Goal: Task Accomplishment & Management: Use online tool/utility

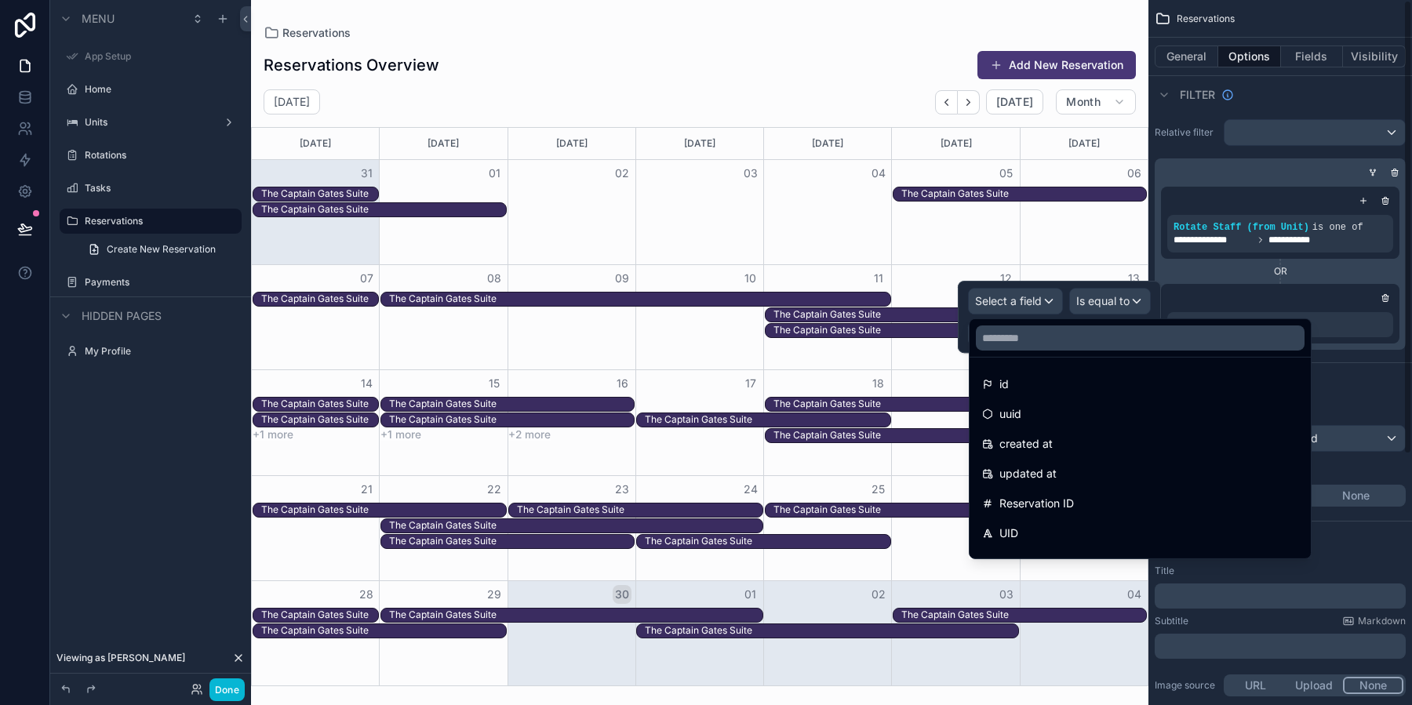
scroll to position [1361, 0]
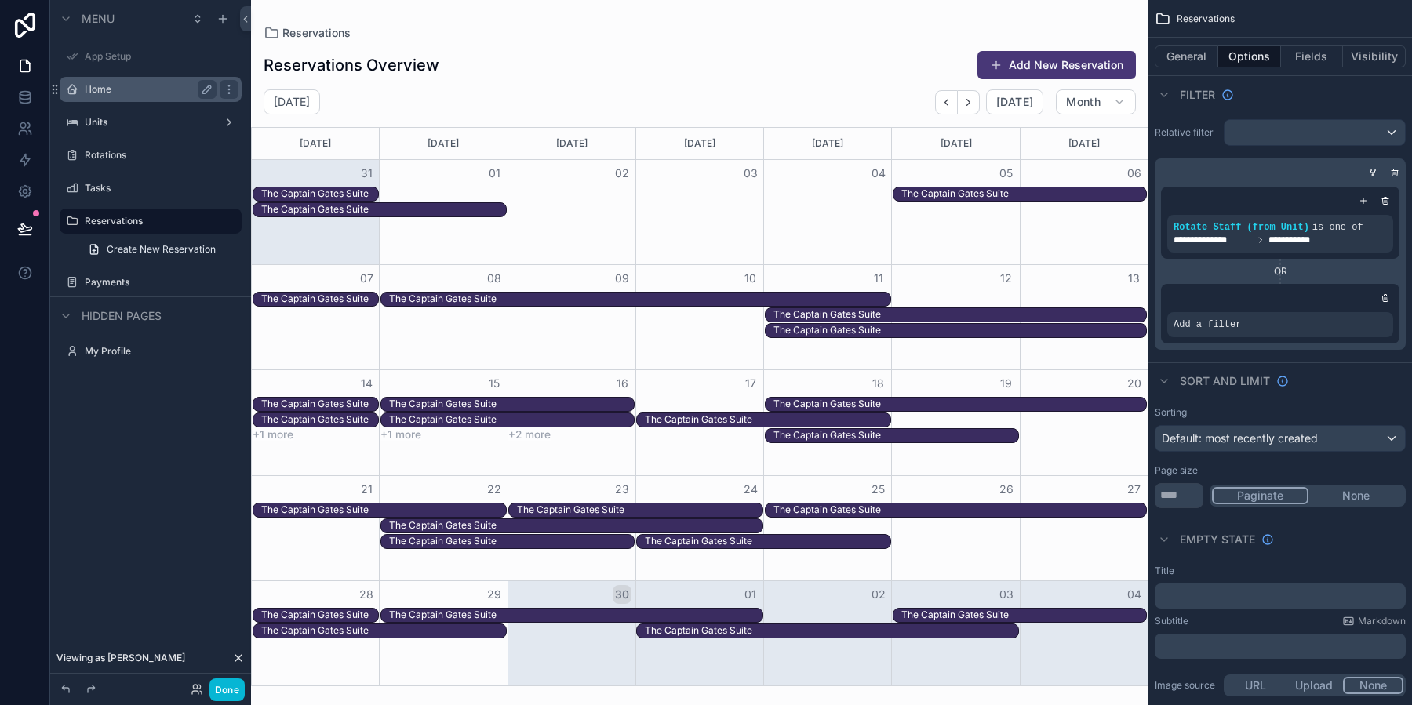
click at [106, 94] on label "Home" at bounding box center [147, 89] width 125 height 13
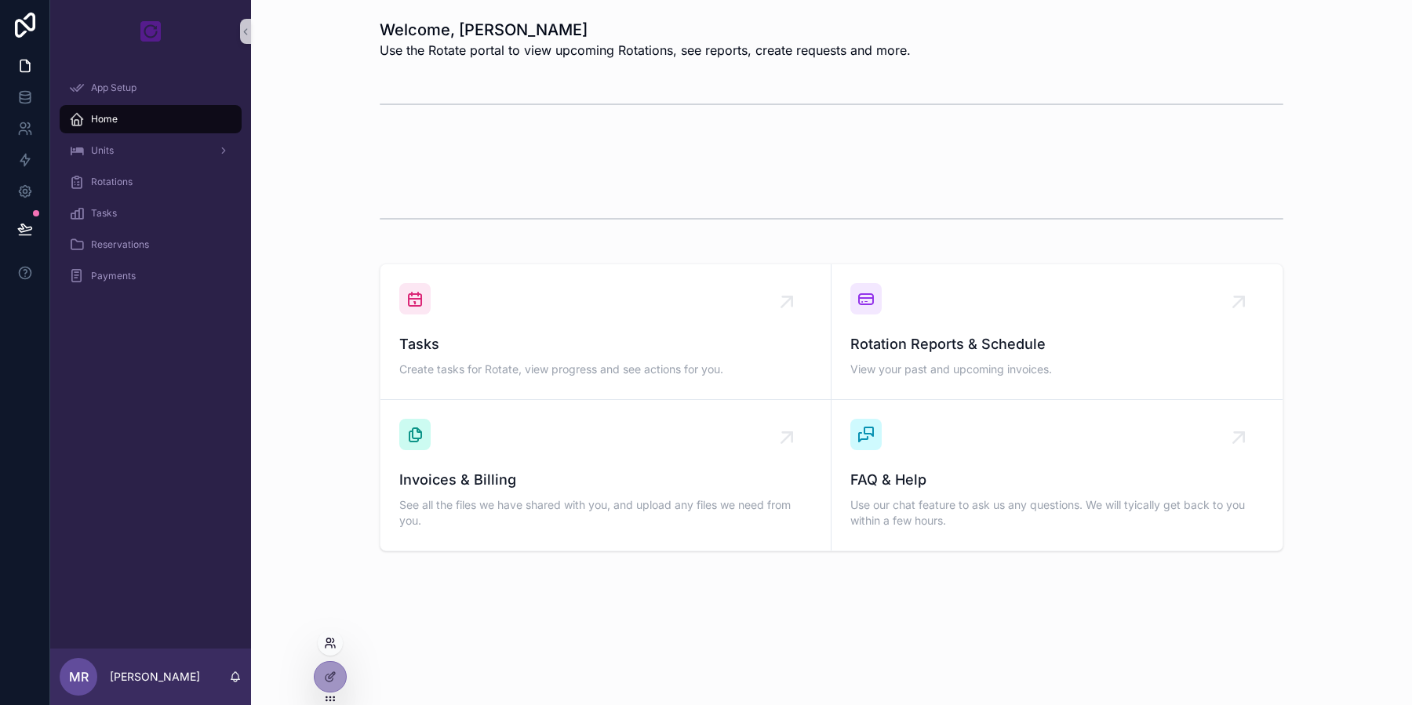
click at [333, 638] on icon at bounding box center [330, 643] width 13 height 13
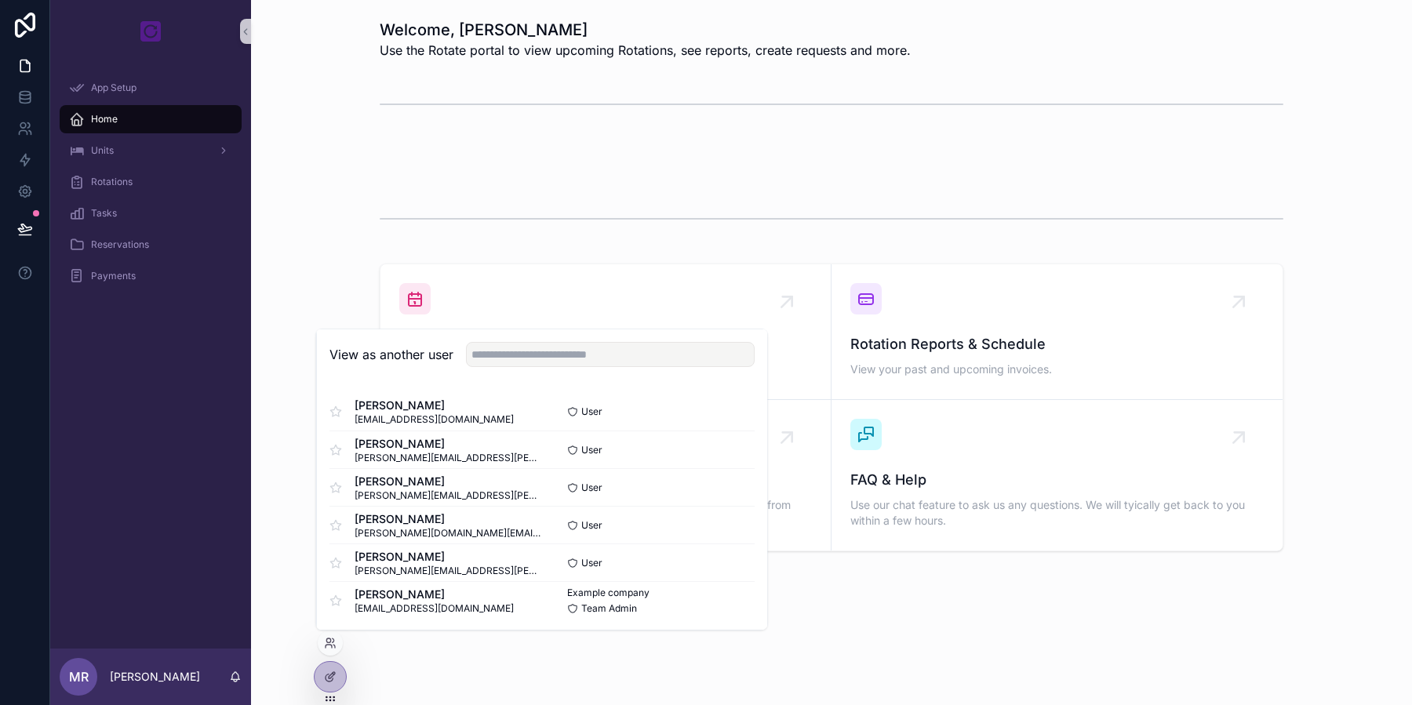
click at [429, 652] on div "Welcome, Matt Use the Rotate portal to view upcoming Rotations, see reports, cr…" at bounding box center [831, 329] width 1161 height 658
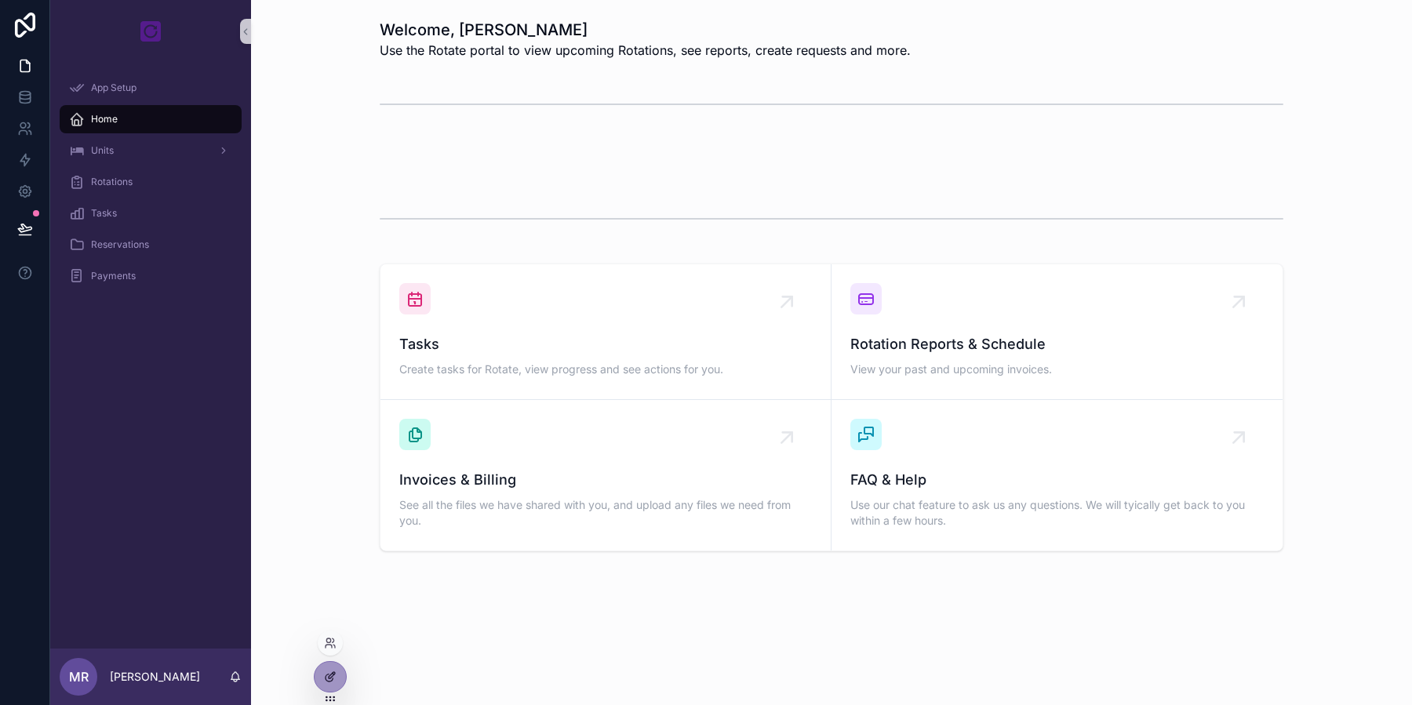
click at [336, 674] on div at bounding box center [329, 677] width 31 height 30
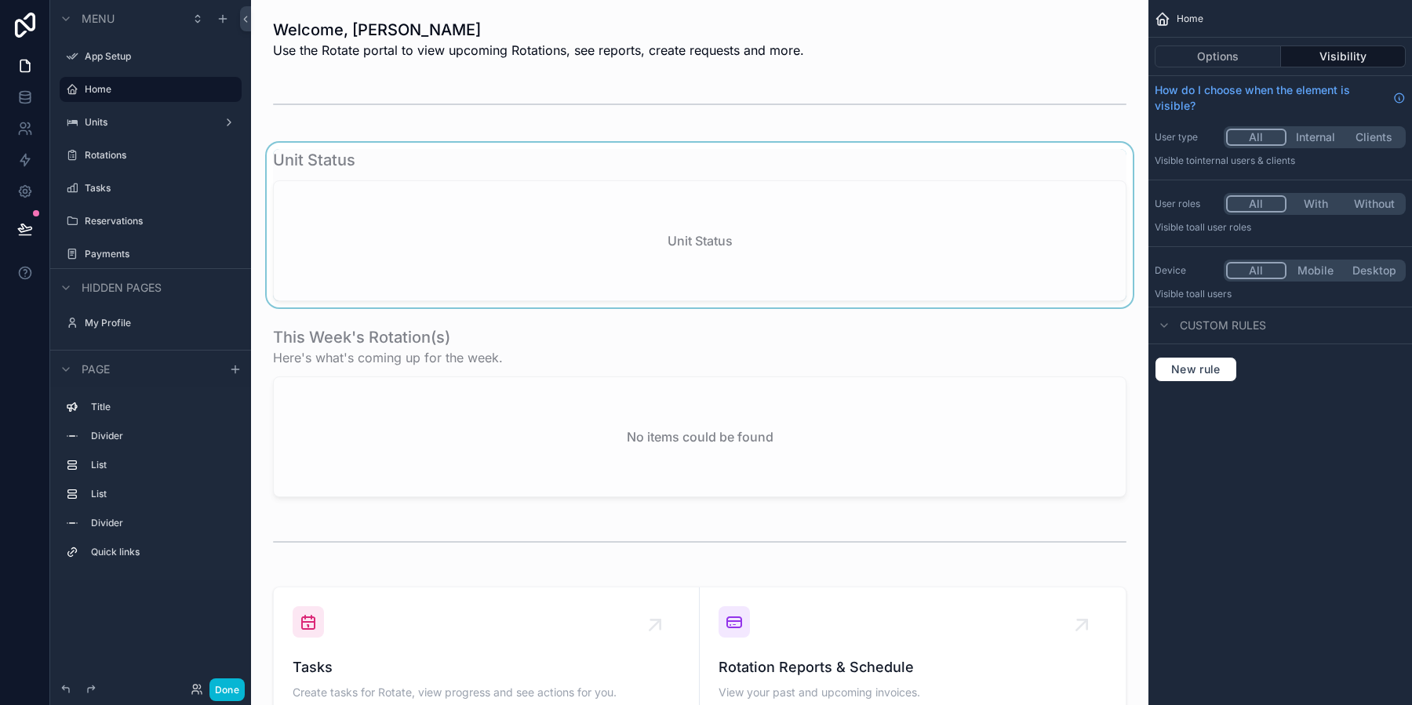
click at [638, 220] on div "scrollable content" at bounding box center [699, 225] width 872 height 165
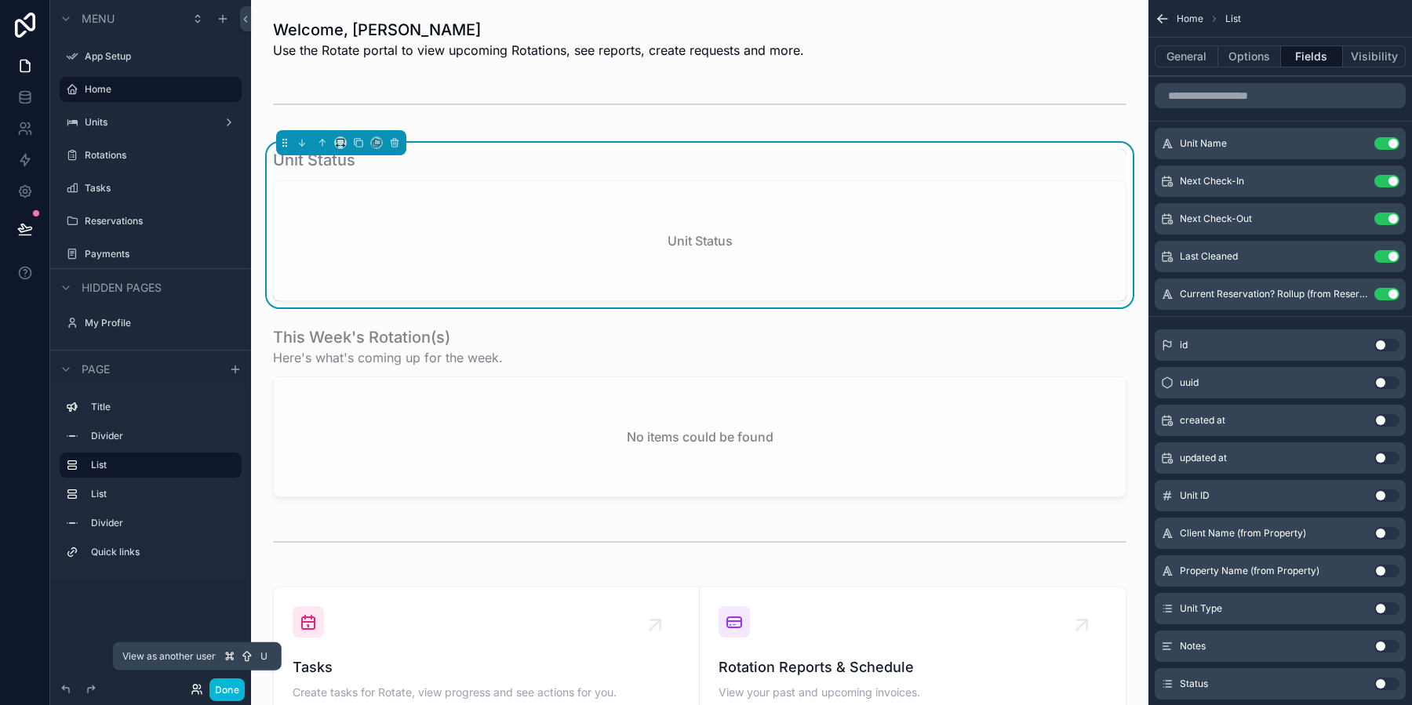
click at [201, 688] on icon at bounding box center [197, 689] width 13 height 13
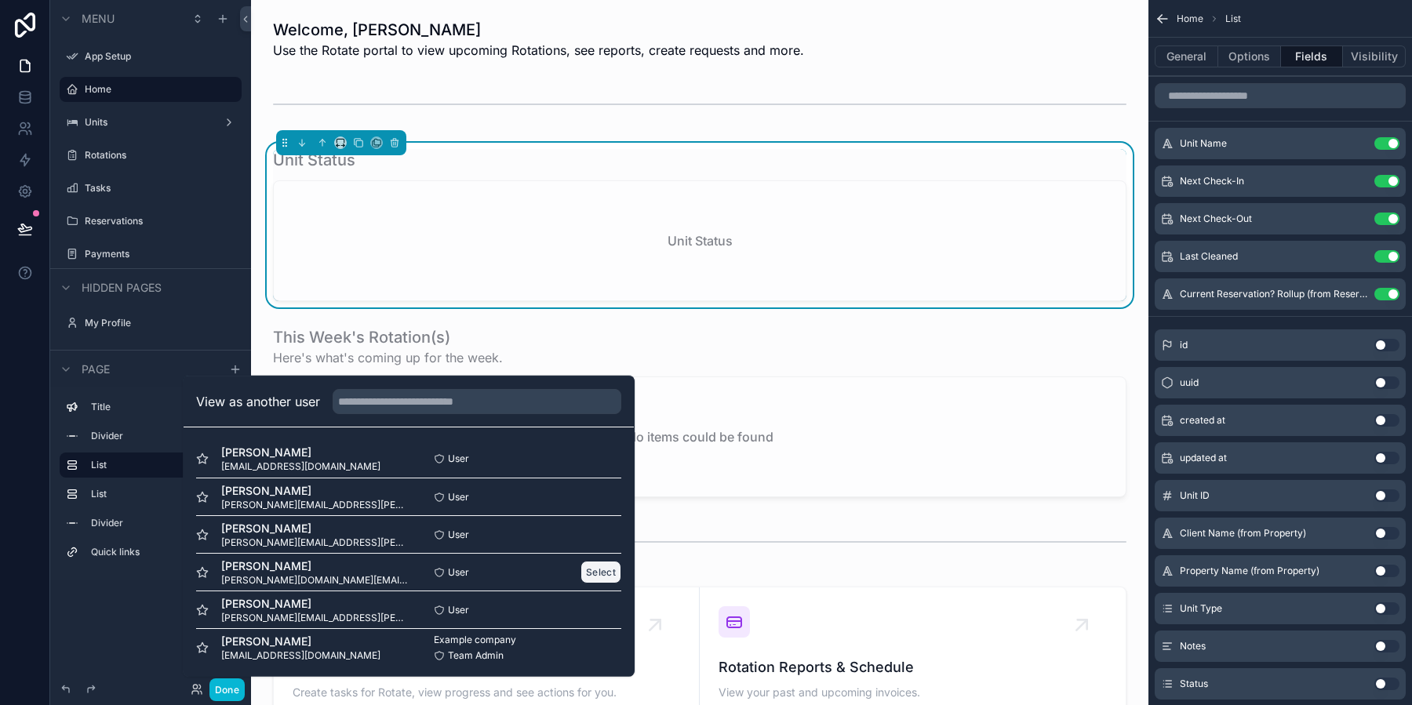
click at [610, 575] on button "Select" at bounding box center [600, 572] width 41 height 23
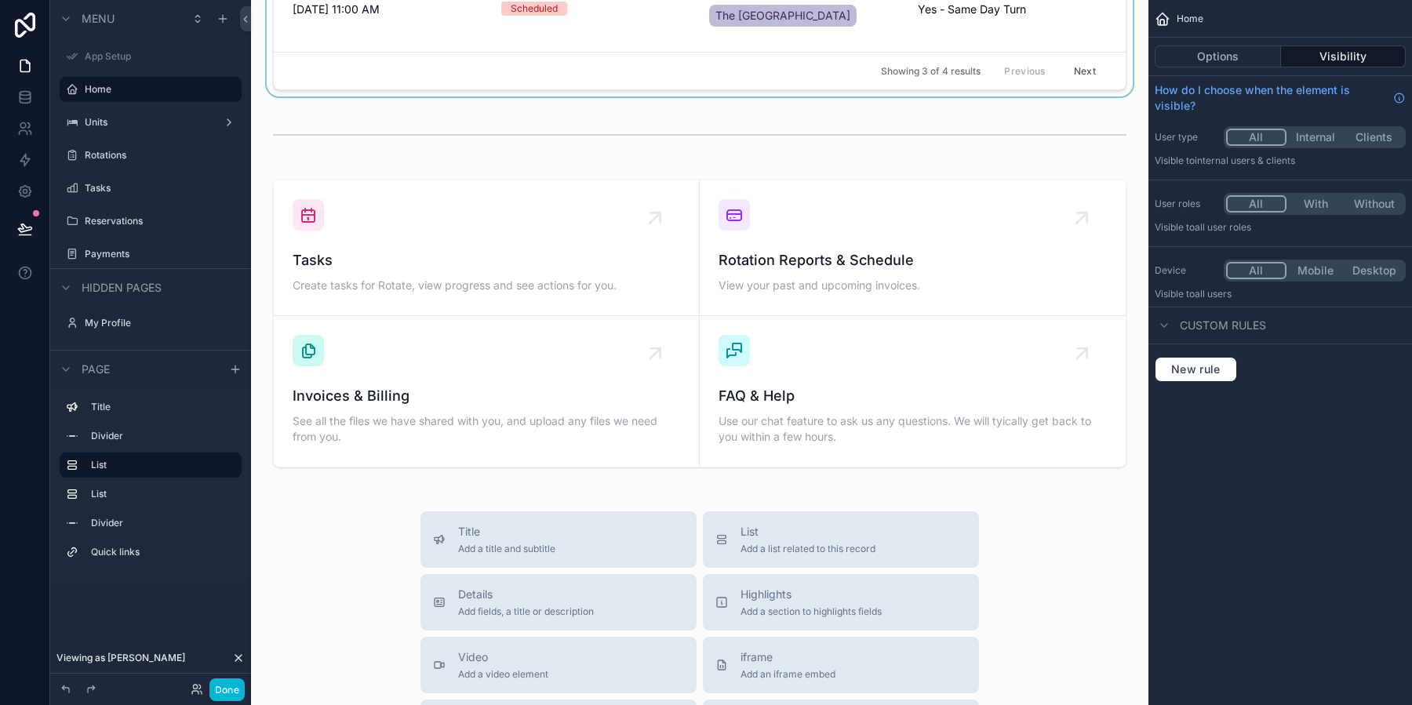
scroll to position [754, 0]
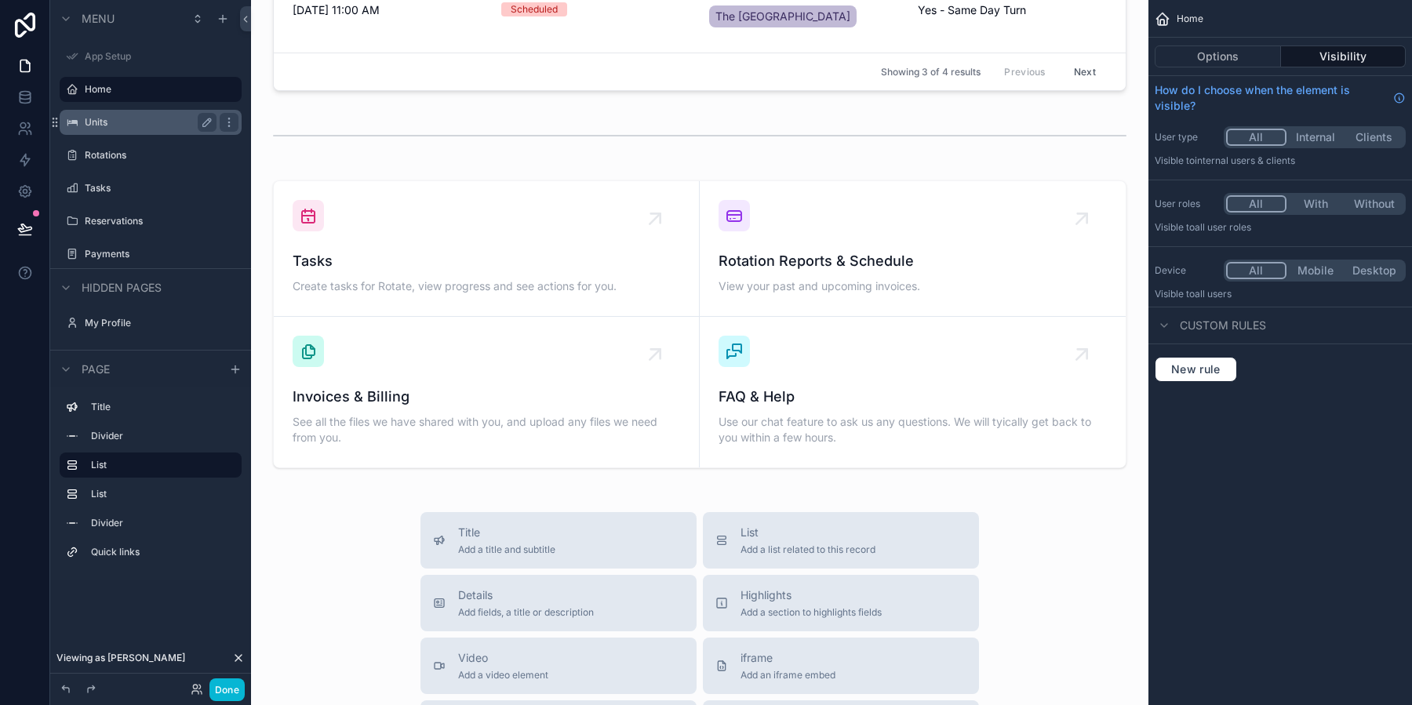
click at [138, 118] on label "Units" at bounding box center [147, 122] width 125 height 13
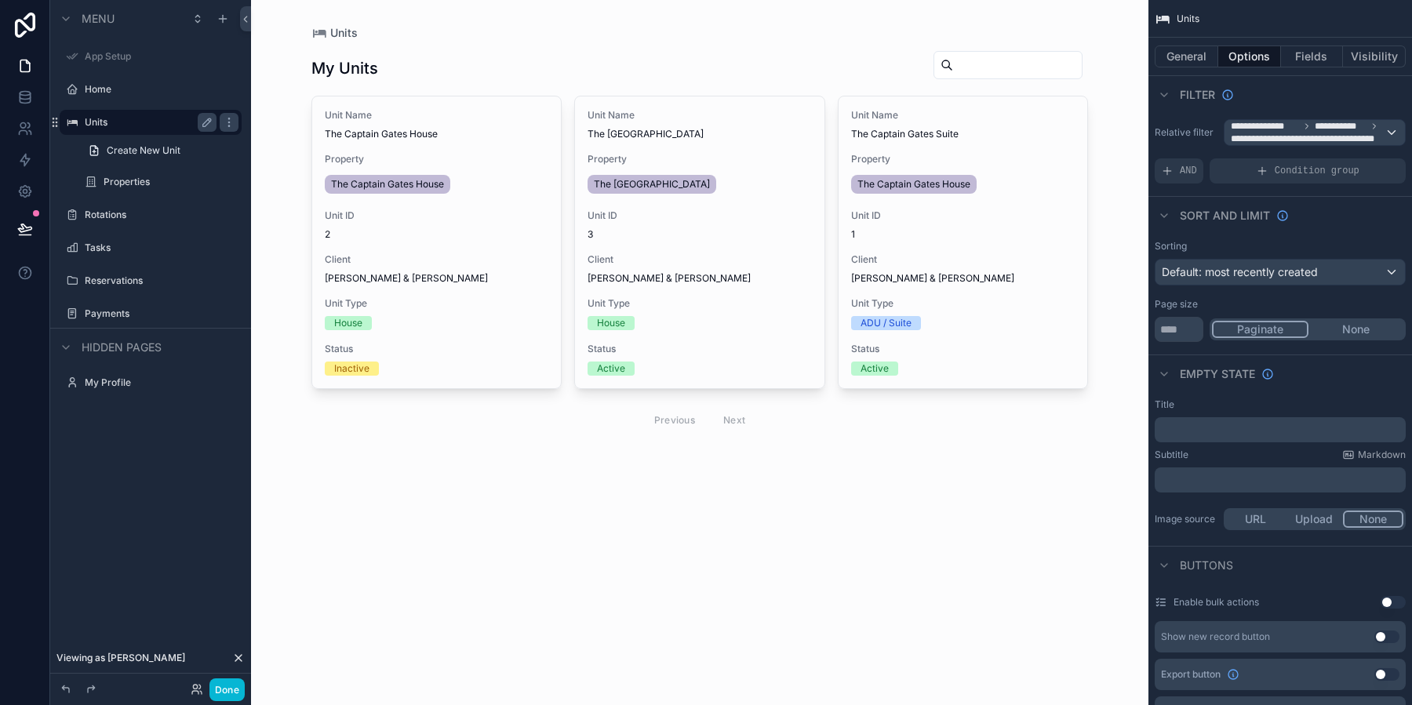
click at [662, 233] on div "scrollable content" at bounding box center [700, 244] width 802 height 489
click at [662, 233] on span "3" at bounding box center [699, 234] width 224 height 13
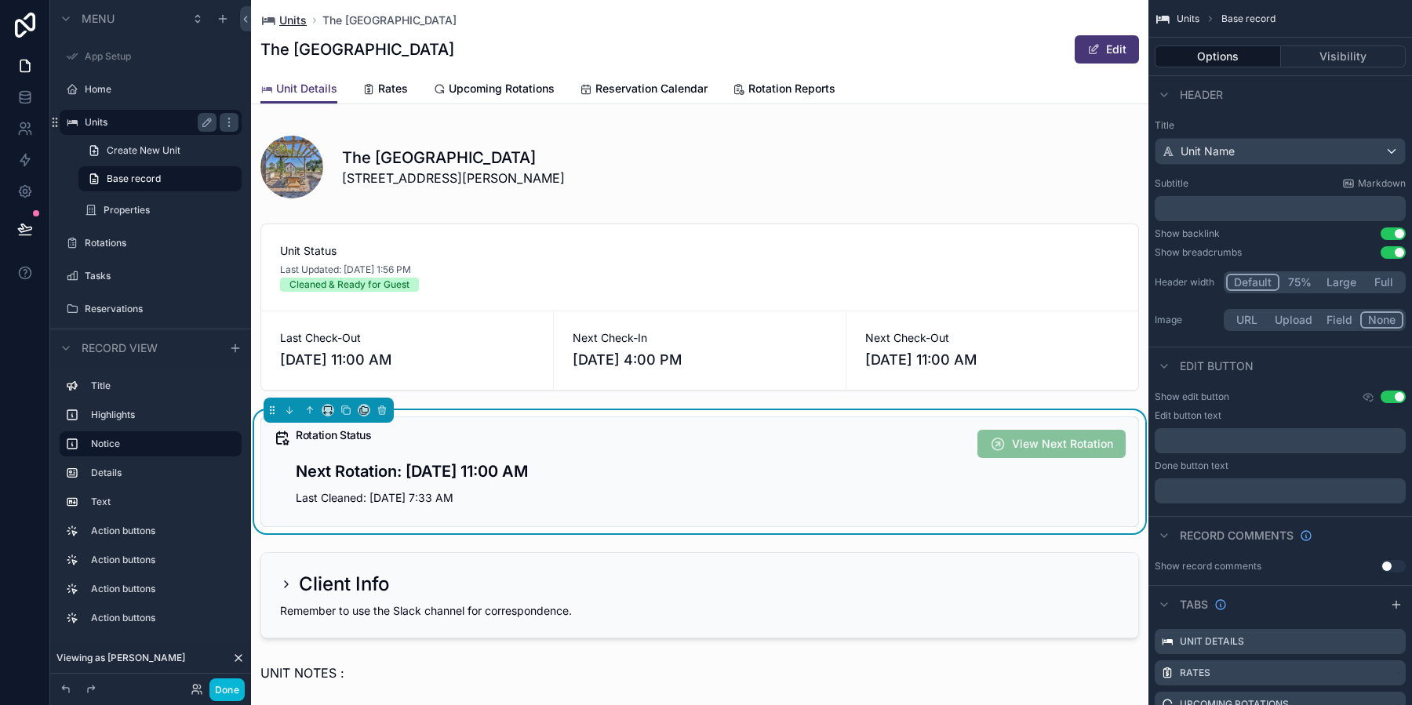
click at [296, 24] on span "Units" at bounding box center [292, 21] width 27 height 16
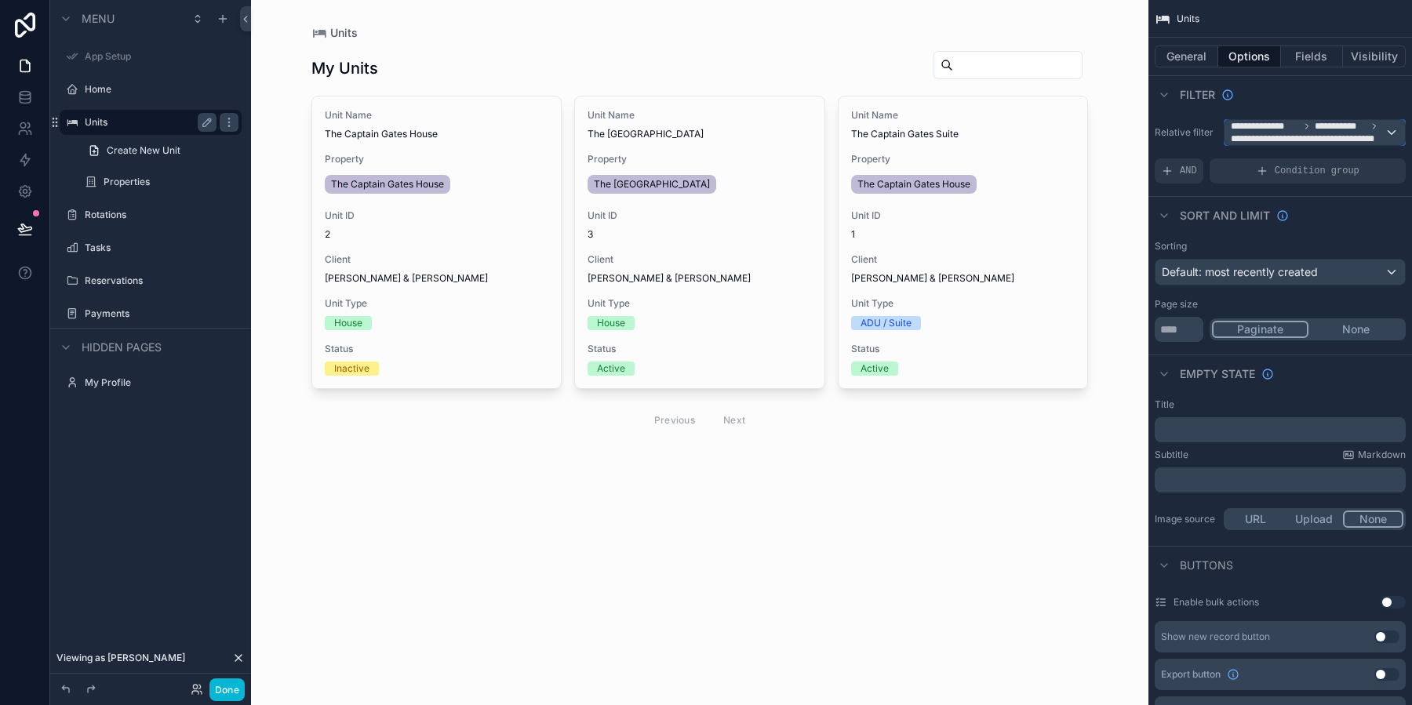
click at [1357, 138] on span "**********" at bounding box center [1307, 139] width 154 height 13
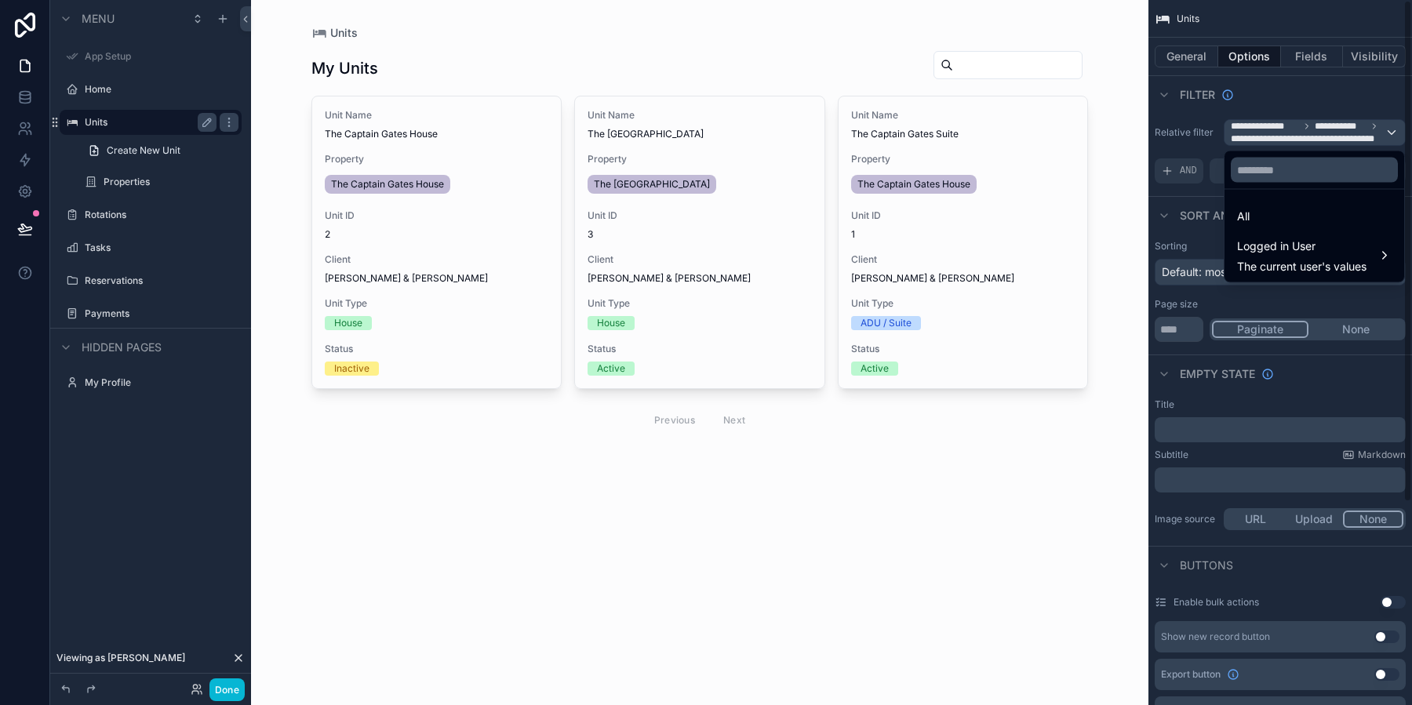
click at [1300, 105] on div "scrollable content" at bounding box center [706, 352] width 1412 height 705
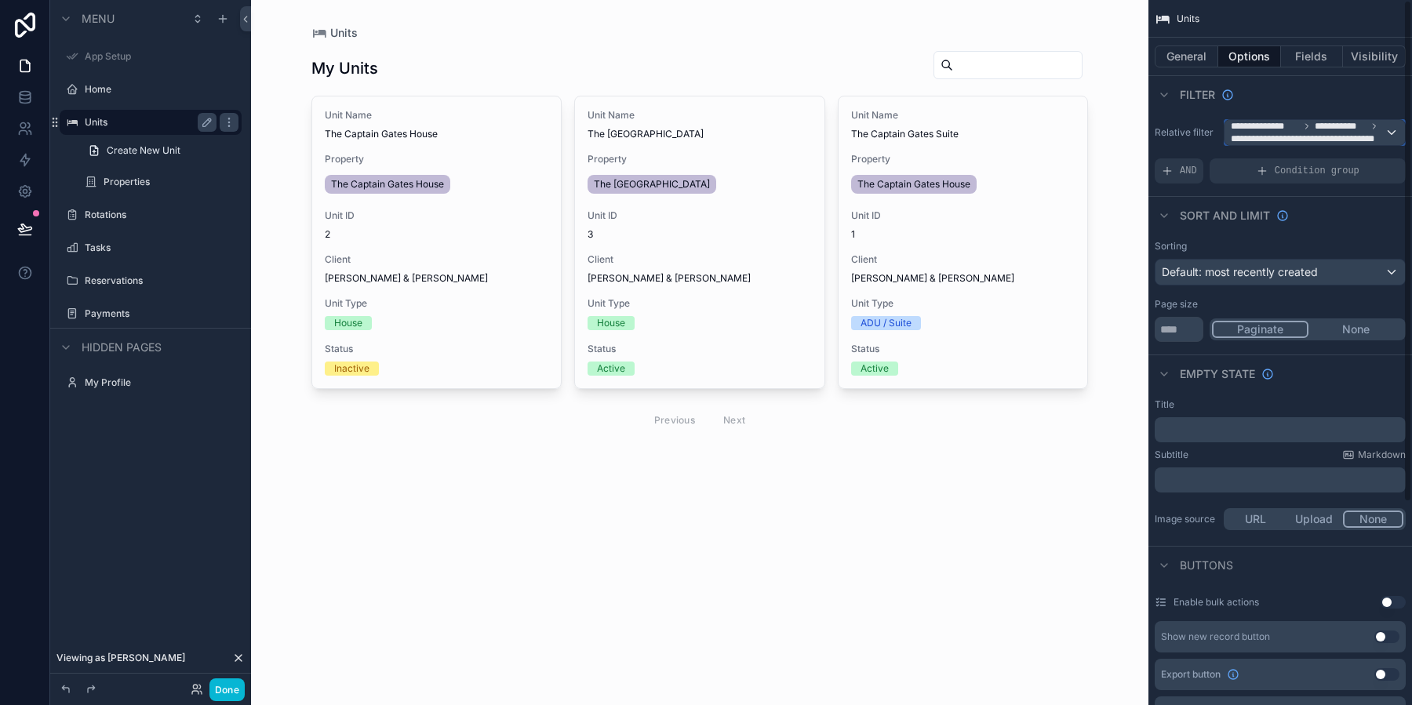
click at [1321, 122] on span "**********" at bounding box center [1340, 126] width 52 height 13
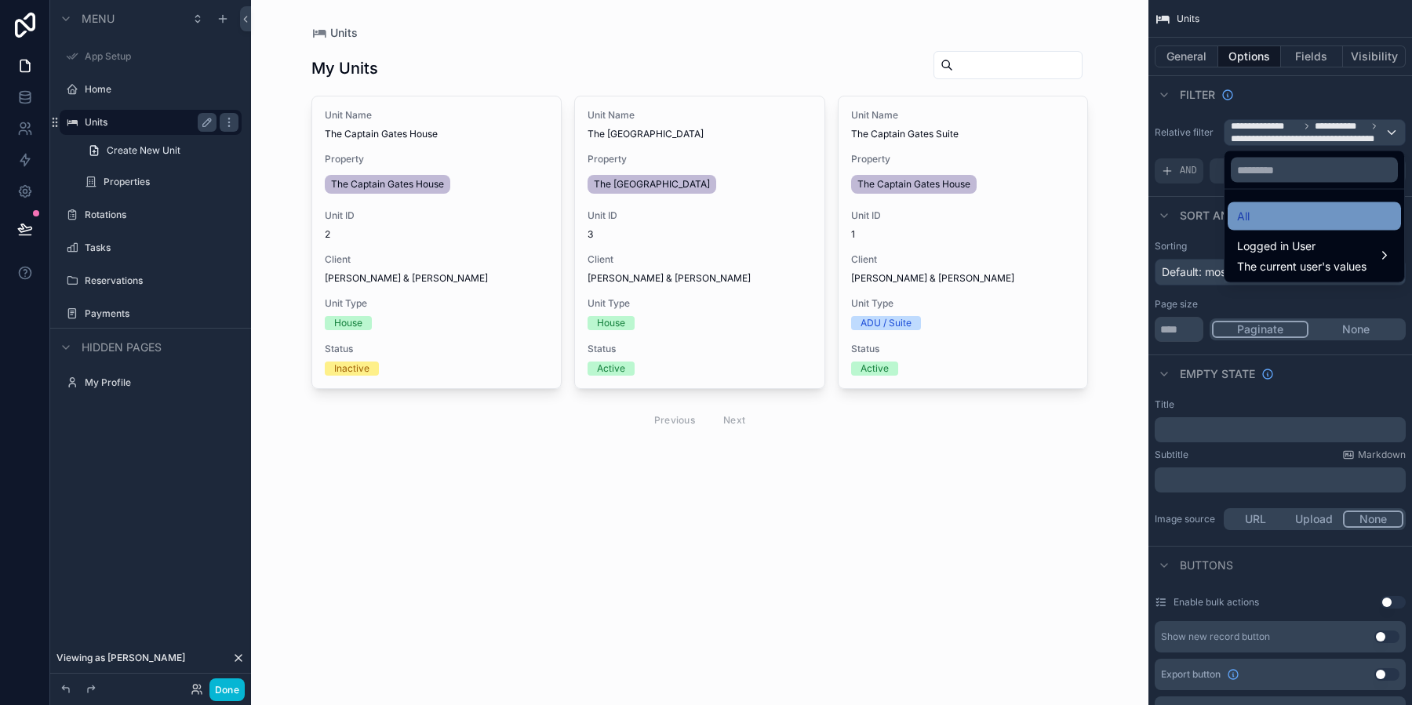
click at [1285, 212] on div "All" at bounding box center [1314, 216] width 154 height 19
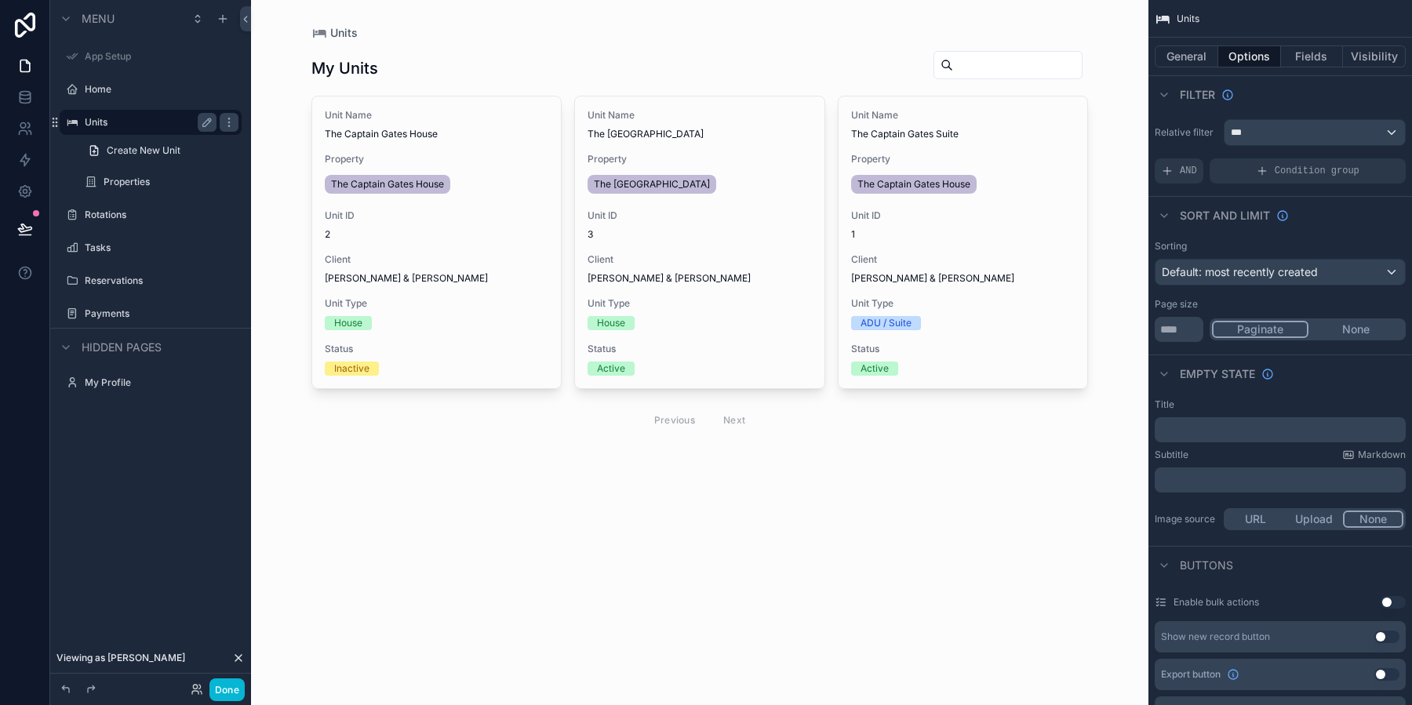
click at [1272, 100] on div "Filter" at bounding box center [1279, 94] width 263 height 38
click at [1321, 180] on div "Condition group" at bounding box center [1307, 170] width 196 height 25
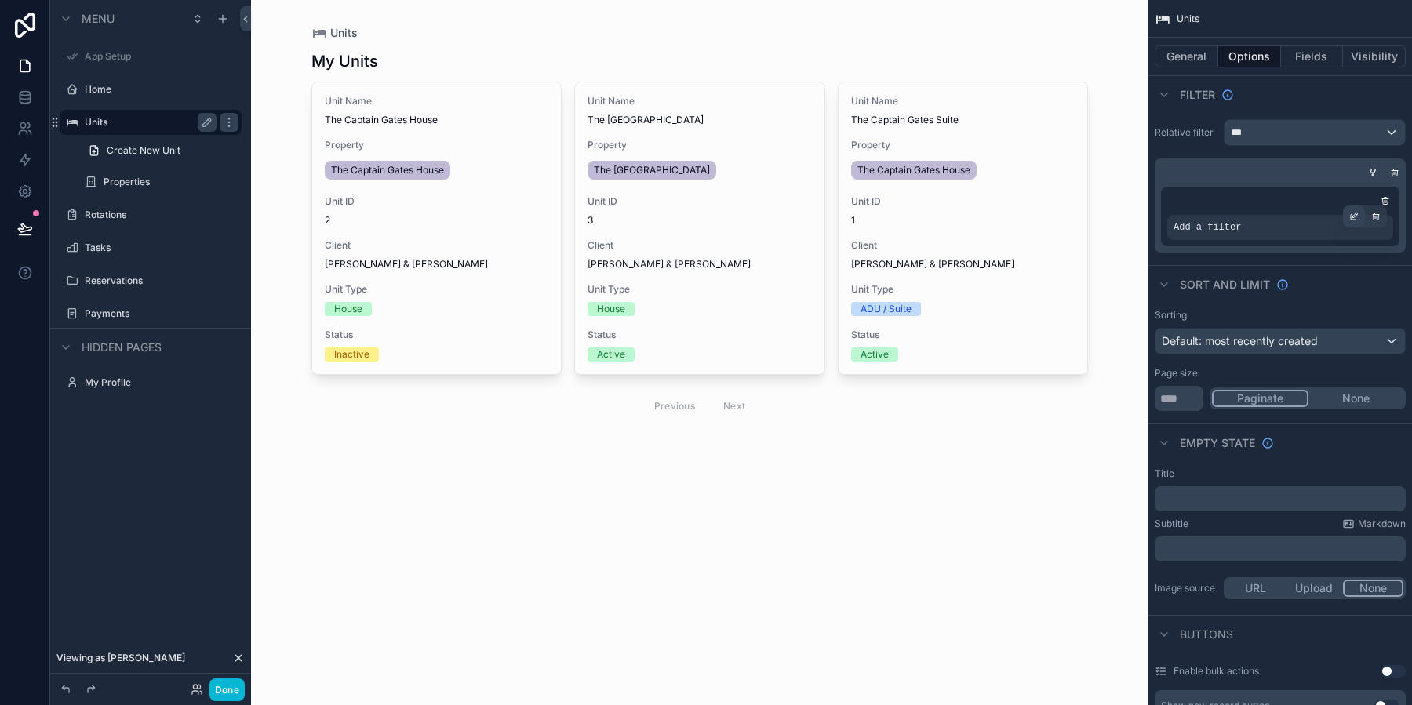
click at [1353, 215] on icon "scrollable content" at bounding box center [1355, 215] width 5 height 5
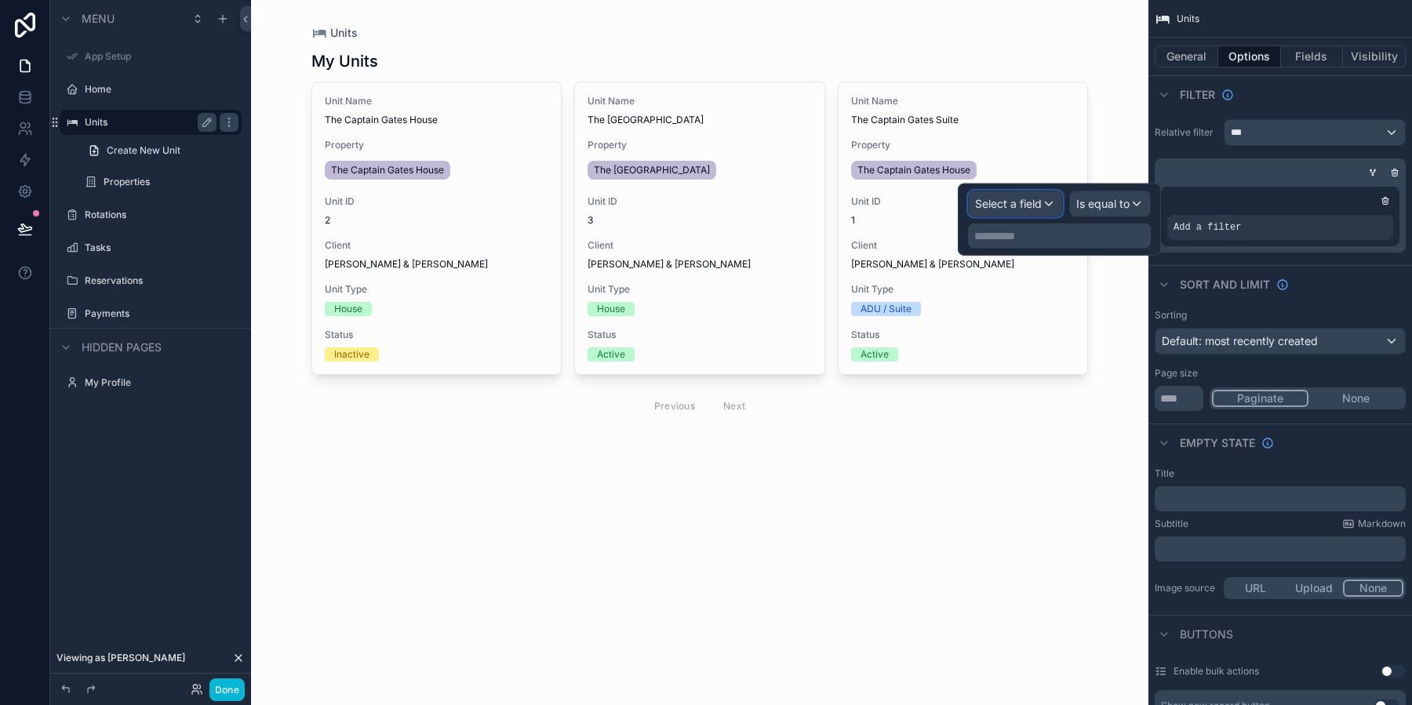
click at [1012, 206] on span "Select a field" at bounding box center [1008, 203] width 67 height 13
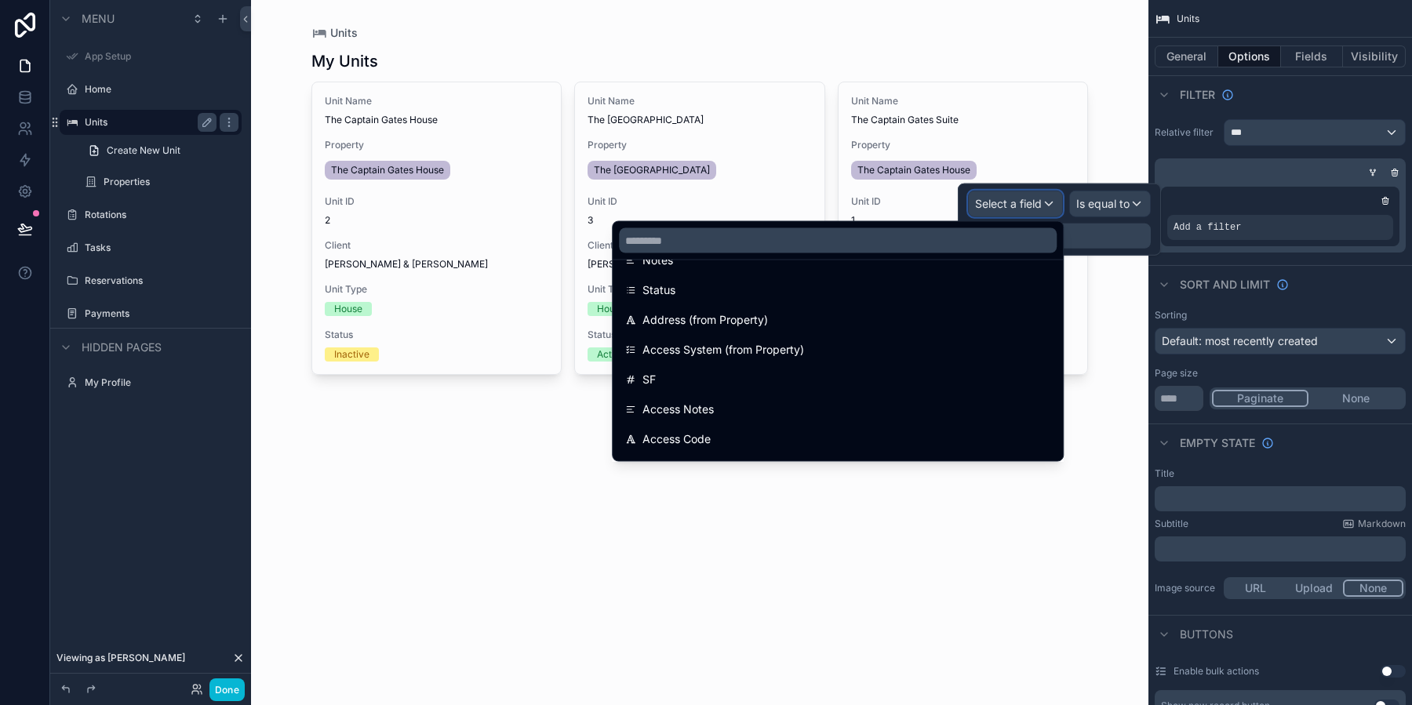
scroll to position [292, 0]
click at [702, 235] on input "text" at bounding box center [838, 240] width 438 height 25
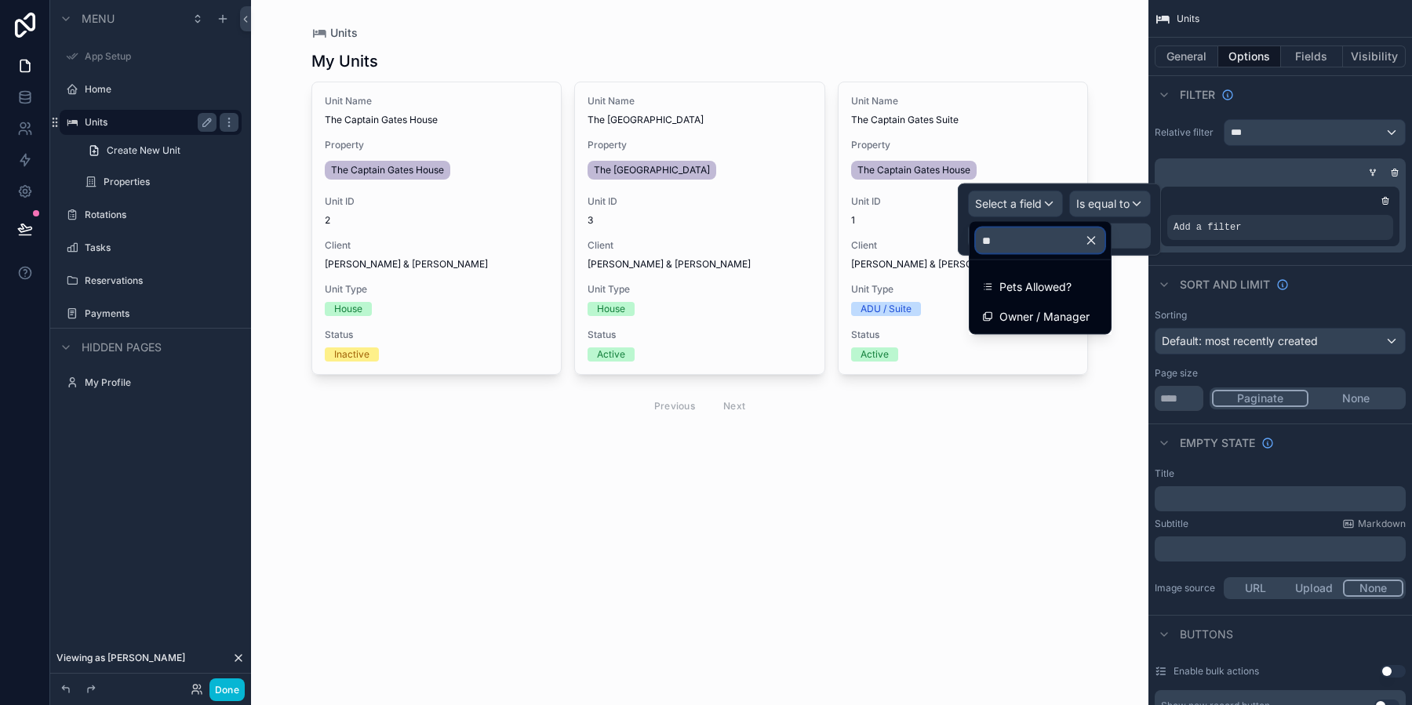
scroll to position [0, 0]
type input "*****"
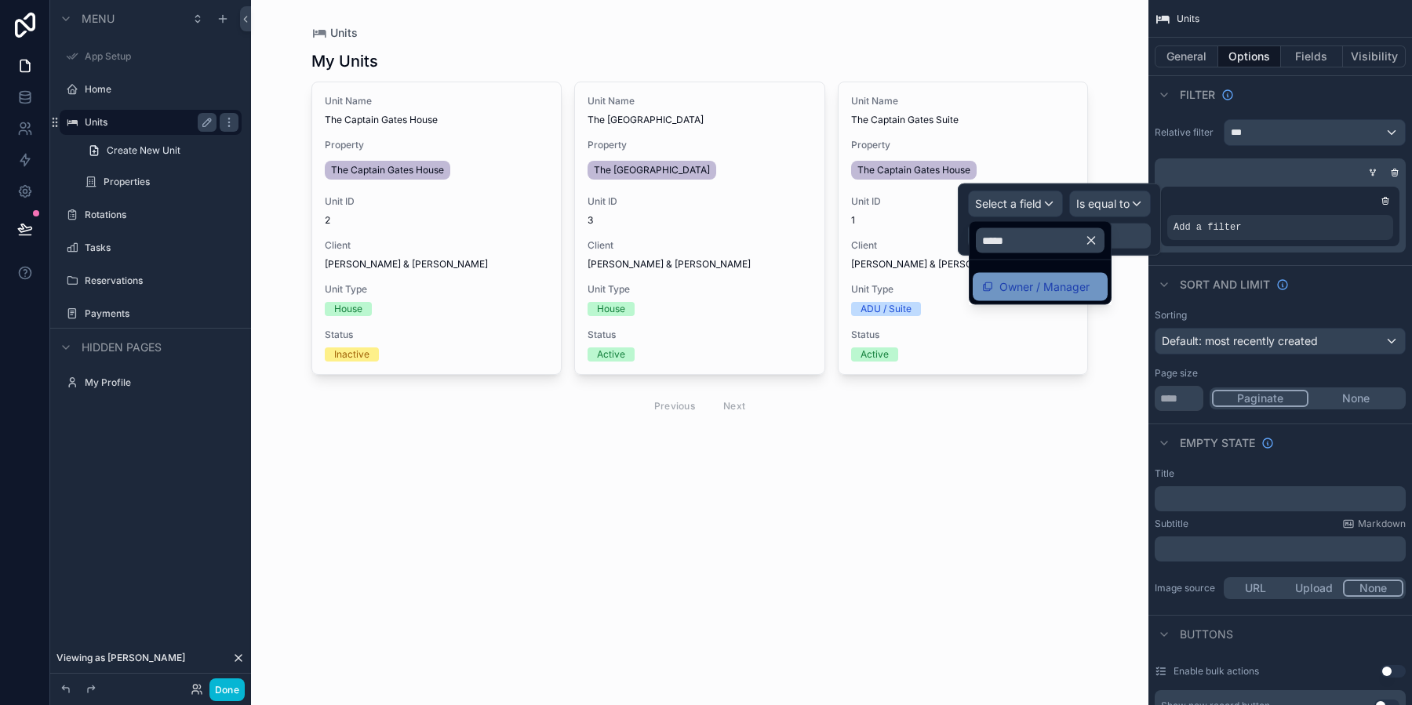
click at [997, 287] on div "Owner / Manager" at bounding box center [1035, 287] width 107 height 19
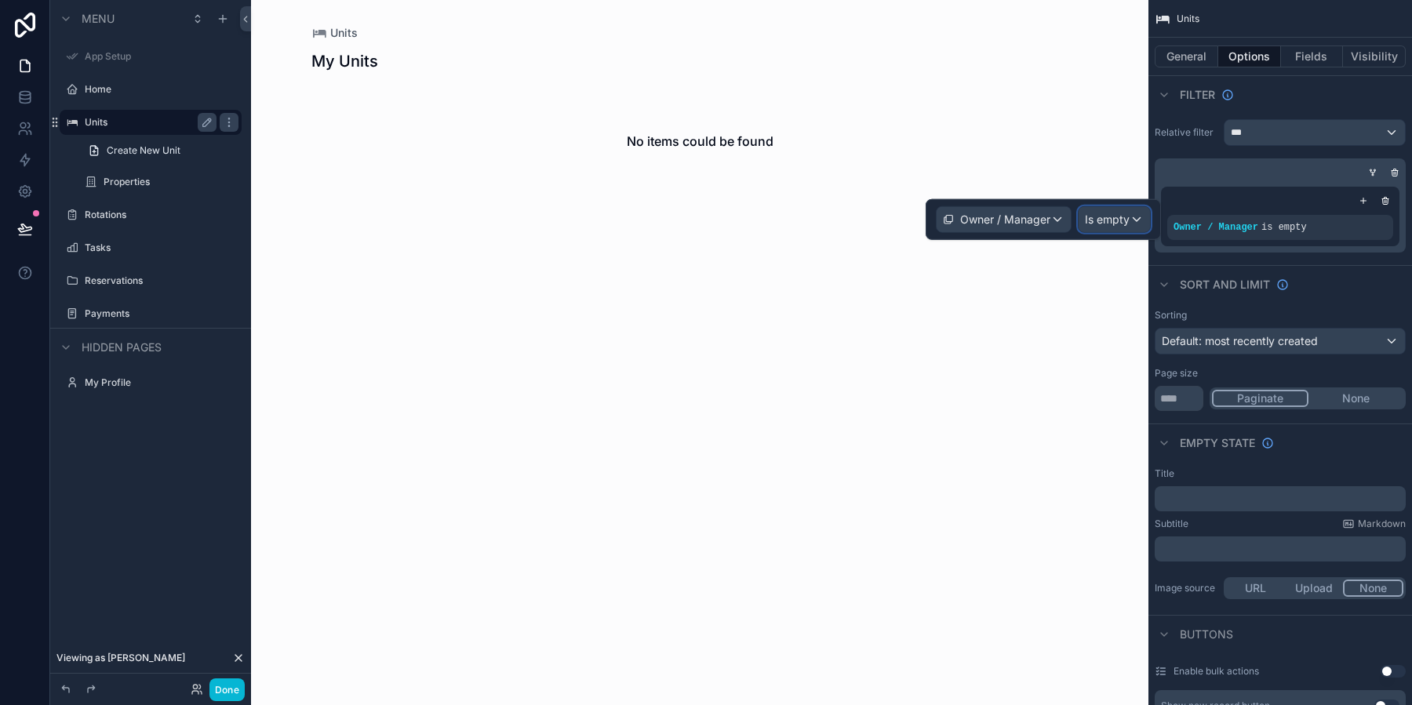
click at [1131, 224] on div "Is empty" at bounding box center [1113, 219] width 71 height 25
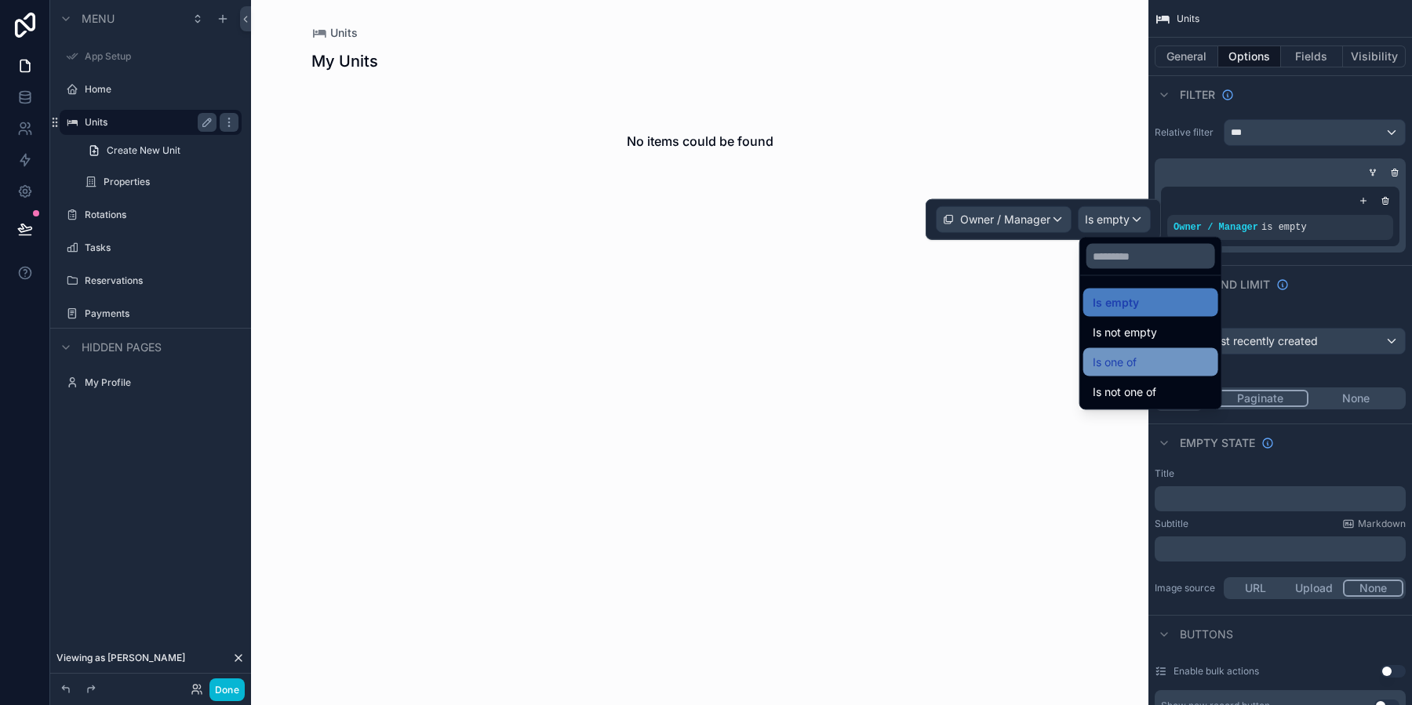
click at [1157, 362] on div "Is one of" at bounding box center [1150, 362] width 116 height 19
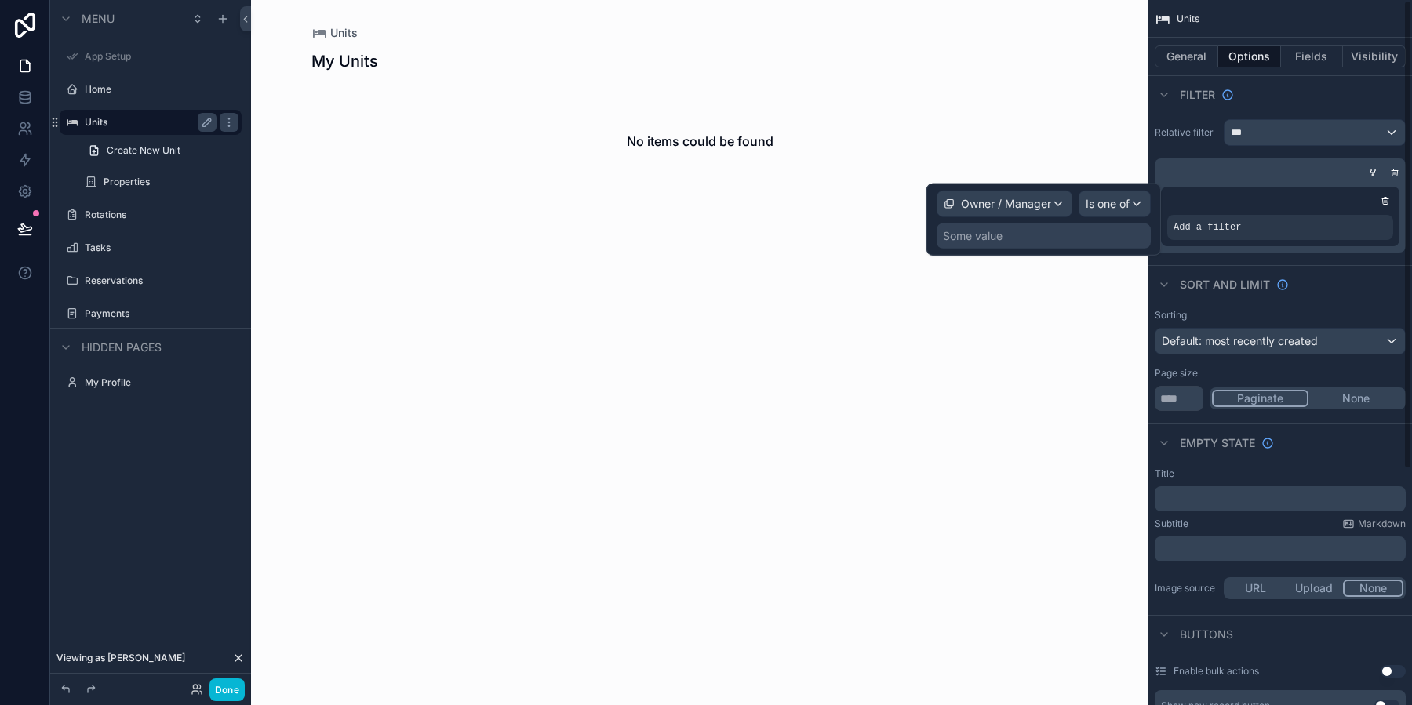
click at [1114, 242] on div "Some value" at bounding box center [1043, 235] width 214 height 25
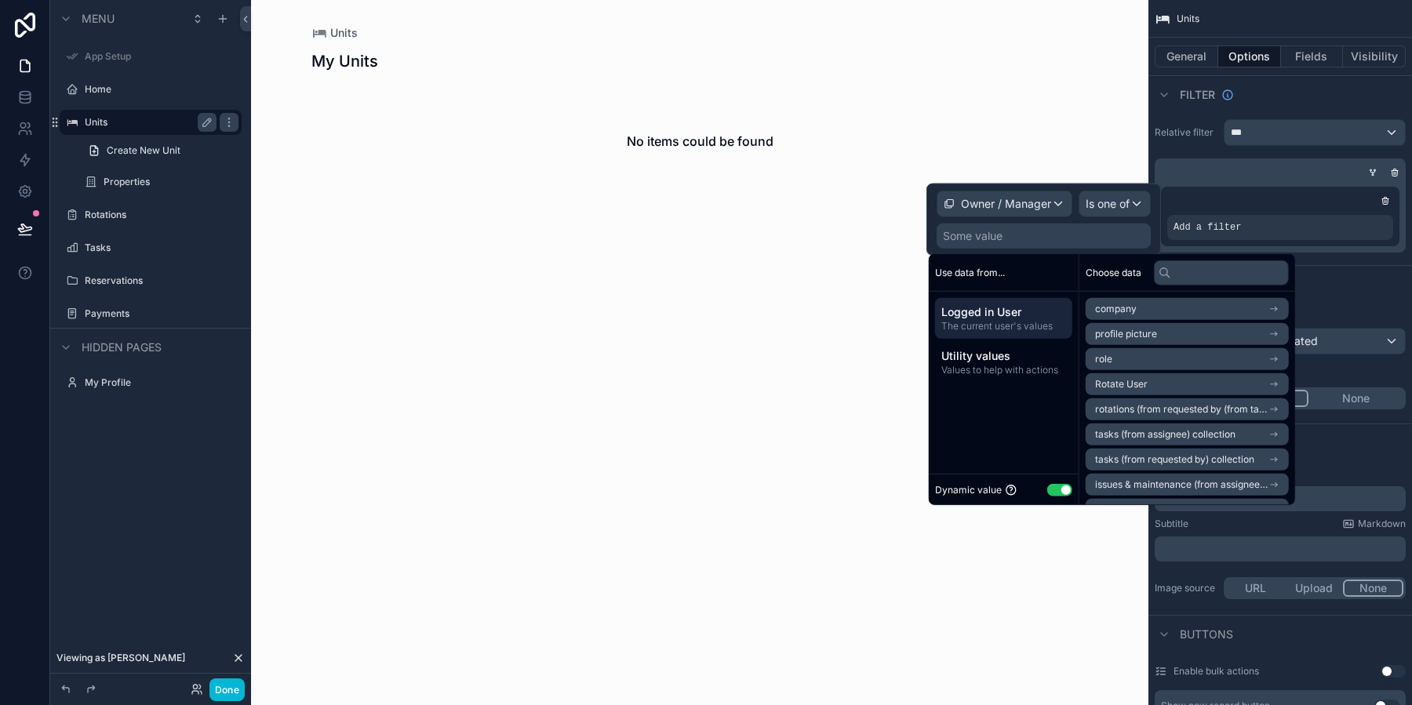
click at [1150, 380] on li "Rotate User" at bounding box center [1186, 384] width 203 height 22
click at [1127, 336] on span "Rotate User" at bounding box center [1121, 337] width 53 height 13
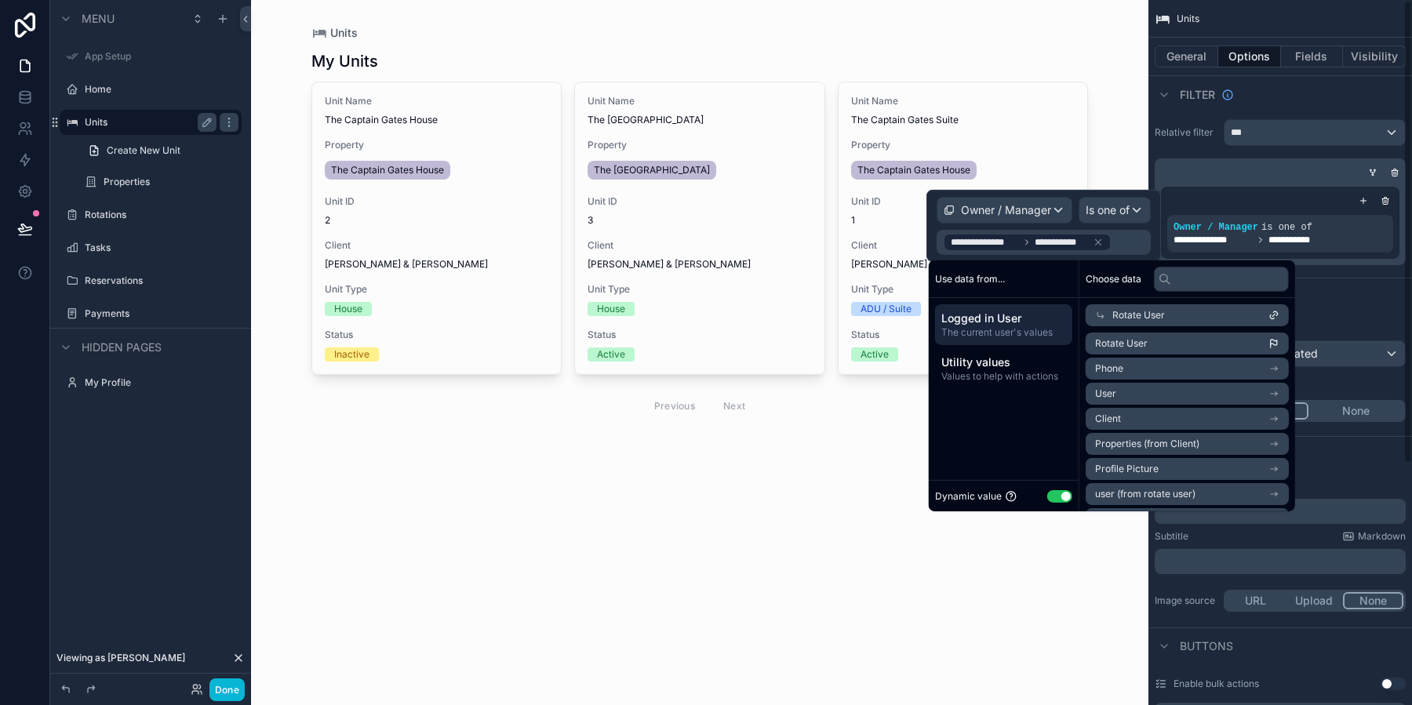
click at [1390, 300] on div "Sort And Limit" at bounding box center [1279, 297] width 263 height 38
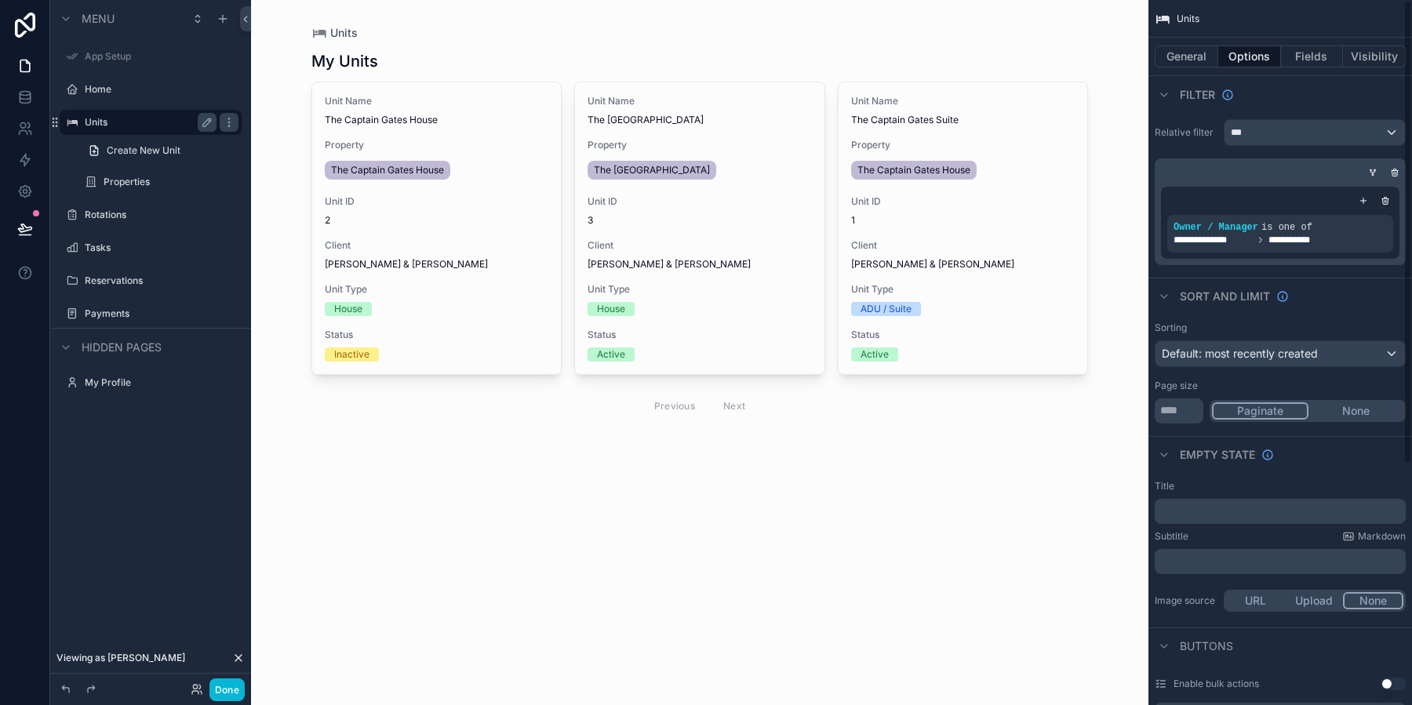
click at [1371, 171] on icon "scrollable content" at bounding box center [1373, 172] width 4 height 2
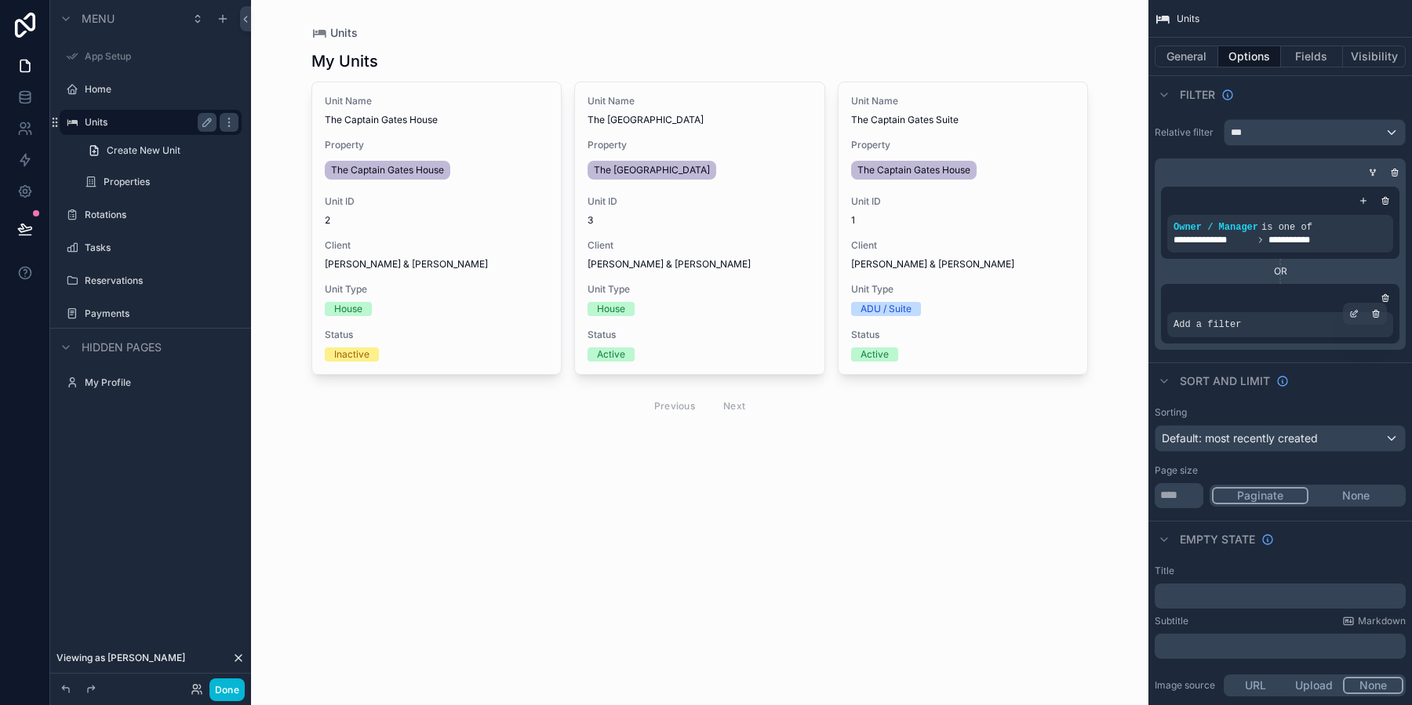
click at [1219, 327] on span "Add a filter" at bounding box center [1206, 324] width 67 height 13
click at [1358, 310] on div "scrollable content" at bounding box center [1354, 314] width 22 height 22
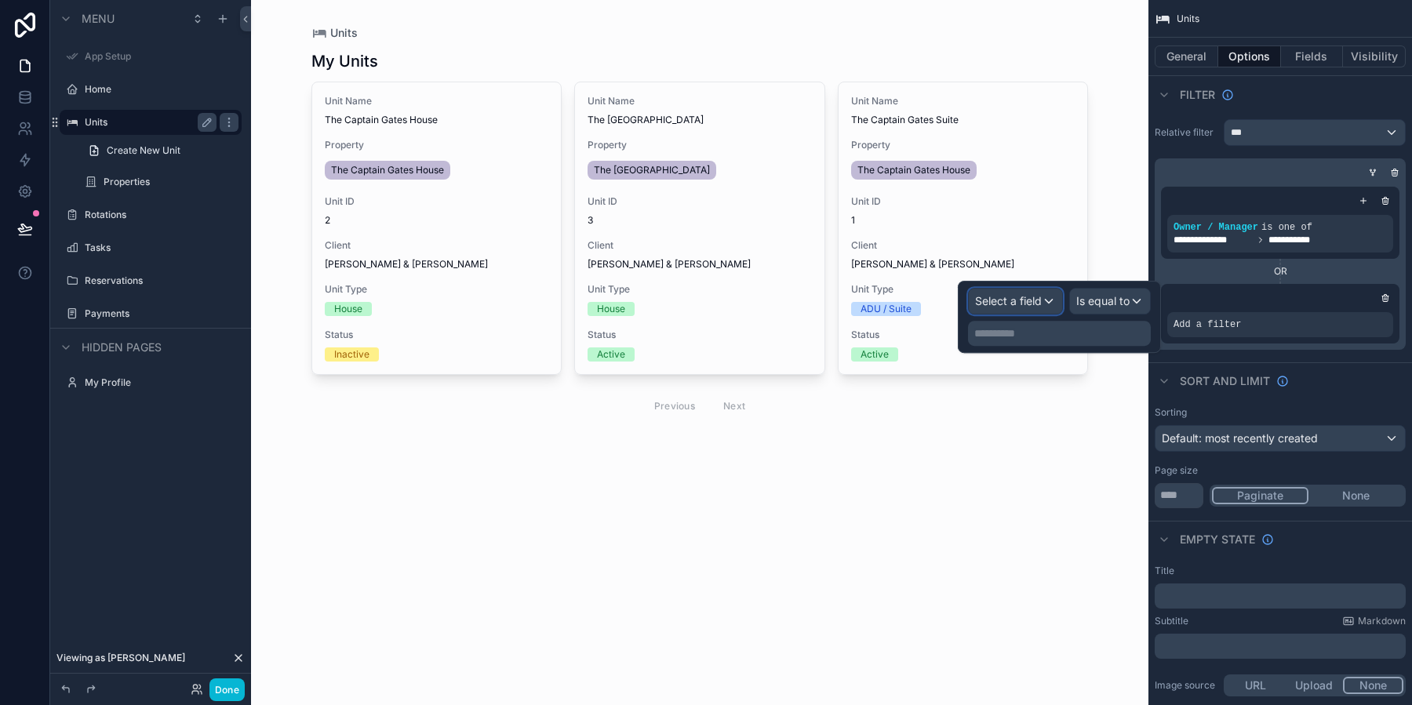
click at [1031, 300] on span "Select a field" at bounding box center [1008, 300] width 67 height 13
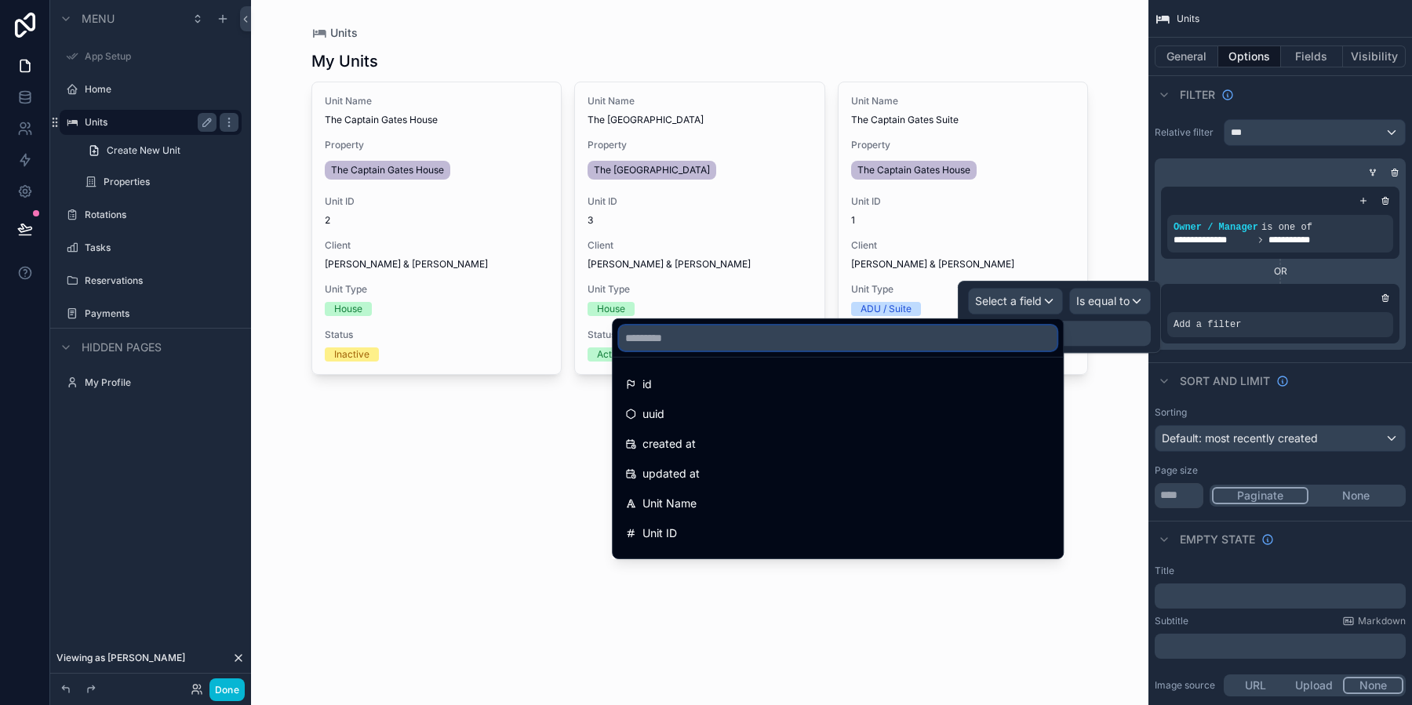
click at [838, 335] on input "text" at bounding box center [838, 337] width 438 height 25
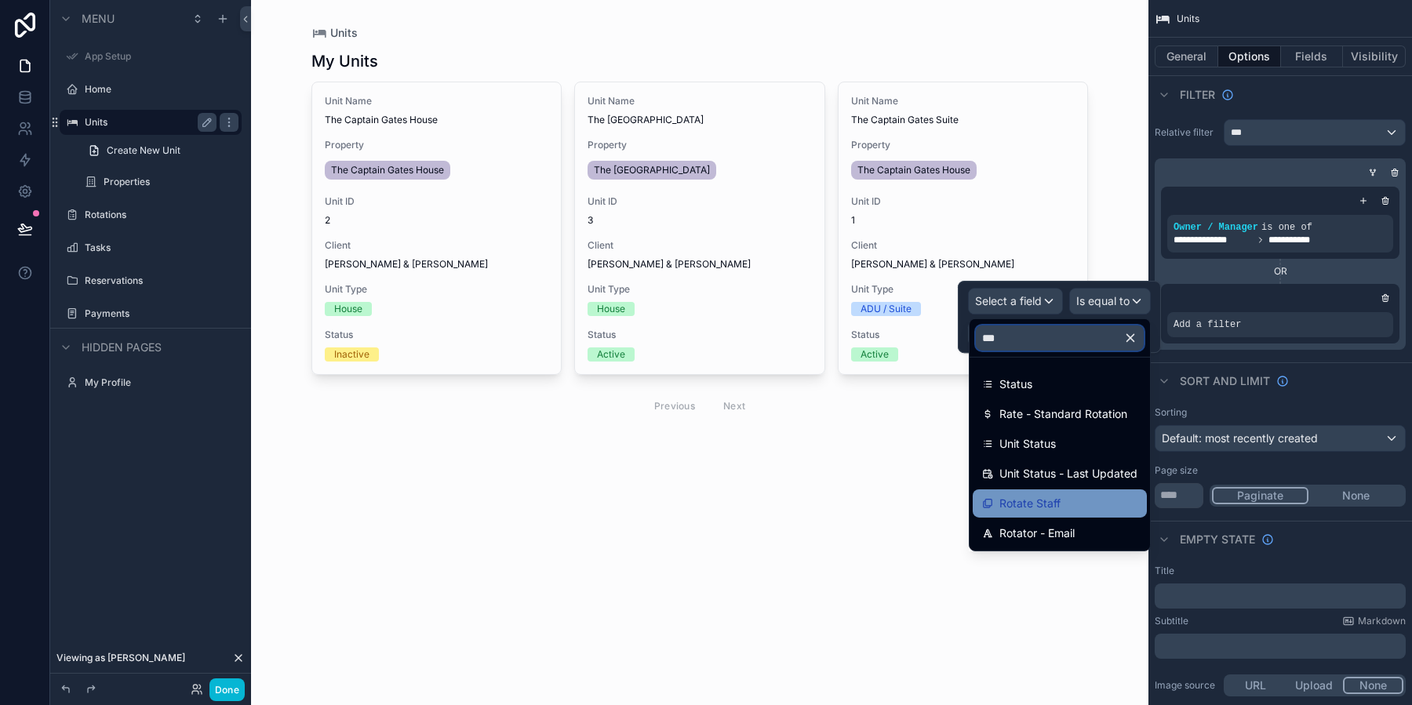
type input "***"
click at [1096, 509] on div "Rotate Staff" at bounding box center [1059, 503] width 155 height 19
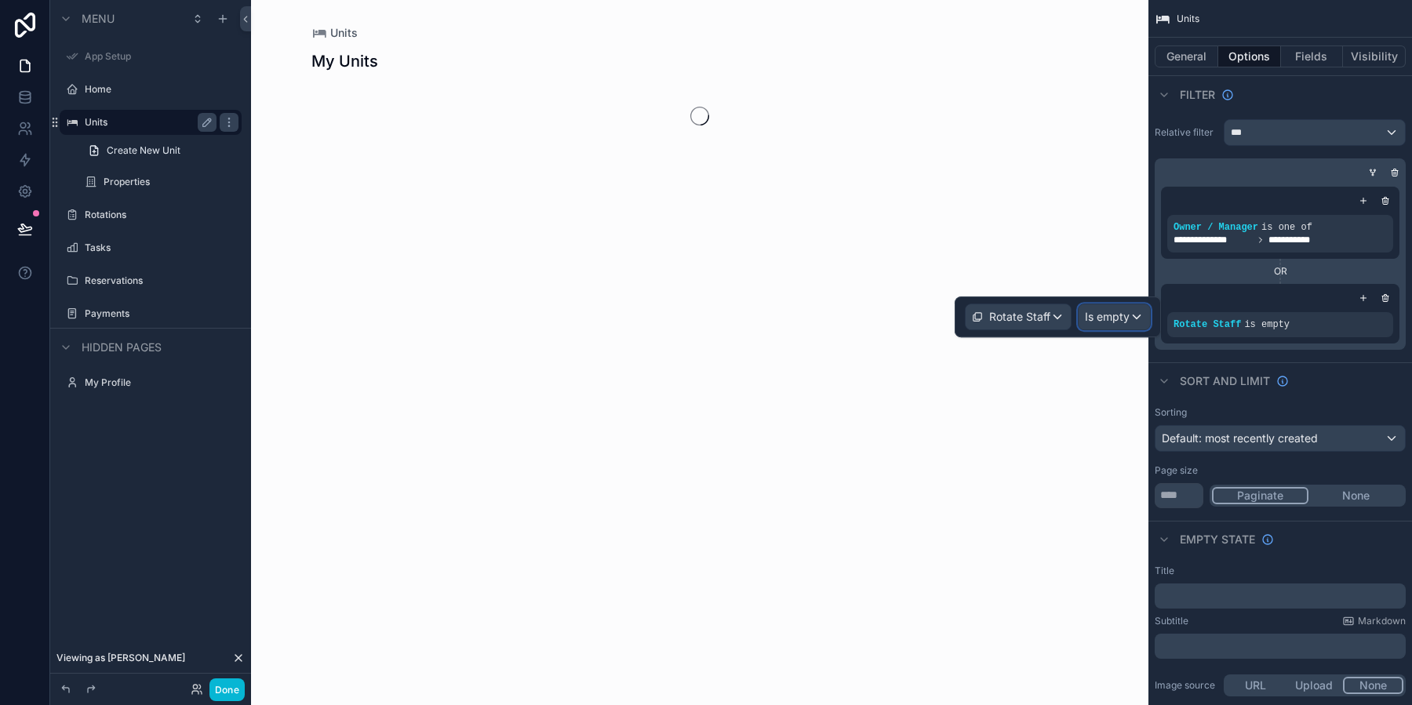
click at [1106, 322] on span "Is empty" at bounding box center [1107, 317] width 45 height 16
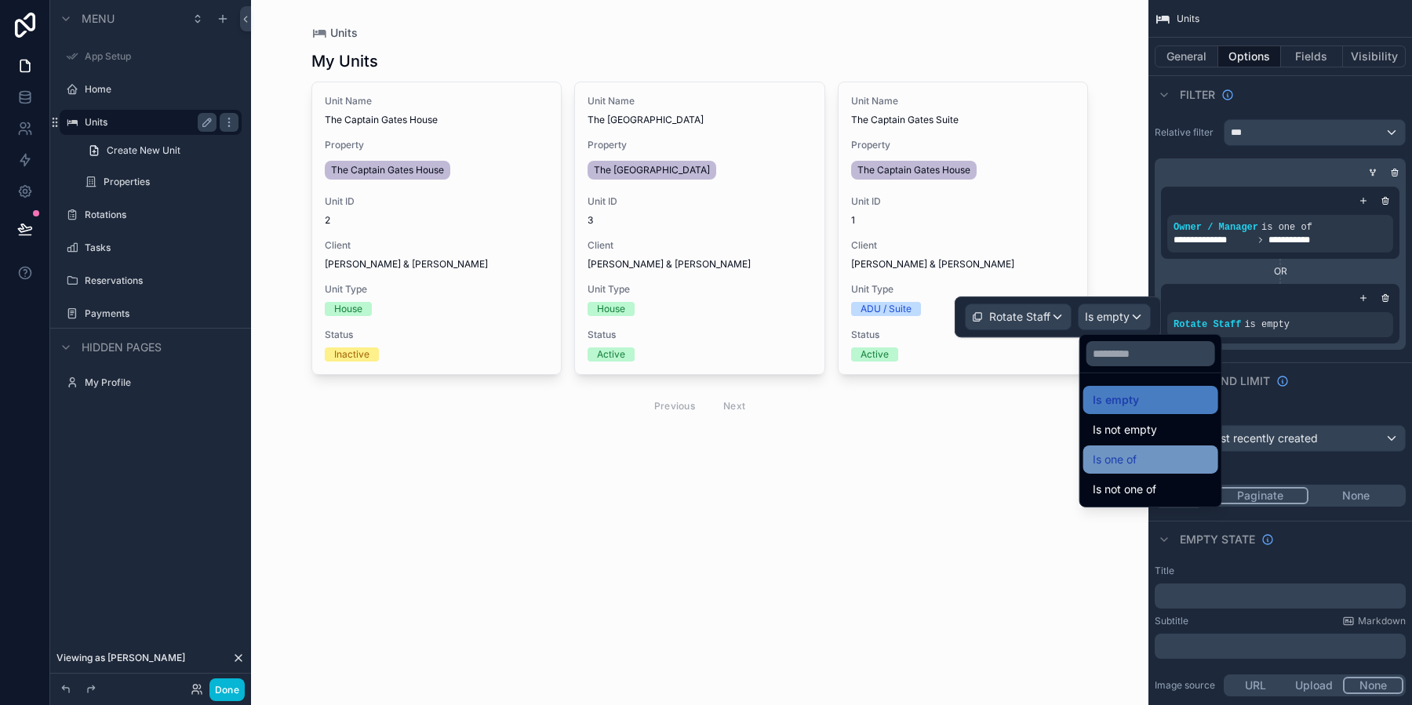
click at [1132, 460] on span "Is one of" at bounding box center [1114, 459] width 44 height 19
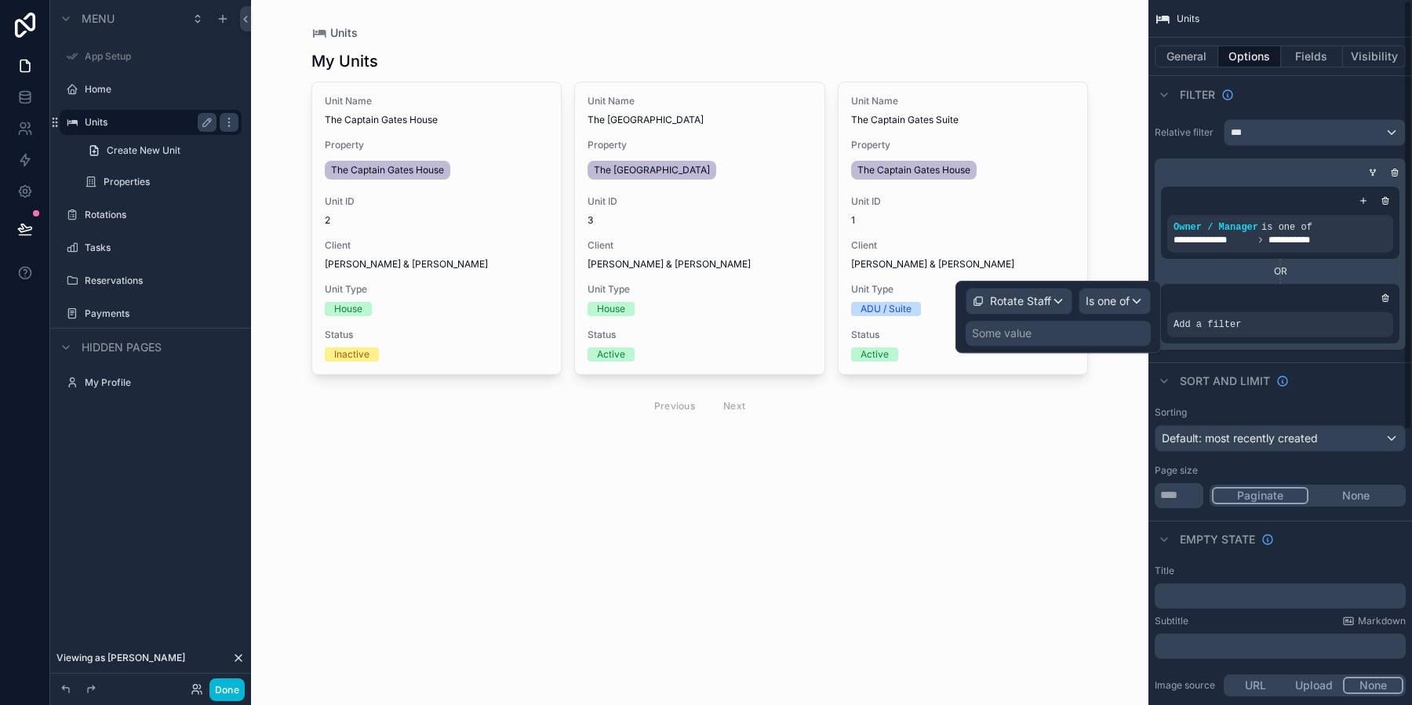
click at [1109, 335] on div "Some value" at bounding box center [1057, 333] width 185 height 25
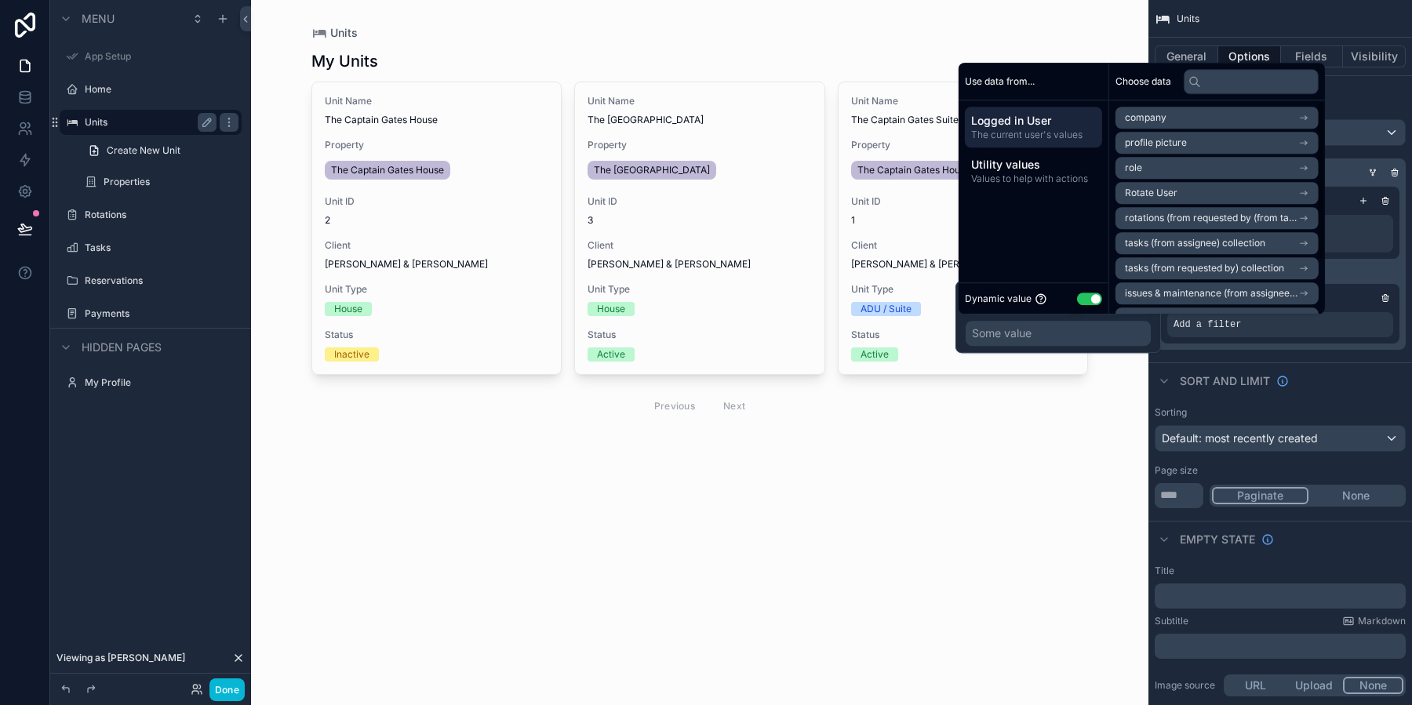
click at [1168, 190] on span "Rotate User" at bounding box center [1151, 193] width 53 height 13
click at [1154, 147] on span "Rotate User" at bounding box center [1151, 146] width 53 height 13
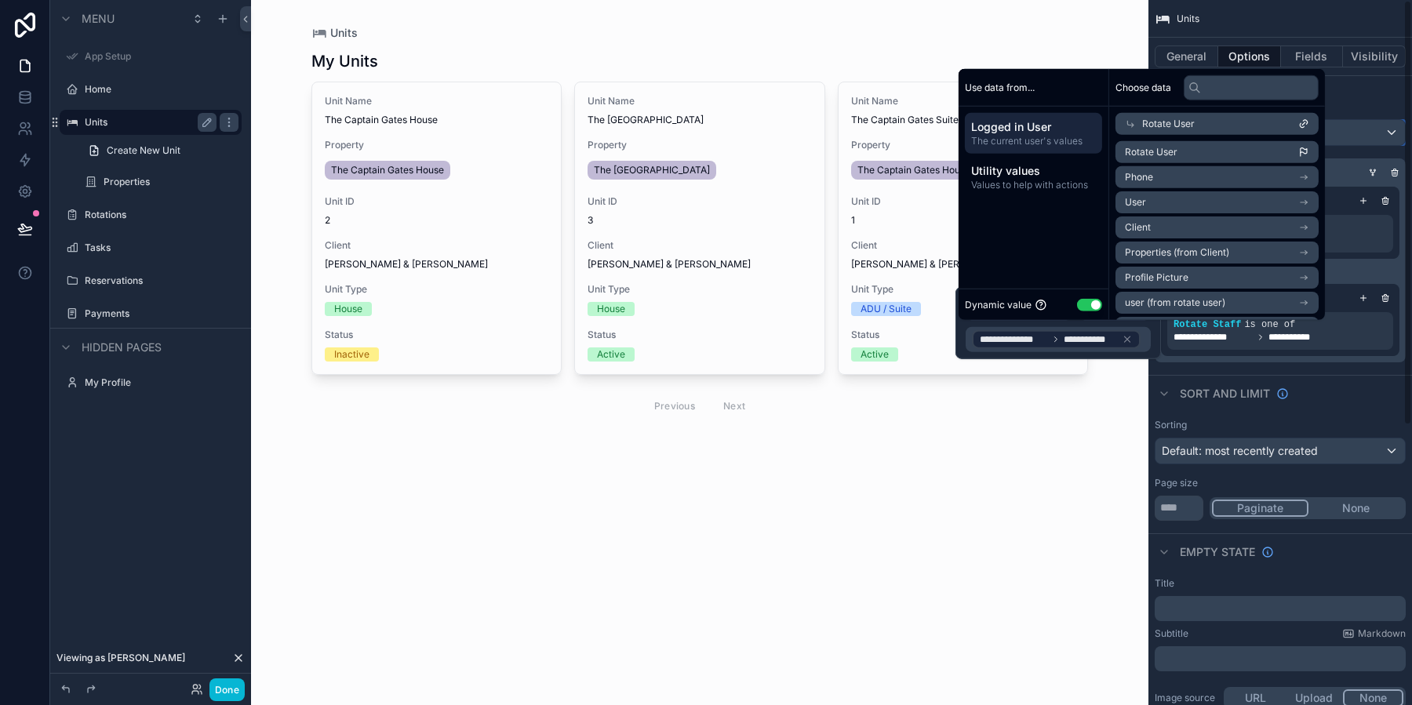
click at [1394, 120] on div "***" at bounding box center [1314, 132] width 180 height 25
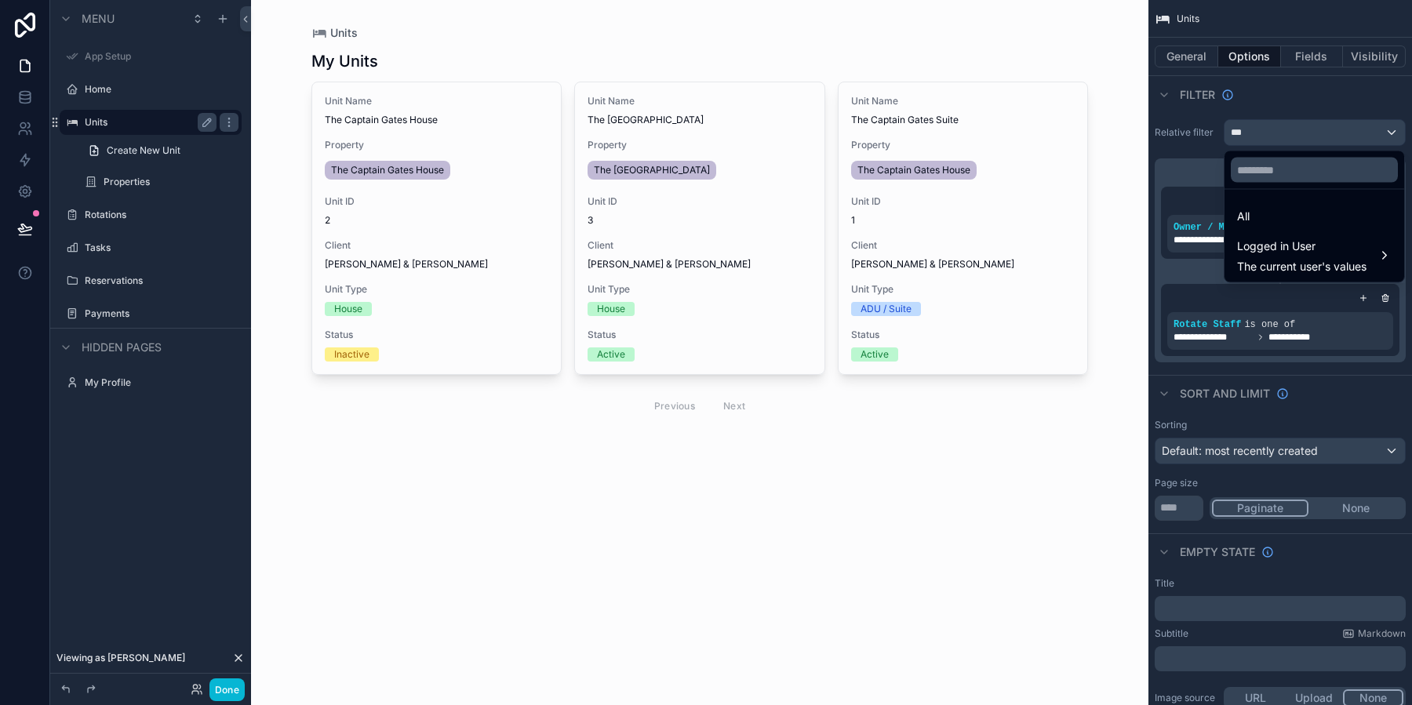
click at [1369, 82] on div "scrollable content" at bounding box center [706, 352] width 1412 height 705
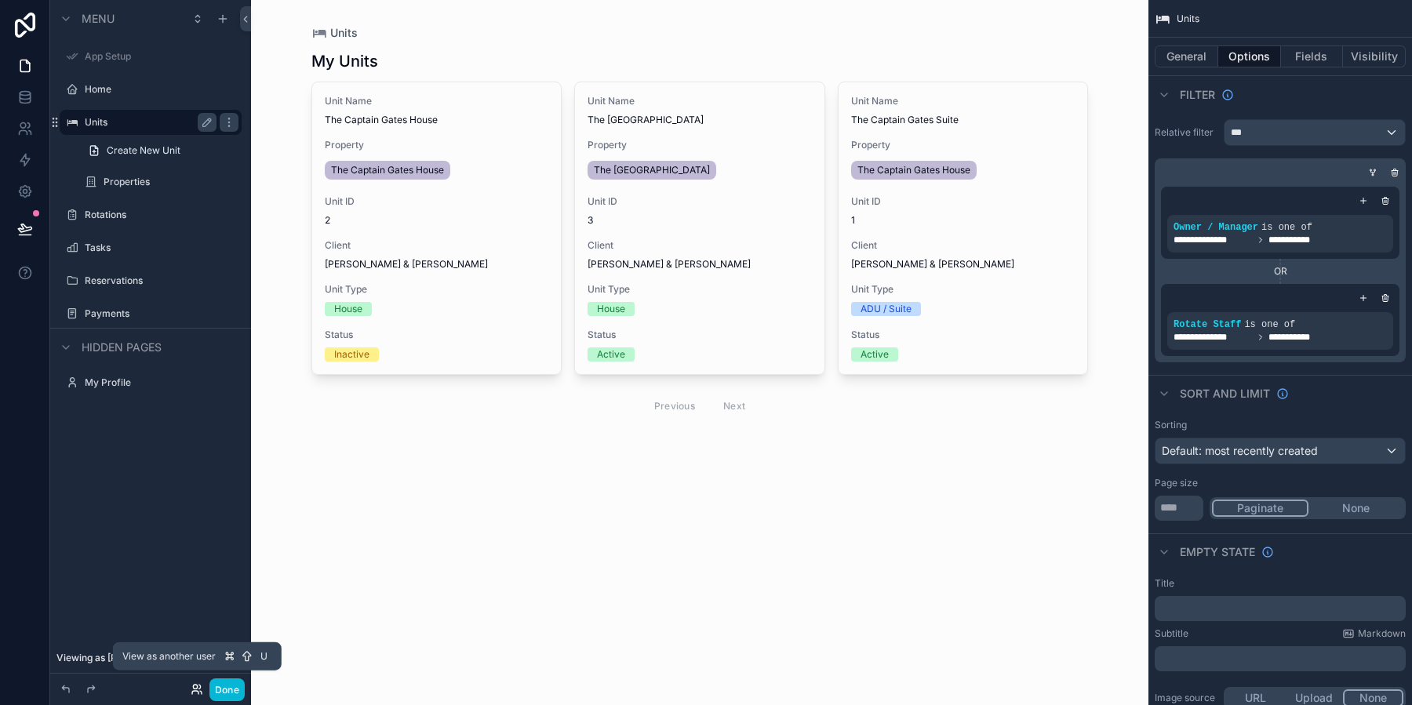
click at [194, 689] on icon at bounding box center [197, 689] width 13 height 13
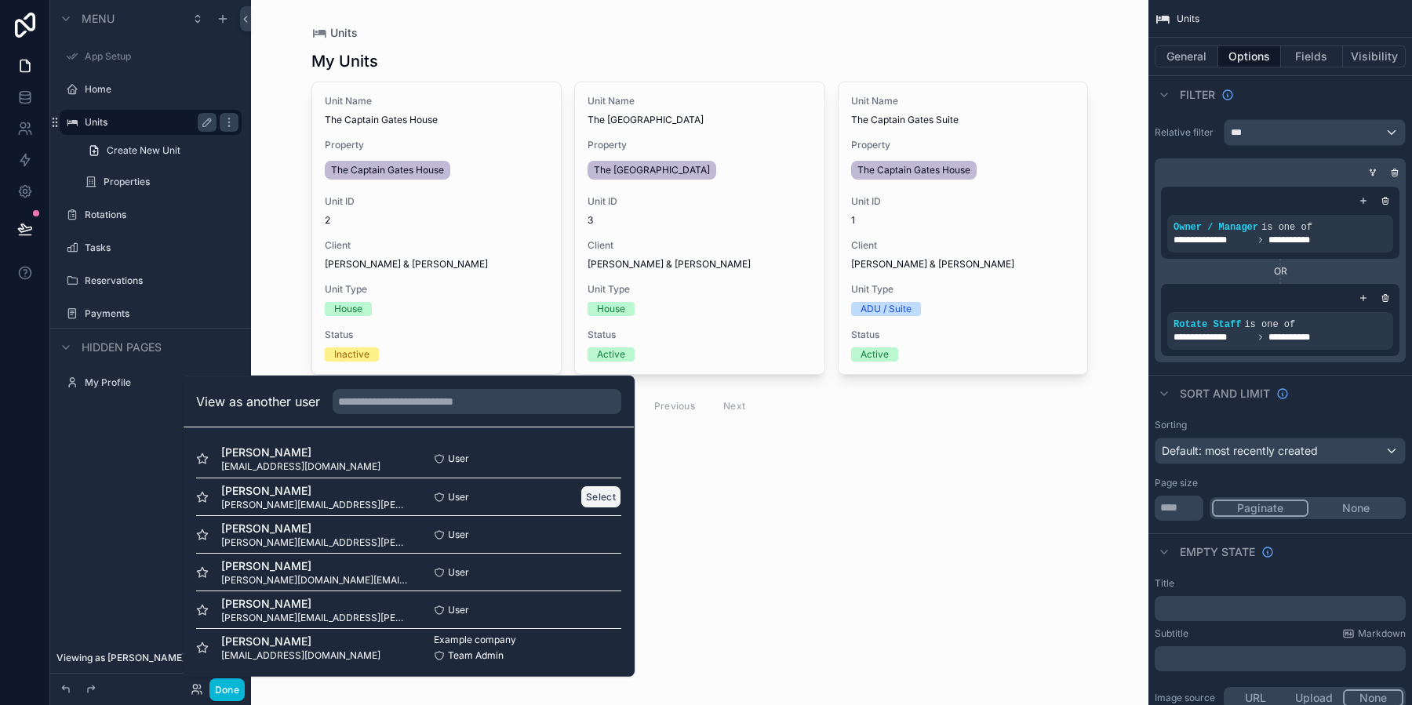
click at [596, 502] on button "Select" at bounding box center [600, 496] width 41 height 23
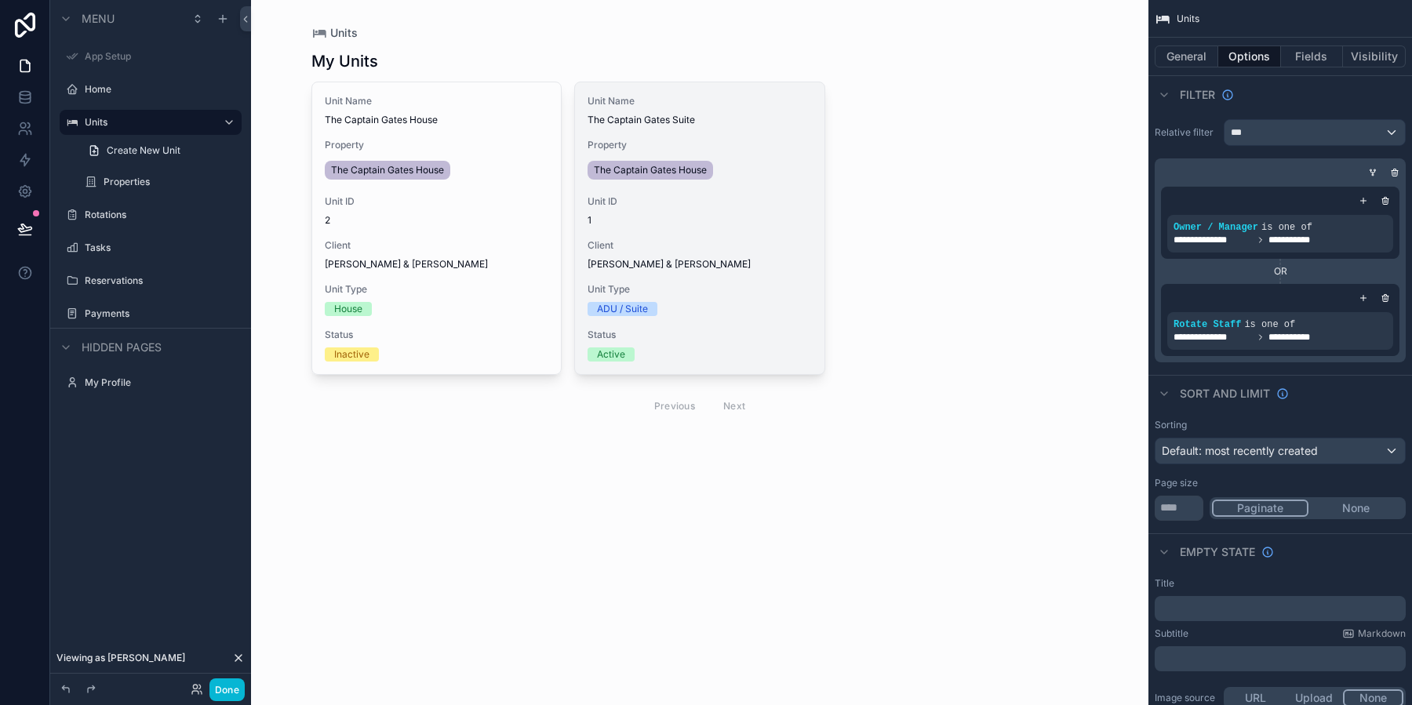
click at [692, 198] on span "Unit ID" at bounding box center [699, 201] width 224 height 13
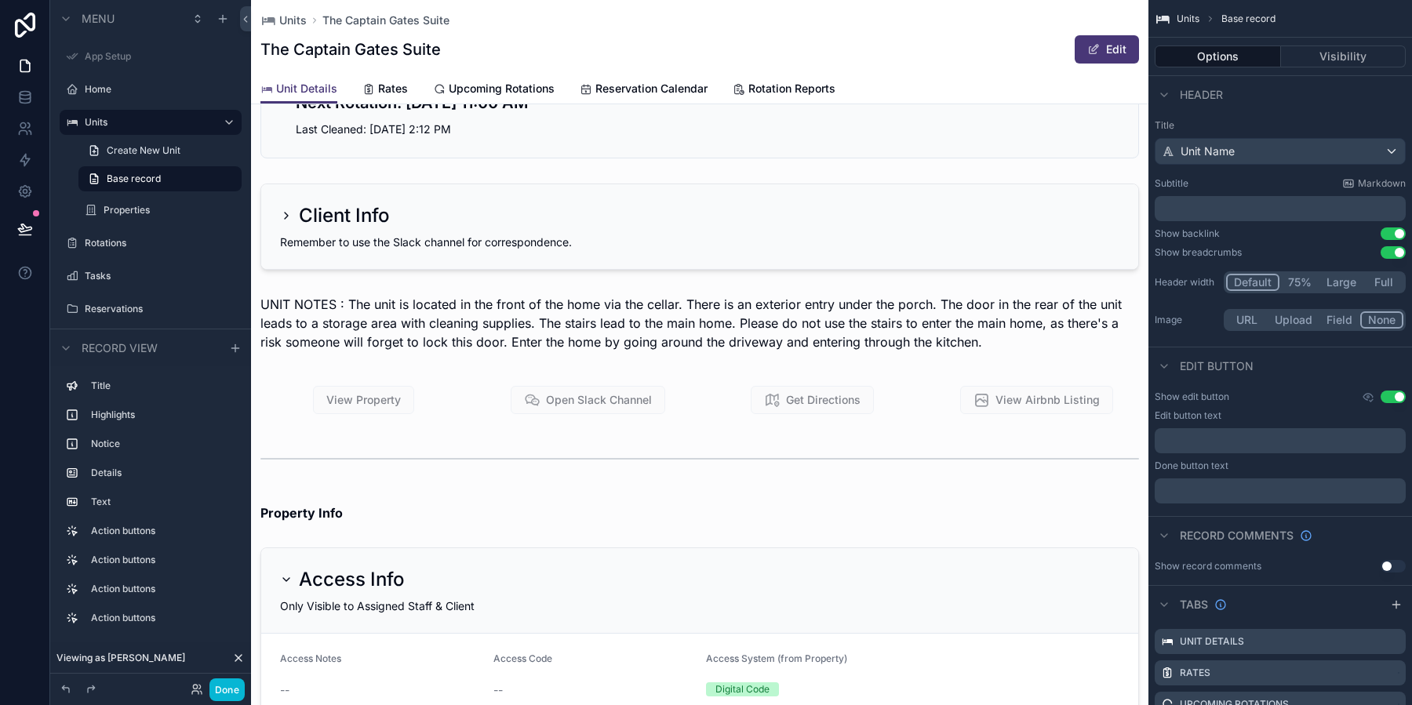
scroll to position [431, 0]
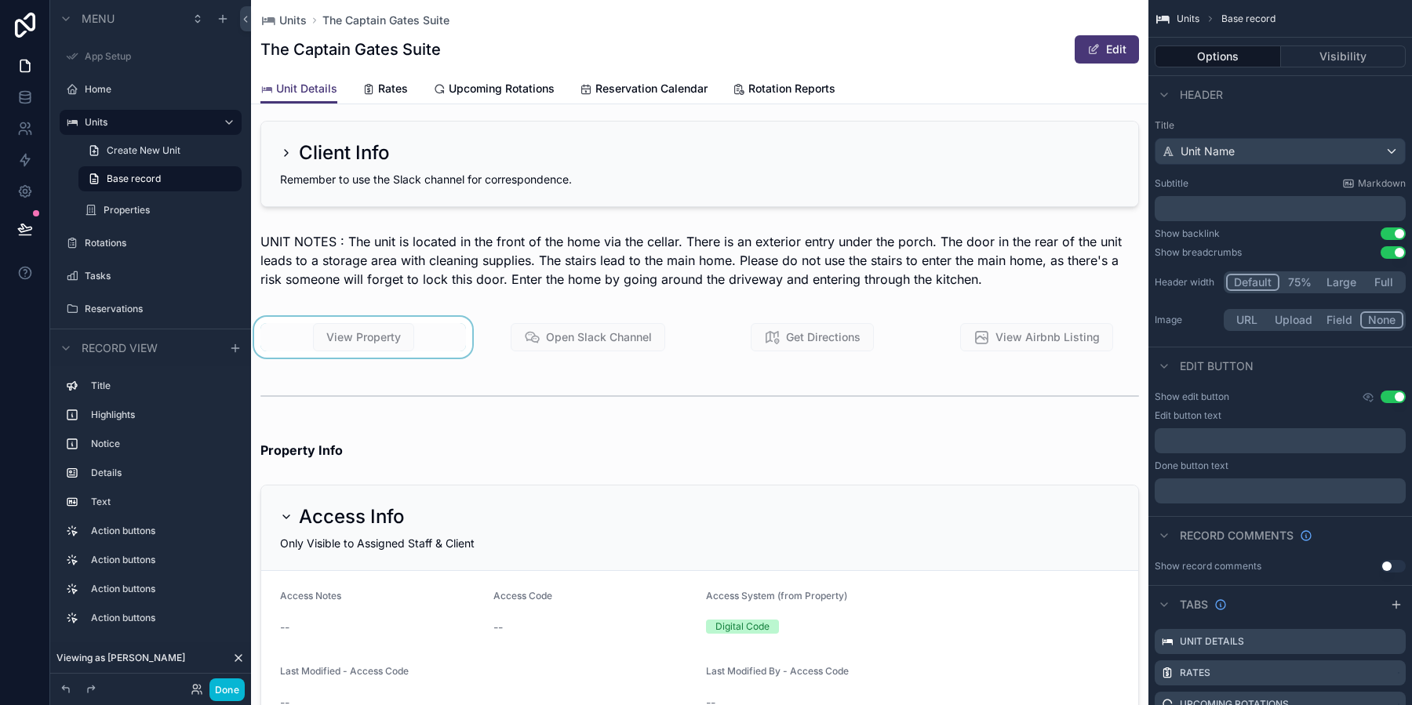
click at [403, 325] on div "scrollable content" at bounding box center [363, 337] width 224 height 41
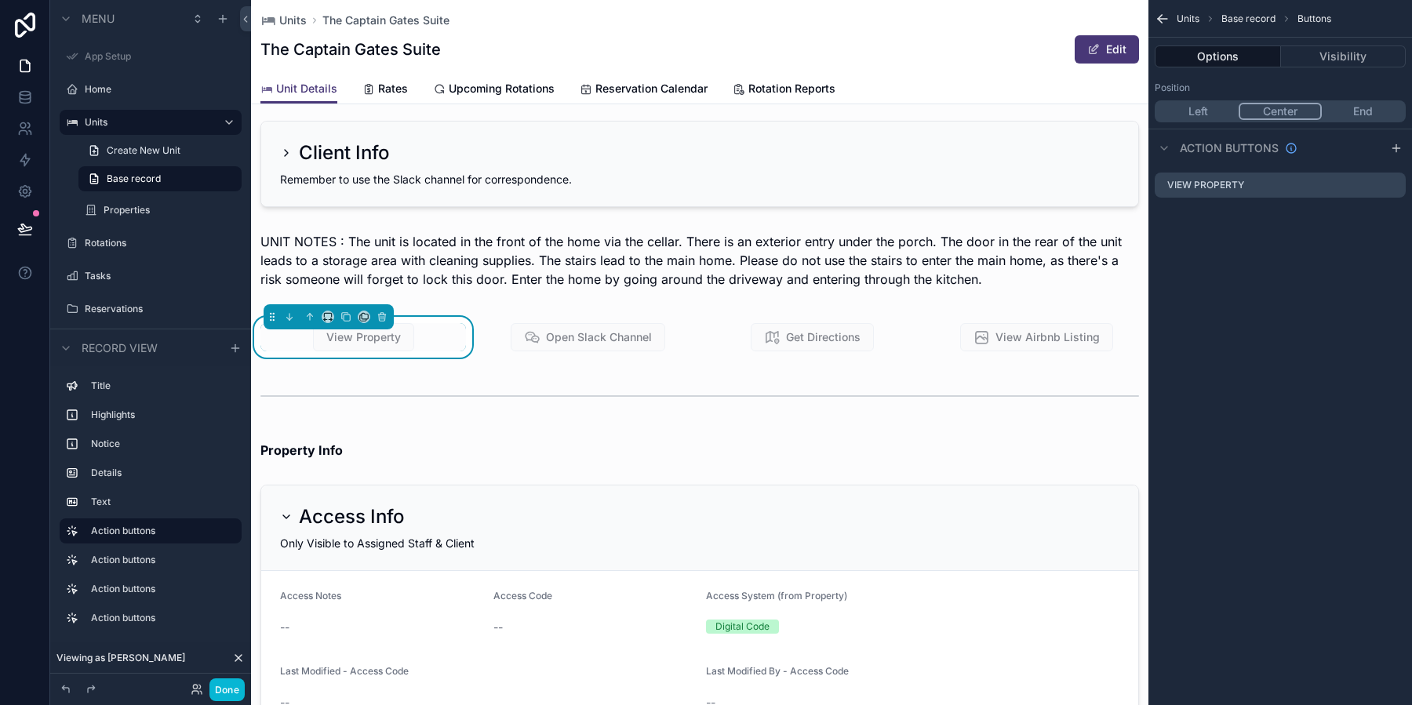
click at [365, 335] on span "View Property" at bounding box center [363, 337] width 101 height 28
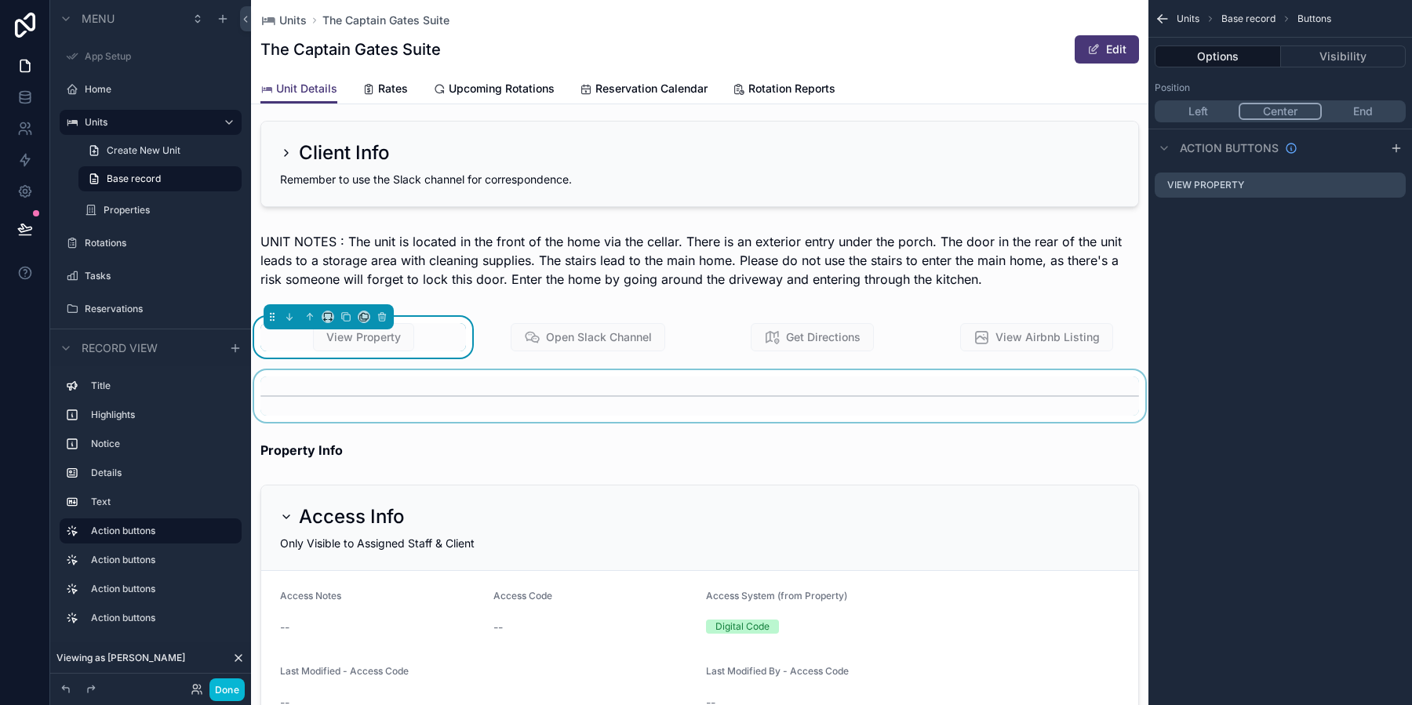
scroll to position [0, 0]
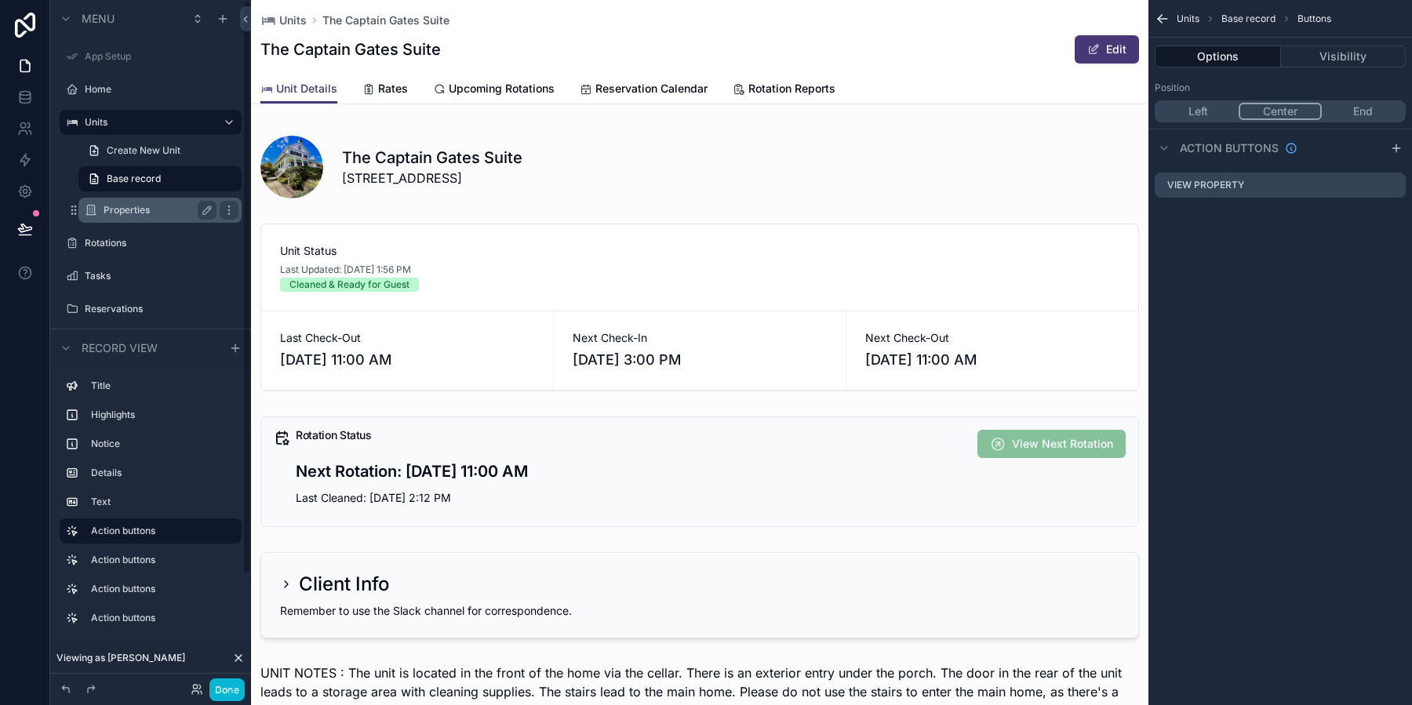
click at [158, 210] on label "Properties" at bounding box center [157, 210] width 107 height 13
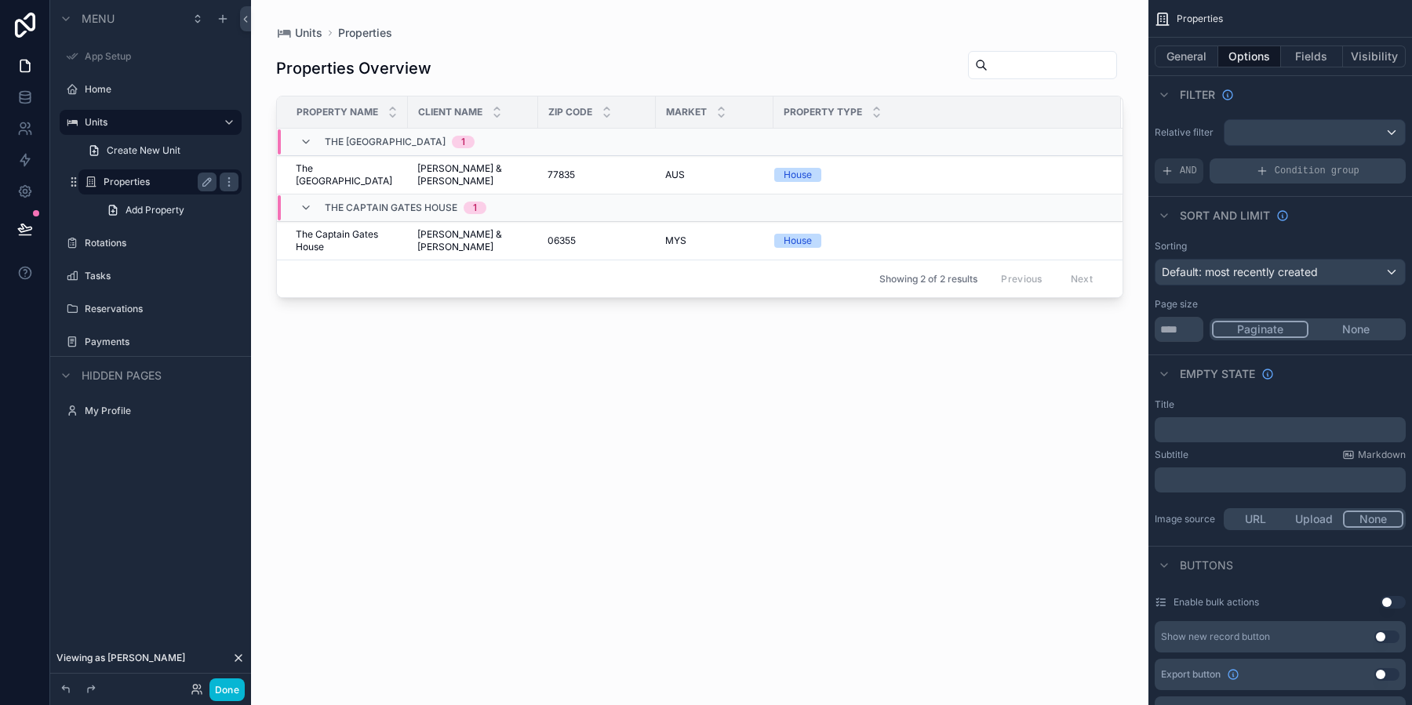
click at [1289, 180] on div "Condition group" at bounding box center [1307, 170] width 196 height 25
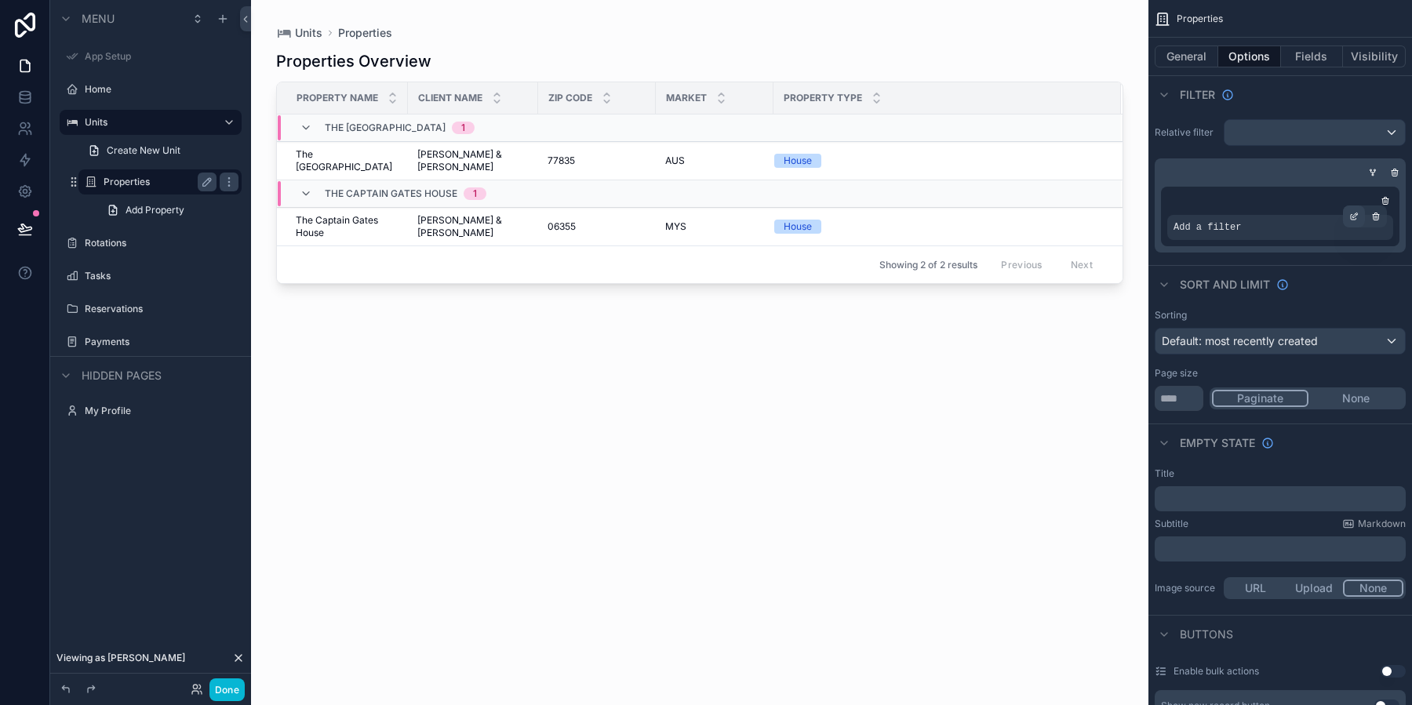
click at [1355, 218] on icon "scrollable content" at bounding box center [1352, 217] width 5 height 5
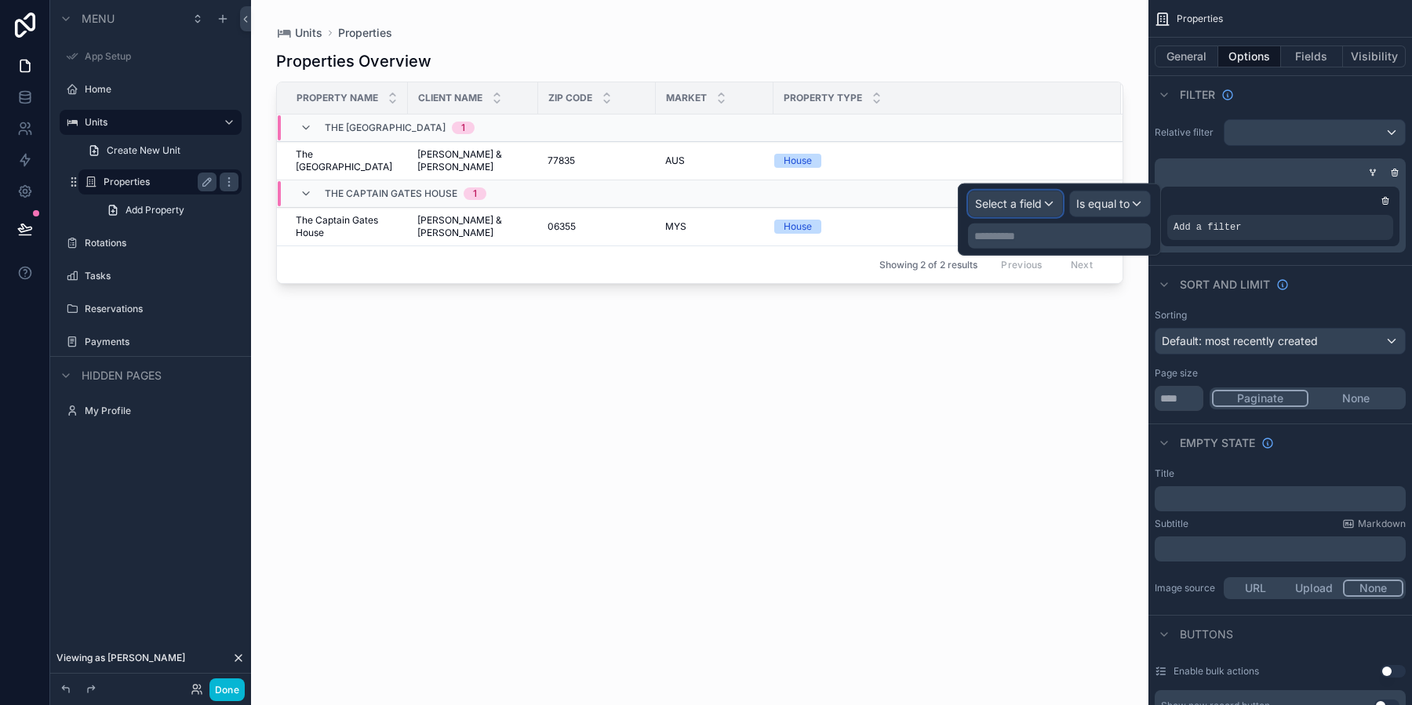
click at [1036, 205] on span "Select a field" at bounding box center [1008, 203] width 67 height 13
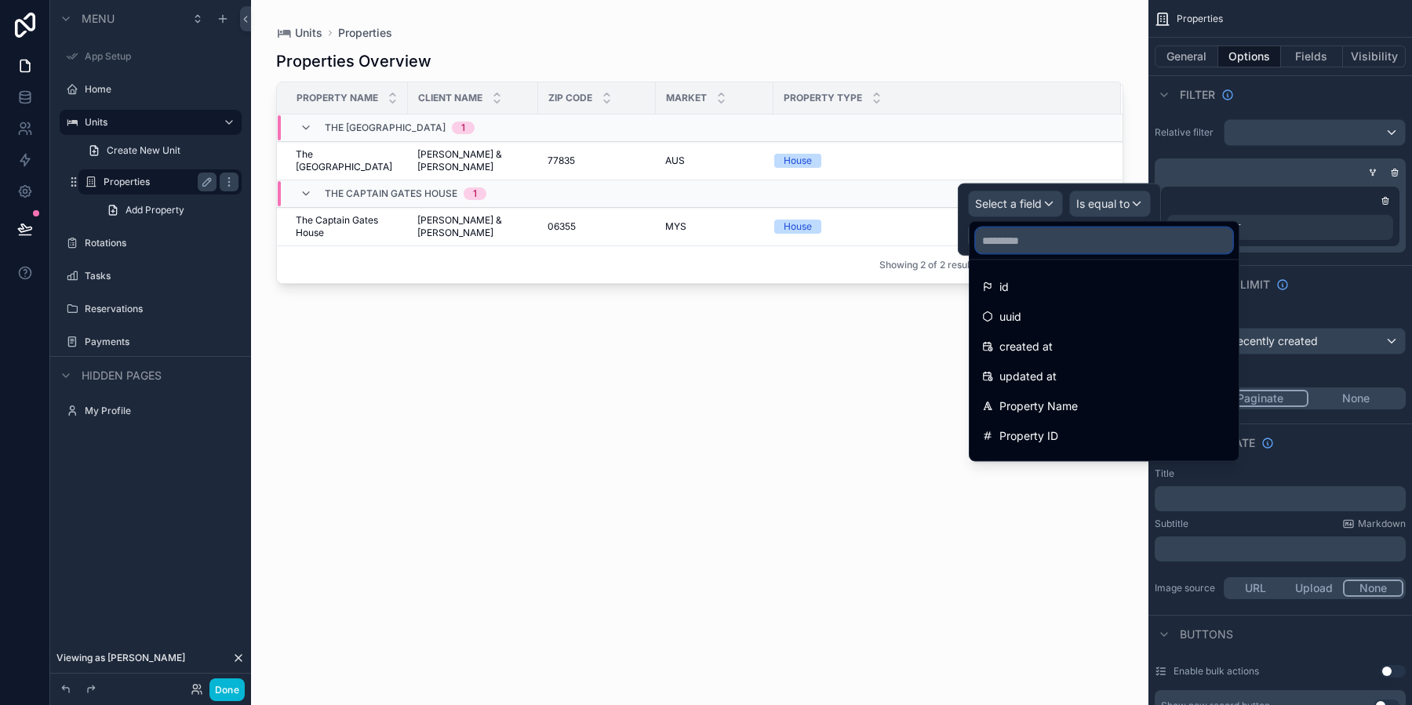
click at [1030, 247] on input "text" at bounding box center [1104, 240] width 256 height 25
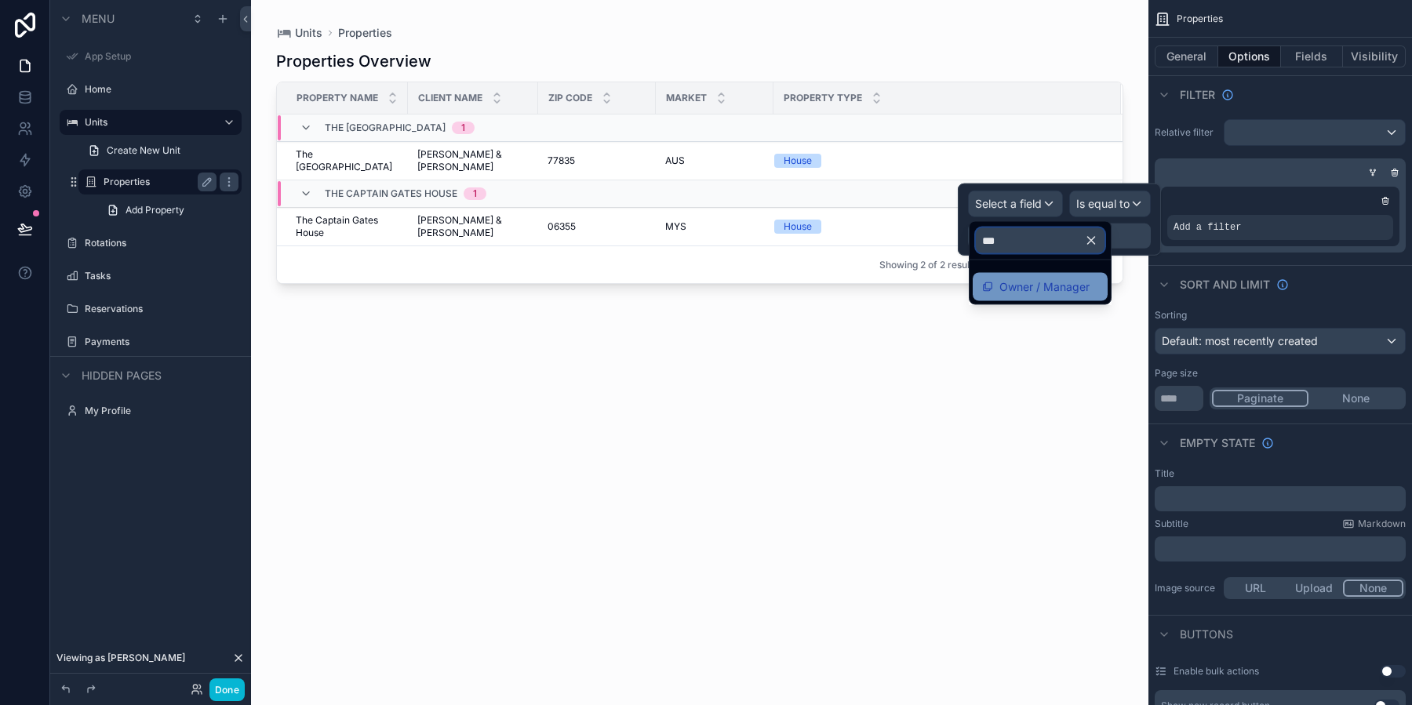
type input "***"
click at [1044, 289] on span "Owner / Manager" at bounding box center [1044, 287] width 90 height 19
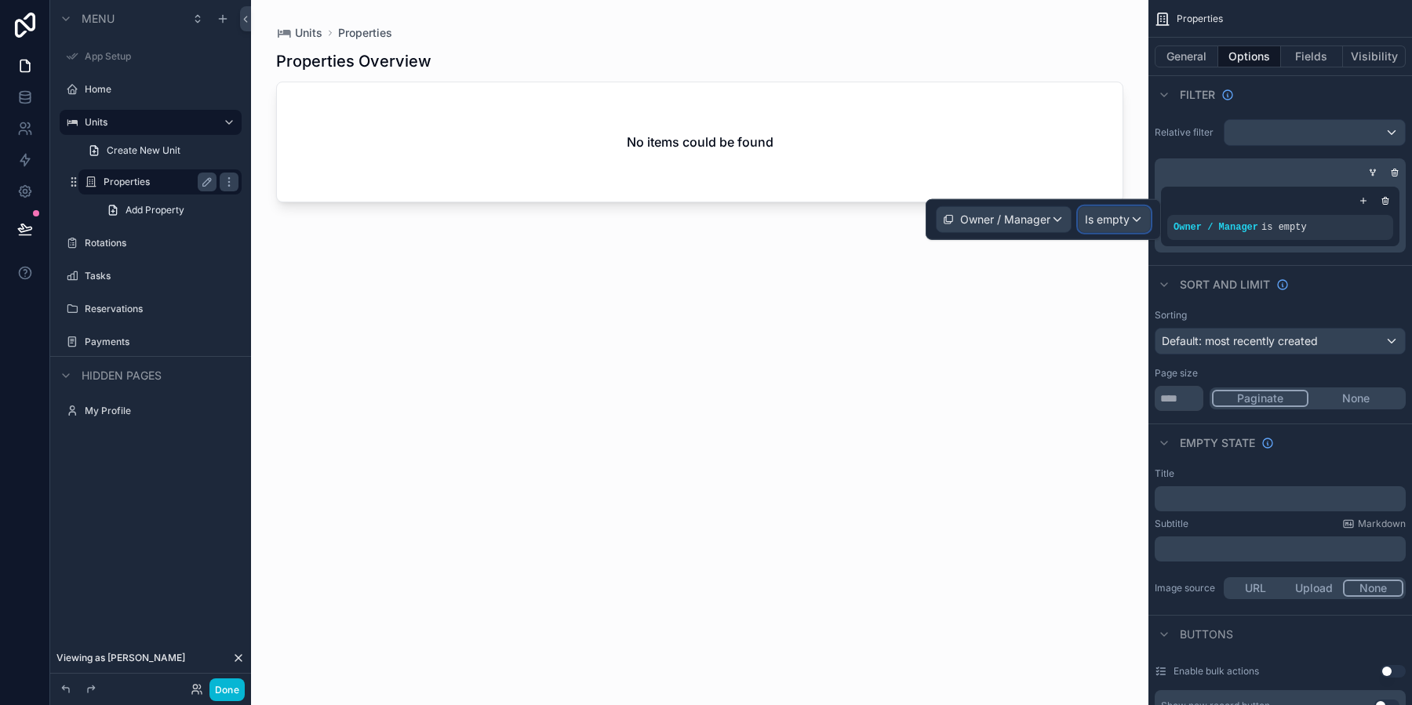
click at [1128, 212] on span "Is empty" at bounding box center [1107, 220] width 45 height 16
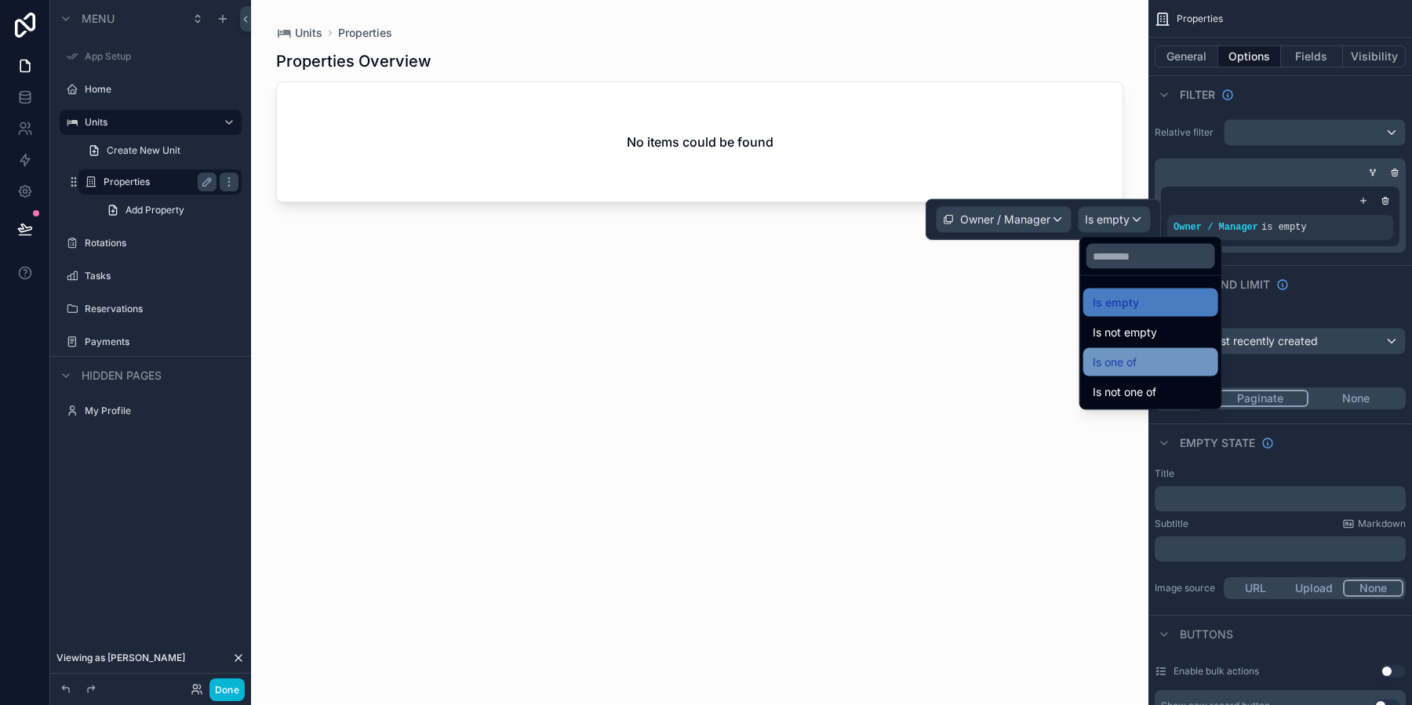
click at [1172, 359] on div "Is one of" at bounding box center [1150, 362] width 116 height 19
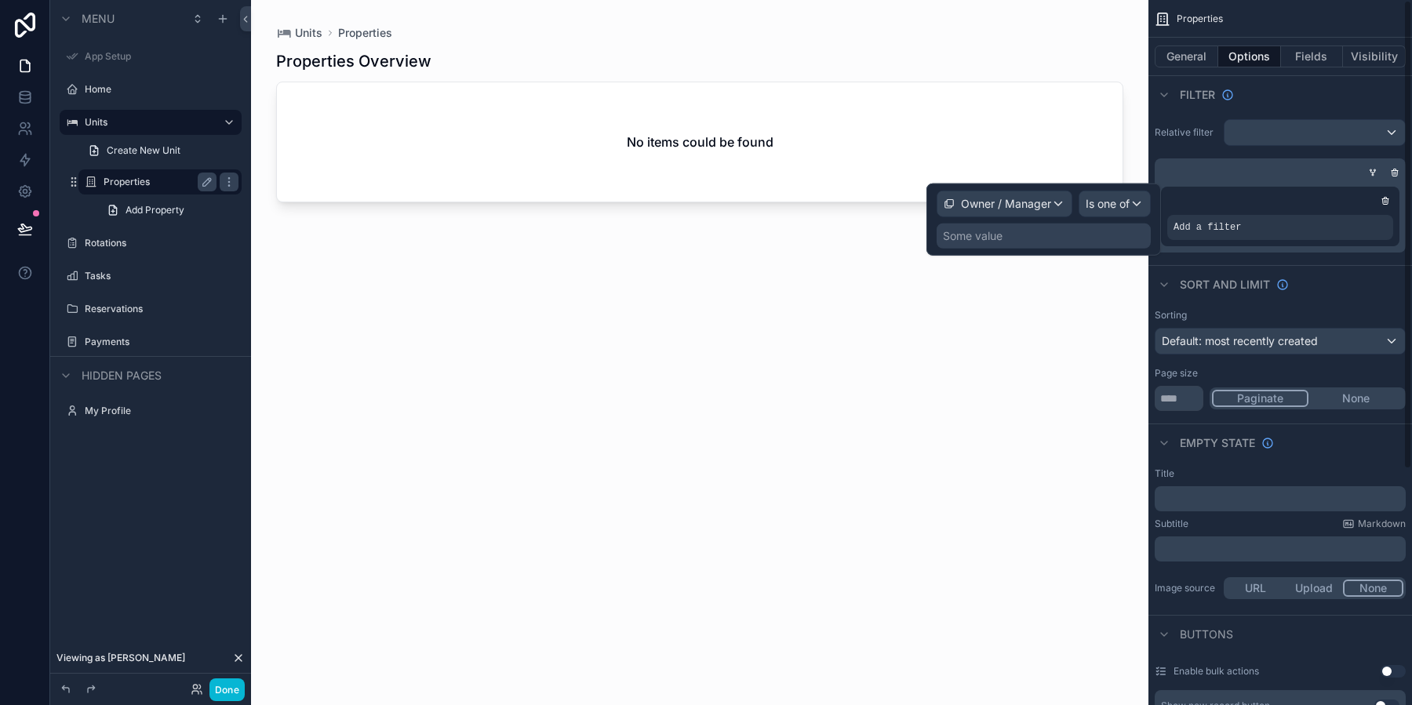
click at [1038, 241] on div "Some value" at bounding box center [1043, 235] width 214 height 25
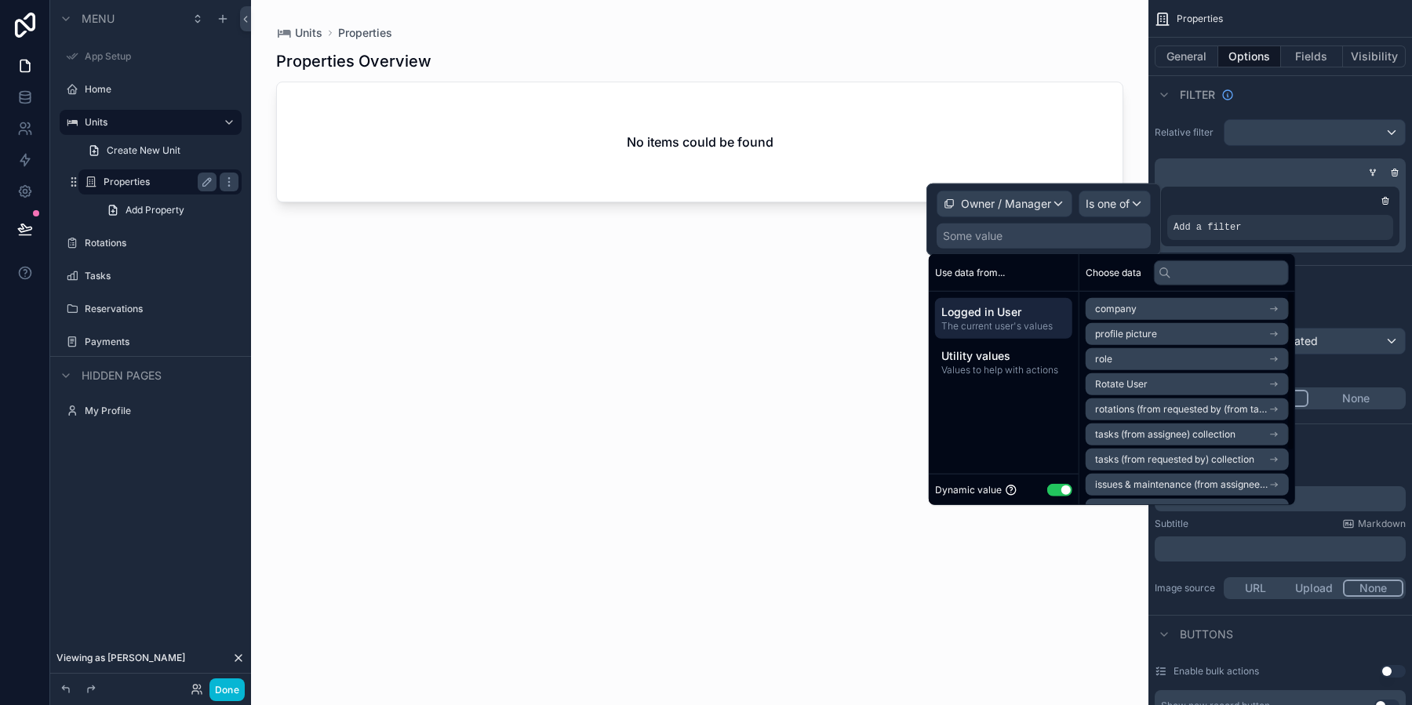
click at [1208, 388] on li "Rotate User" at bounding box center [1186, 384] width 203 height 22
click at [1150, 336] on li "Rotate User" at bounding box center [1186, 337] width 203 height 22
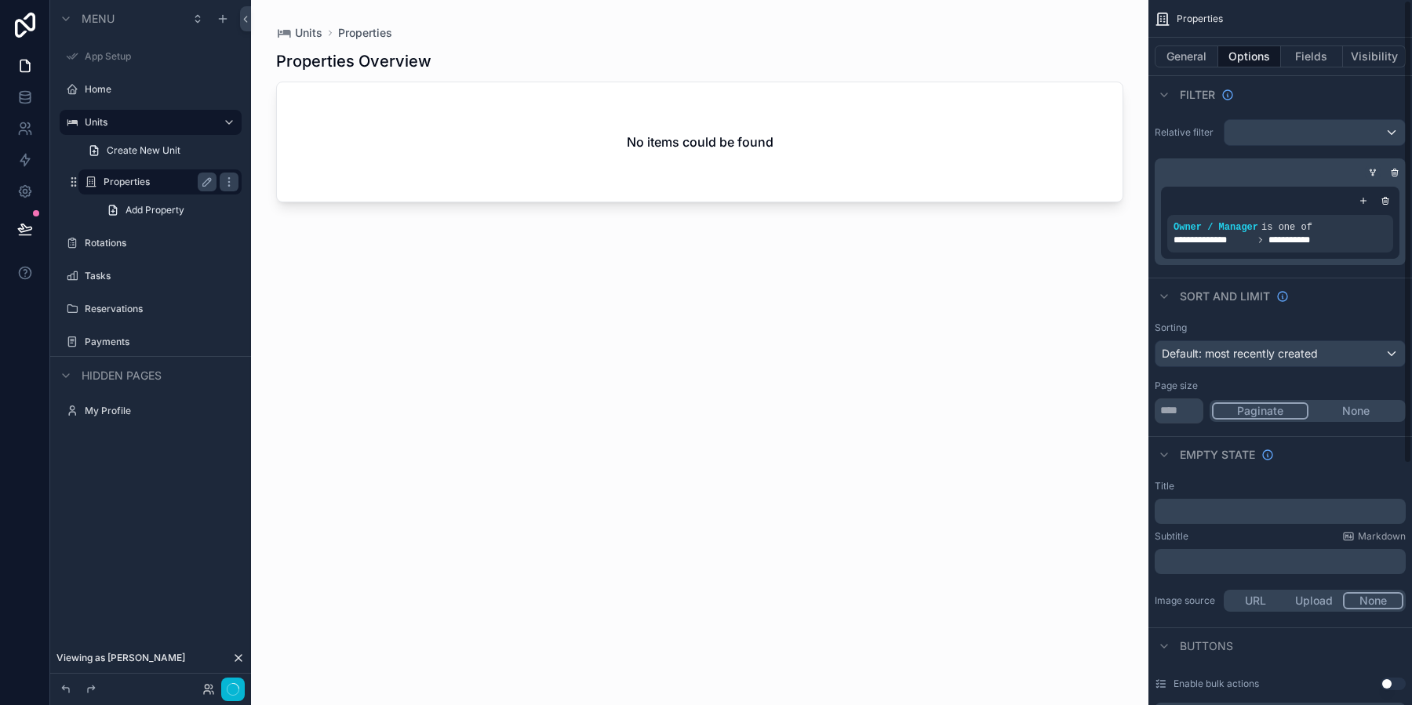
click at [1372, 174] on icon "scrollable content" at bounding box center [1373, 175] width 2 height 2
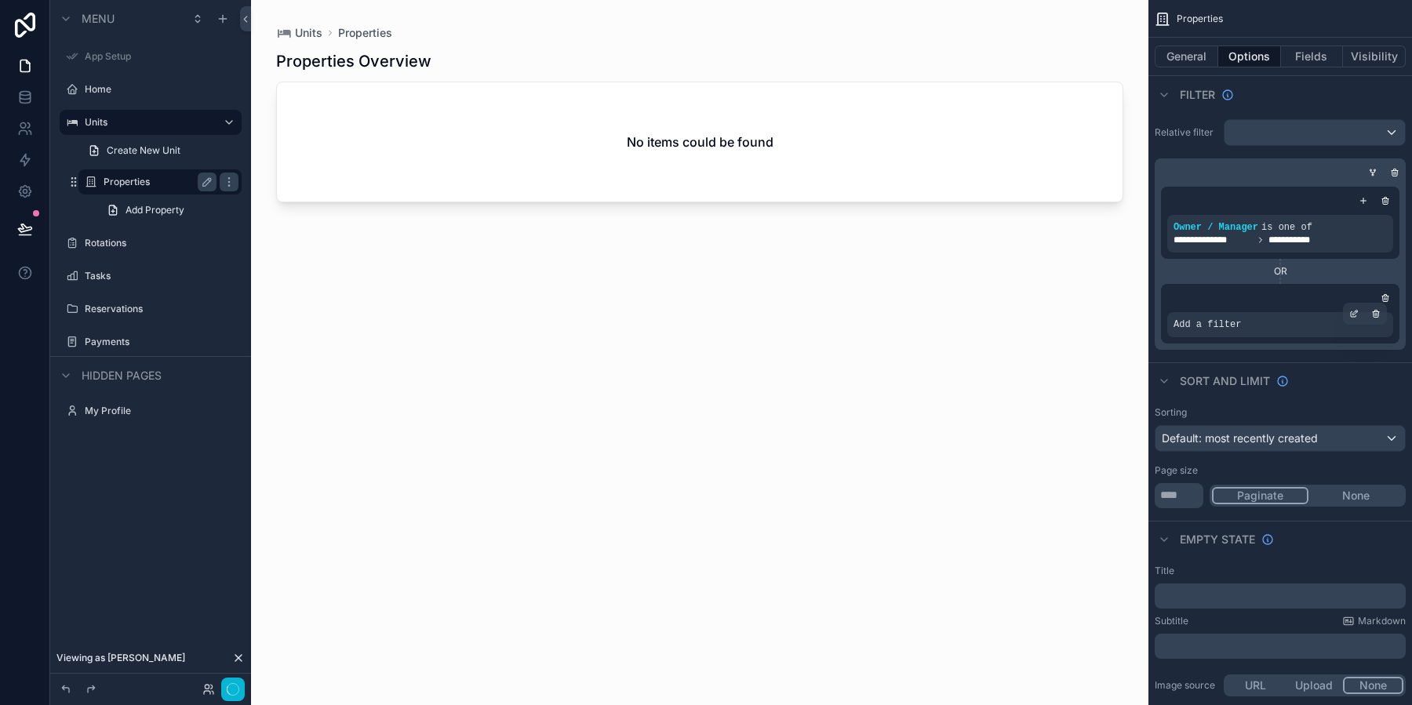
click at [1241, 314] on div "Add a filter" at bounding box center [1280, 324] width 226 height 25
click at [1352, 316] on icon "scrollable content" at bounding box center [1353, 313] width 9 height 9
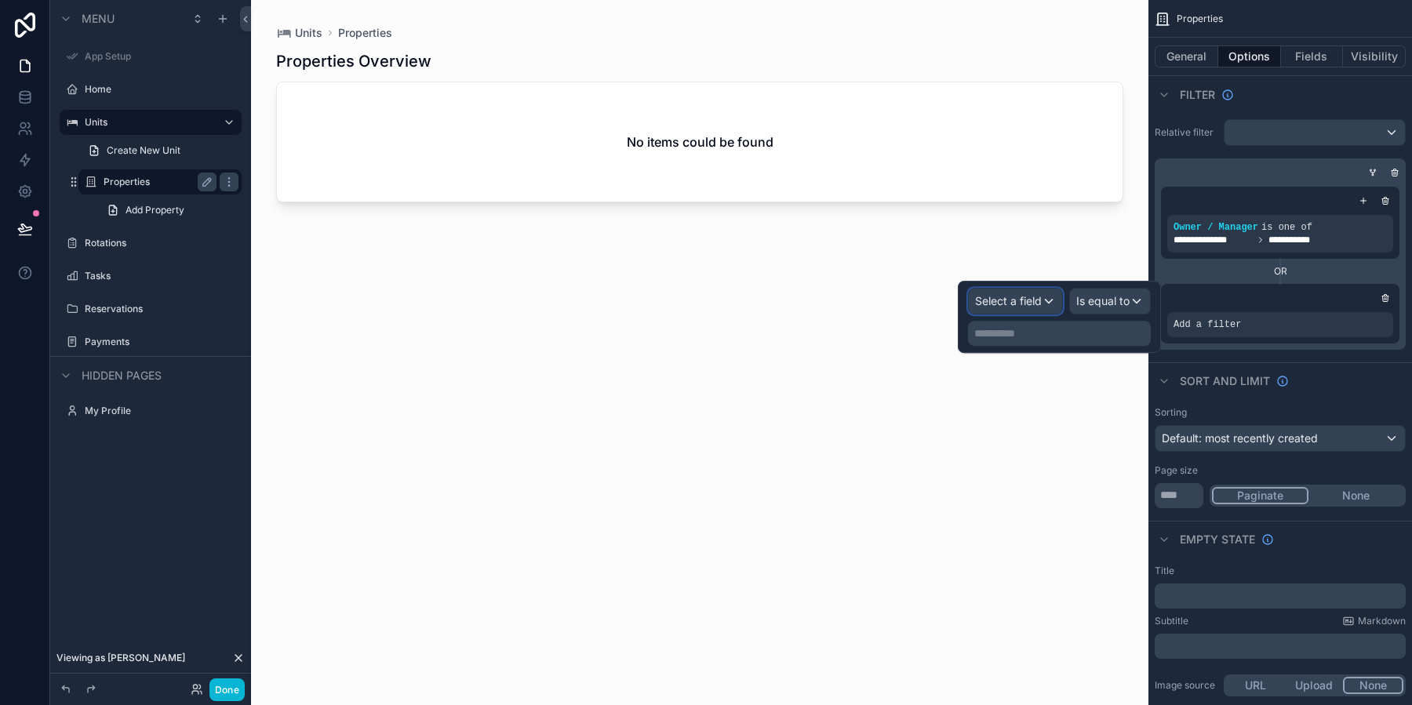
click at [1024, 300] on span "Select a field" at bounding box center [1008, 300] width 67 height 13
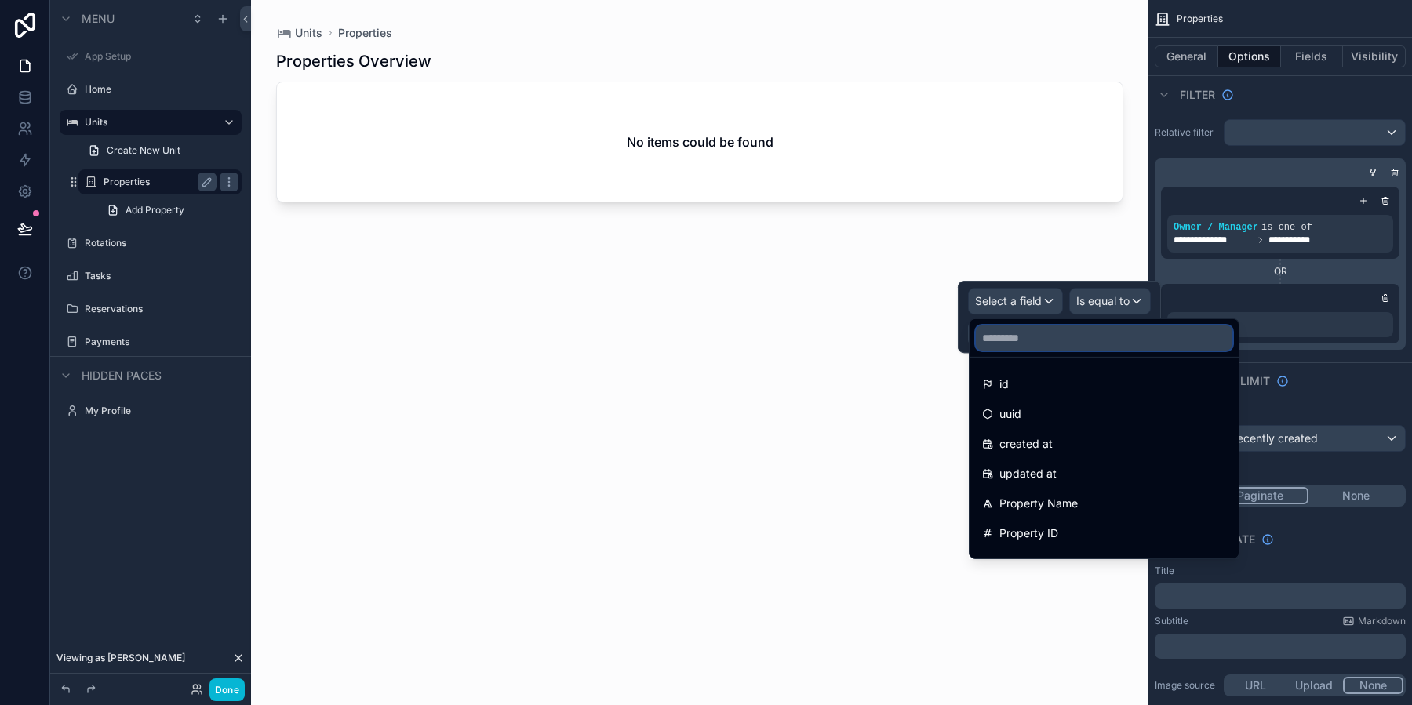
click at [1016, 343] on input "text" at bounding box center [1104, 337] width 256 height 25
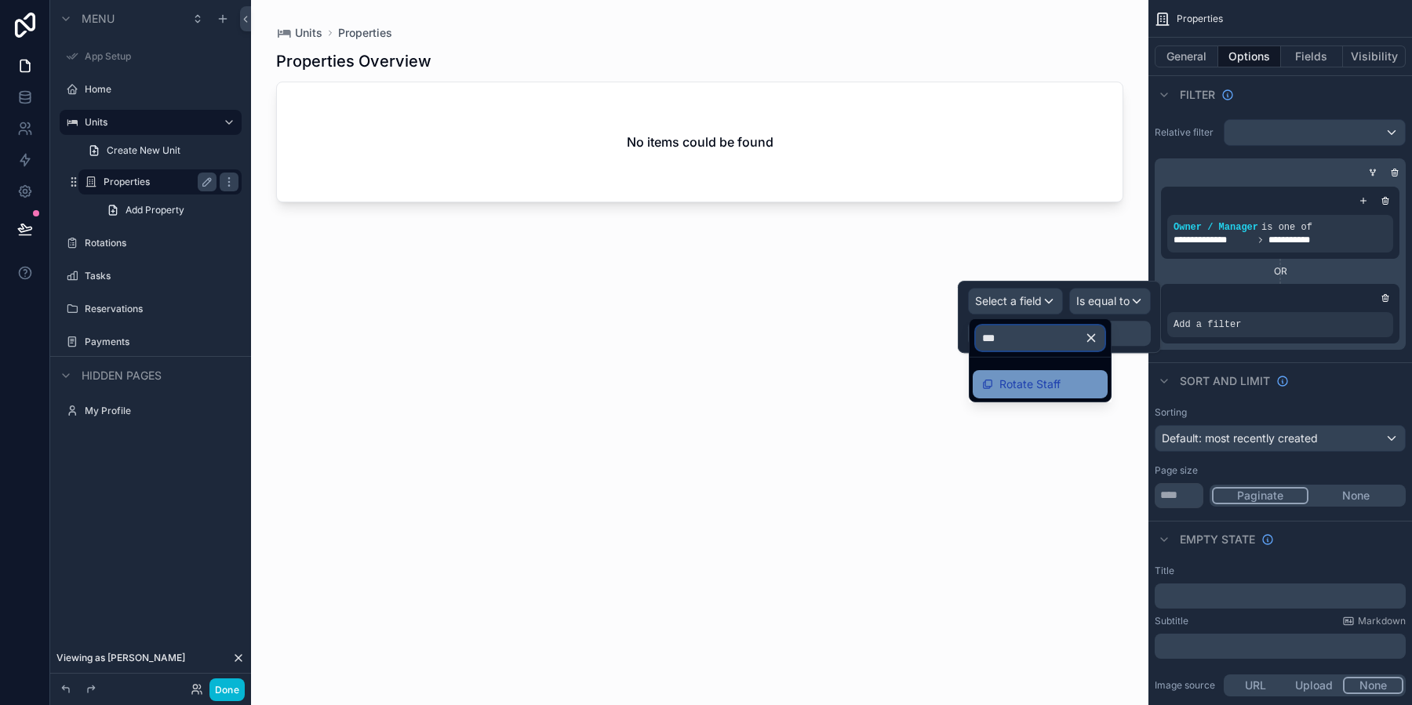
type input "***"
click at [1033, 387] on span "Rotate Staff" at bounding box center [1029, 384] width 61 height 19
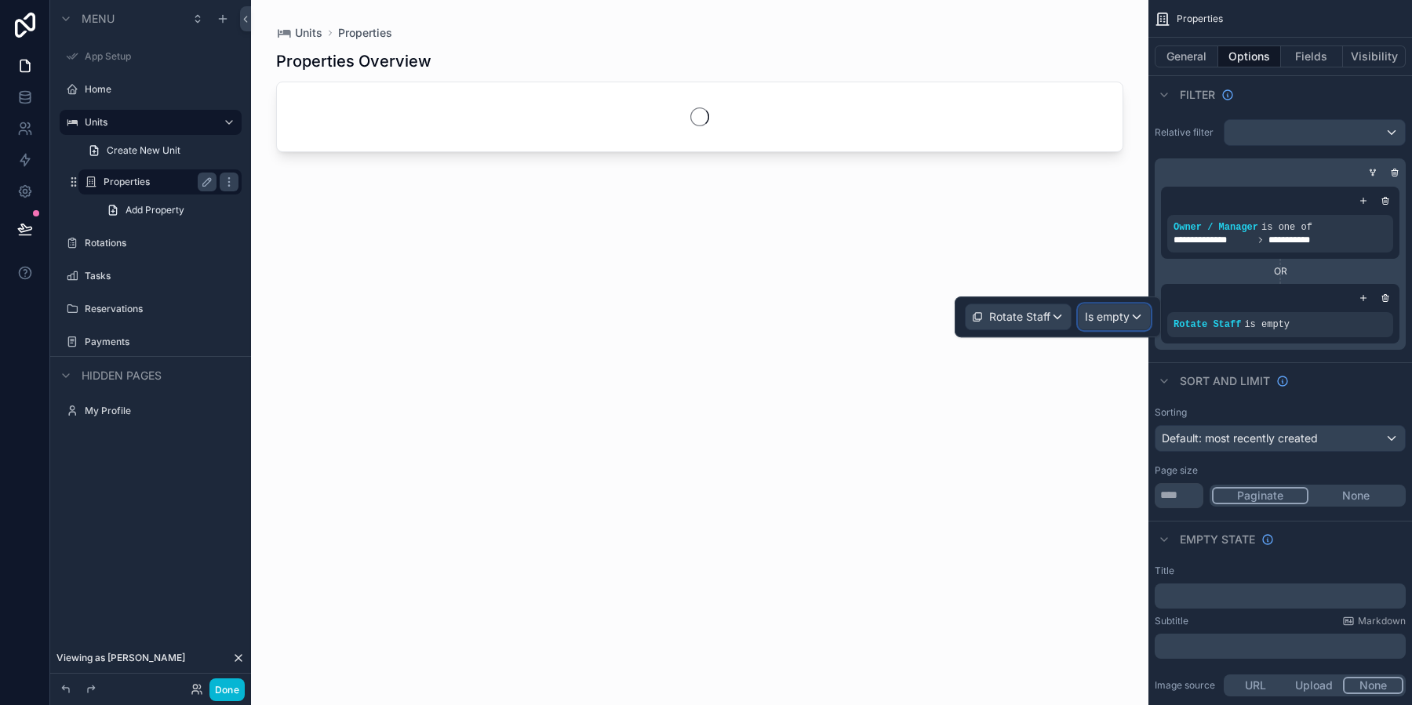
click at [1116, 324] on div "Is empty" at bounding box center [1113, 316] width 71 height 25
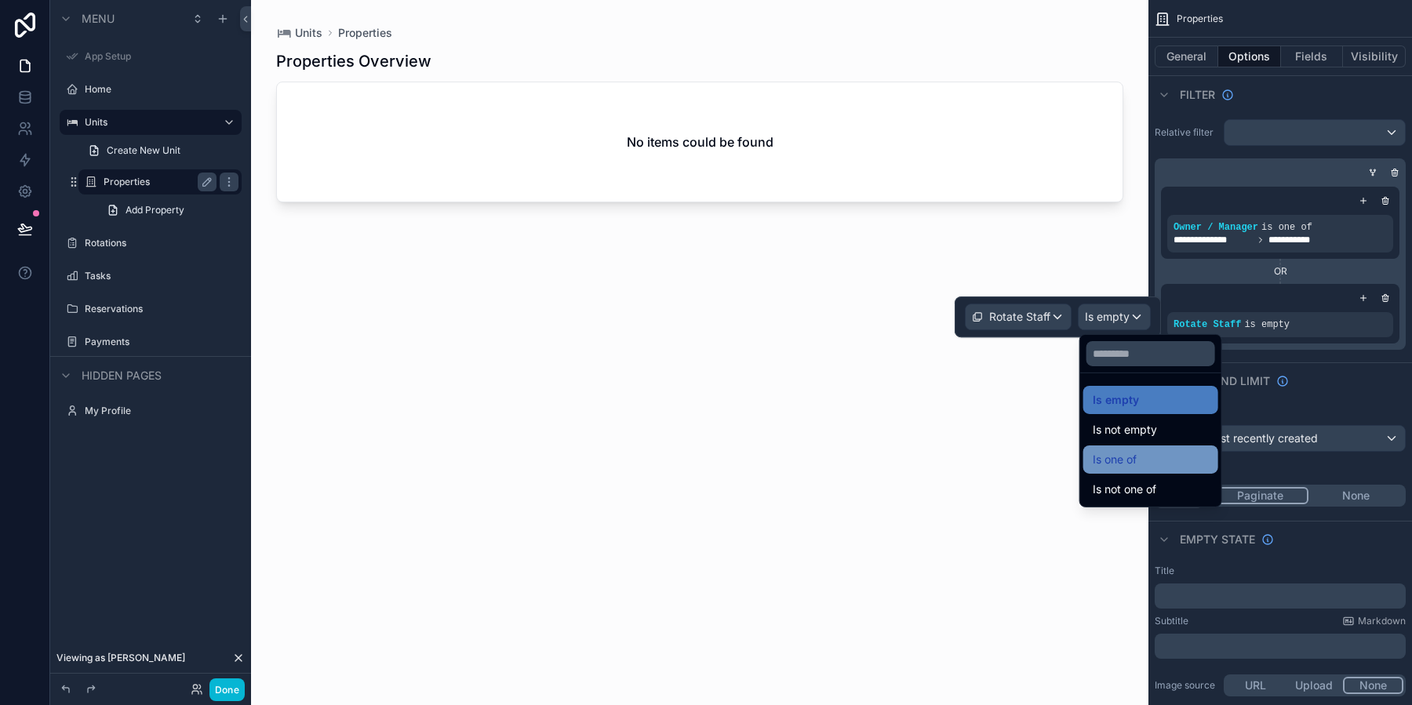
click at [1154, 456] on div "Is one of" at bounding box center [1150, 459] width 116 height 19
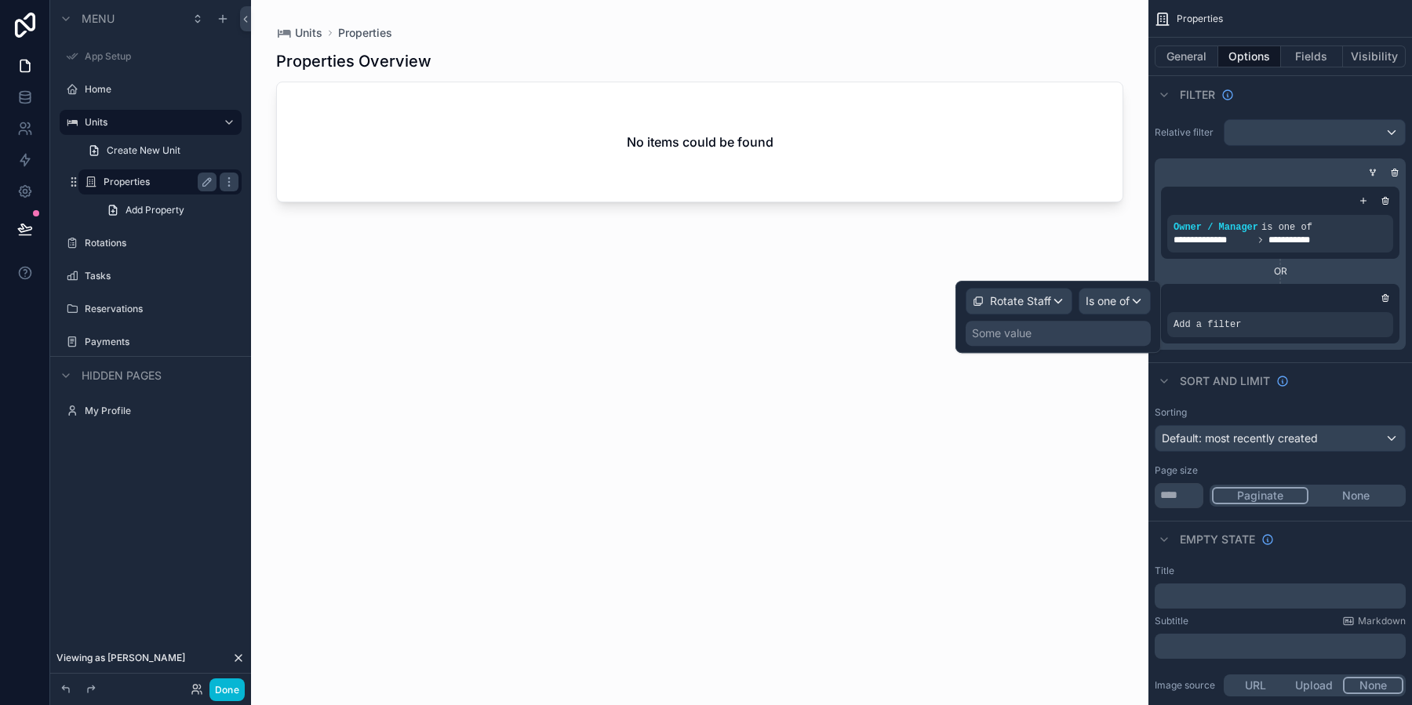
click at [1017, 345] on div "Rotate Staff Is one of Some value" at bounding box center [1057, 317] width 205 height 72
click at [1008, 340] on div "Some value" at bounding box center [1057, 333] width 185 height 25
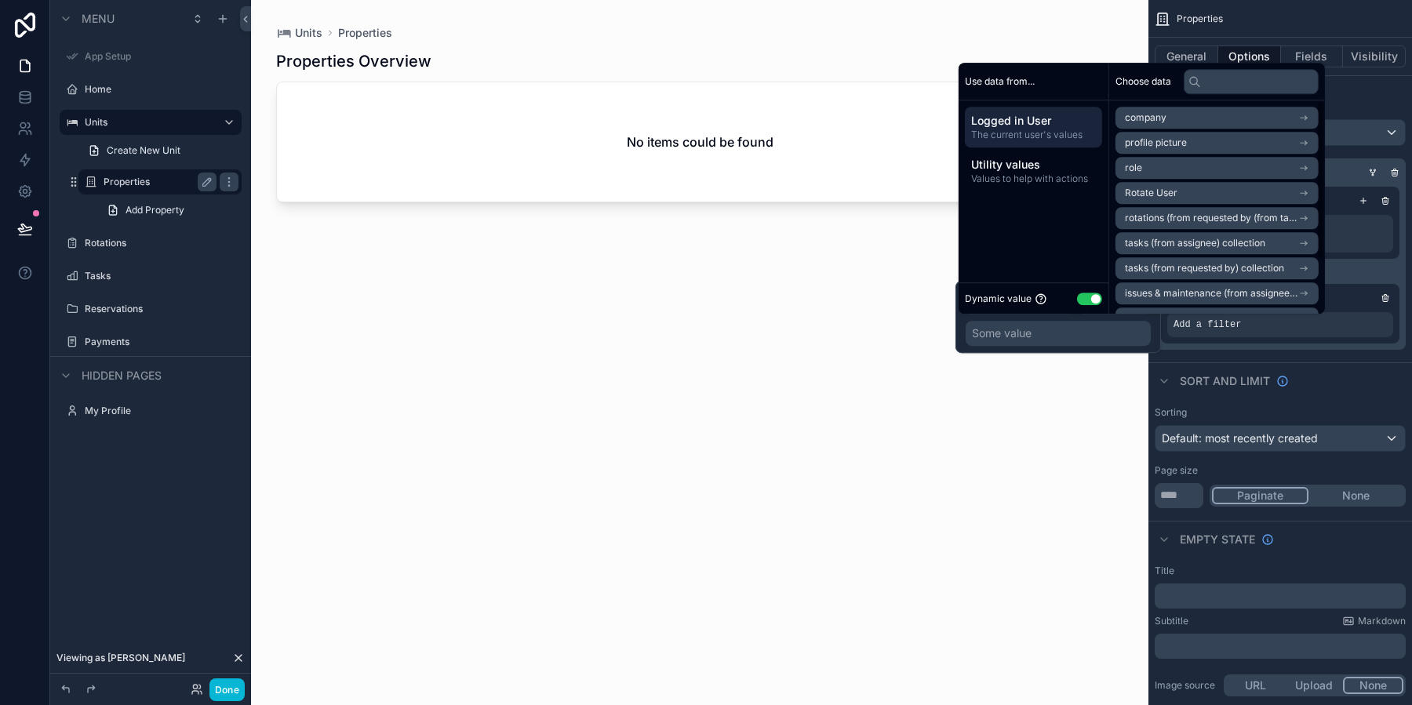
click at [1191, 195] on li "Rotate User" at bounding box center [1216, 193] width 203 height 22
click at [1168, 140] on span "Rotate User" at bounding box center [1151, 146] width 53 height 13
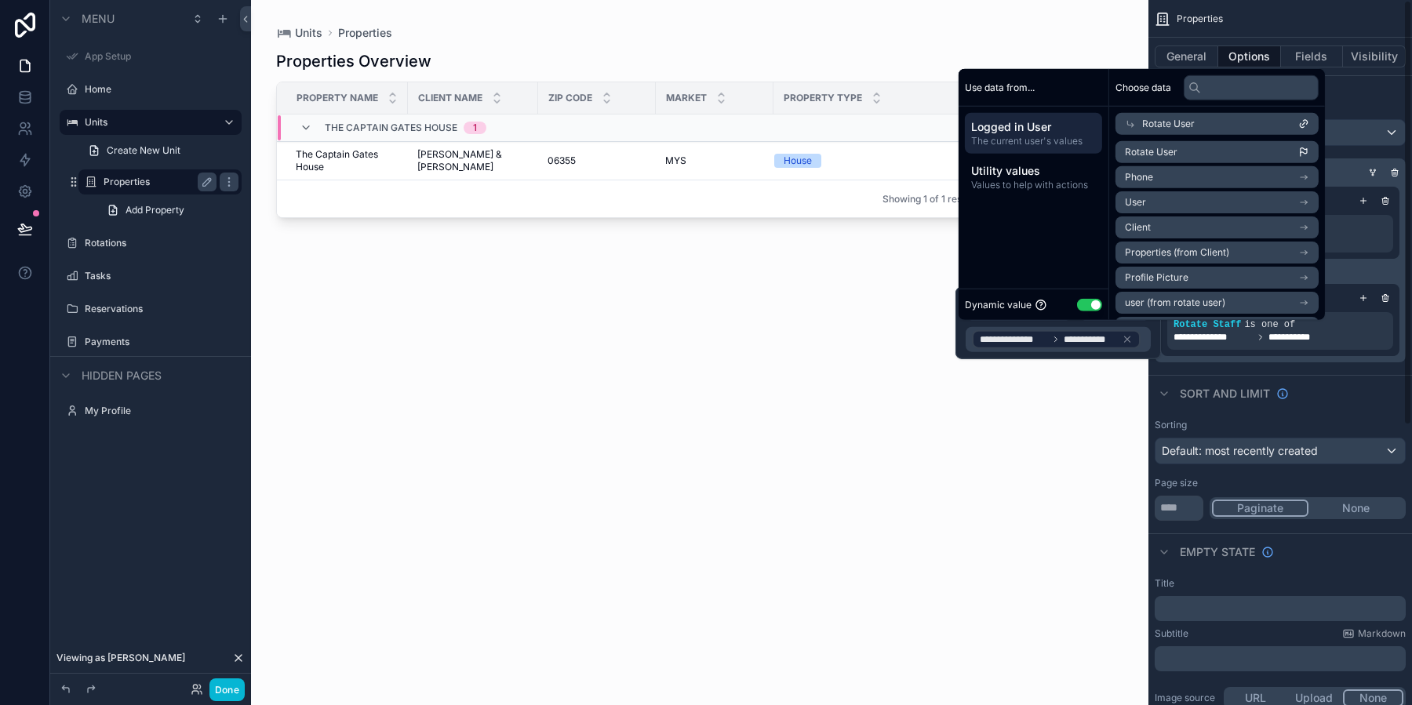
click at [1403, 267] on div "**********" at bounding box center [1279, 271] width 251 height 182
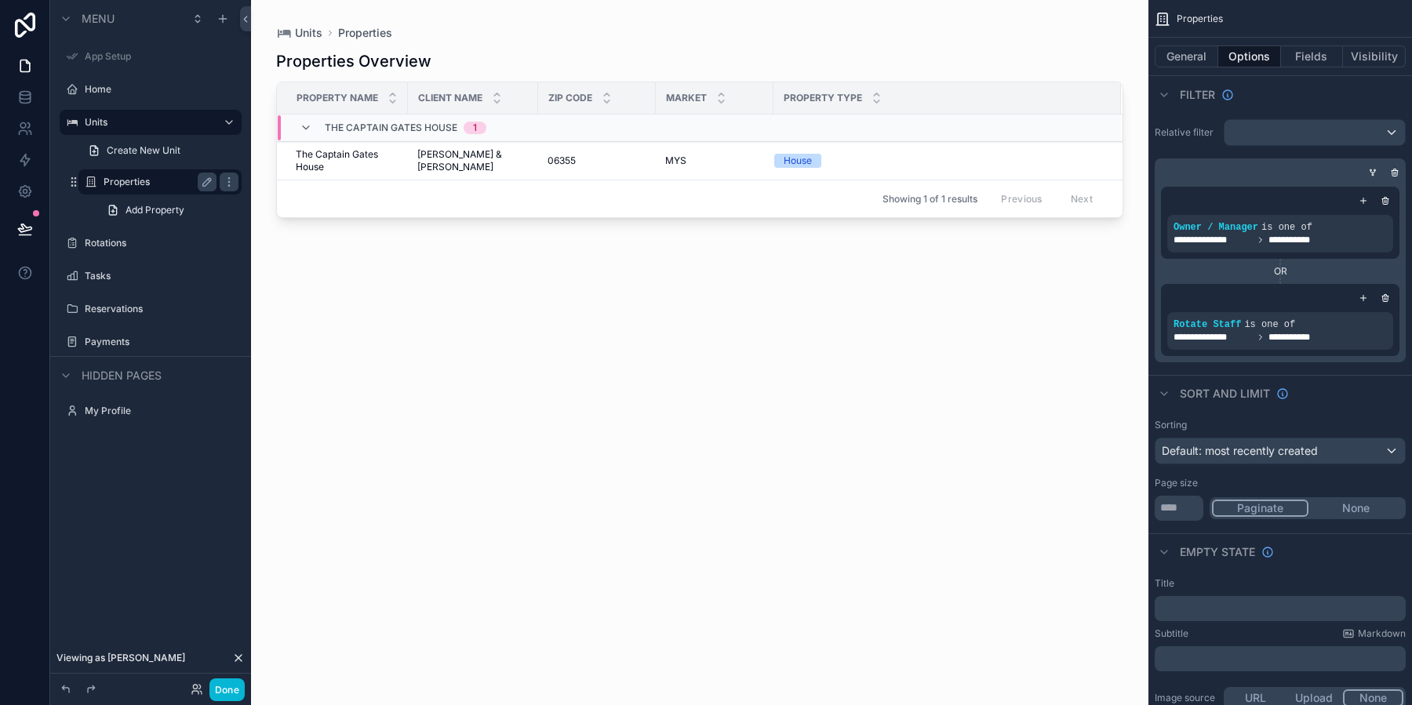
click at [541, 159] on div "scrollable content" at bounding box center [699, 343] width 897 height 686
click at [547, 159] on span "06355" at bounding box center [561, 160] width 28 height 13
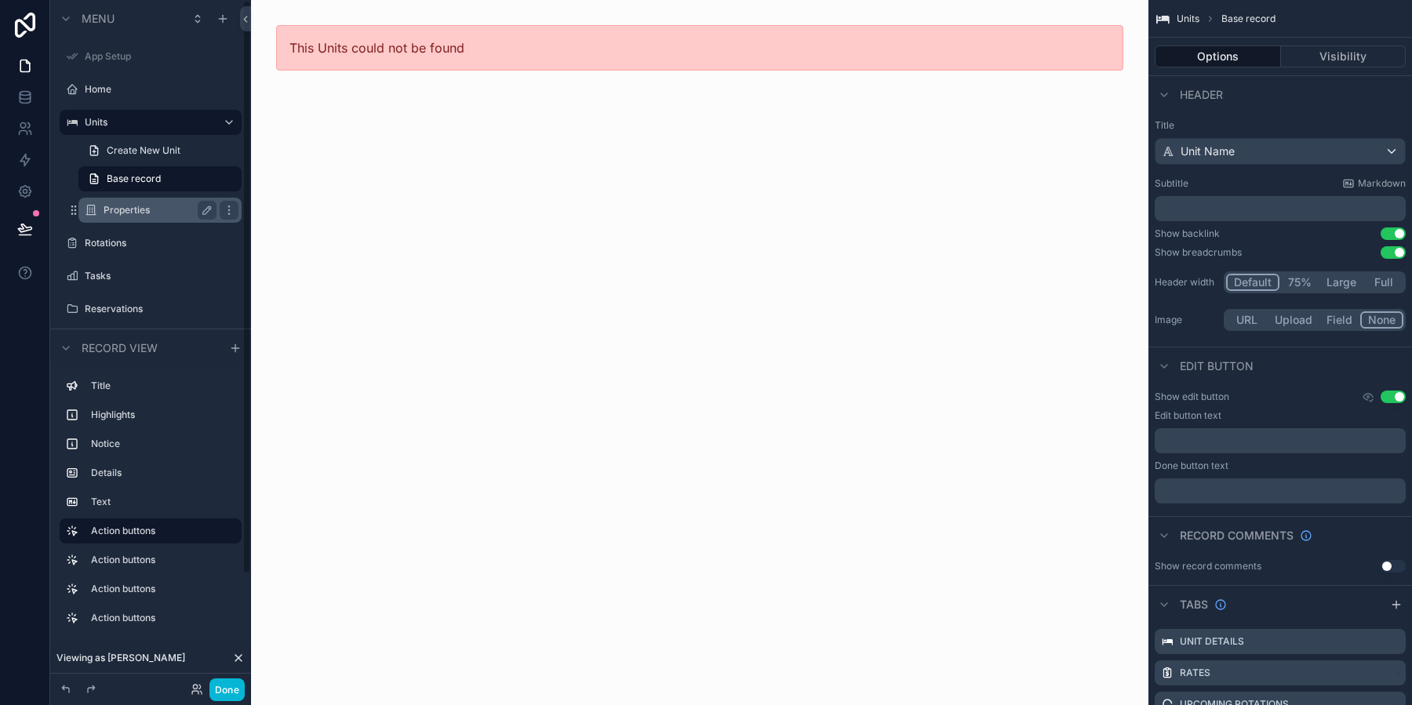
click at [140, 205] on label "Properties" at bounding box center [157, 210] width 107 height 13
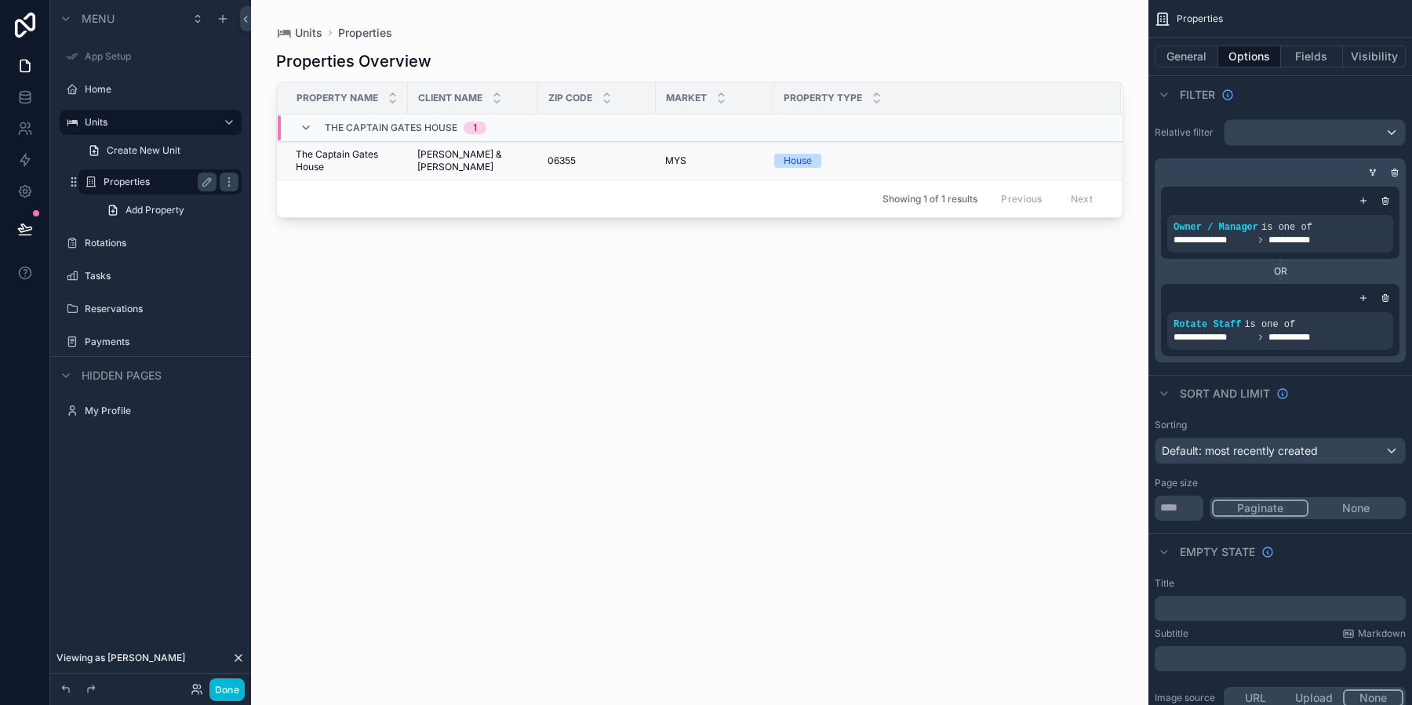
click at [665, 161] on span "MYS" at bounding box center [675, 160] width 21 height 13
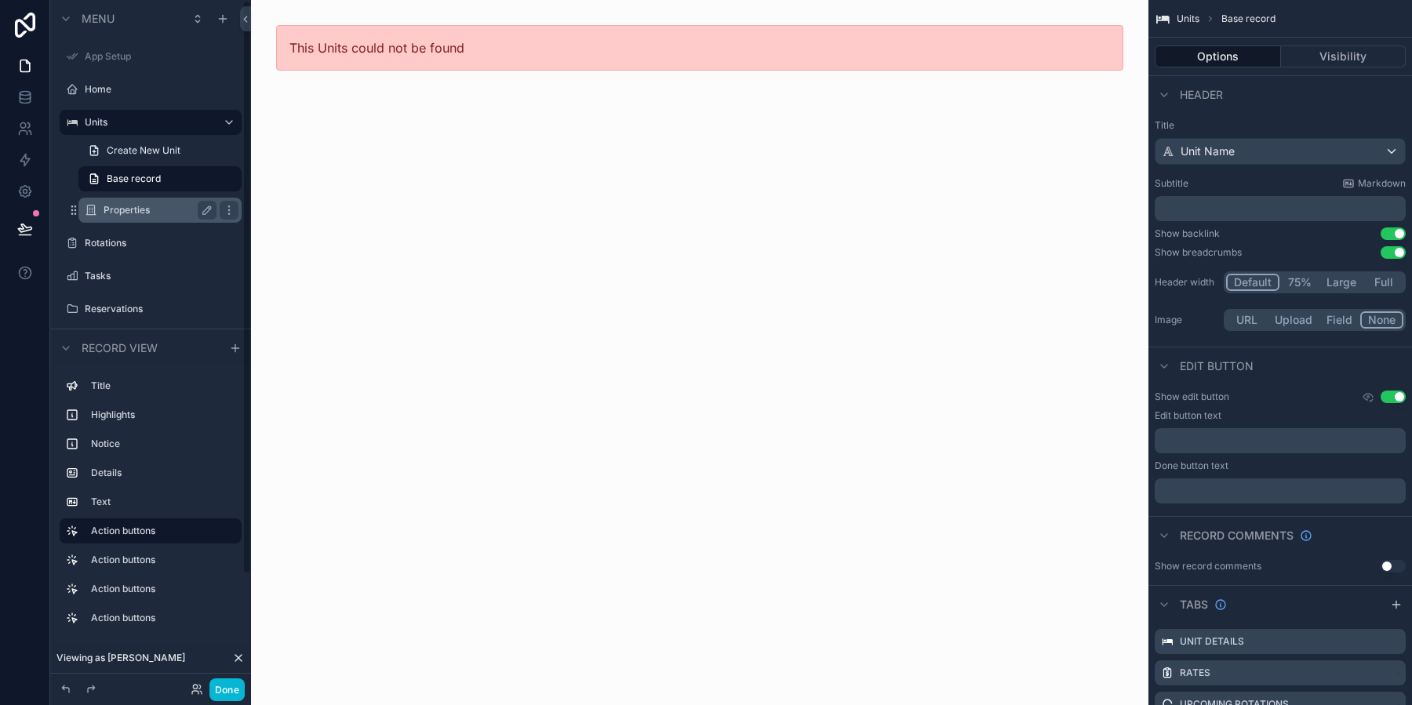
click at [165, 214] on label "Properties" at bounding box center [157, 210] width 107 height 13
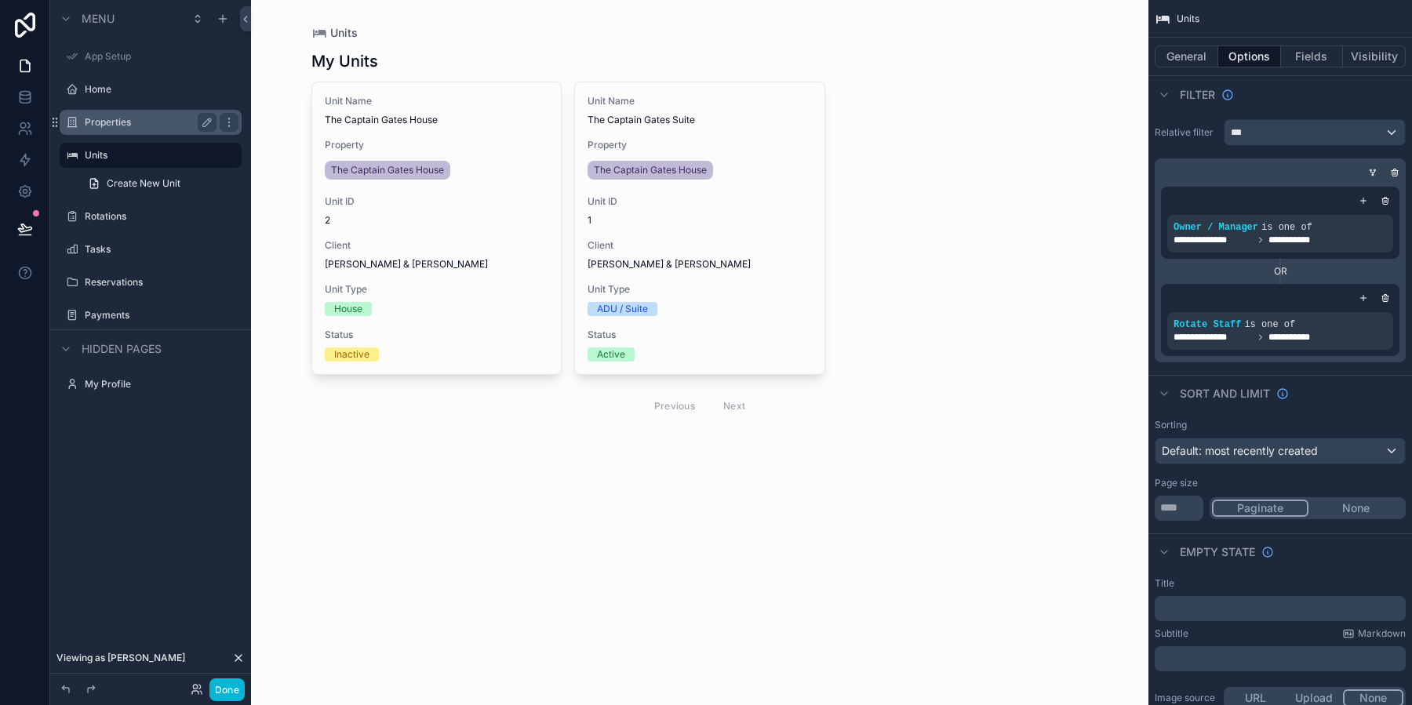
click at [114, 131] on div "Properties" at bounding box center [151, 122] width 176 height 25
click at [122, 118] on label "Properties" at bounding box center [147, 122] width 125 height 13
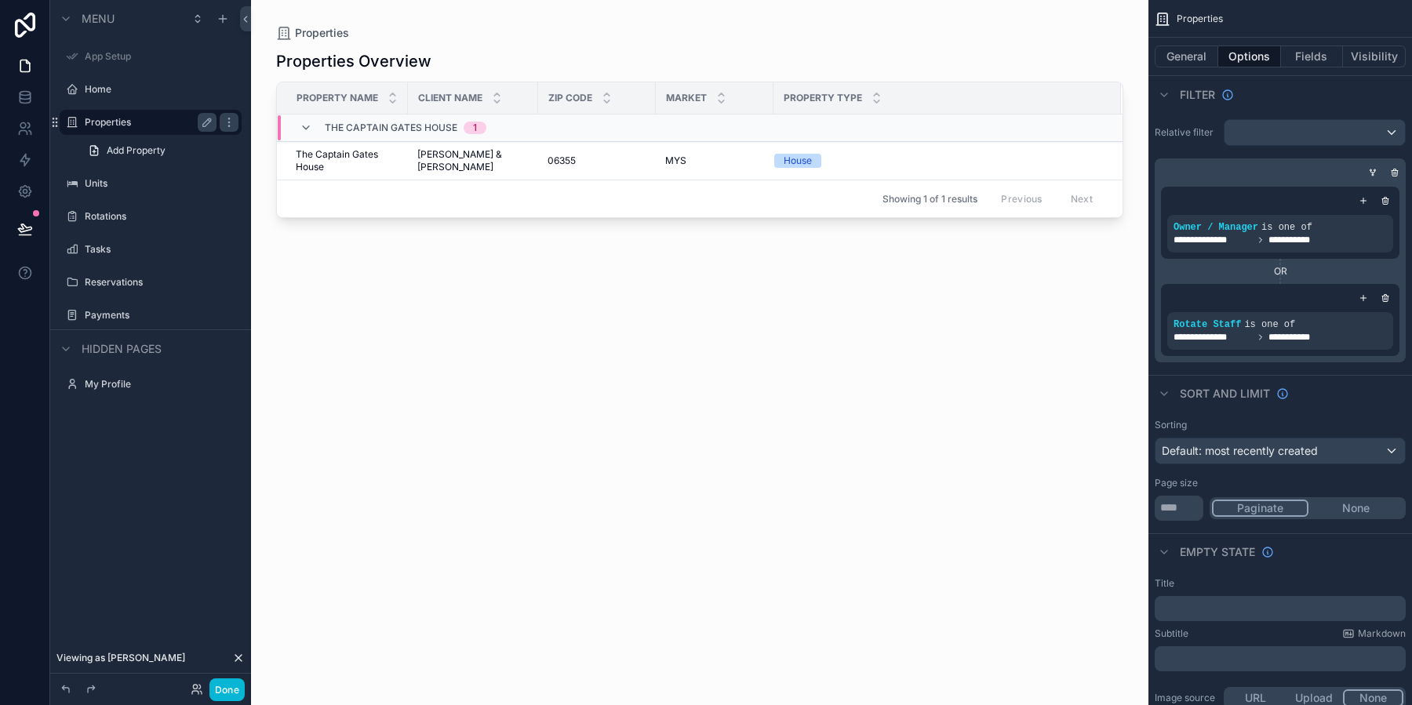
click at [397, 164] on div "scrollable content" at bounding box center [699, 343] width 897 height 686
click at [429, 162] on span "[PERSON_NAME] & [PERSON_NAME]" at bounding box center [472, 160] width 111 height 25
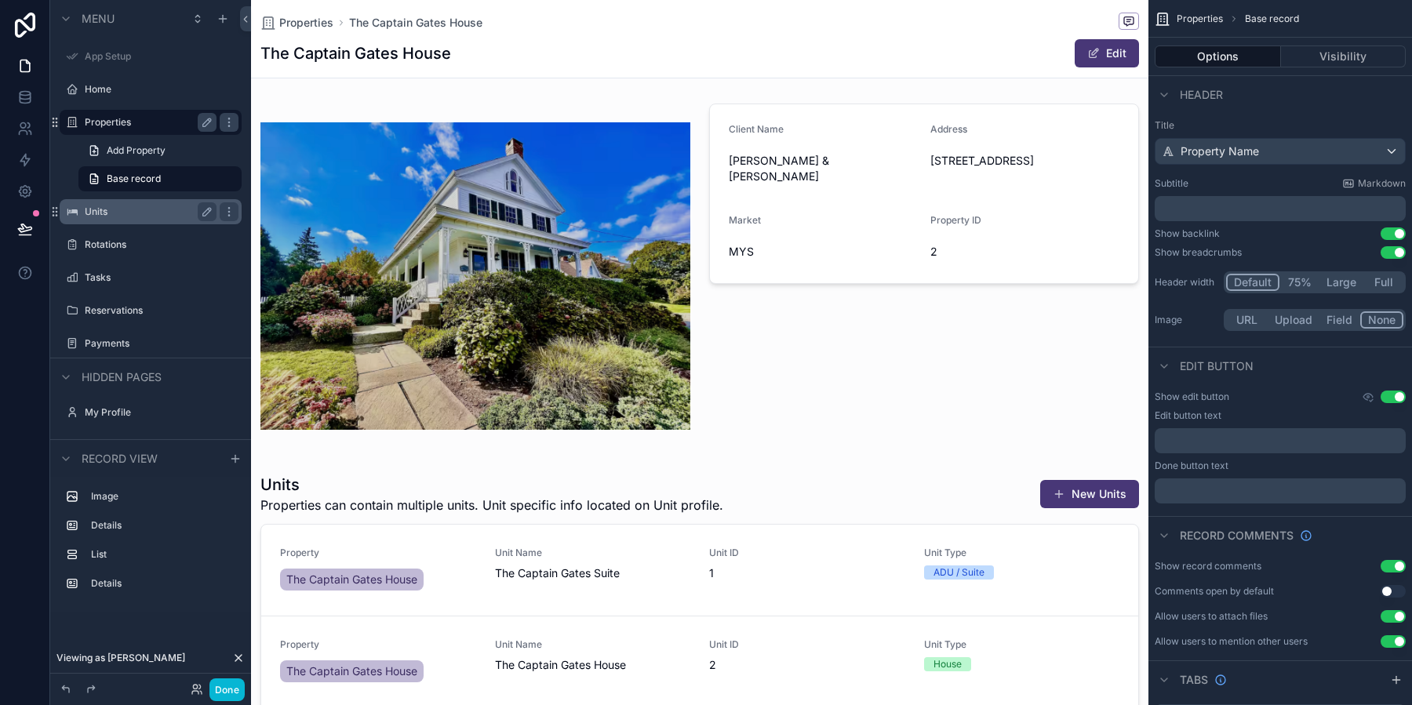
click at [159, 208] on label "Units" at bounding box center [147, 211] width 125 height 13
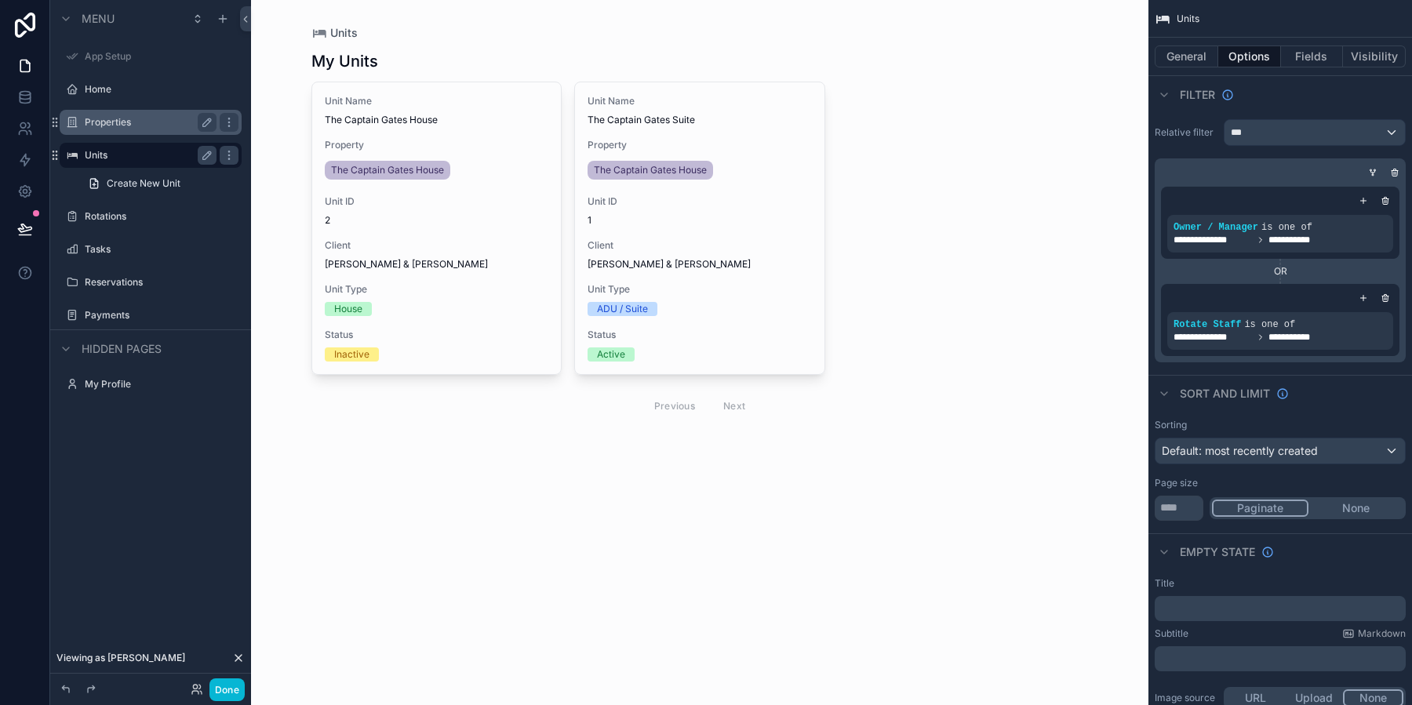
click at [159, 210] on div "Rotations" at bounding box center [162, 216] width 154 height 13
click at [110, 213] on label "Rotations" at bounding box center [147, 216] width 125 height 13
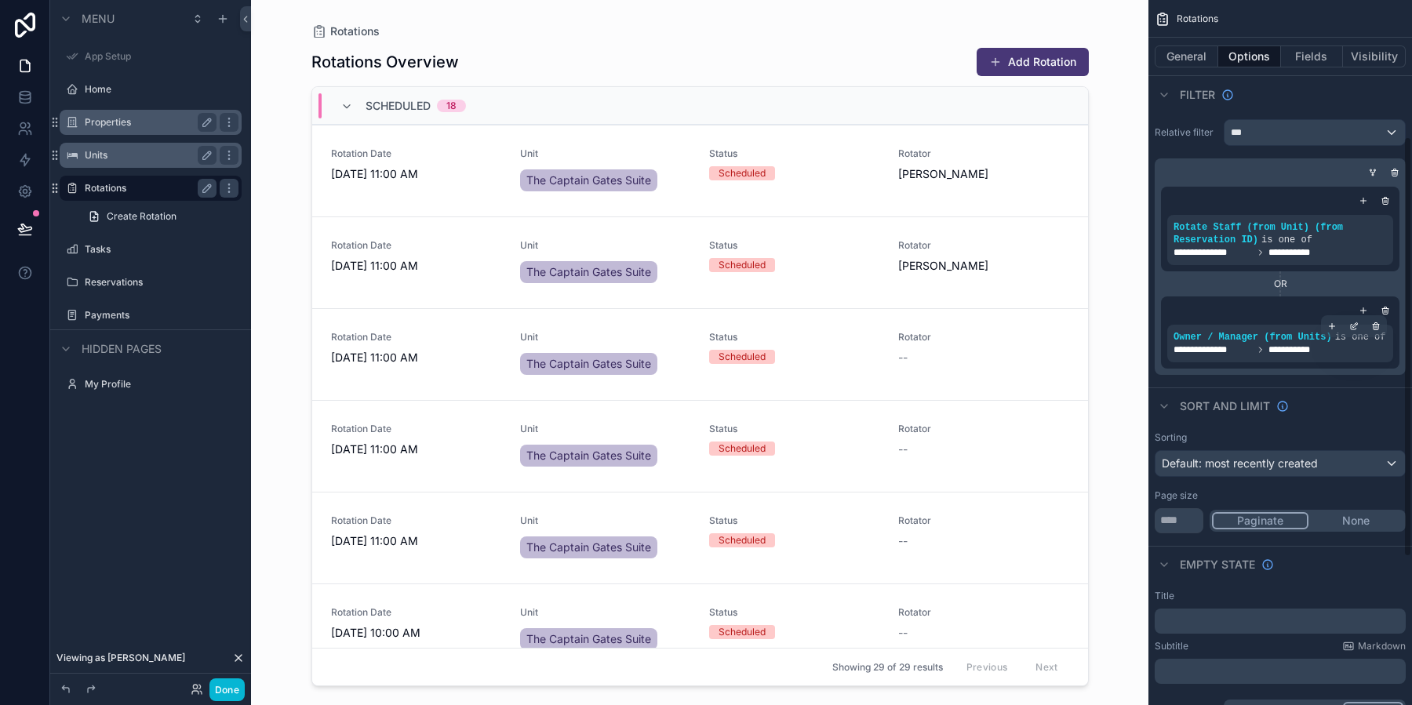
scroll to position [318, 0]
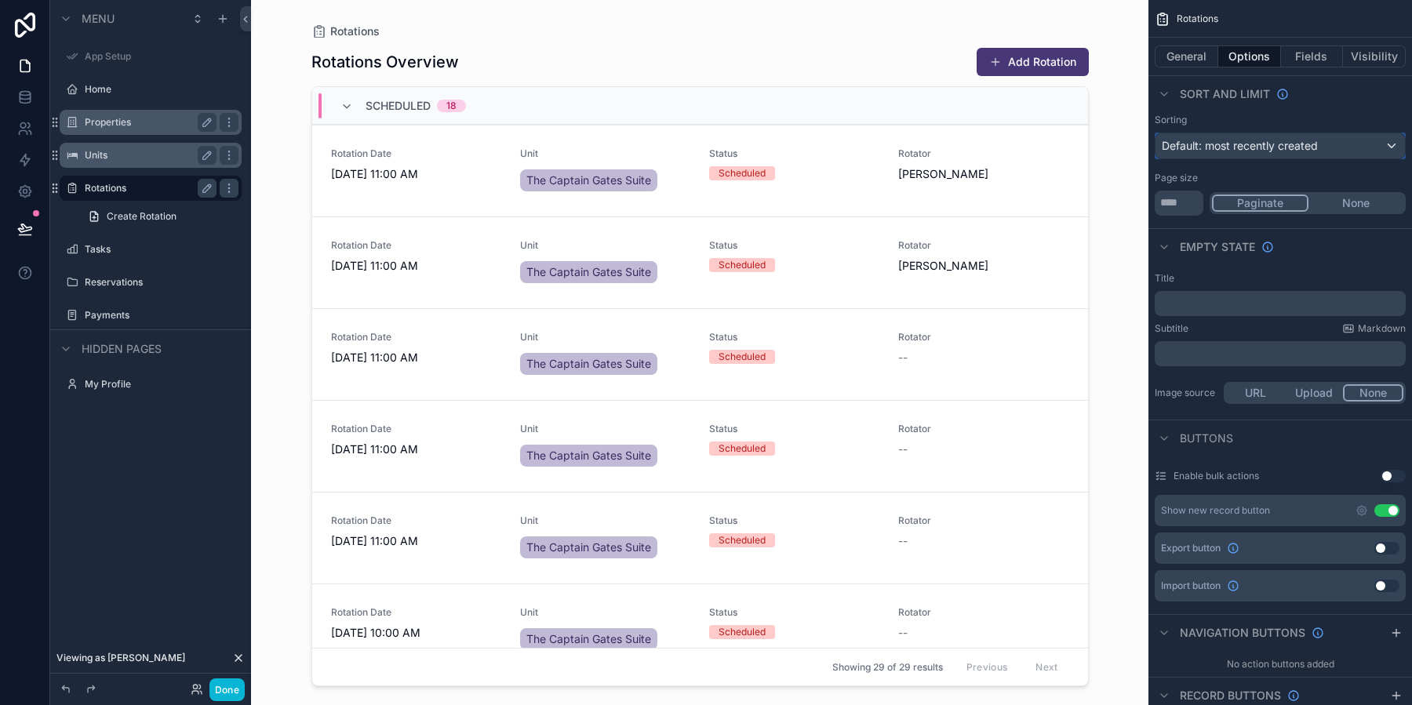
click at [1219, 151] on span "Default: most recently created" at bounding box center [1239, 146] width 156 height 16
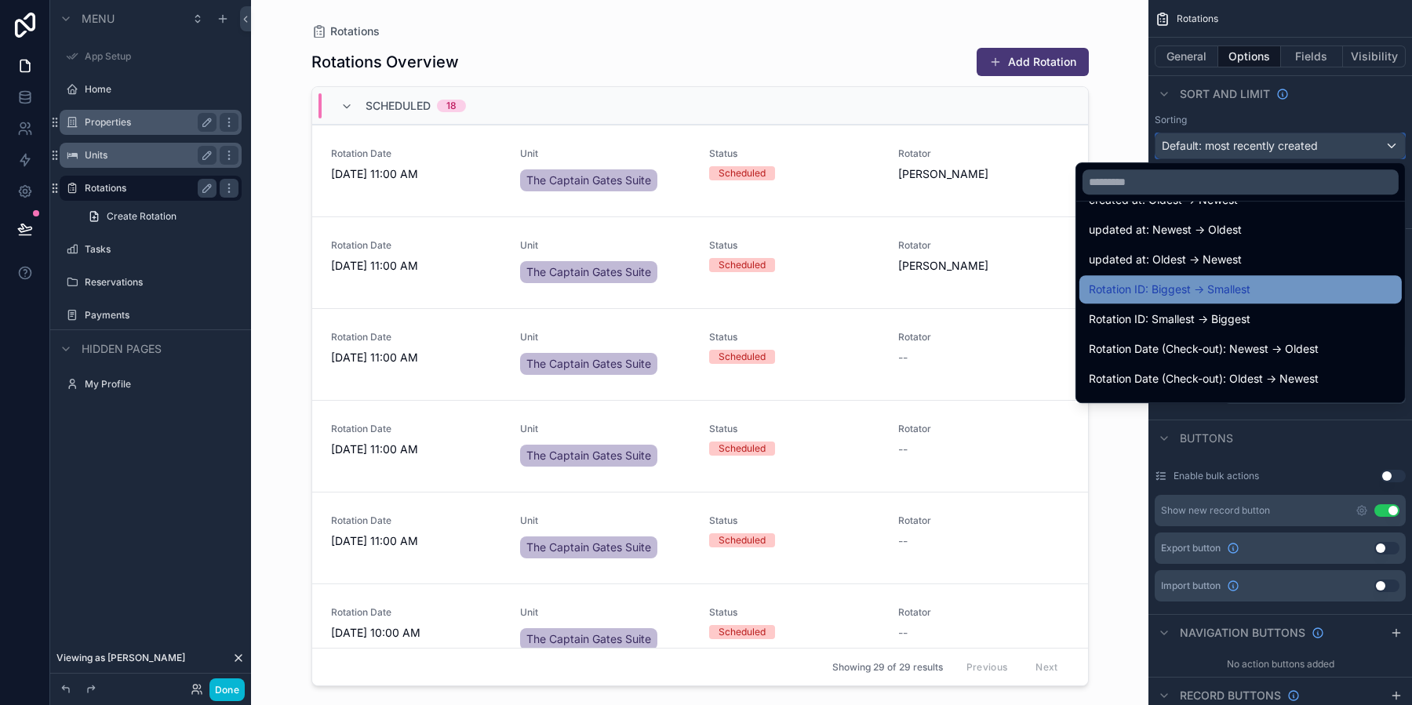
scroll to position [86, 0]
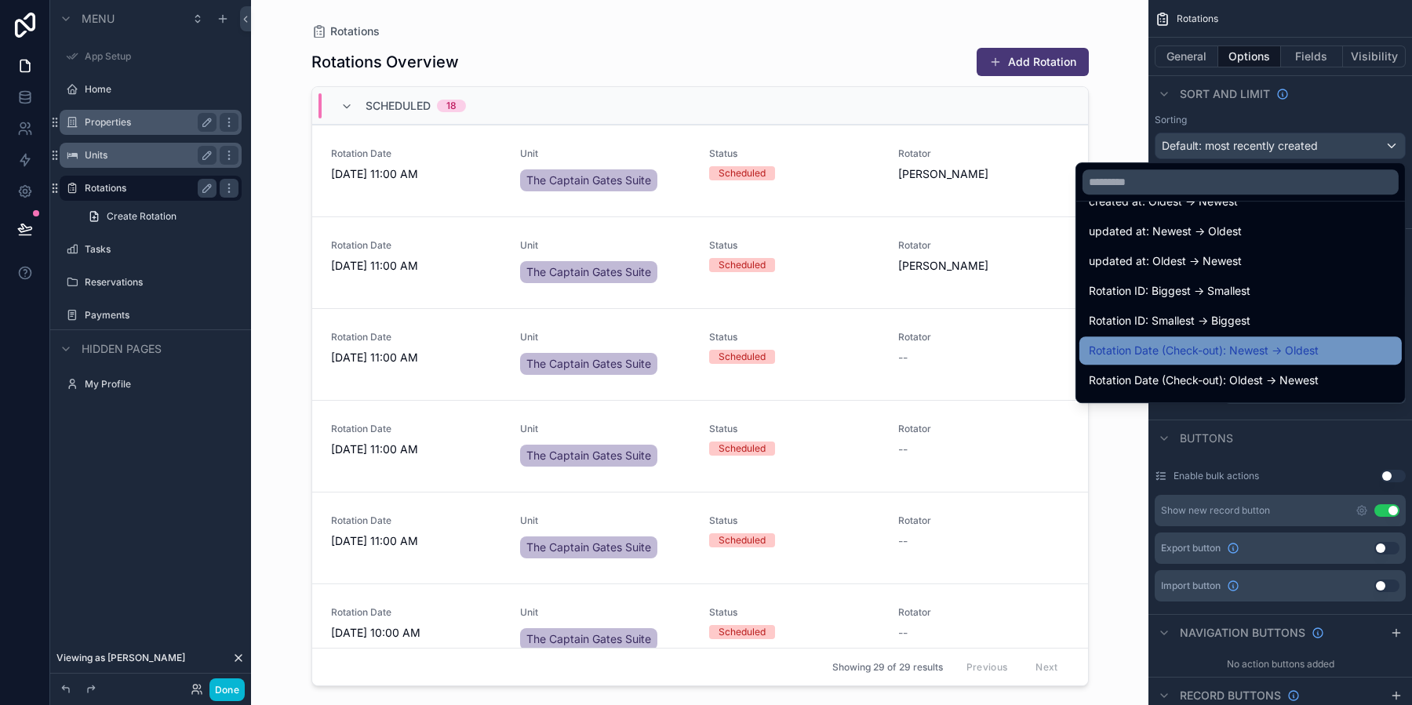
click at [1291, 353] on span "Rotation Date (Check-out): Newest -> Oldest" at bounding box center [1203, 350] width 230 height 19
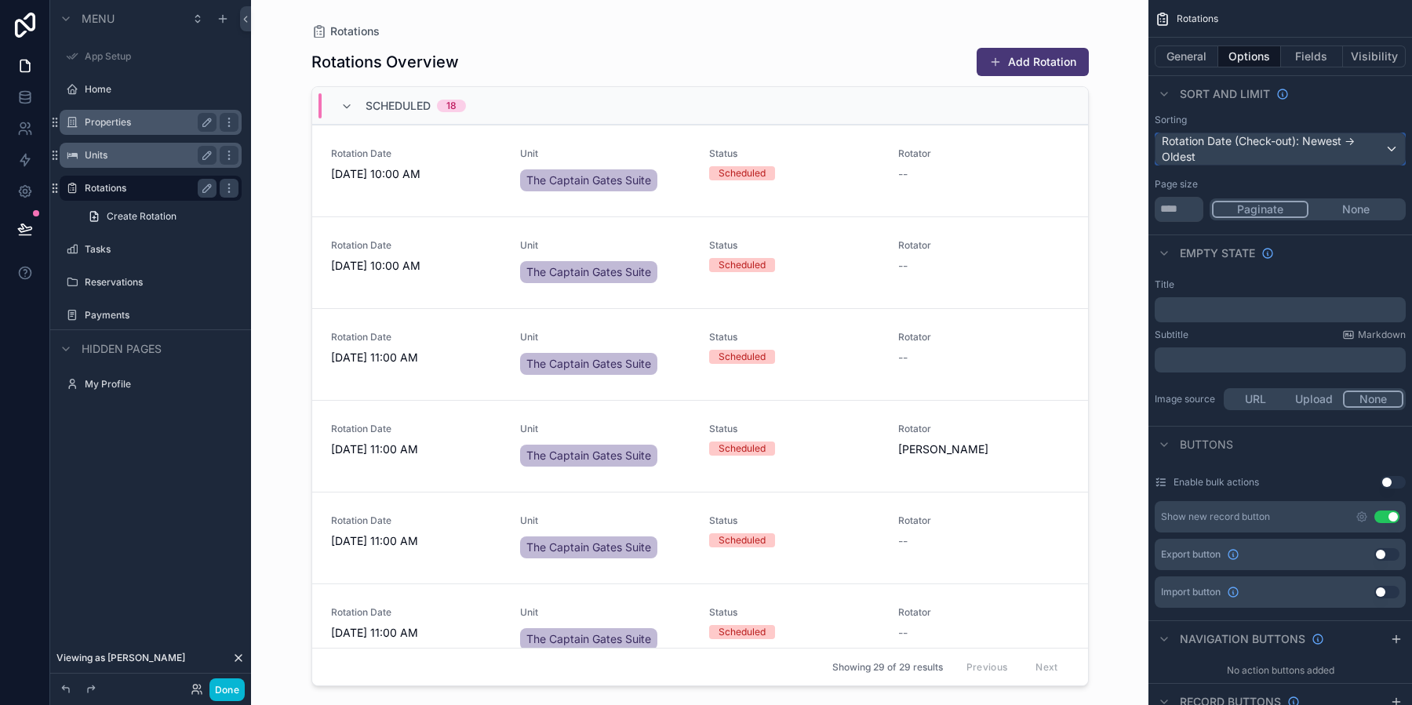
click at [1285, 150] on div "Rotation Date (Check-out): Newest -> Oldest" at bounding box center [1279, 148] width 249 height 31
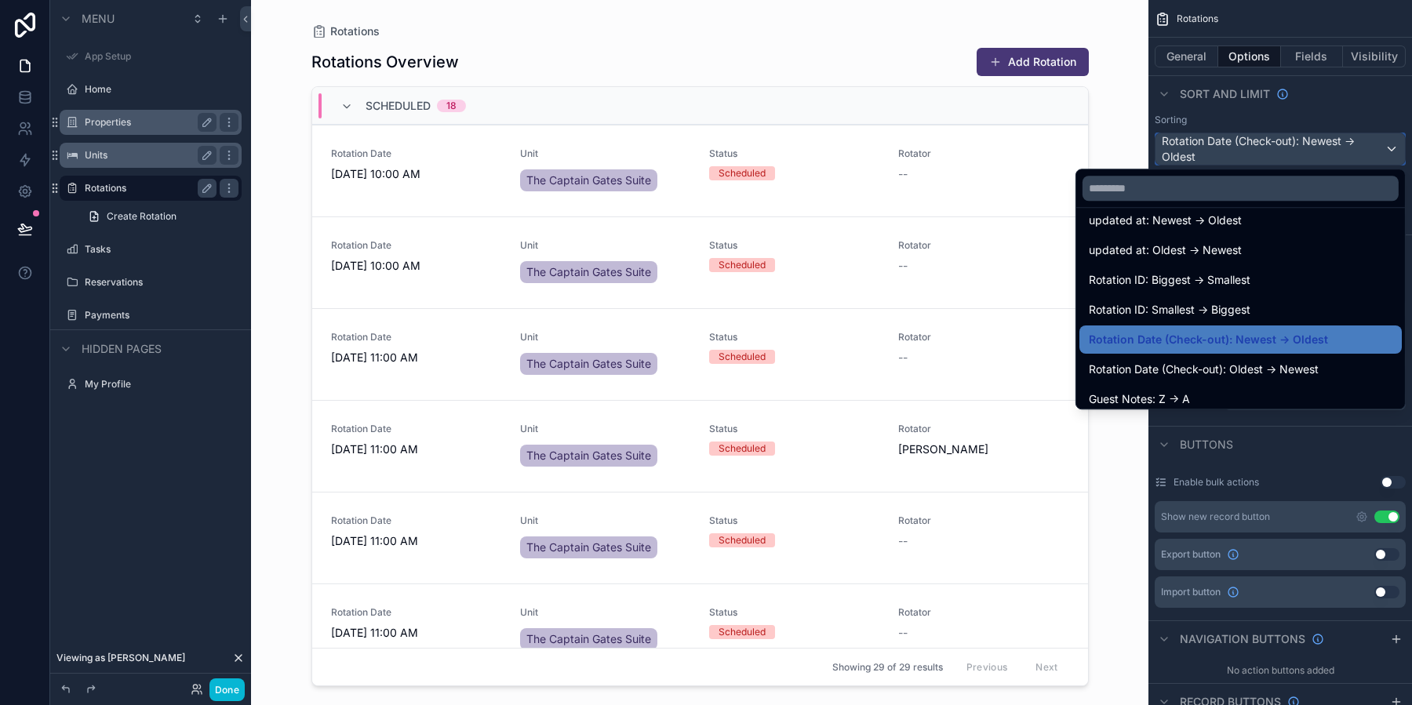
scroll to position [144, 0]
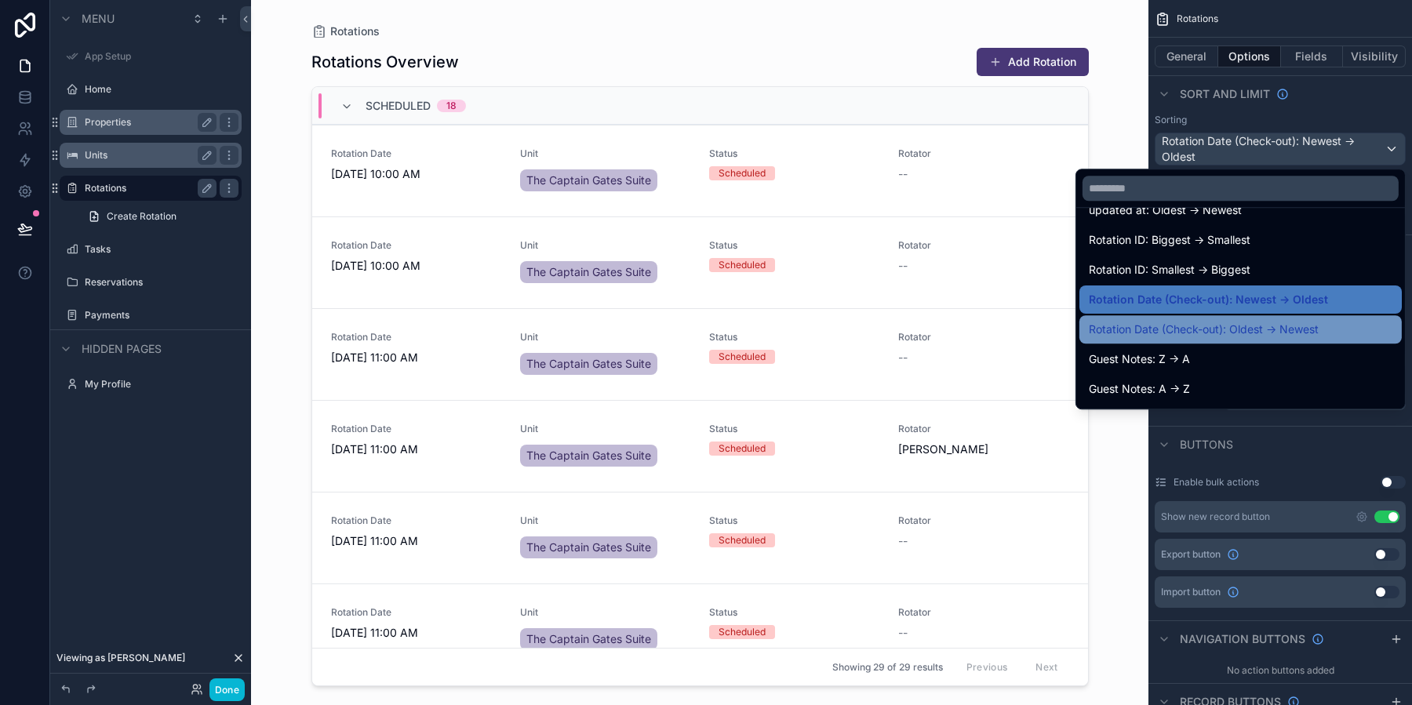
click at [1275, 329] on span "Rotation Date (Check-out): Oldest -> Newest" at bounding box center [1203, 329] width 230 height 19
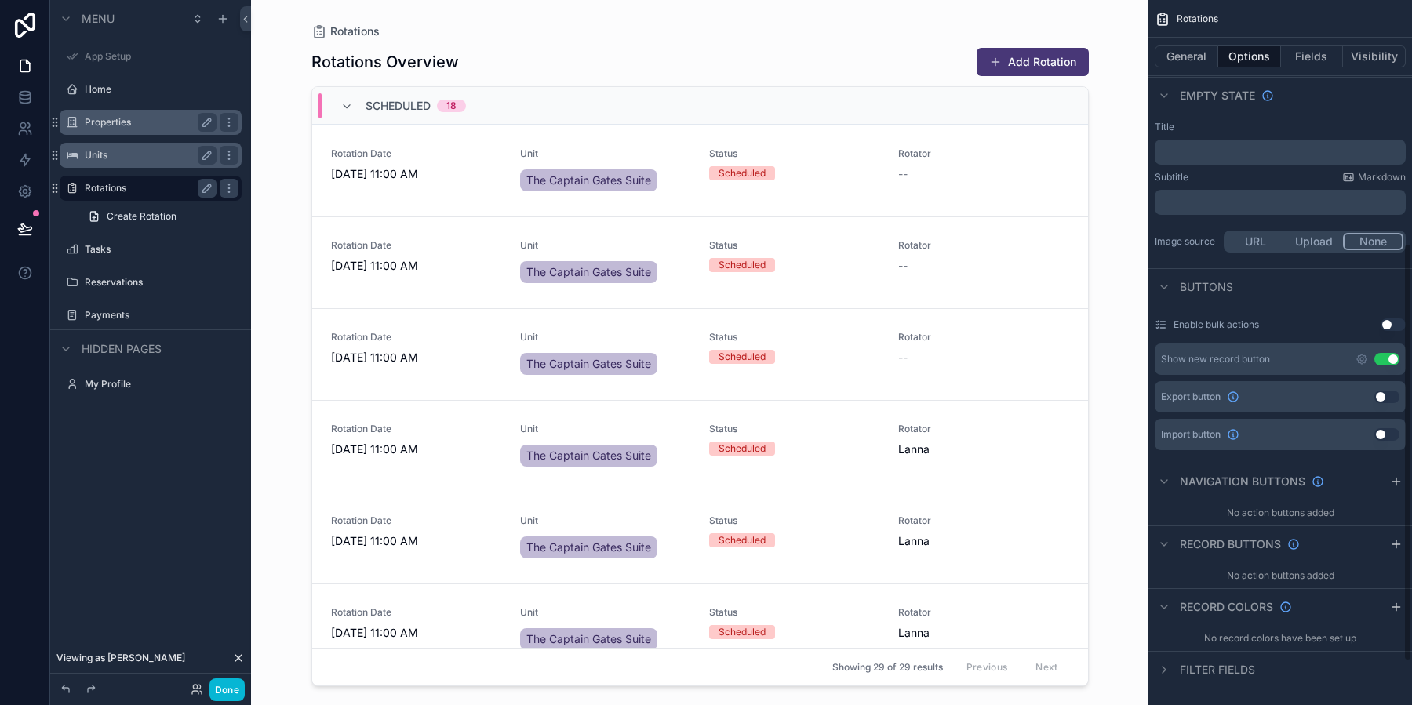
scroll to position [372, 0]
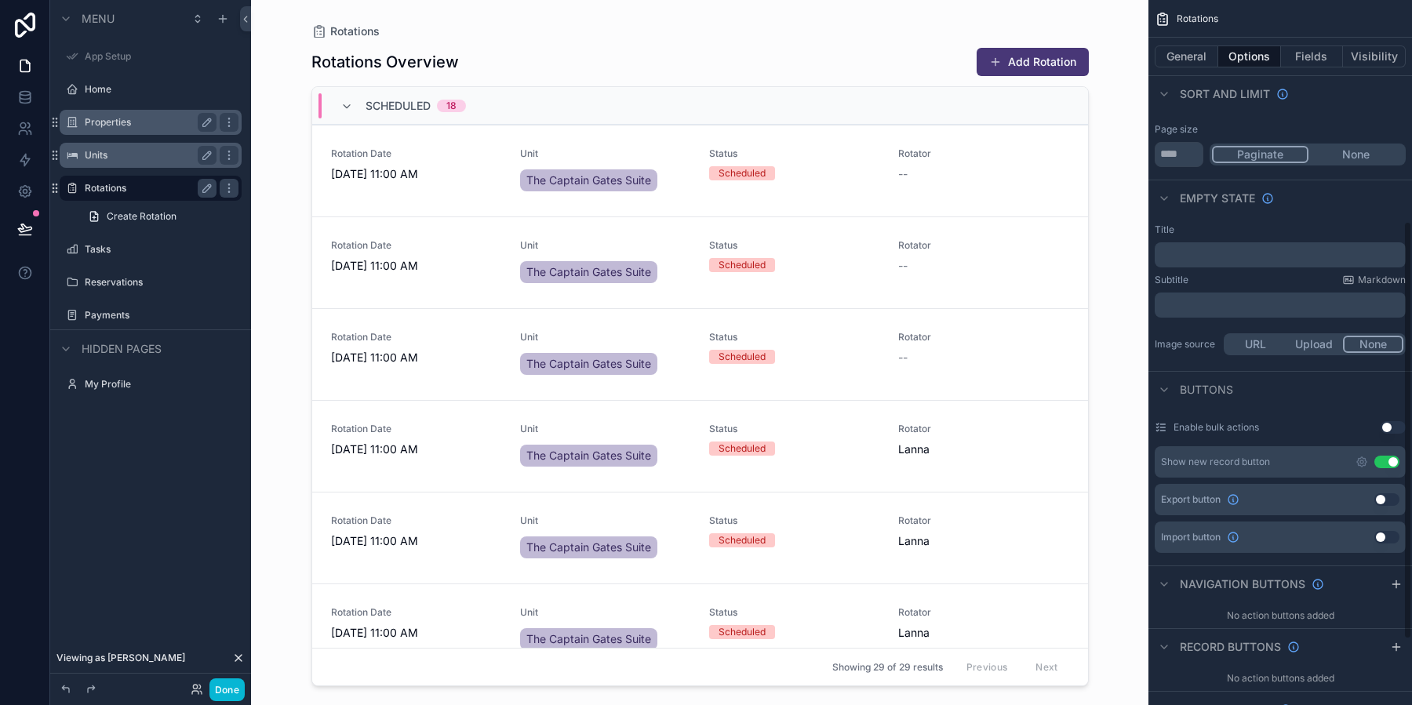
click at [1203, 238] on div "Title ﻿" at bounding box center [1279, 245] width 251 height 44
click at [1203, 253] on p "﻿" at bounding box center [1282, 255] width 242 height 13
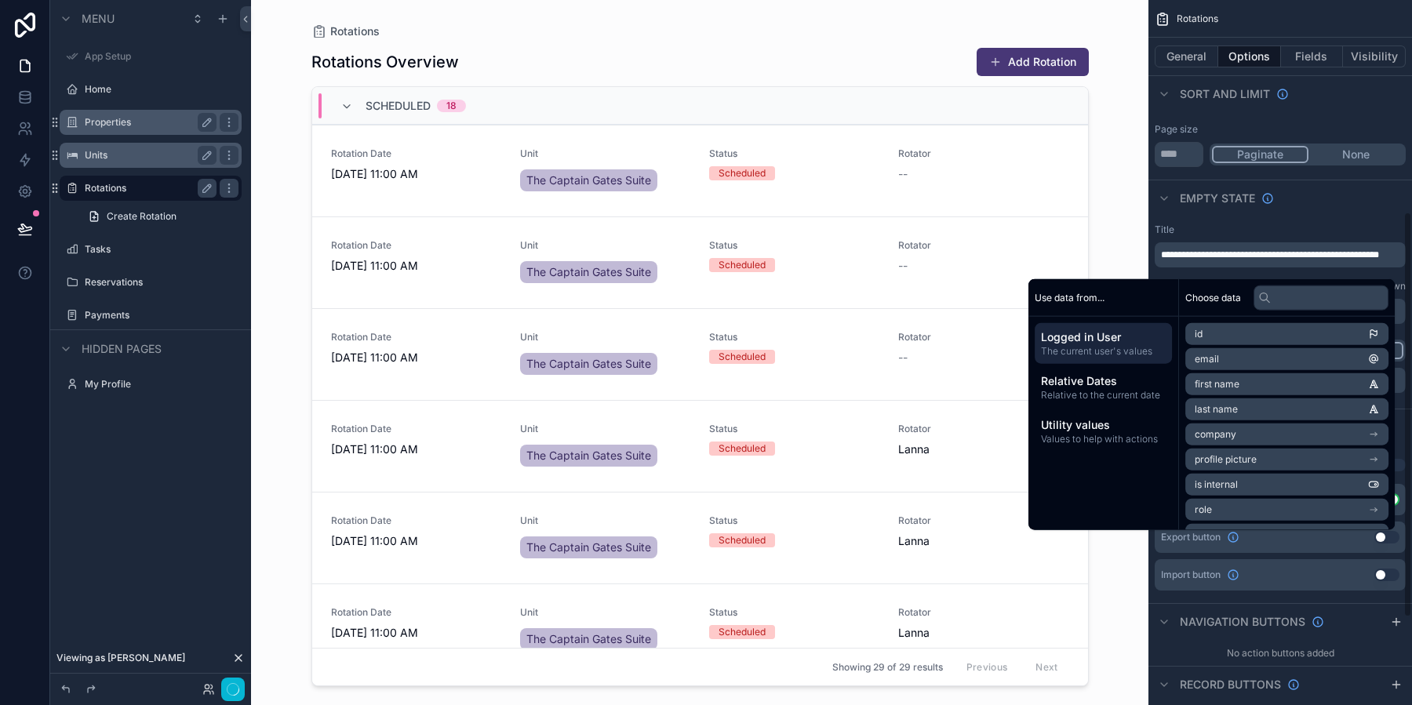
scroll to position [369, 0]
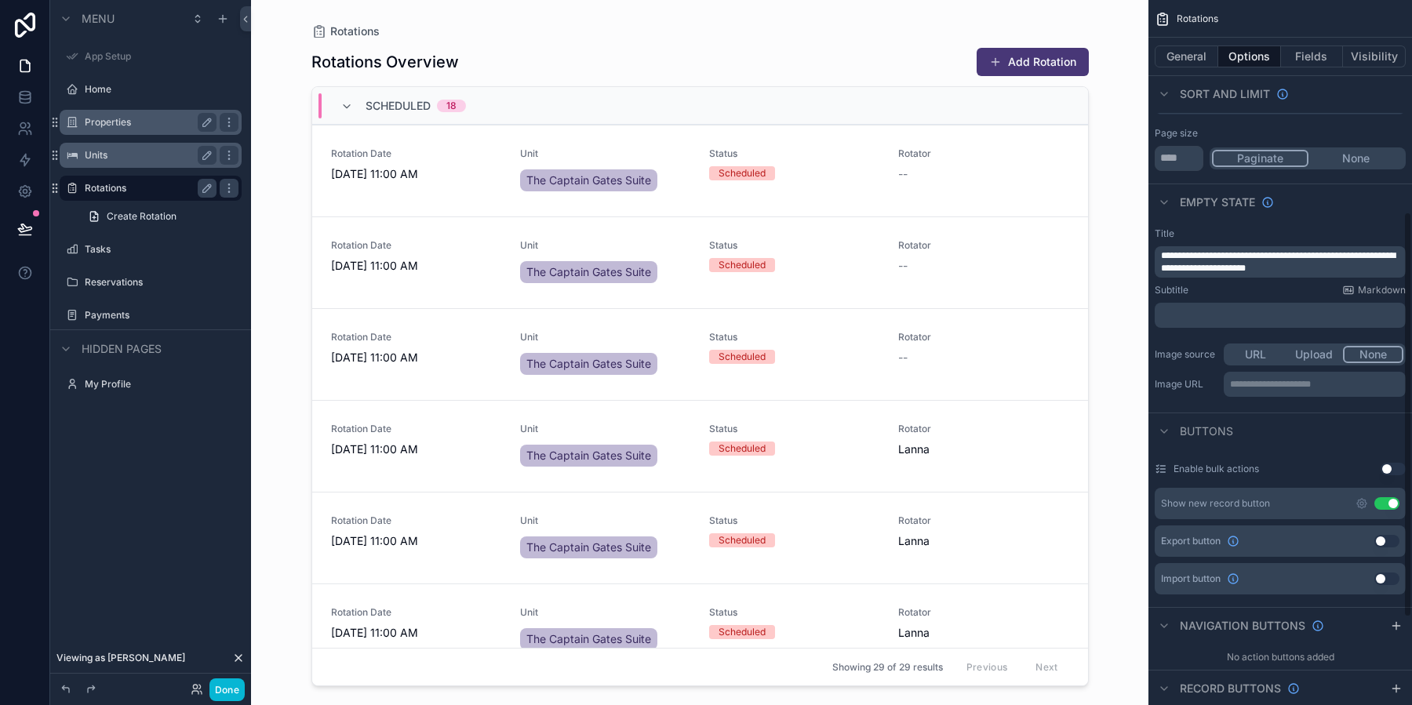
click at [1340, 228] on div "Title" at bounding box center [1279, 233] width 251 height 13
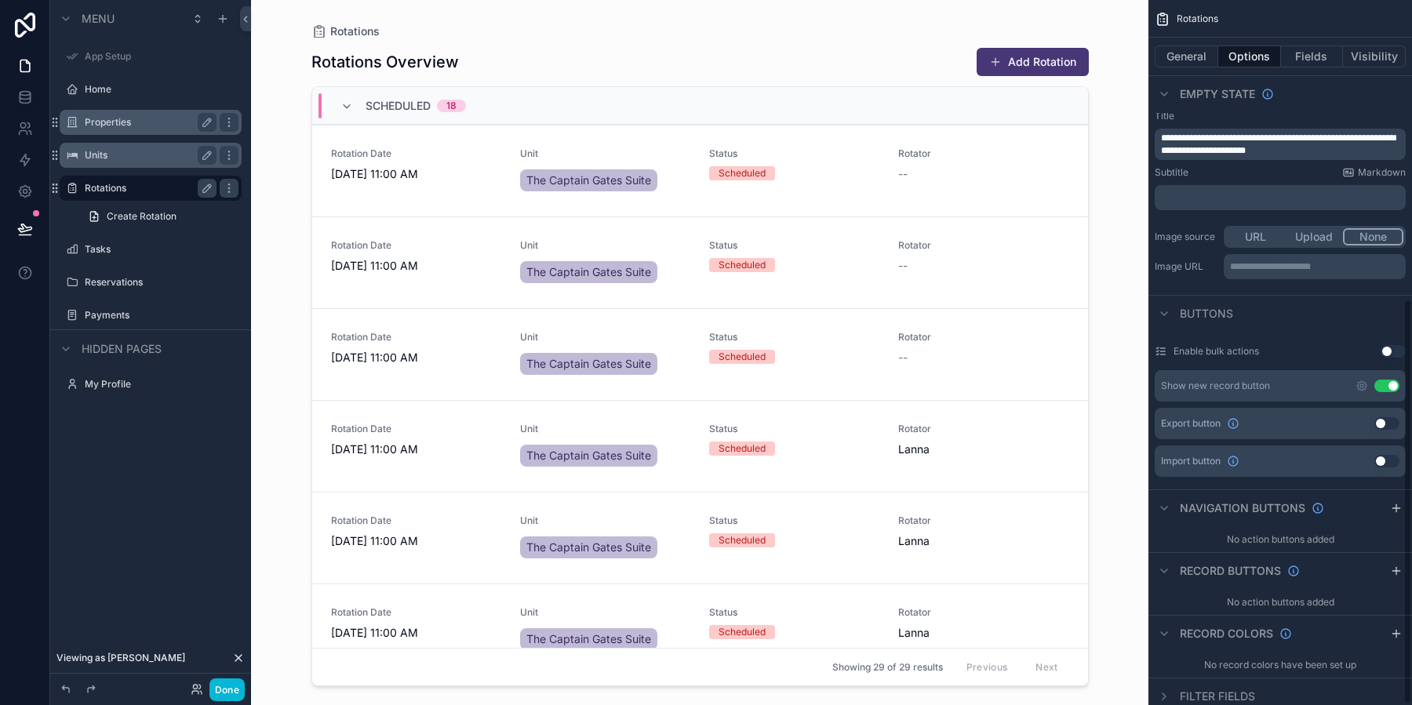
scroll to position [520, 0]
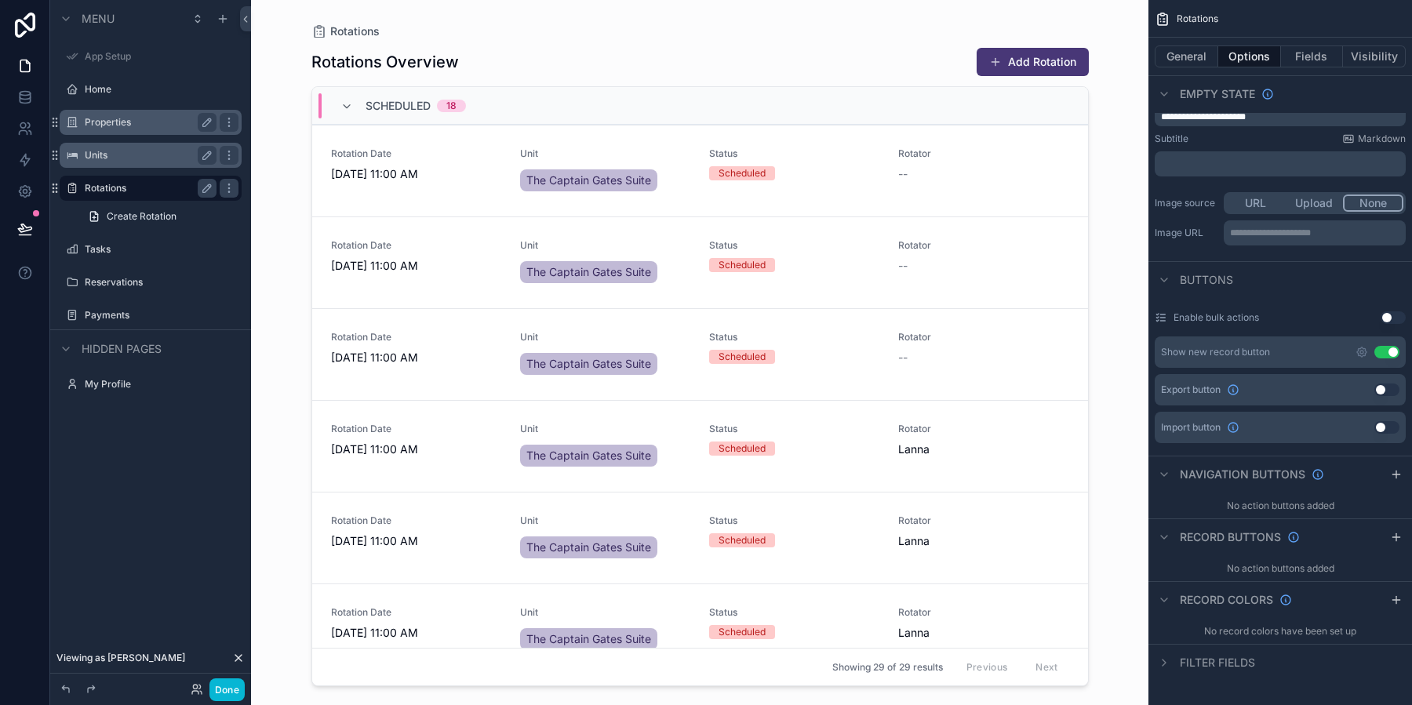
click at [1390, 351] on button "Use setting" at bounding box center [1386, 352] width 25 height 13
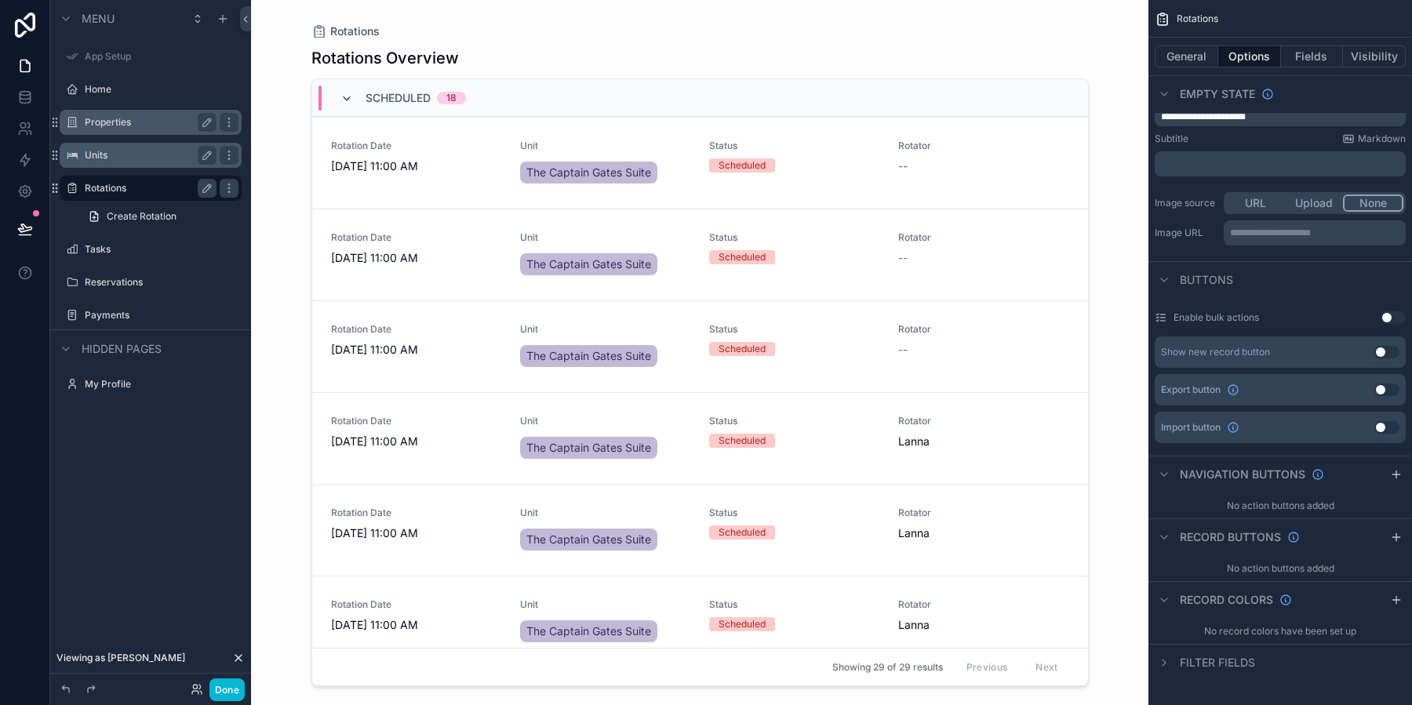
click at [347, 100] on icon "scrollable content" at bounding box center [346, 99] width 13 height 13
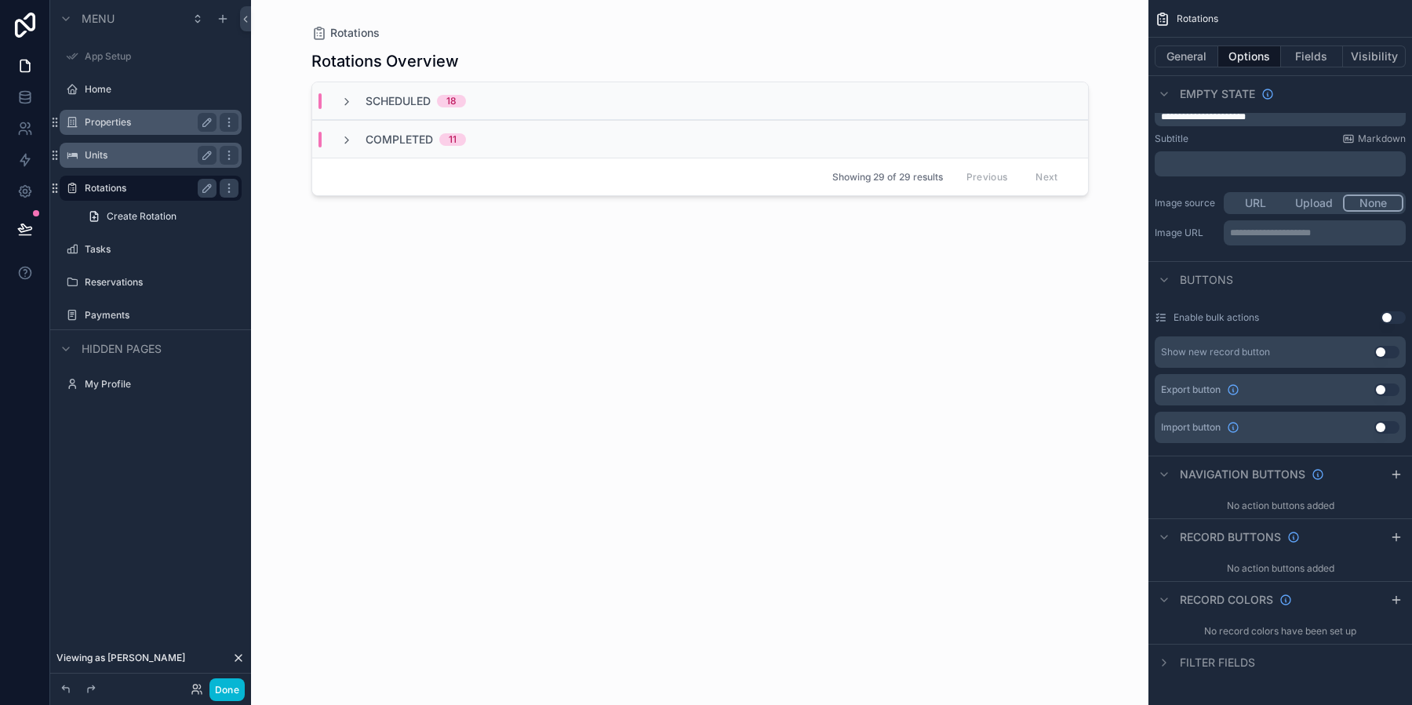
click at [347, 100] on icon "scrollable content" at bounding box center [346, 102] width 13 height 13
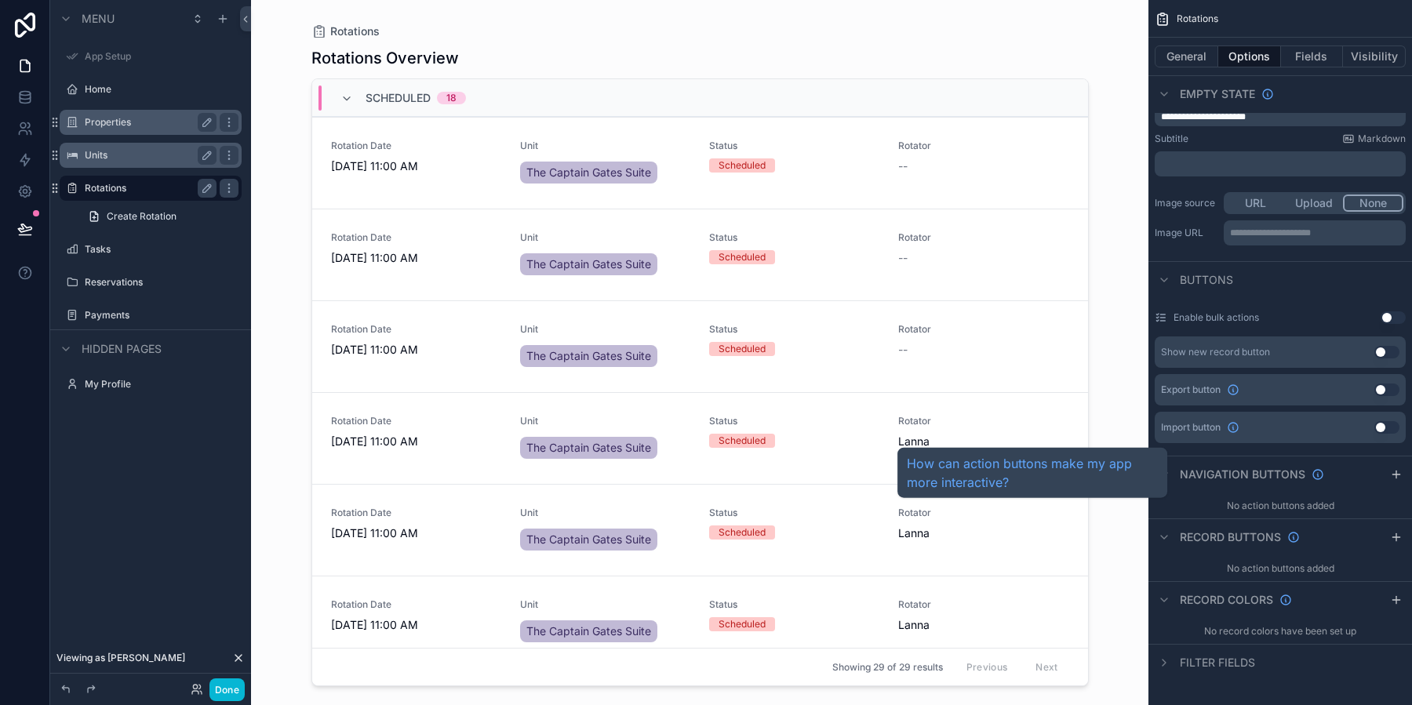
click at [1213, 473] on span "Navigation buttons" at bounding box center [1241, 475] width 125 height 16
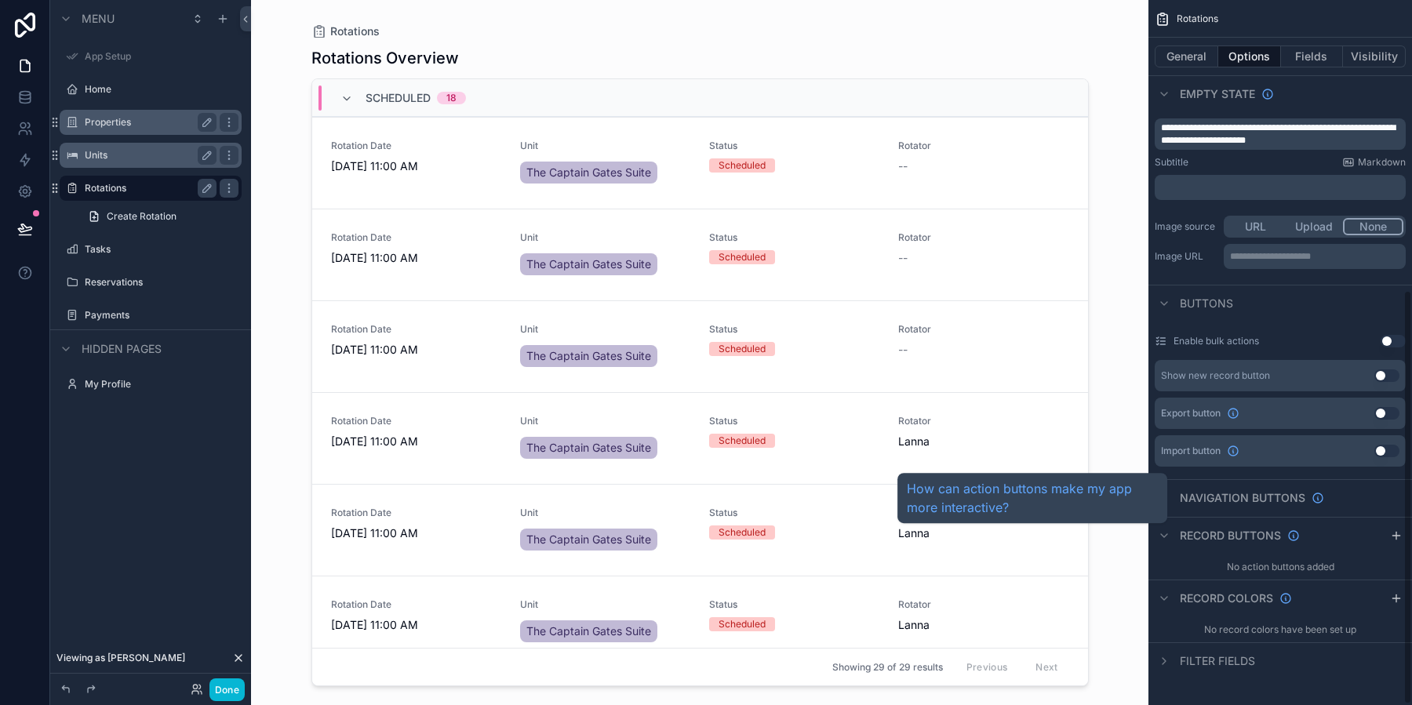
scroll to position [495, 0]
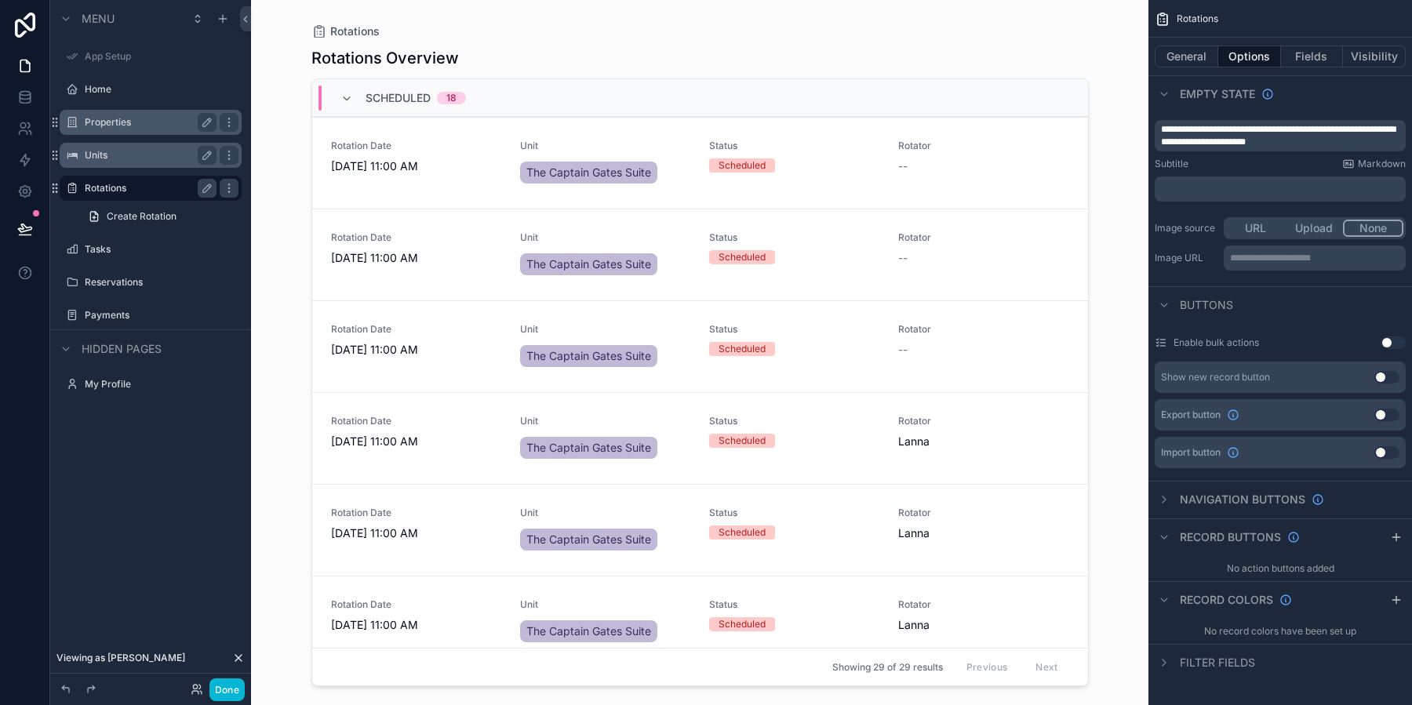
click at [1208, 660] on span "Filter fields" at bounding box center [1216, 663] width 75 height 16
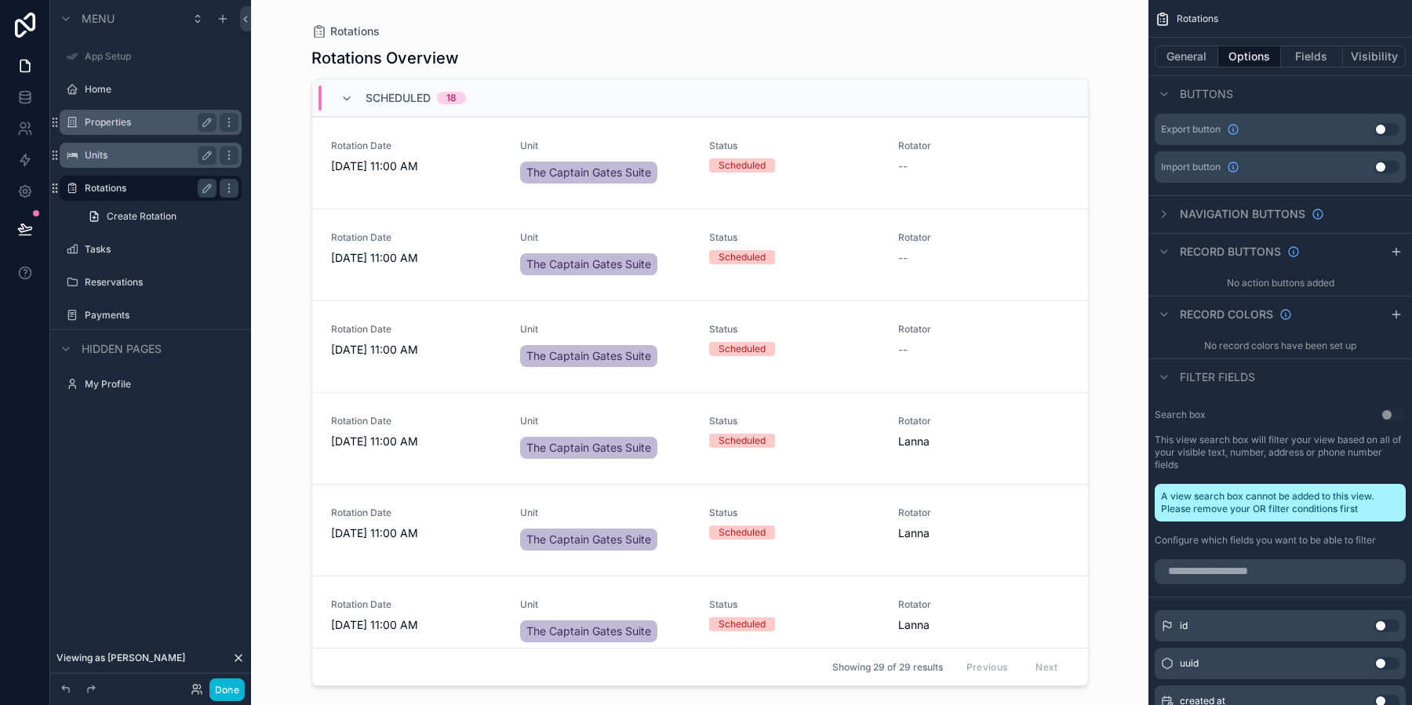
scroll to position [0, 0]
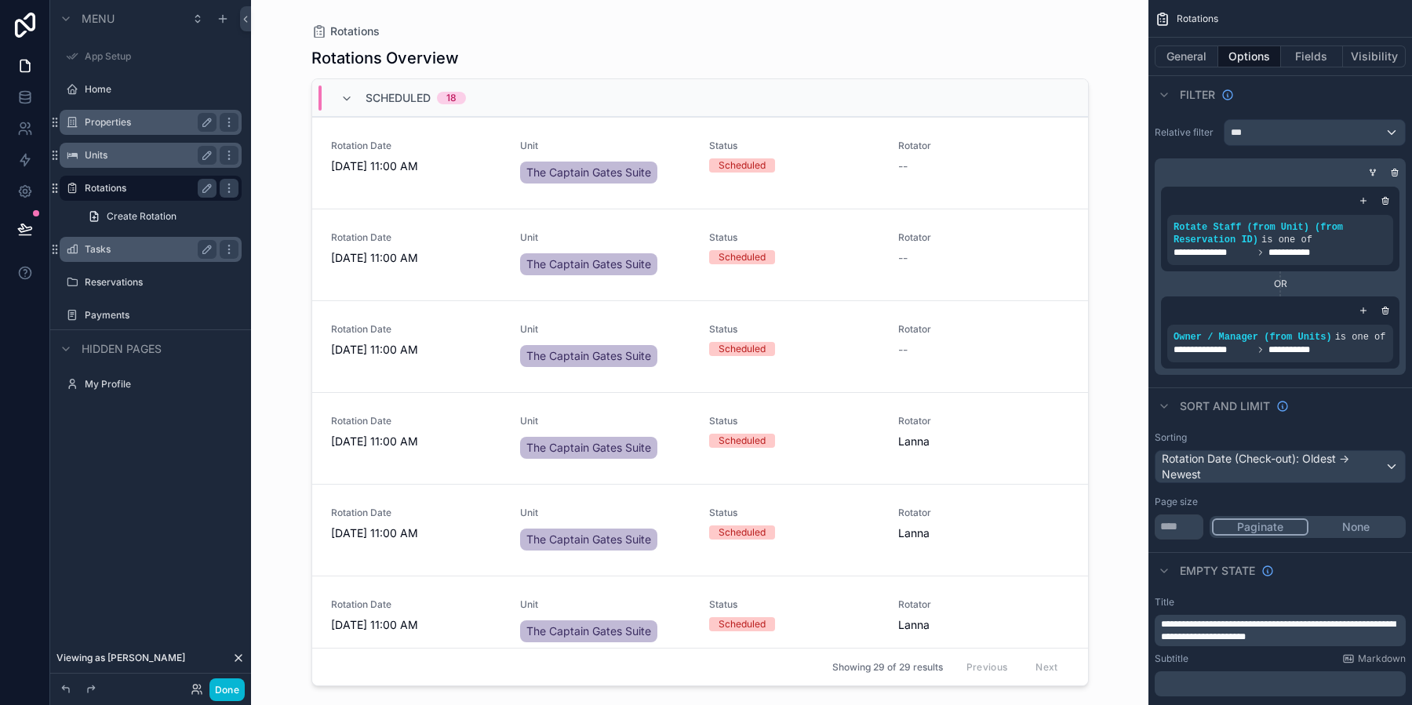
click at [116, 256] on div "Tasks" at bounding box center [151, 249] width 132 height 19
click at [93, 249] on label "Tasks" at bounding box center [147, 249] width 125 height 13
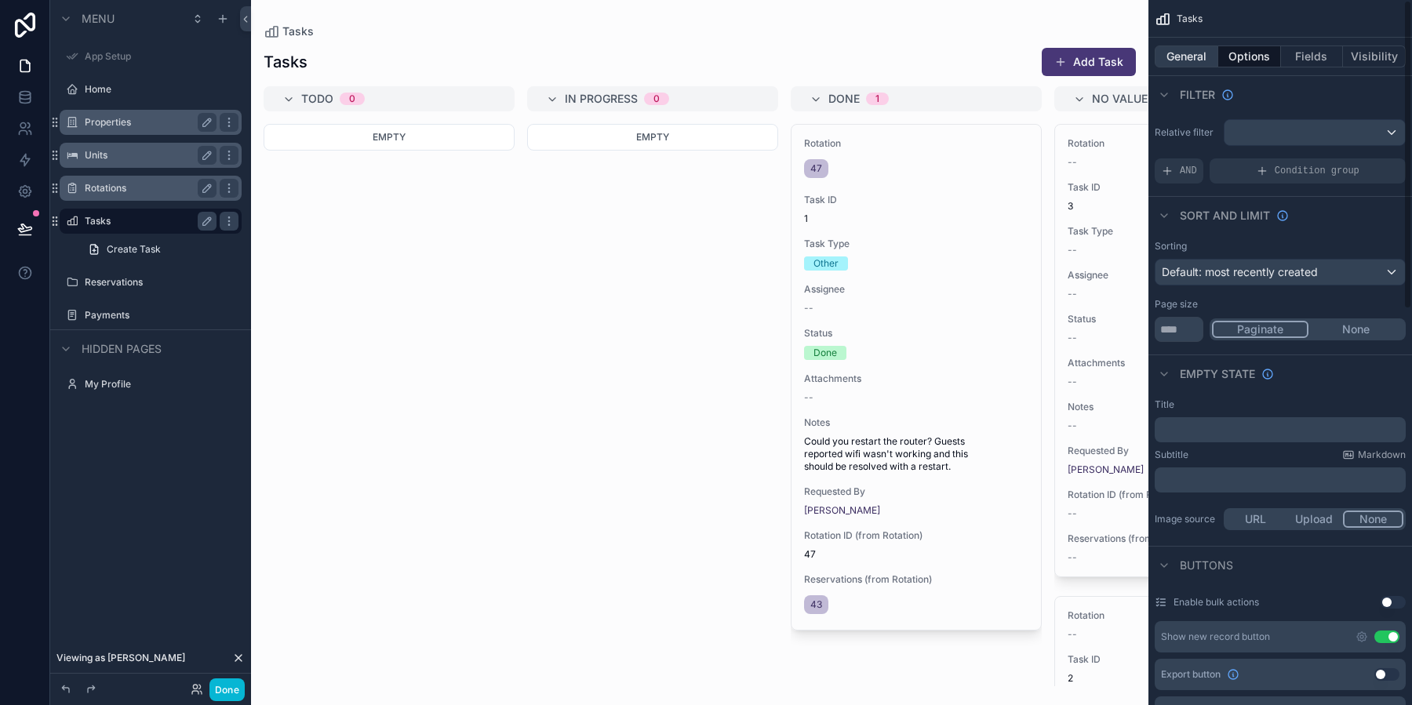
click at [1181, 57] on button "General" at bounding box center [1186, 56] width 64 height 22
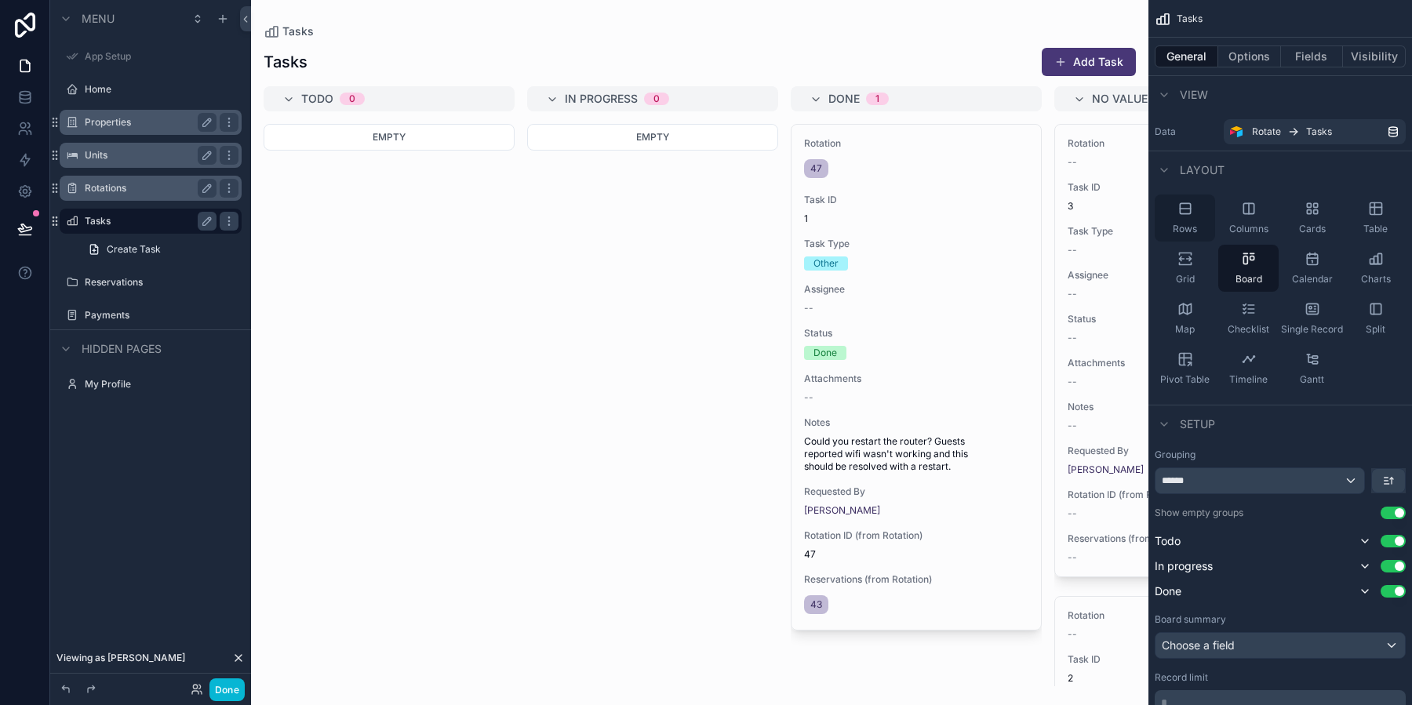
click at [1179, 209] on icon "scrollable content" at bounding box center [1184, 209] width 10 height 0
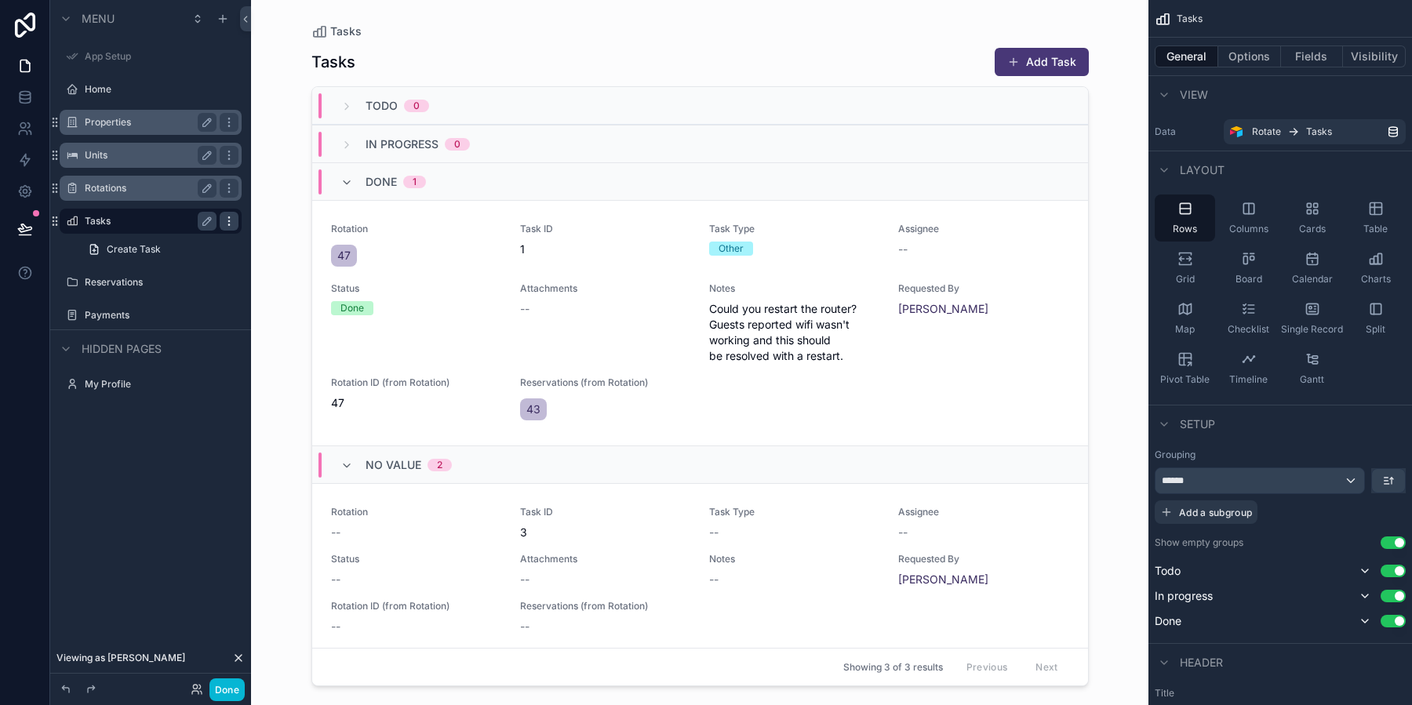
click at [228, 224] on icon "scrollable content" at bounding box center [228, 224] width 1 height 1
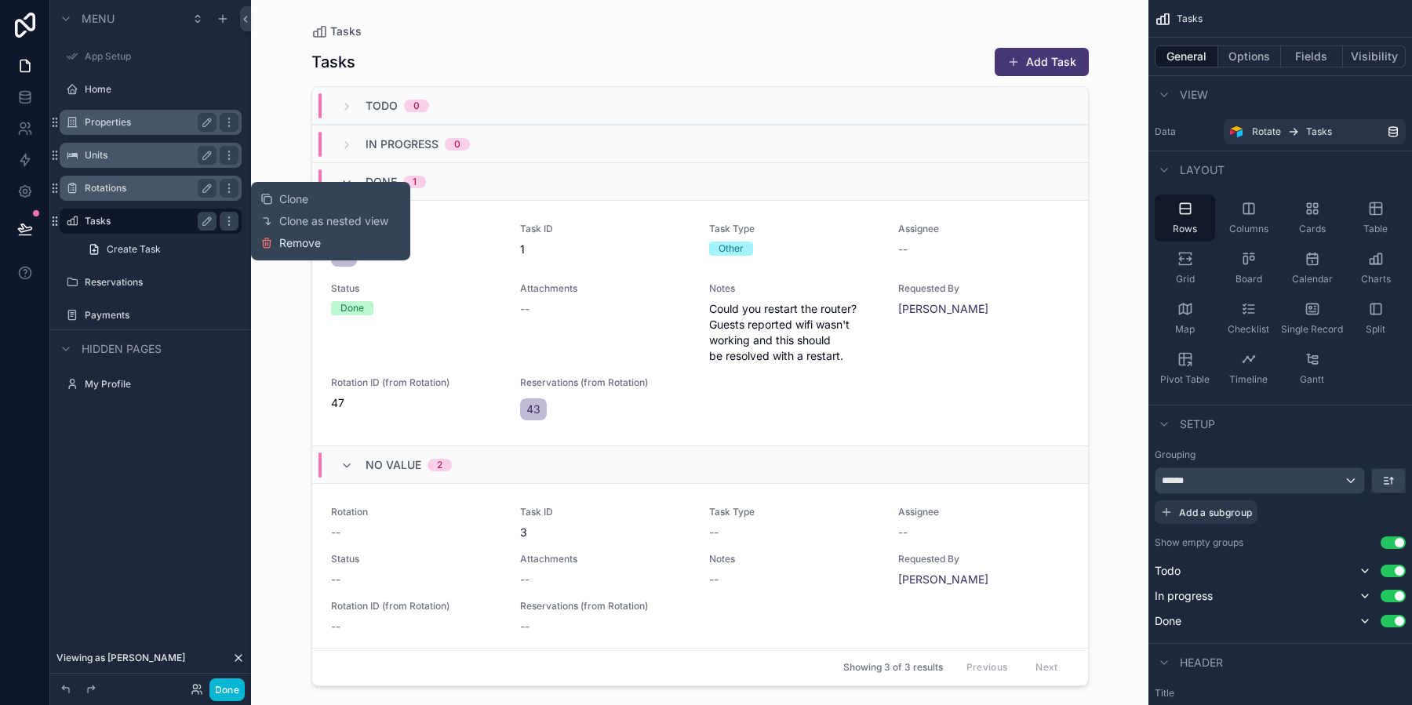
click at [311, 248] on span "Remove" at bounding box center [300, 243] width 42 height 16
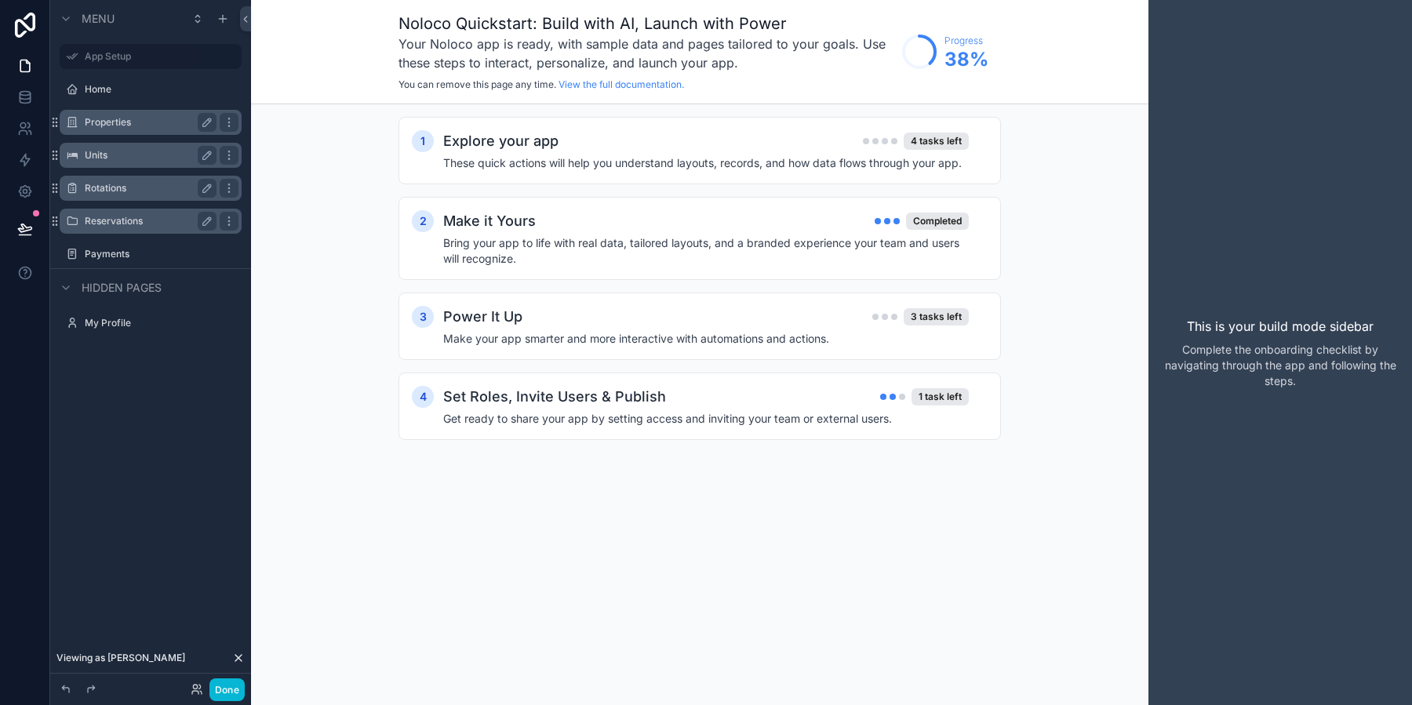
click at [141, 216] on label "Reservations" at bounding box center [147, 221] width 125 height 13
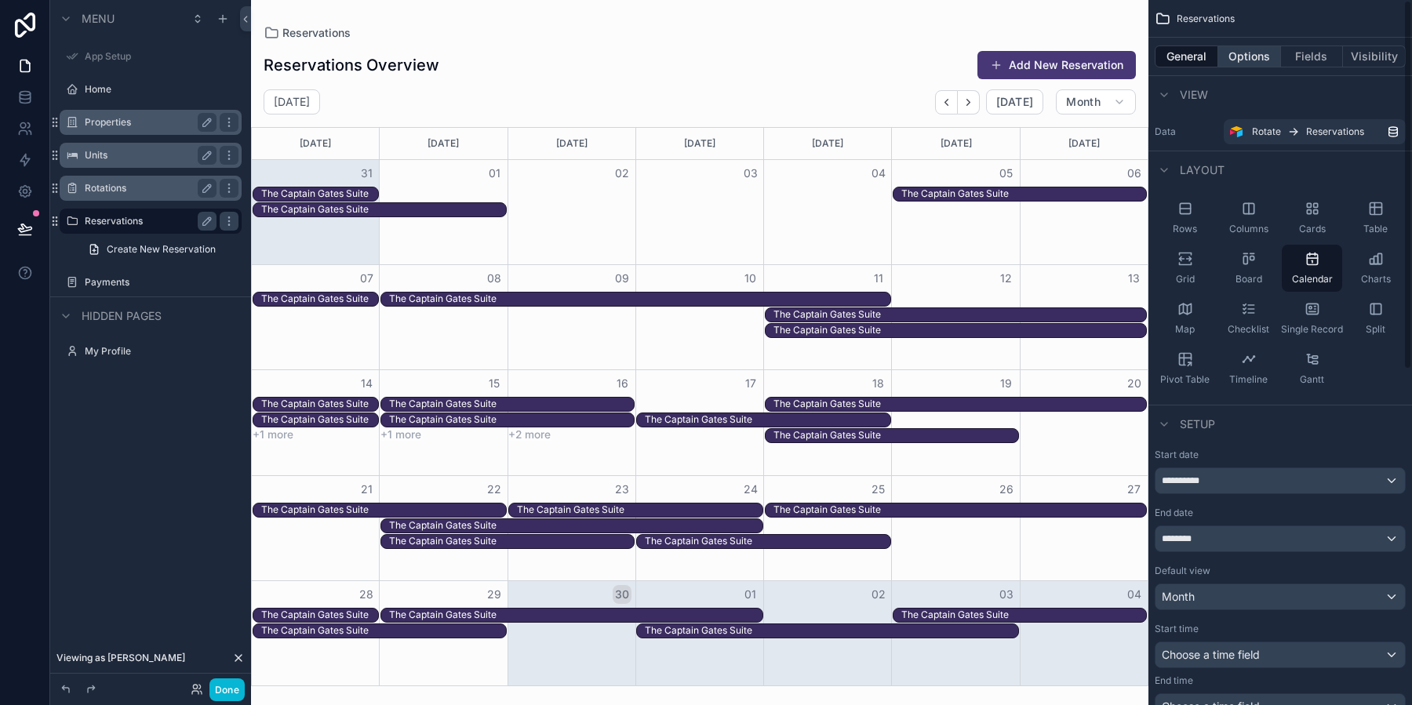
click at [1243, 58] on button "Options" at bounding box center [1249, 56] width 63 height 22
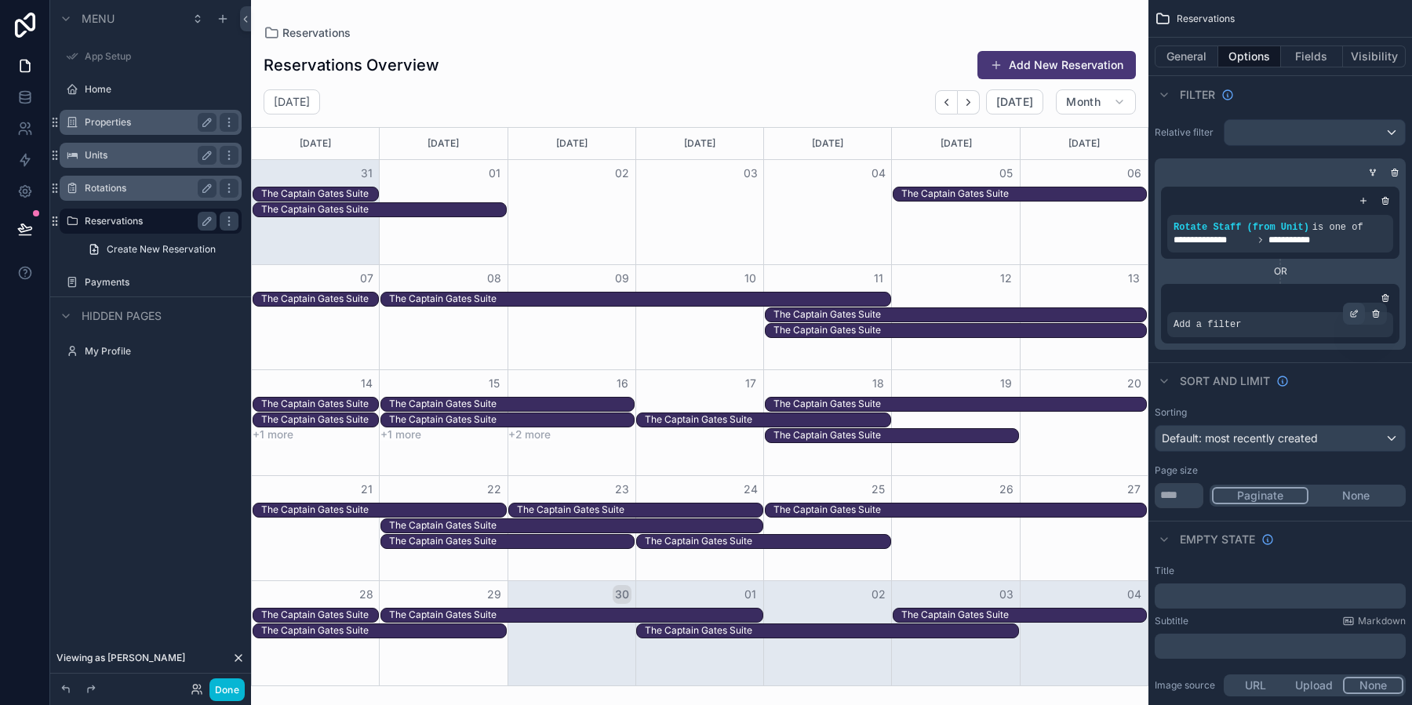
click at [1352, 314] on icon "scrollable content" at bounding box center [1353, 313] width 9 height 9
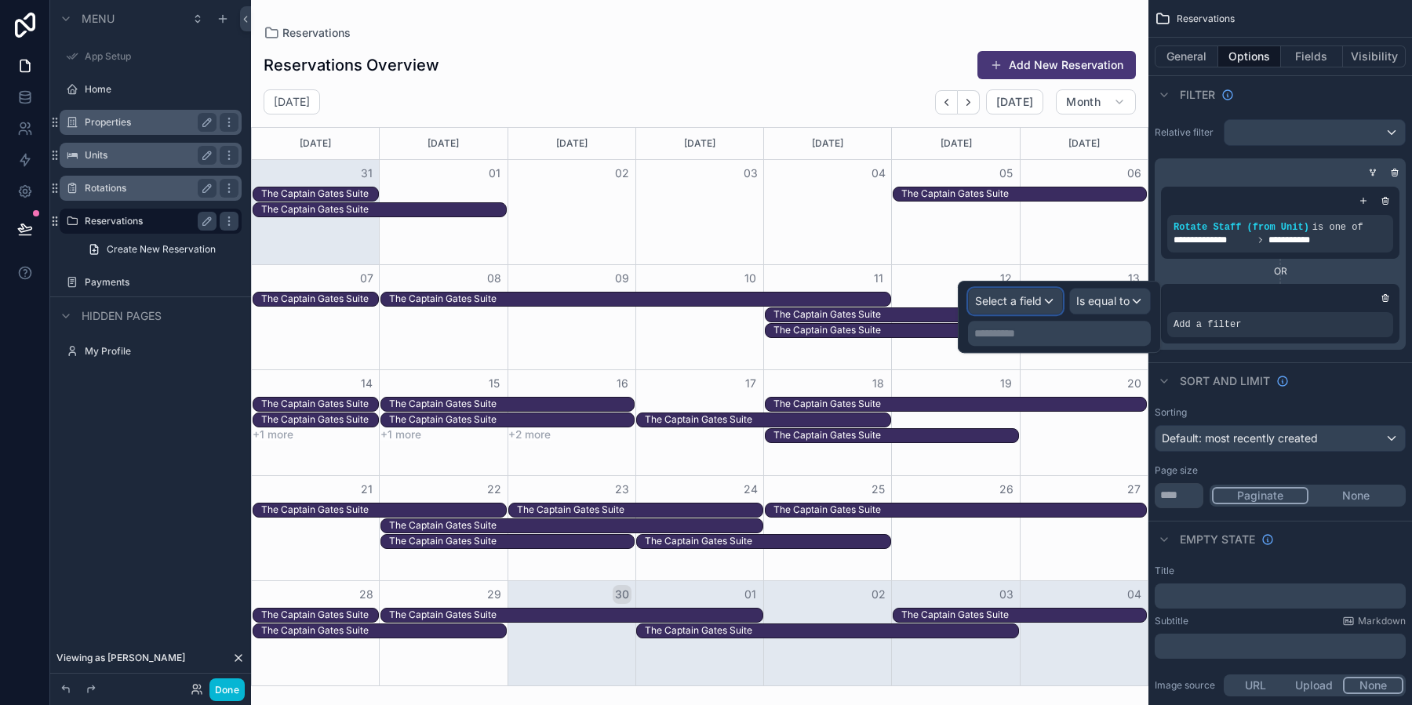
click at [1008, 302] on span "Select a field" at bounding box center [1008, 300] width 67 height 13
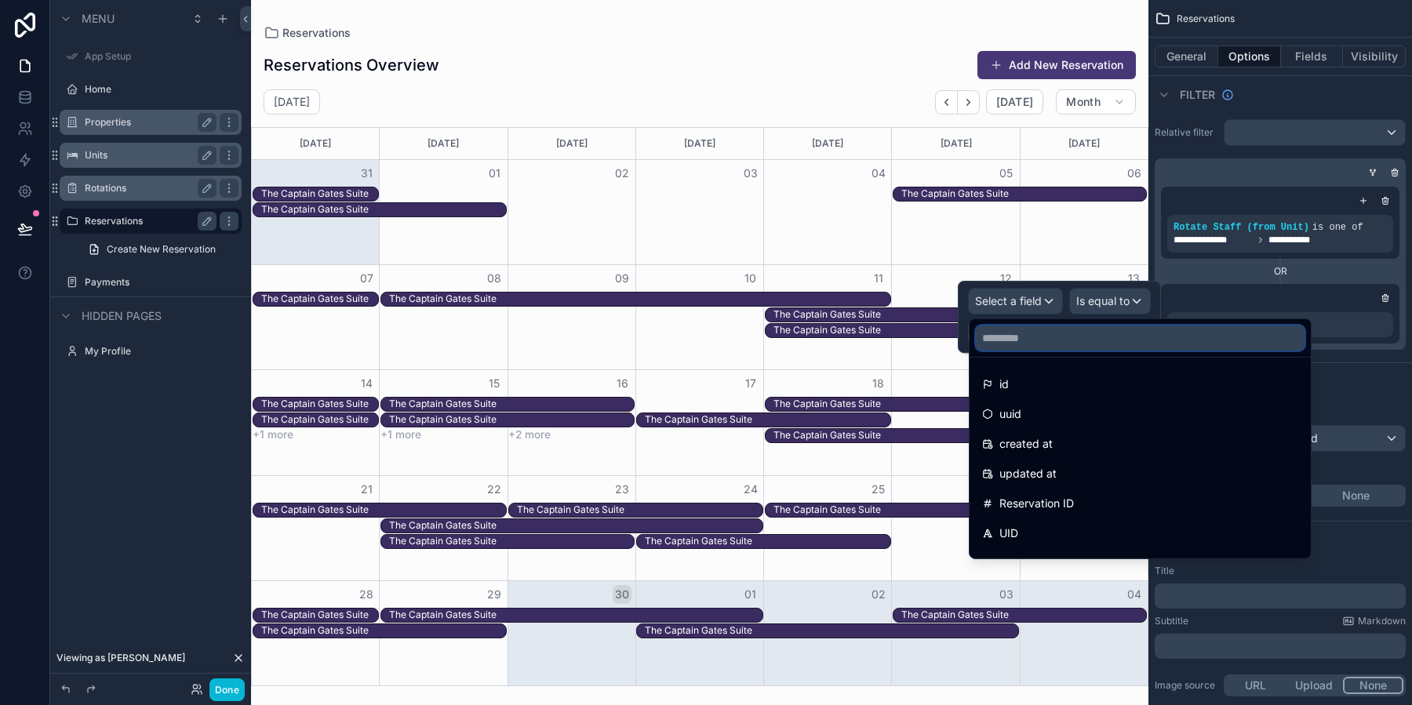
click at [1002, 345] on input "text" at bounding box center [1140, 337] width 329 height 25
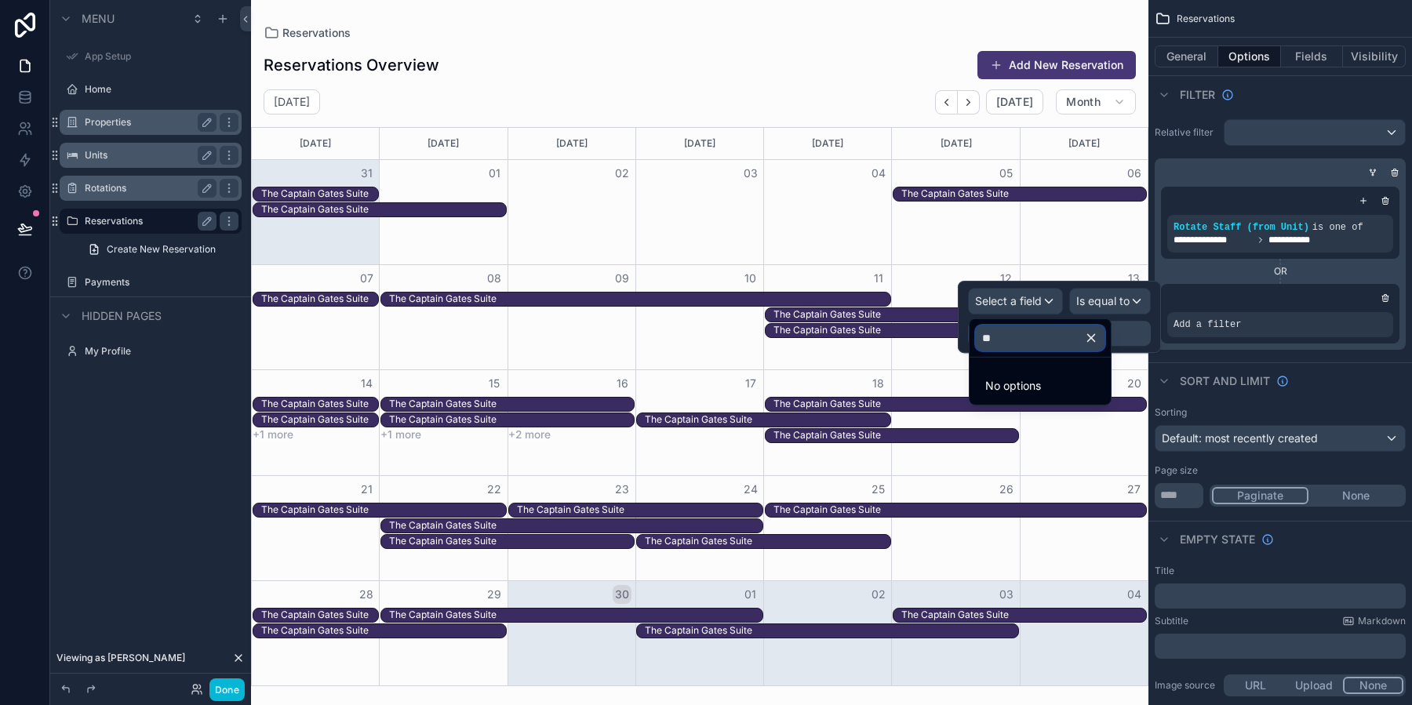
type input "*"
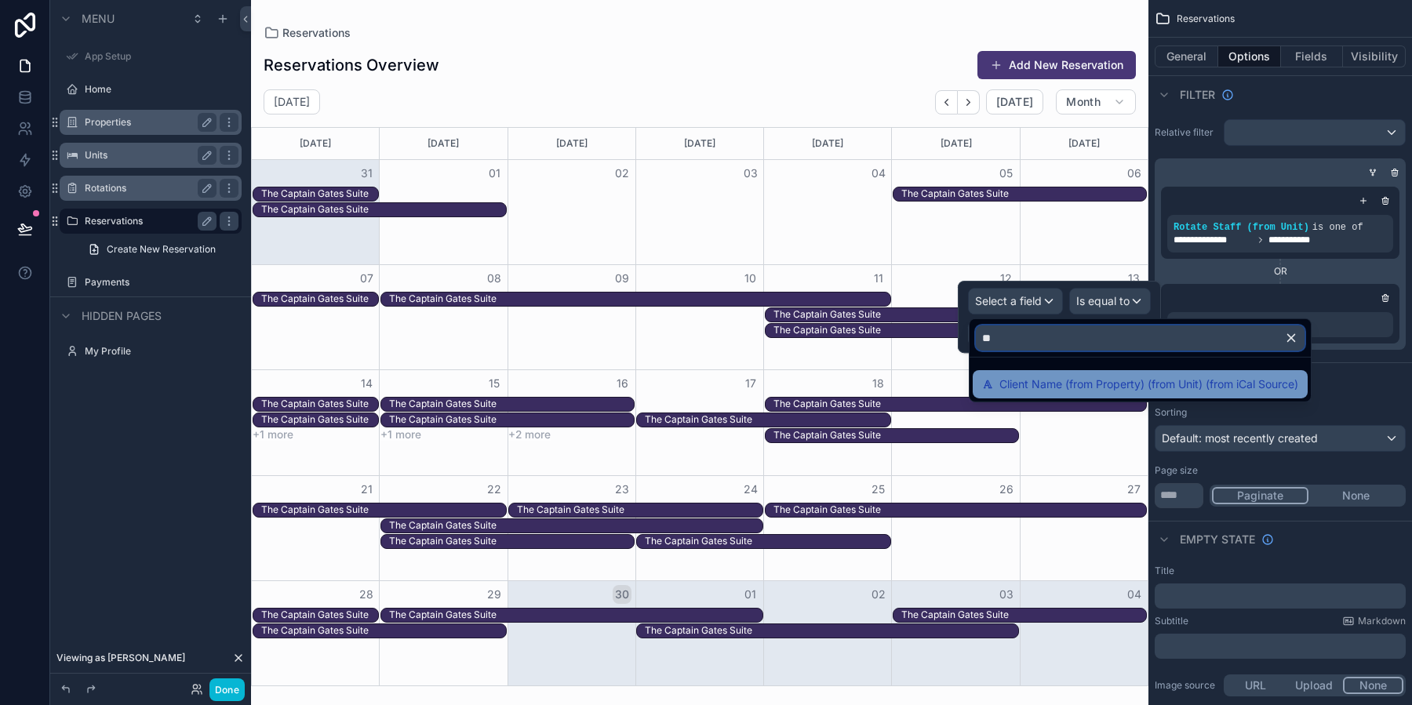
type input "**"
click at [1058, 393] on div "Client Name (from Property) (from Unit) (from iCal Source)" at bounding box center [1139, 384] width 335 height 28
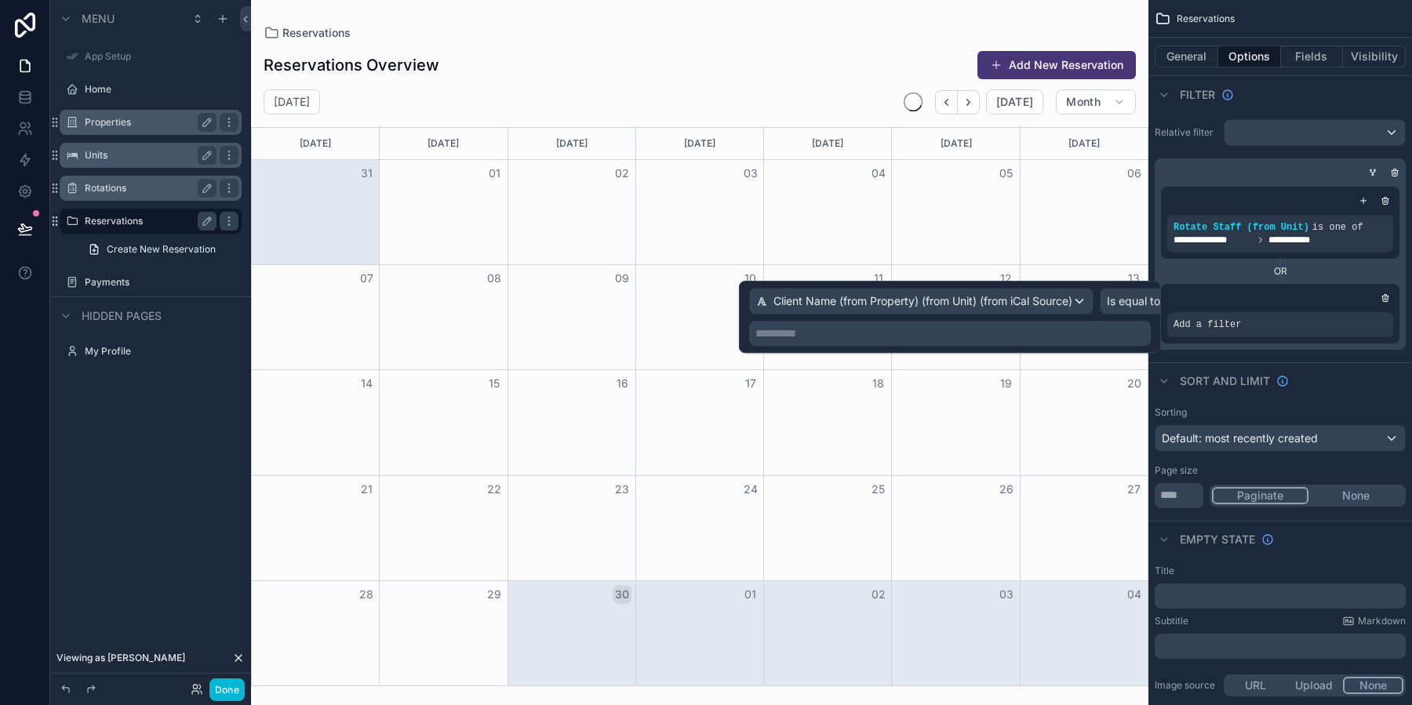
click at [1054, 347] on div "**********" at bounding box center [950, 317] width 422 height 72
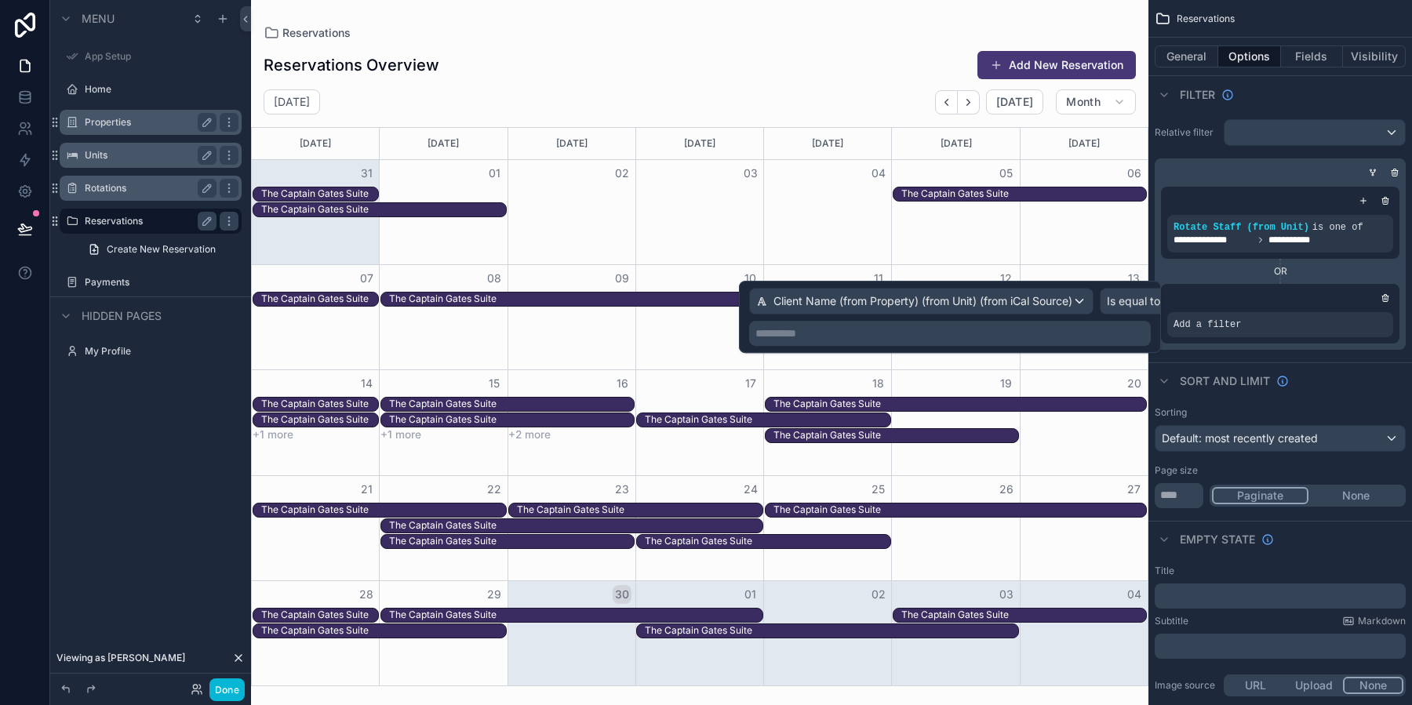
click at [1048, 340] on p "**********" at bounding box center [951, 333] width 392 height 16
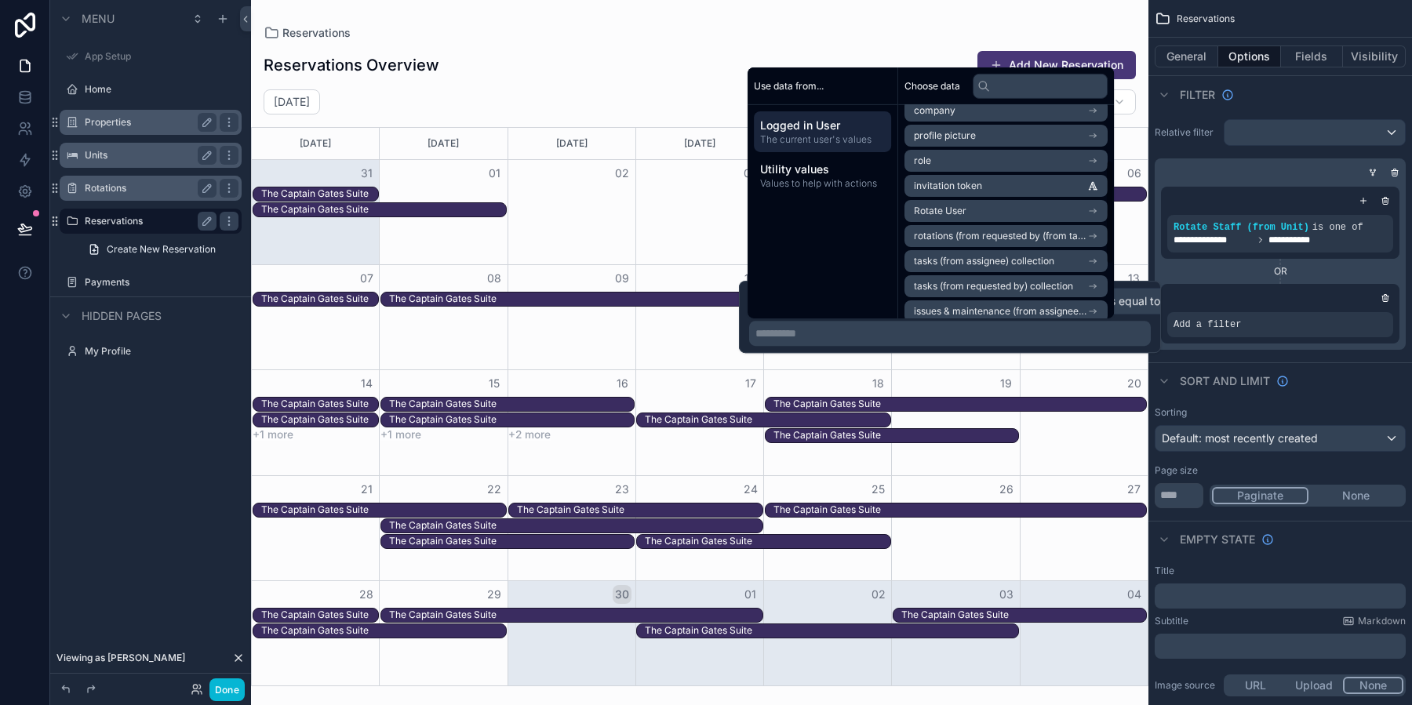
scroll to position [111, 0]
click at [1098, 210] on icon "scrollable content" at bounding box center [1092, 211] width 11 height 11
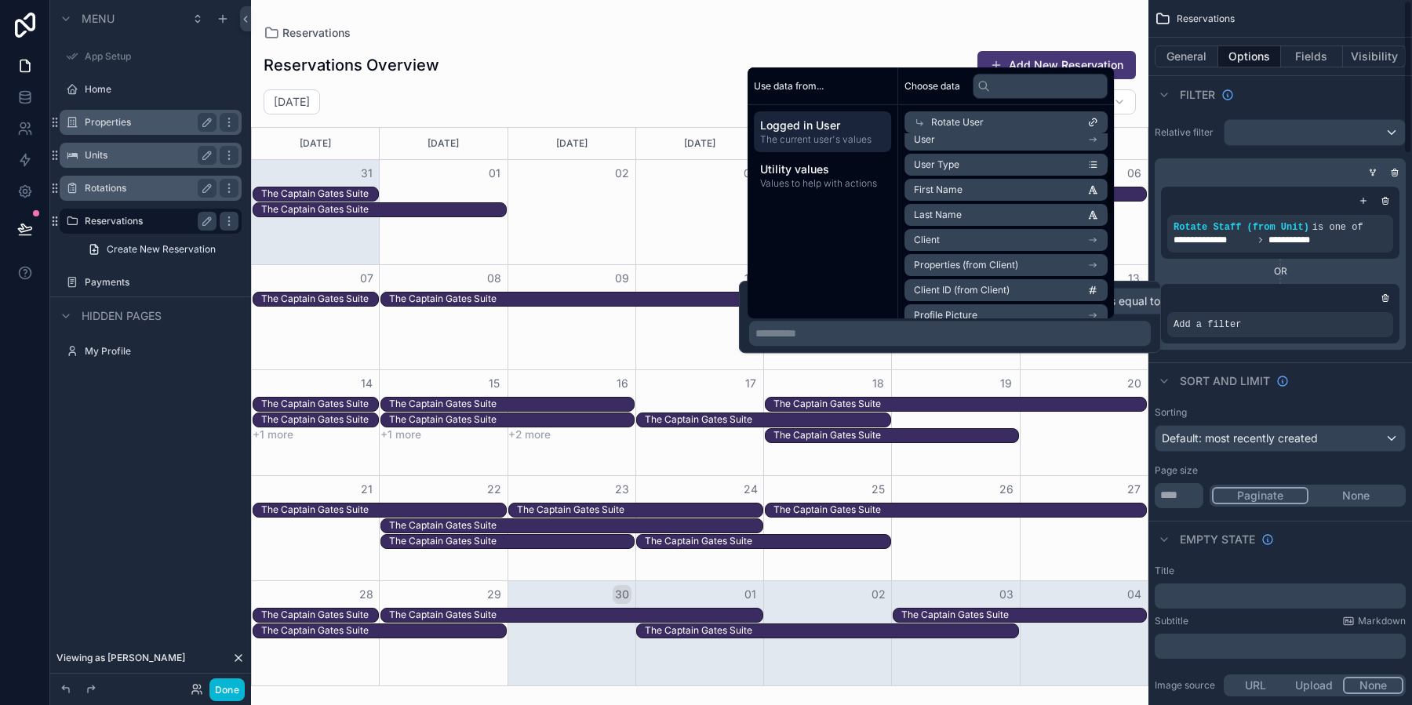
click at [1096, 240] on icon "scrollable content" at bounding box center [1095, 241] width 2 height 2
click at [987, 245] on span "Name (from Lead ID)" at bounding box center [960, 251] width 93 height 13
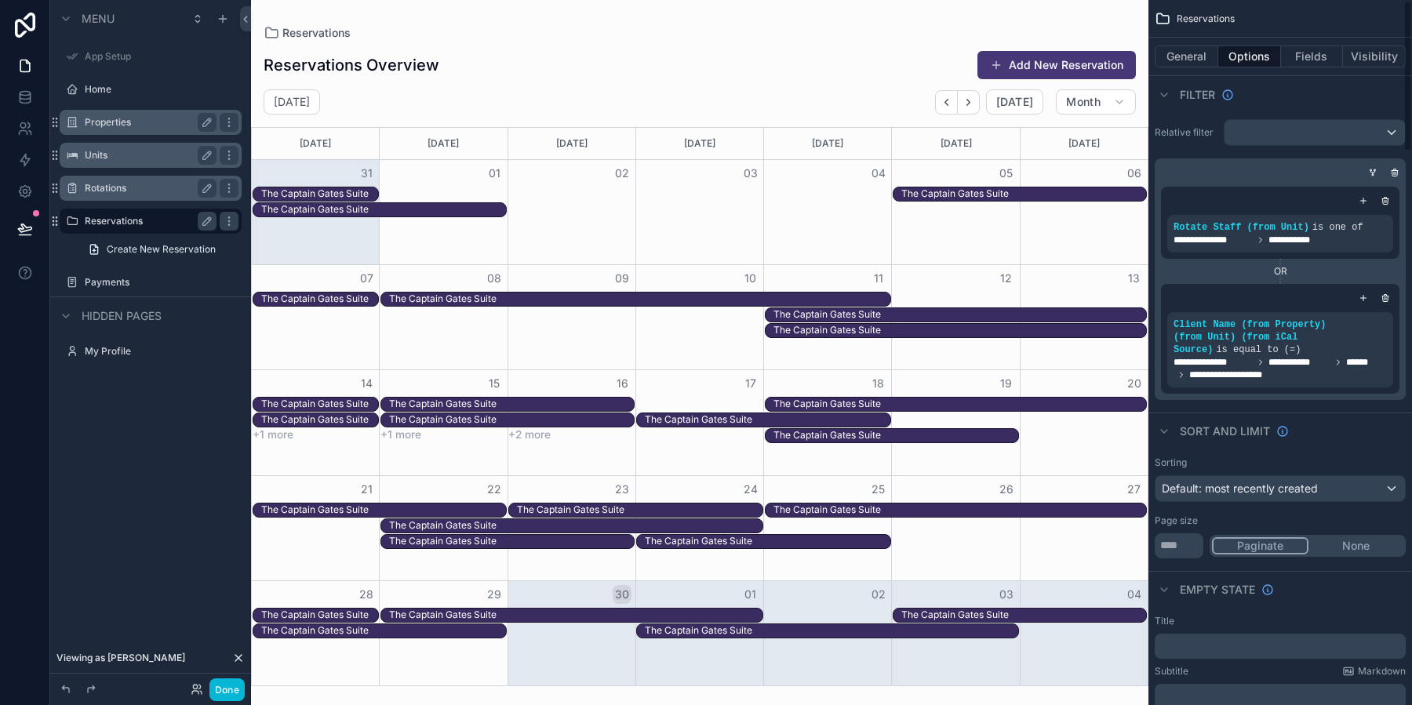
click at [1222, 266] on div "OR" at bounding box center [1280, 271] width 238 height 13
click at [859, 312] on div "The Captain Gates Suite" at bounding box center [826, 314] width 107 height 13
click at [769, 311] on div "Month View" at bounding box center [769, 314] width 8 height 13
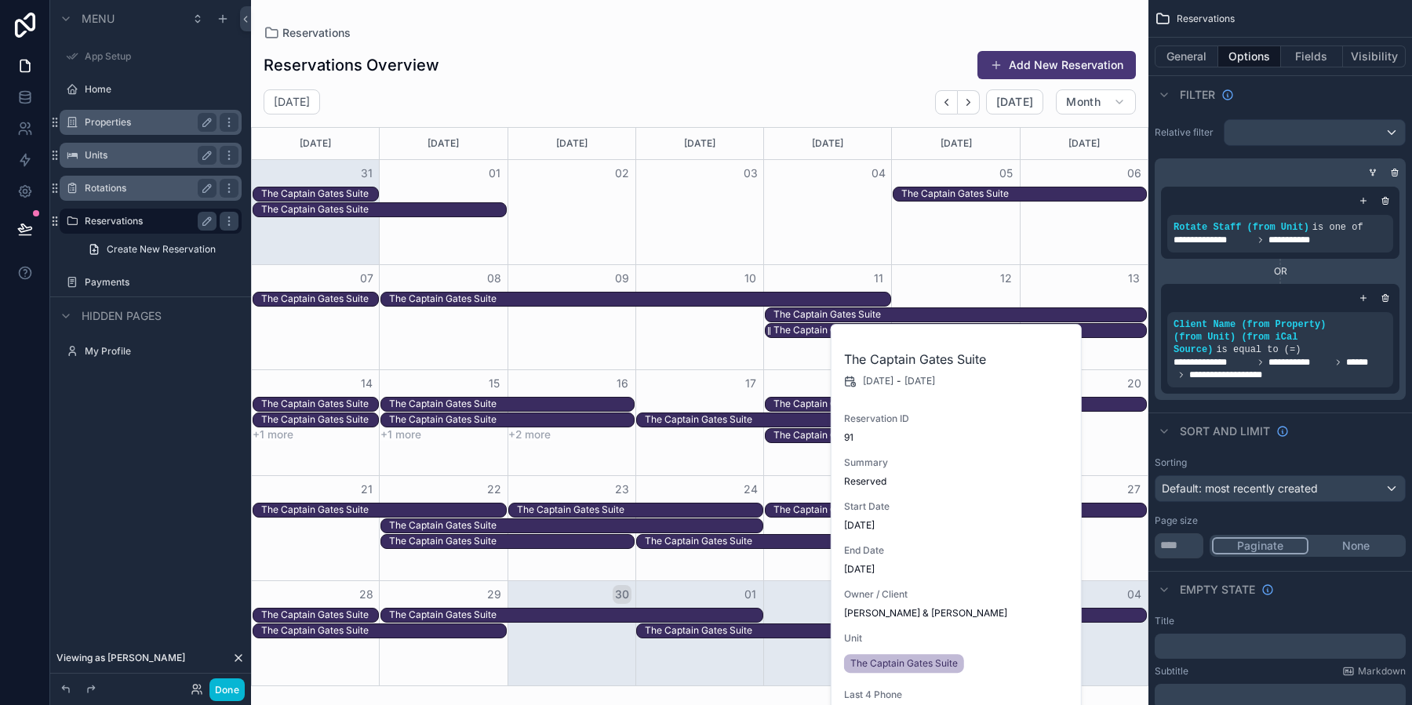
click at [774, 326] on div "The Captain Gates Suite" at bounding box center [826, 330] width 107 height 13
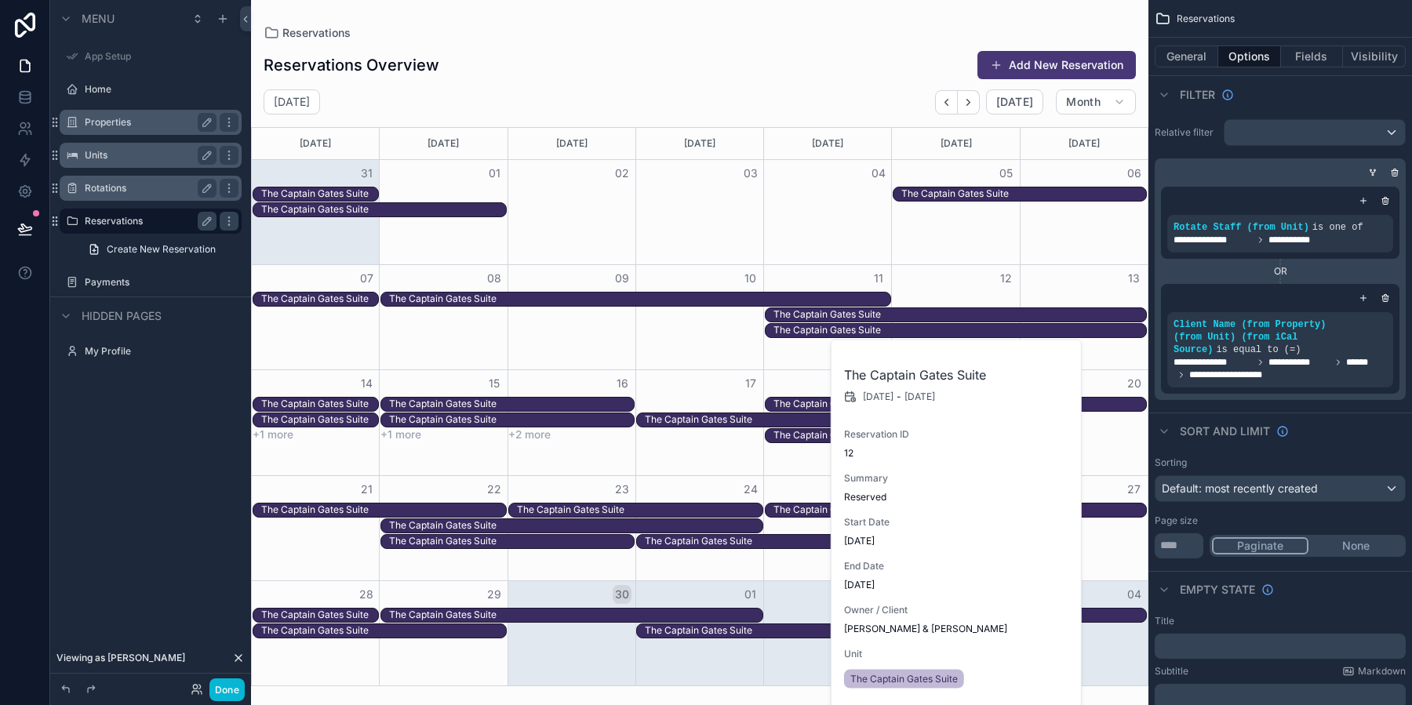
click at [140, 651] on div "Viewing as Sheri" at bounding box center [150, 657] width 201 height 31
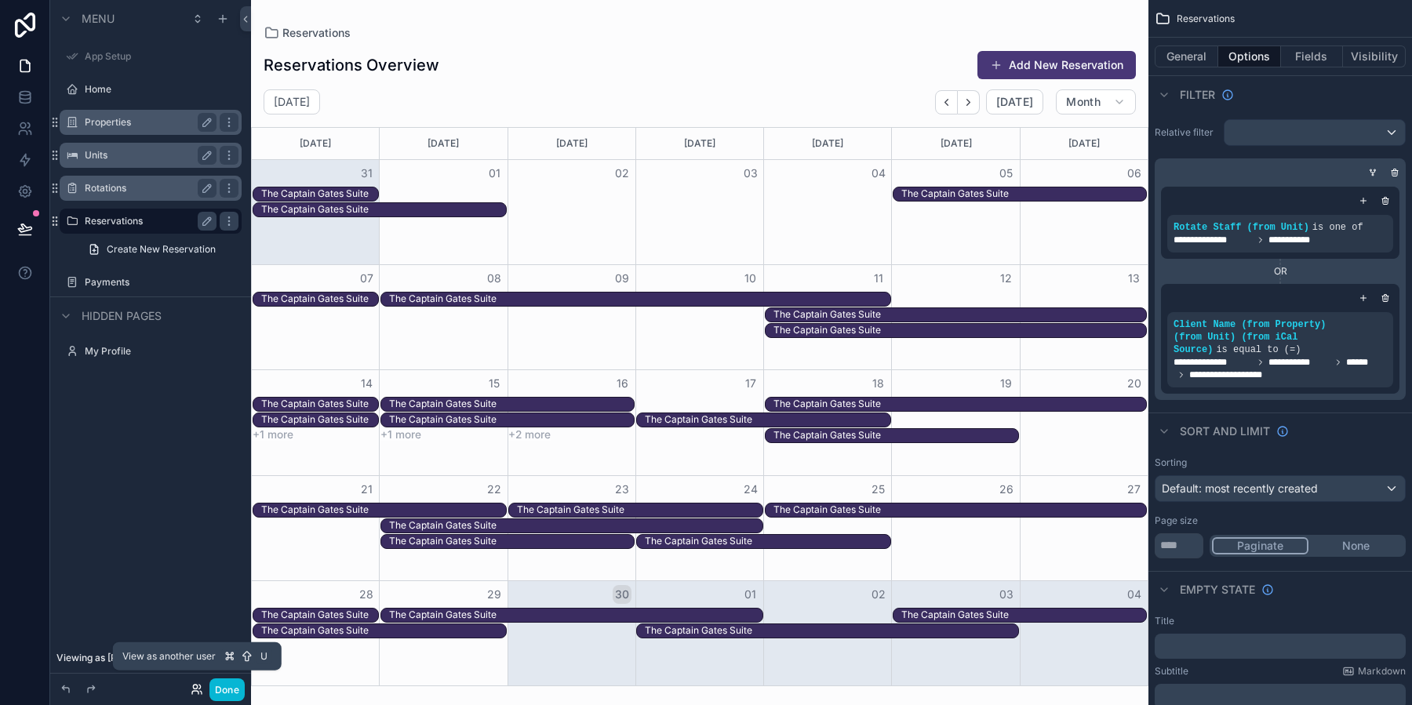
click at [197, 689] on icon at bounding box center [197, 689] width 13 height 13
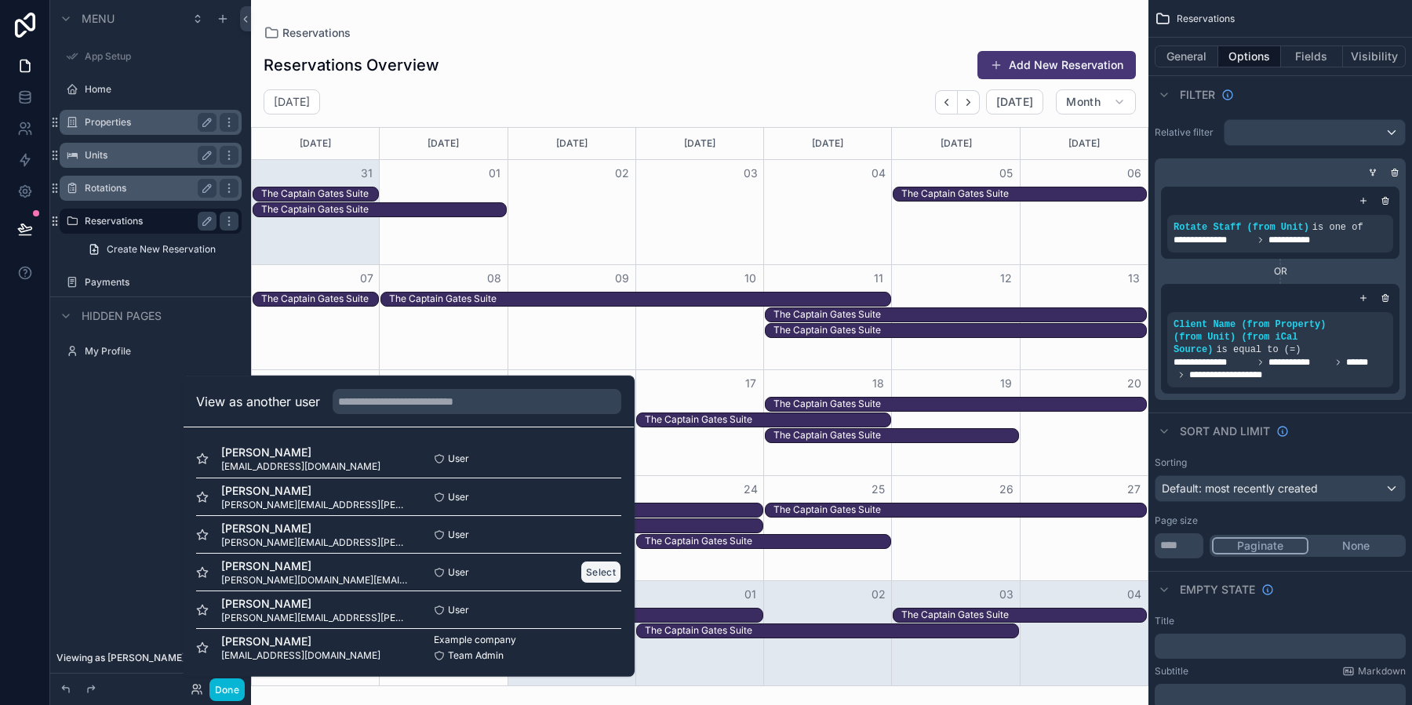
click at [603, 572] on button "Select" at bounding box center [600, 572] width 41 height 23
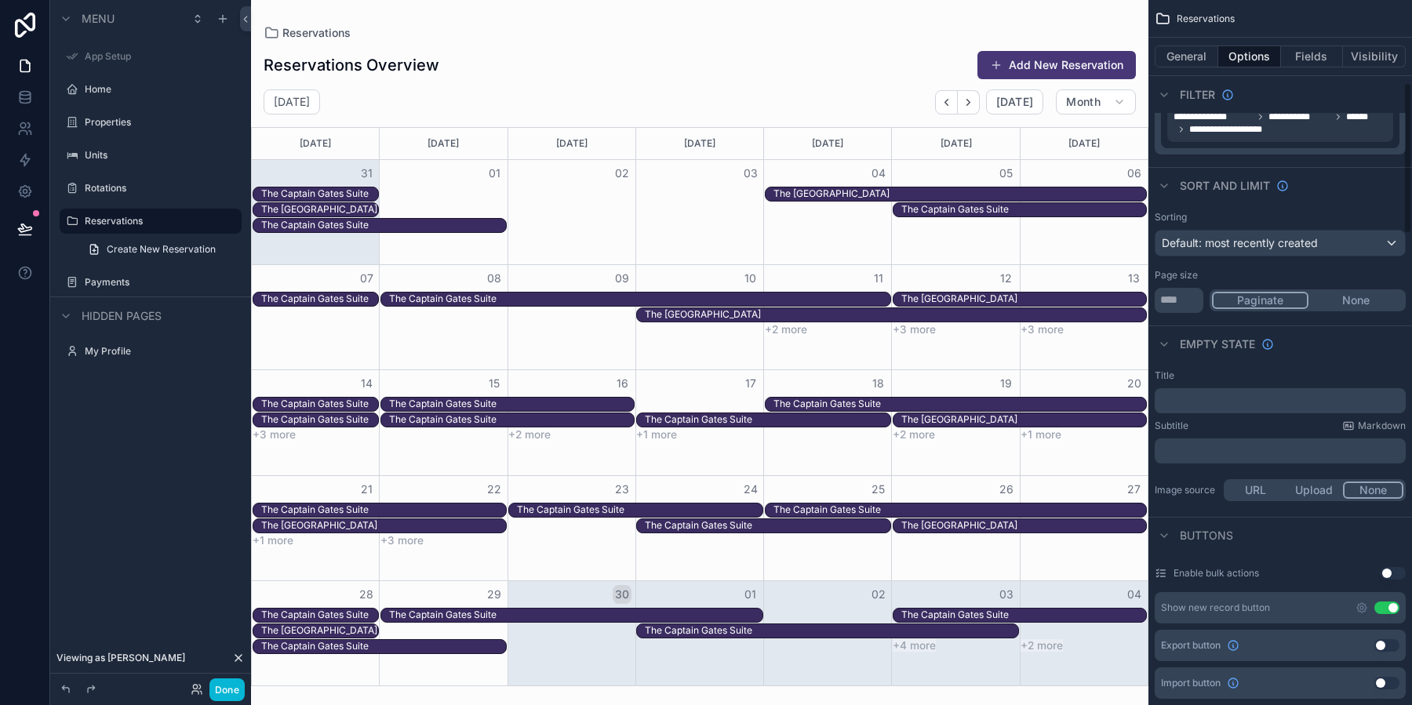
scroll to position [424, 0]
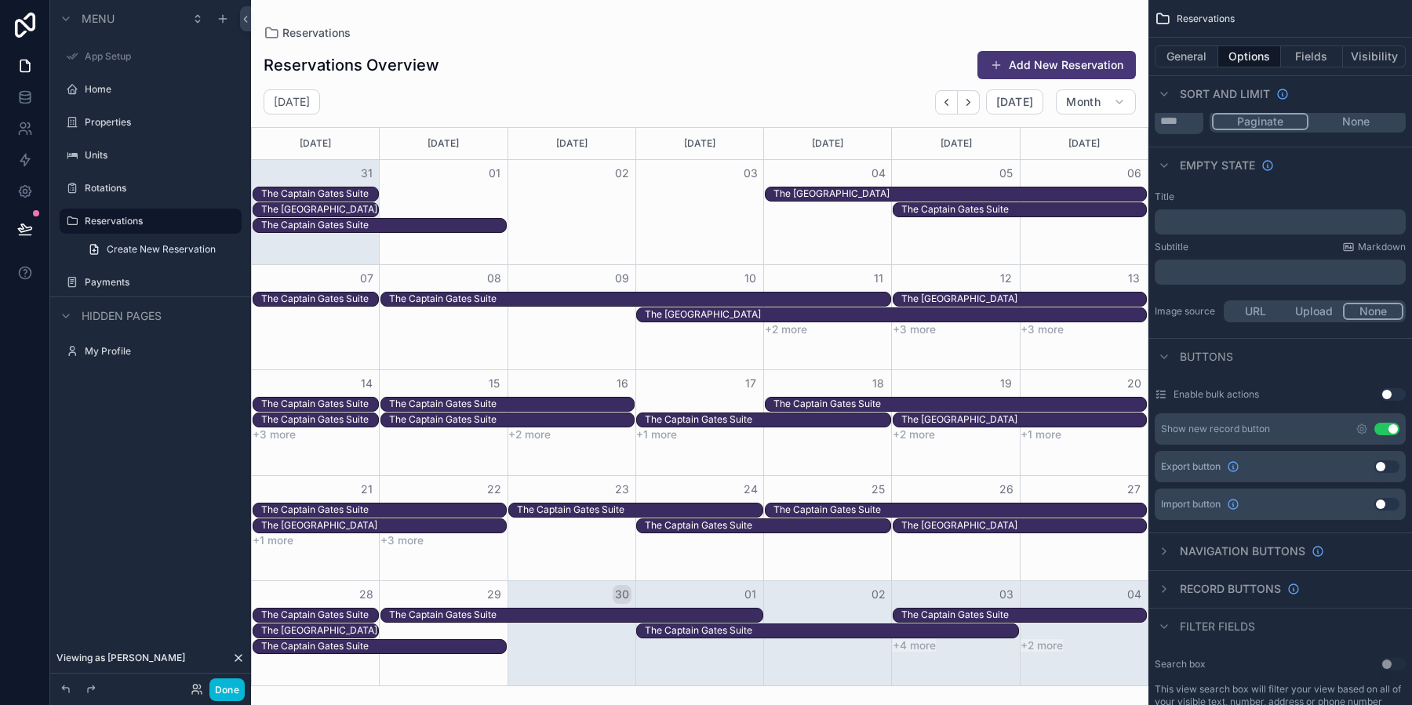
click at [1394, 426] on button "Use setting" at bounding box center [1386, 429] width 25 height 13
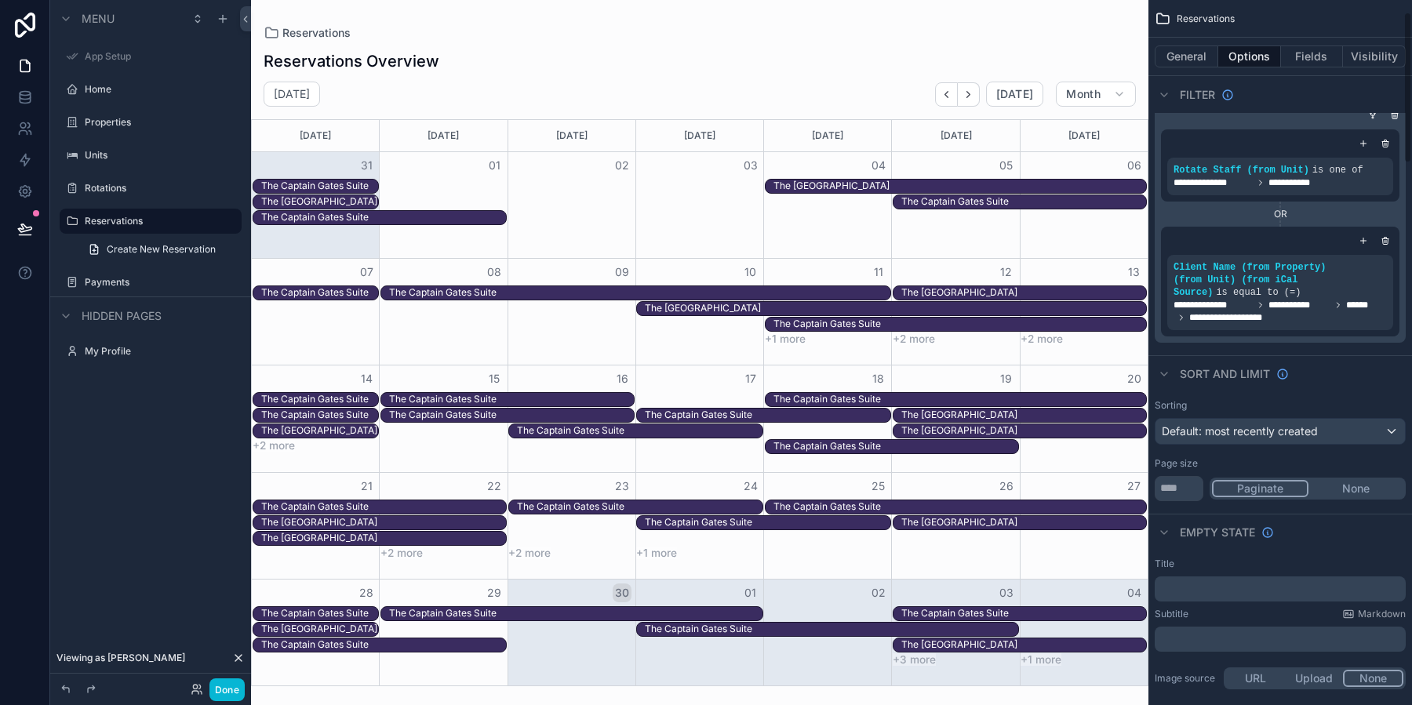
scroll to position [0, 0]
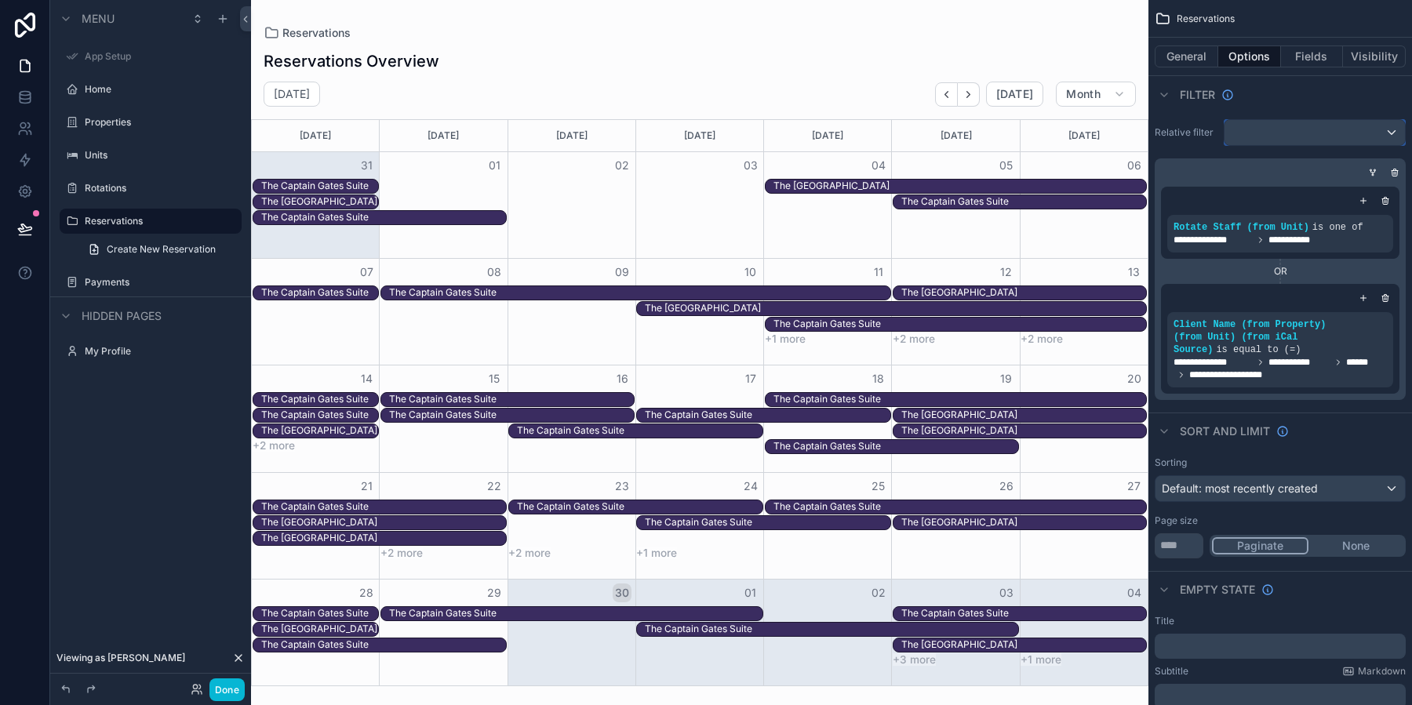
click at [1328, 135] on div "scrollable content" at bounding box center [1314, 132] width 180 height 25
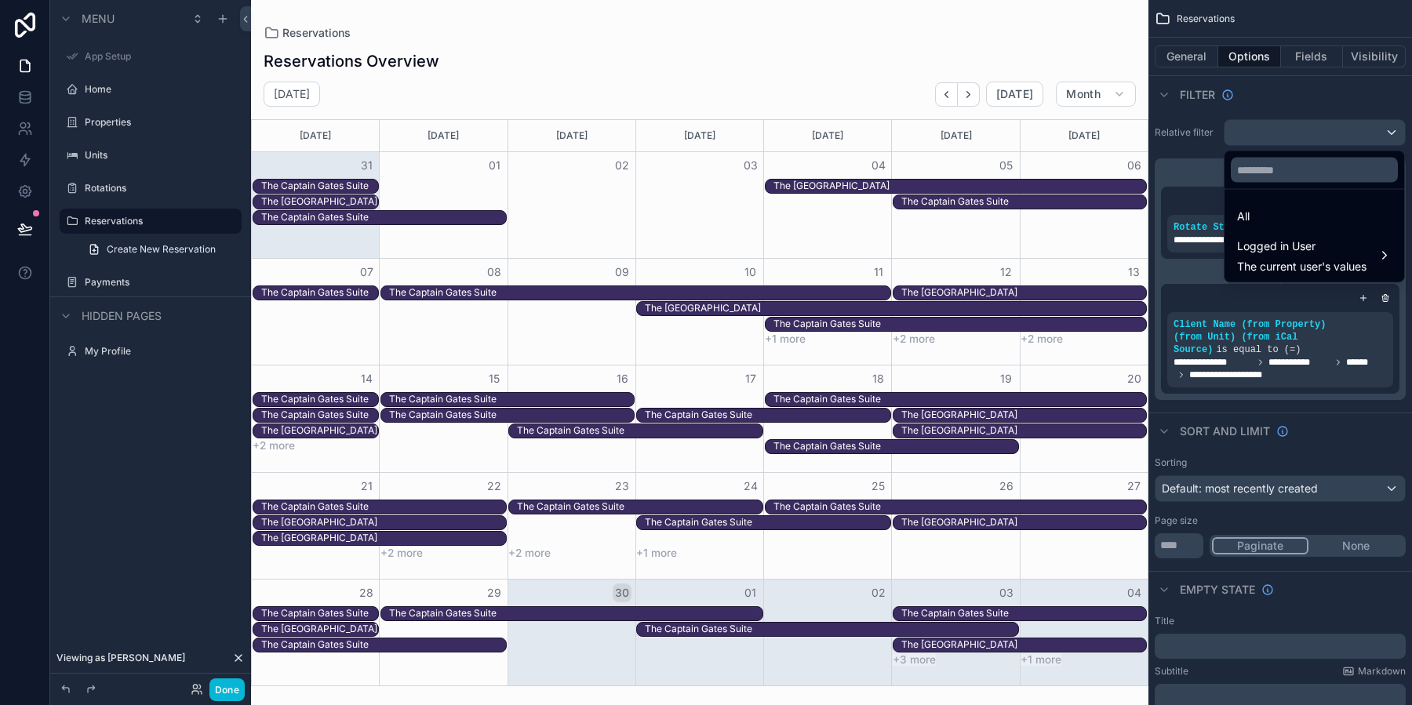
click at [1313, 81] on div "scrollable content" at bounding box center [706, 352] width 1412 height 705
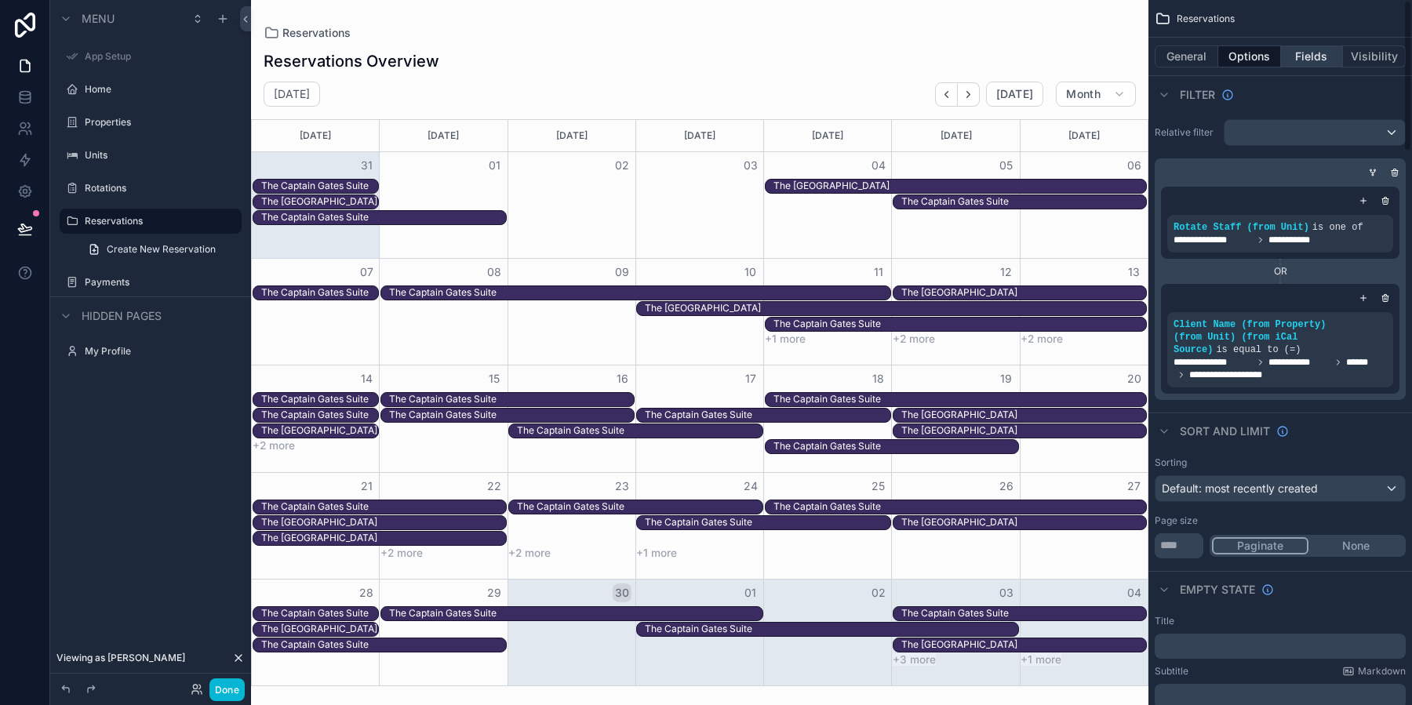
click at [1306, 60] on button "Fields" at bounding box center [1312, 56] width 63 height 22
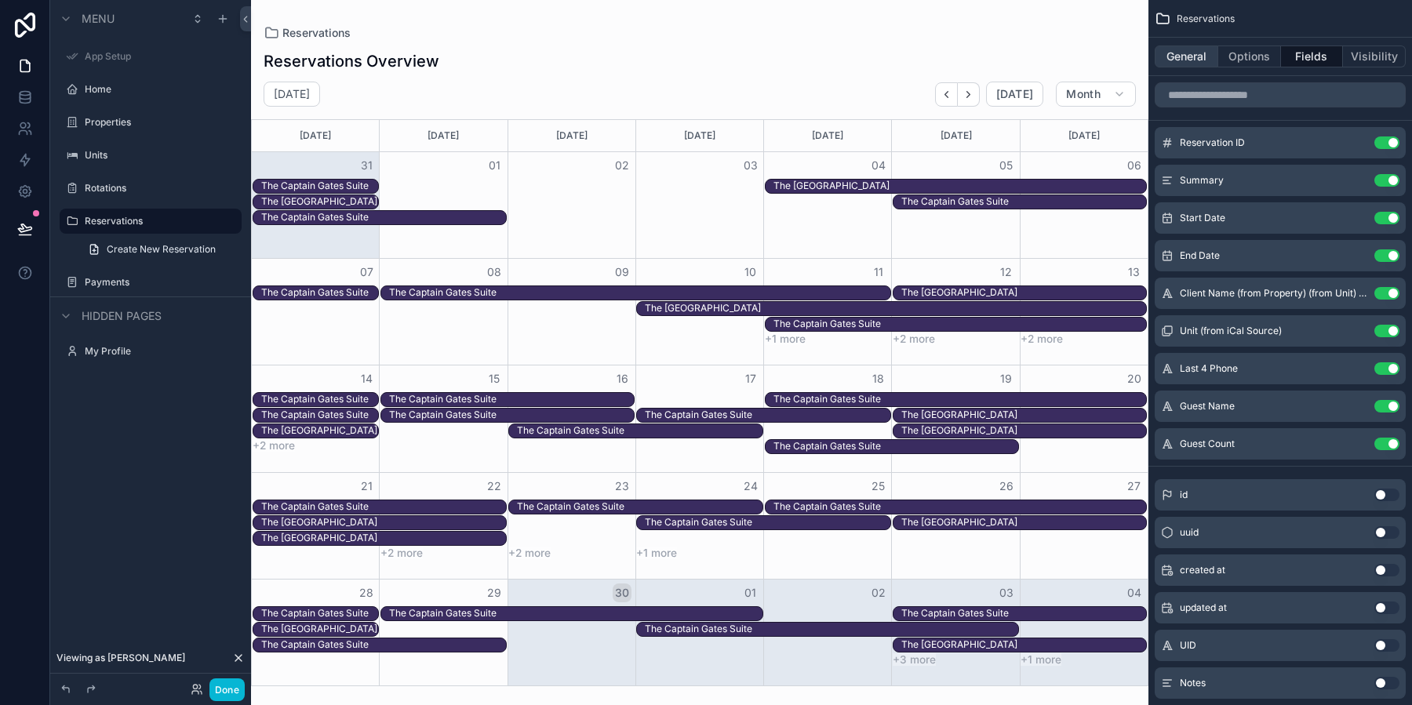
click at [1197, 60] on button "General" at bounding box center [1186, 56] width 64 height 22
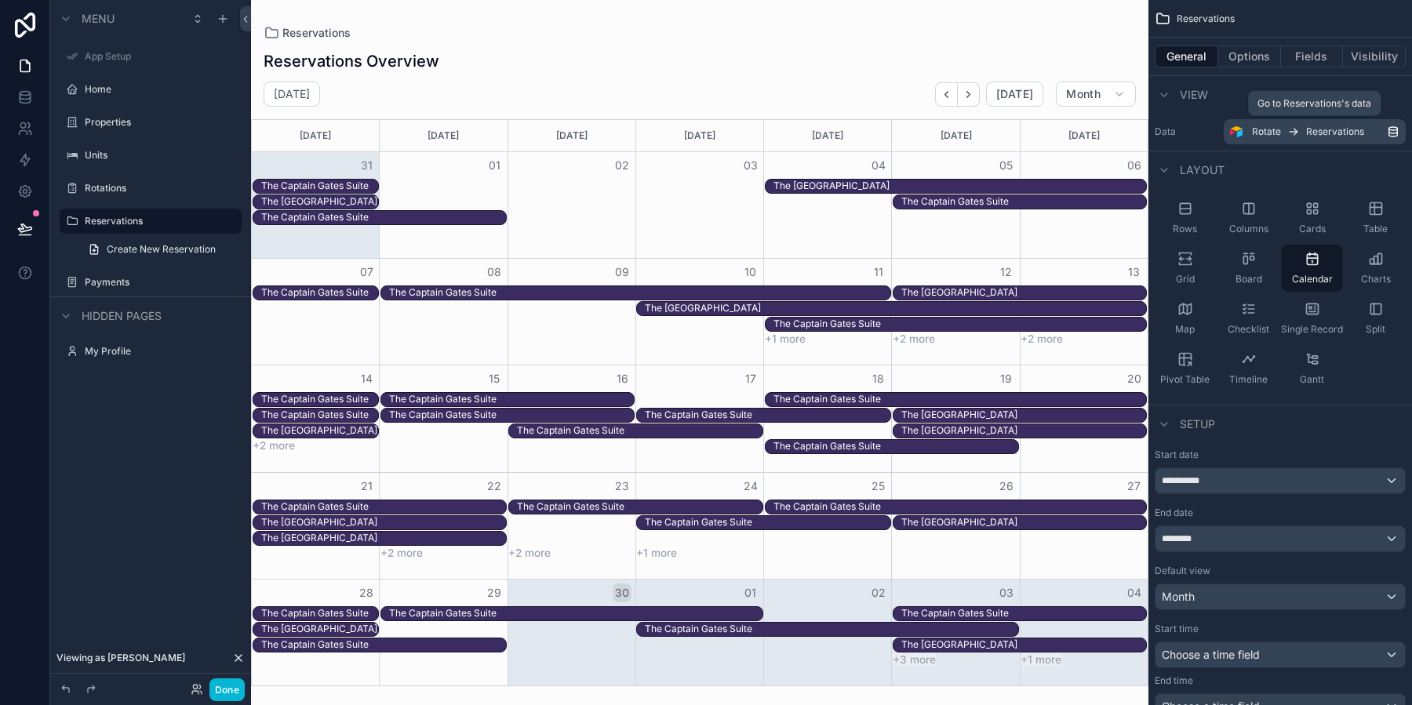
click at [1387, 141] on link "Rotate Reservations" at bounding box center [1314, 131] width 182 height 25
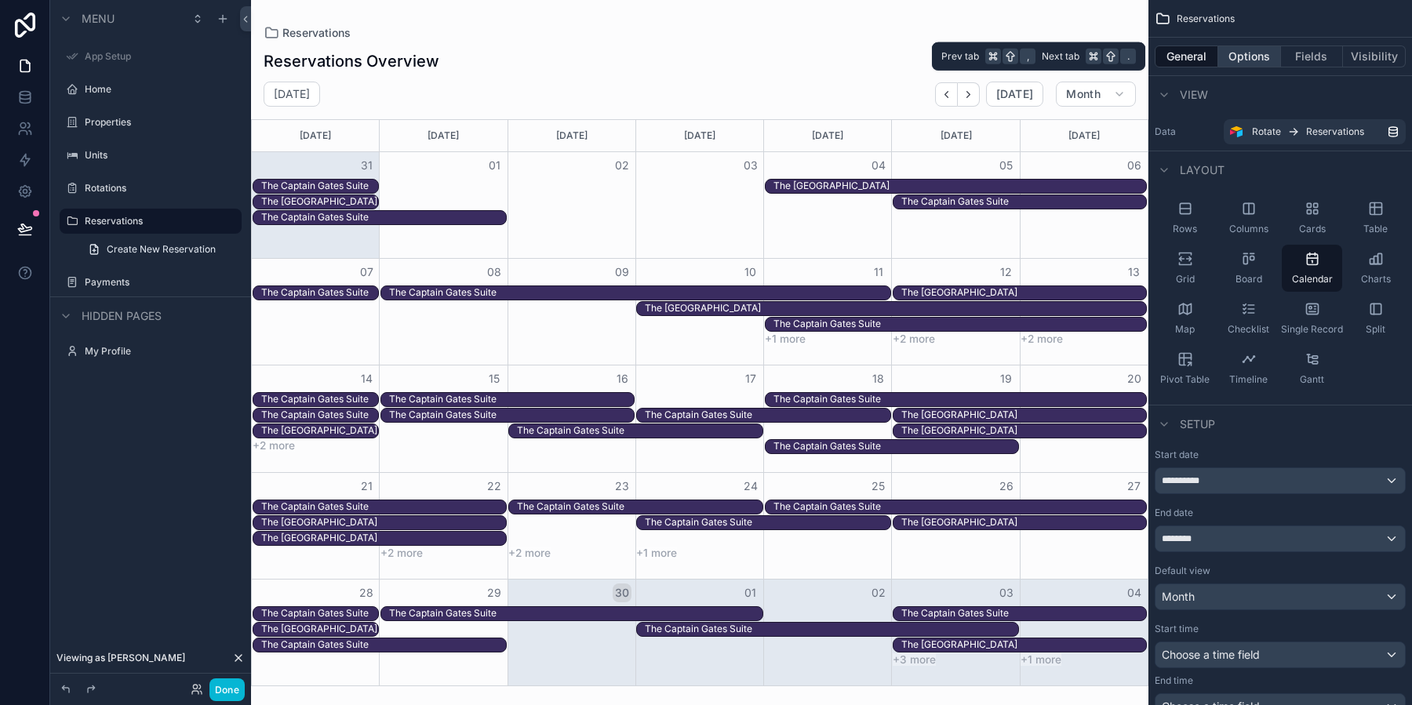
click at [1248, 56] on button "Options" at bounding box center [1249, 56] width 63 height 22
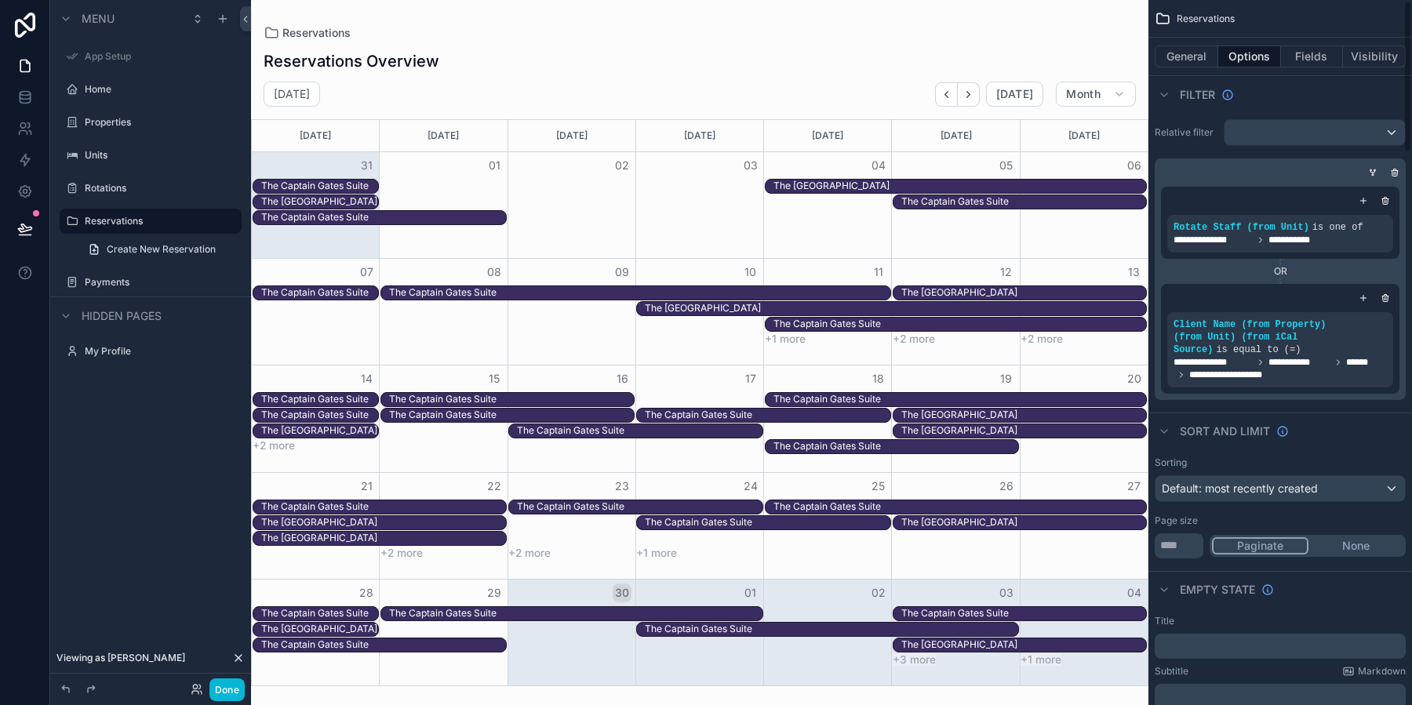
scroll to position [5, 0]
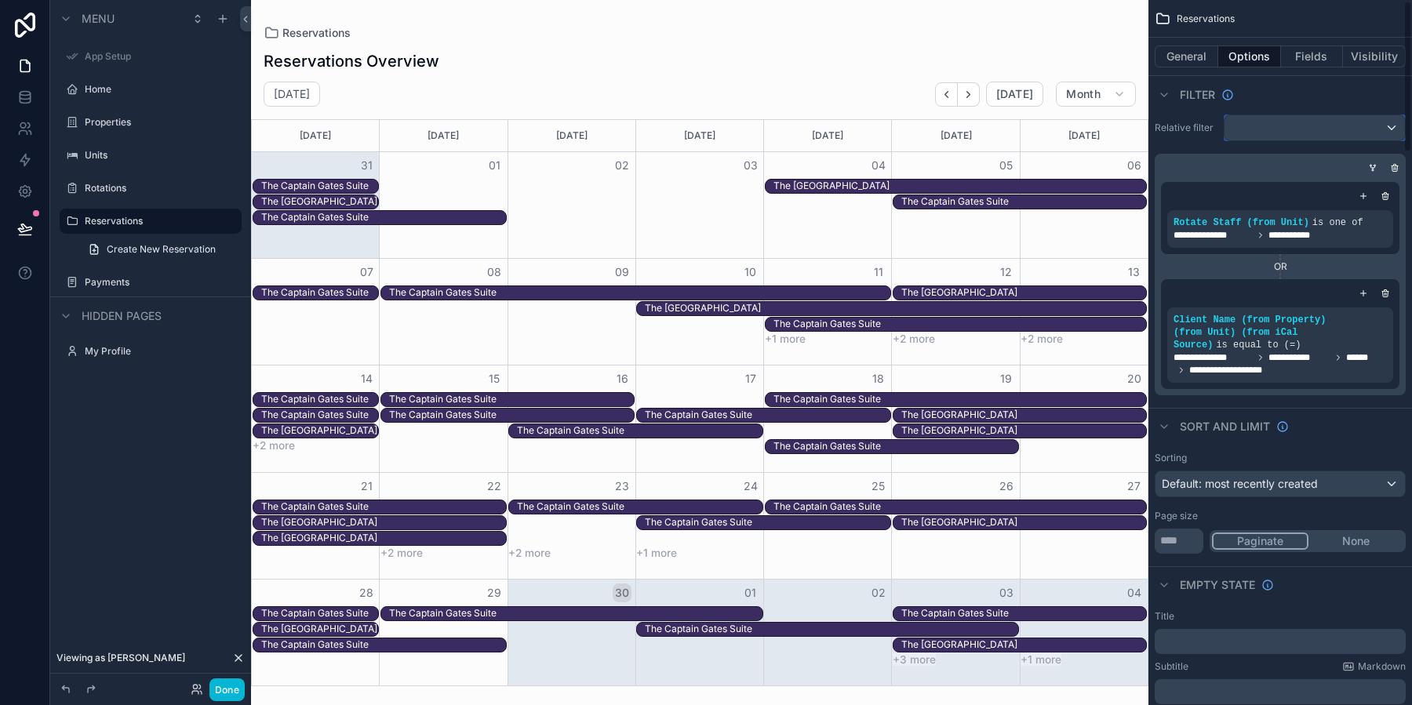
click at [1286, 131] on div "scrollable content" at bounding box center [1314, 127] width 180 height 25
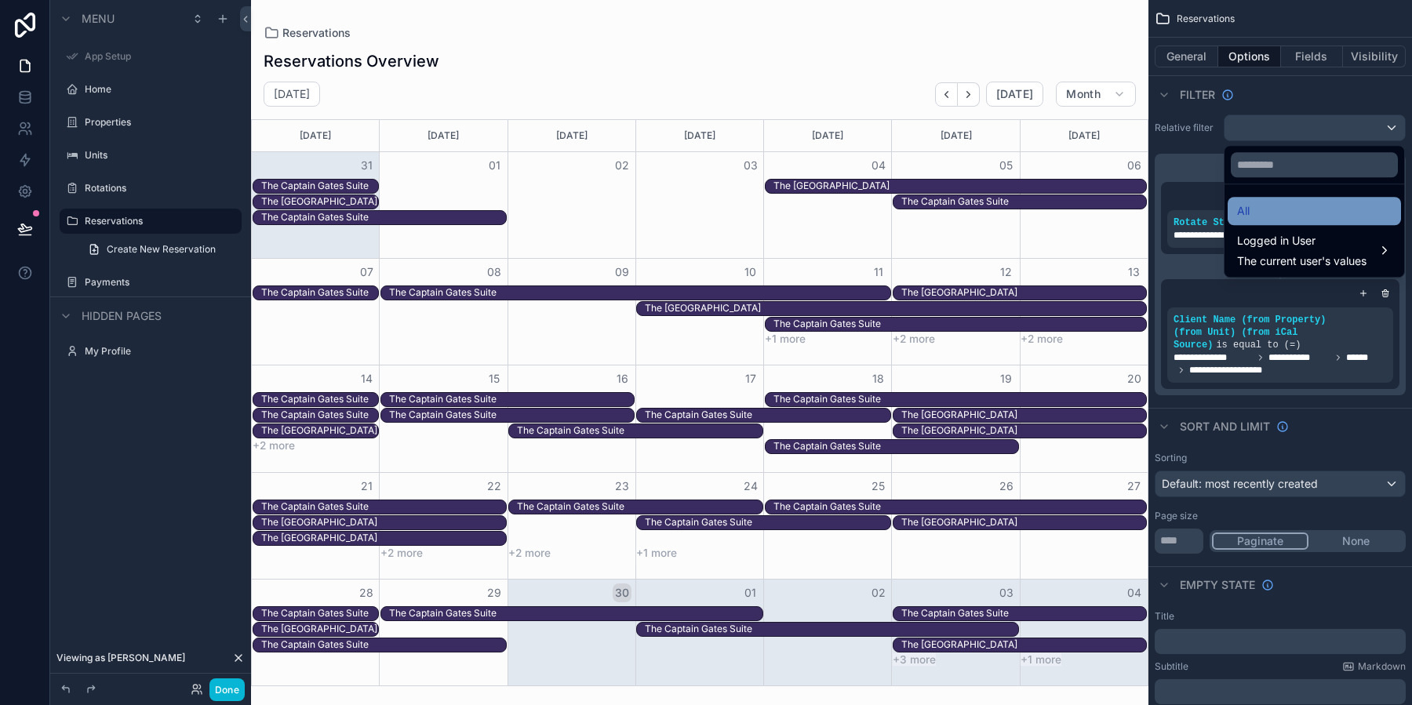
click at [1301, 214] on div "All" at bounding box center [1314, 211] width 154 height 19
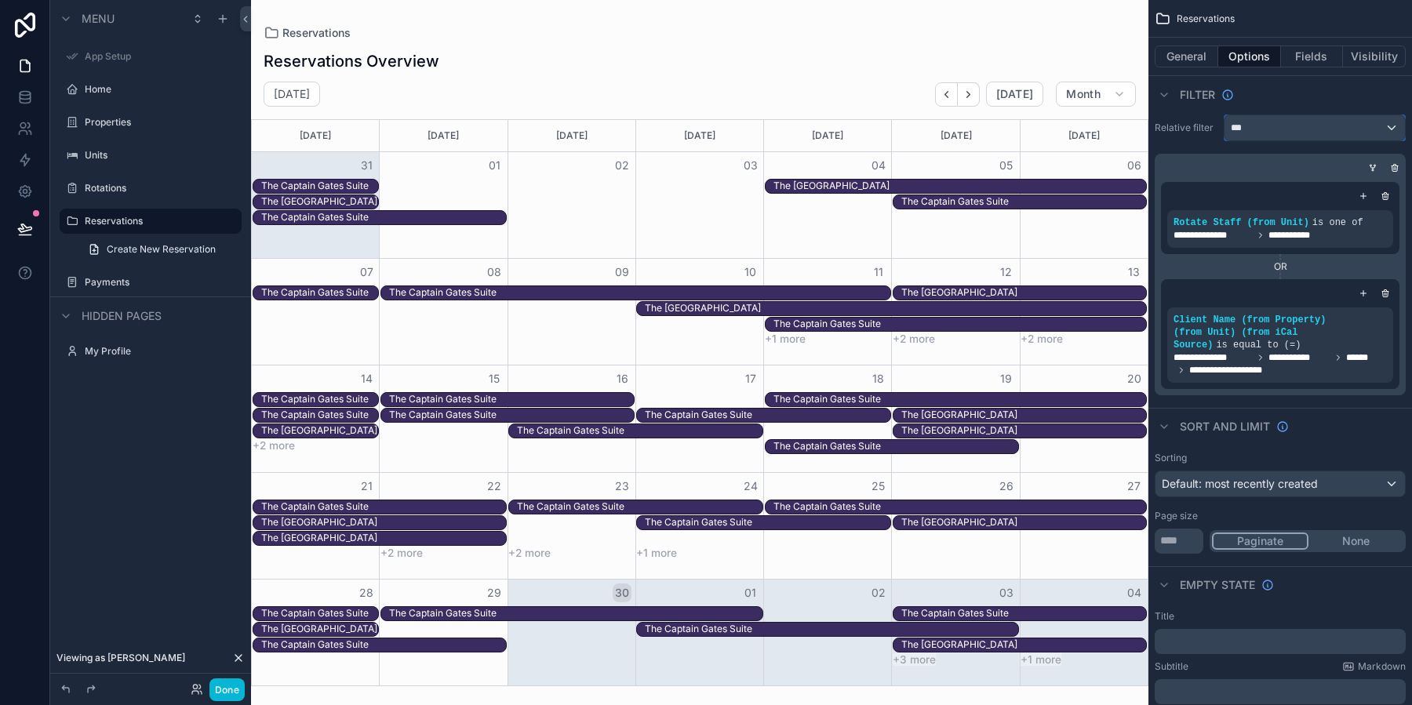
click at [1339, 125] on div "***" at bounding box center [1314, 127] width 180 height 25
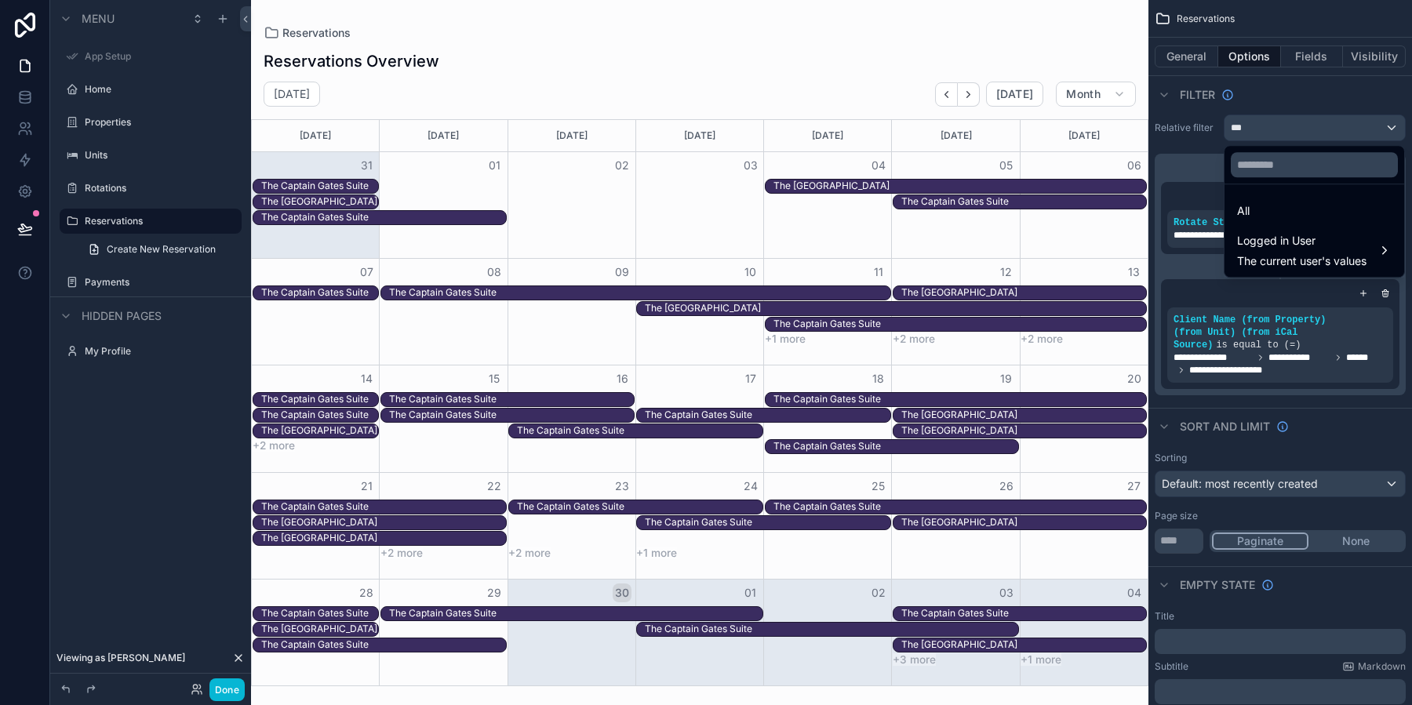
click at [1336, 100] on div "scrollable content" at bounding box center [706, 352] width 1412 height 705
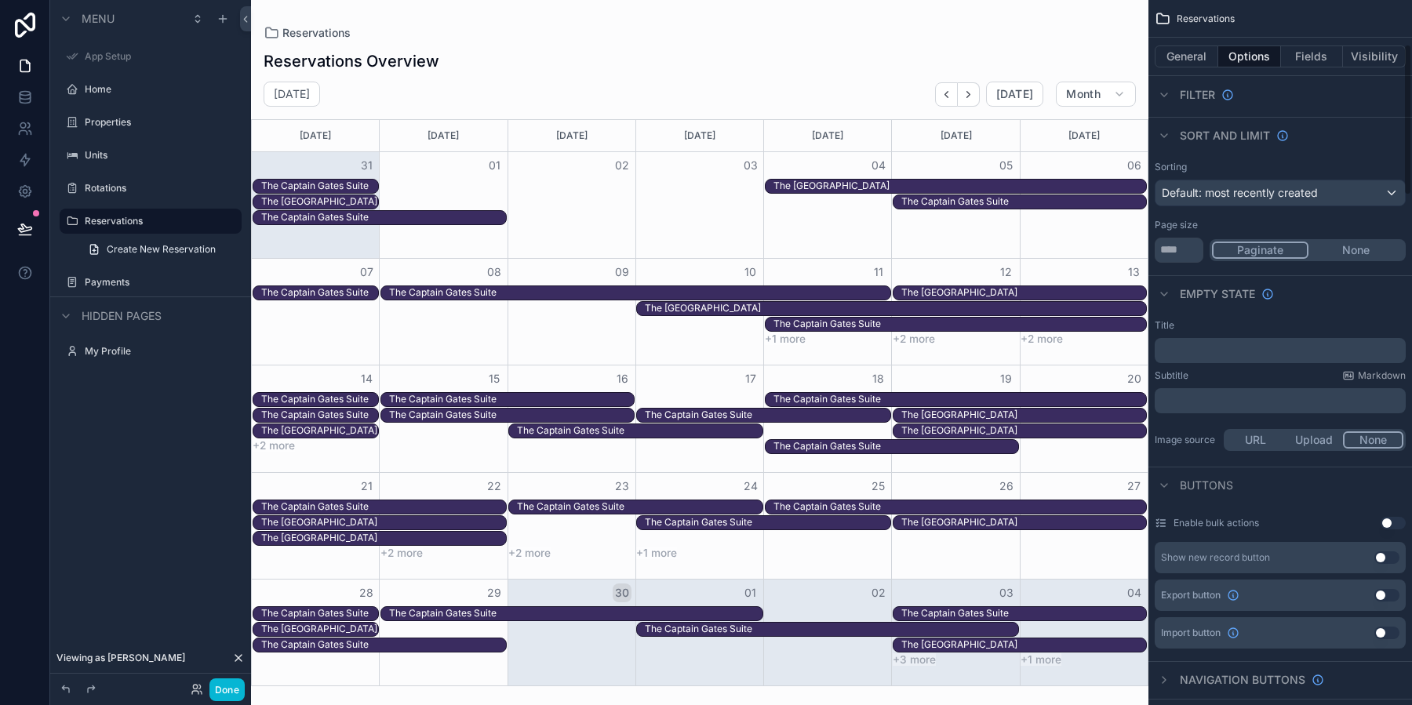
scroll to position [0, 0]
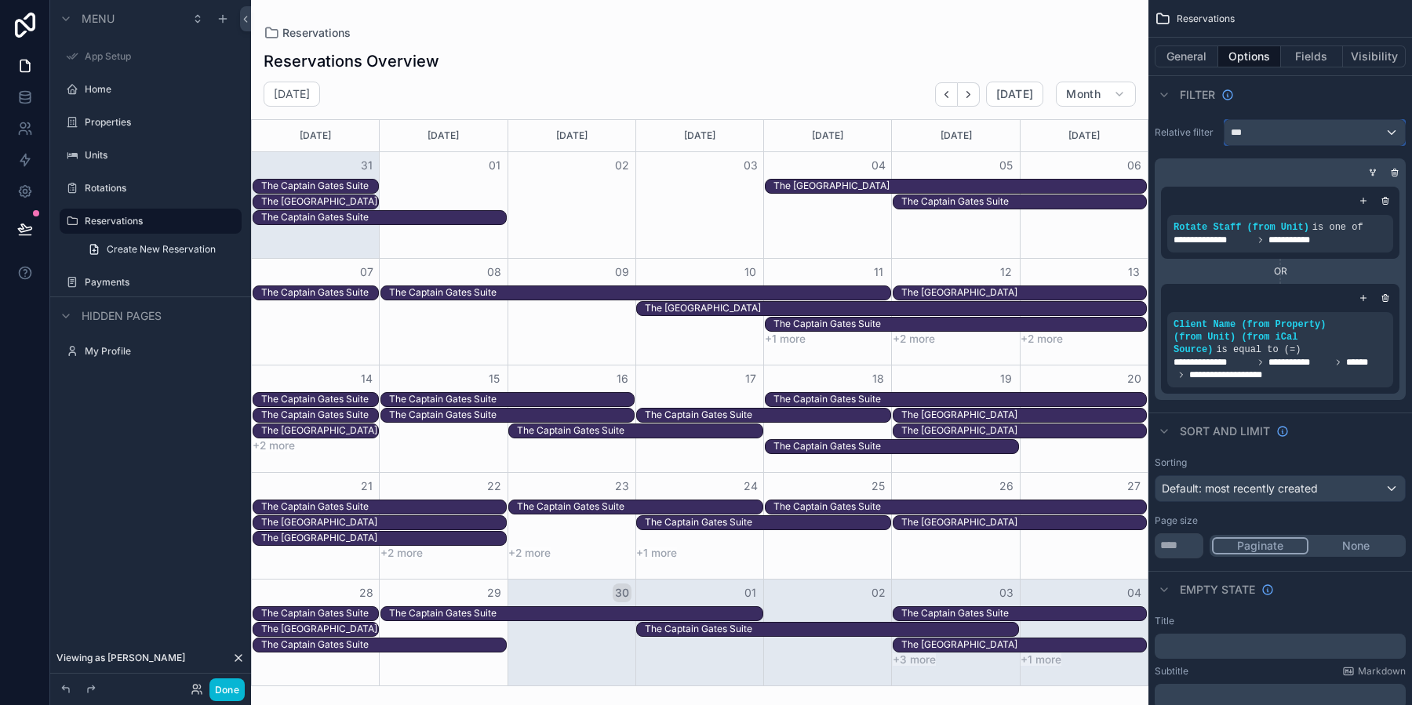
click at [1292, 129] on div "***" at bounding box center [1314, 132] width 180 height 25
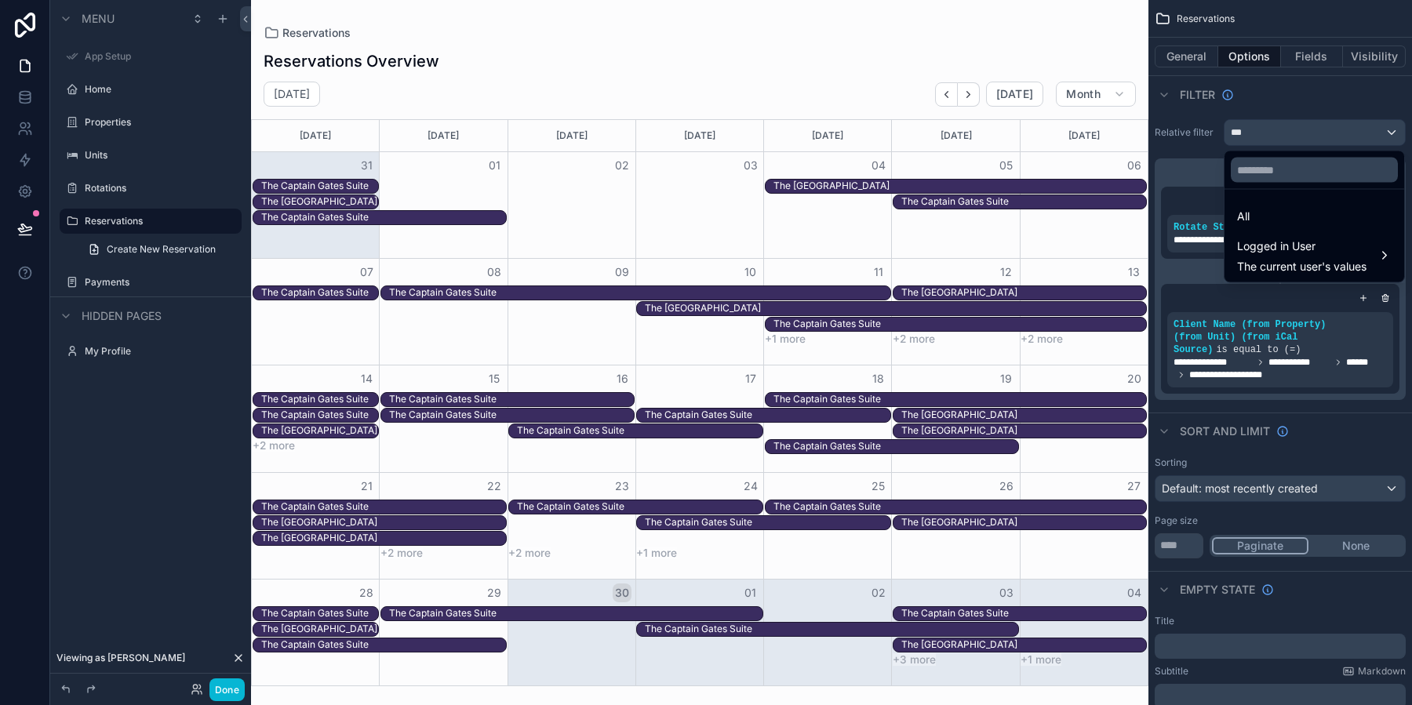
click at [1277, 89] on div "scrollable content" at bounding box center [706, 352] width 1412 height 705
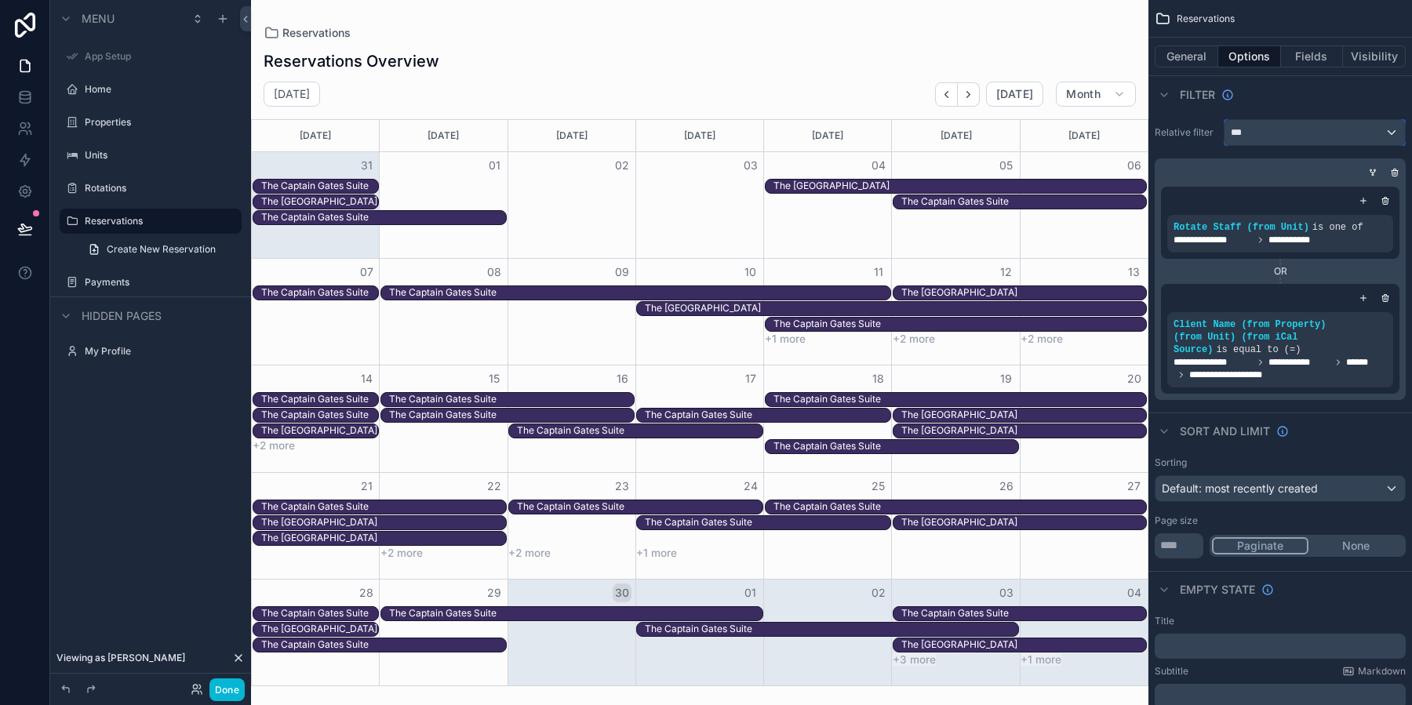
click at [1382, 128] on div "***" at bounding box center [1314, 132] width 180 height 25
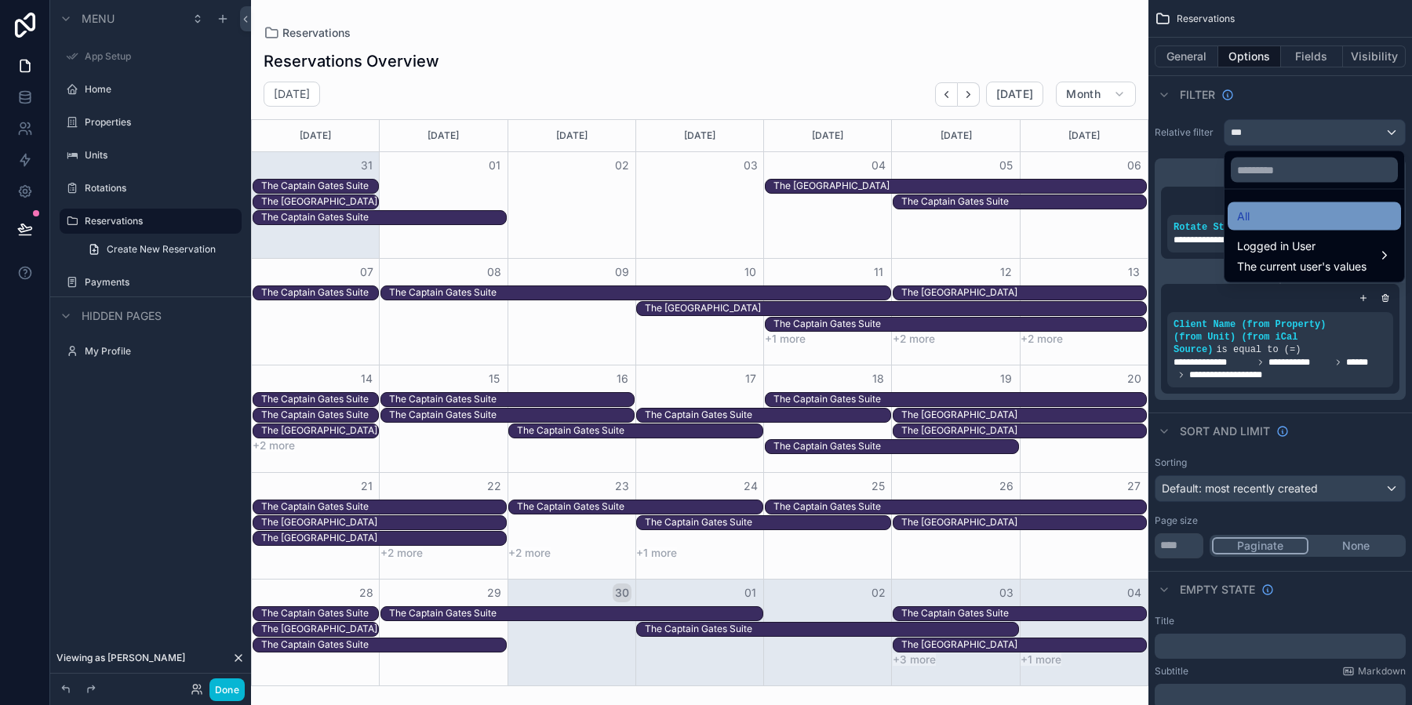
click at [1282, 225] on div "All" at bounding box center [1313, 216] width 173 height 28
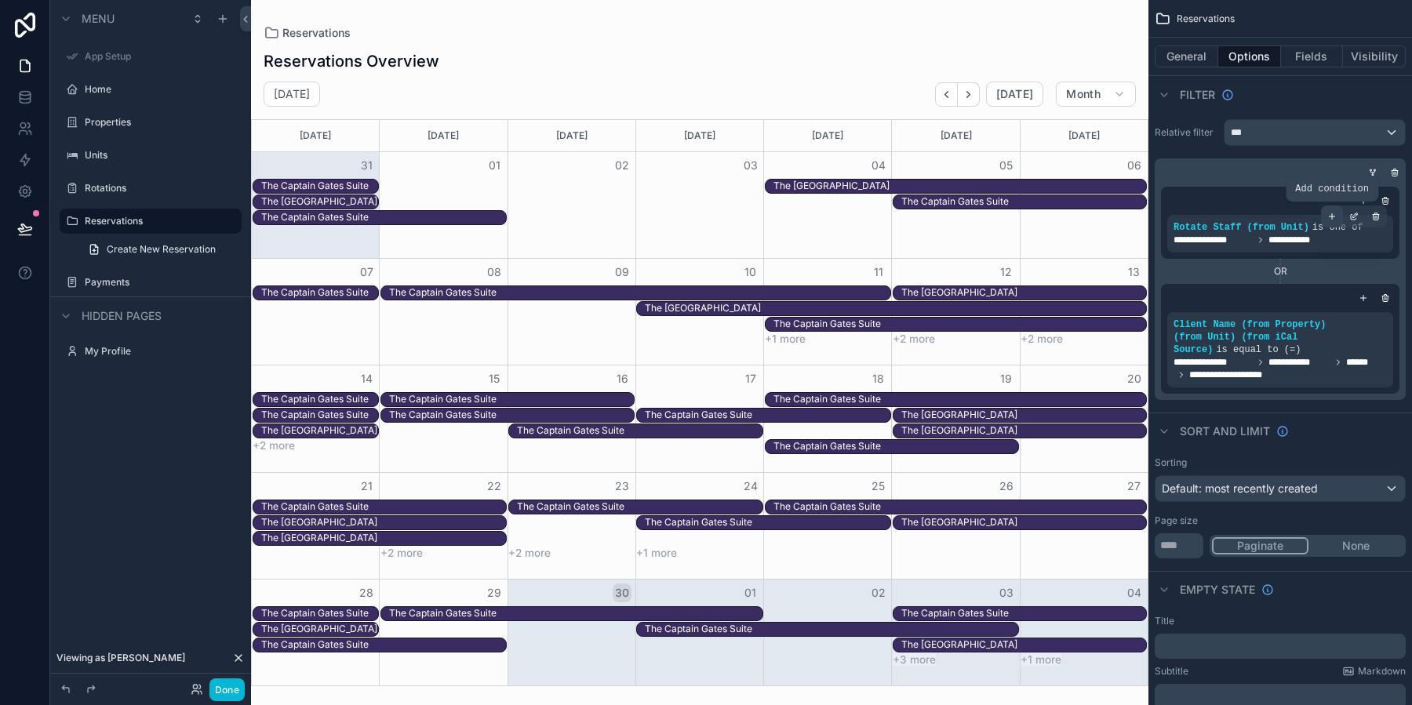
click at [1332, 218] on icon "scrollable content" at bounding box center [1331, 216] width 9 height 9
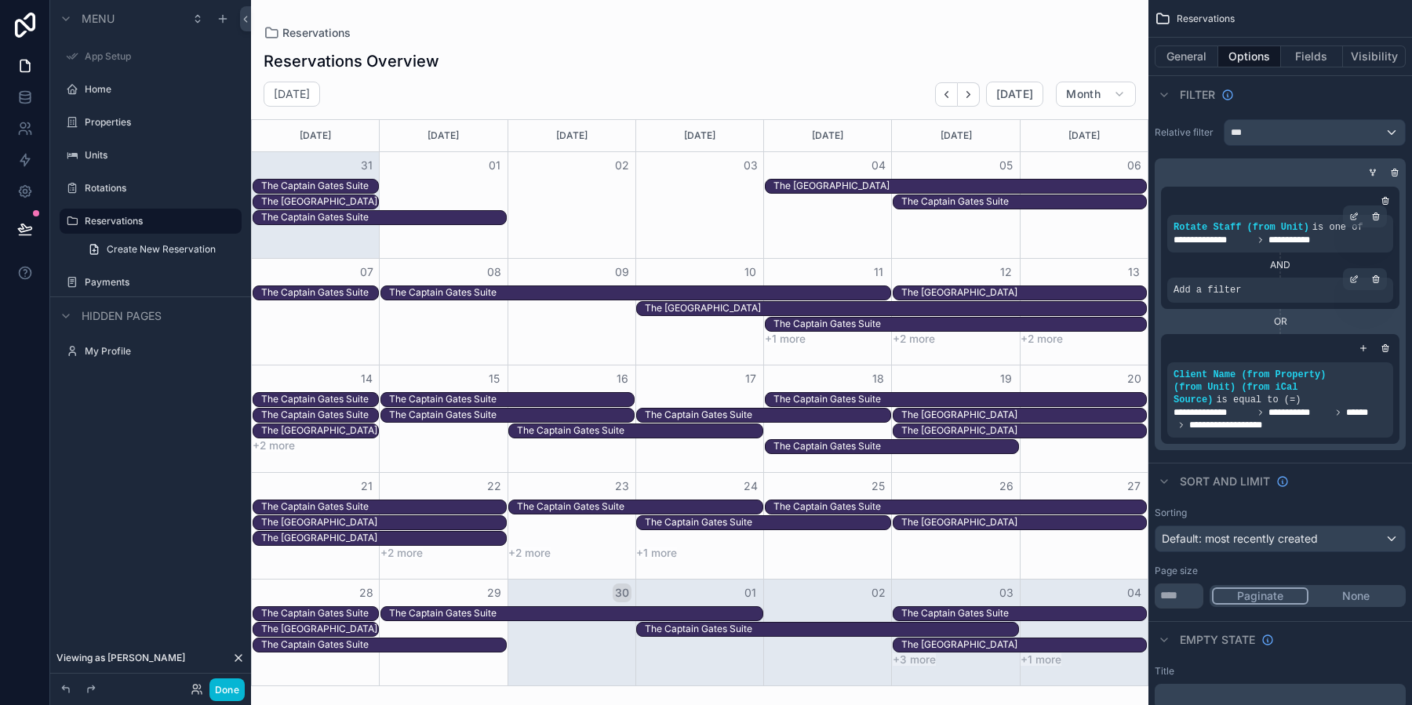
click at [1224, 290] on span "Add a filter" at bounding box center [1206, 290] width 67 height 13
click at [1354, 278] on icon "scrollable content" at bounding box center [1355, 277] width 5 height 5
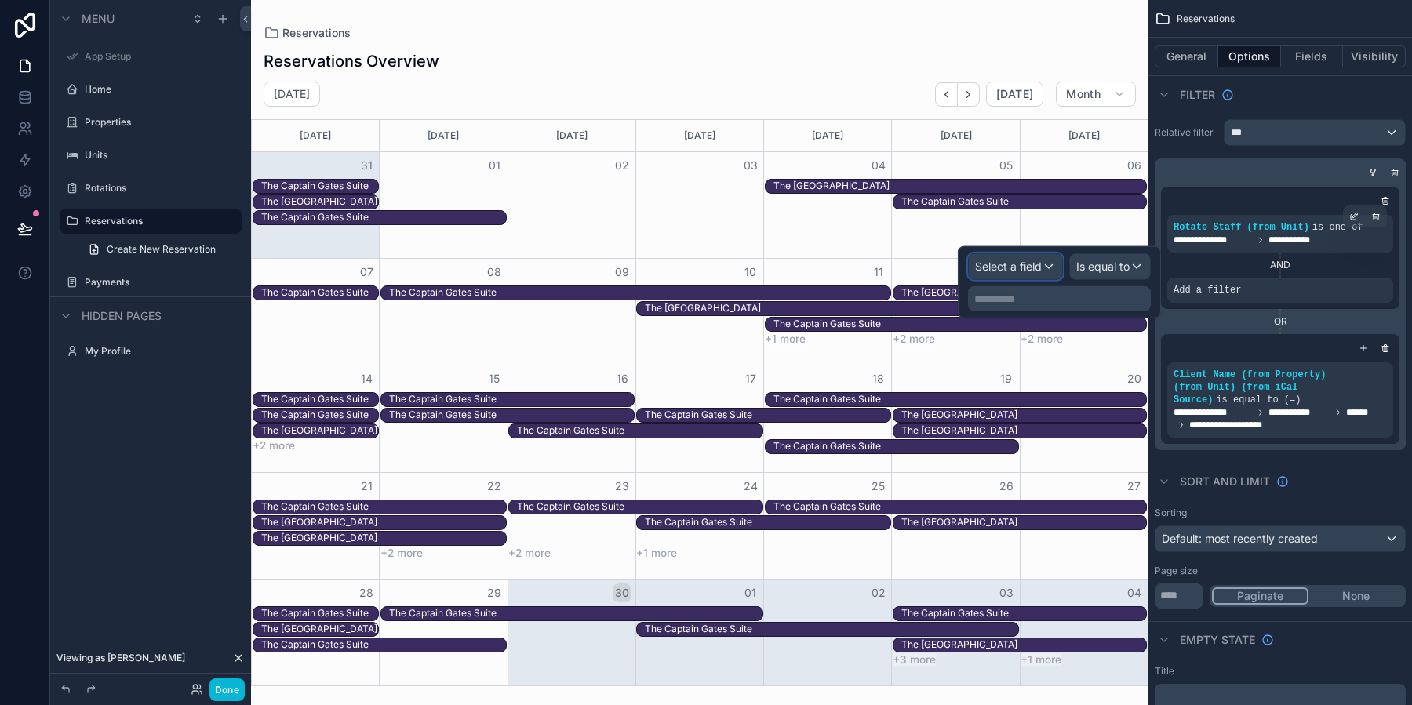
click at [1001, 267] on span "Select a field" at bounding box center [1008, 266] width 67 height 13
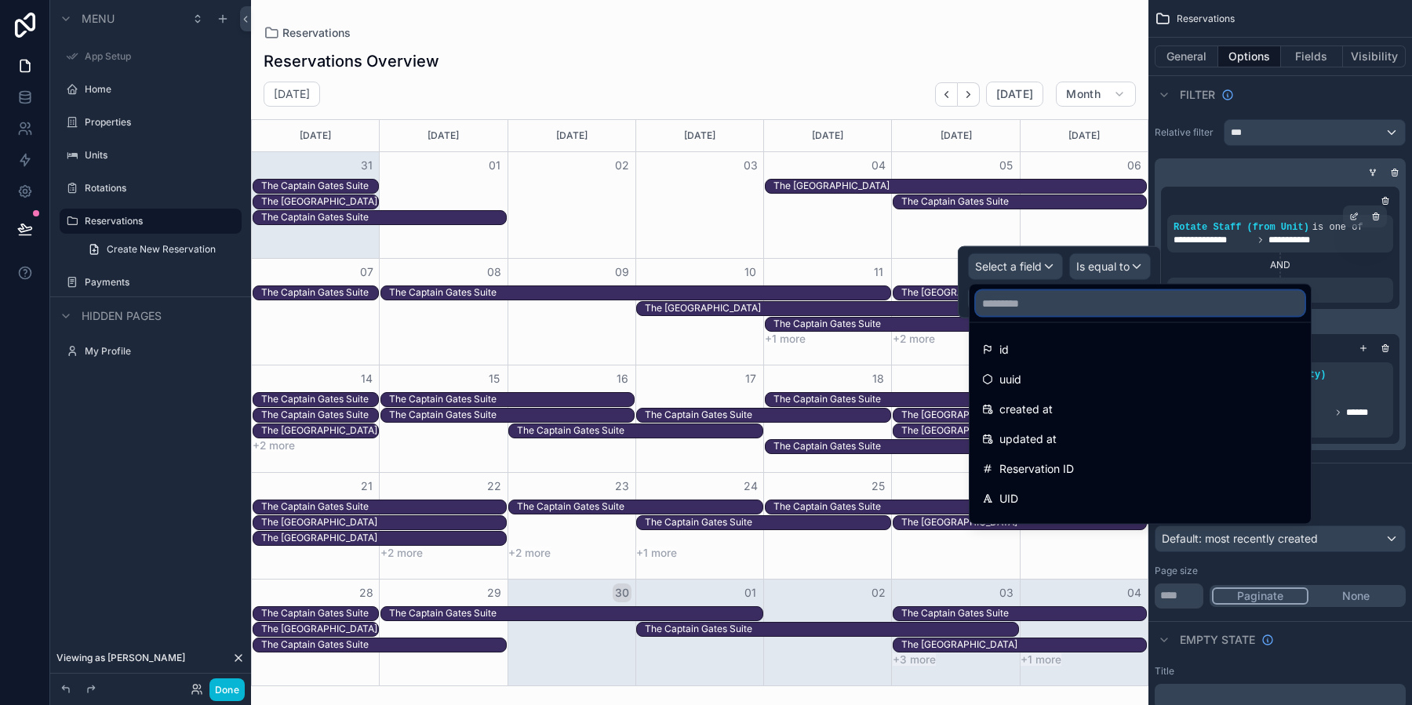
click at [1037, 302] on input "text" at bounding box center [1140, 303] width 329 height 25
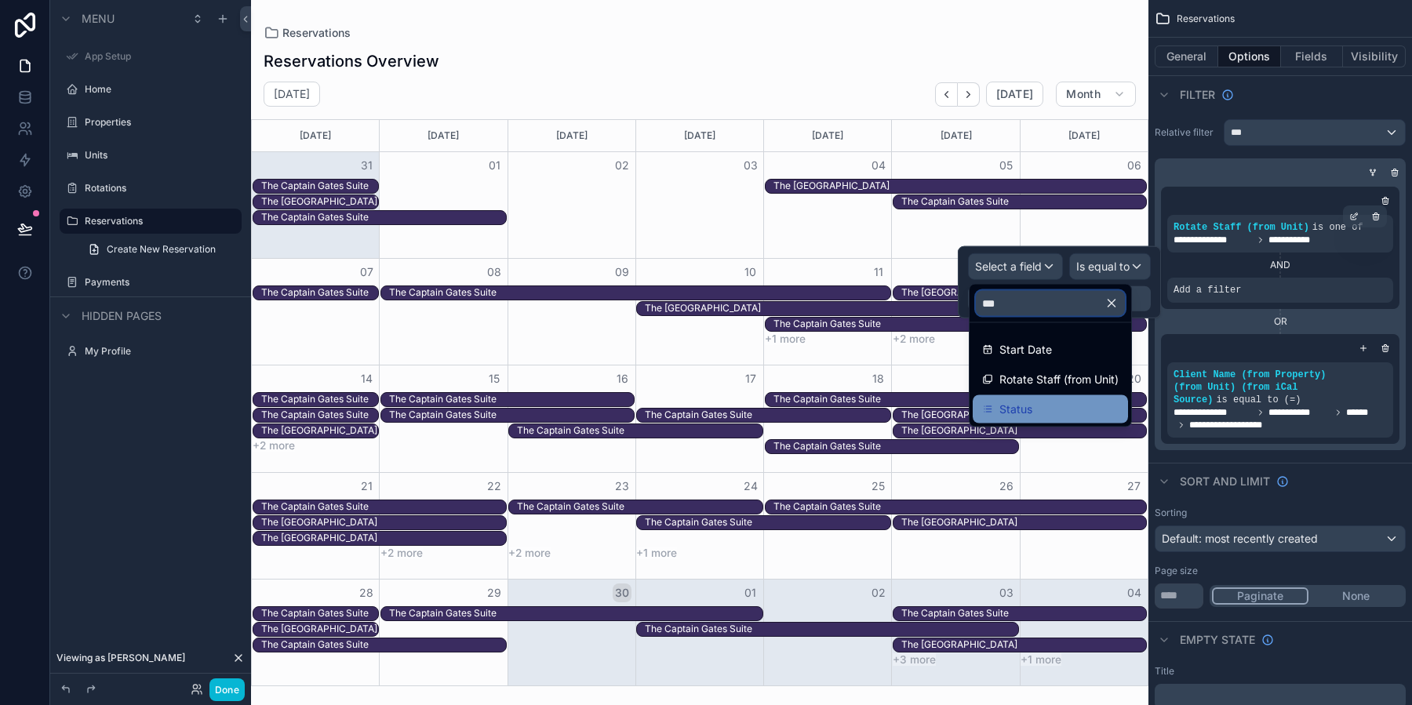
type input "***"
click at [1073, 414] on div "Status" at bounding box center [1050, 409] width 136 height 19
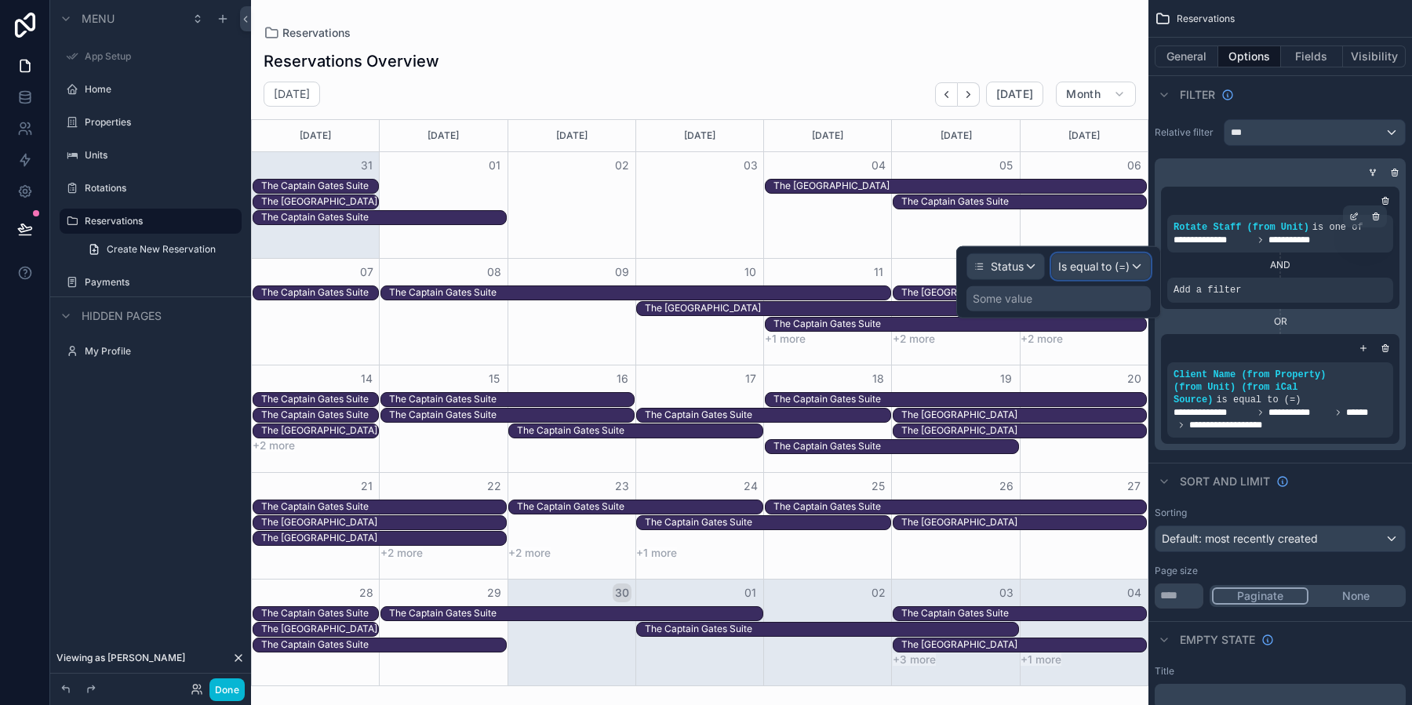
click at [1071, 269] on span "Is equal to (=)" at bounding box center [1093, 267] width 71 height 16
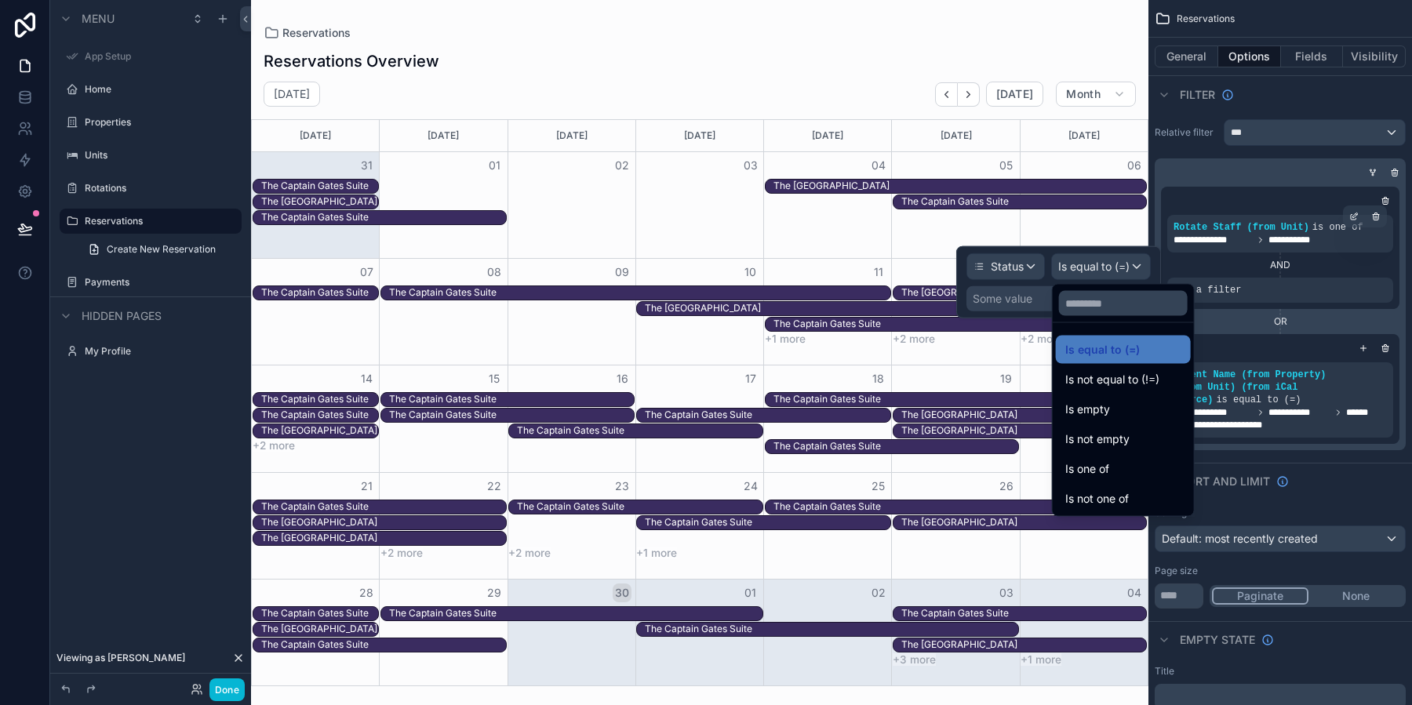
click at [1006, 300] on div at bounding box center [1058, 282] width 205 height 72
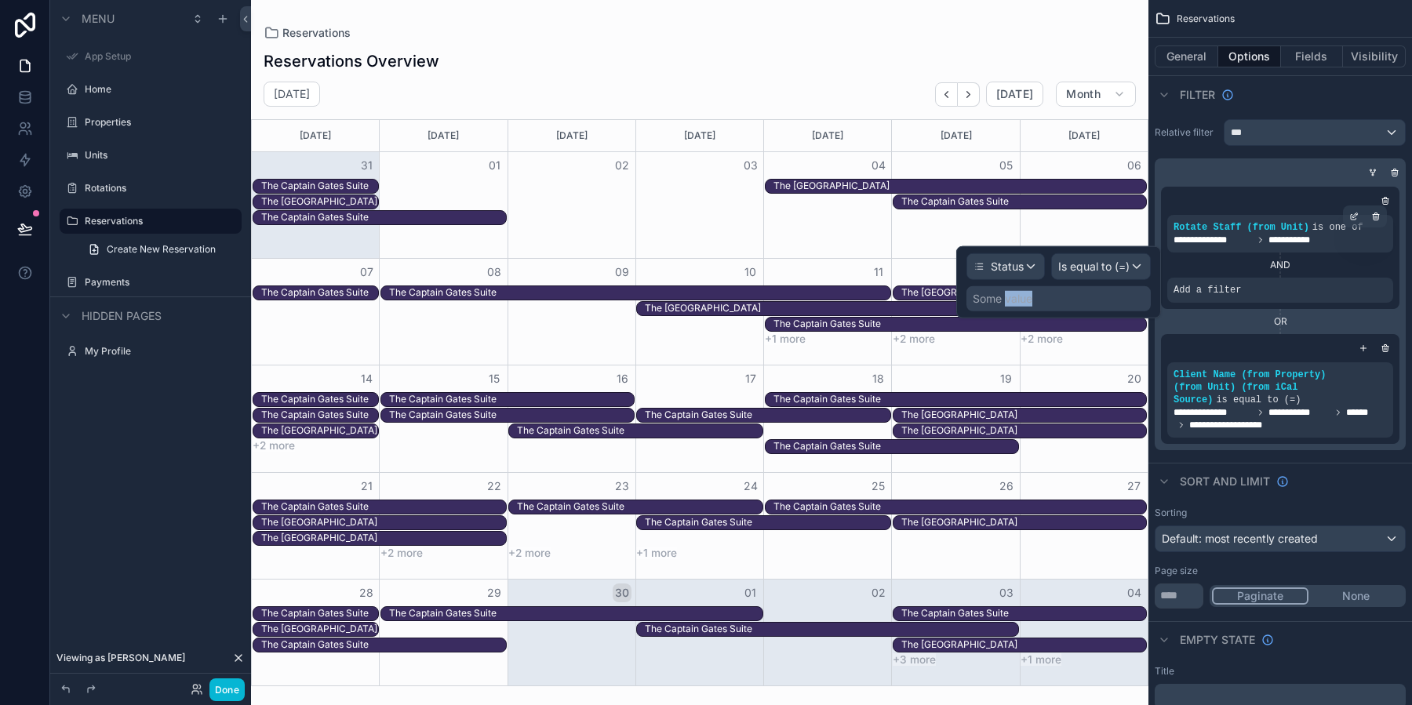
click at [1006, 300] on div "Some value" at bounding box center [1002, 299] width 60 height 16
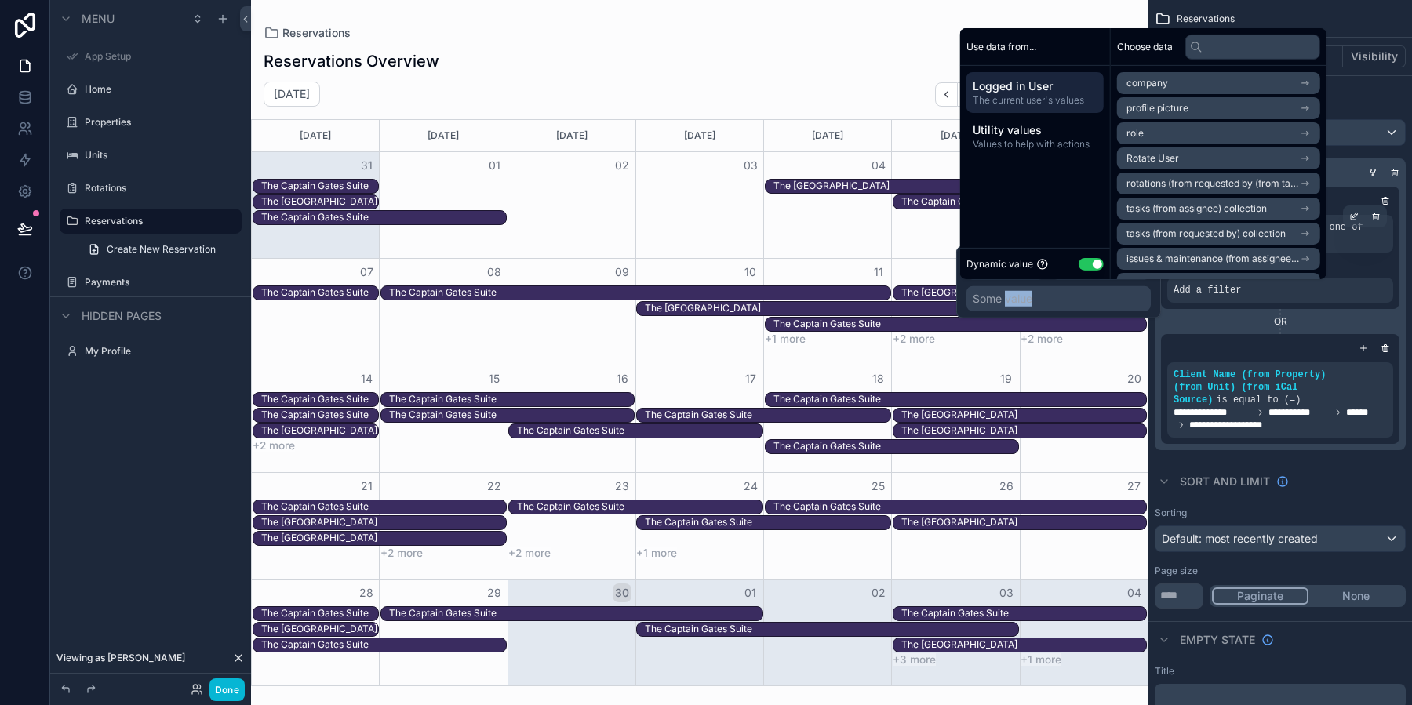
click at [1006, 300] on div "Some value" at bounding box center [1002, 299] width 60 height 16
click at [1098, 263] on button "Use setting" at bounding box center [1090, 263] width 25 height 13
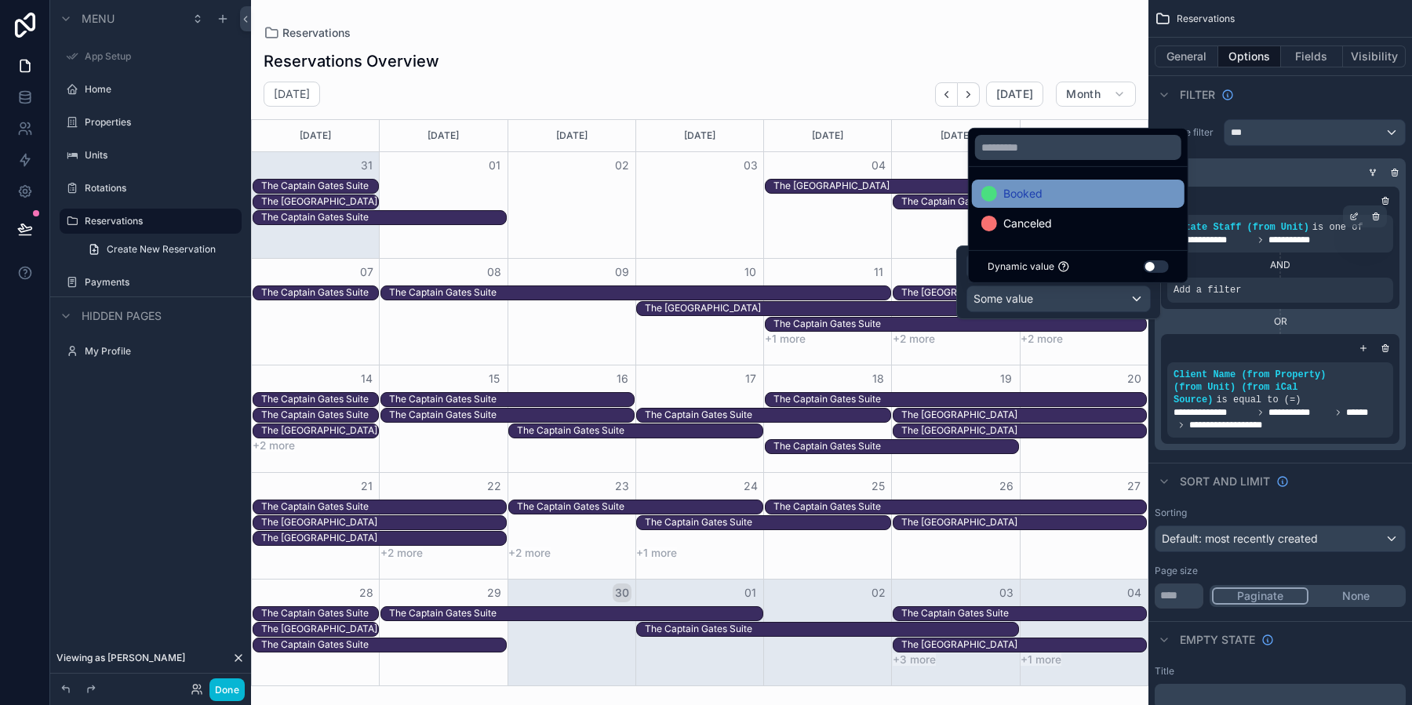
click at [1031, 183] on div "Booked" at bounding box center [1078, 194] width 213 height 28
click at [1300, 95] on div "Filter" at bounding box center [1279, 94] width 263 height 38
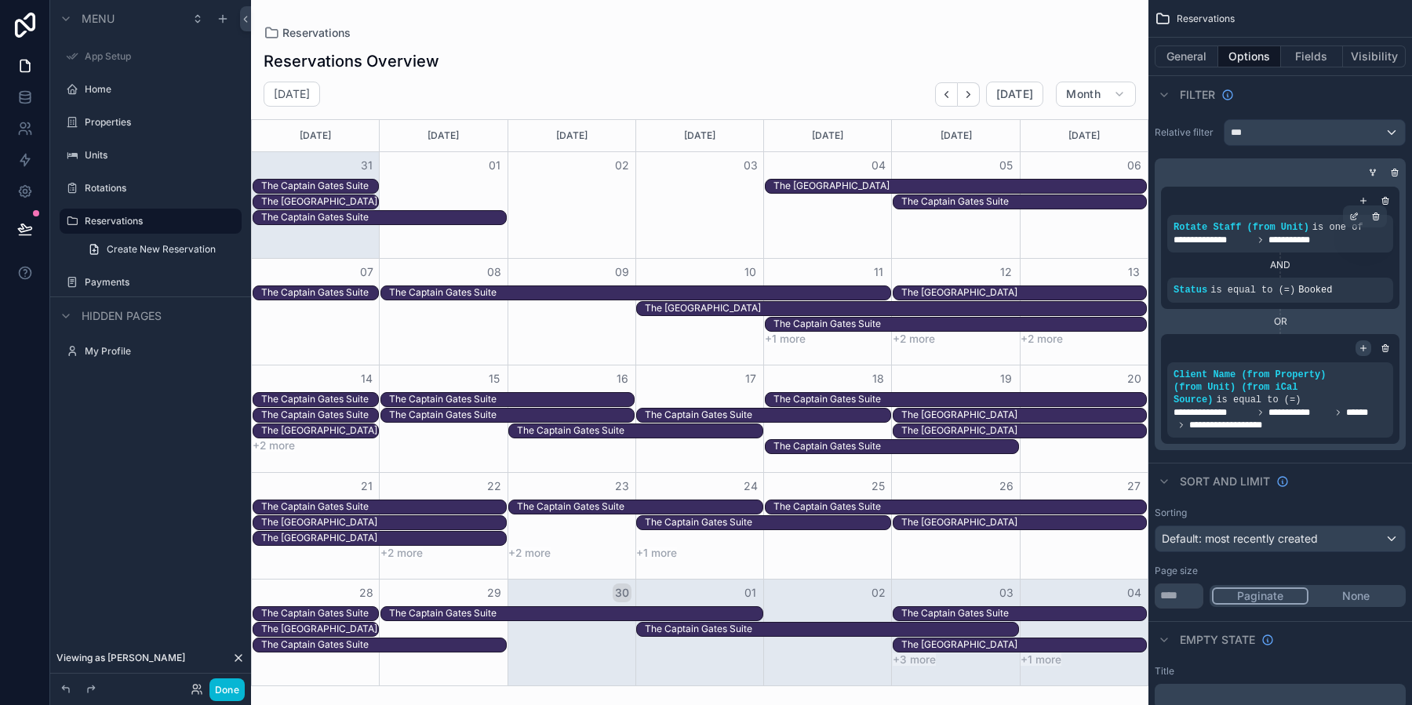
click at [1363, 349] on icon "scrollable content" at bounding box center [1363, 347] width 0 height 5
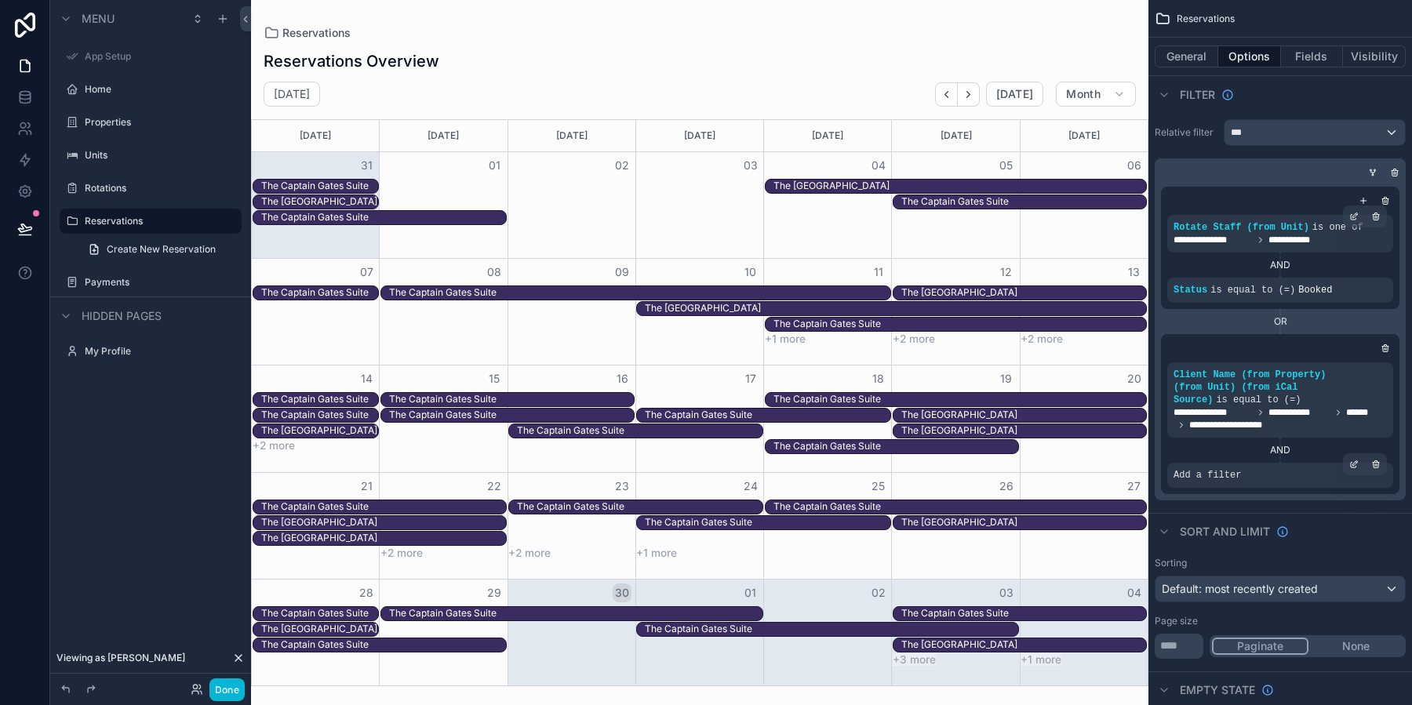
click at [1209, 473] on span "Add a filter" at bounding box center [1206, 475] width 67 height 13
click at [1352, 462] on icon "scrollable content" at bounding box center [1353, 464] width 9 height 9
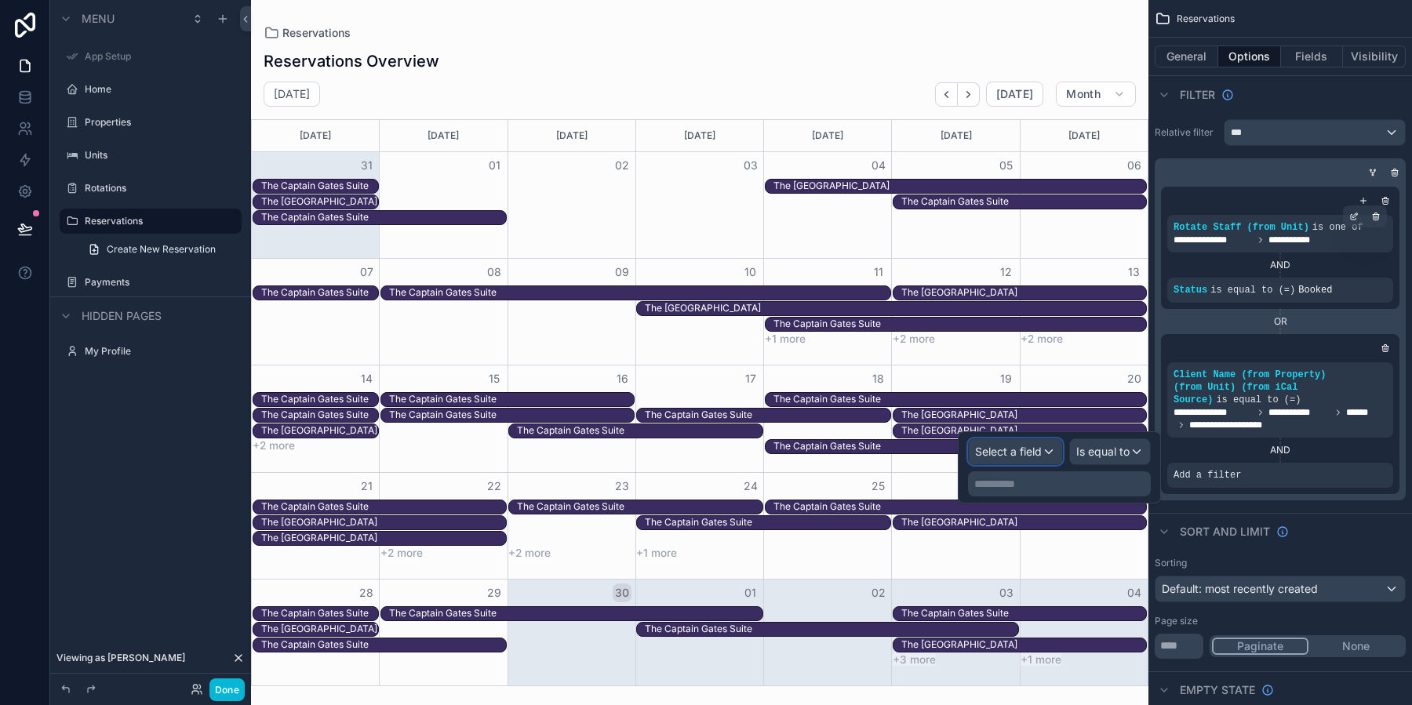
click at [1012, 453] on span "Select a field" at bounding box center [1008, 451] width 67 height 13
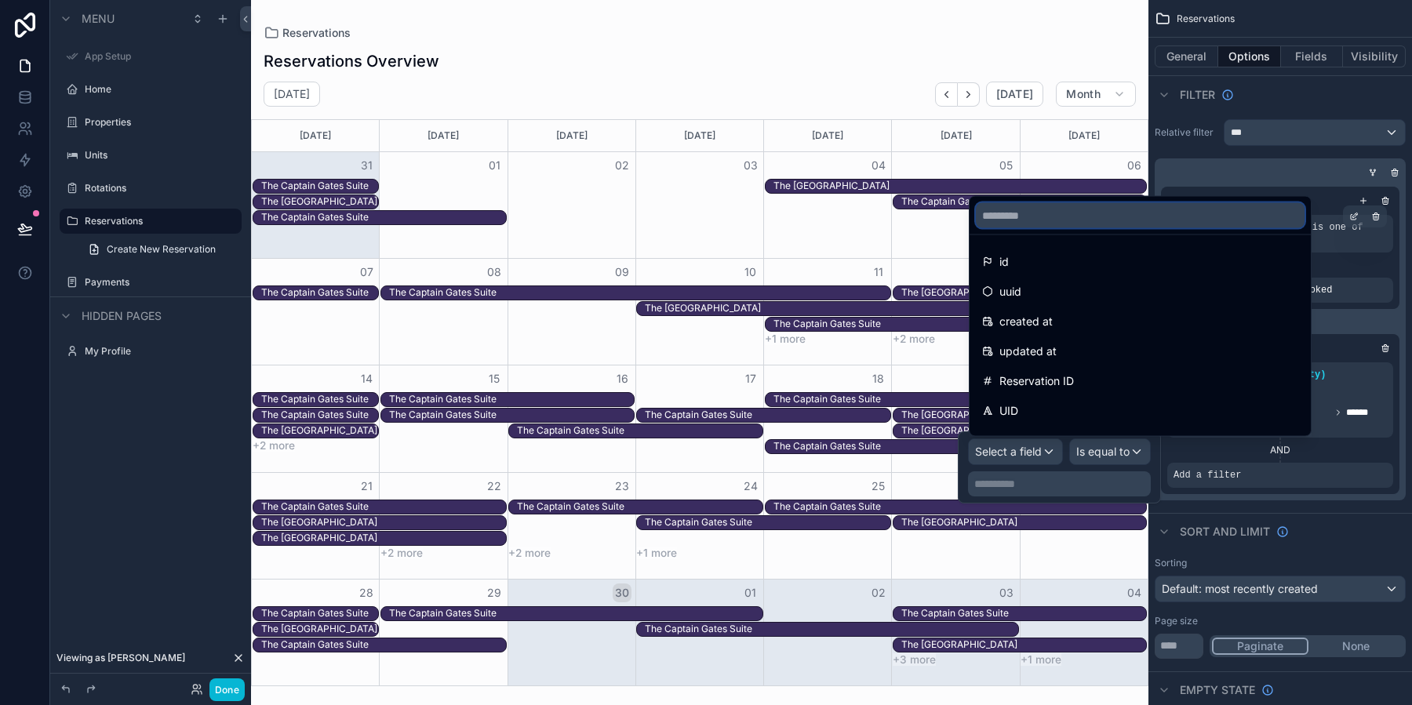
click at [990, 221] on input "text" at bounding box center [1140, 215] width 329 height 25
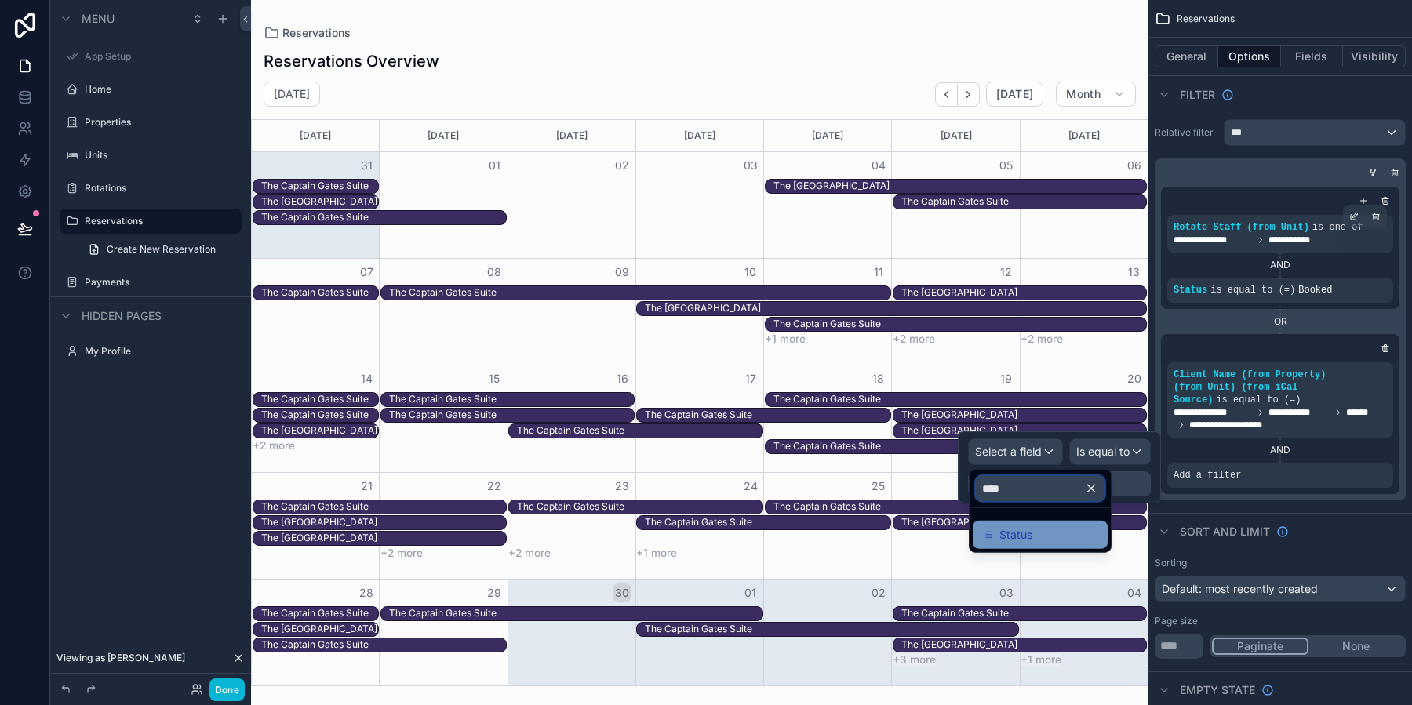
type input "****"
click at [1056, 536] on div "Status" at bounding box center [1040, 534] width 116 height 19
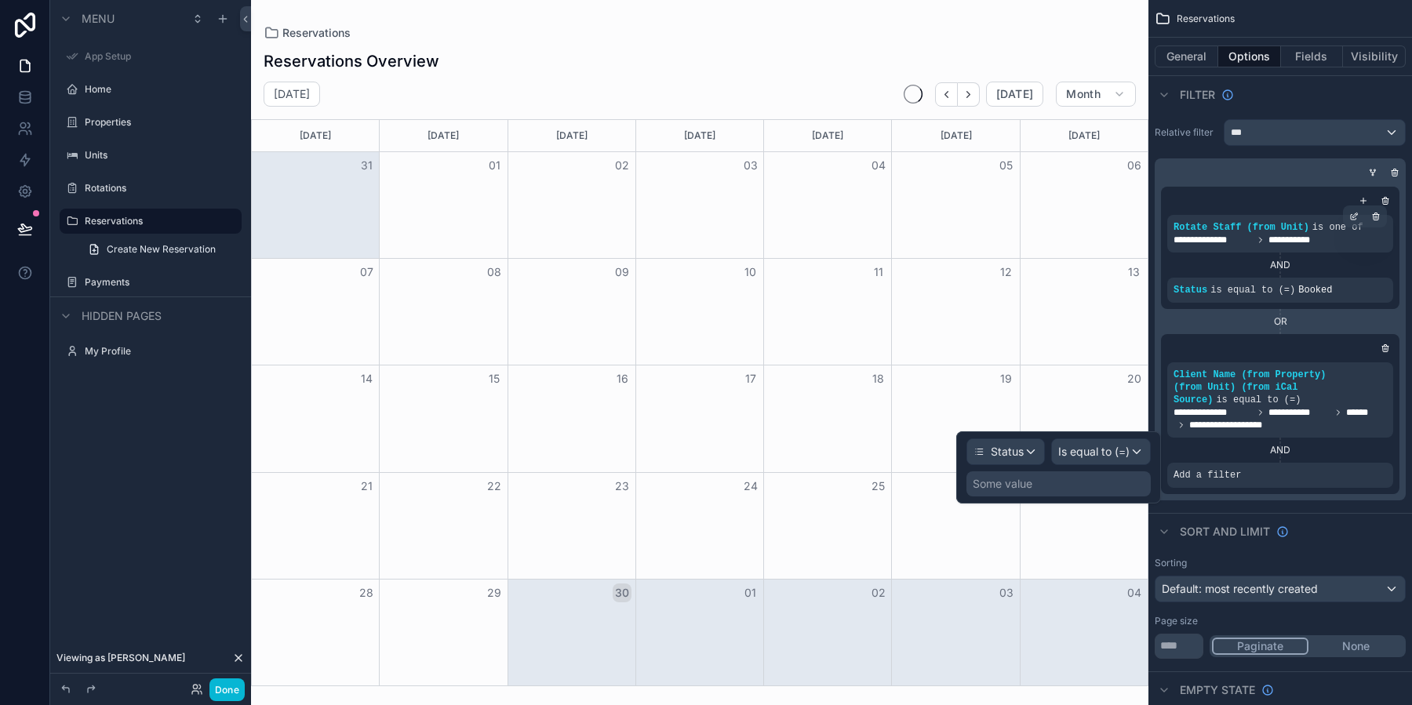
click at [1108, 479] on div "Some value" at bounding box center [1058, 483] width 184 height 25
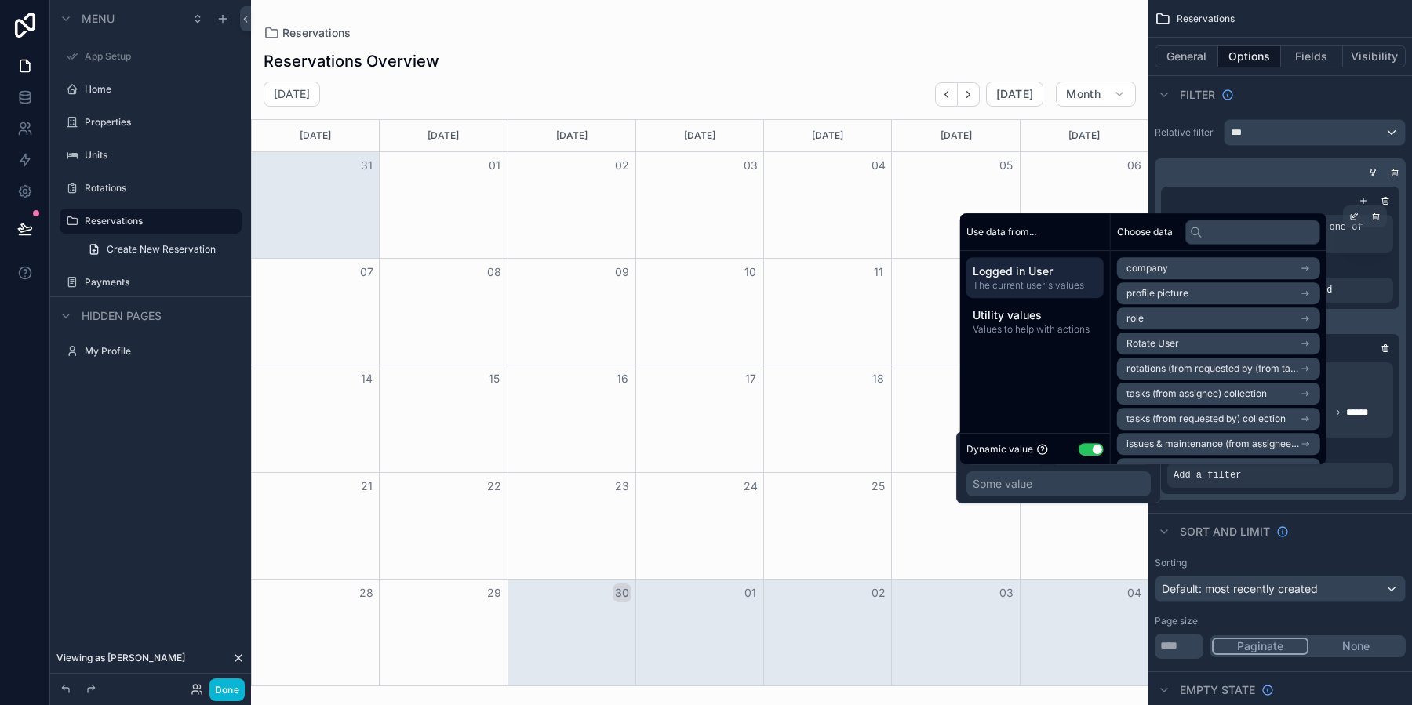
click at [1095, 450] on button "Use setting" at bounding box center [1090, 449] width 25 height 13
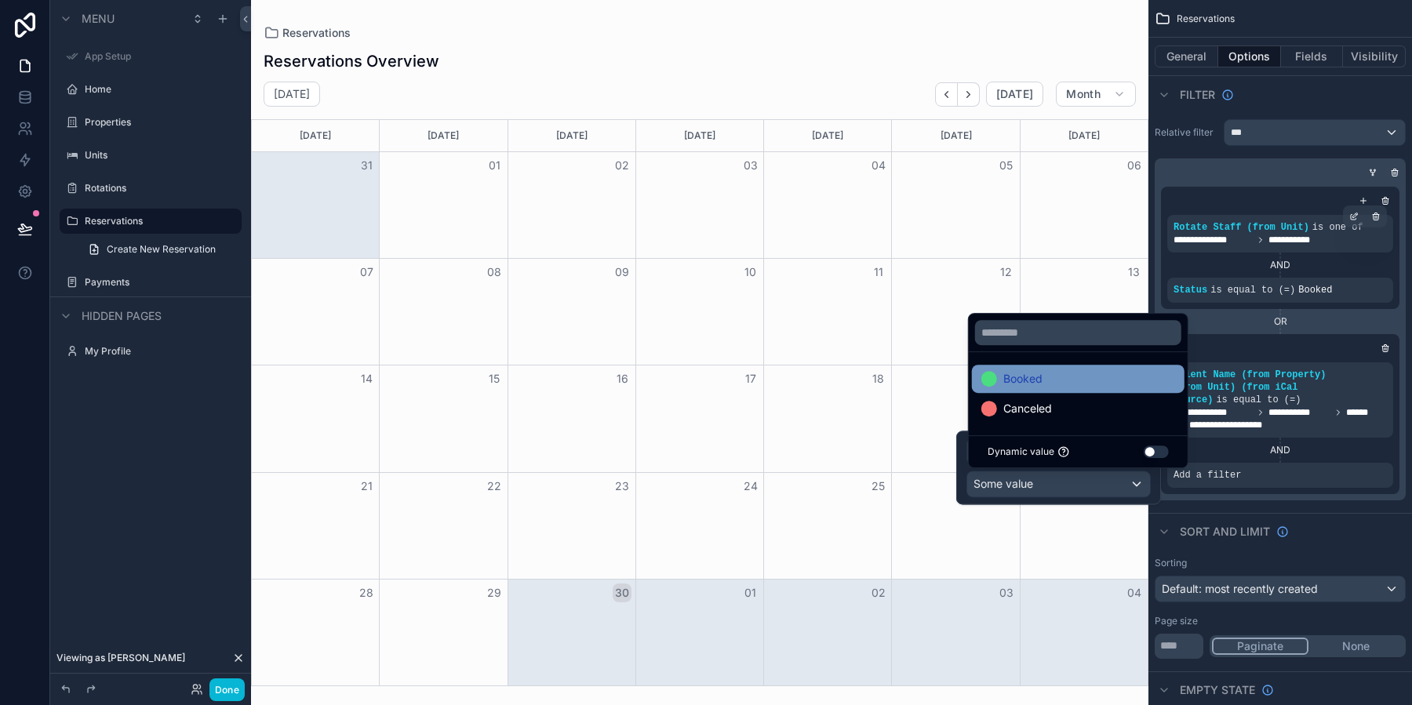
click at [1031, 386] on span "Booked" at bounding box center [1022, 378] width 39 height 19
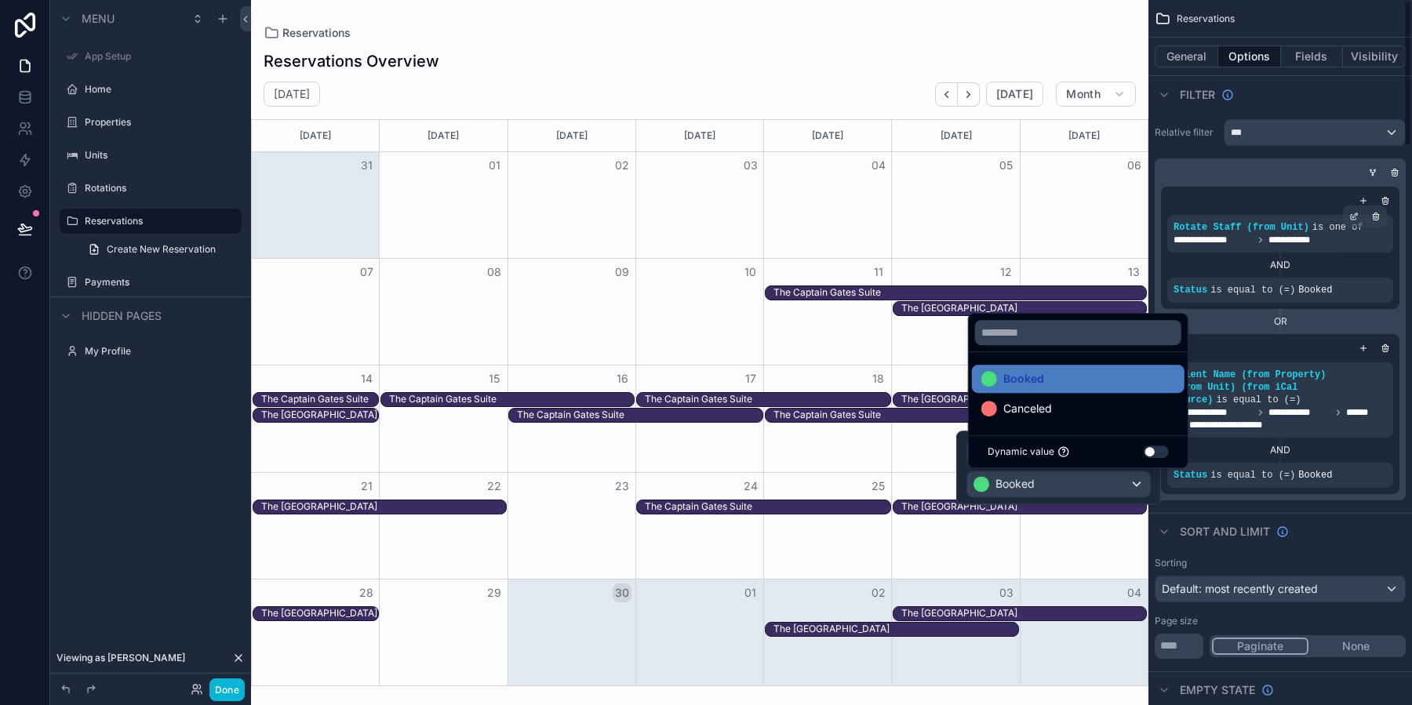
click at [1336, 101] on div "Filter" at bounding box center [1279, 94] width 263 height 38
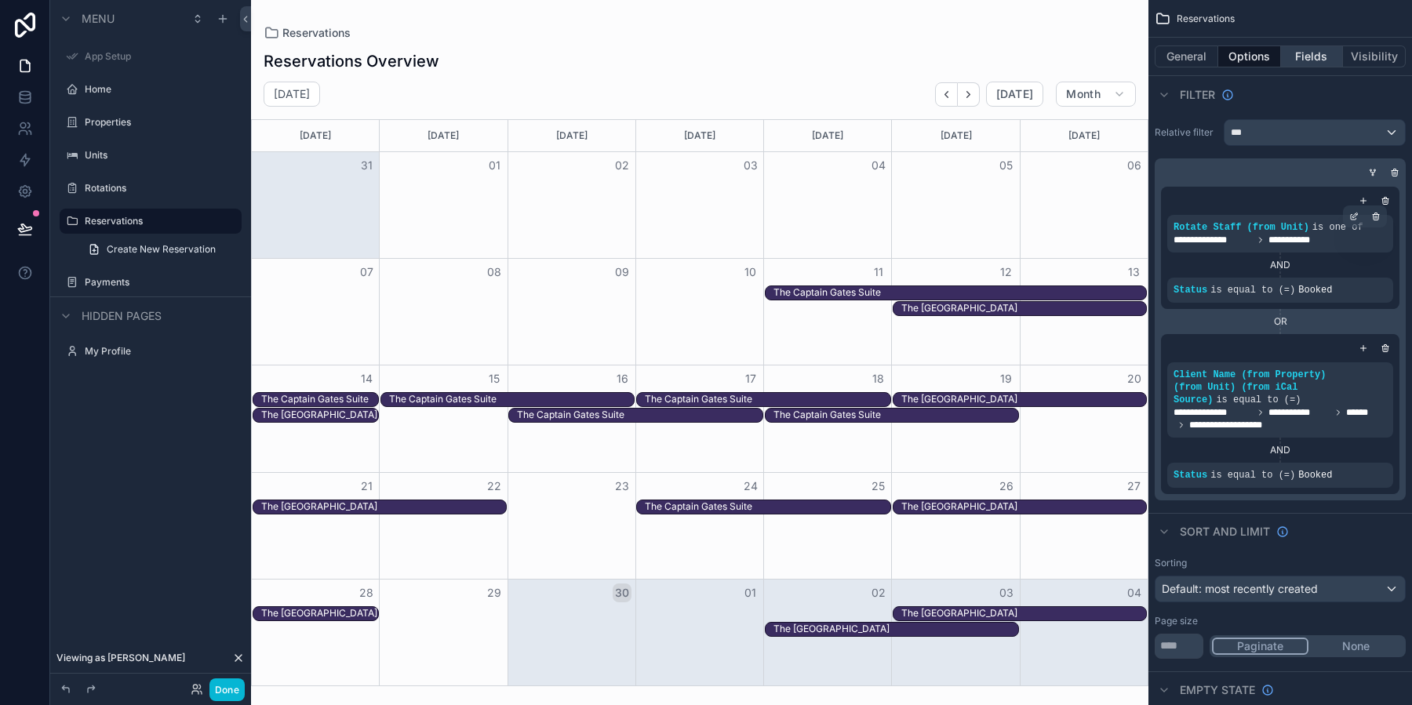
click at [1329, 63] on button "Fields" at bounding box center [1312, 56] width 63 height 22
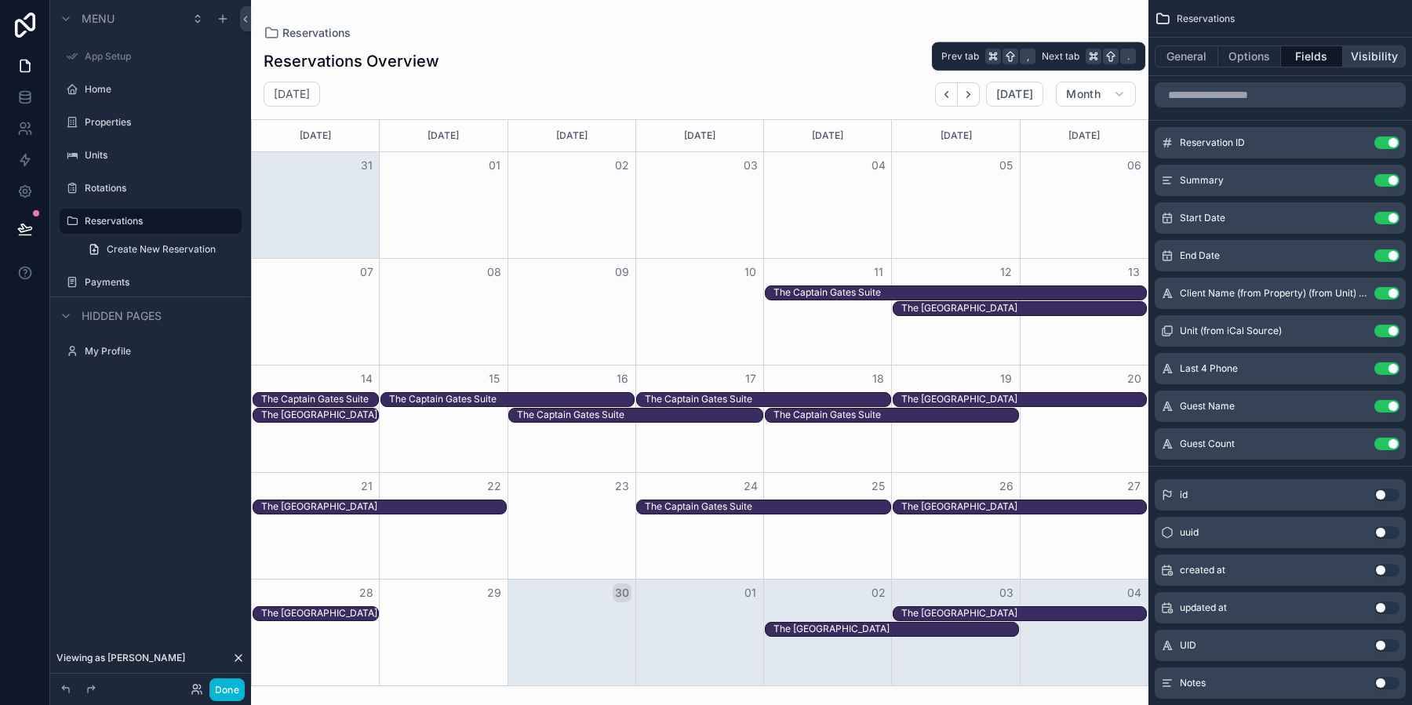
click at [1377, 57] on button "Visibility" at bounding box center [1374, 56] width 63 height 22
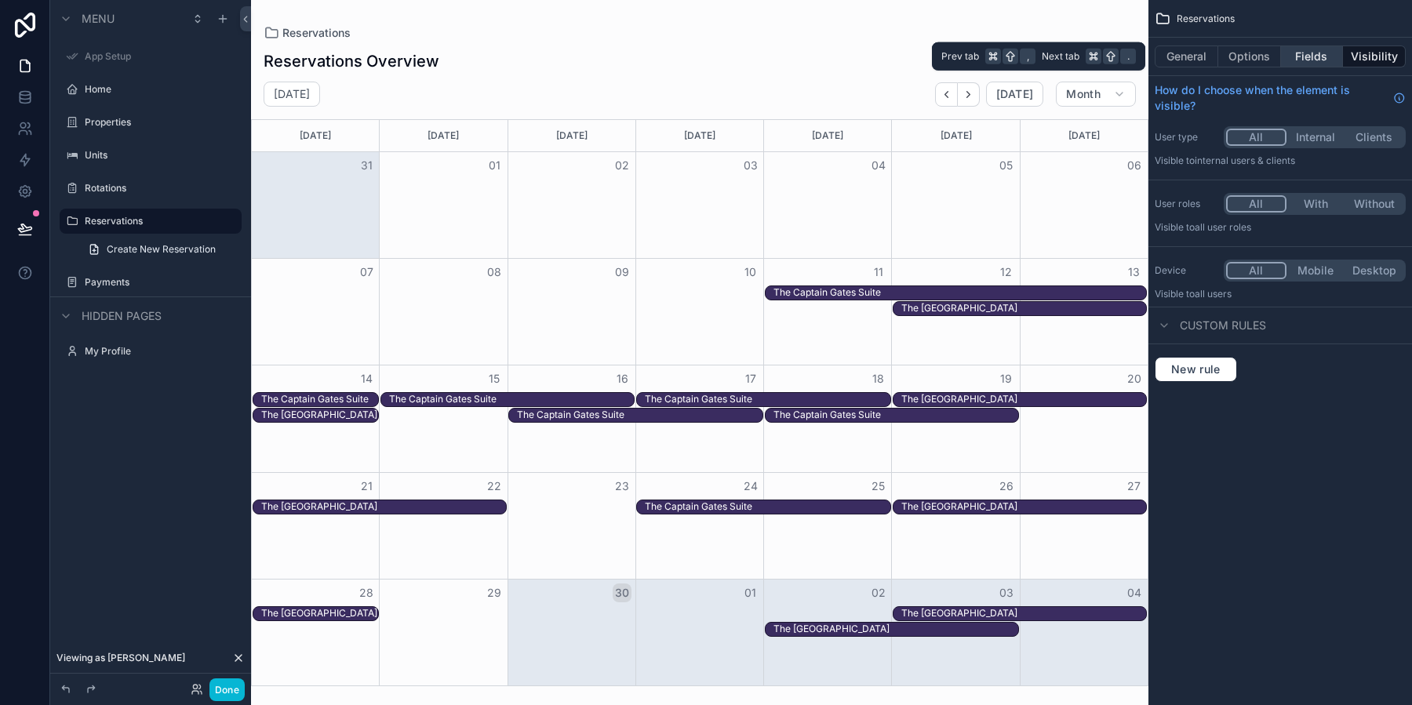
click at [1317, 64] on button "Fields" at bounding box center [1312, 56] width 63 height 22
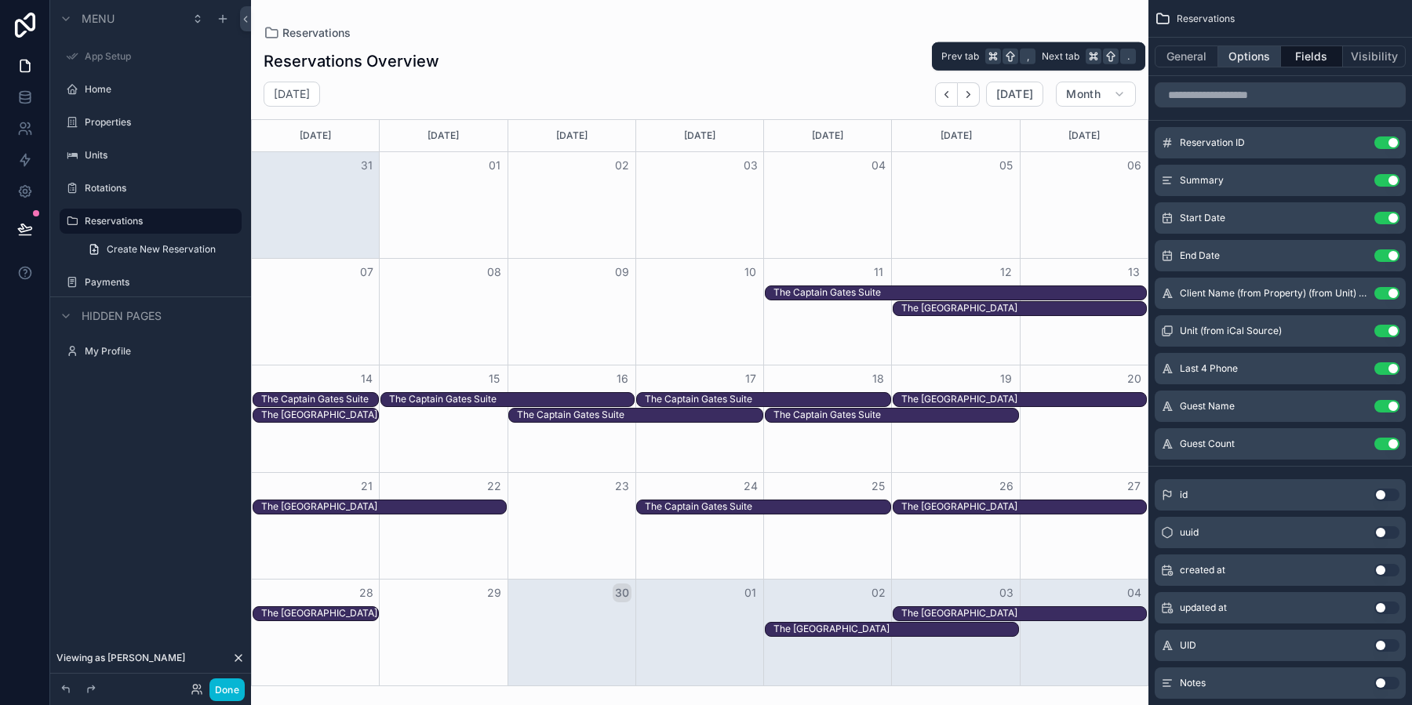
click at [1259, 56] on button "Options" at bounding box center [1249, 56] width 63 height 22
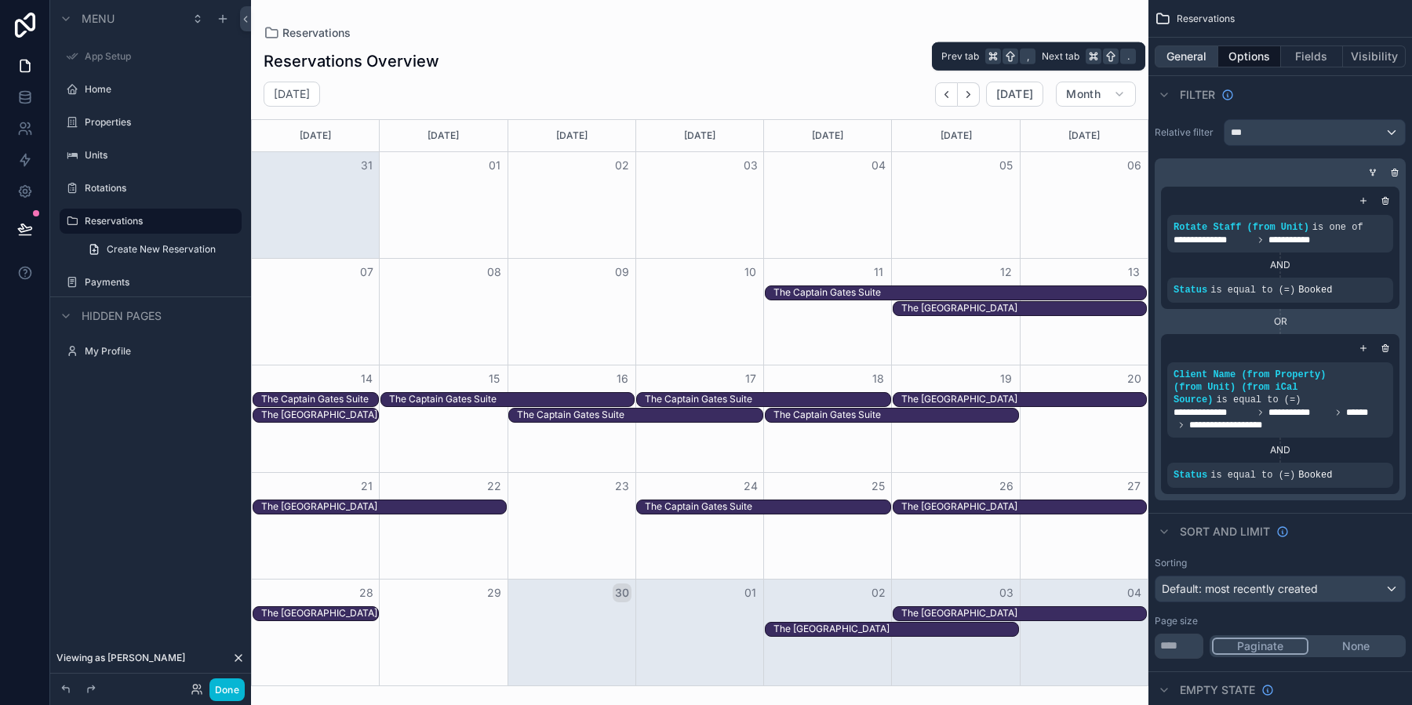
click at [1172, 59] on button "General" at bounding box center [1186, 56] width 64 height 22
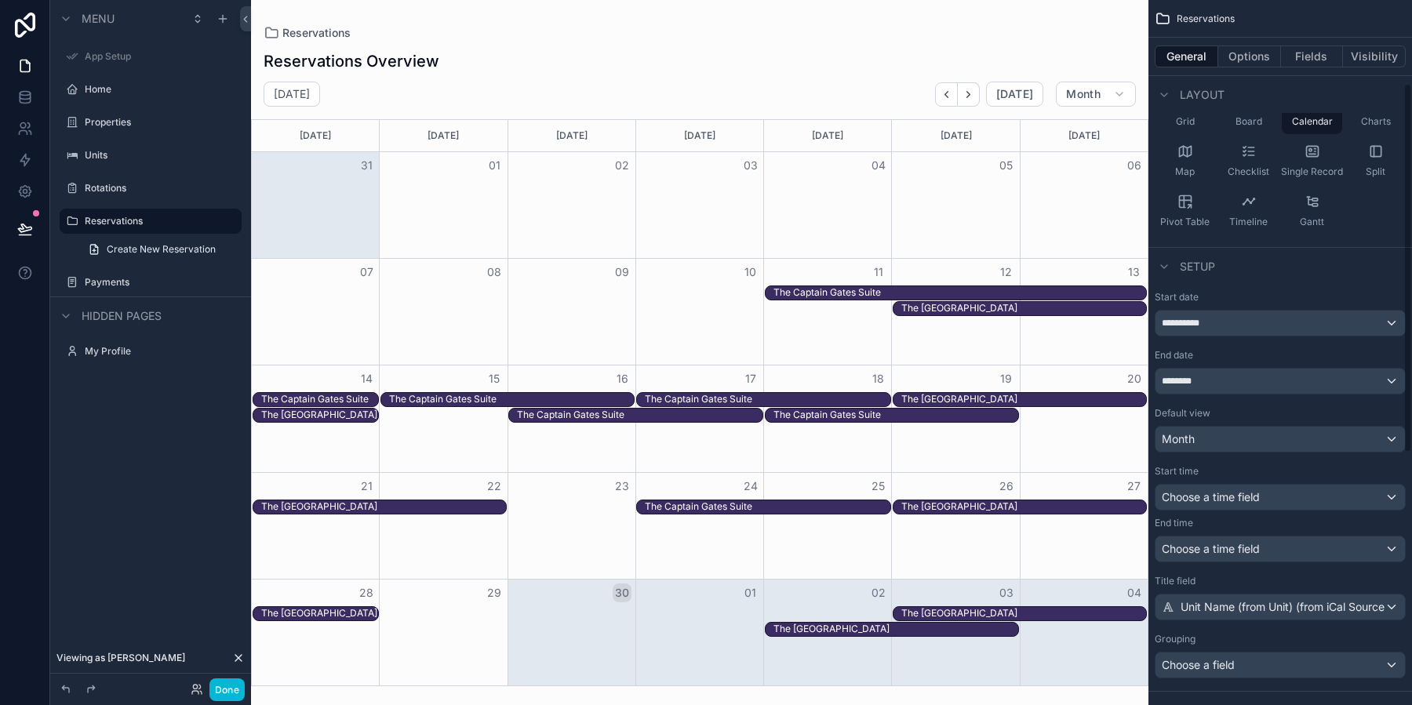
scroll to position [158, 0]
click at [1327, 494] on div "Choose a time field" at bounding box center [1279, 496] width 249 height 25
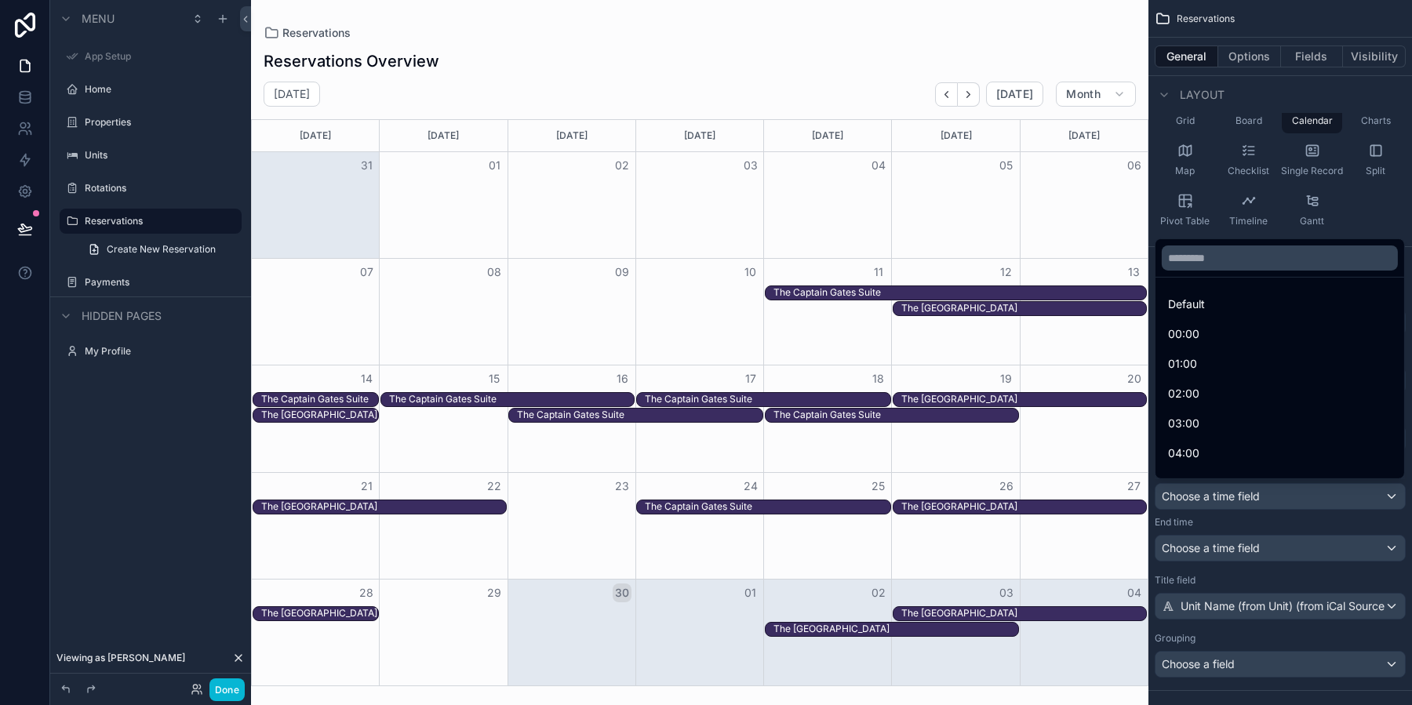
click at [1327, 494] on div "scrollable content" at bounding box center [706, 352] width 1412 height 705
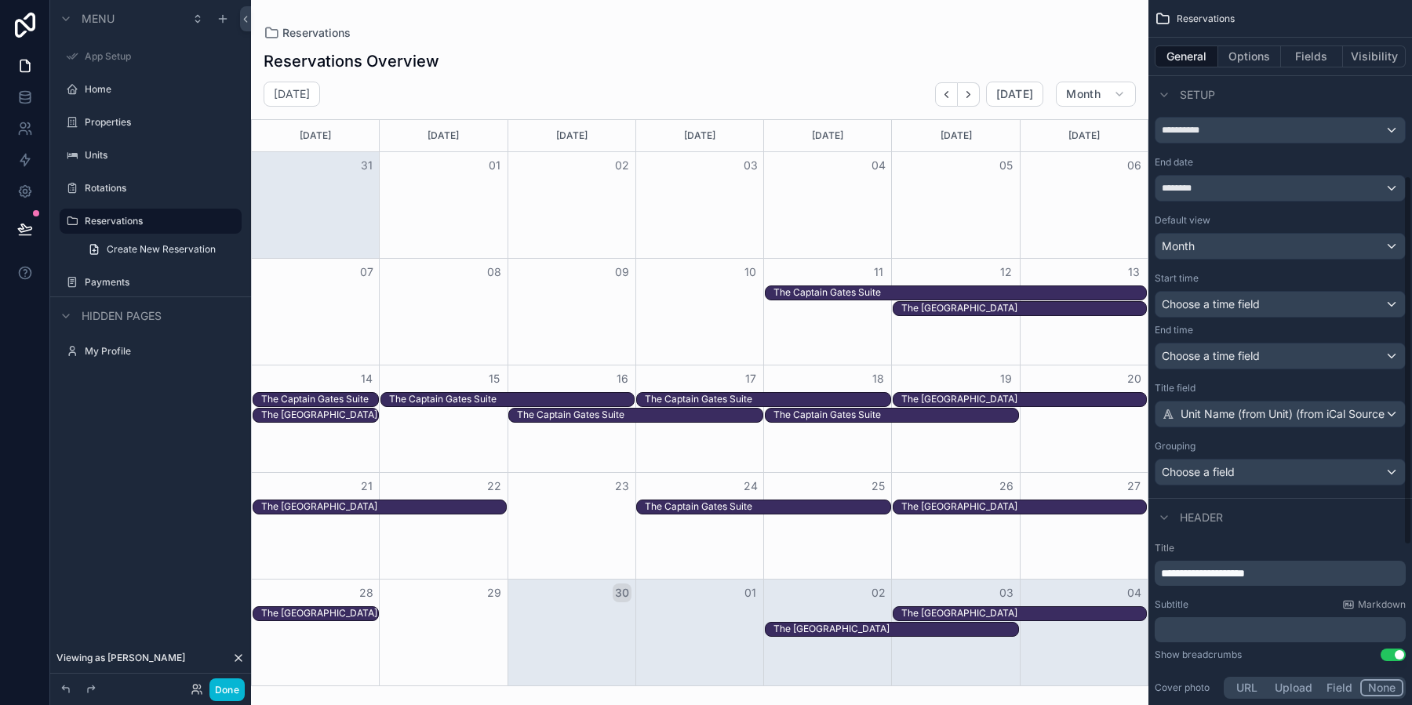
scroll to position [353, 0]
click at [1321, 457] on div "Choose a field" at bounding box center [1279, 469] width 249 height 25
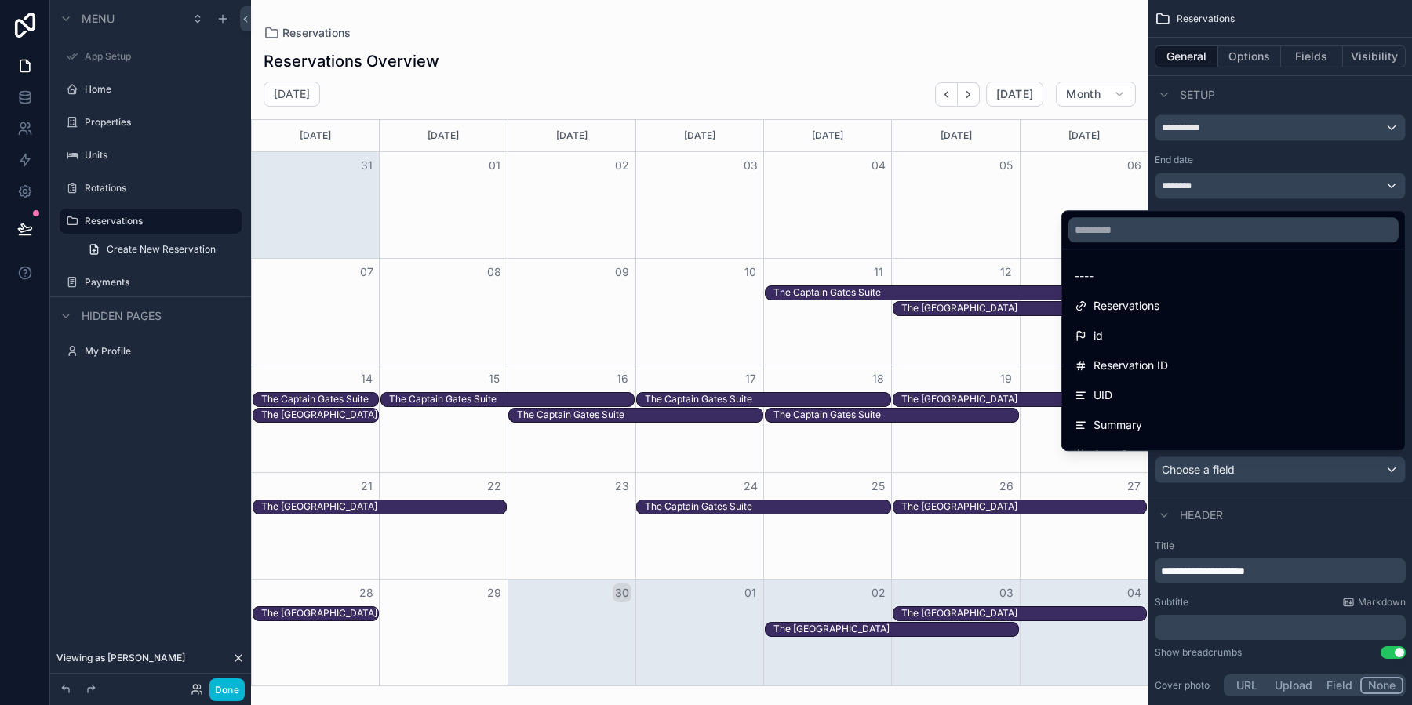
click at [1335, 467] on div "scrollable content" at bounding box center [706, 352] width 1412 height 705
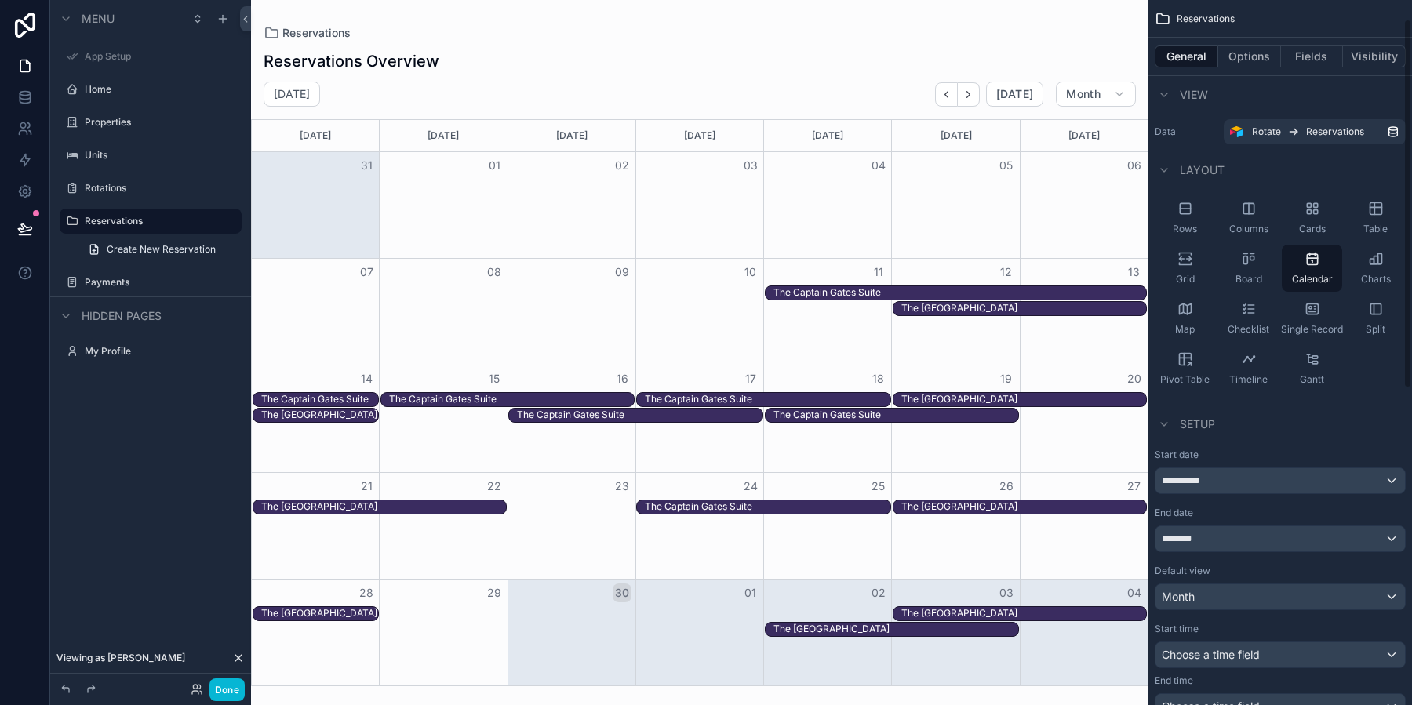
scroll to position [201, 0]
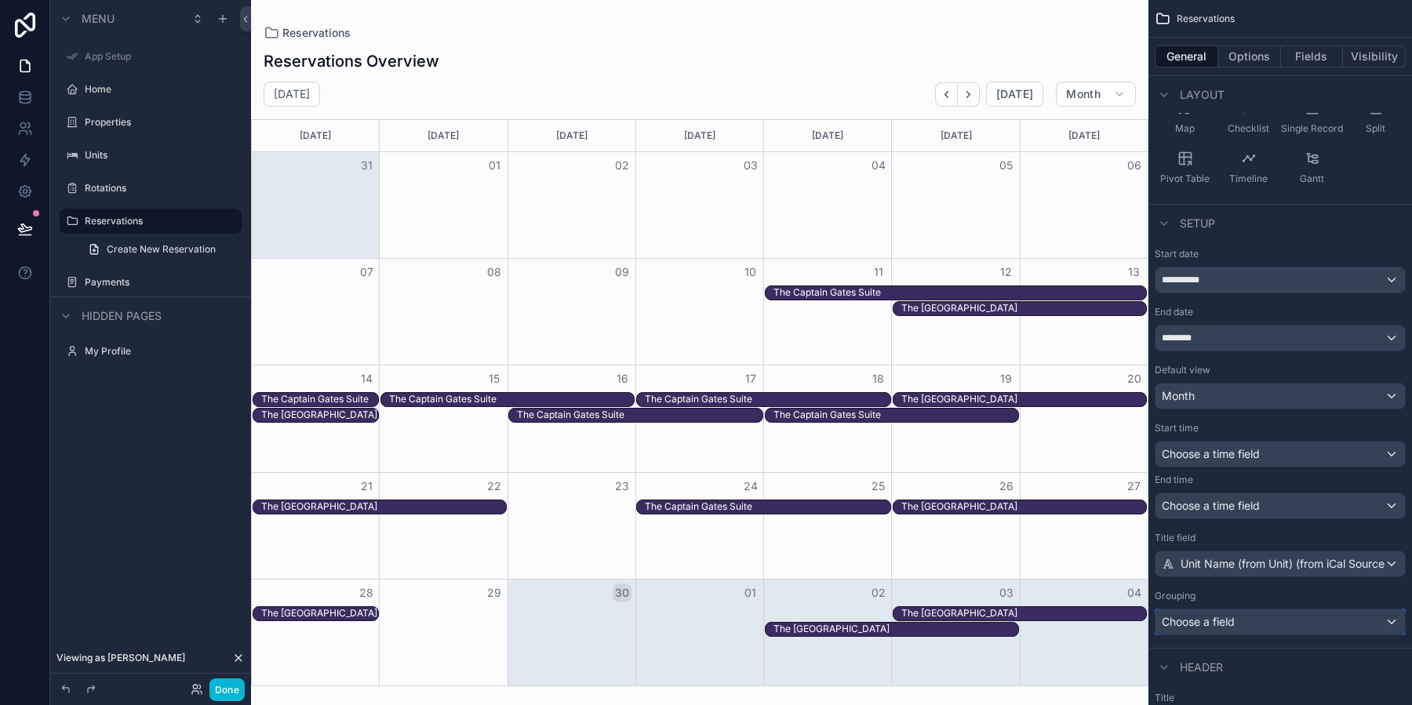
click at [1287, 623] on div "Choose a field" at bounding box center [1279, 621] width 249 height 25
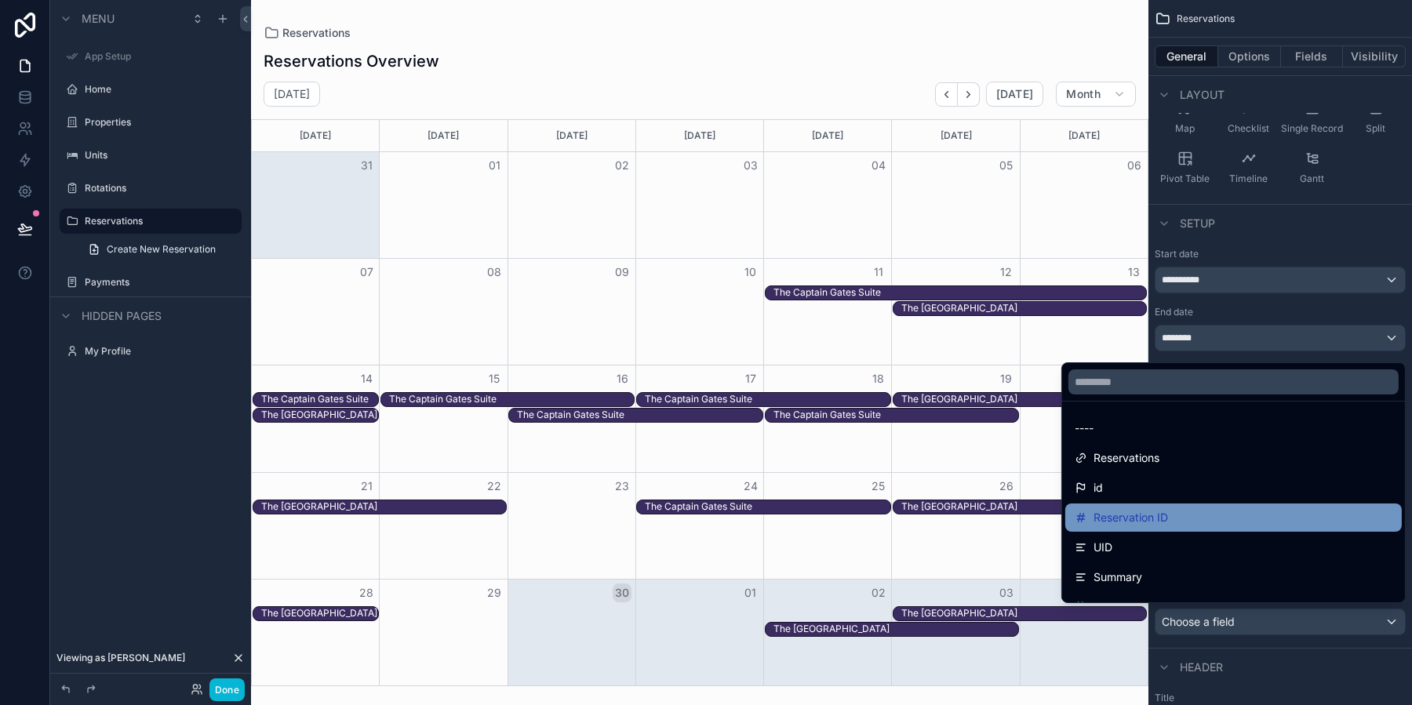
click at [1176, 521] on div "Reservation ID" at bounding box center [1233, 517] width 318 height 19
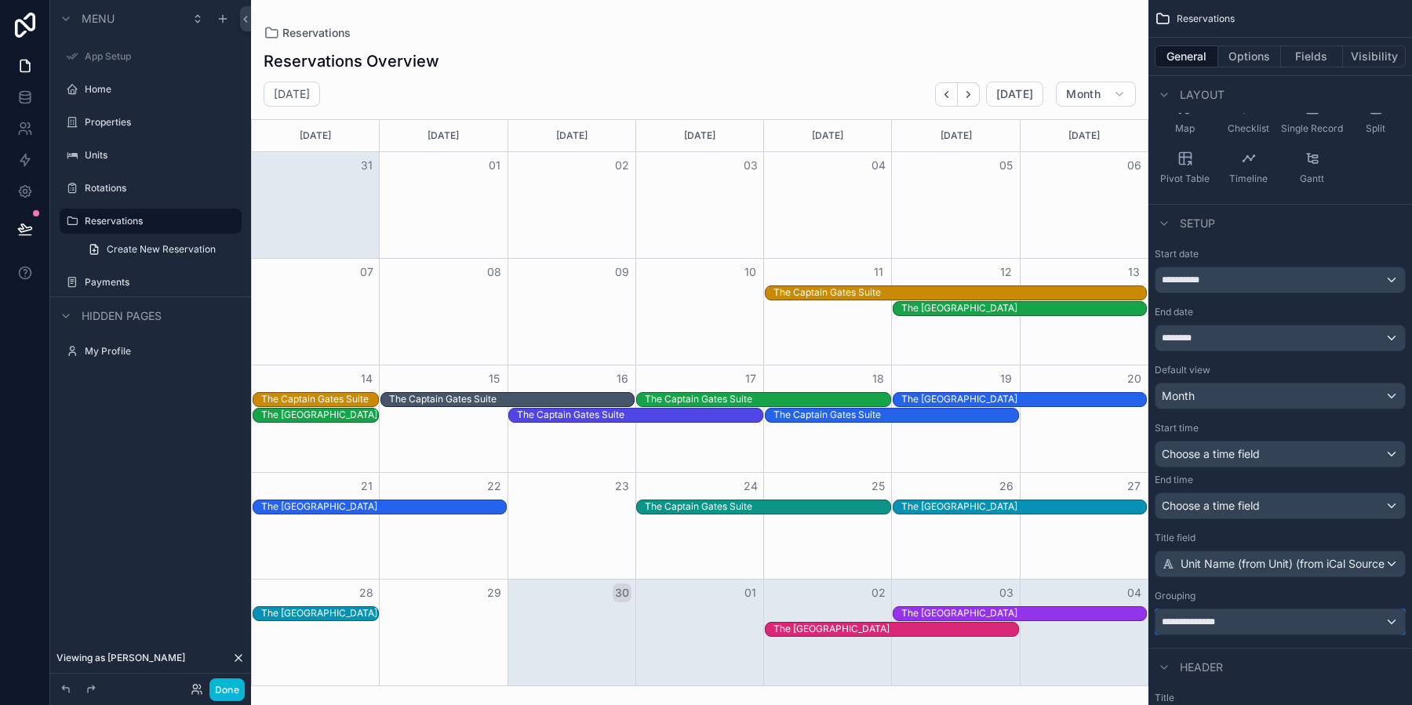
click at [1248, 624] on div "**********" at bounding box center [1279, 621] width 249 height 25
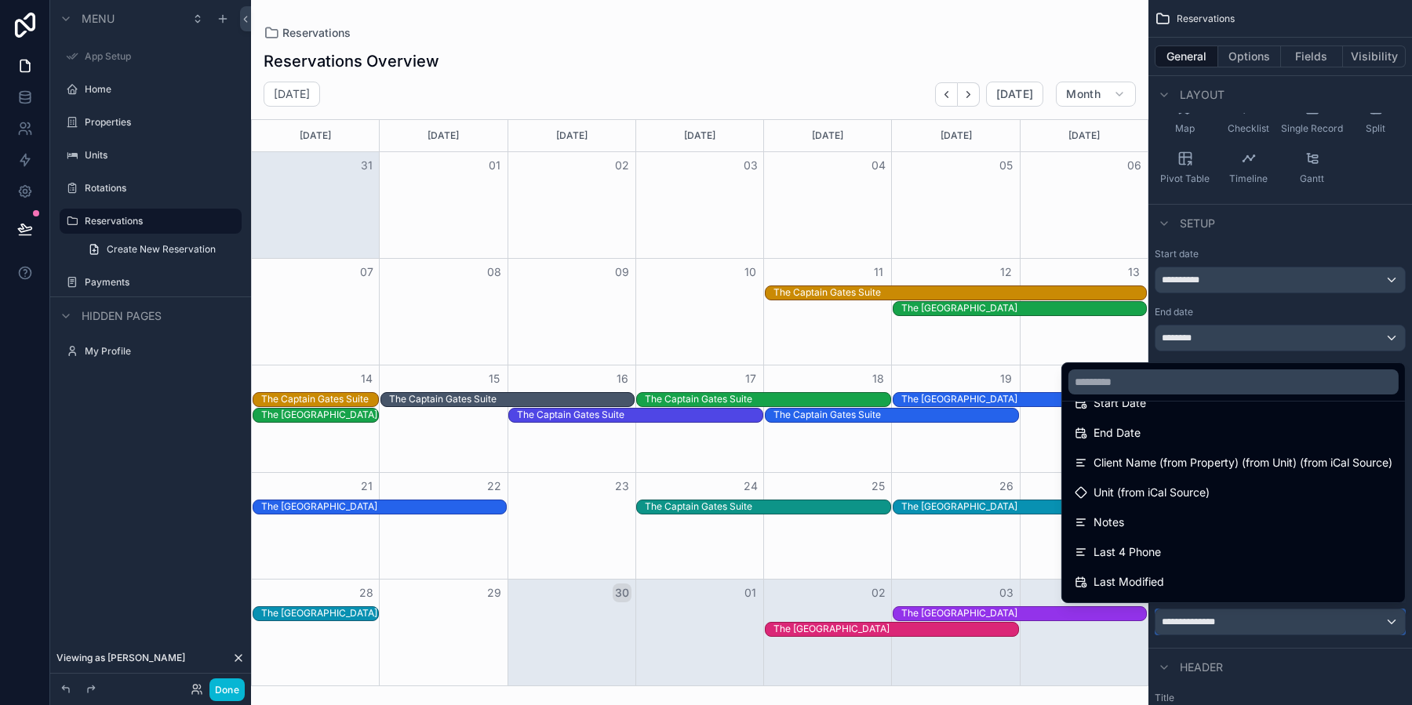
scroll to position [218, 0]
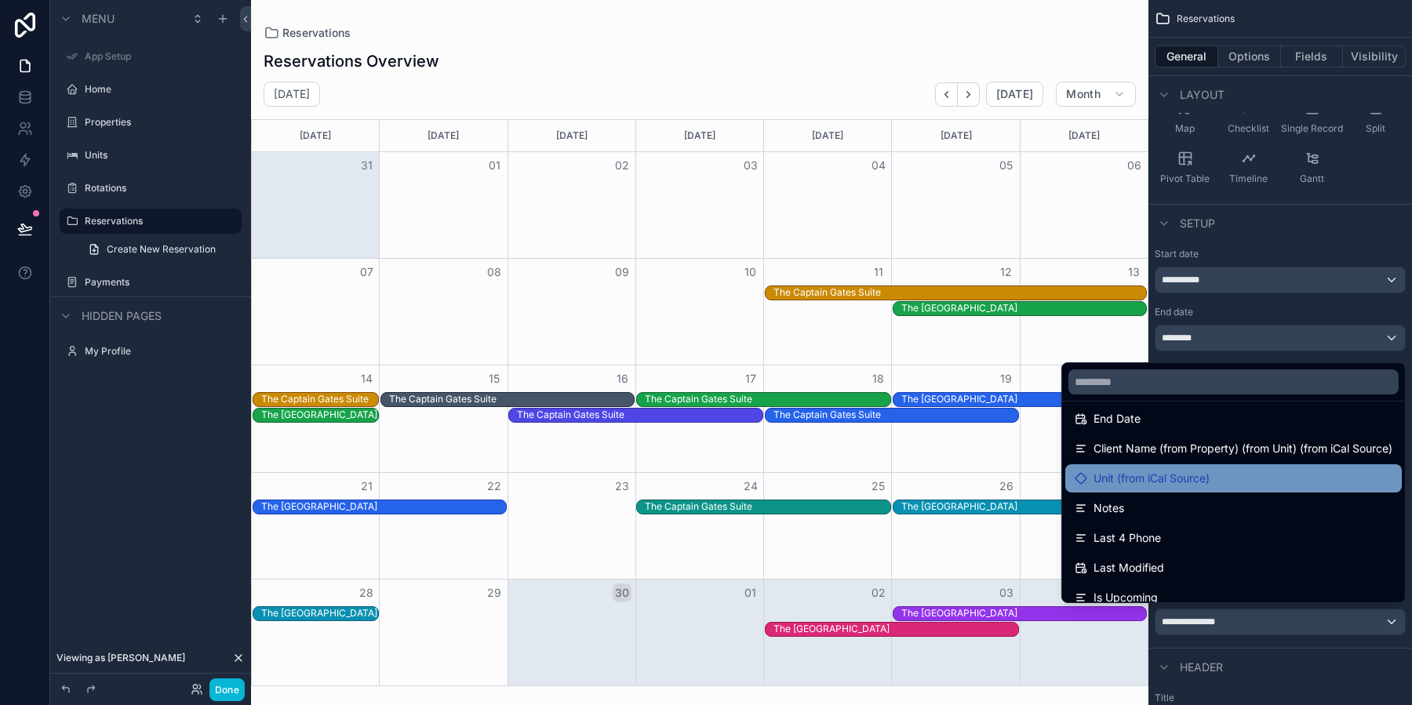
click at [1167, 473] on span "Unit (from iCal Source)" at bounding box center [1151, 478] width 116 height 19
click at [1194, 490] on div "Unit (from iCal Source)" at bounding box center [1233, 478] width 336 height 28
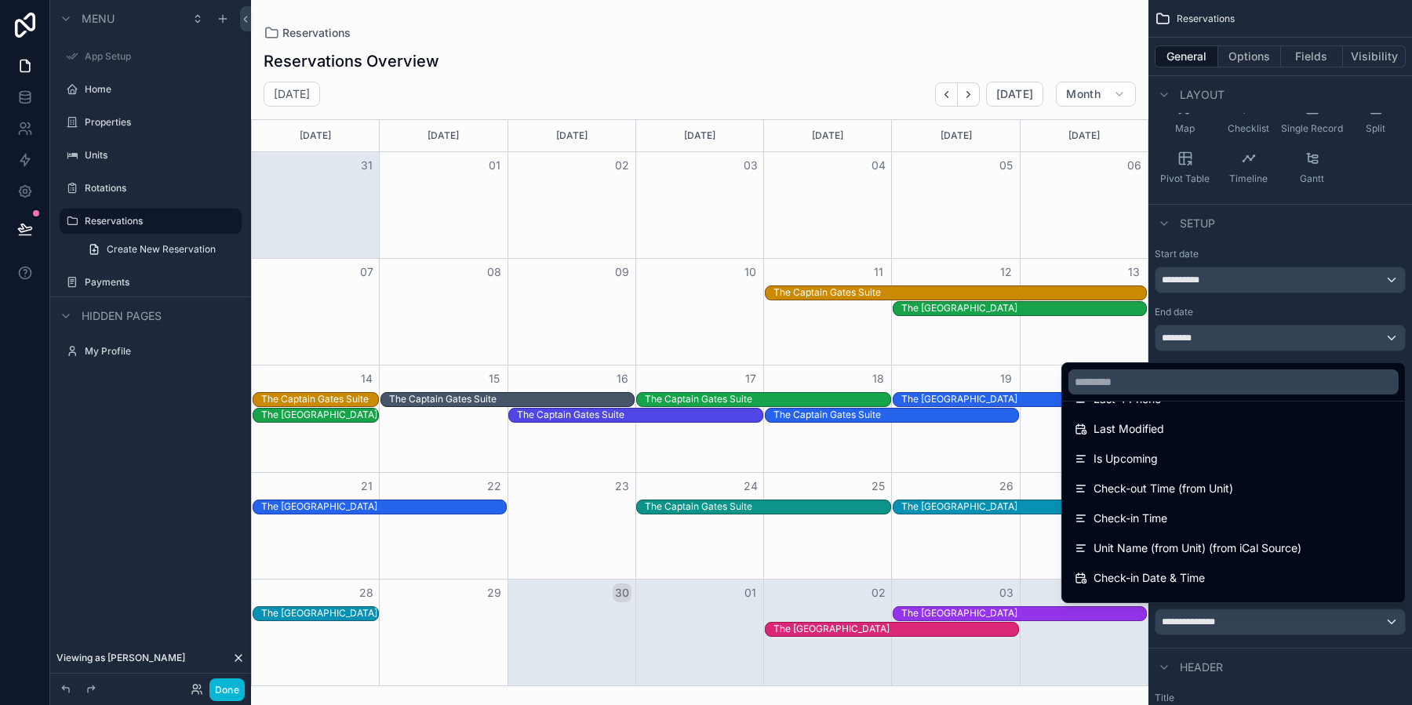
scroll to position [402, 0]
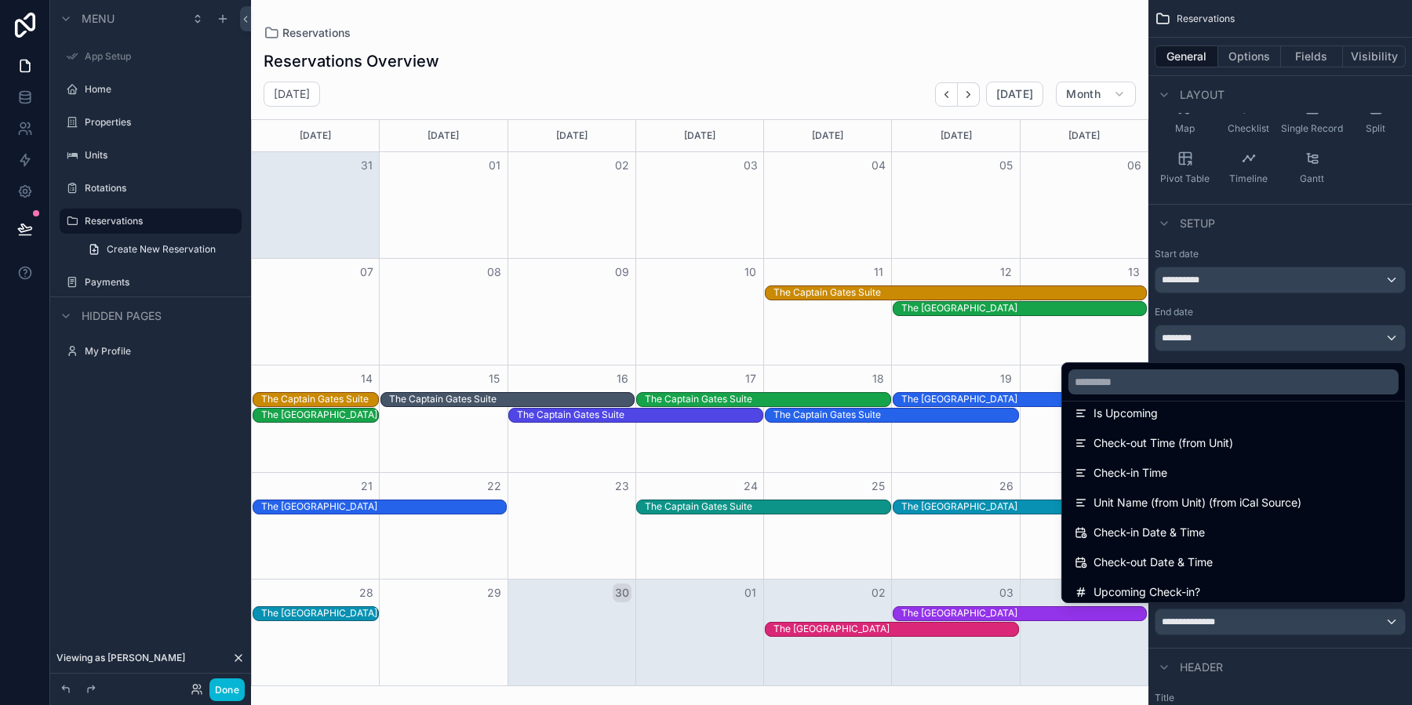
click at [1194, 490] on div "Unit Name (from Unit) (from iCal Source)" at bounding box center [1233, 503] width 336 height 28
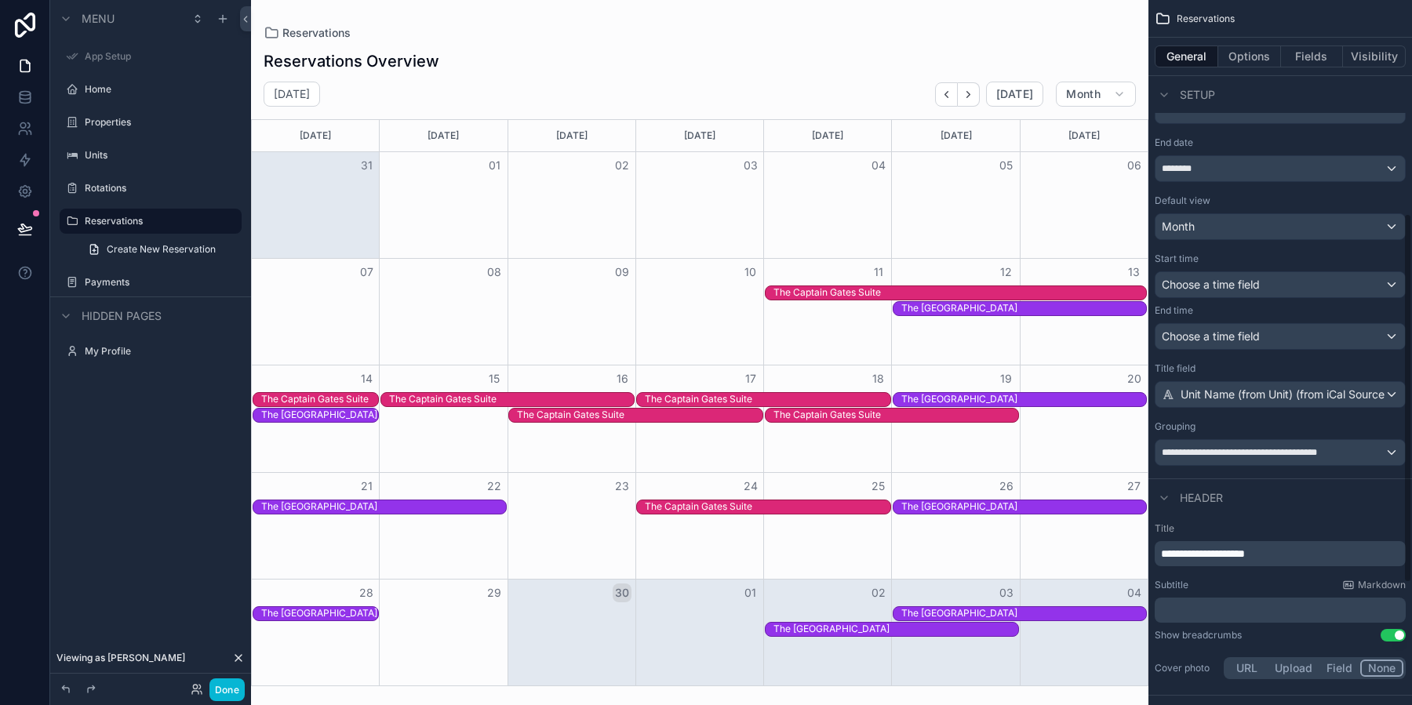
scroll to position [408, 0]
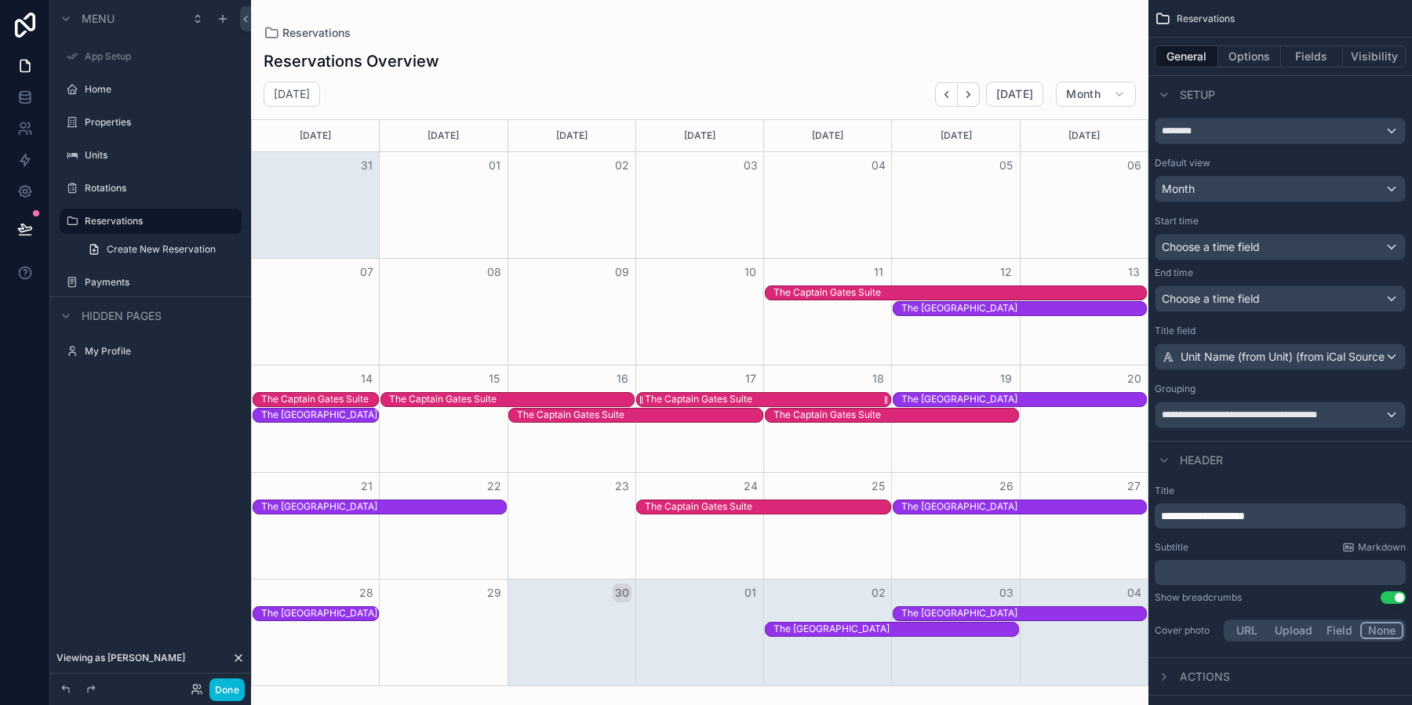
click at [755, 396] on div "The Captain Gates Suite" at bounding box center [767, 399] width 245 height 13
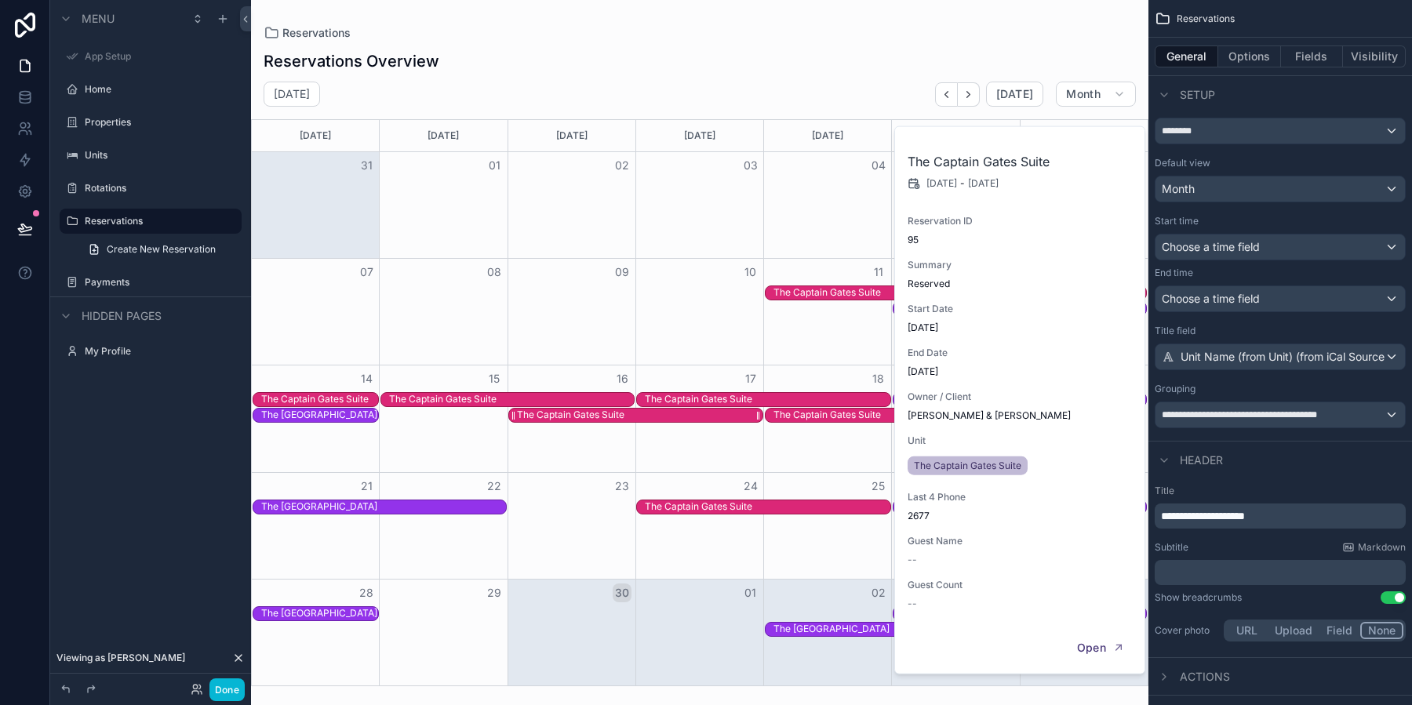
click at [689, 416] on div "The Captain Gates Suite" at bounding box center [639, 415] width 245 height 13
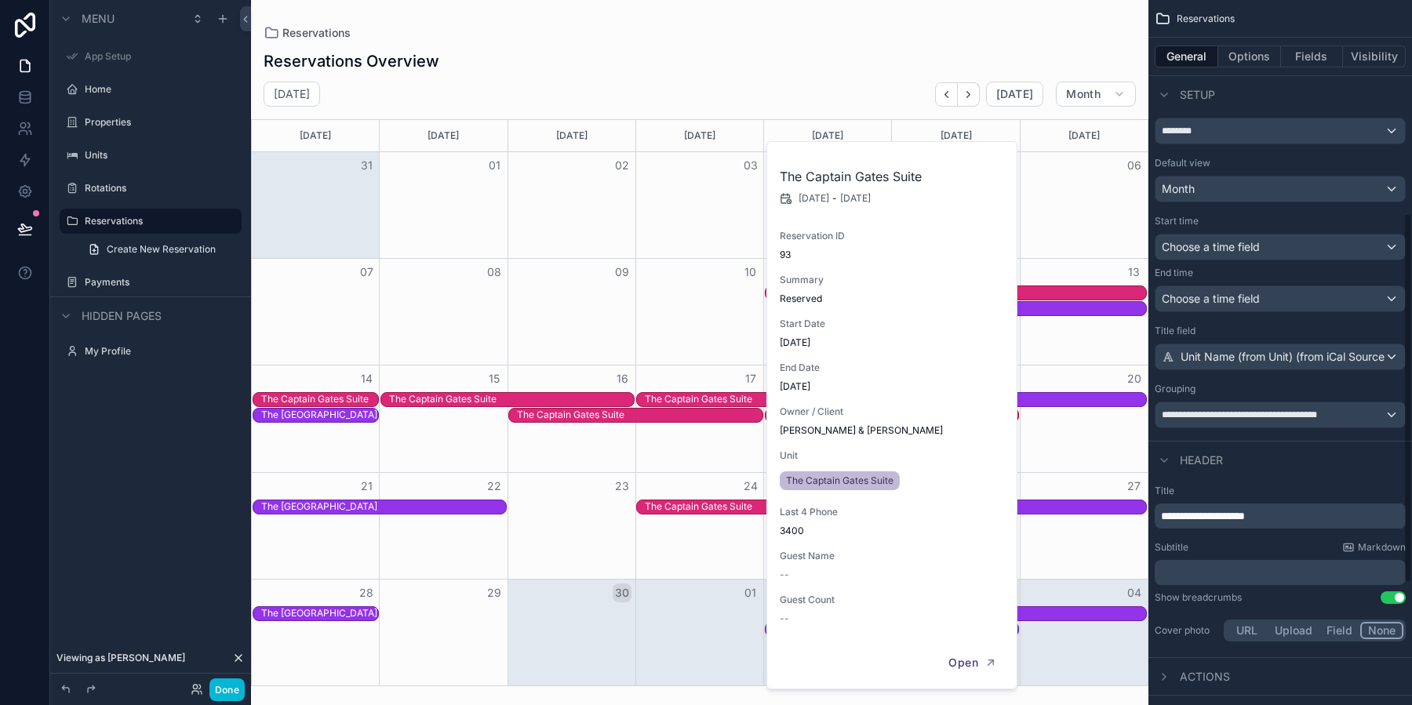
click at [1305, 452] on div "Header" at bounding box center [1279, 460] width 263 height 38
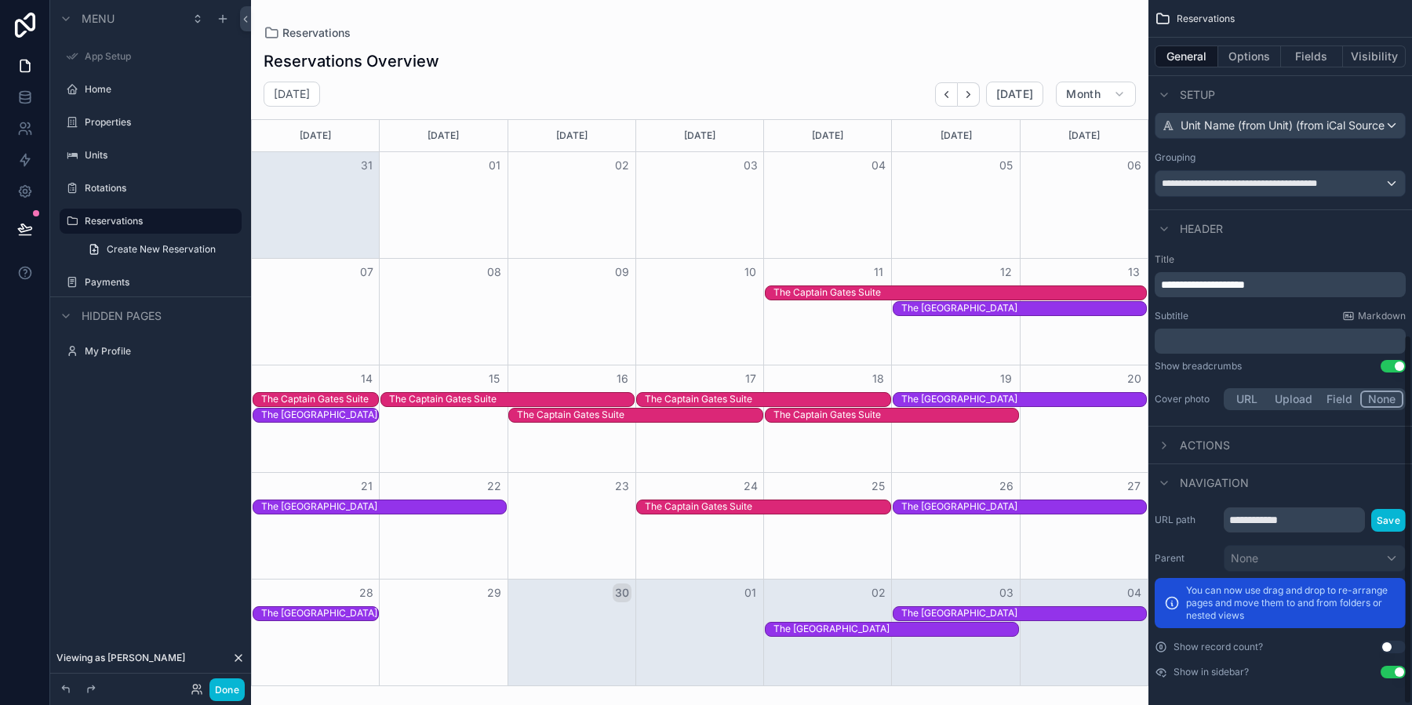
scroll to position [0, 0]
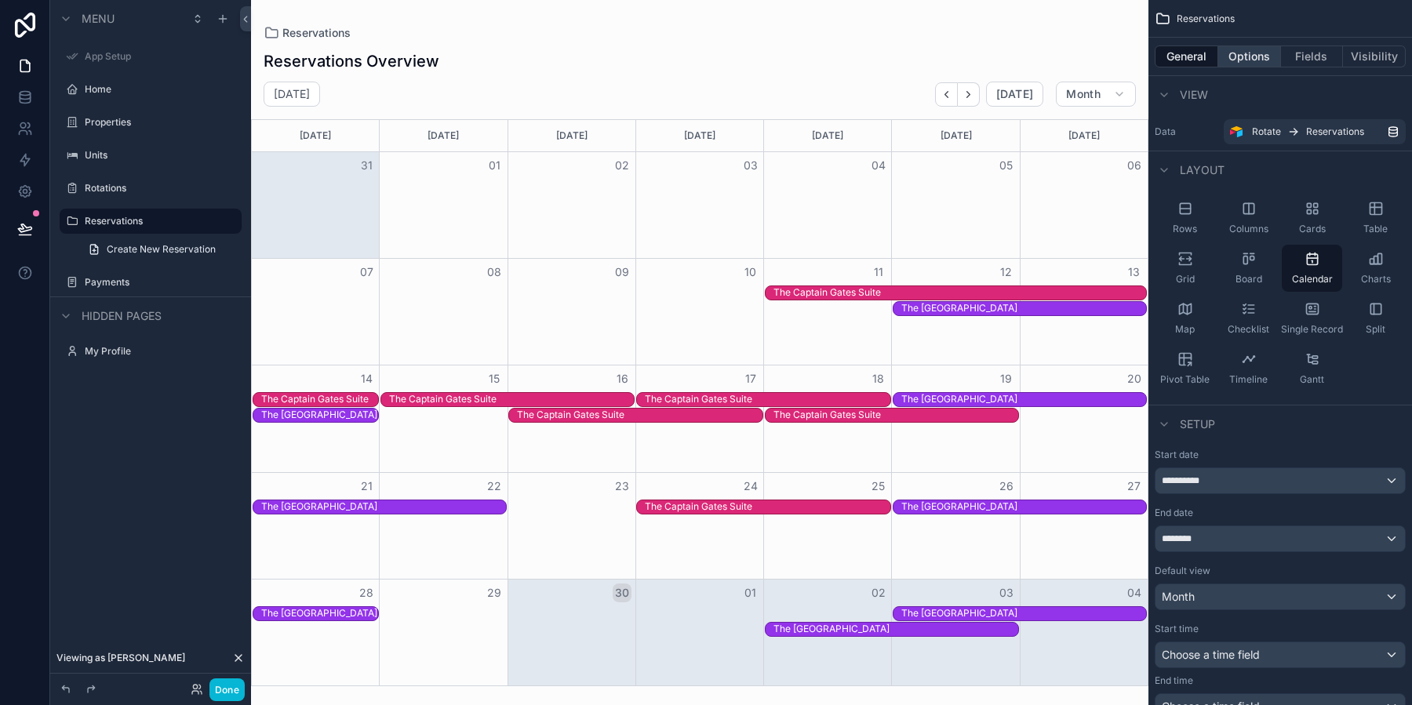
click at [1257, 53] on button "Options" at bounding box center [1249, 56] width 63 height 22
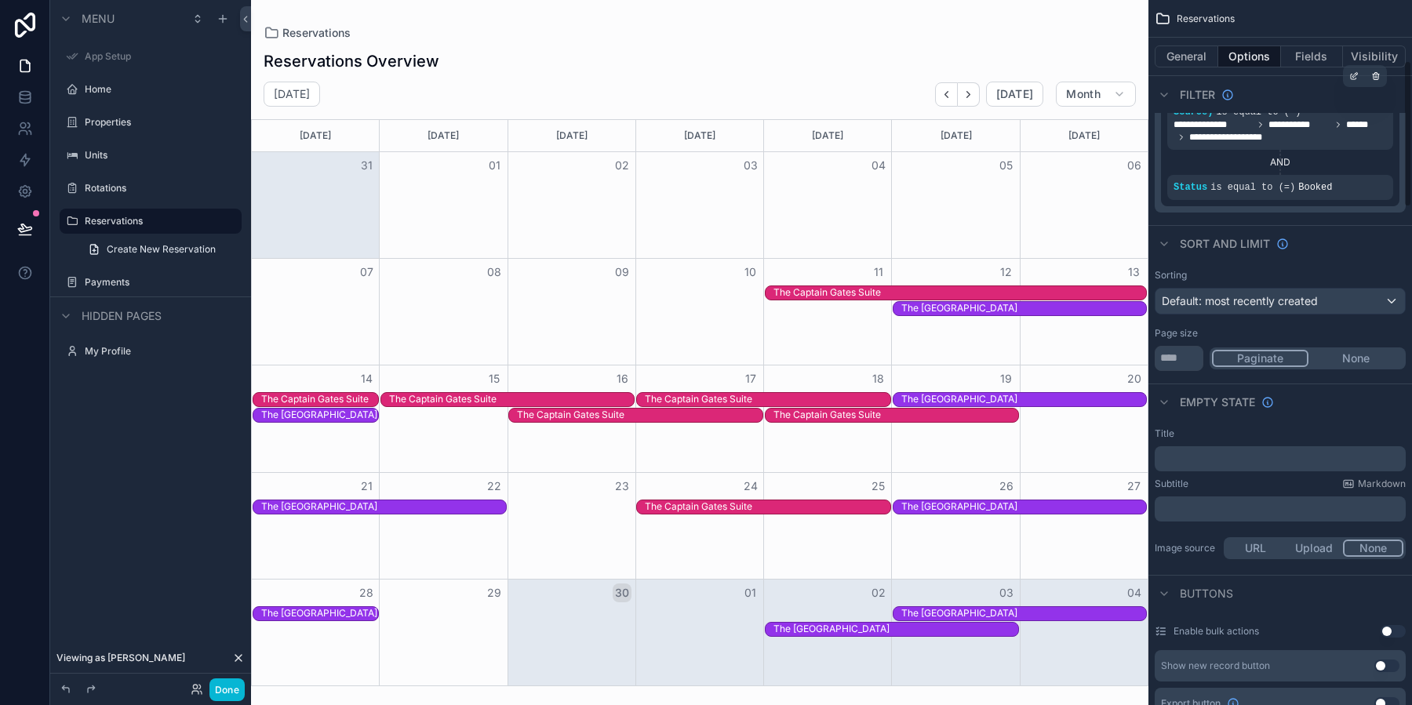
scroll to position [290, 0]
click at [429, 398] on div "The Captain Gates Suite" at bounding box center [442, 399] width 107 height 13
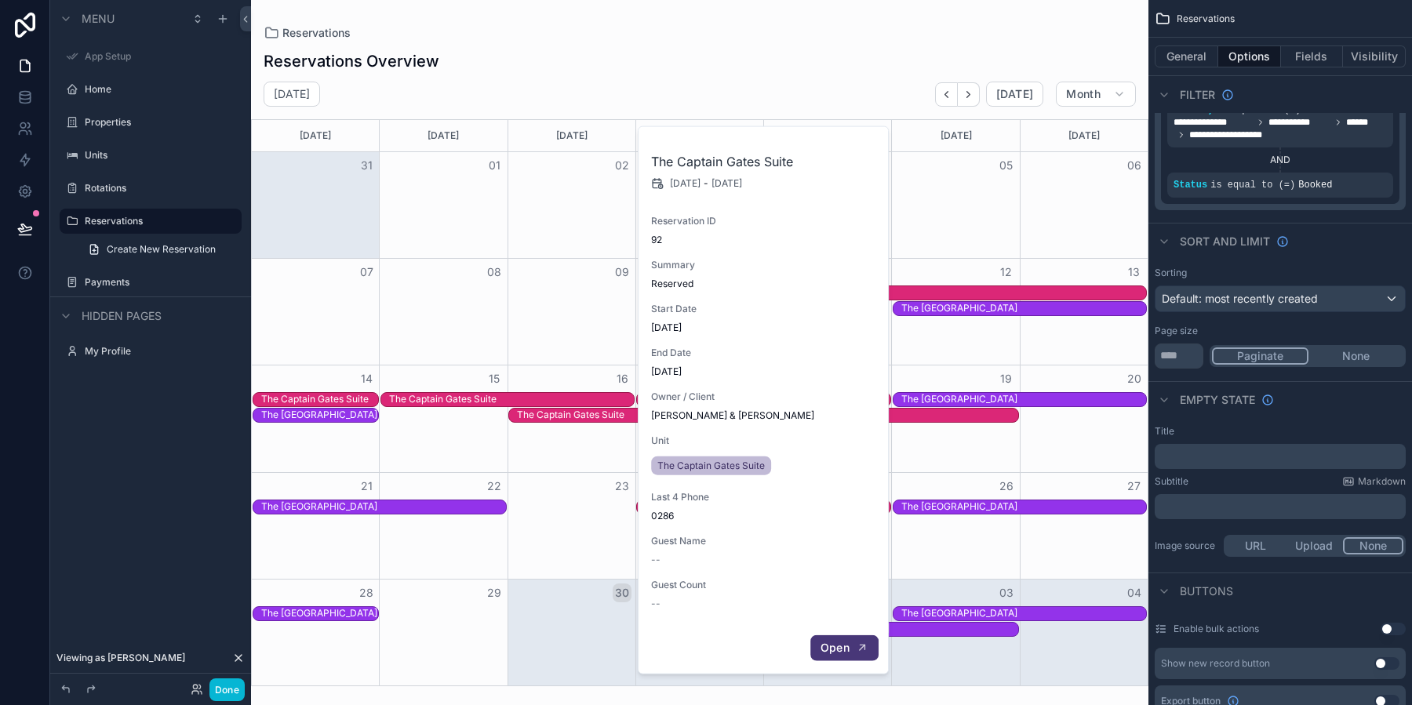
click at [844, 647] on span "Open" at bounding box center [834, 648] width 29 height 14
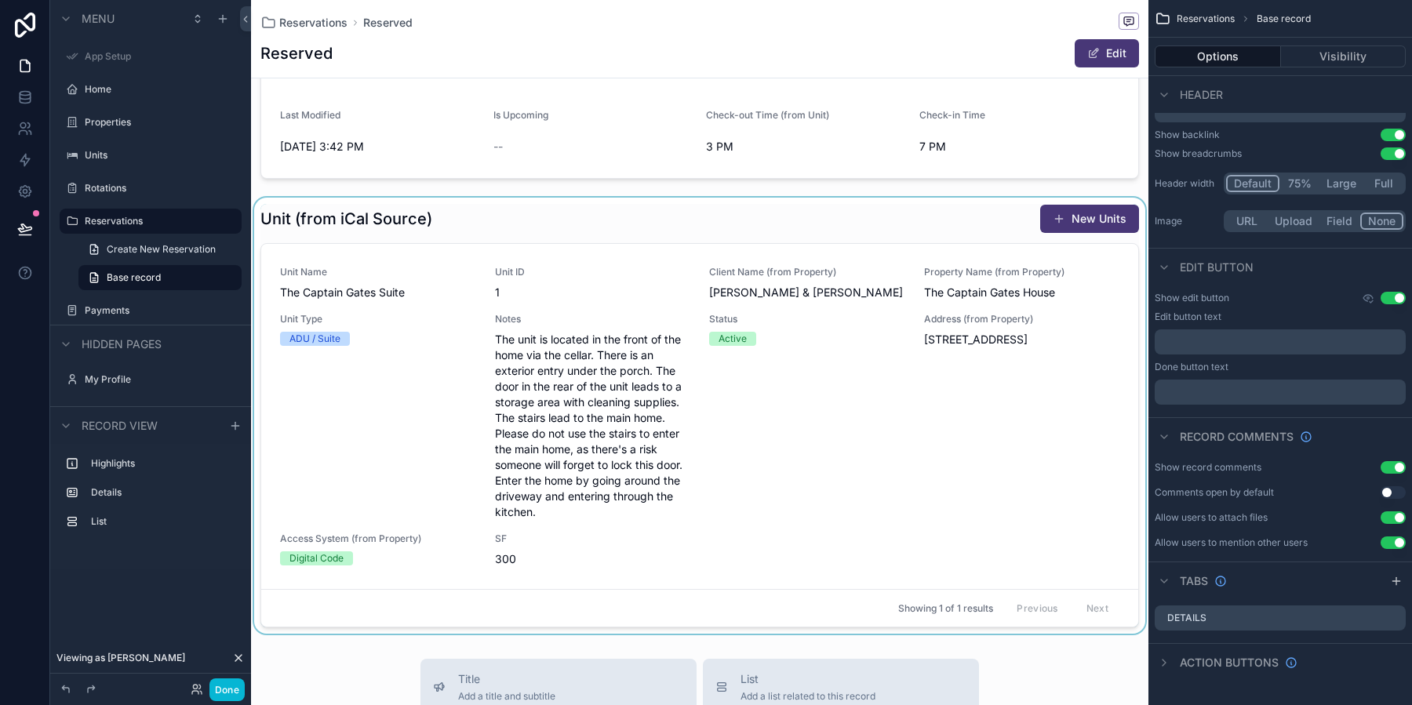
scroll to position [284, 0]
click at [575, 242] on div "scrollable content" at bounding box center [699, 412] width 897 height 436
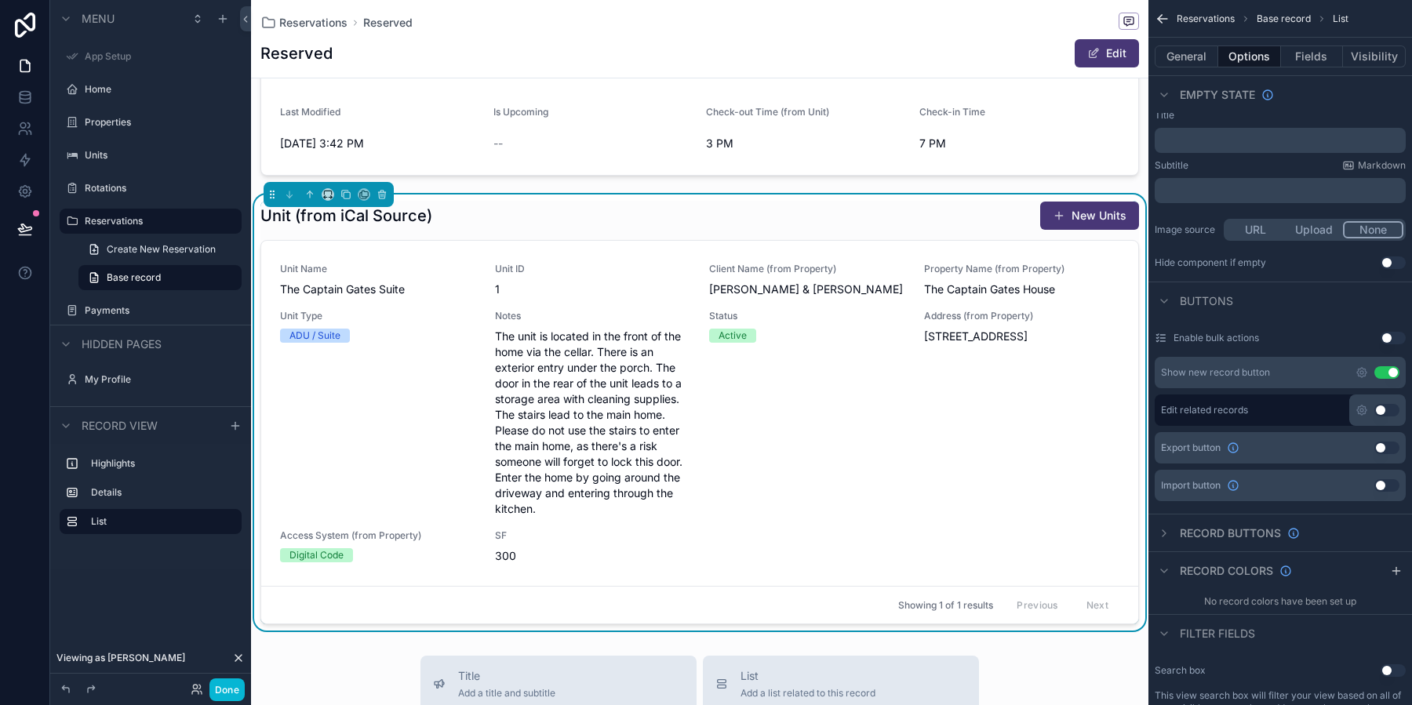
click at [1388, 372] on button "Use setting" at bounding box center [1386, 372] width 25 height 13
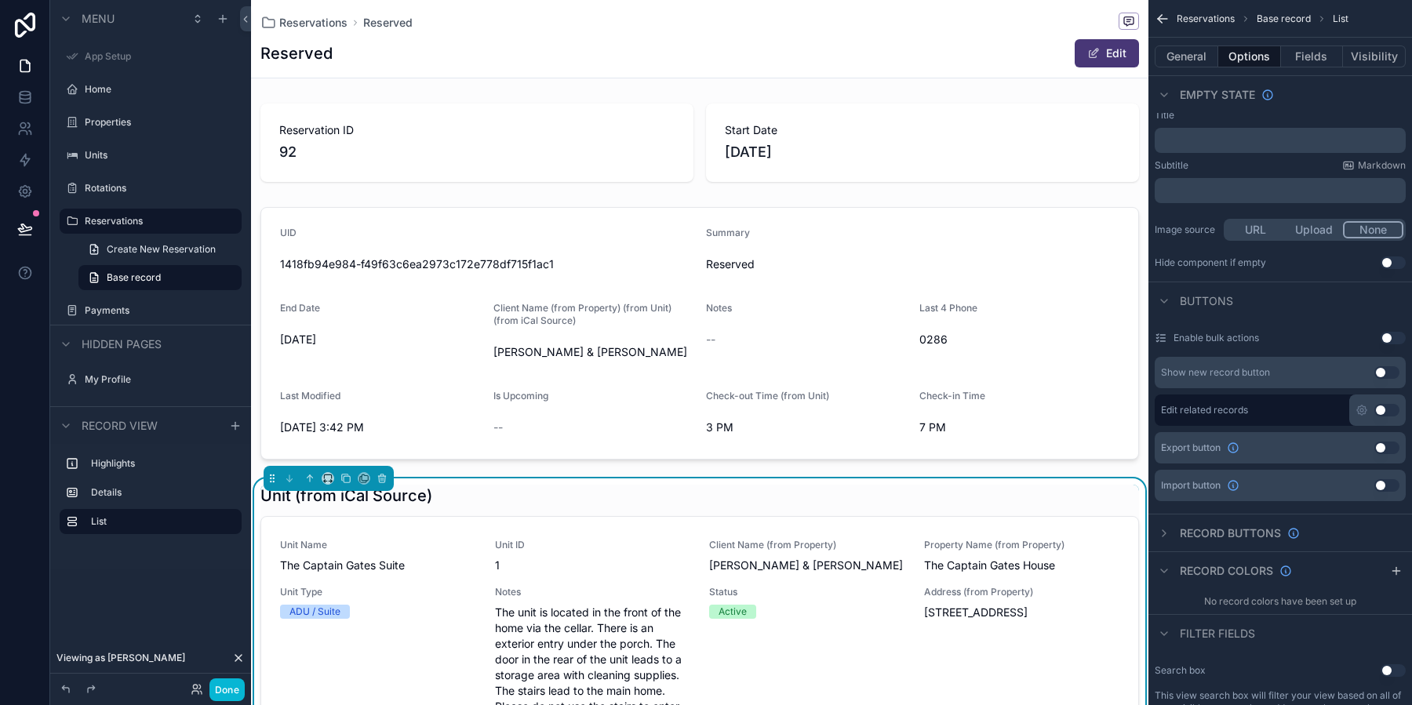
scroll to position [2, 0]
click at [467, 575] on div "Unit Name The Captain Gates Suite Unit ID 1 Client Name (from Property) Mary & …" at bounding box center [699, 687] width 839 height 301
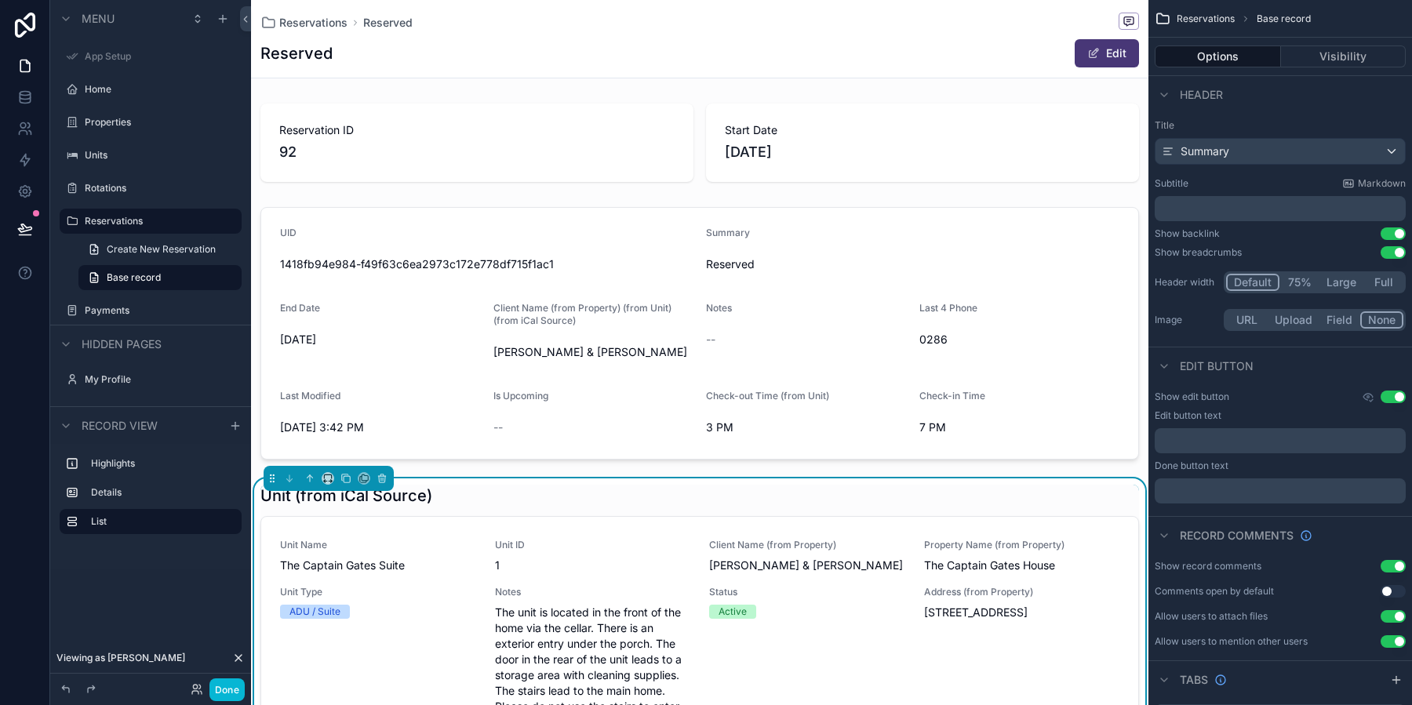
click at [939, 492] on div "Unit (from iCal Source)" at bounding box center [699, 496] width 878 height 22
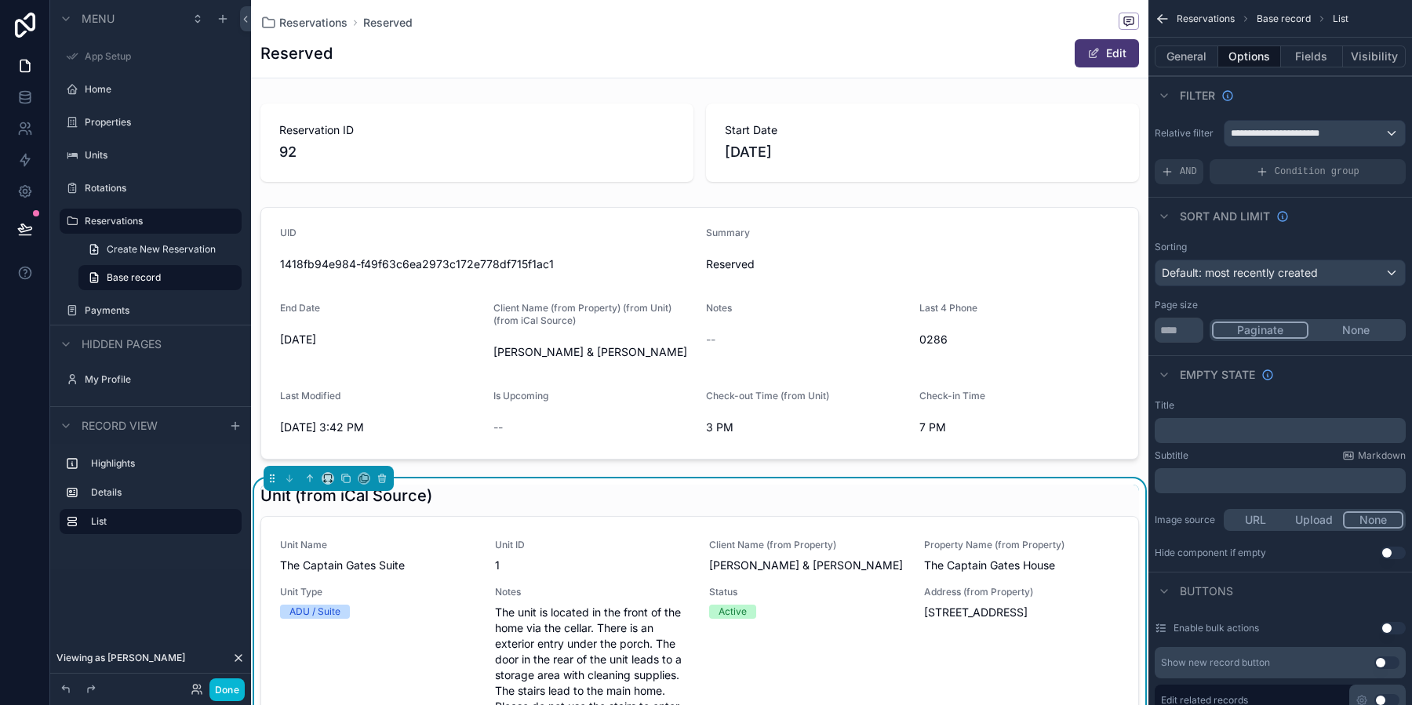
click at [1215, 424] on p "﻿" at bounding box center [1282, 430] width 242 height 13
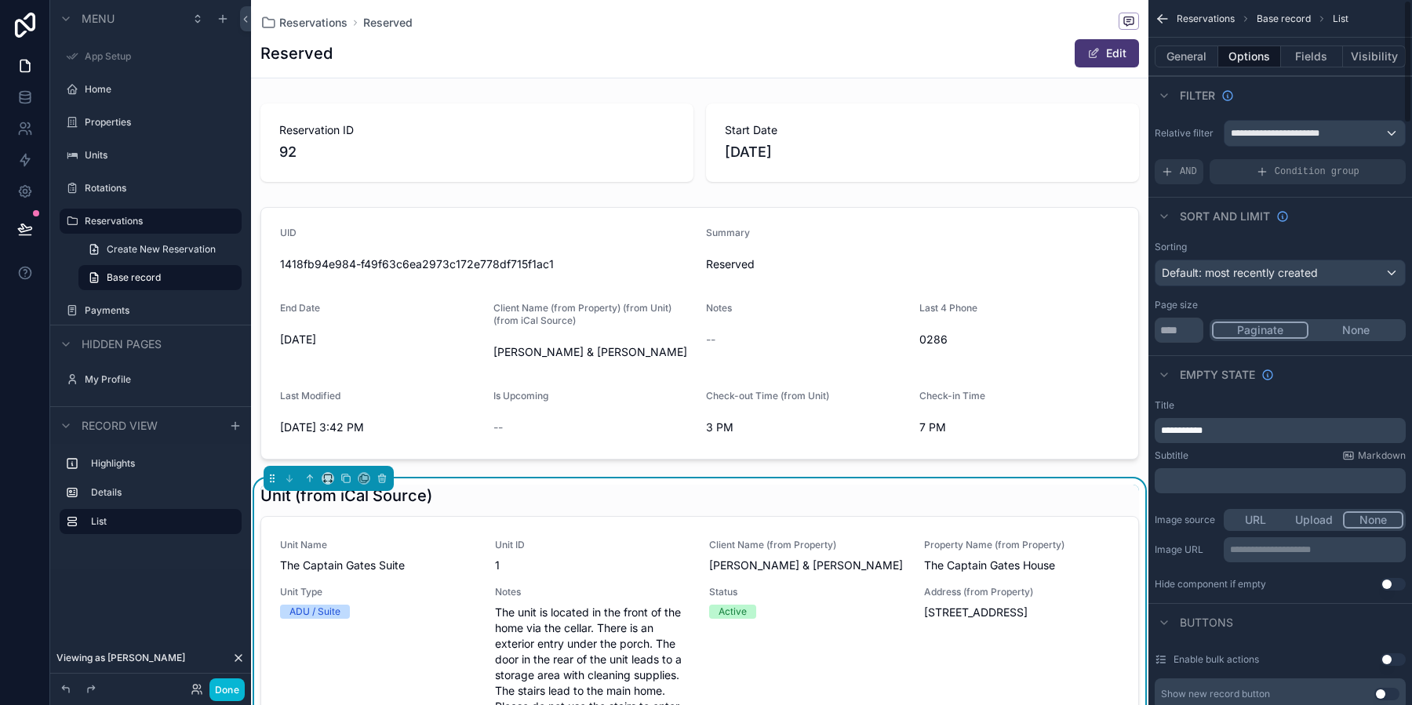
click at [1266, 449] on div "Subtitle Markdown" at bounding box center [1279, 455] width 251 height 13
click at [1252, 435] on div "**********" at bounding box center [1279, 430] width 251 height 25
click at [1252, 427] on p "**********" at bounding box center [1282, 430] width 242 height 13
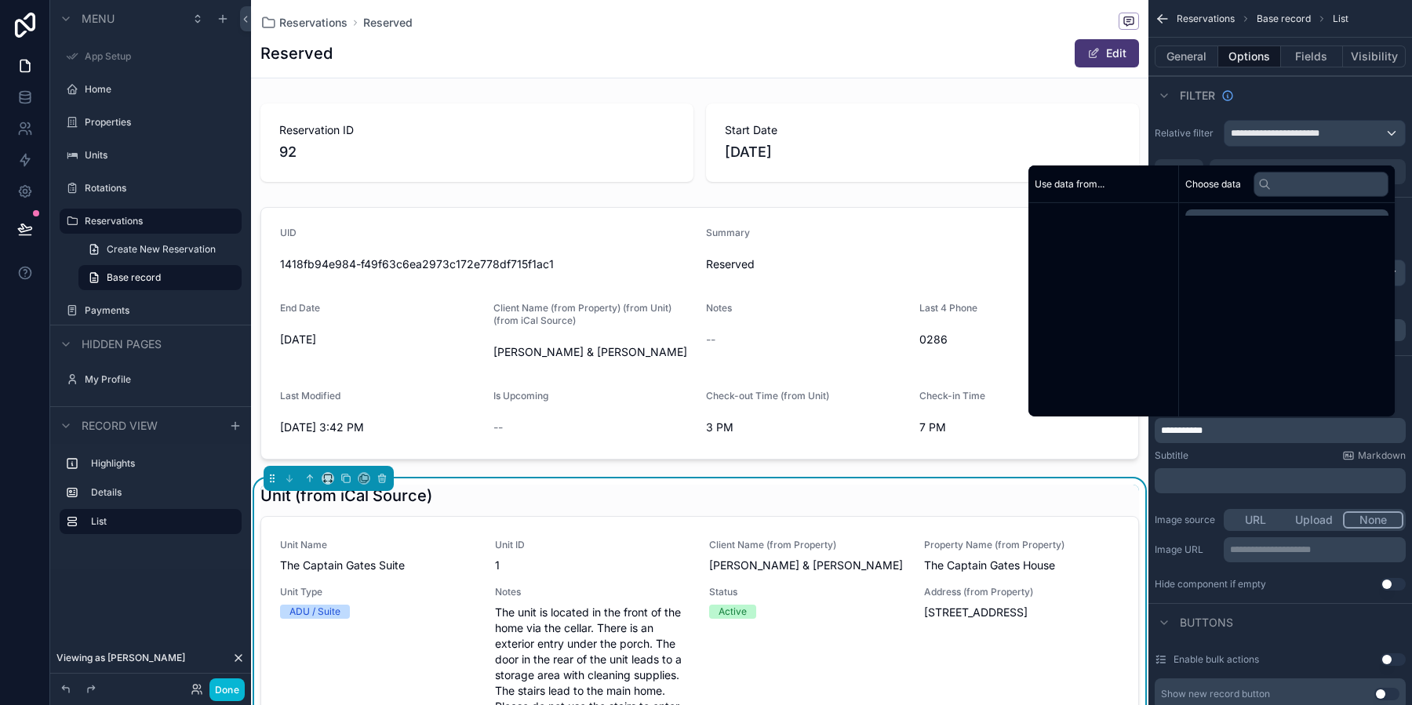
click at [1252, 427] on p "**********" at bounding box center [1282, 430] width 242 height 13
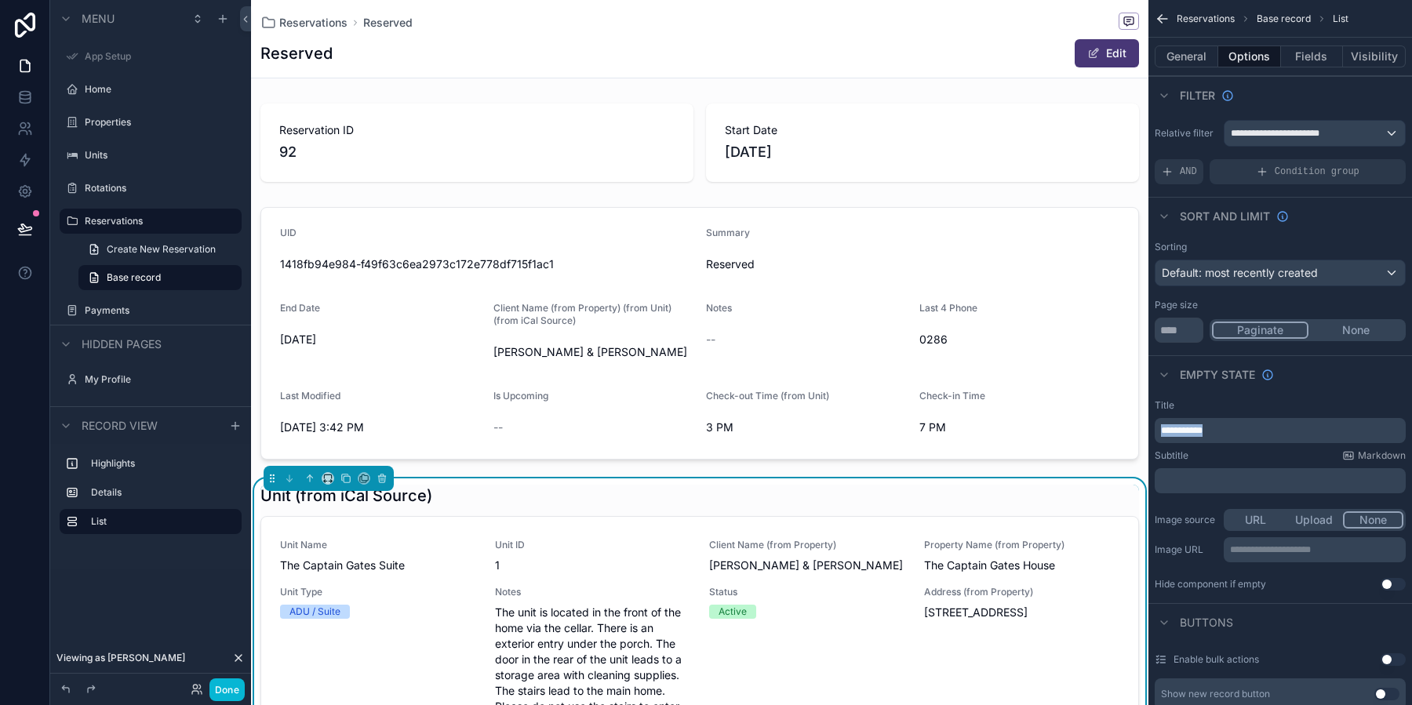
click at [1252, 427] on p "**********" at bounding box center [1282, 430] width 242 height 13
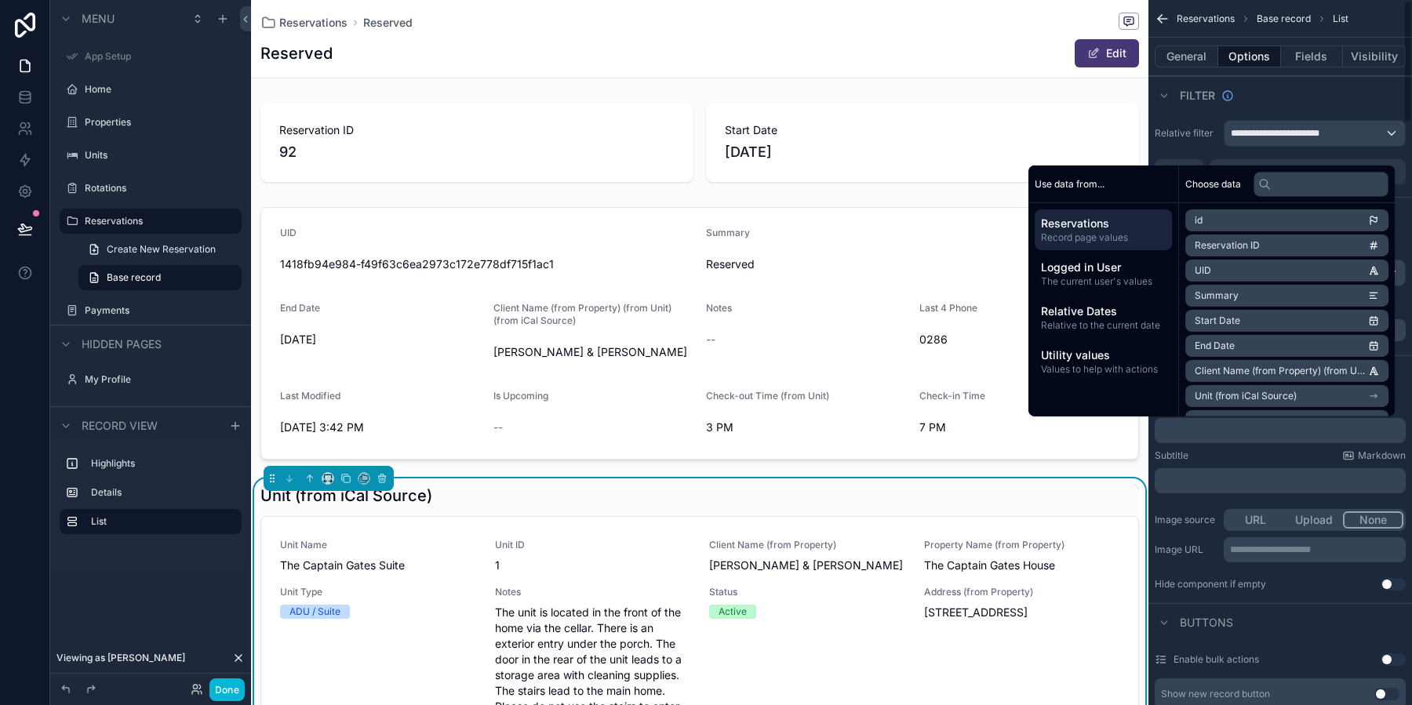
click at [1258, 455] on div "Subtitle Markdown" at bounding box center [1279, 455] width 251 height 13
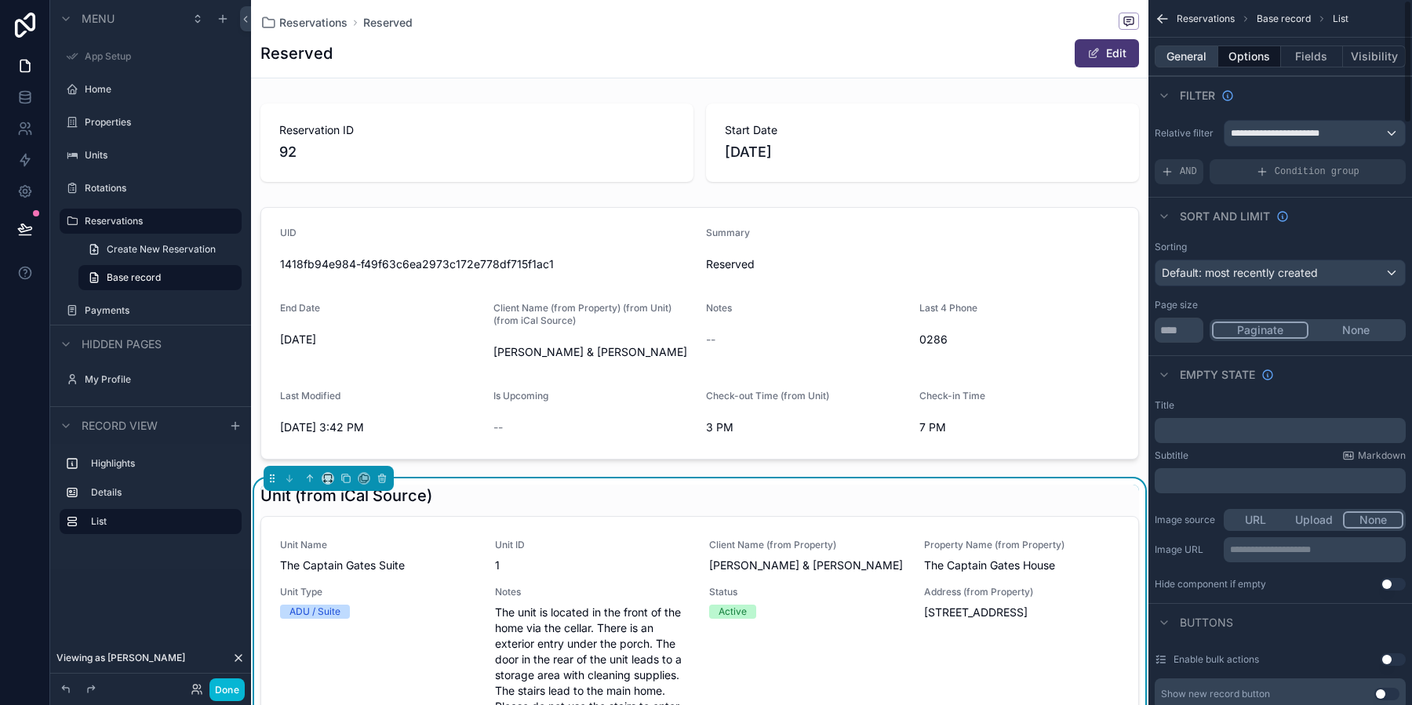
click at [1186, 49] on button "General" at bounding box center [1186, 56] width 64 height 22
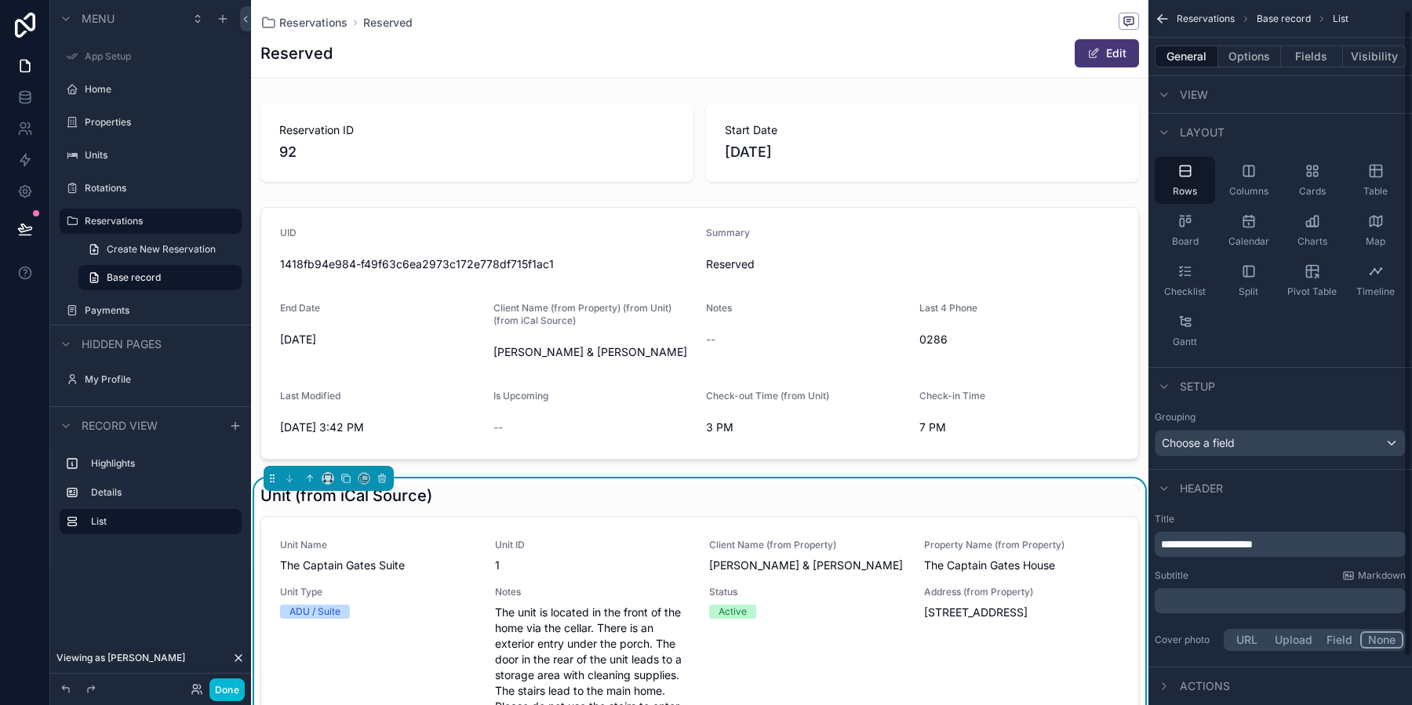
scroll to position [63, 0]
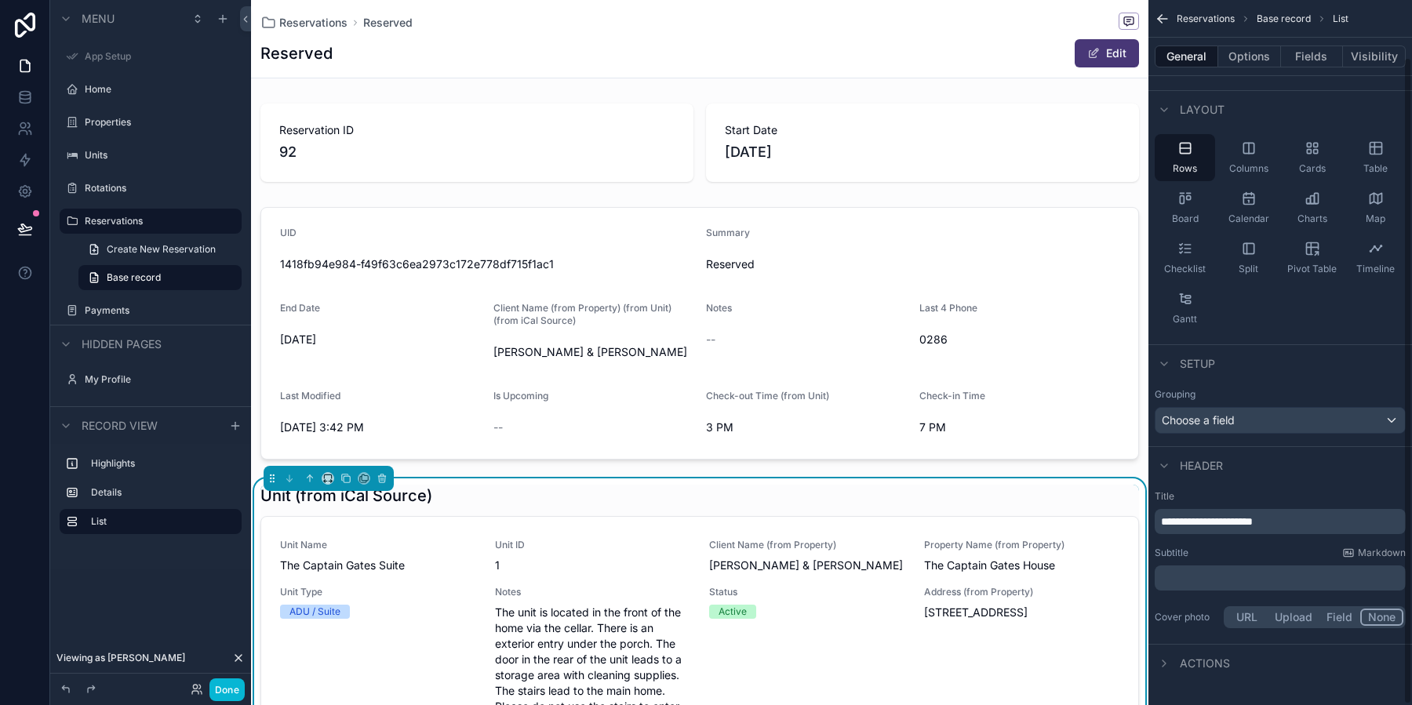
click at [1295, 532] on div "**********" at bounding box center [1279, 561] width 263 height 154
click at [1295, 527] on p "**********" at bounding box center [1282, 522] width 242 height 16
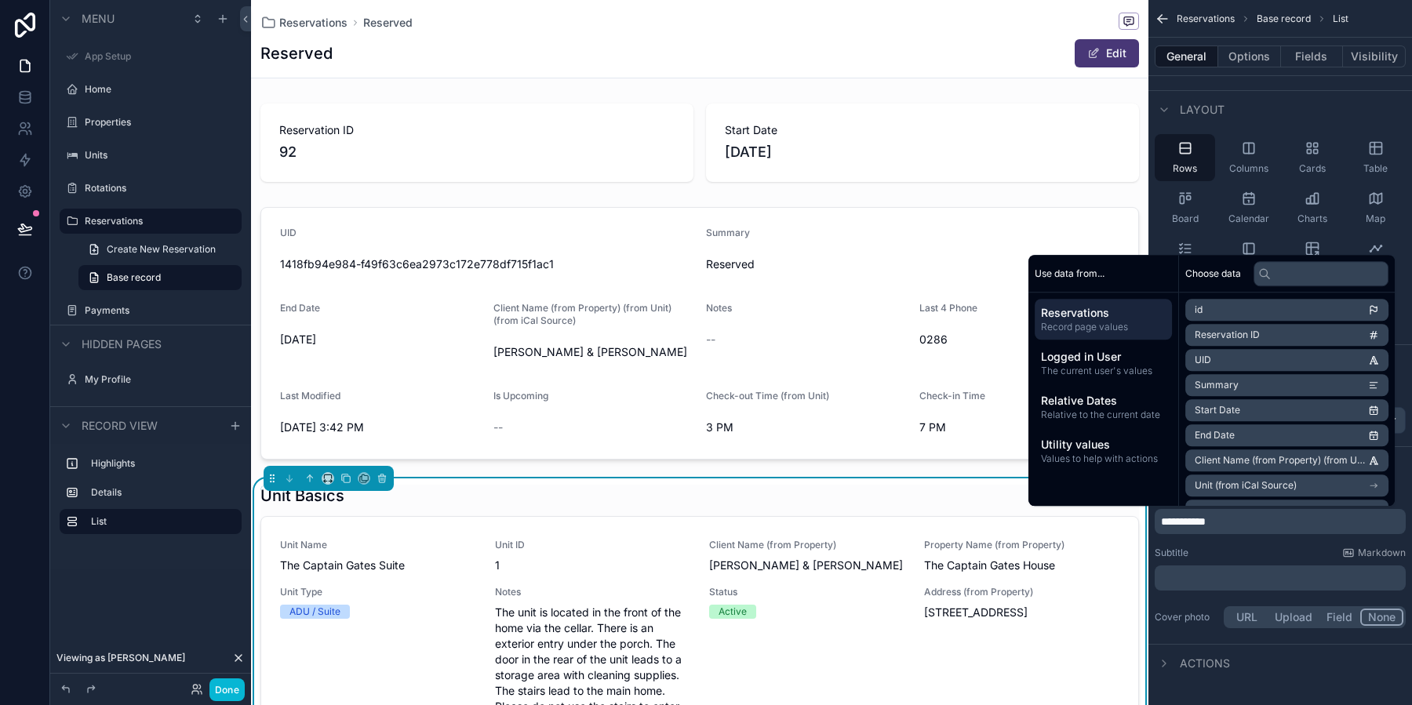
click at [1234, 566] on div "﻿" at bounding box center [1279, 577] width 251 height 25
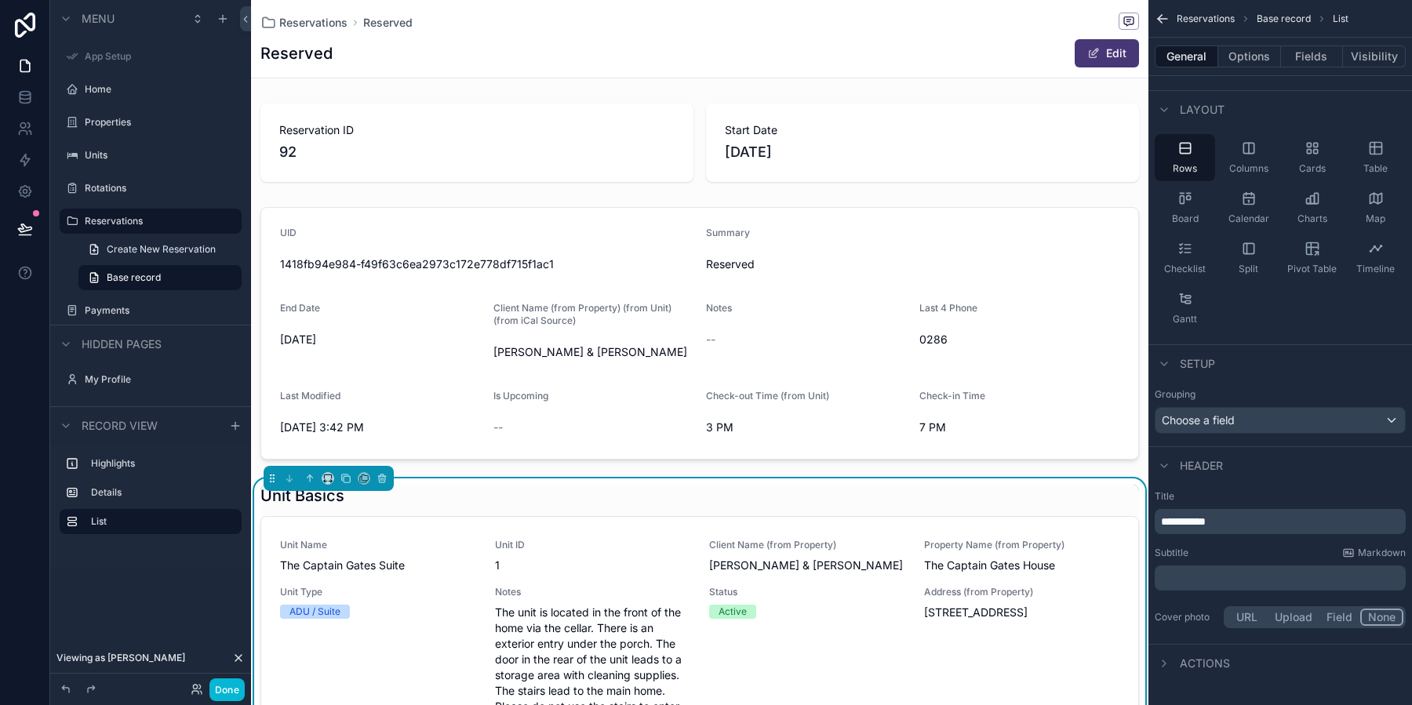
click at [1176, 583] on p "﻿" at bounding box center [1282, 578] width 242 height 16
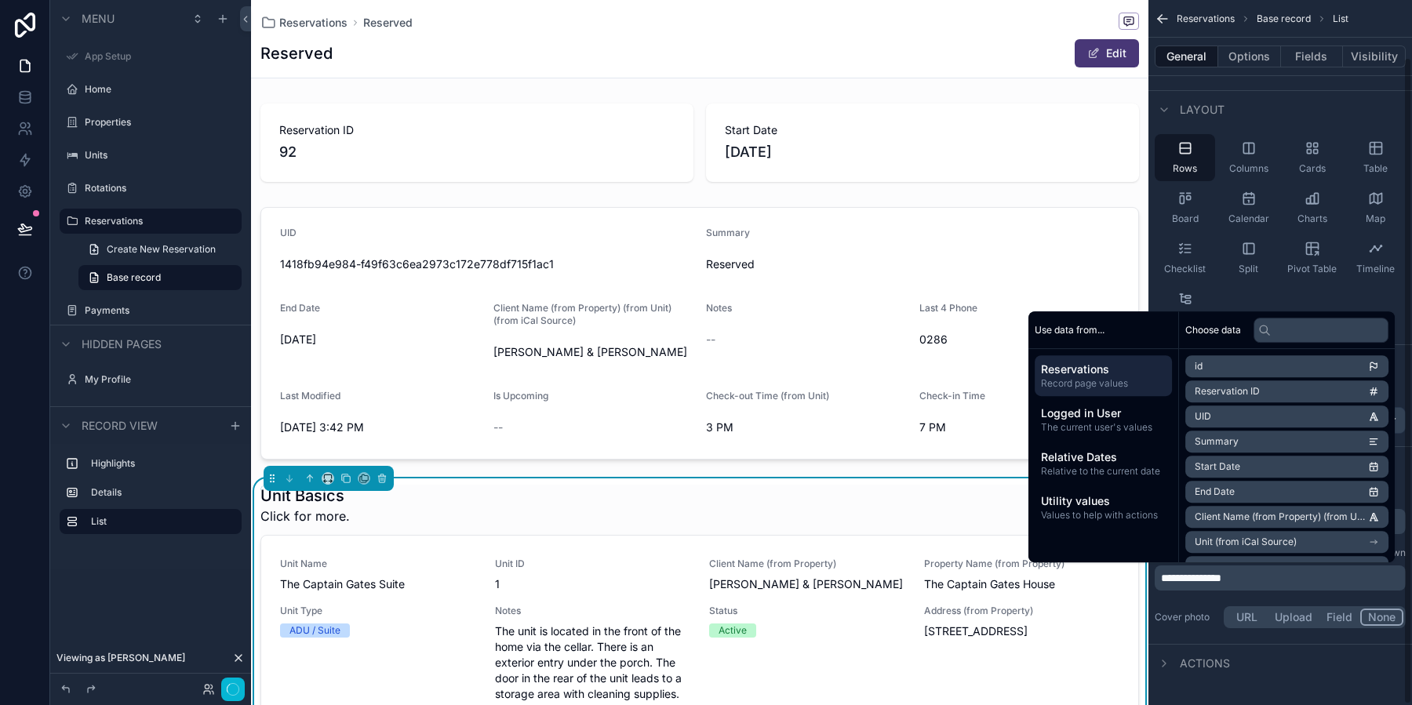
click at [1174, 612] on label "Cover photo" at bounding box center [1185, 617] width 63 height 13
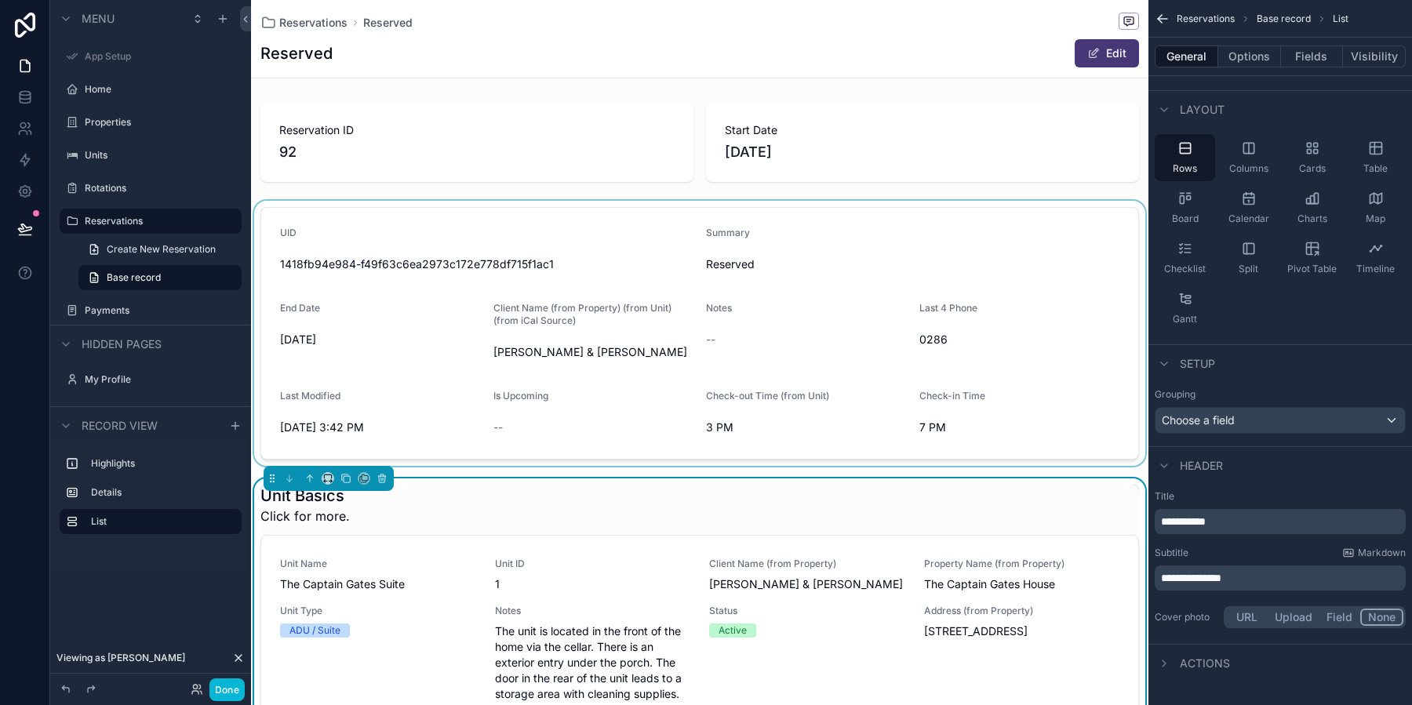
scroll to position [125, 0]
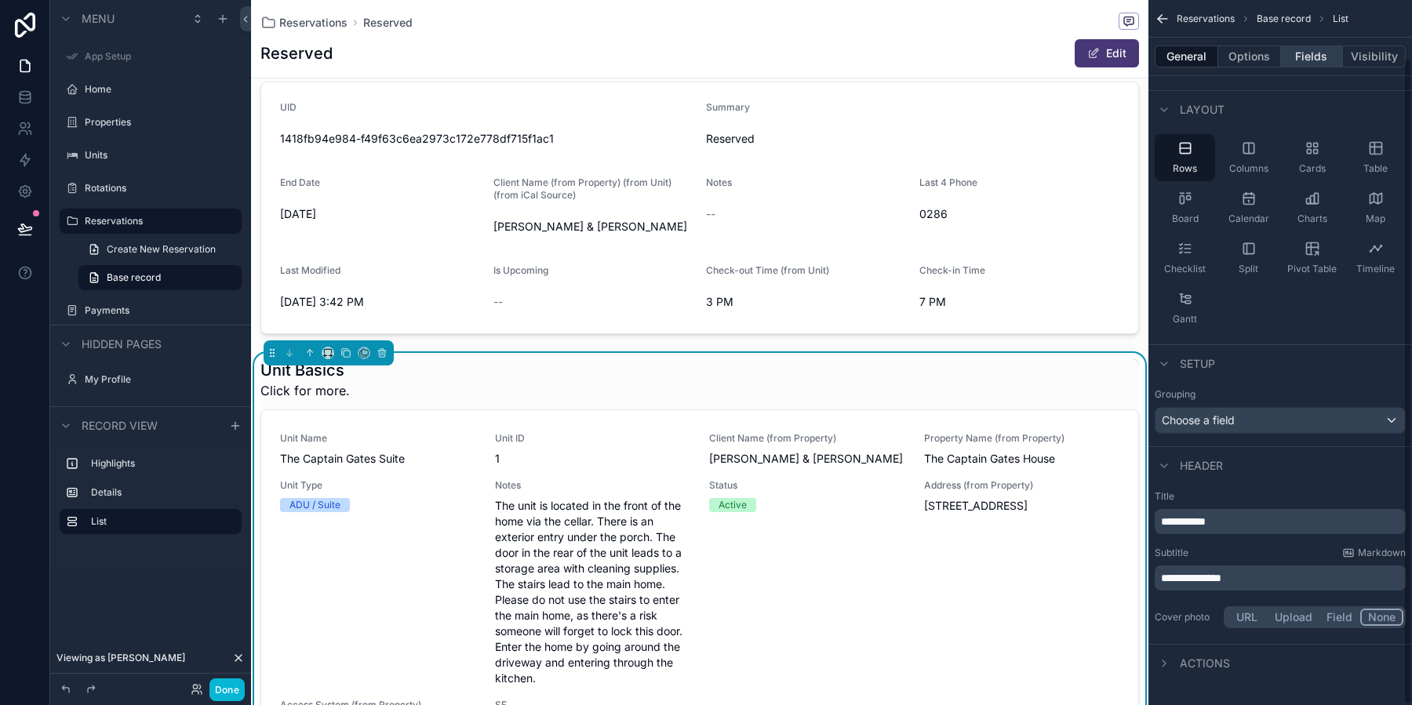
click at [1304, 53] on button "Fields" at bounding box center [1312, 56] width 63 height 22
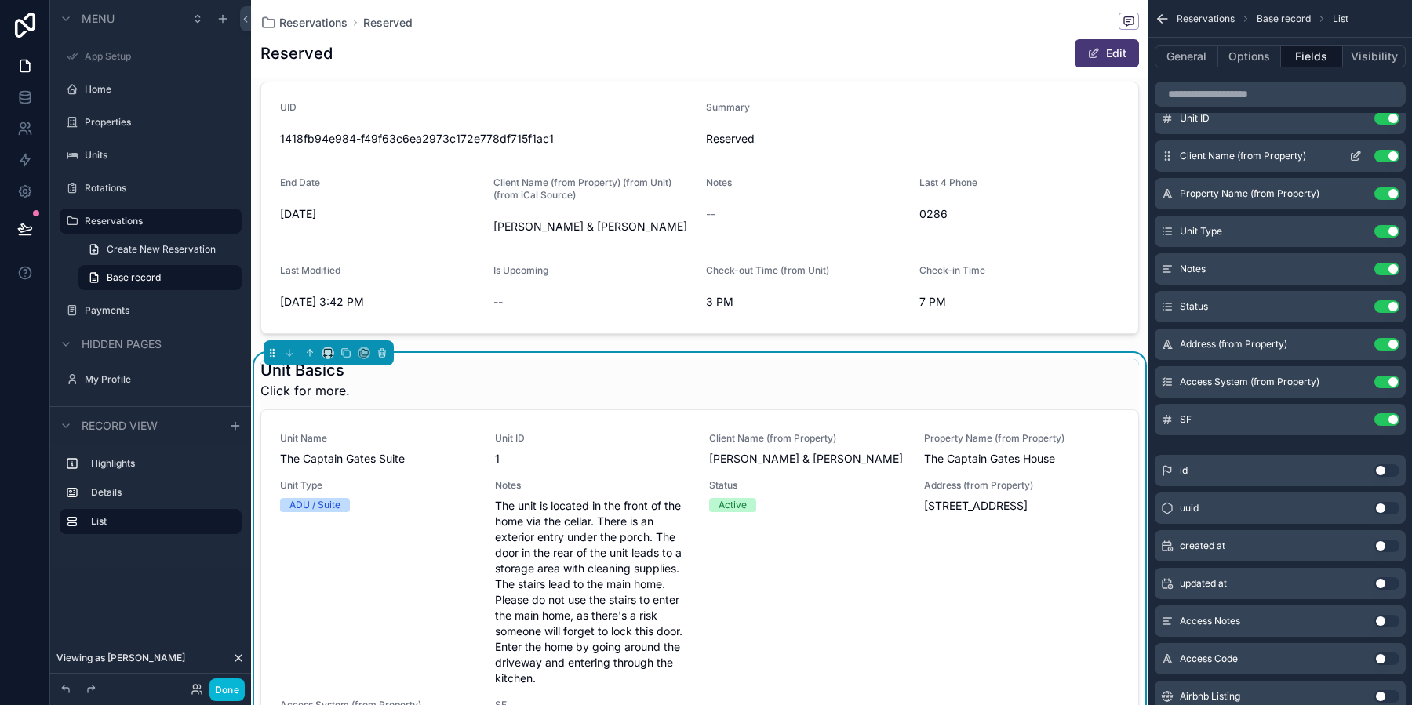
click at [1359, 159] on icon "scrollable content" at bounding box center [1355, 156] width 13 height 13
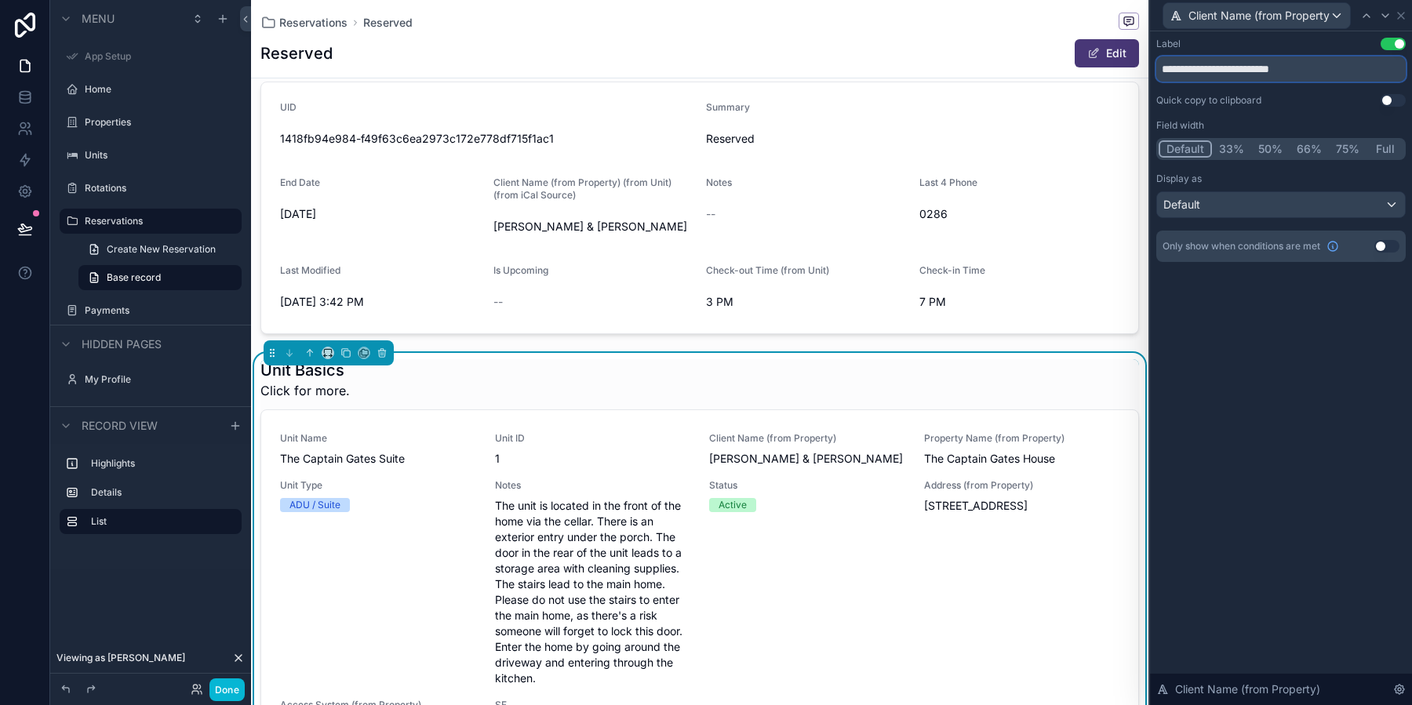
drag, startPoint x: 1315, startPoint y: 73, endPoint x: 1223, endPoint y: 75, distance: 92.6
click at [1223, 75] on input "**********" at bounding box center [1280, 68] width 249 height 25
type input "**********"
click at [1271, 306] on div "**********" at bounding box center [1281, 368] width 262 height 674
click at [1397, 14] on icon at bounding box center [1400, 15] width 13 height 13
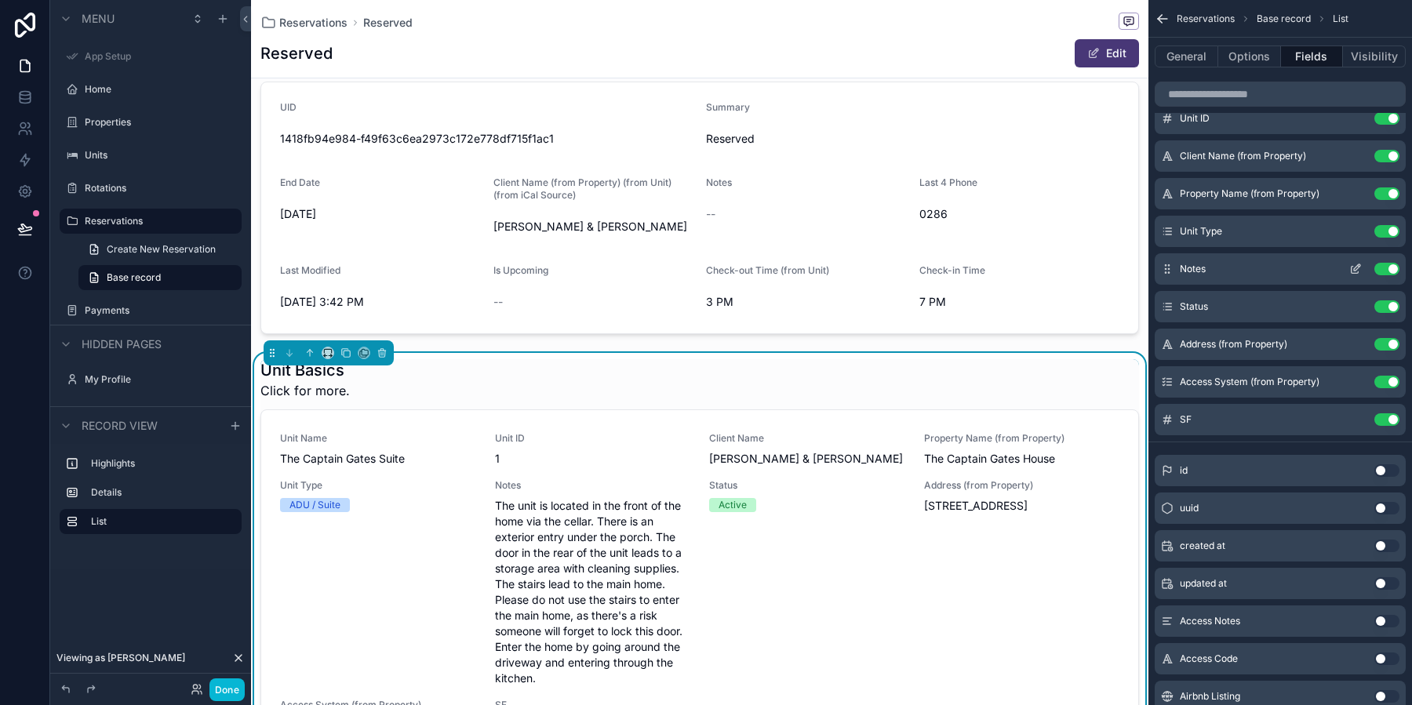
click at [1394, 265] on button "Use setting" at bounding box center [1386, 269] width 25 height 13
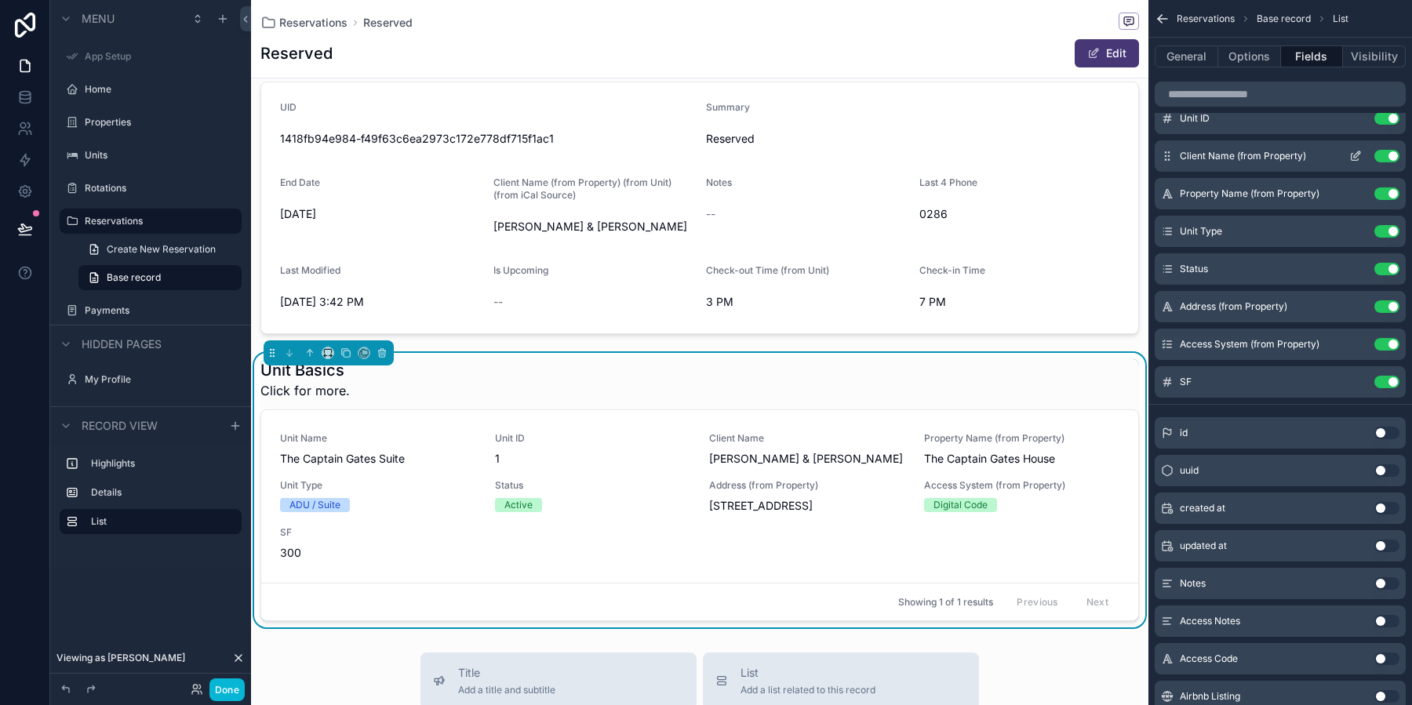
click at [1354, 153] on icon "scrollable content" at bounding box center [1357, 154] width 6 height 6
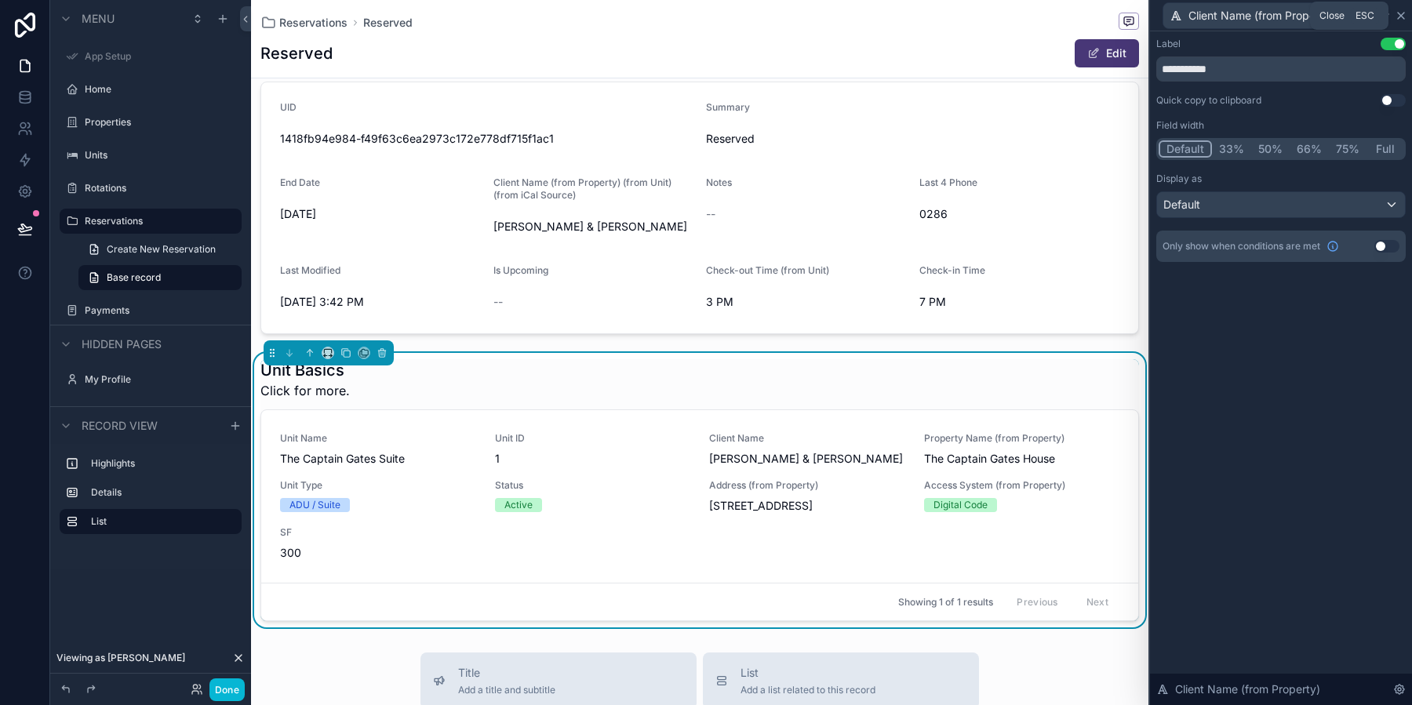
click at [1402, 16] on icon at bounding box center [1400, 15] width 13 height 13
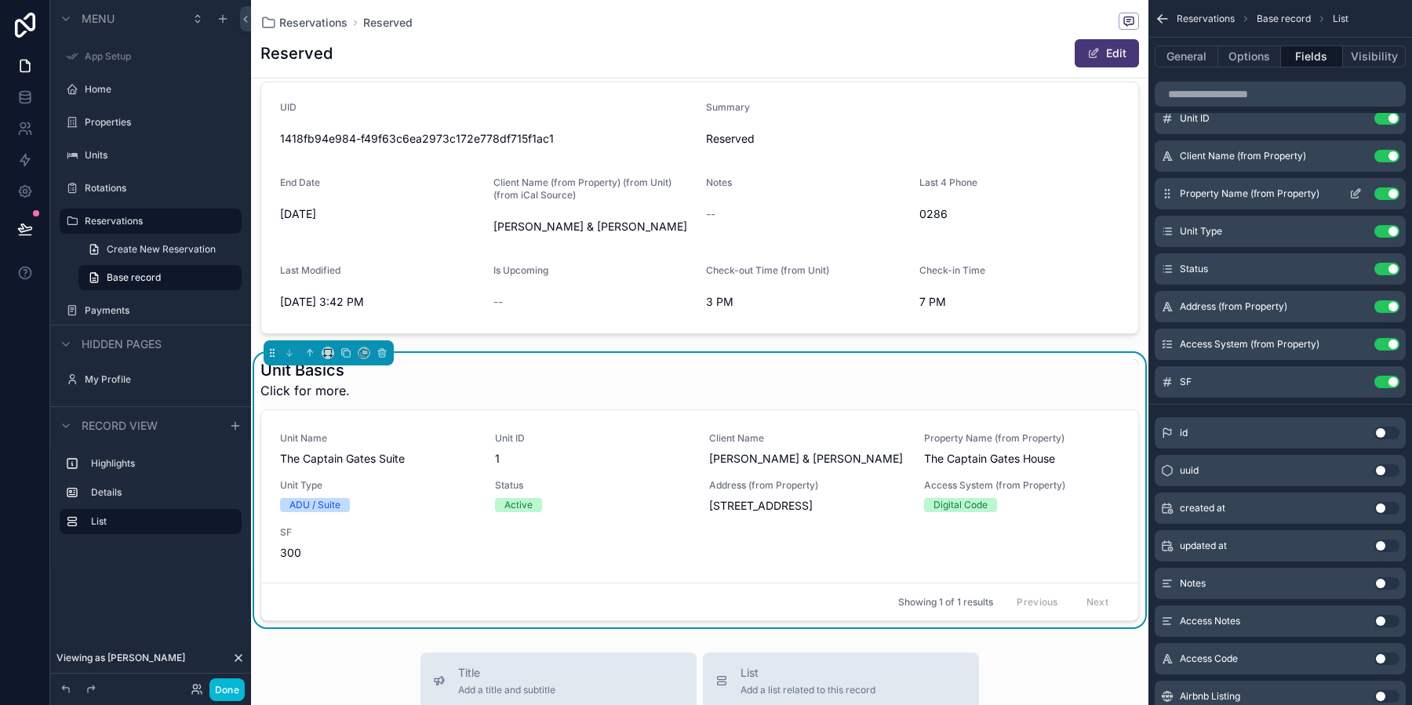
click at [1356, 194] on icon "scrollable content" at bounding box center [1355, 193] width 13 height 13
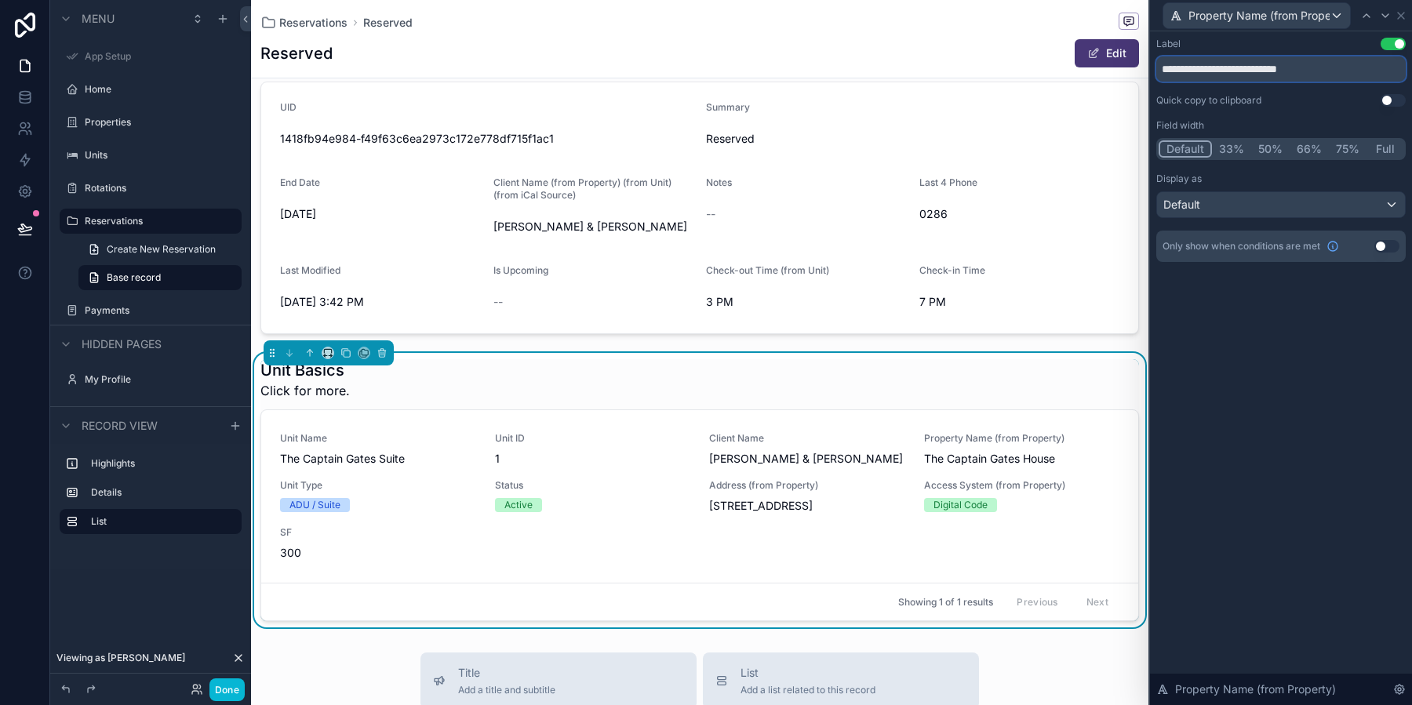
drag, startPoint x: 1331, startPoint y: 73, endPoint x: 1244, endPoint y: 71, distance: 87.1
click at [1244, 71] on input "**********" at bounding box center [1280, 68] width 249 height 25
type input "**********"
click at [1309, 345] on div "**********" at bounding box center [1281, 368] width 262 height 674
click at [1398, 18] on icon at bounding box center [1400, 15] width 13 height 13
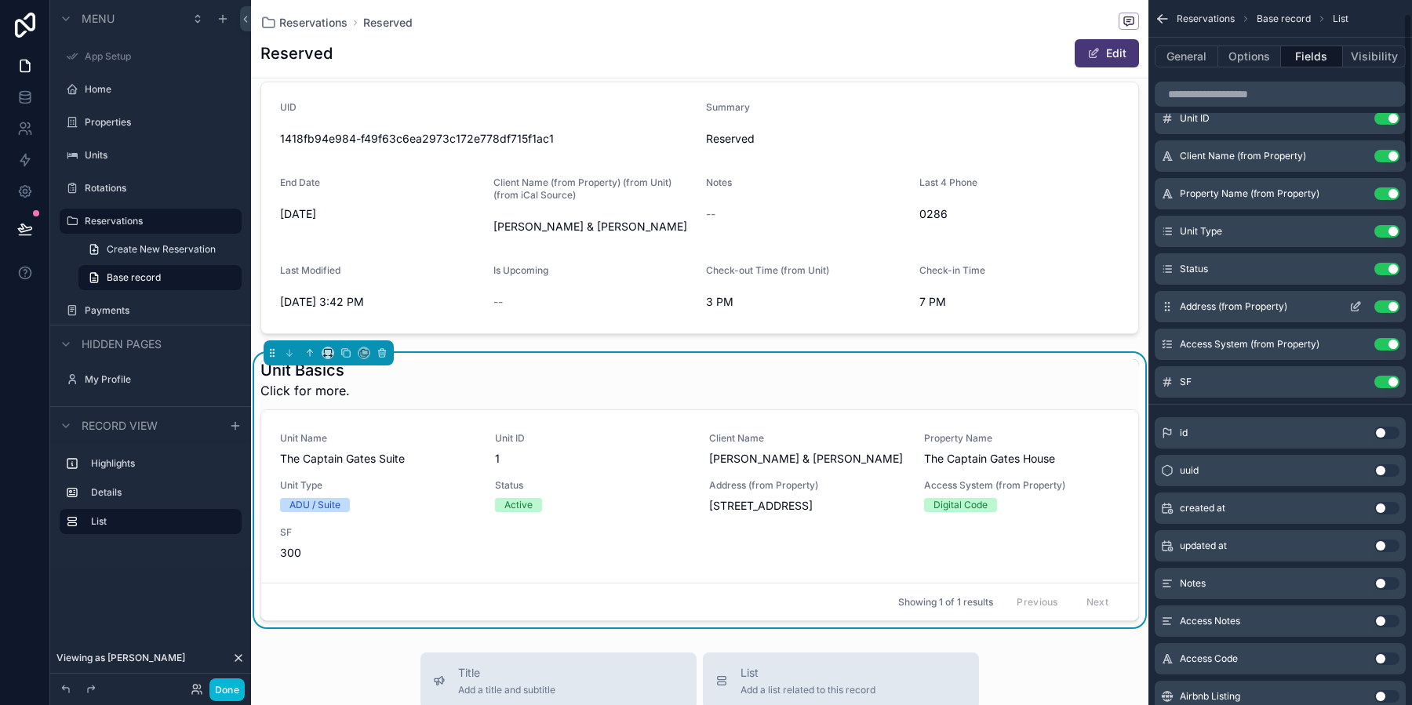
click at [1364, 306] on button "scrollable content" at bounding box center [1355, 306] width 25 height 13
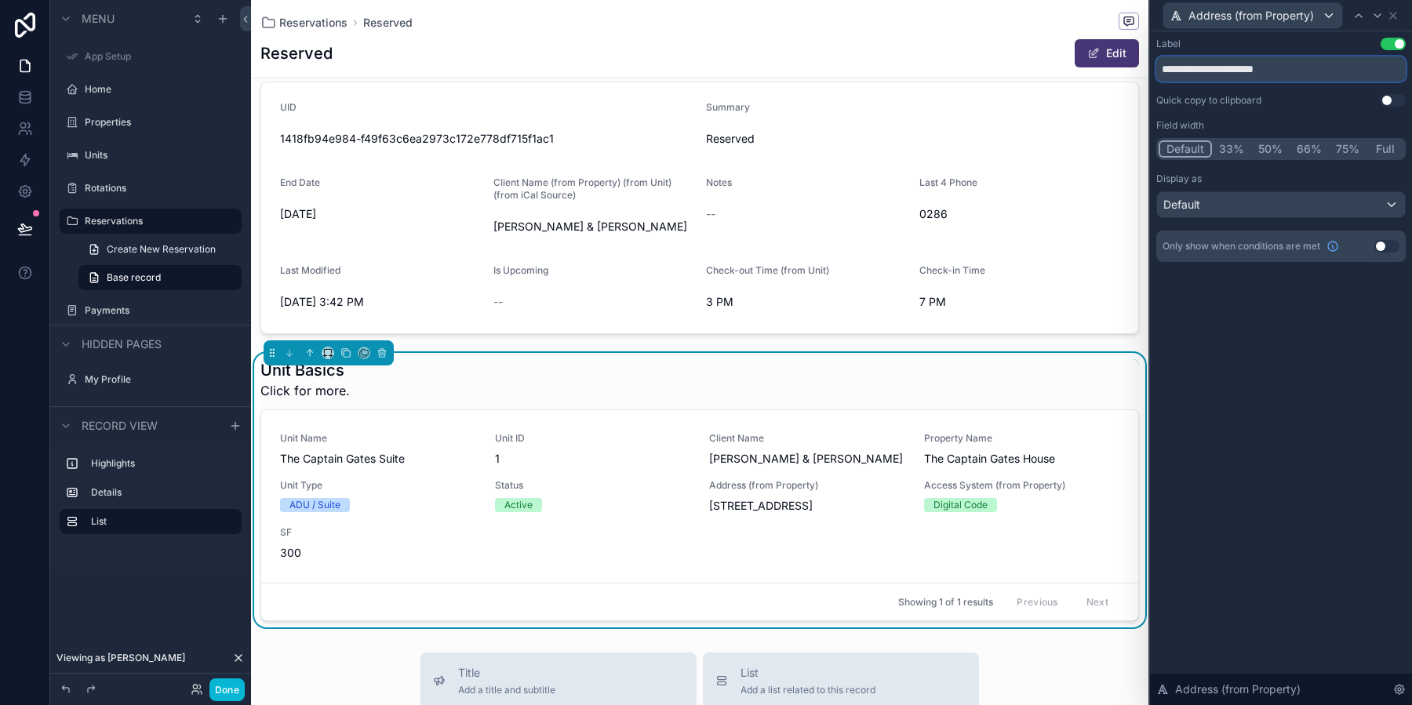
click at [1263, 64] on input "**********" at bounding box center [1280, 68] width 249 height 25
type input "*******"
click at [1293, 393] on div "Label Use setting ******* Quick copy to clipboard Use setting Field width Defau…" at bounding box center [1281, 368] width 262 height 674
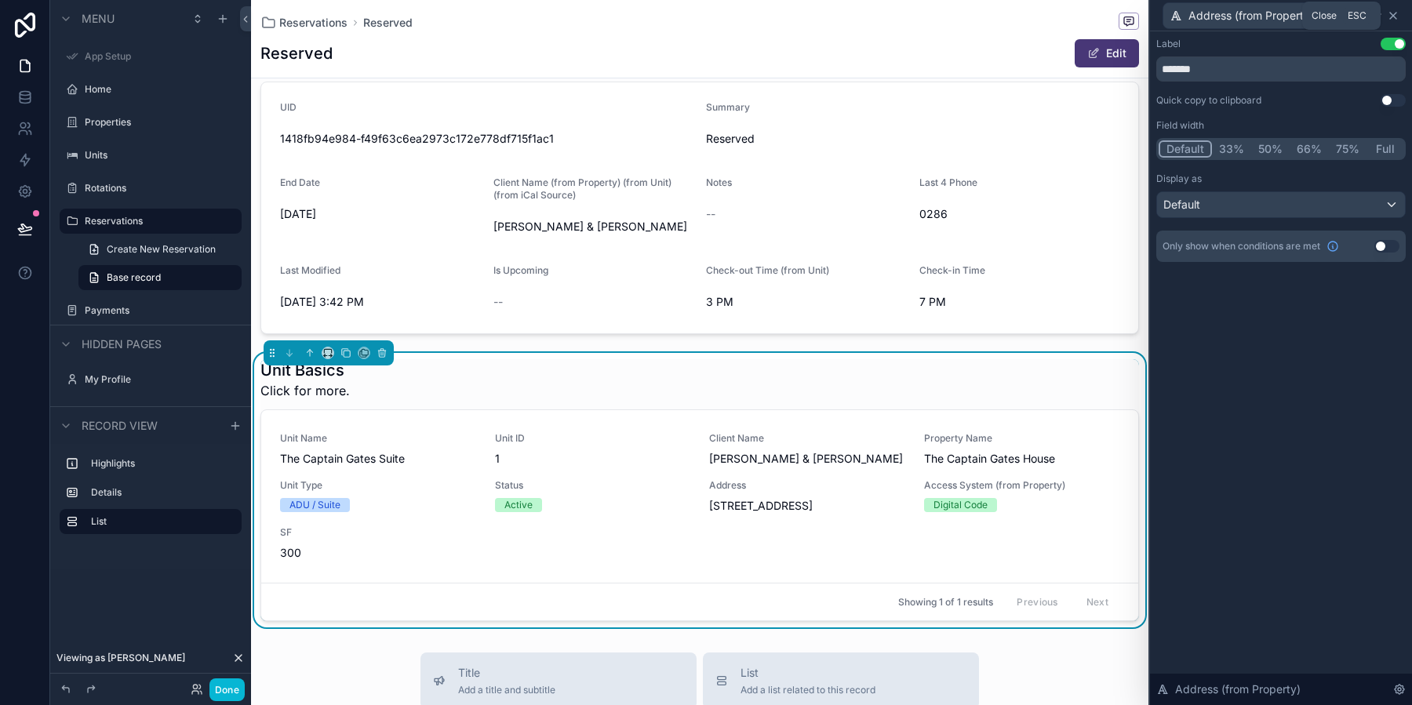
click at [1395, 13] on icon at bounding box center [1392, 15] width 13 height 13
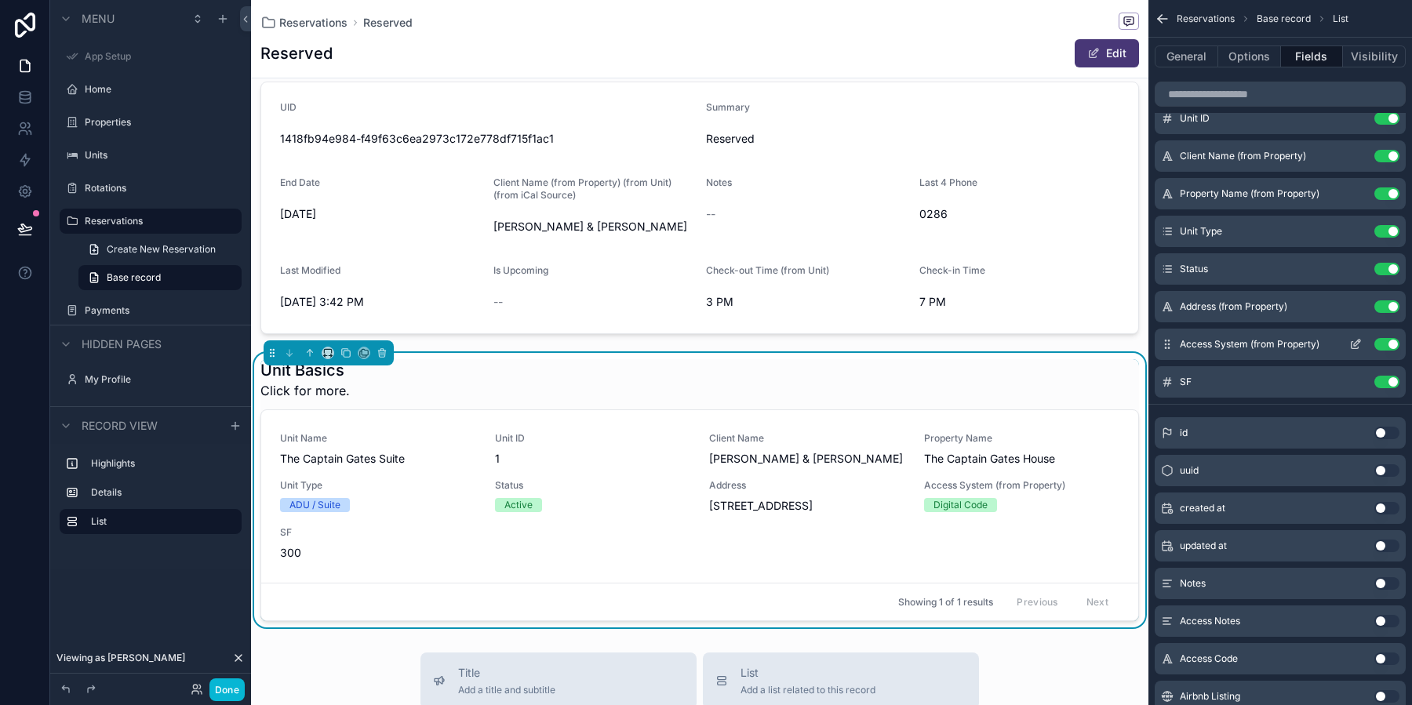
click at [1352, 342] on icon "scrollable content" at bounding box center [1354, 345] width 7 height 7
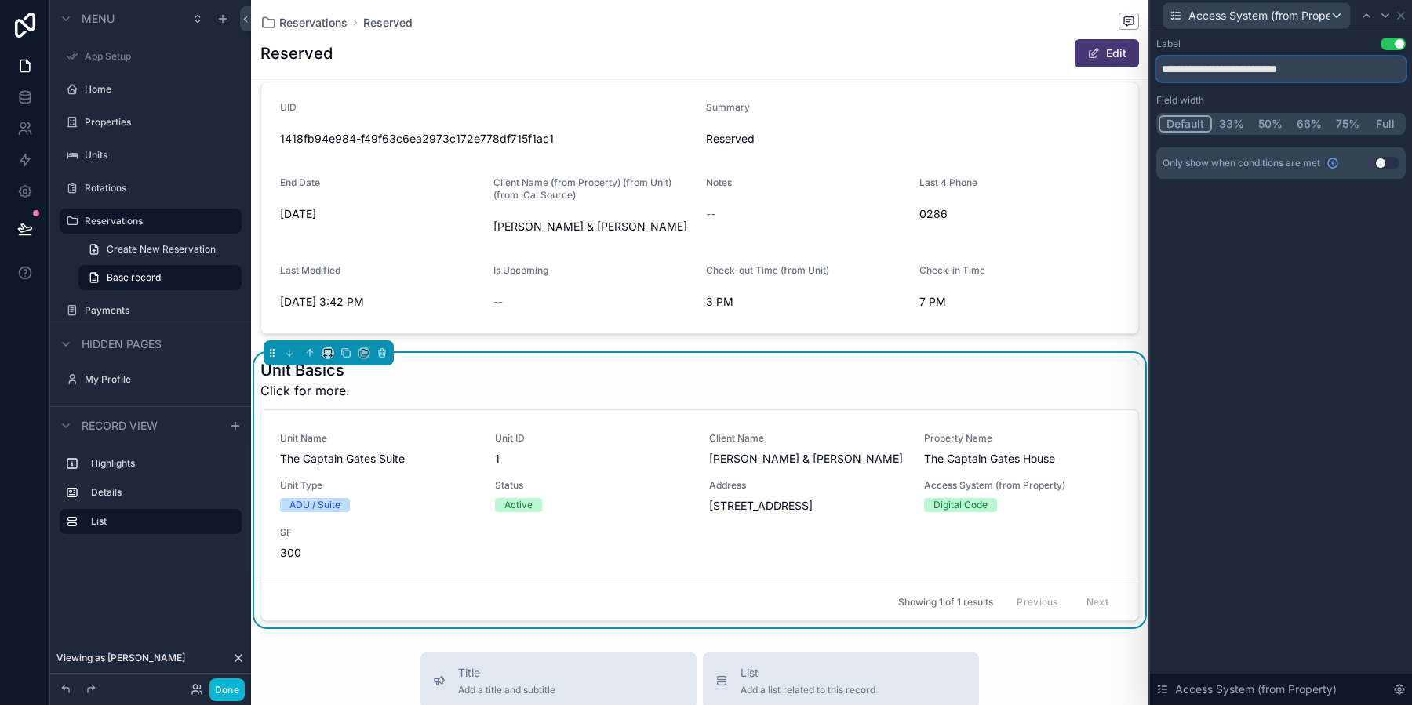
drag, startPoint x: 1334, startPoint y: 71, endPoint x: 1240, endPoint y: 73, distance: 94.1
click at [1240, 73] on input "**********" at bounding box center [1280, 68] width 249 height 25
type input "**********"
click at [1401, 14] on icon at bounding box center [1400, 16] width 6 height 6
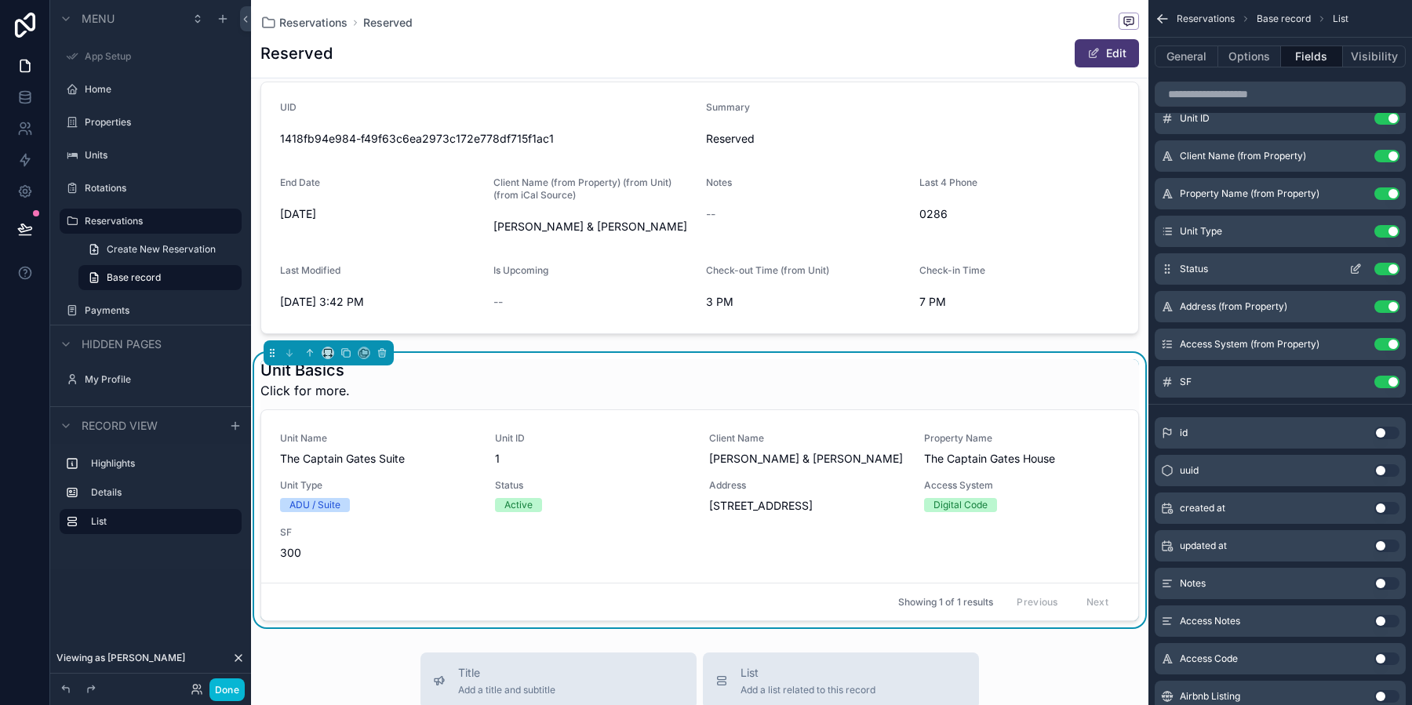
click at [1355, 267] on icon "scrollable content" at bounding box center [1357, 267] width 6 height 6
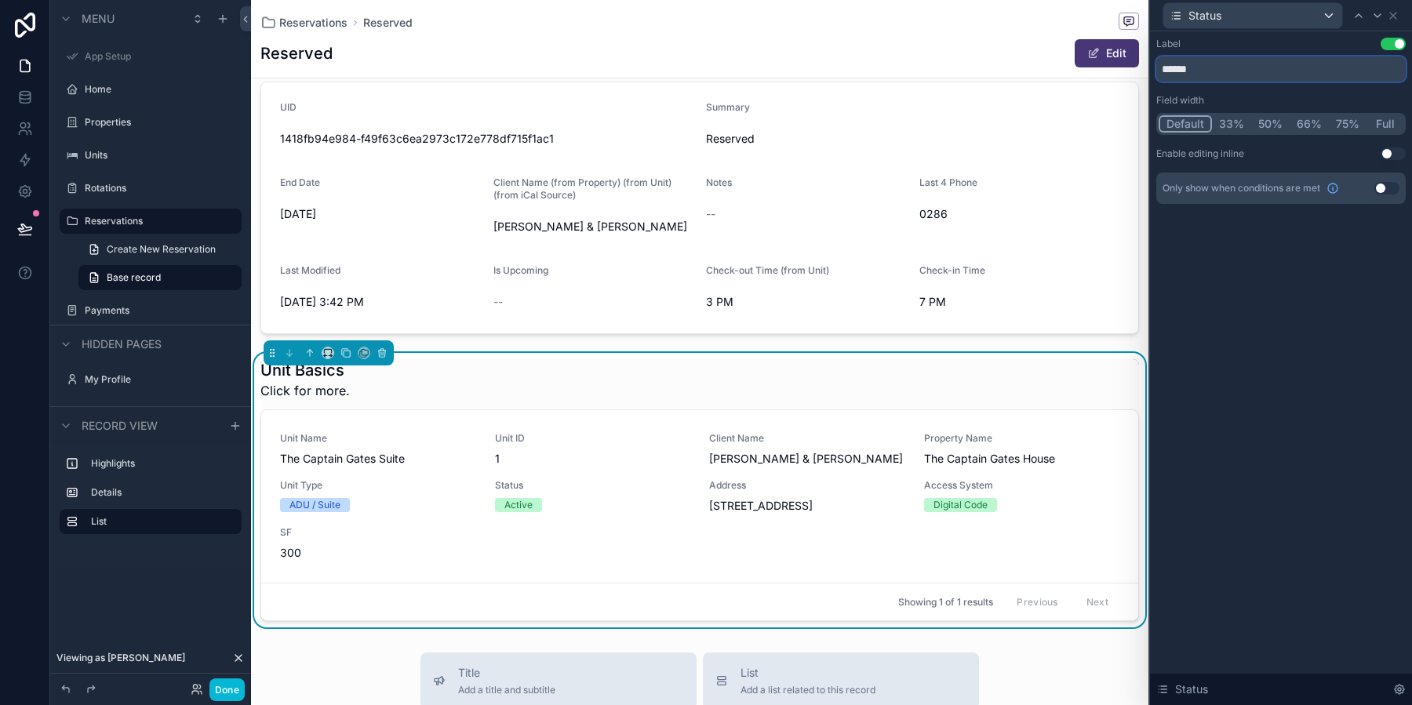
click at [1158, 71] on input "******" at bounding box center [1280, 68] width 249 height 25
type input "**********"
click at [1285, 371] on div "**********" at bounding box center [1281, 368] width 262 height 674
click at [1394, 15] on icon at bounding box center [1392, 15] width 13 height 13
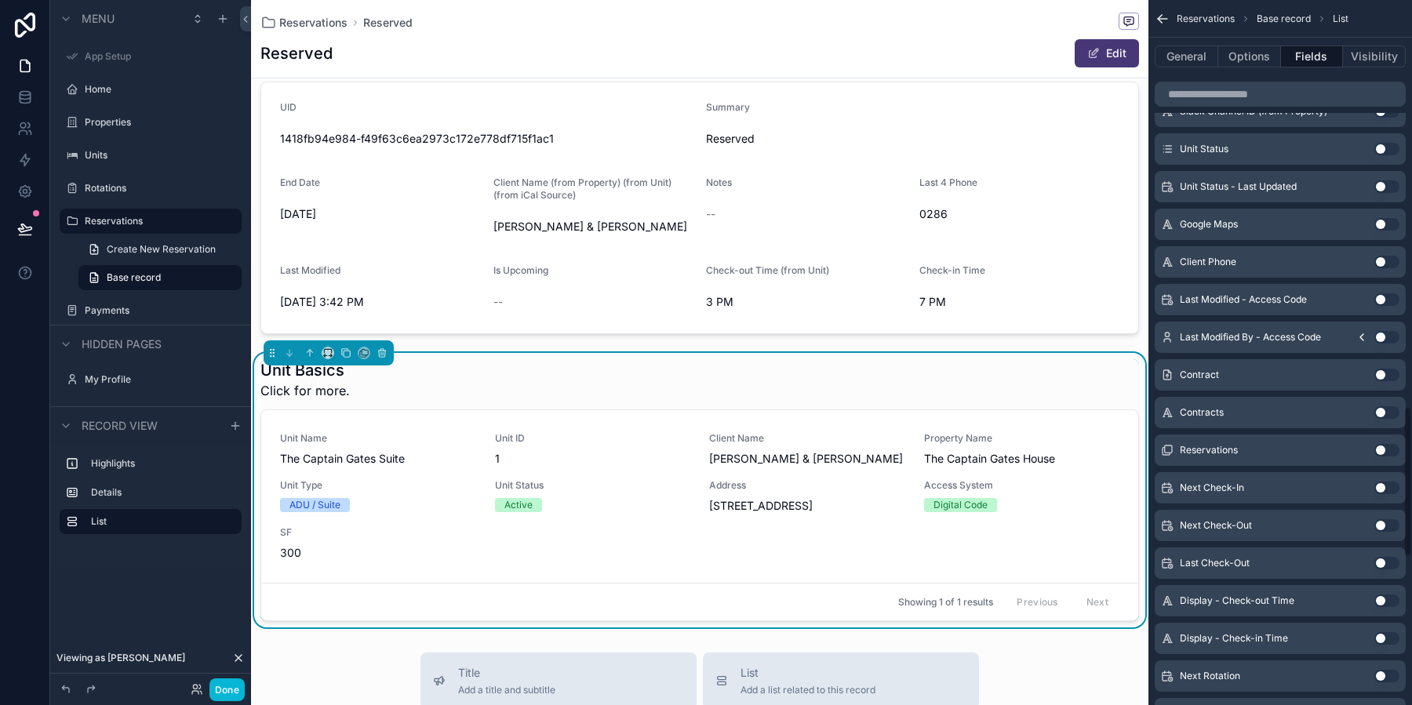
scroll to position [1888, 0]
click at [1381, 184] on button "Use setting" at bounding box center [1386, 188] width 25 height 13
click at [1383, 190] on button "Use setting" at bounding box center [1386, 188] width 25 height 13
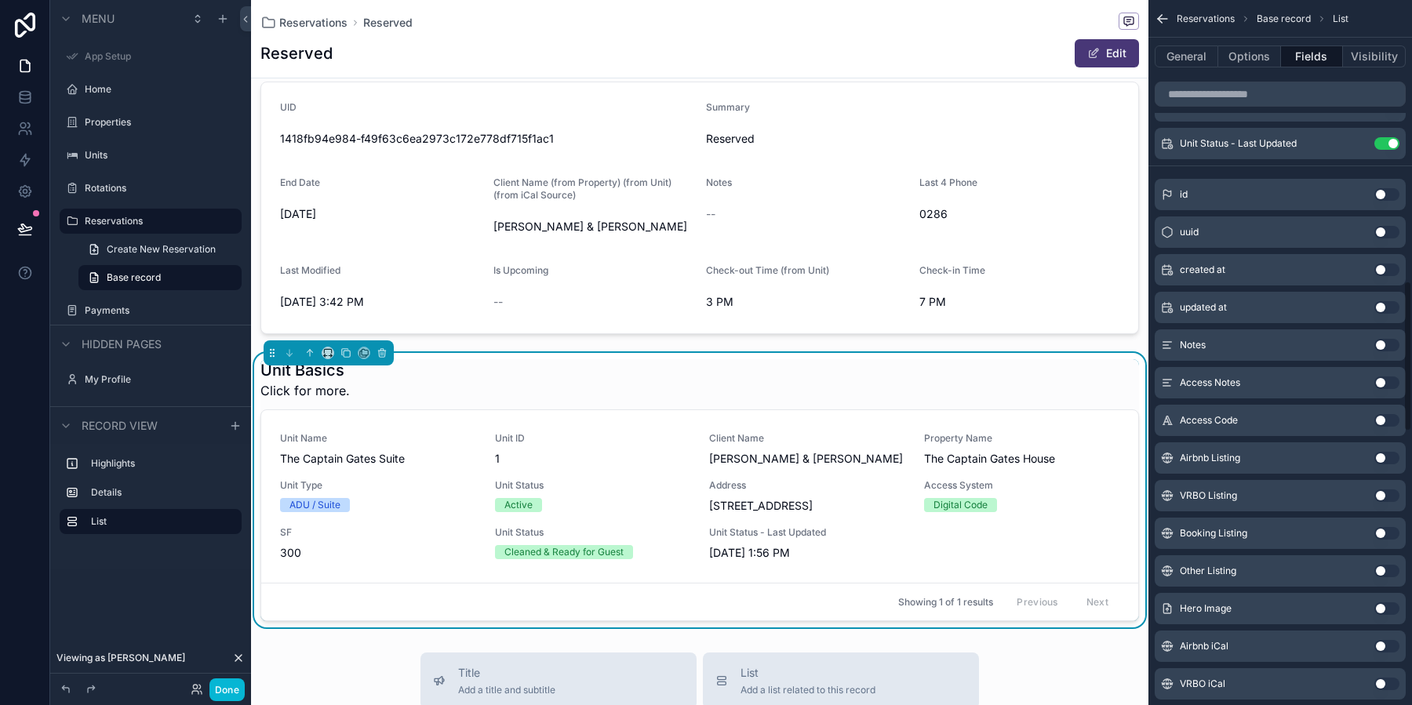
scroll to position [0, 0]
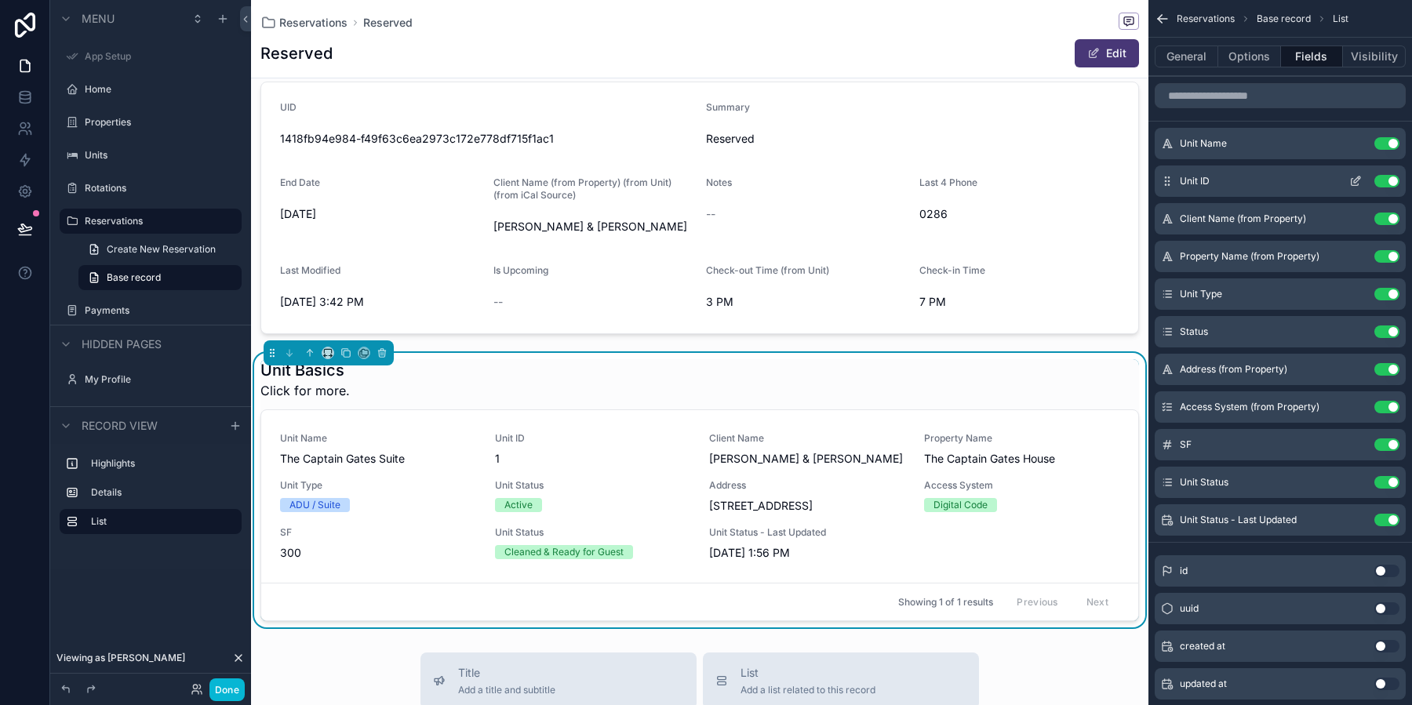
click at [1393, 175] on button "Use setting" at bounding box center [1386, 181] width 25 height 13
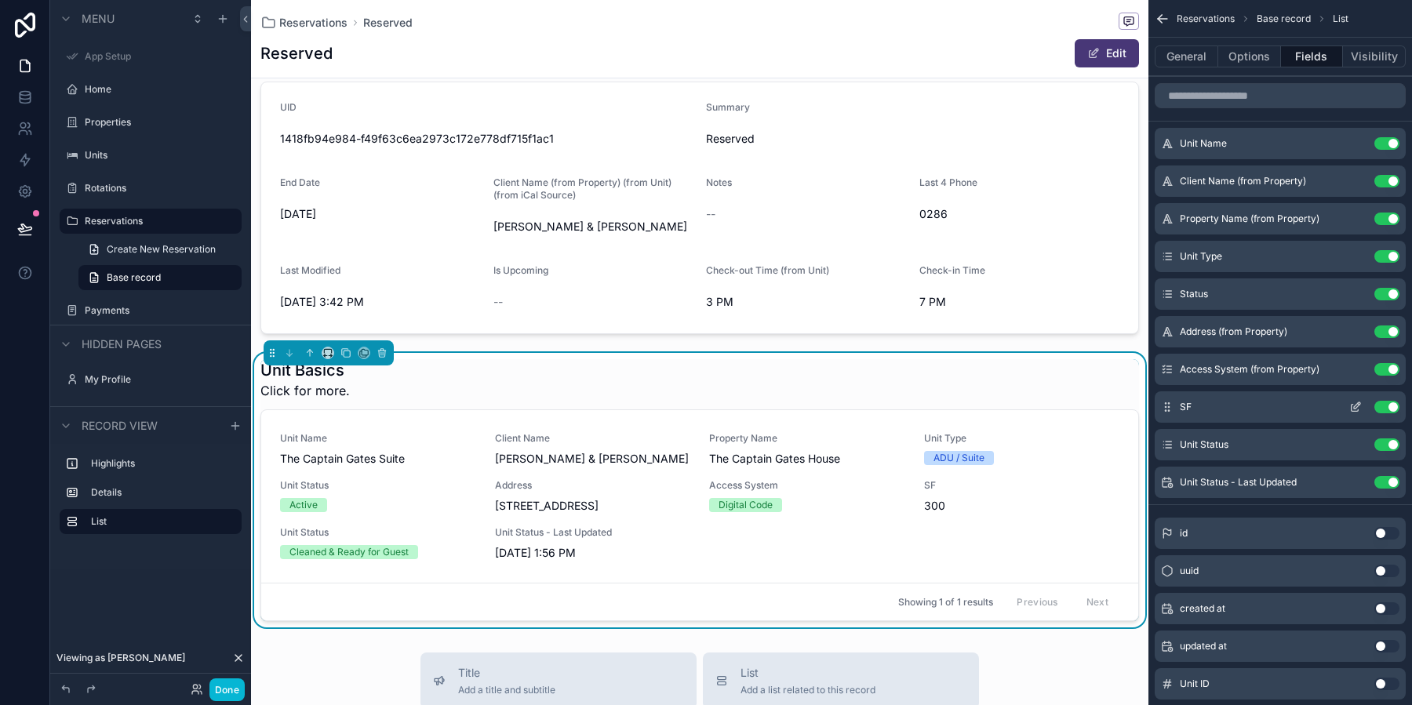
click at [1392, 409] on button "Use setting" at bounding box center [1386, 407] width 25 height 13
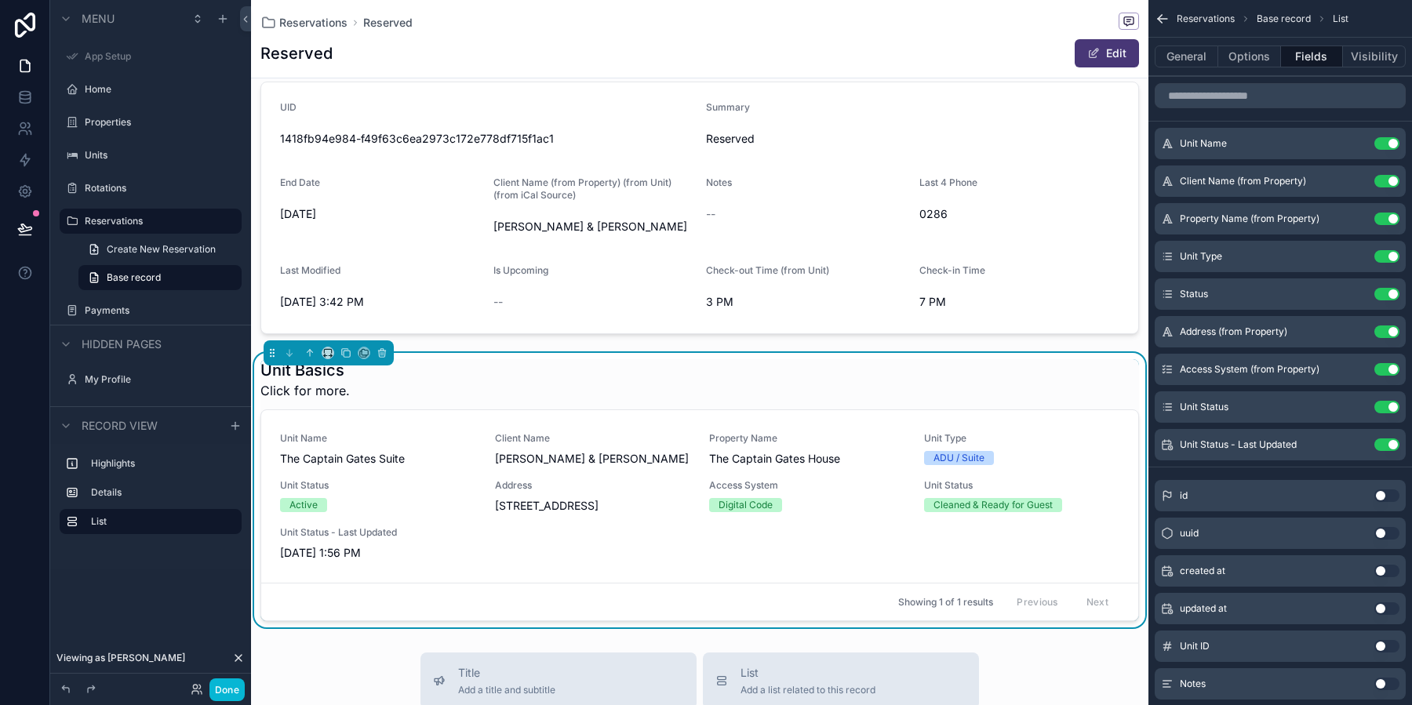
click at [1392, 409] on button "Use setting" at bounding box center [1386, 407] width 25 height 13
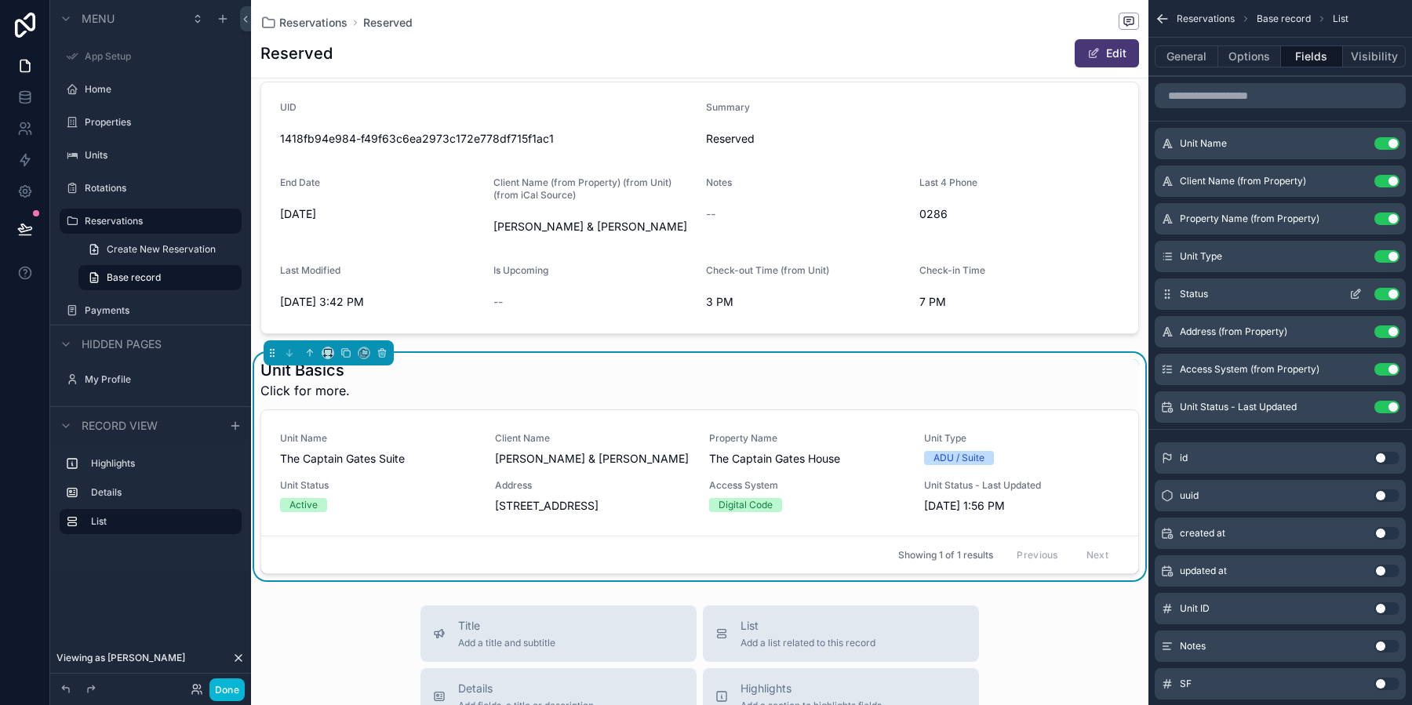
click at [1392, 295] on button "Use setting" at bounding box center [1386, 294] width 25 height 13
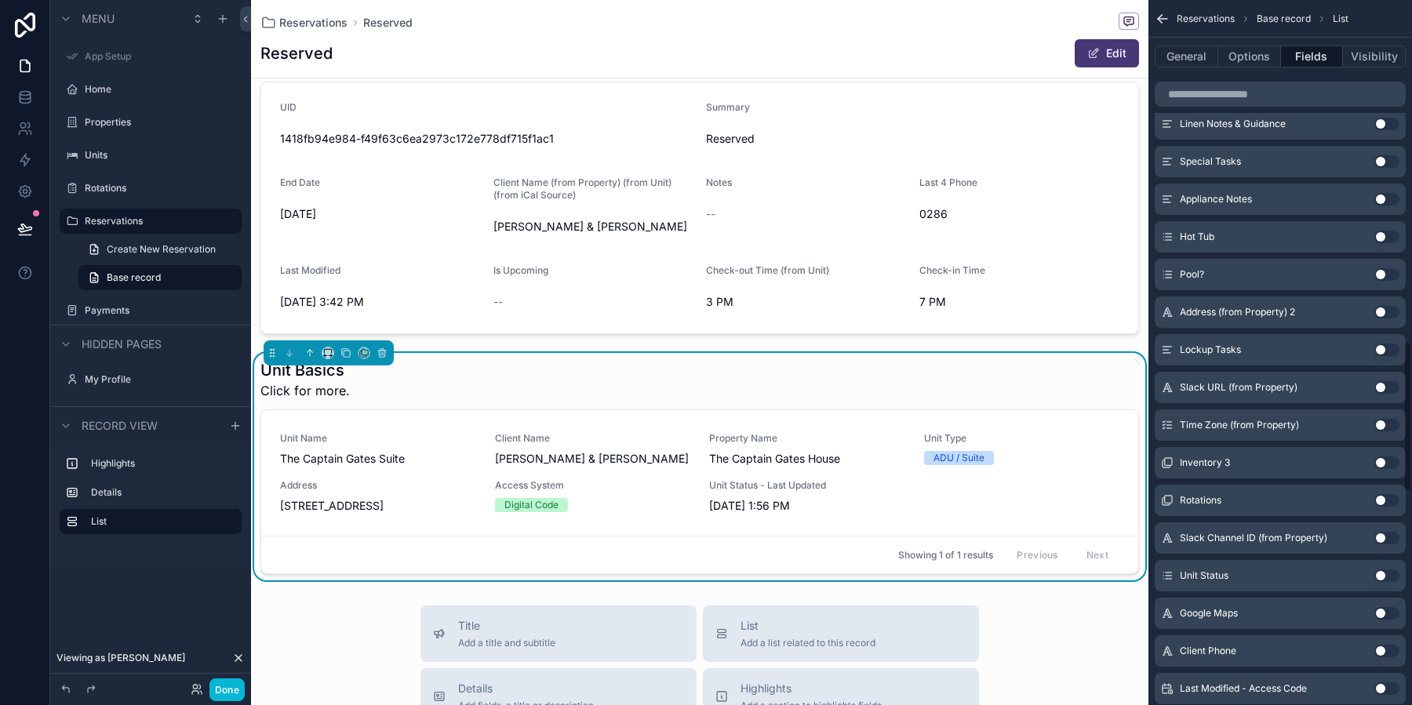
scroll to position [1681, 0]
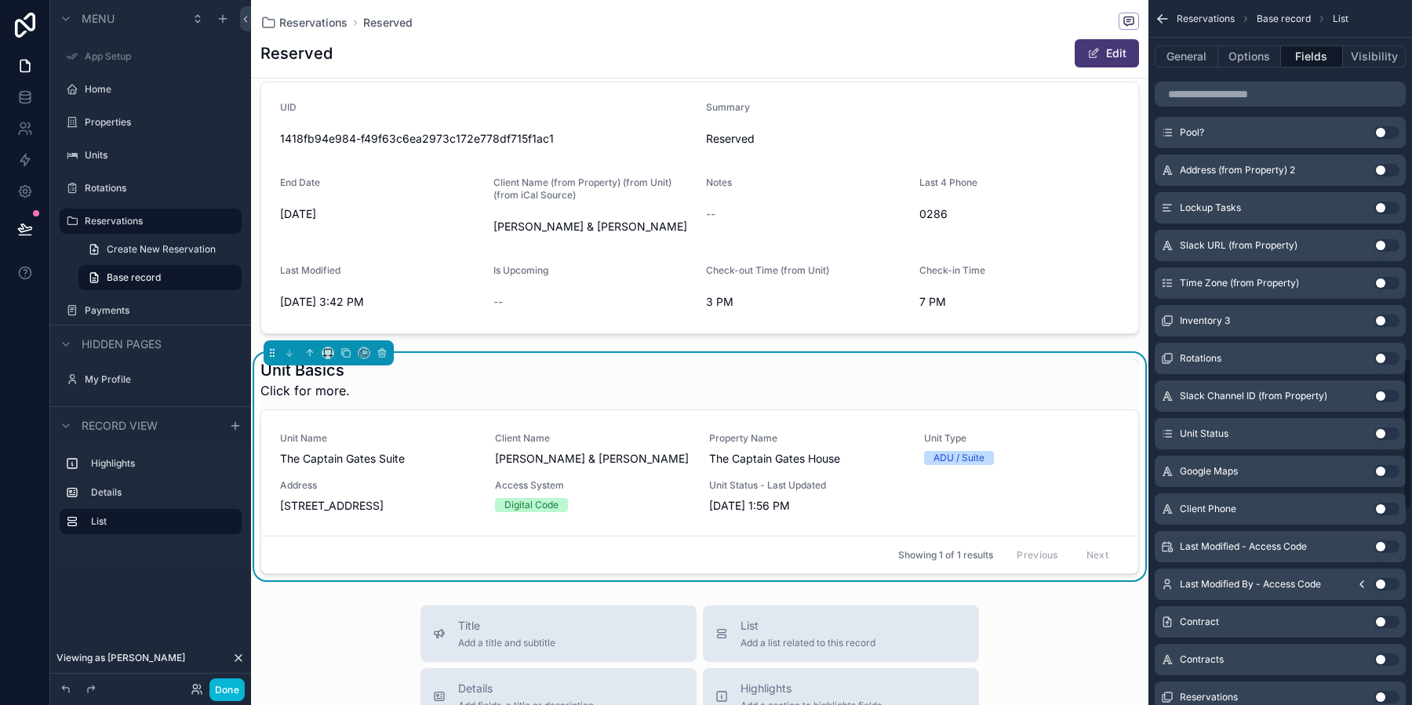
click at [1386, 431] on button "Use setting" at bounding box center [1386, 433] width 25 height 13
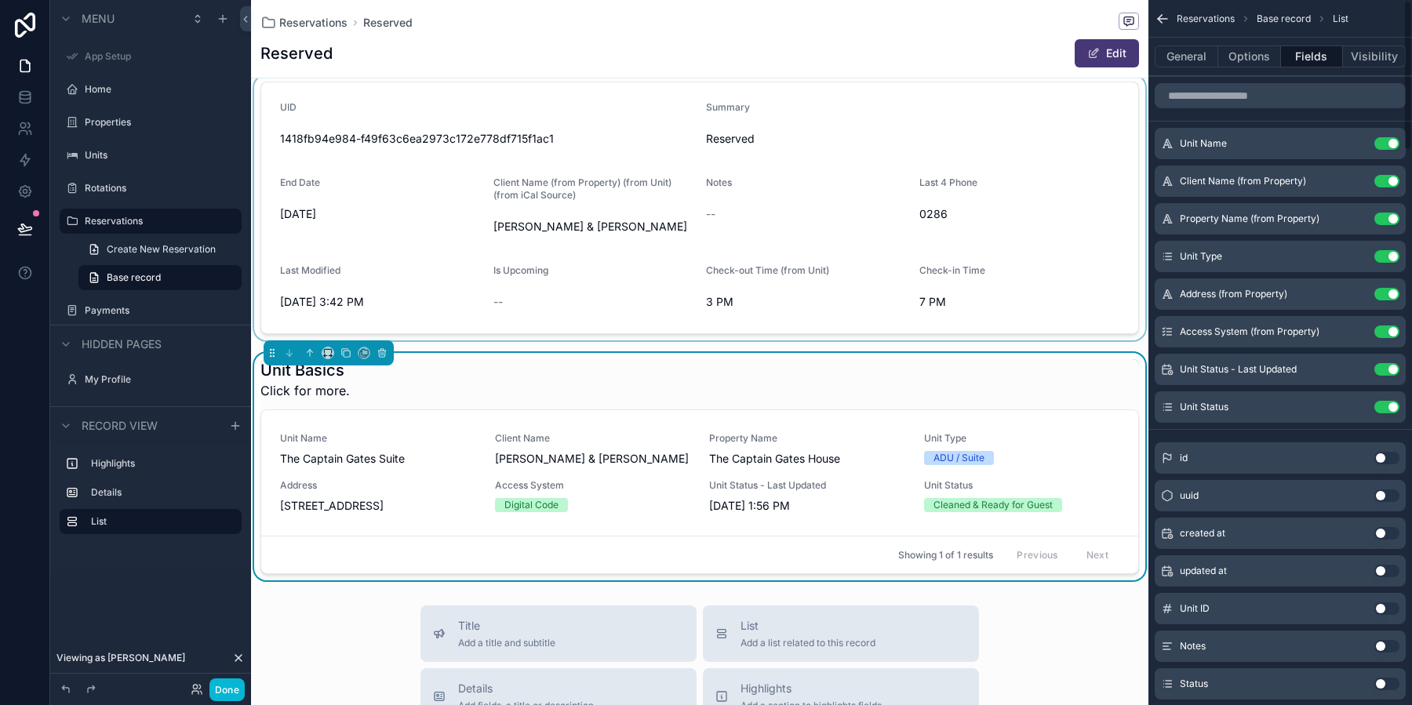
scroll to position [0, 0]
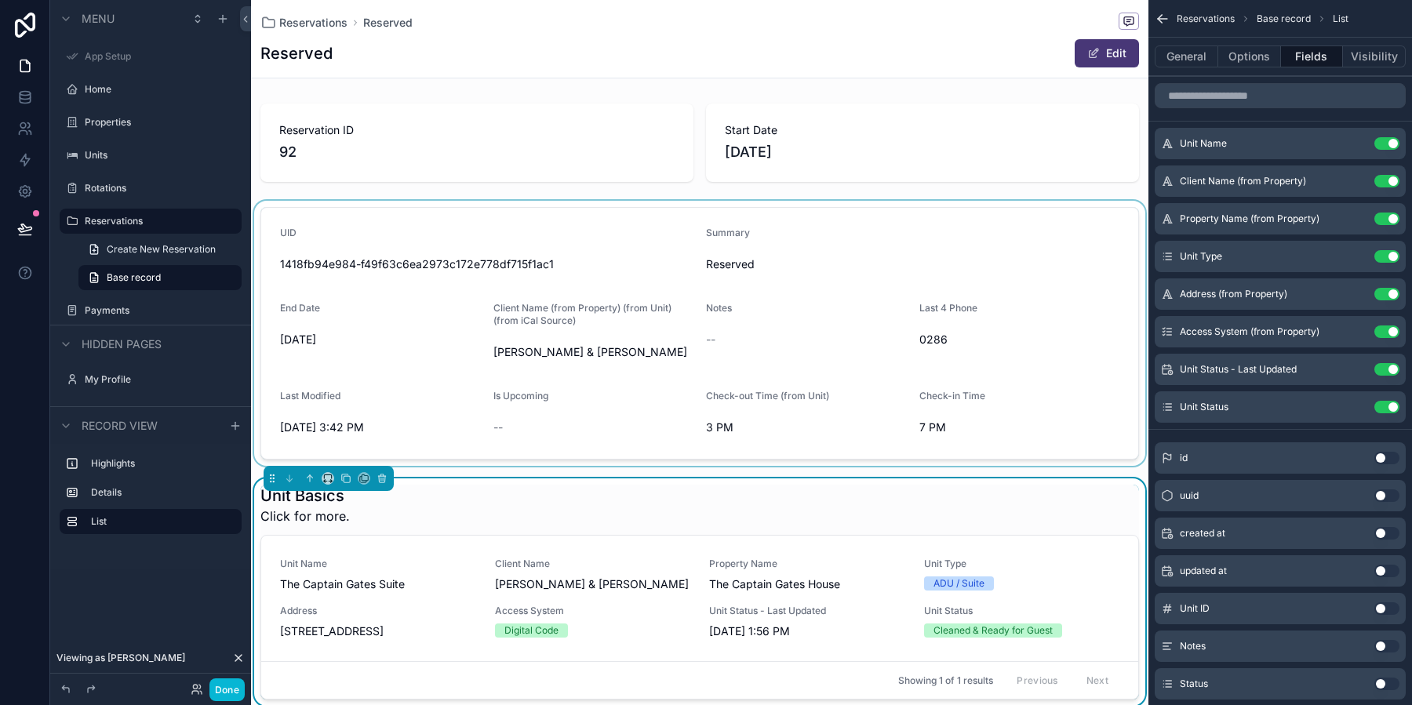
click at [743, 225] on div "scrollable content" at bounding box center [699, 333] width 897 height 265
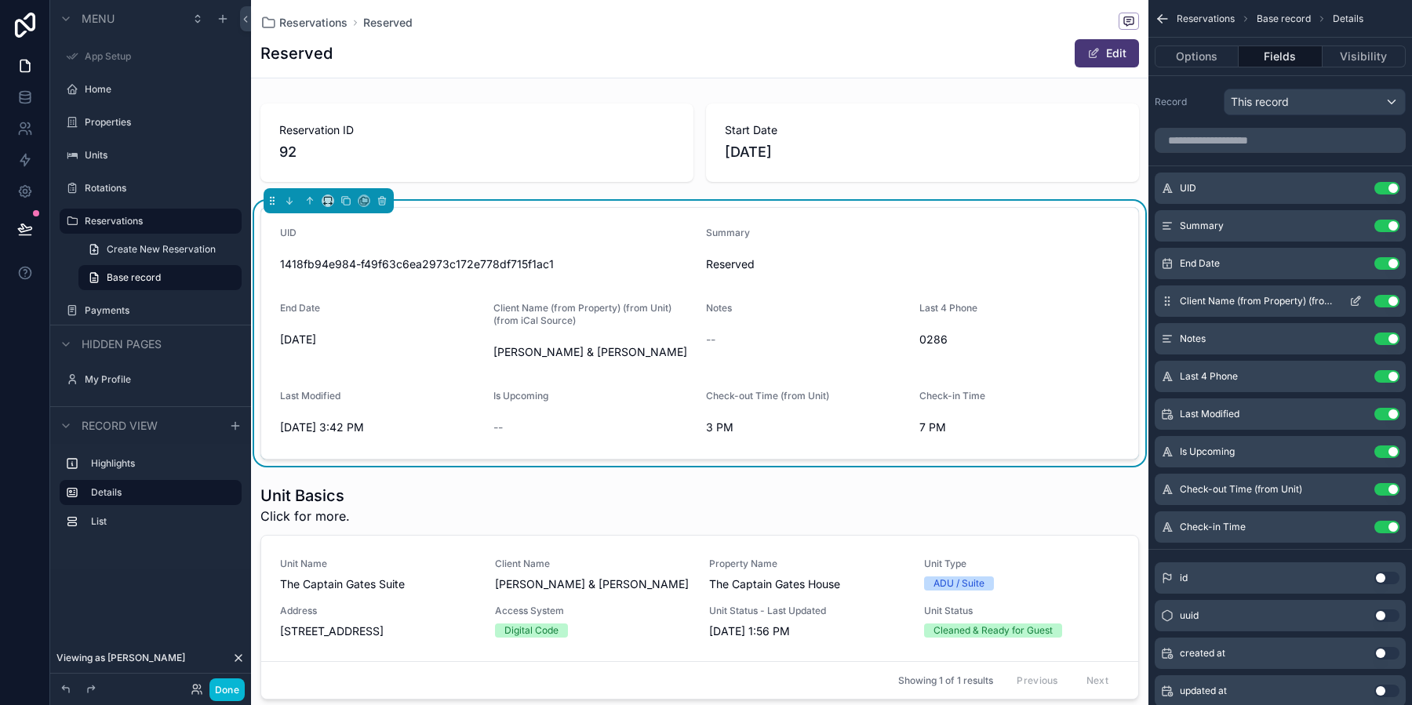
click at [1386, 301] on button "Use setting" at bounding box center [1386, 301] width 25 height 13
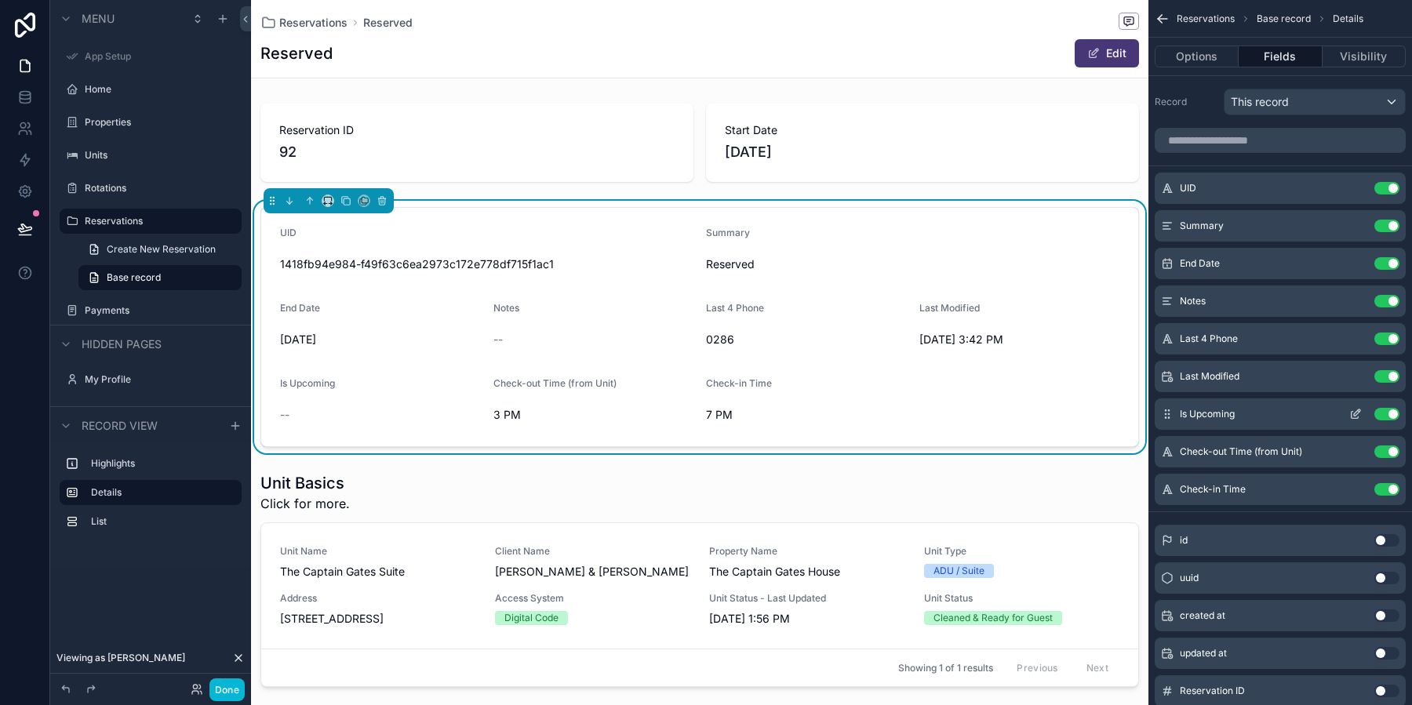
click at [1396, 412] on button "Use setting" at bounding box center [1386, 414] width 25 height 13
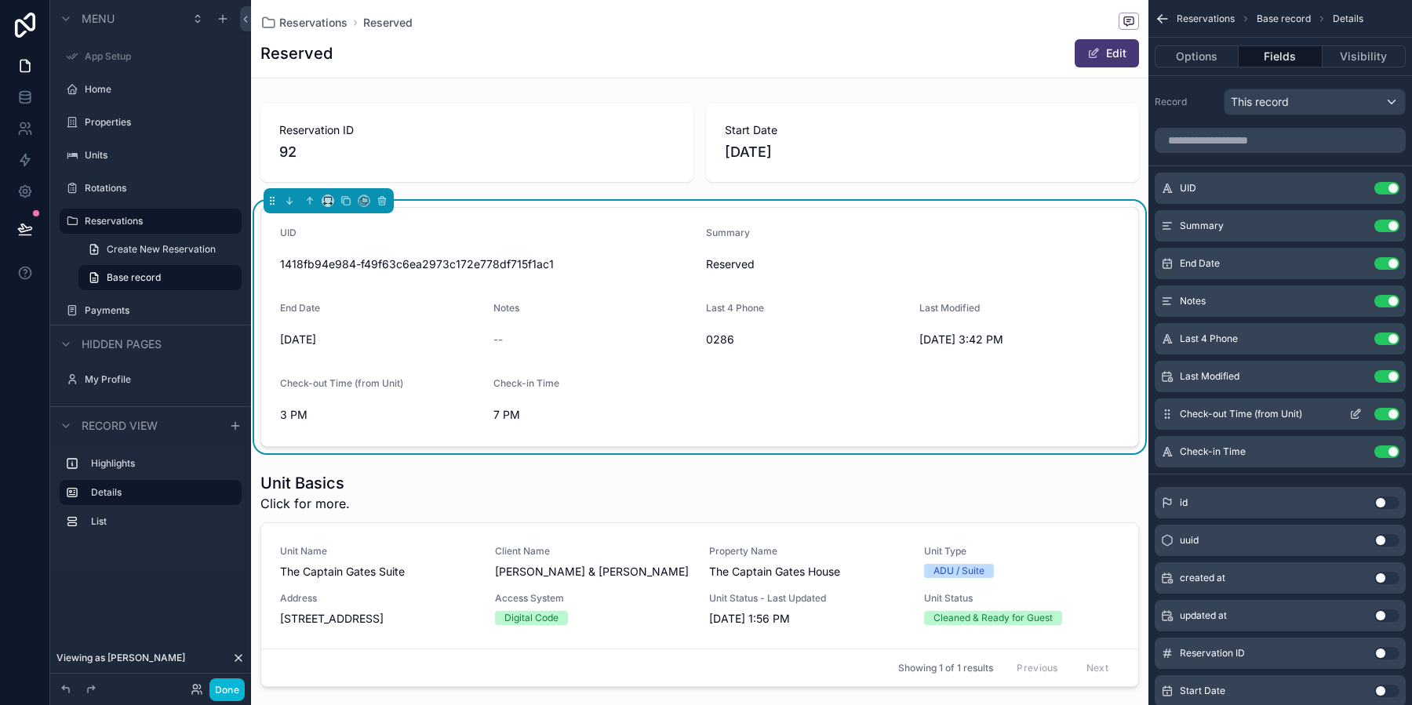
click at [1359, 412] on icon "scrollable content" at bounding box center [1355, 414] width 13 height 13
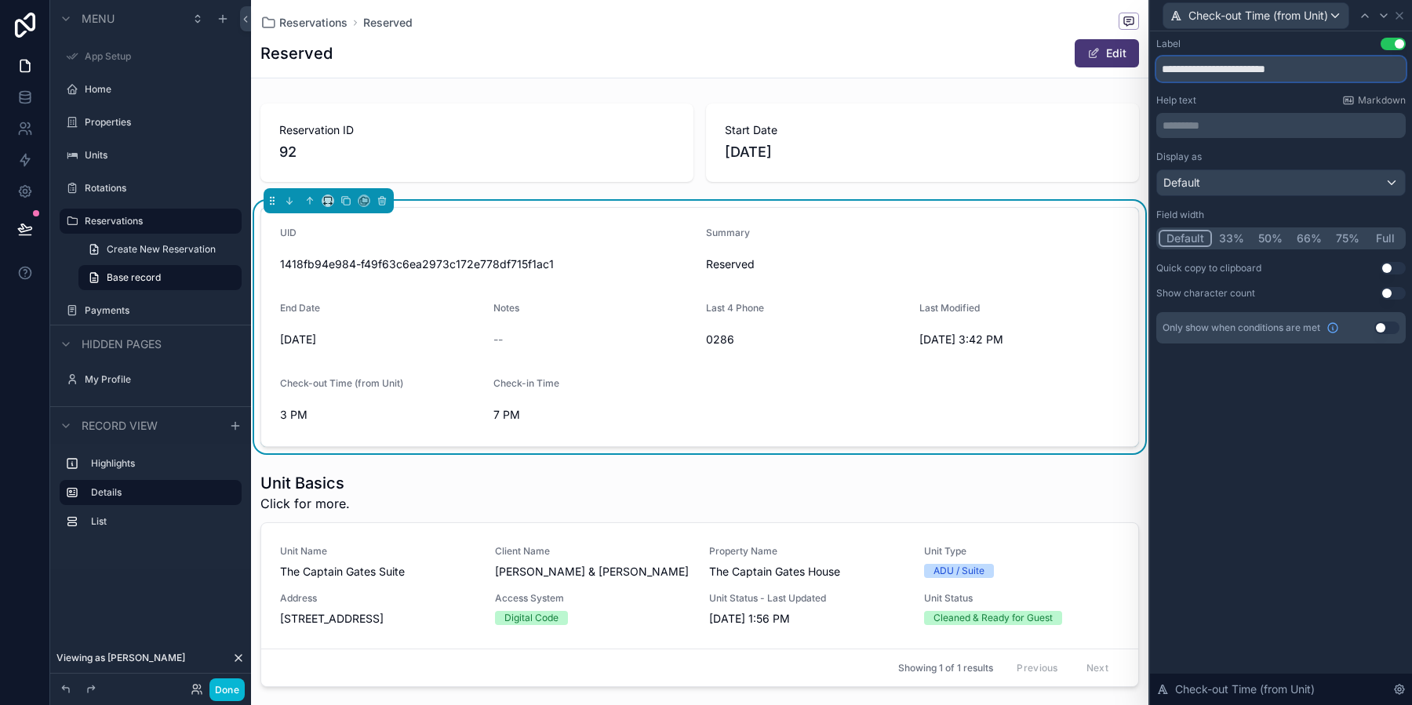
drag, startPoint x: 1315, startPoint y: 73, endPoint x: 1247, endPoint y: 74, distance: 68.2
click at [1247, 74] on input "**********" at bounding box center [1280, 68] width 249 height 25
type input "**********"
click at [1405, 18] on icon at bounding box center [1399, 15] width 13 height 13
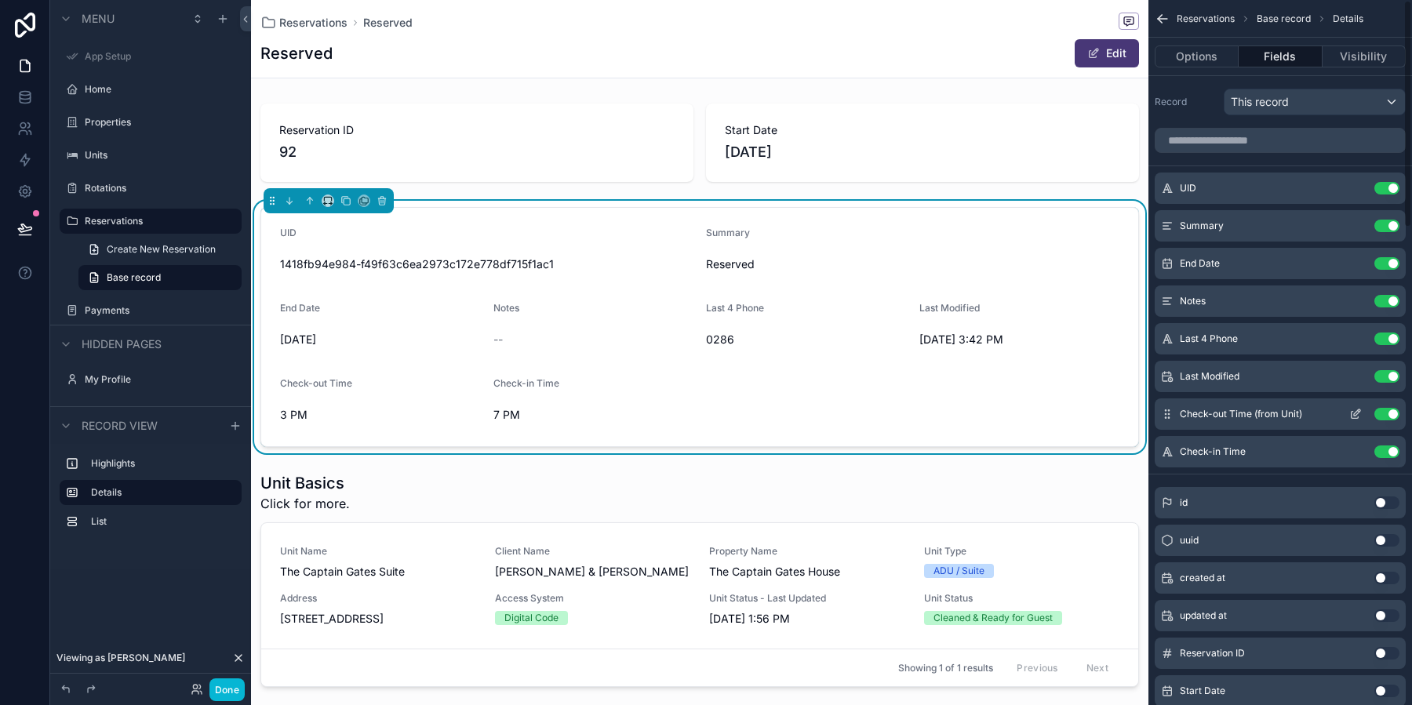
click at [1392, 412] on button "Use setting" at bounding box center [1386, 414] width 25 height 13
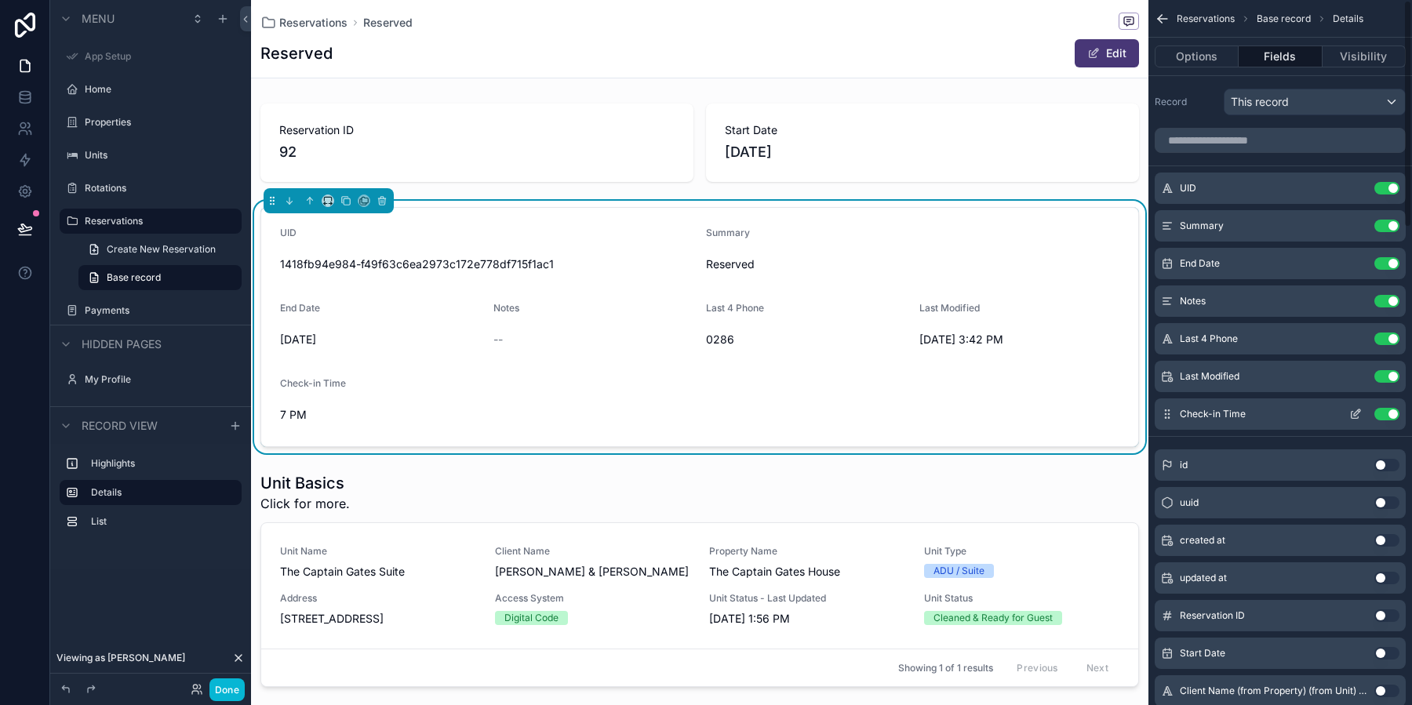
click at [1392, 411] on button "Use setting" at bounding box center [1386, 414] width 25 height 13
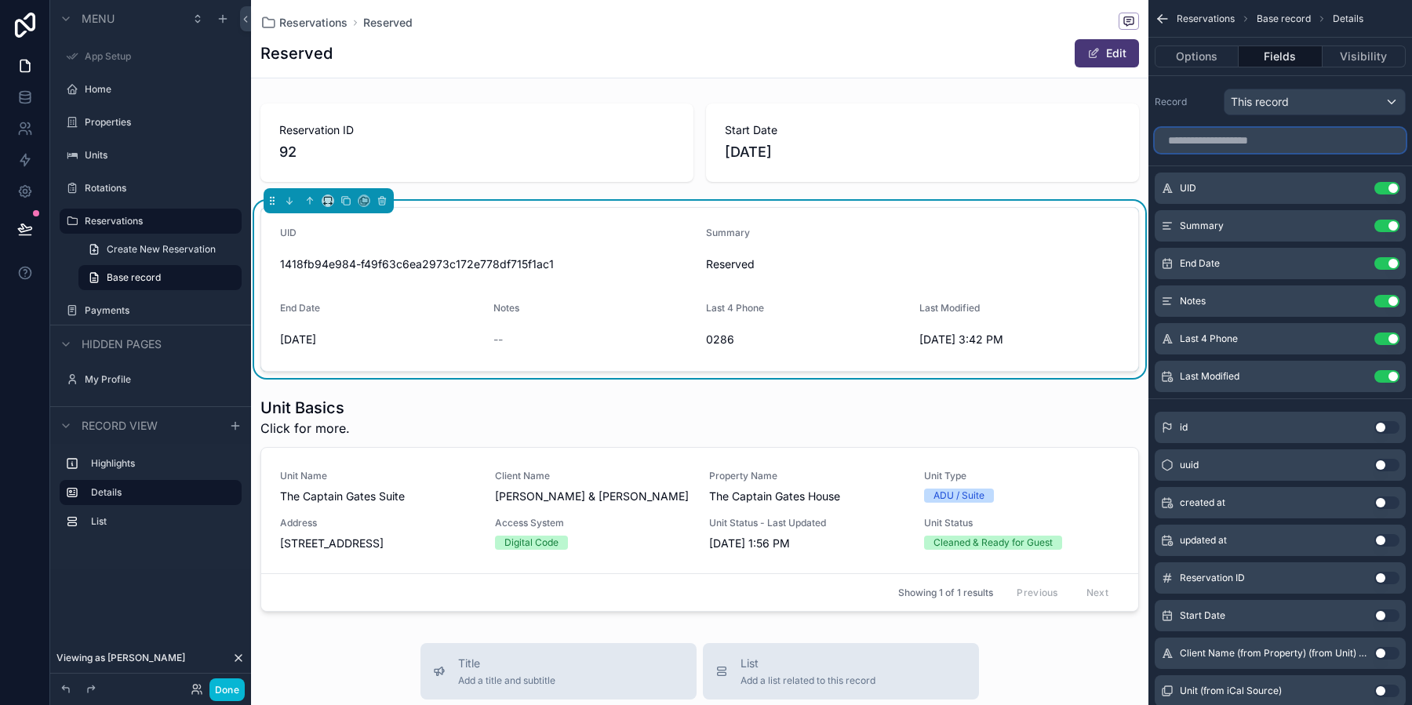
click at [1205, 142] on input "scrollable content" at bounding box center [1279, 140] width 251 height 25
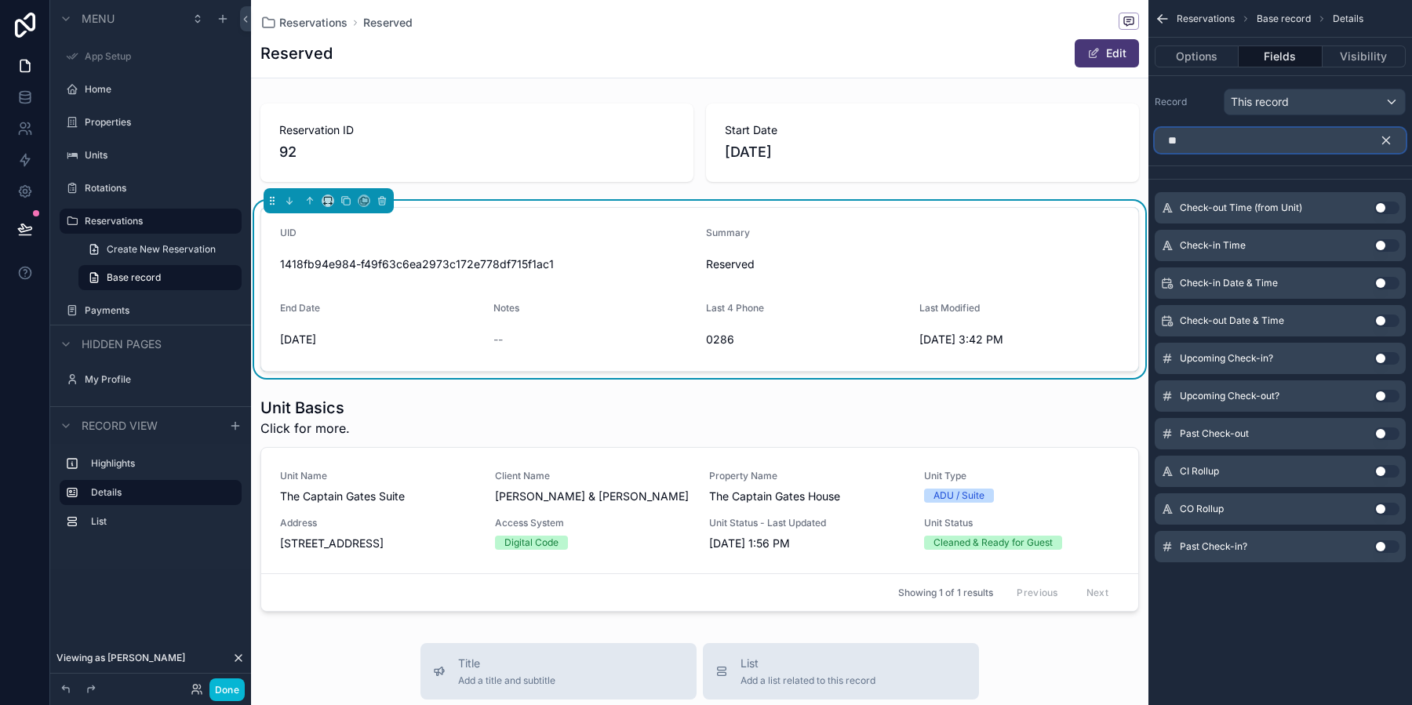
type input "*"
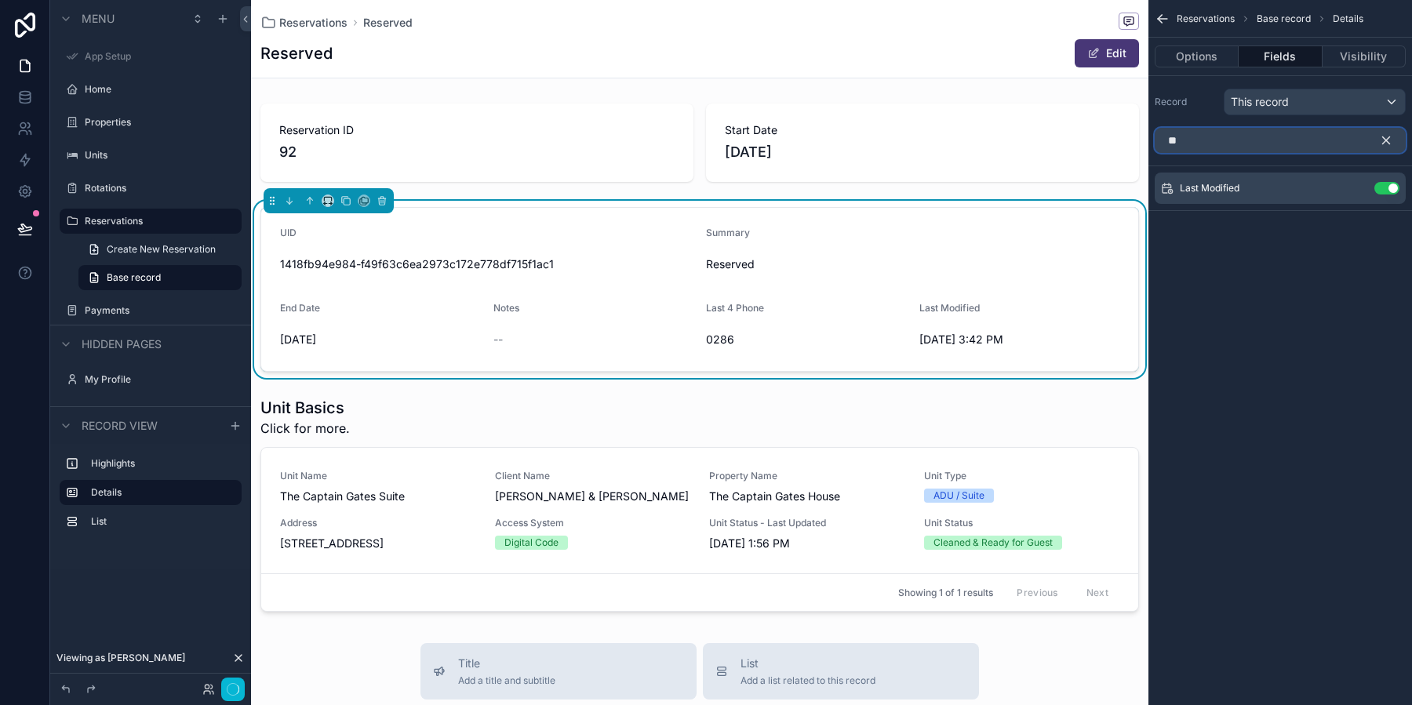
type input "*"
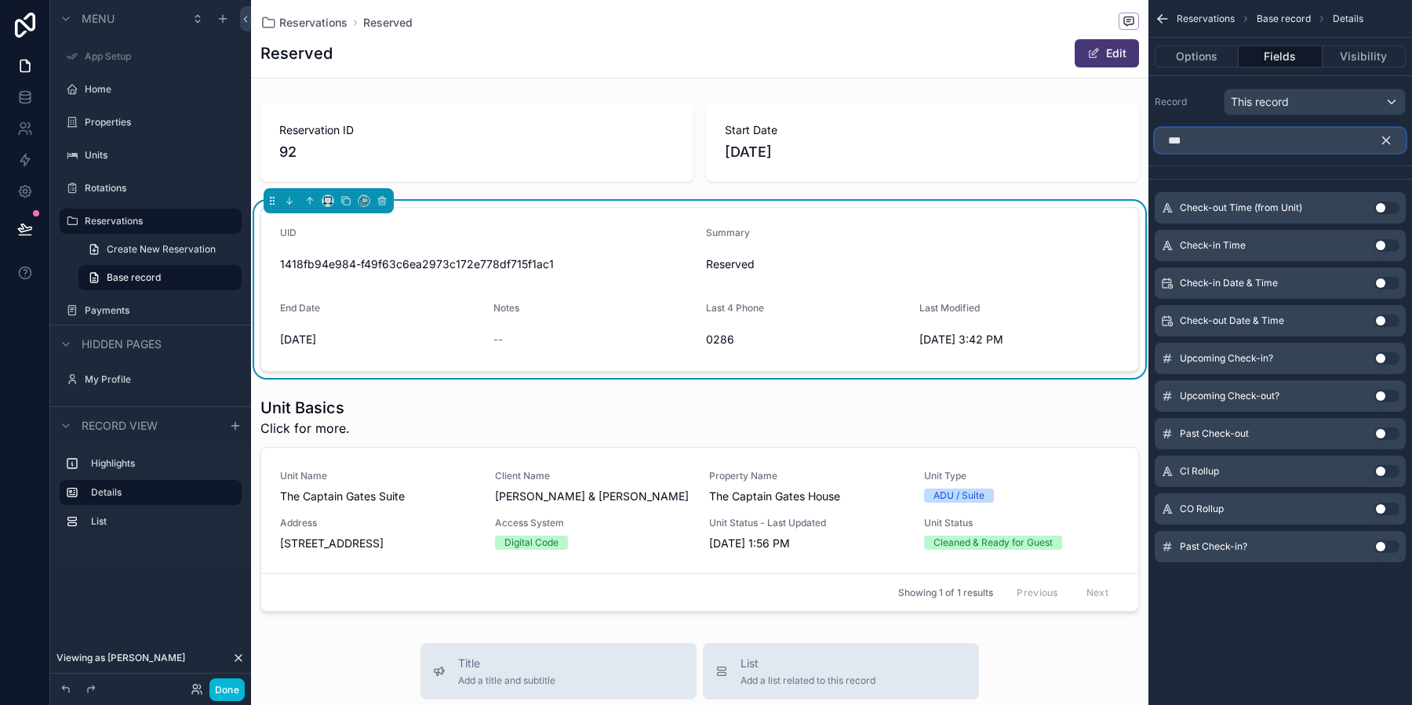
type input "***"
click at [1386, 284] on button "Use setting" at bounding box center [1386, 283] width 25 height 13
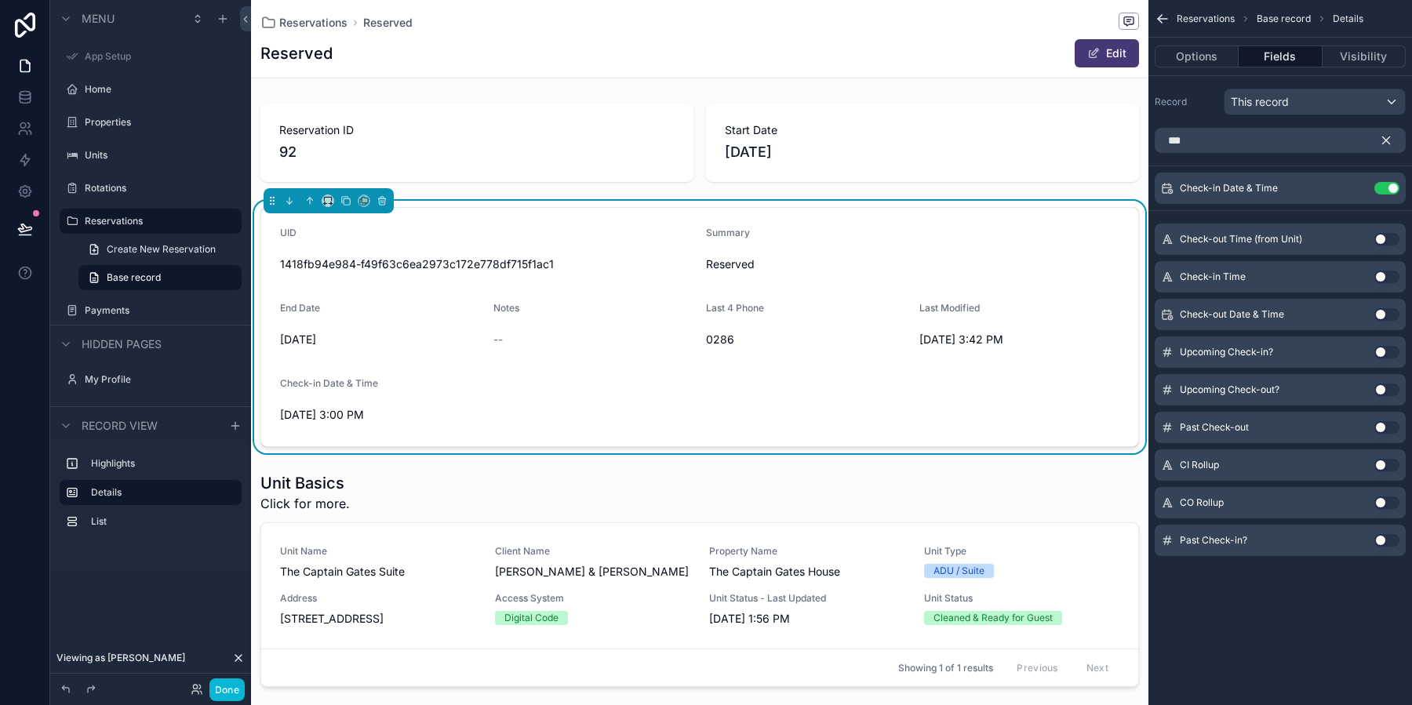
click at [1379, 238] on button "Use setting" at bounding box center [1386, 239] width 25 height 13
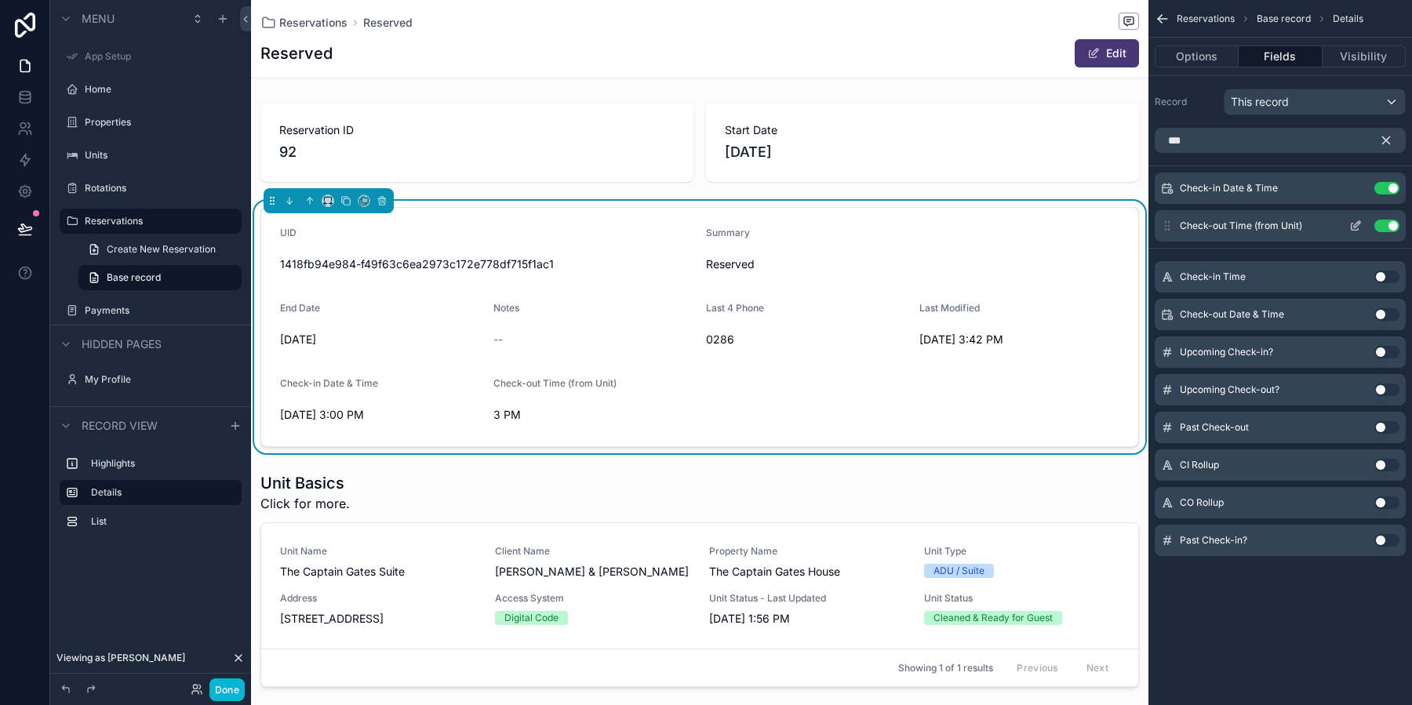
click at [1394, 229] on button "Use setting" at bounding box center [1386, 226] width 25 height 13
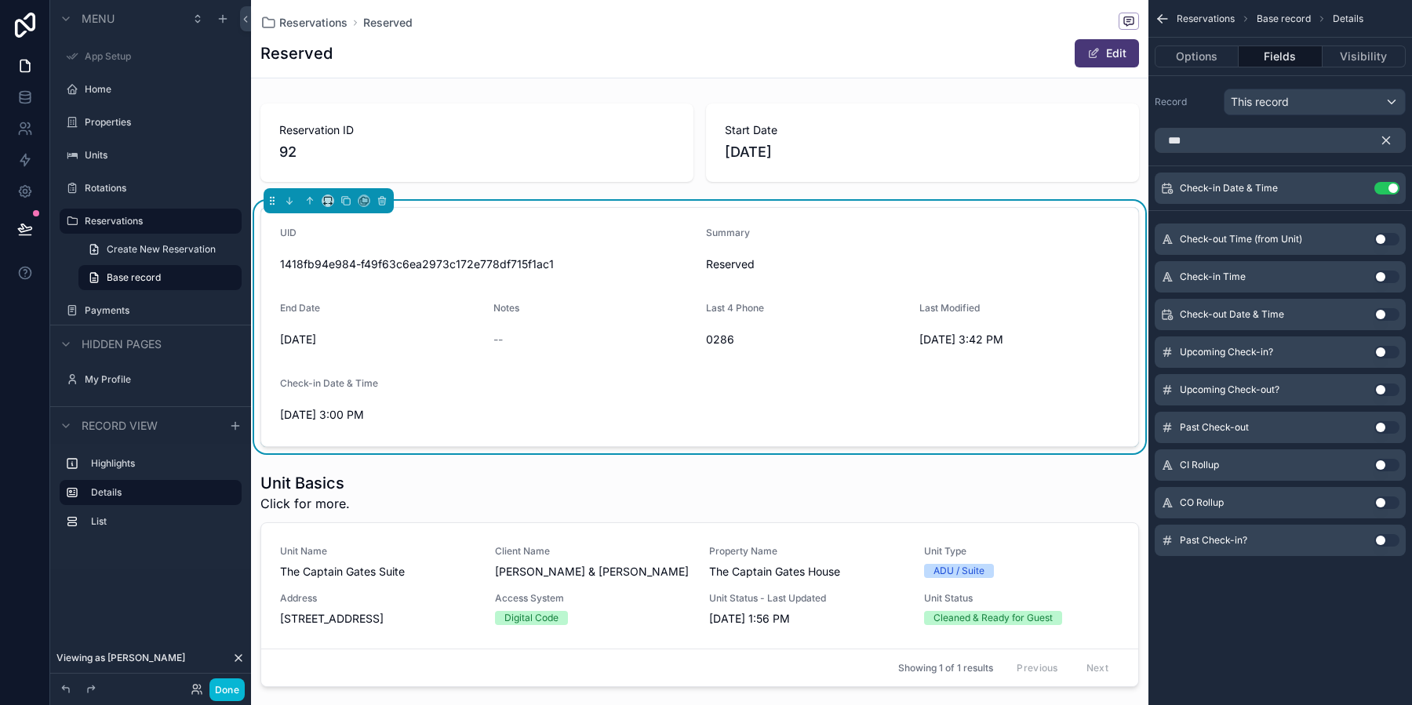
click at [1380, 309] on button "Use setting" at bounding box center [1386, 314] width 25 height 13
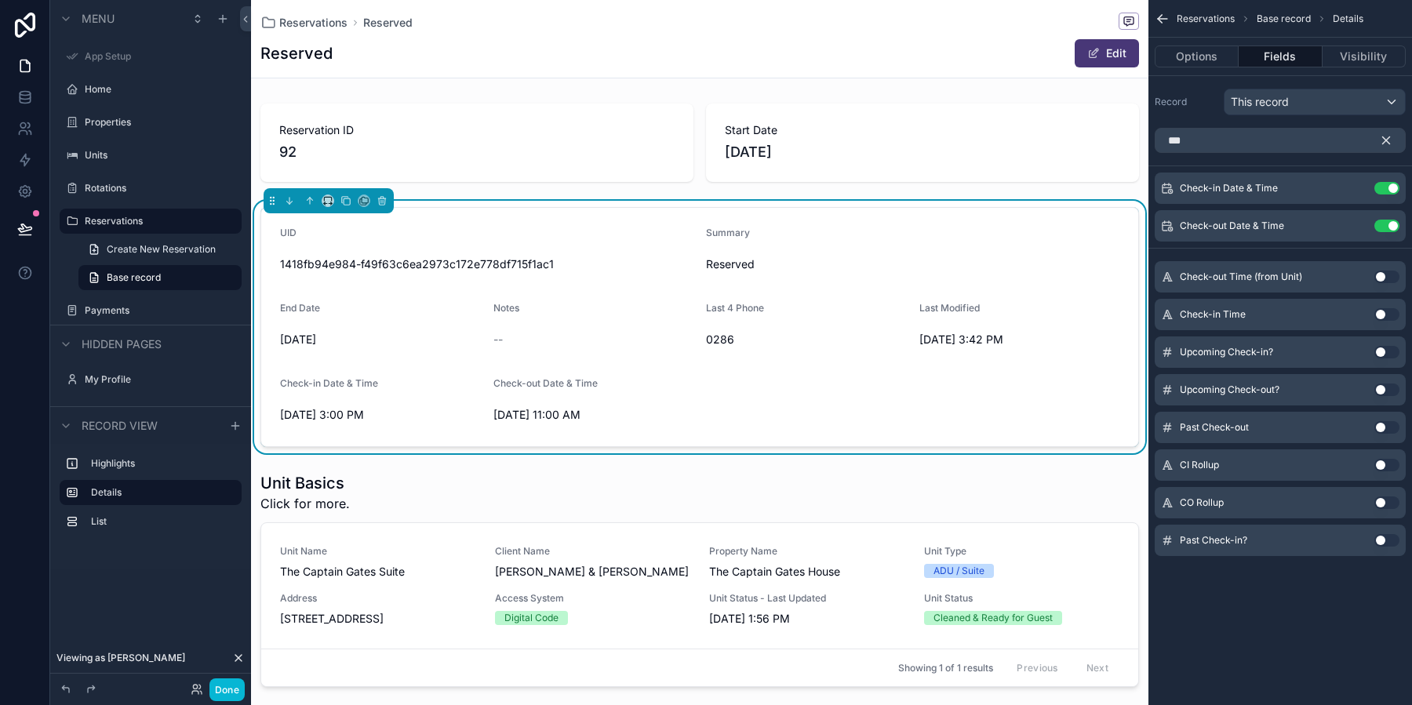
click at [1391, 143] on icon "scrollable content" at bounding box center [1386, 140] width 14 height 14
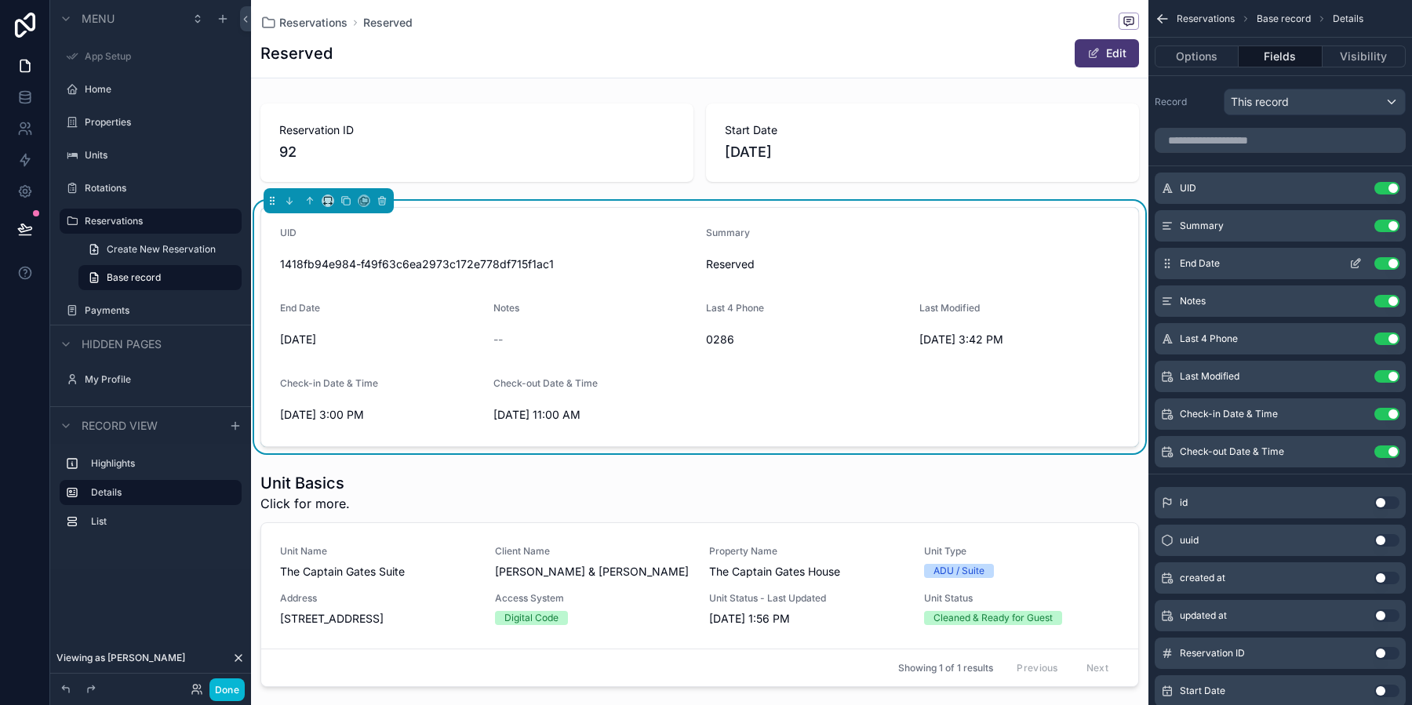
click at [1390, 260] on button "Use setting" at bounding box center [1386, 263] width 25 height 13
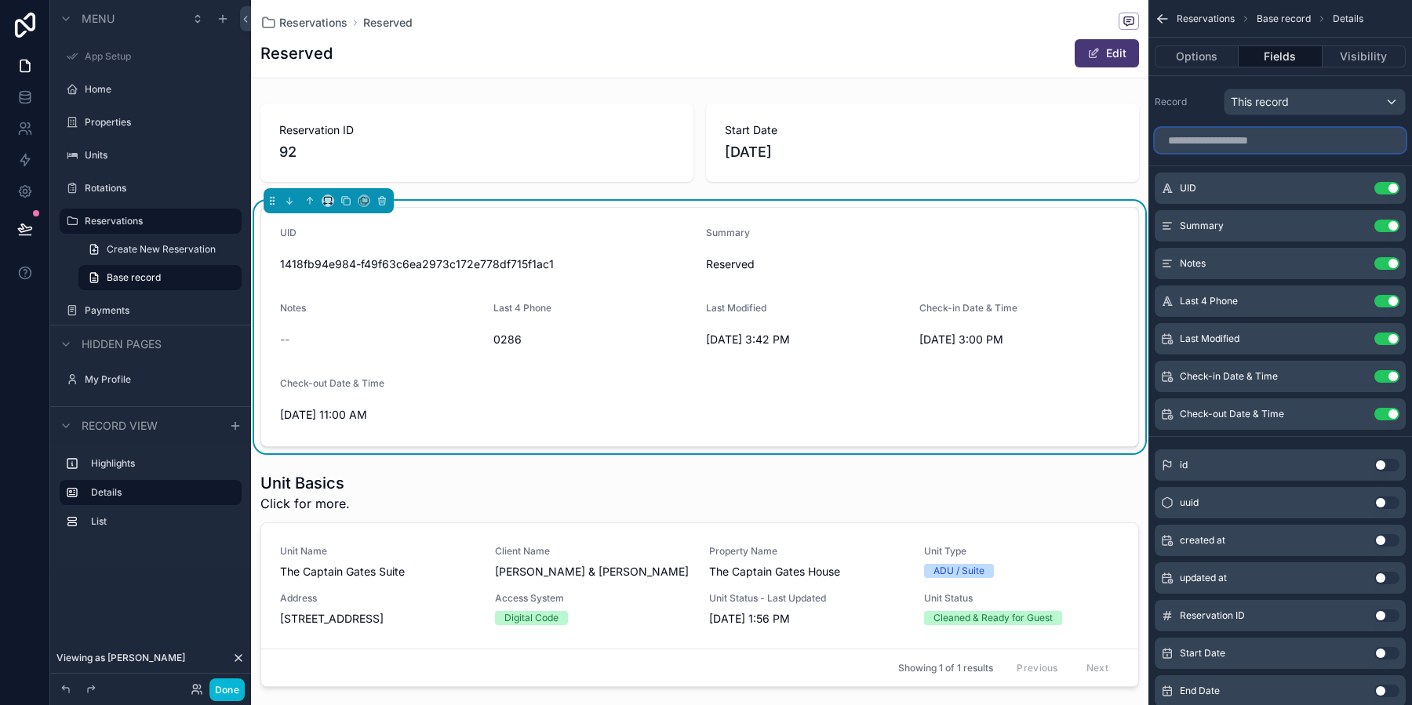
click at [1244, 136] on input "scrollable content" at bounding box center [1279, 140] width 251 height 25
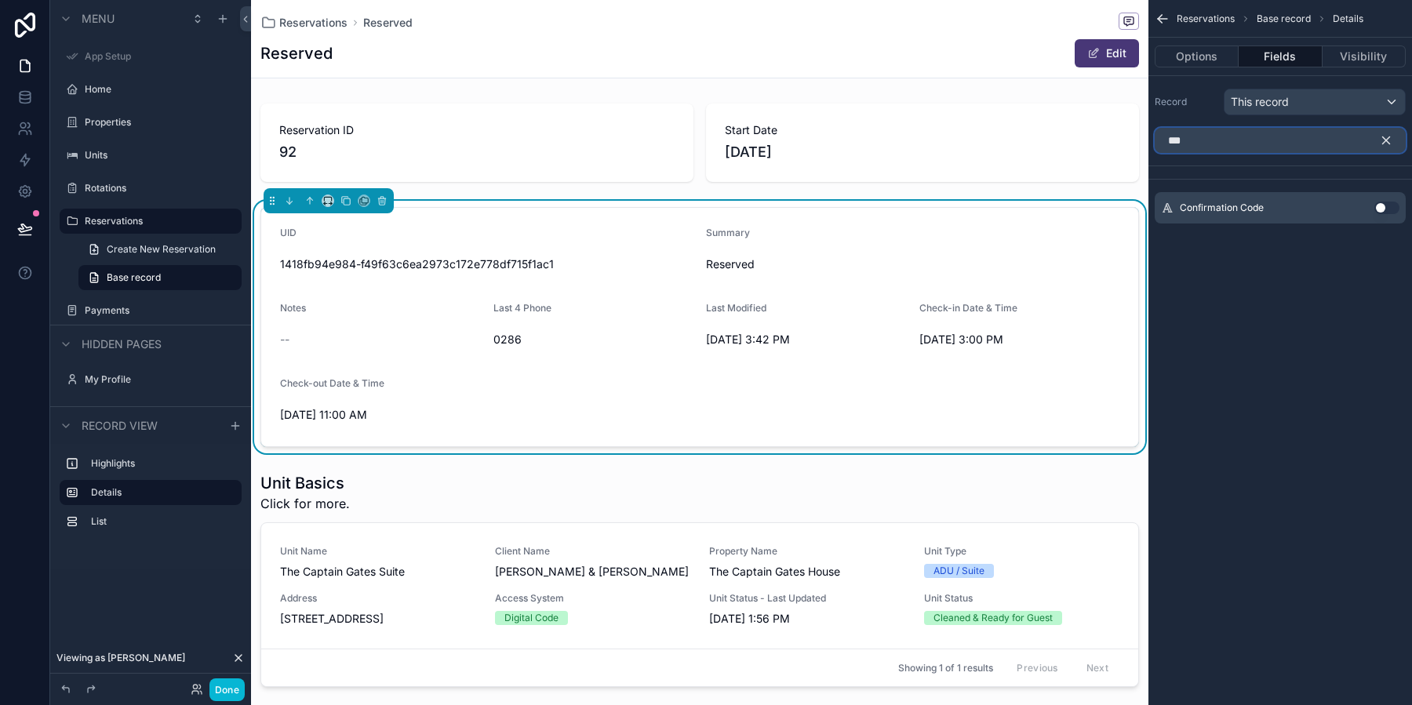
type input "***"
click at [1379, 206] on button "Use setting" at bounding box center [1386, 208] width 25 height 13
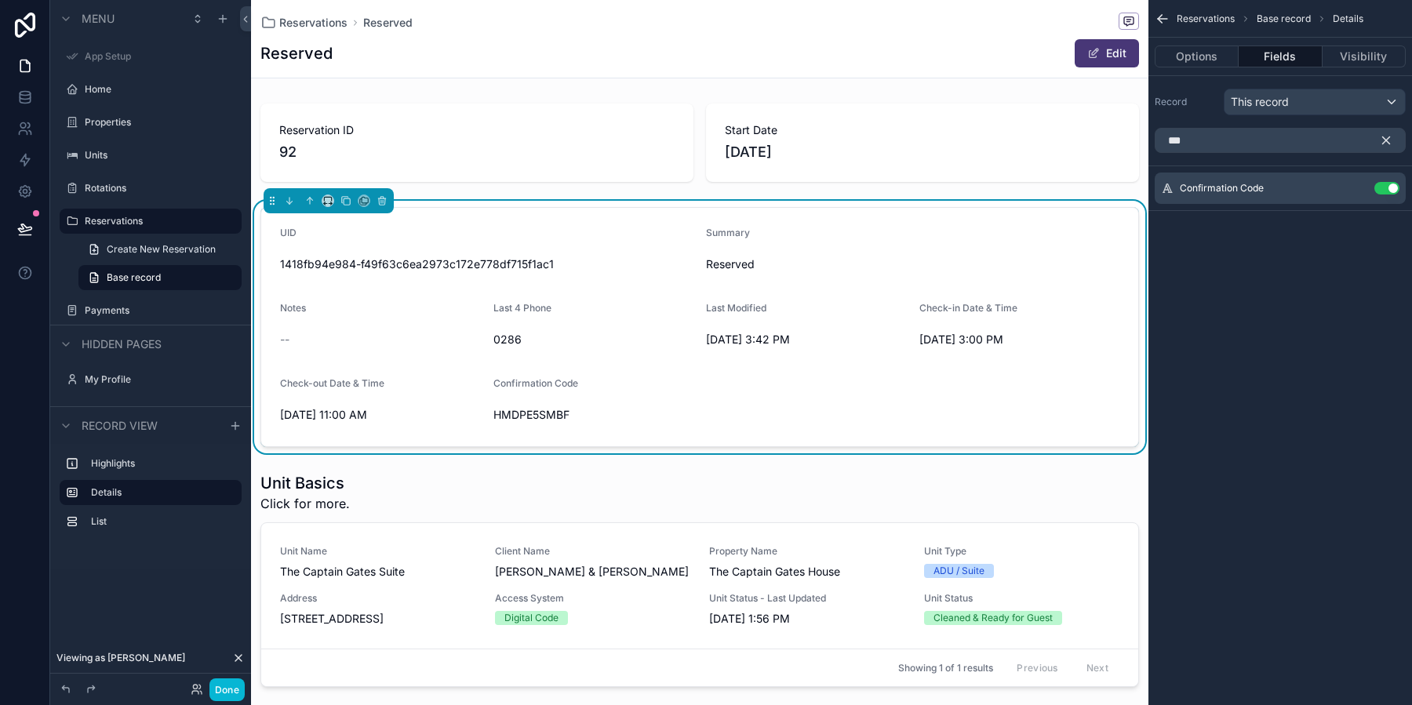
click at [1328, 512] on div "Reservations Base record Details Options Fields Visibility Record This record *…" at bounding box center [1279, 352] width 263 height 705
click at [1389, 137] on icon "scrollable content" at bounding box center [1386, 140] width 14 height 14
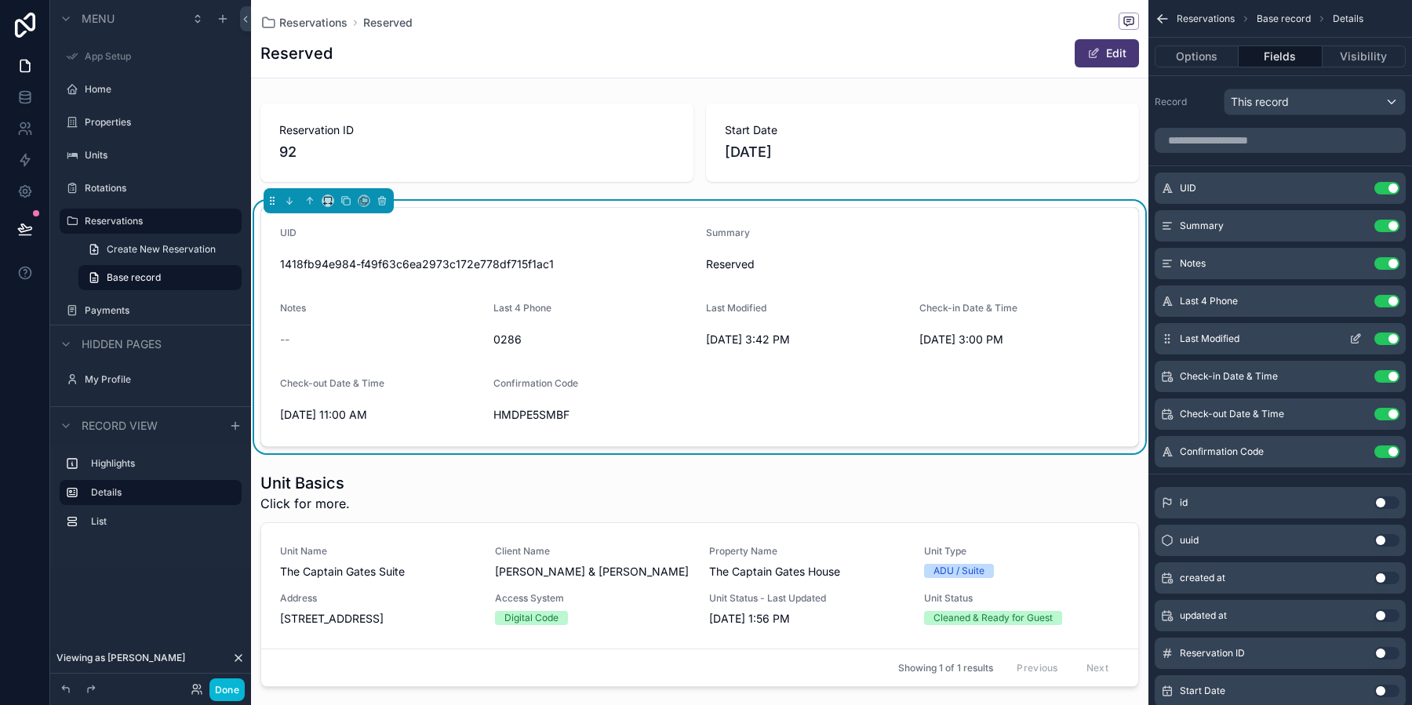
click at [1390, 336] on button "Use setting" at bounding box center [1386, 338] width 25 height 13
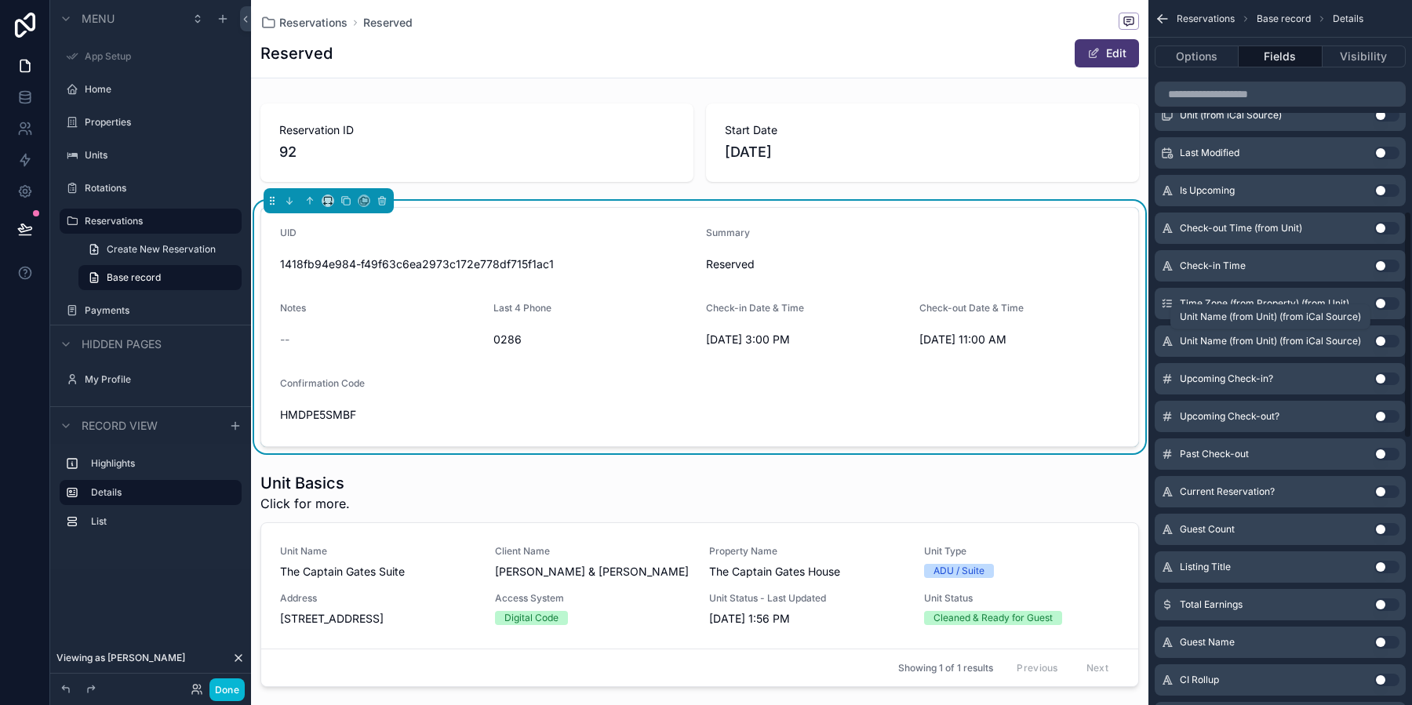
scroll to position [652, 0]
click at [1379, 525] on button "Use setting" at bounding box center [1386, 528] width 25 height 13
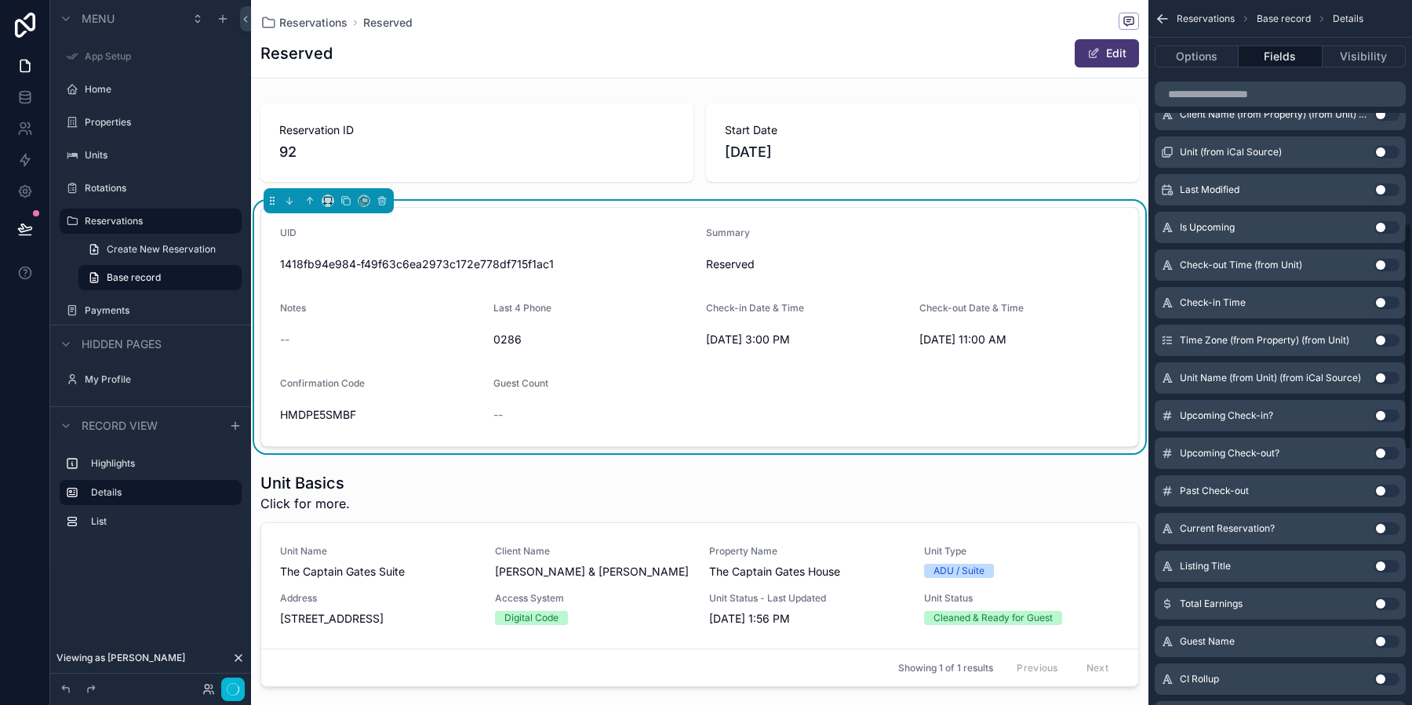
scroll to position [689, 0]
click at [1387, 605] on button "Use setting" at bounding box center [1386, 604] width 25 height 13
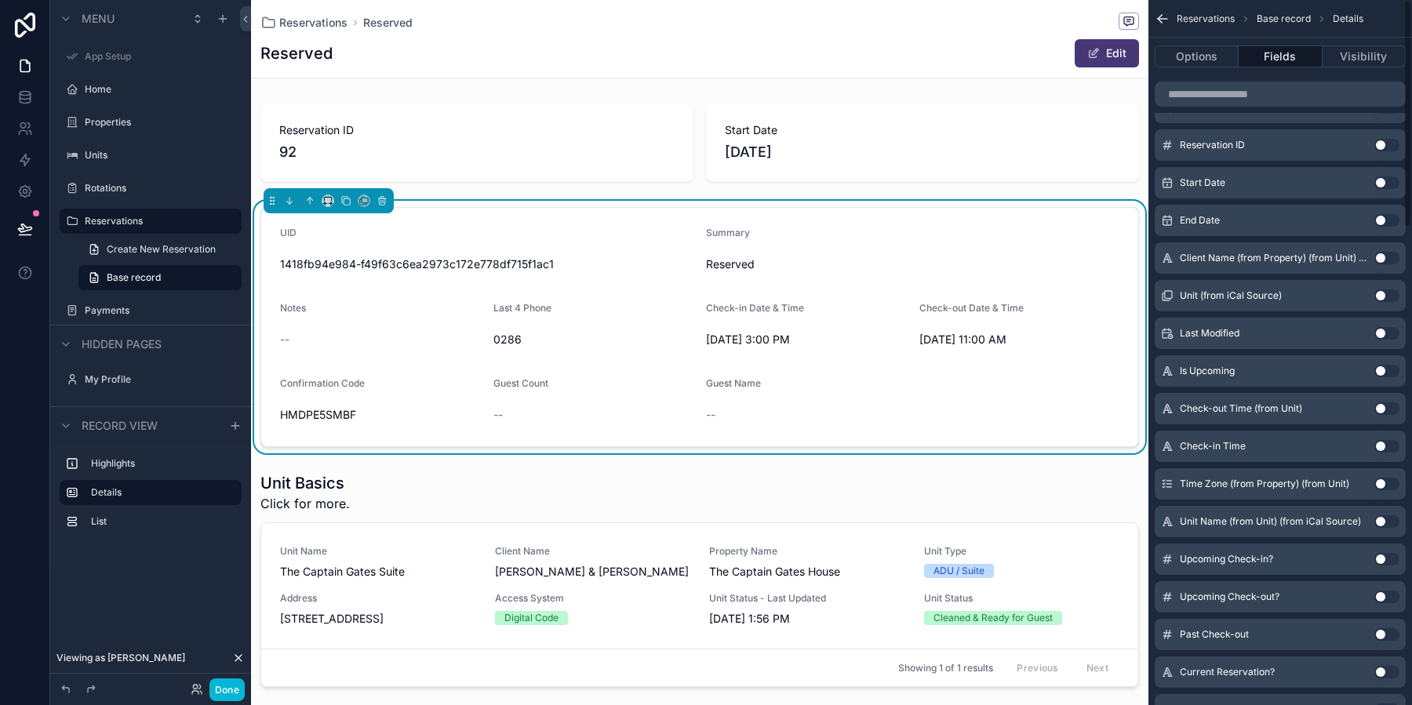
scroll to position [0, 0]
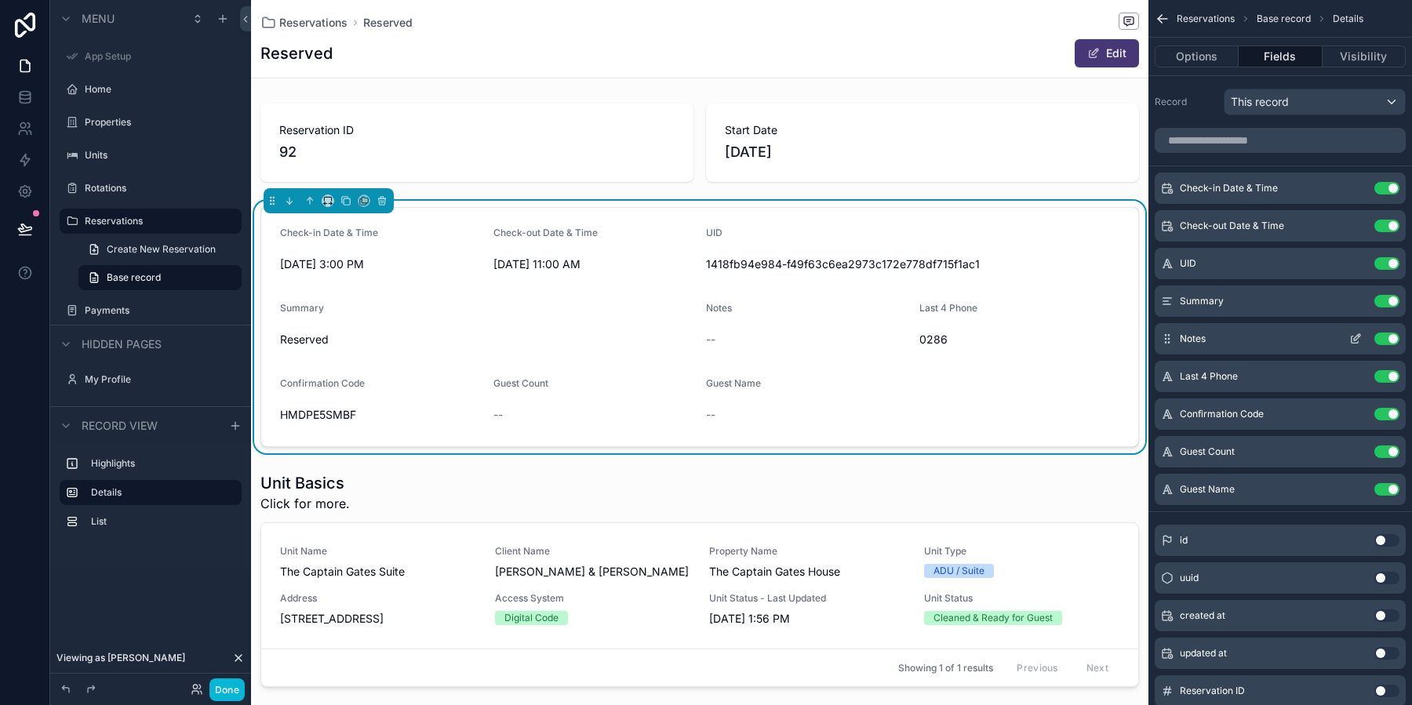
click at [1392, 337] on button "Use setting" at bounding box center [1386, 338] width 25 height 13
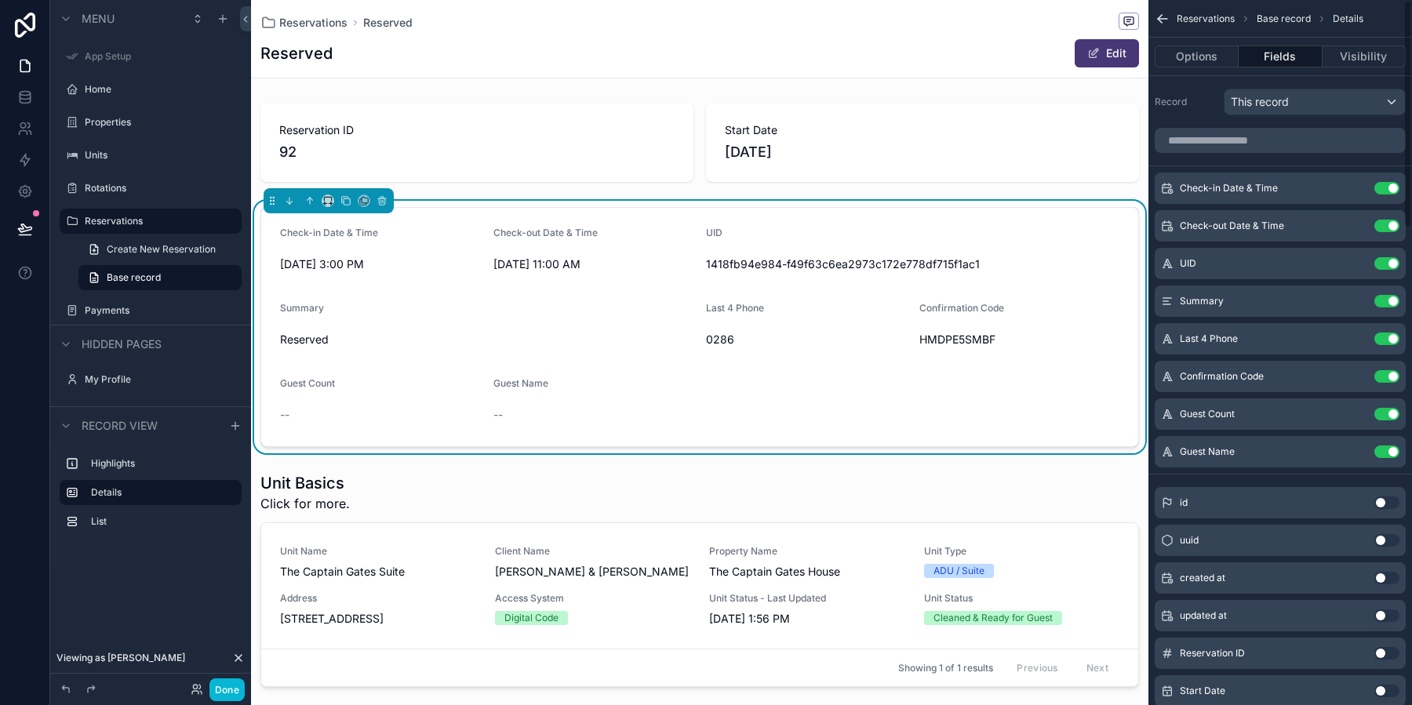
click at [1159, 20] on icon "scrollable content" at bounding box center [1159, 21] width 4 height 4
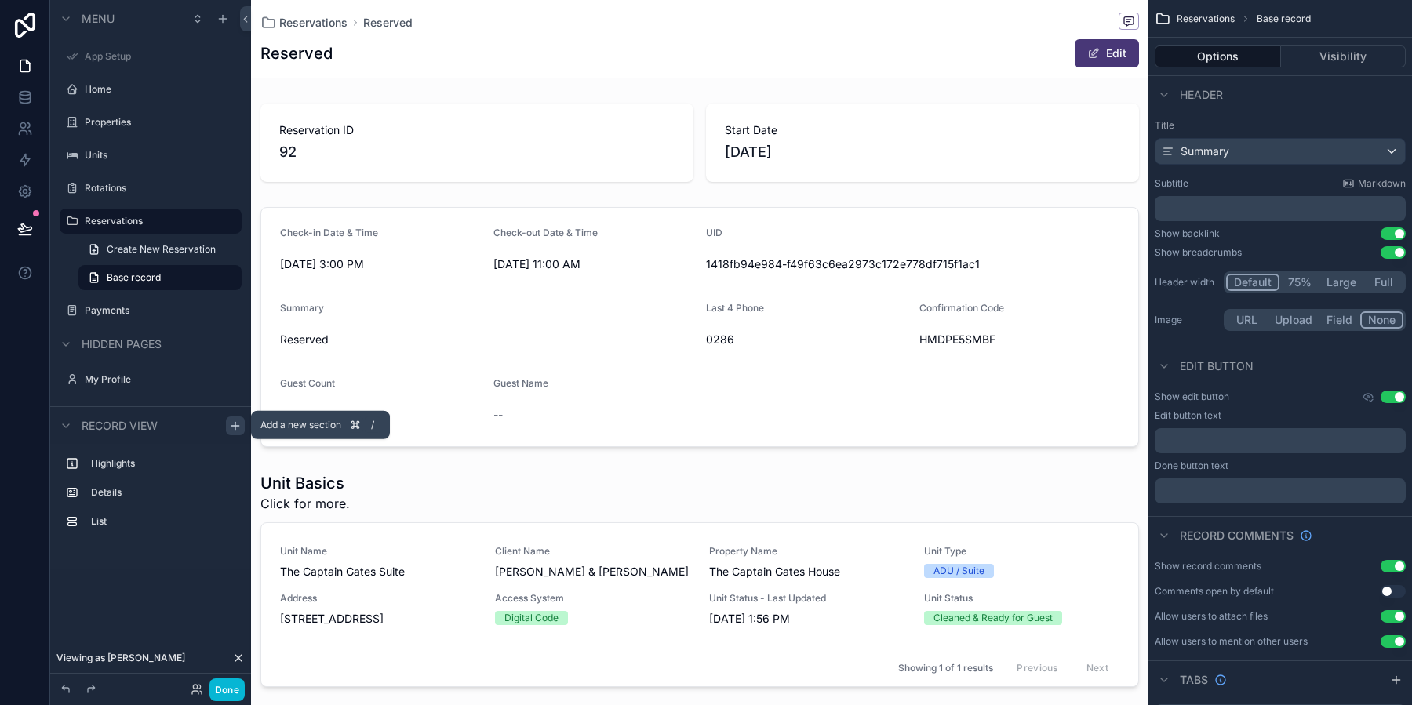
click at [235, 425] on icon "scrollable content" at bounding box center [235, 425] width 0 height 7
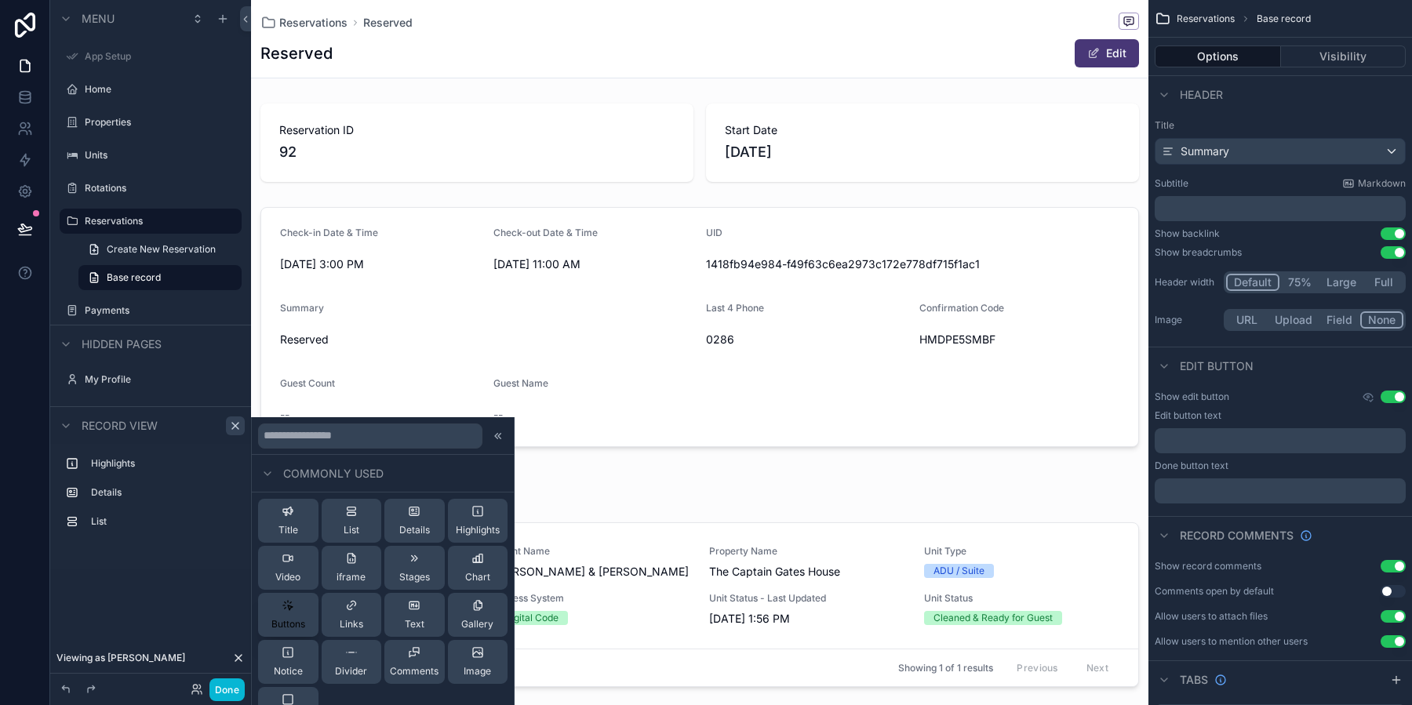
click at [289, 622] on span "Buttons" at bounding box center [288, 624] width 34 height 13
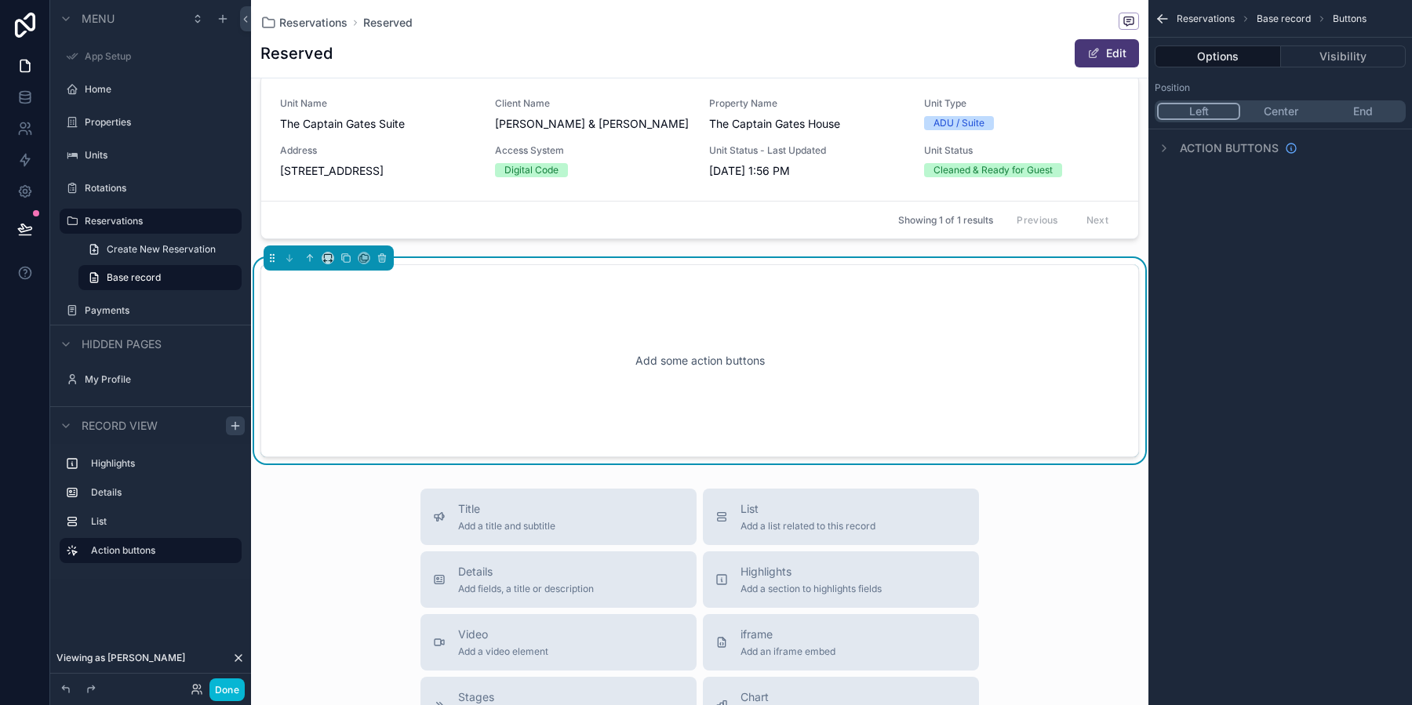
scroll to position [453, 0]
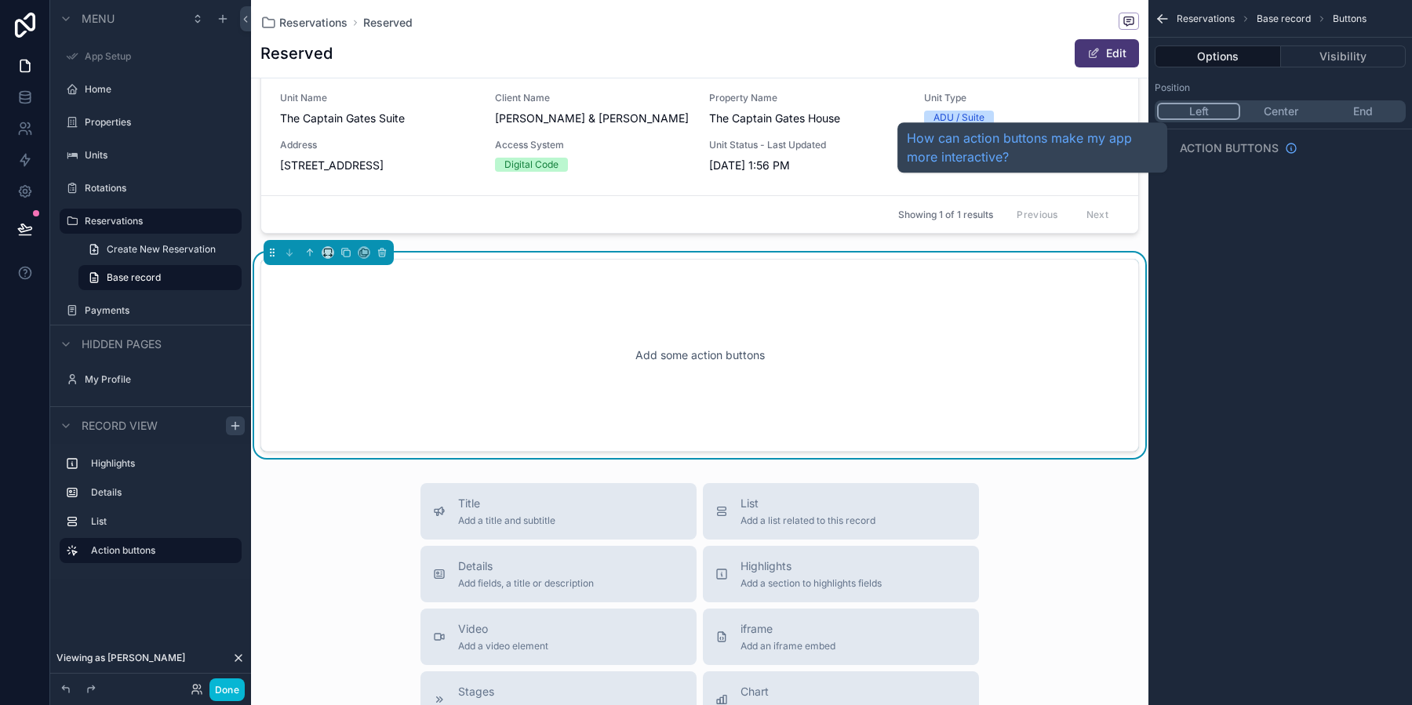
click at [1201, 143] on span "Action buttons" at bounding box center [1228, 148] width 99 height 16
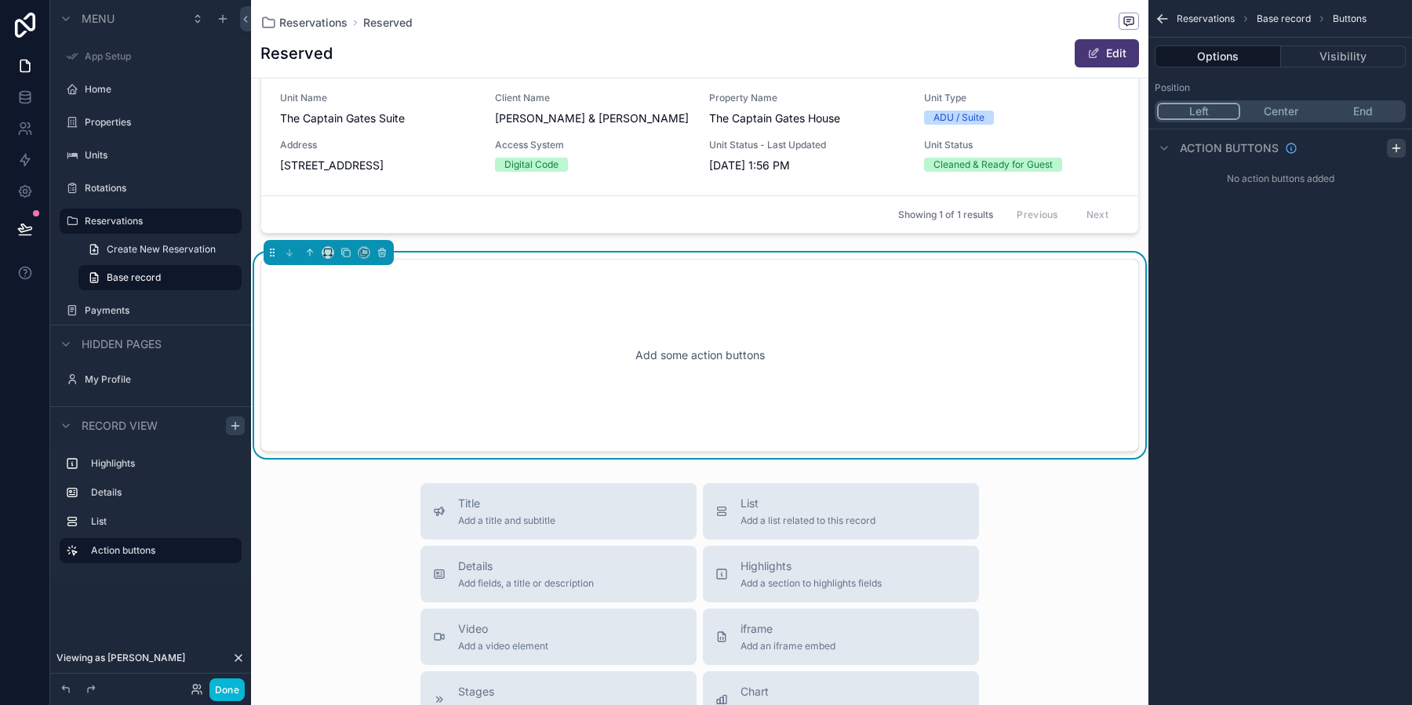
click at [1394, 147] on icon "scrollable content" at bounding box center [1396, 148] width 13 height 13
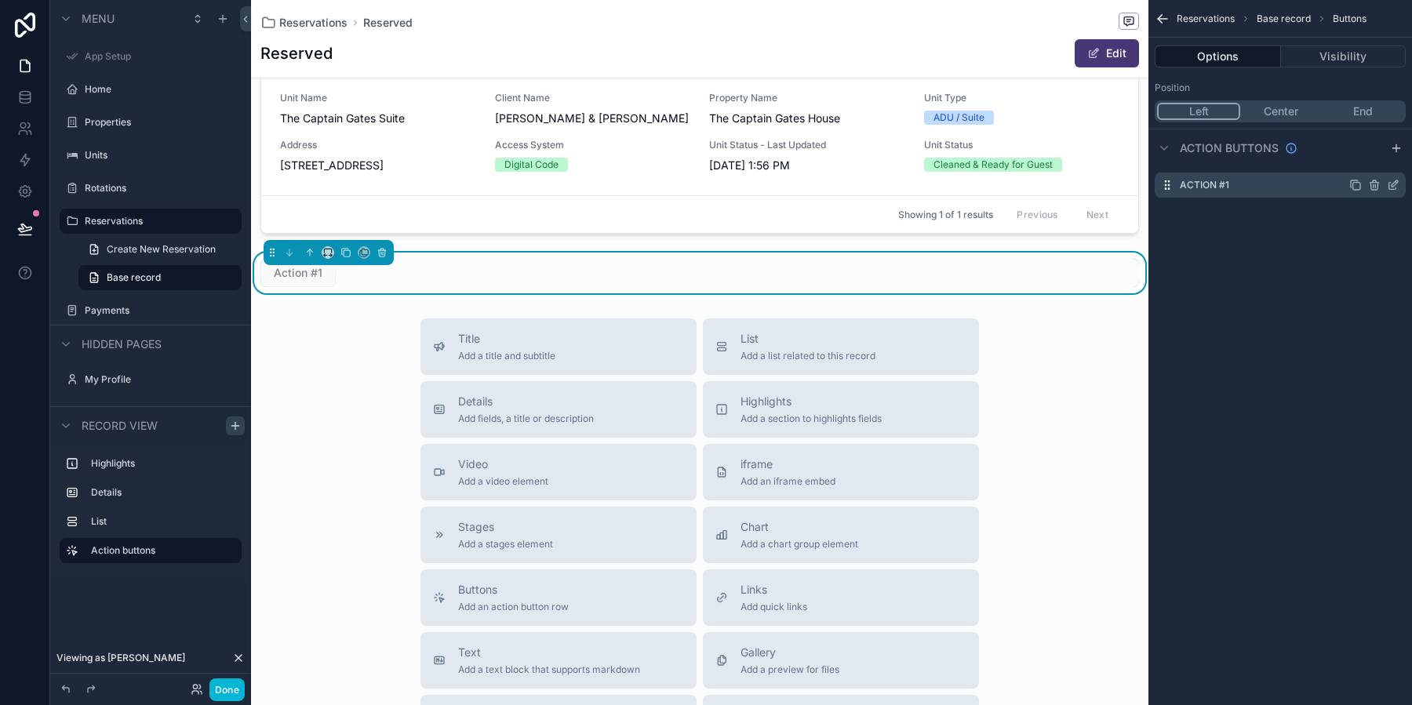
click at [1396, 187] on icon "scrollable content" at bounding box center [1392, 185] width 13 height 13
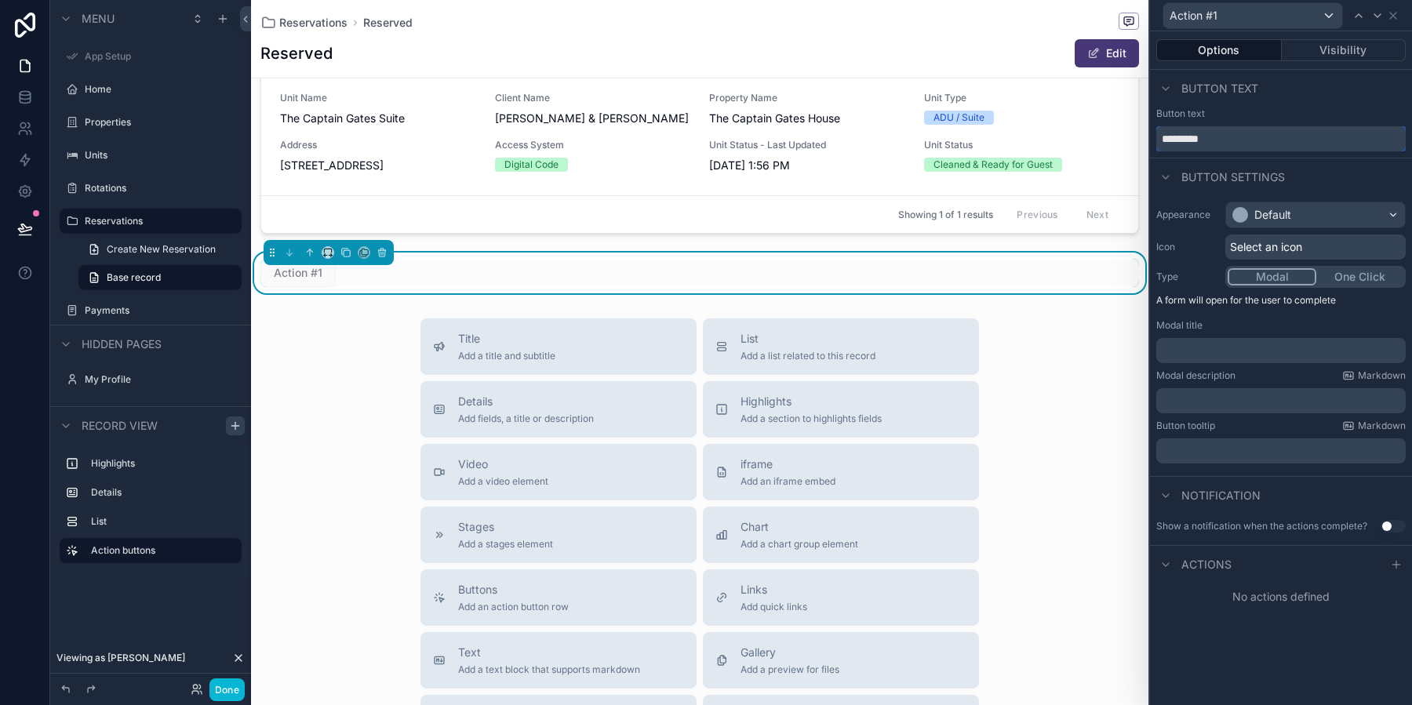
click at [1247, 139] on input "*********" at bounding box center [1280, 138] width 249 height 25
type input "**********"
click at [1281, 107] on div "Button text" at bounding box center [1280, 113] width 249 height 13
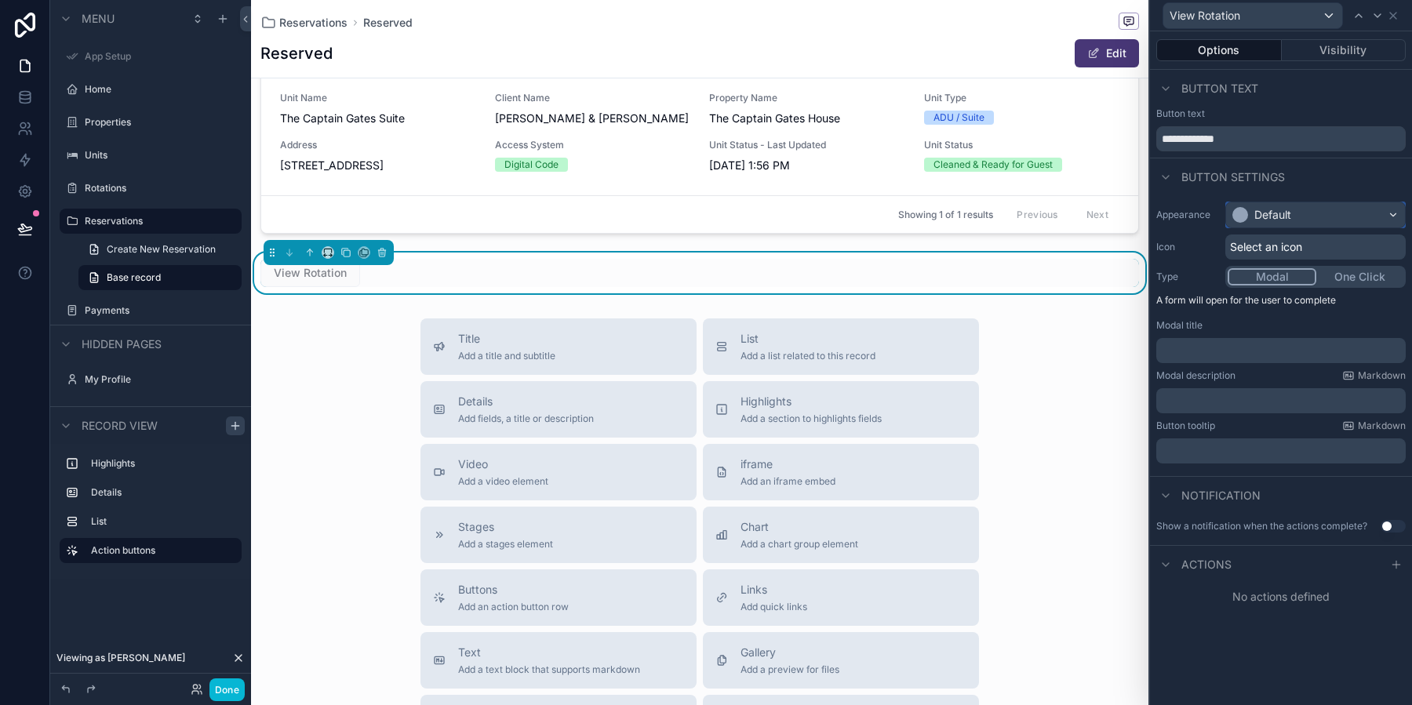
click at [1284, 222] on div "Default" at bounding box center [1315, 214] width 179 height 25
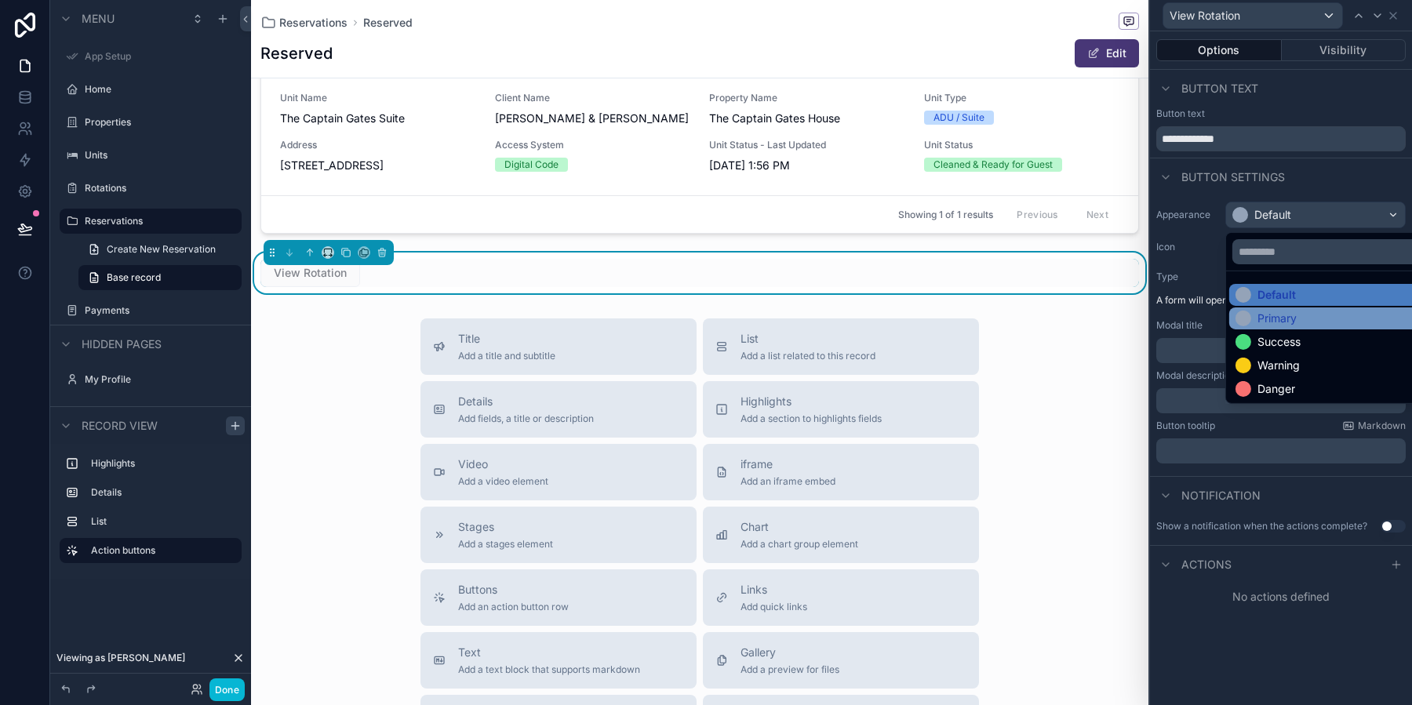
click at [1270, 314] on div "Primary" at bounding box center [1276, 319] width 39 height 16
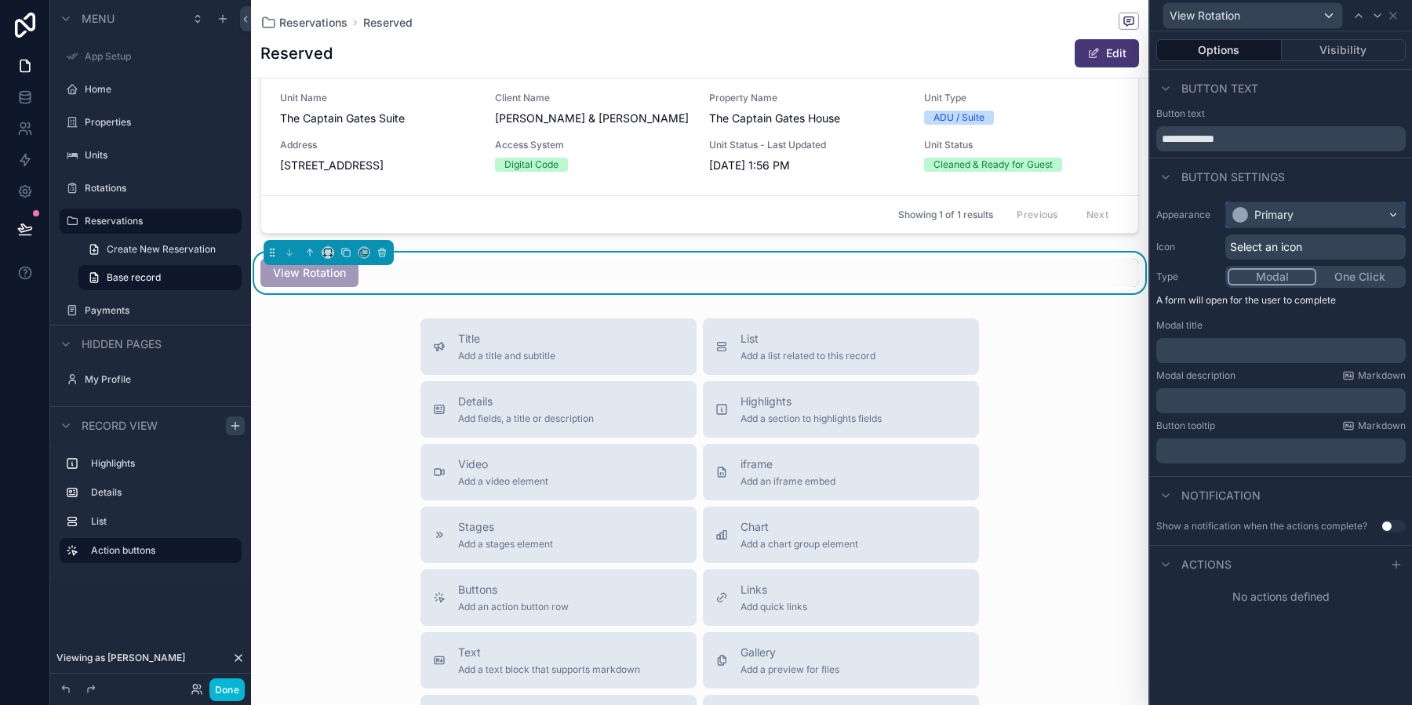
click at [1290, 215] on div "Primary" at bounding box center [1273, 215] width 39 height 16
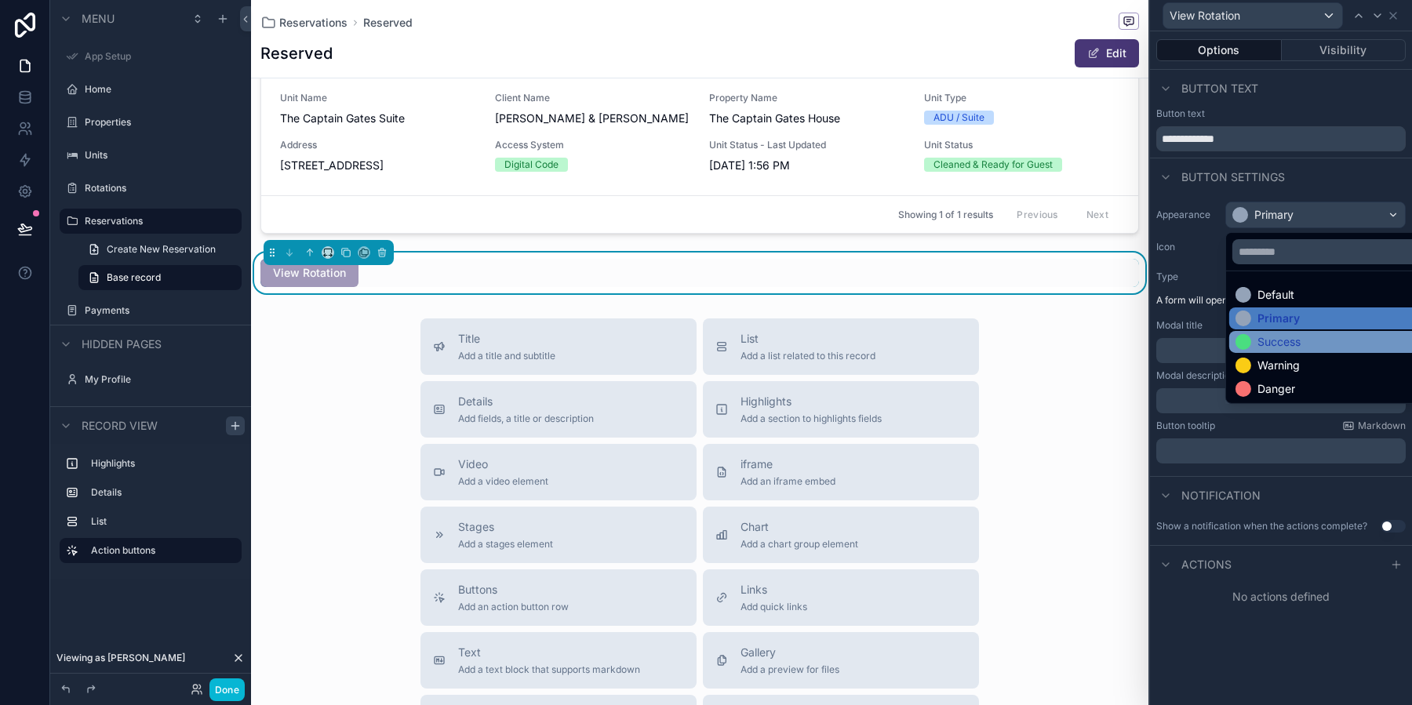
click at [1291, 335] on div "Success" at bounding box center [1278, 342] width 43 height 16
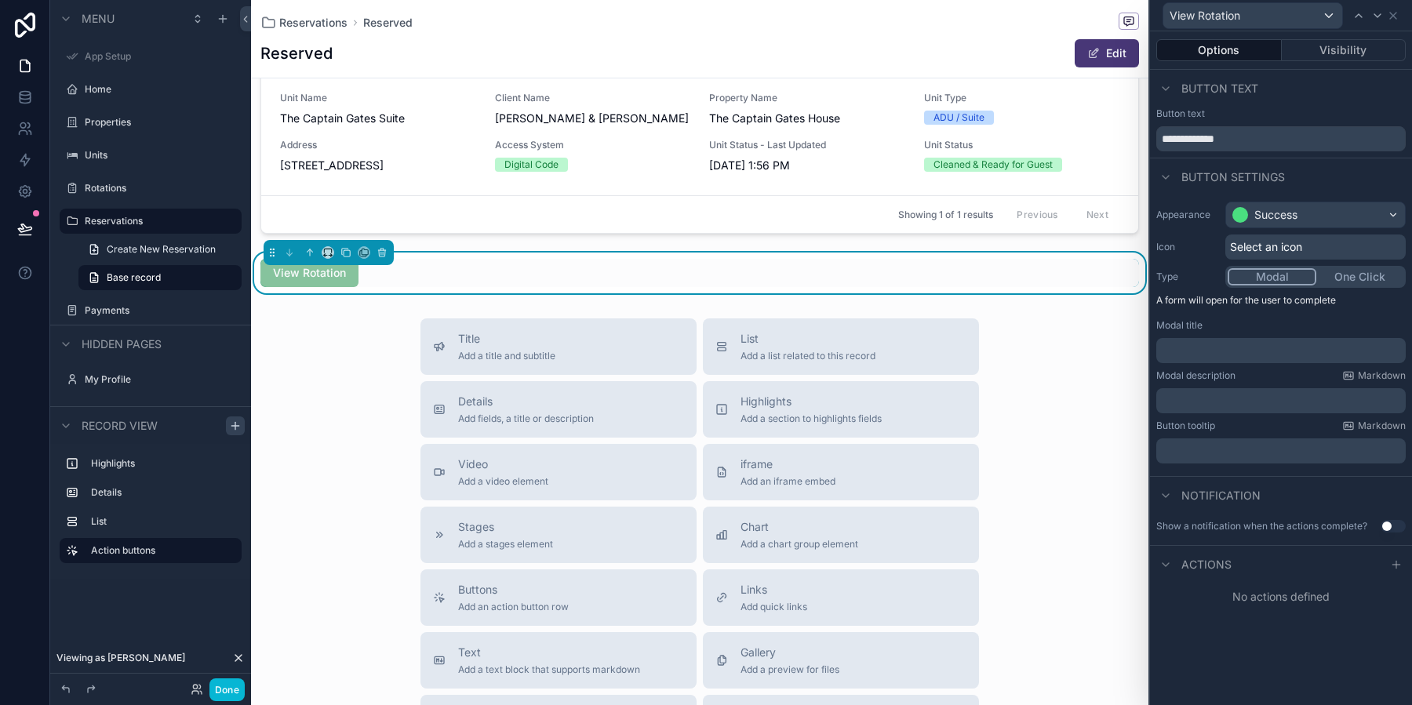
click at [1278, 254] on div "Select an icon" at bounding box center [1315, 246] width 180 height 25
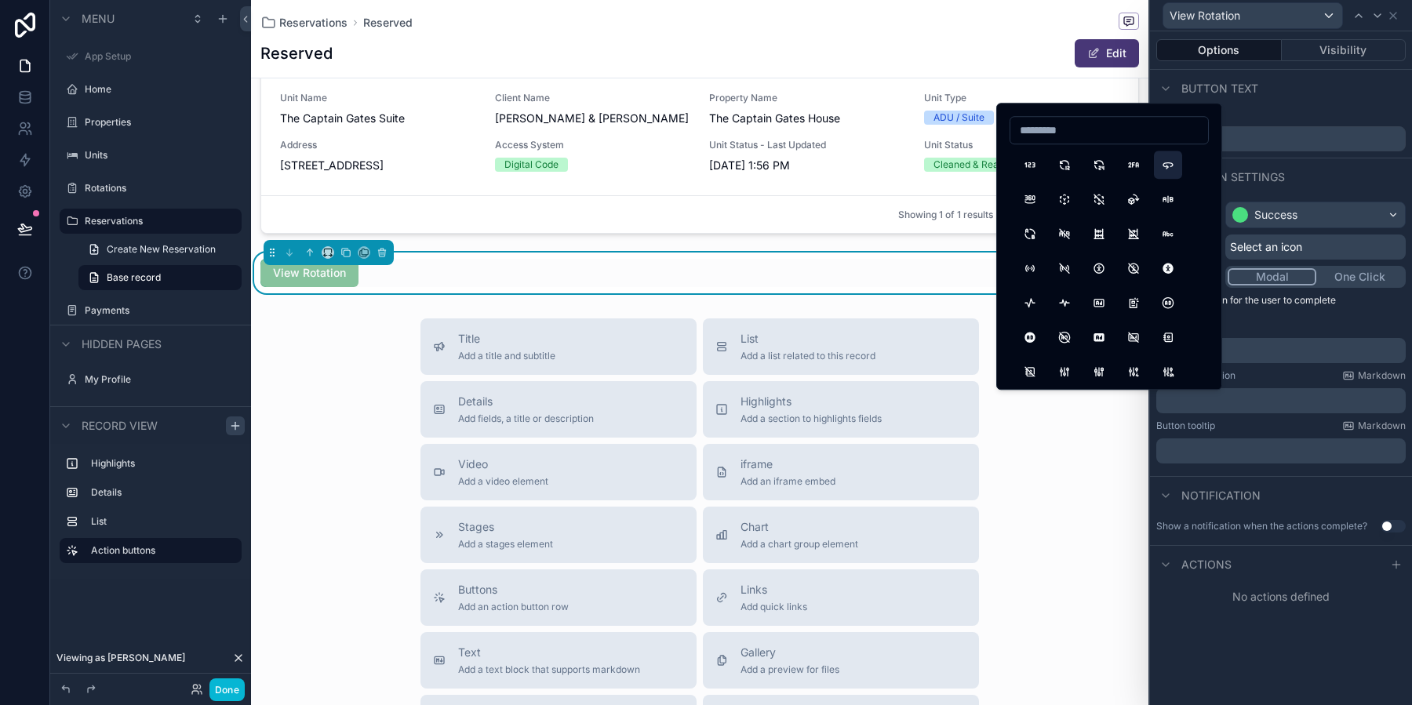
click at [1166, 163] on button "360" at bounding box center [1168, 165] width 28 height 28
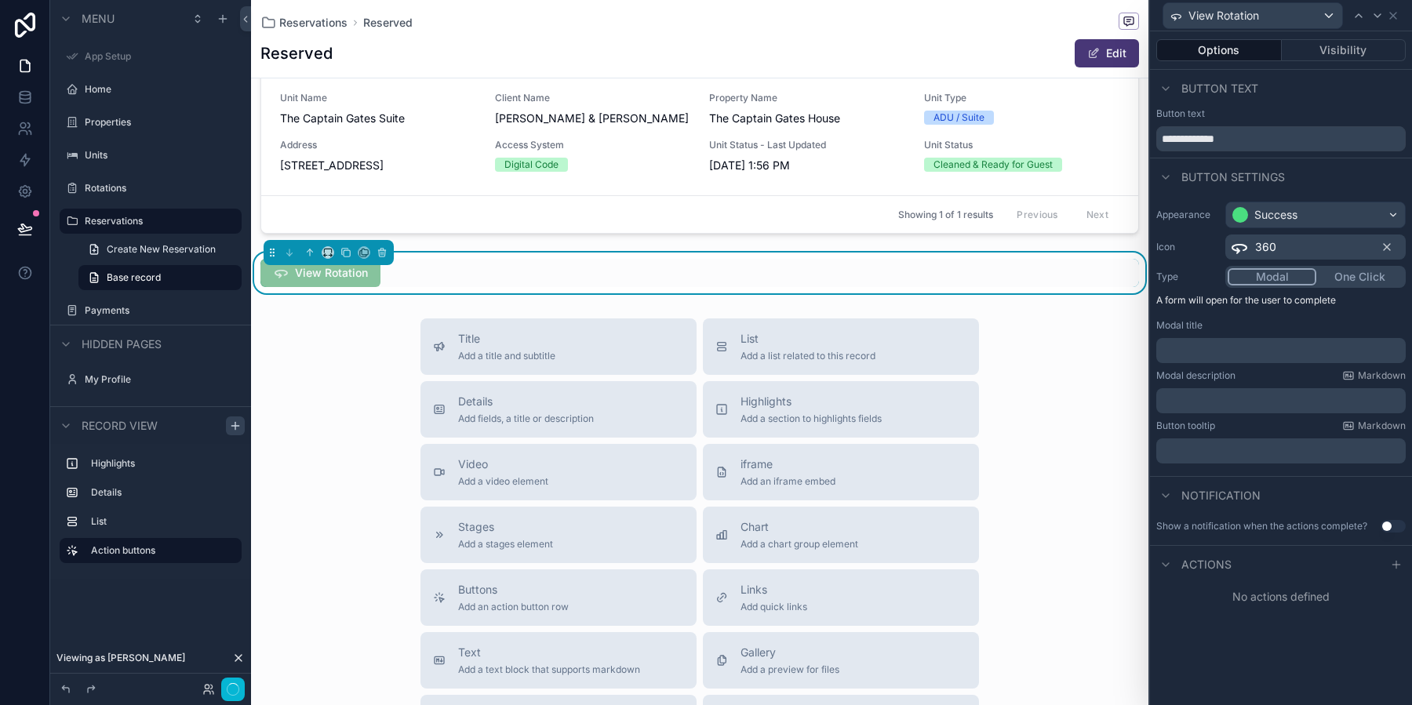
click at [1375, 271] on button "One Click" at bounding box center [1359, 276] width 87 height 17
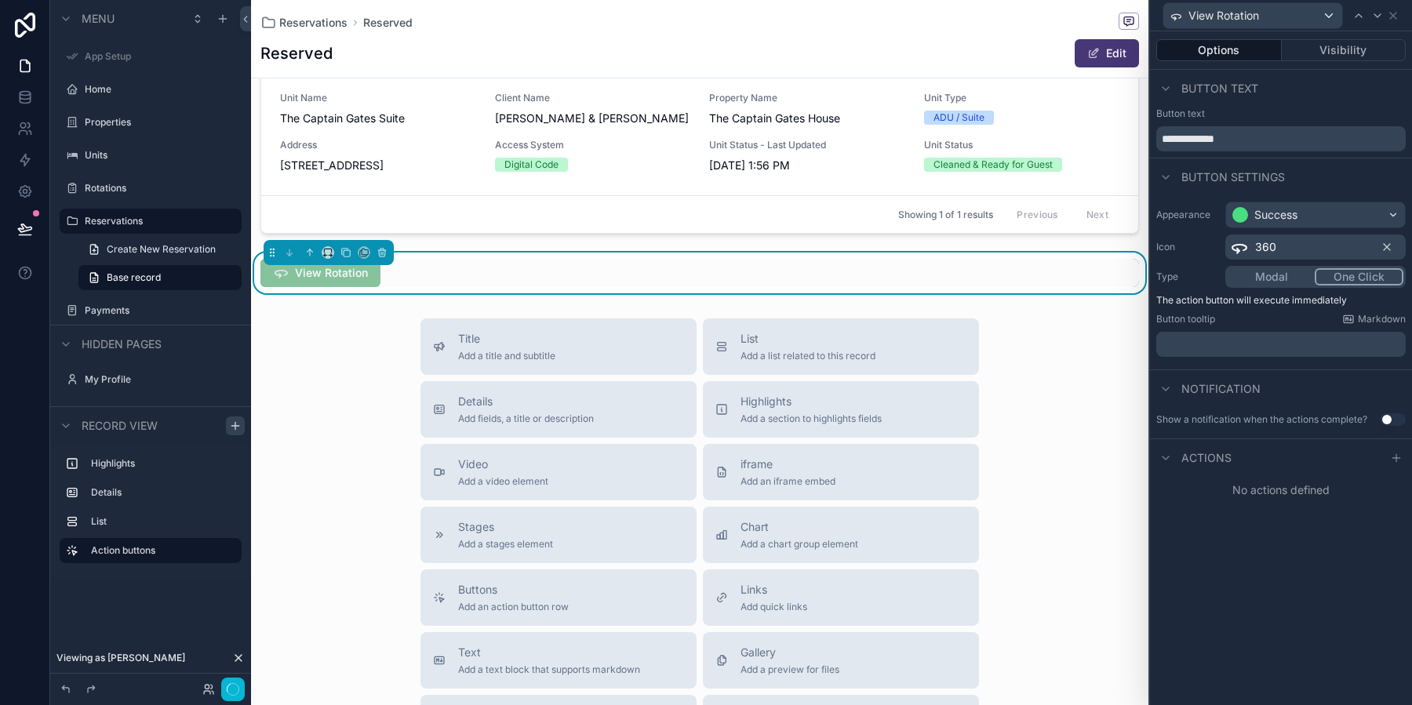
click at [1212, 450] on span "Actions" at bounding box center [1206, 458] width 50 height 16
click at [1201, 463] on span "Actions" at bounding box center [1206, 458] width 50 height 16
click at [1397, 452] on icon at bounding box center [1396, 458] width 13 height 13
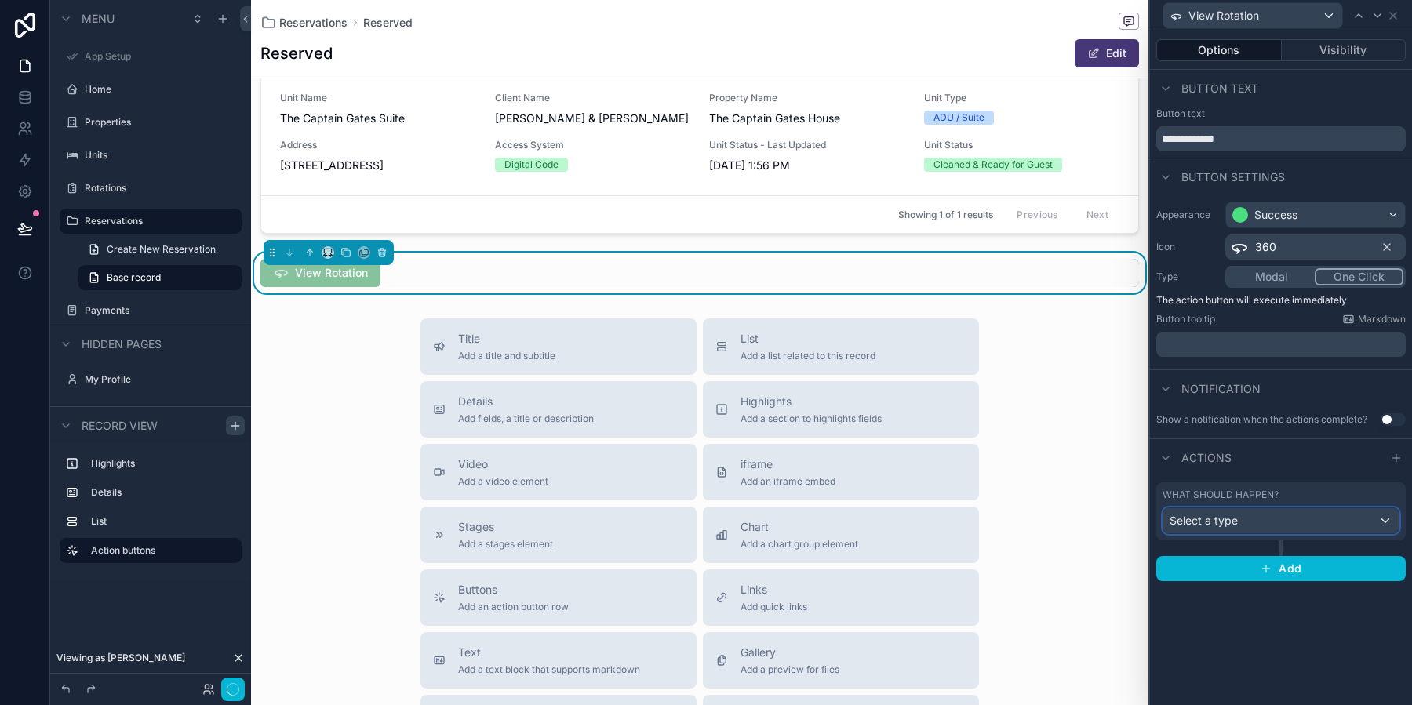
click at [1265, 521] on div "Select a type" at bounding box center [1280, 520] width 235 height 25
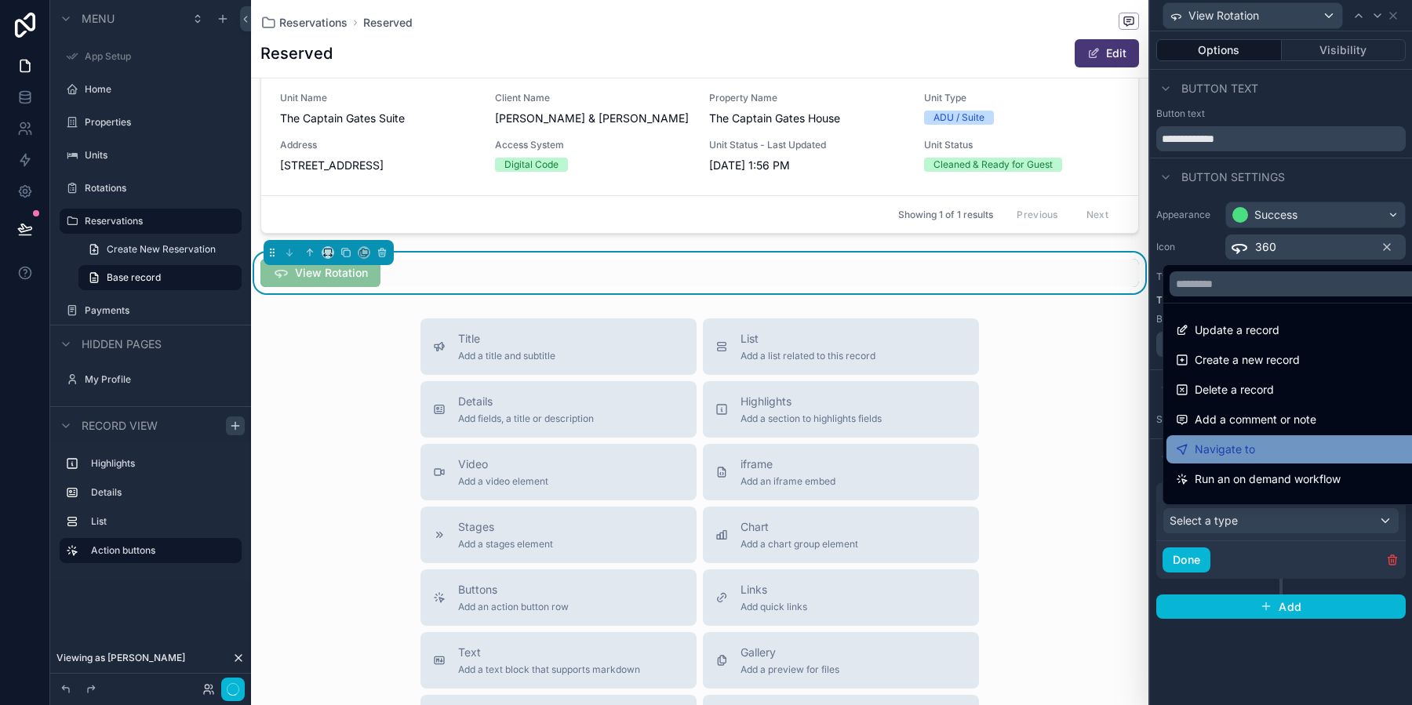
click at [1285, 436] on div "Navigate to" at bounding box center [1299, 449] width 266 height 28
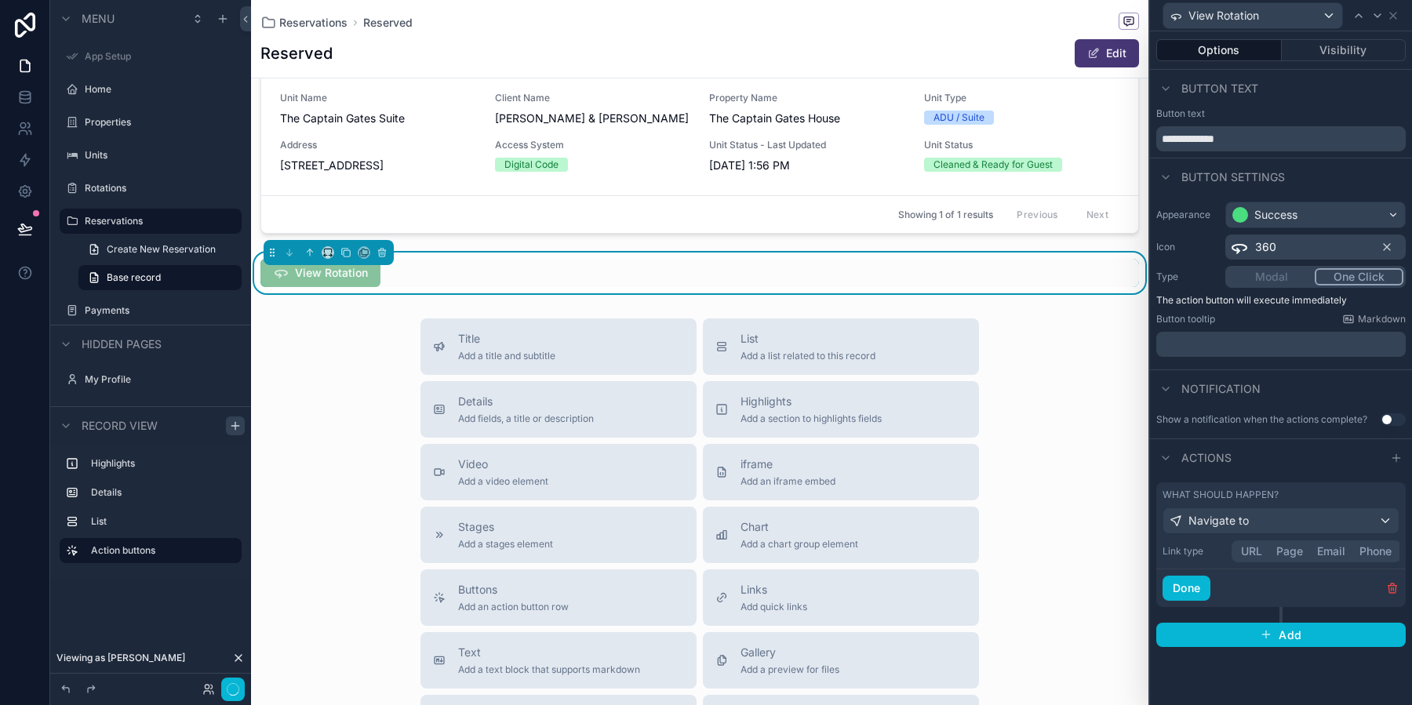
click at [1302, 556] on button "Page" at bounding box center [1289, 551] width 41 height 17
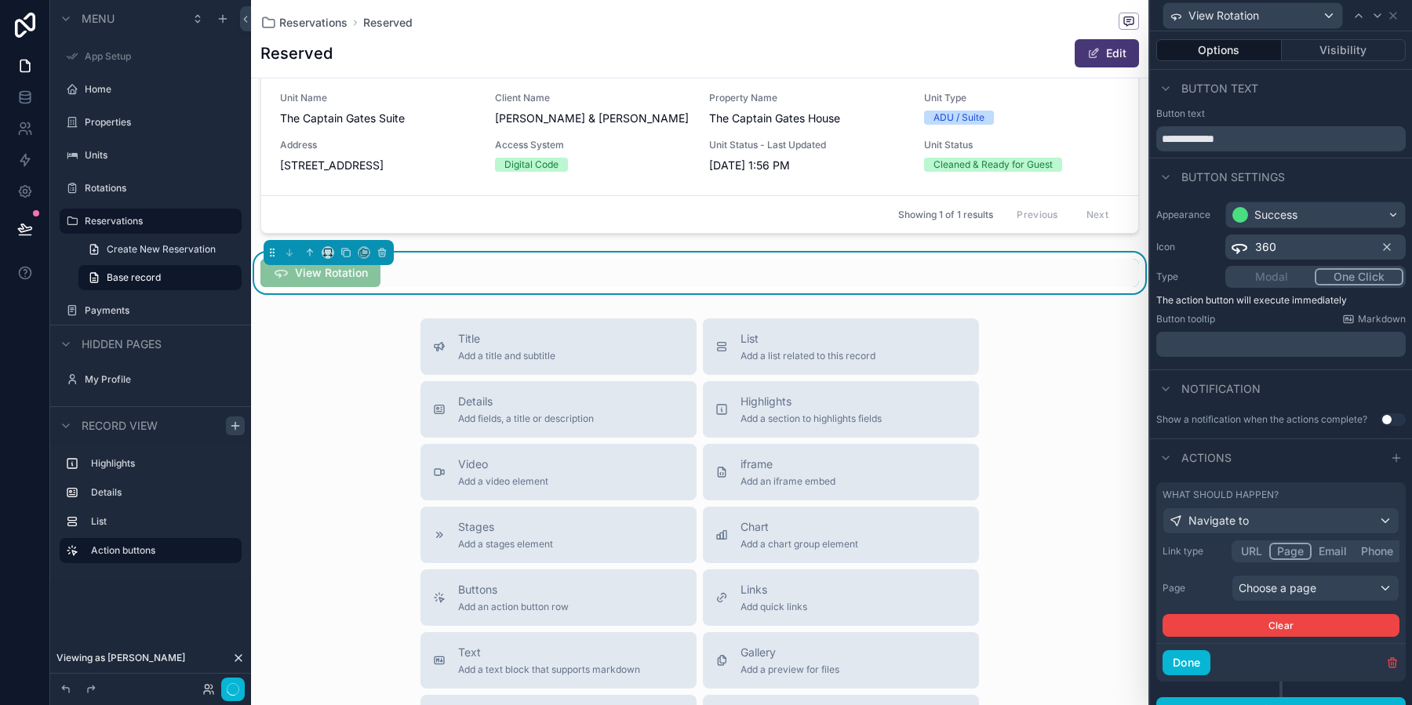
scroll to position [18, 0]
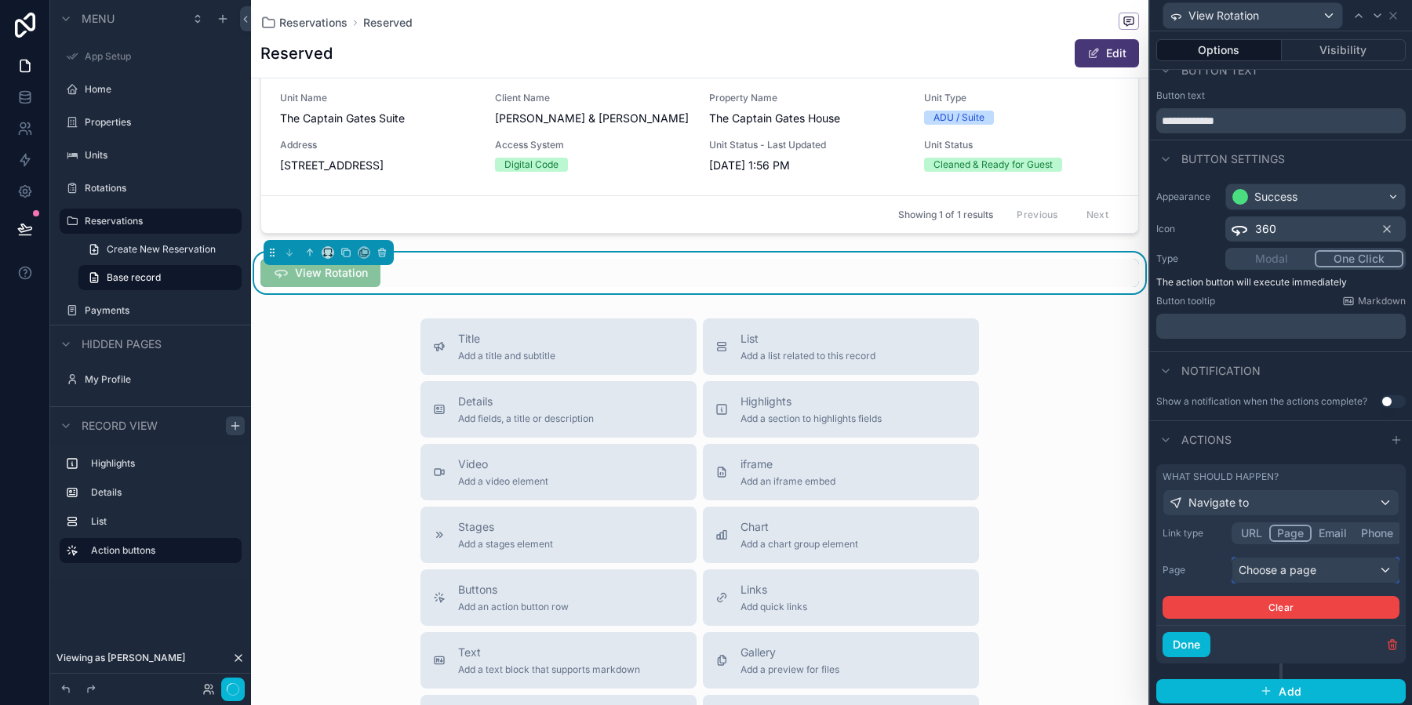
click at [1289, 565] on div "Choose a page" at bounding box center [1315, 570] width 166 height 25
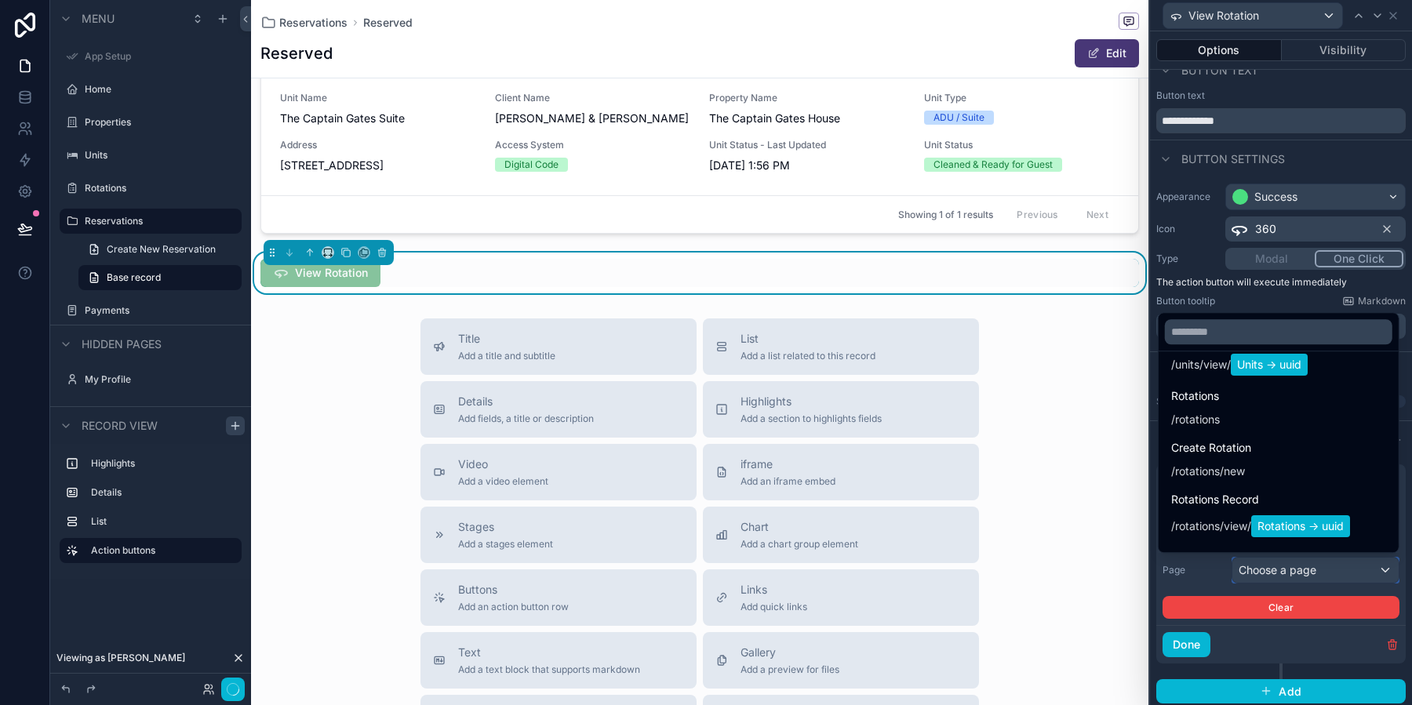
scroll to position [519, 0]
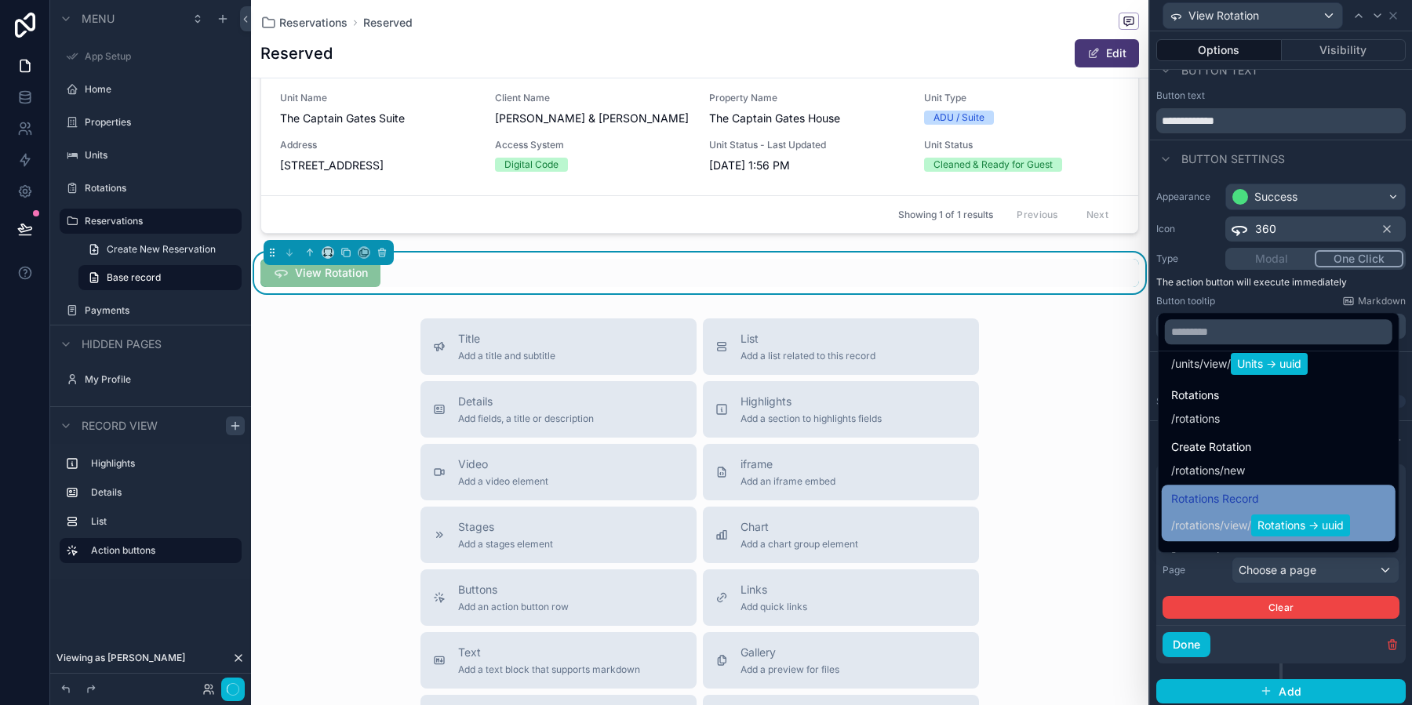
click at [1281, 502] on span "Rotations Record" at bounding box center [1260, 498] width 179 height 19
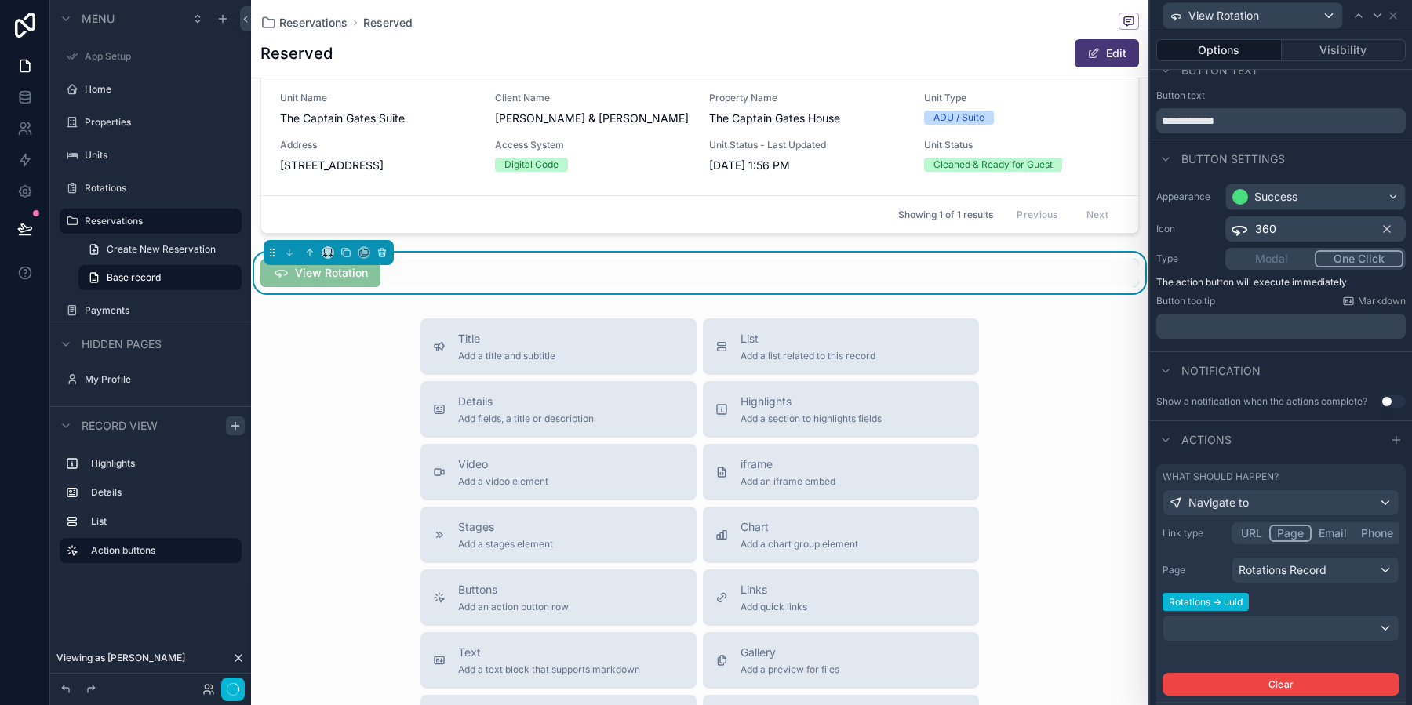
scroll to position [95, 0]
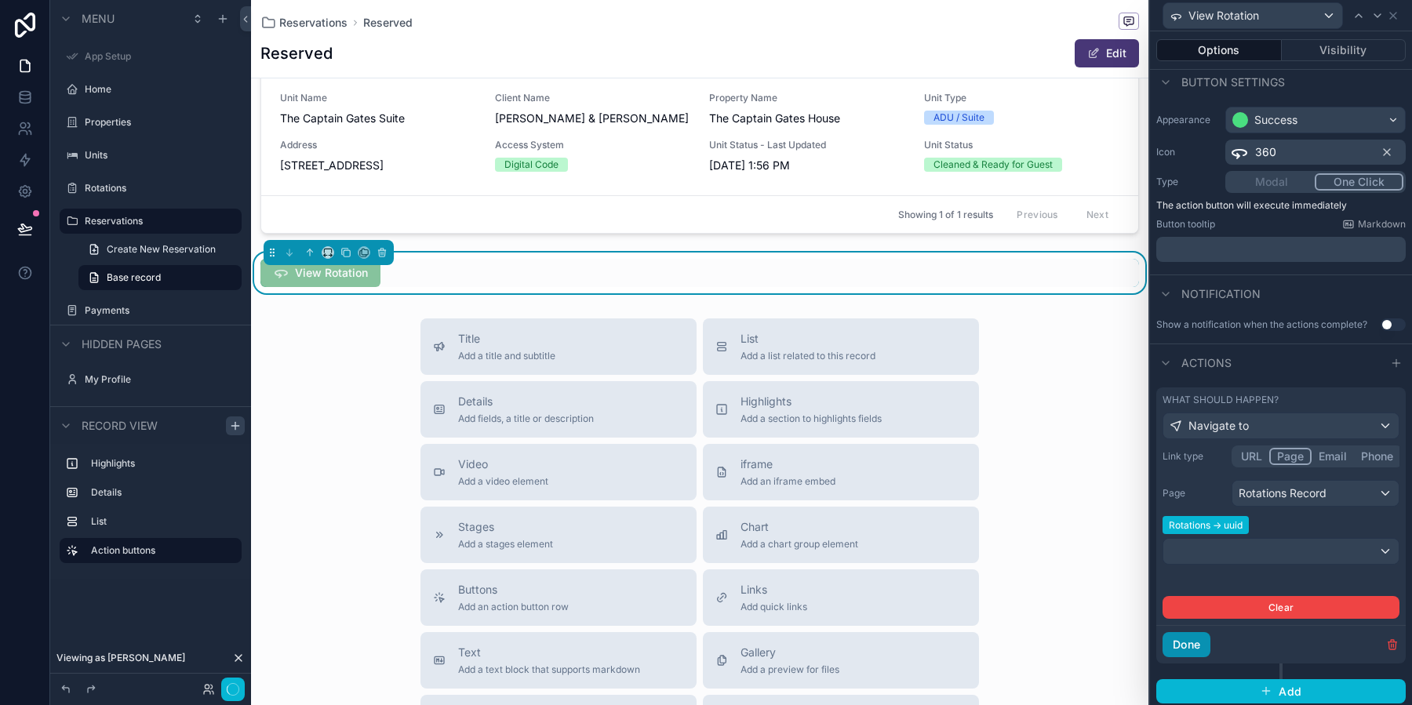
click at [1199, 638] on button "Done" at bounding box center [1186, 644] width 48 height 25
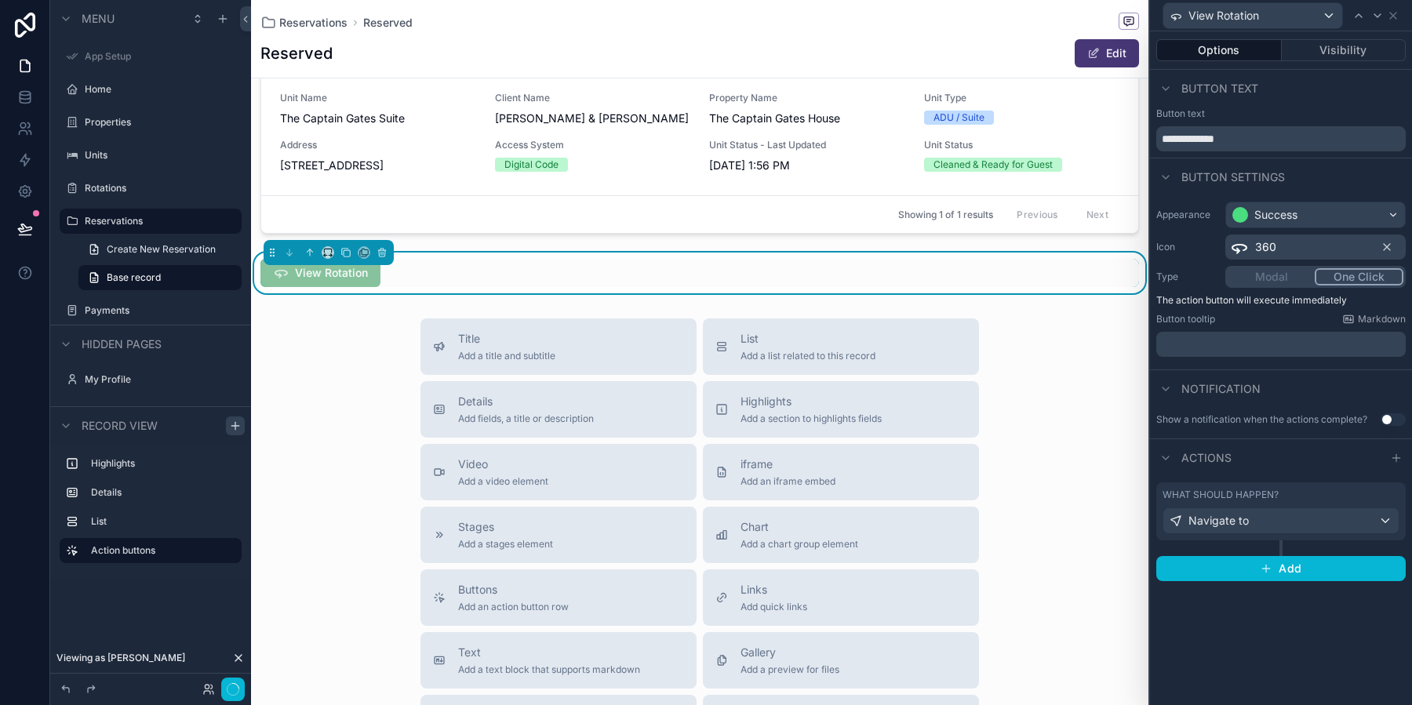
scroll to position [0, 0]
click at [329, 273] on span "View Rotation" at bounding box center [320, 273] width 120 height 28
click at [303, 273] on span "View Rotation" at bounding box center [320, 273] width 120 height 28
click at [313, 249] on icon "scrollable content" at bounding box center [309, 252] width 11 height 11
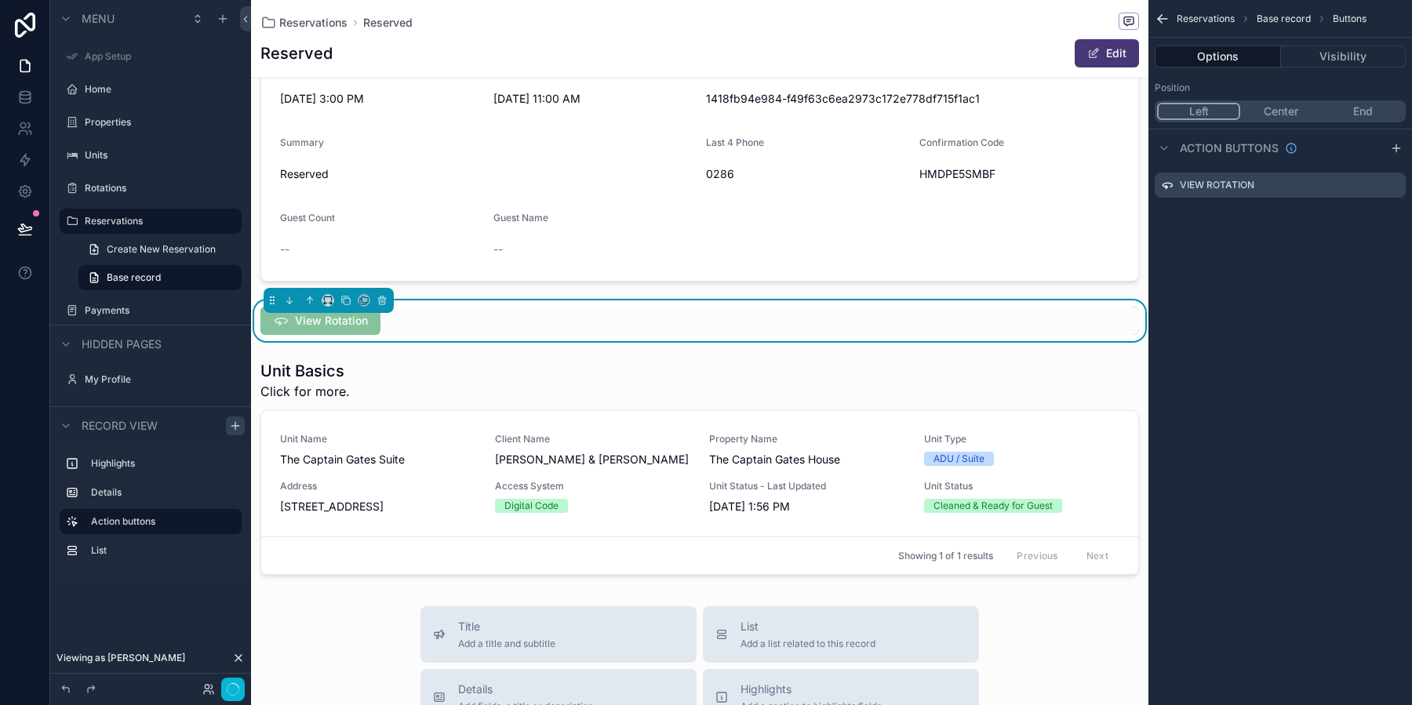
scroll to position [165, 0]
click at [310, 301] on icon "scrollable content" at bounding box center [310, 300] width 0 height 6
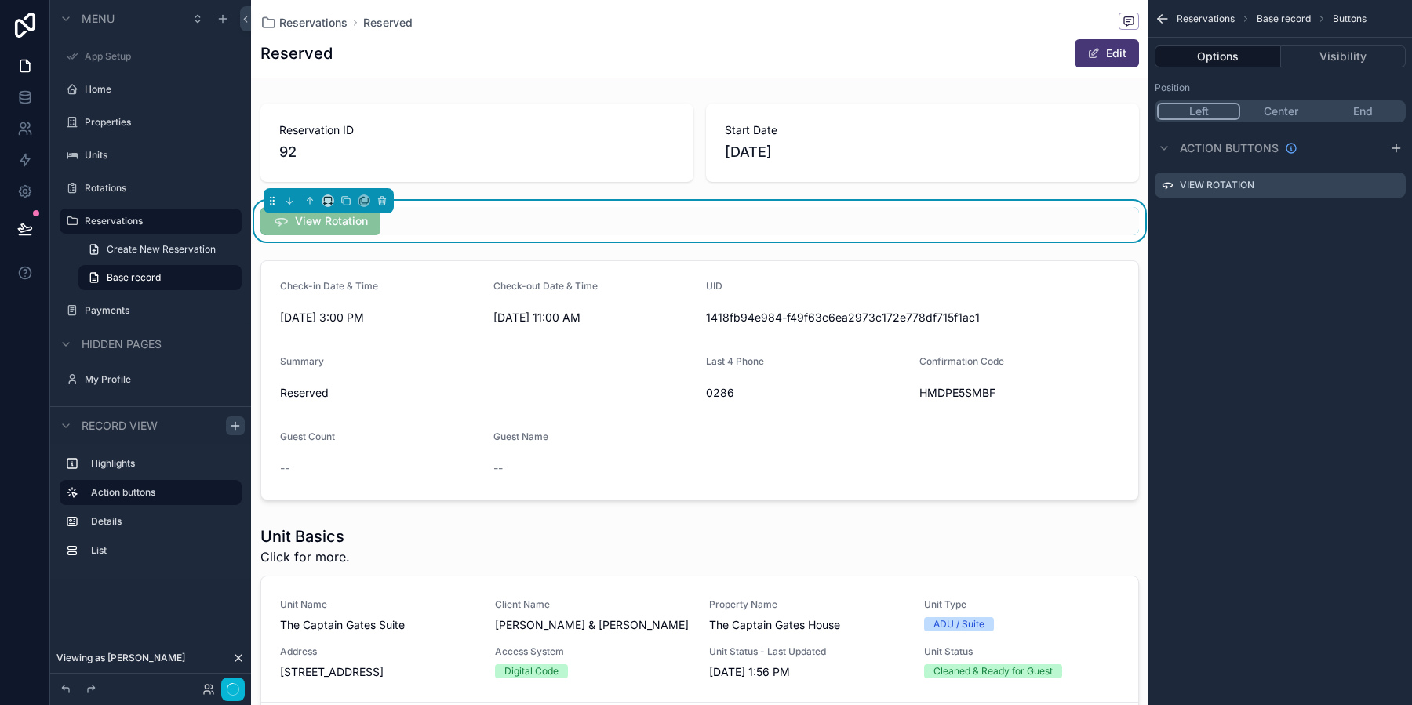
scroll to position [1, 0]
click at [1277, 118] on button "Center" at bounding box center [1281, 111] width 82 height 17
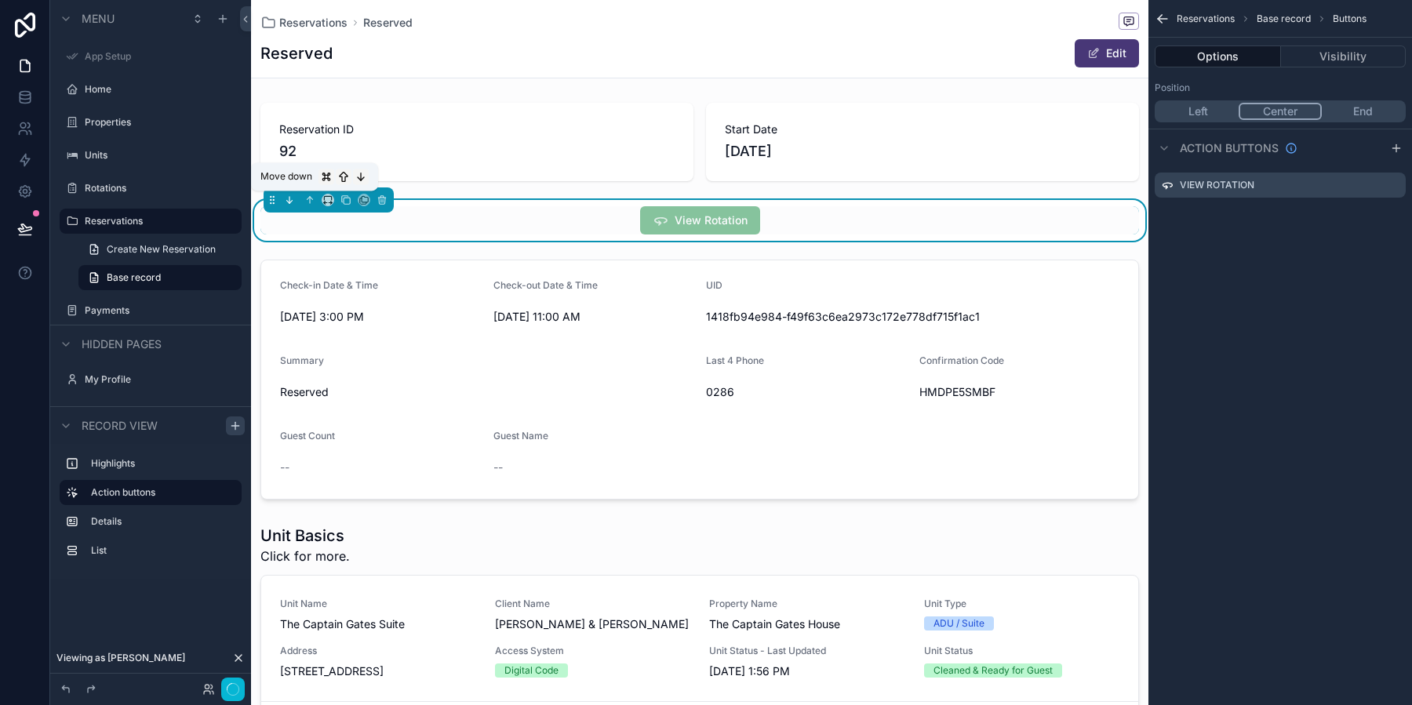
click at [292, 201] on icon "scrollable content" at bounding box center [290, 202] width 3 height 3
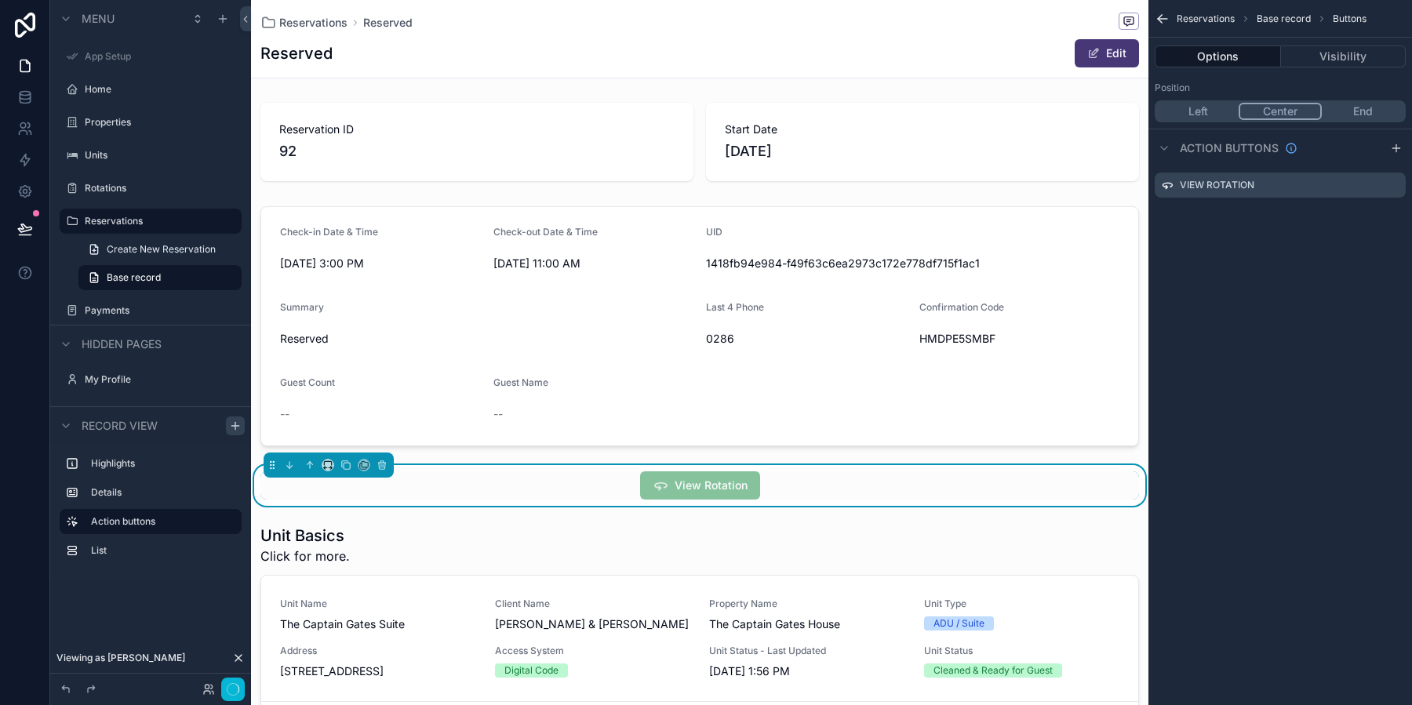
click at [729, 481] on span "View Rotation" at bounding box center [700, 485] width 120 height 28
click at [230, 689] on icon "button" at bounding box center [234, 685] width 8 height 8
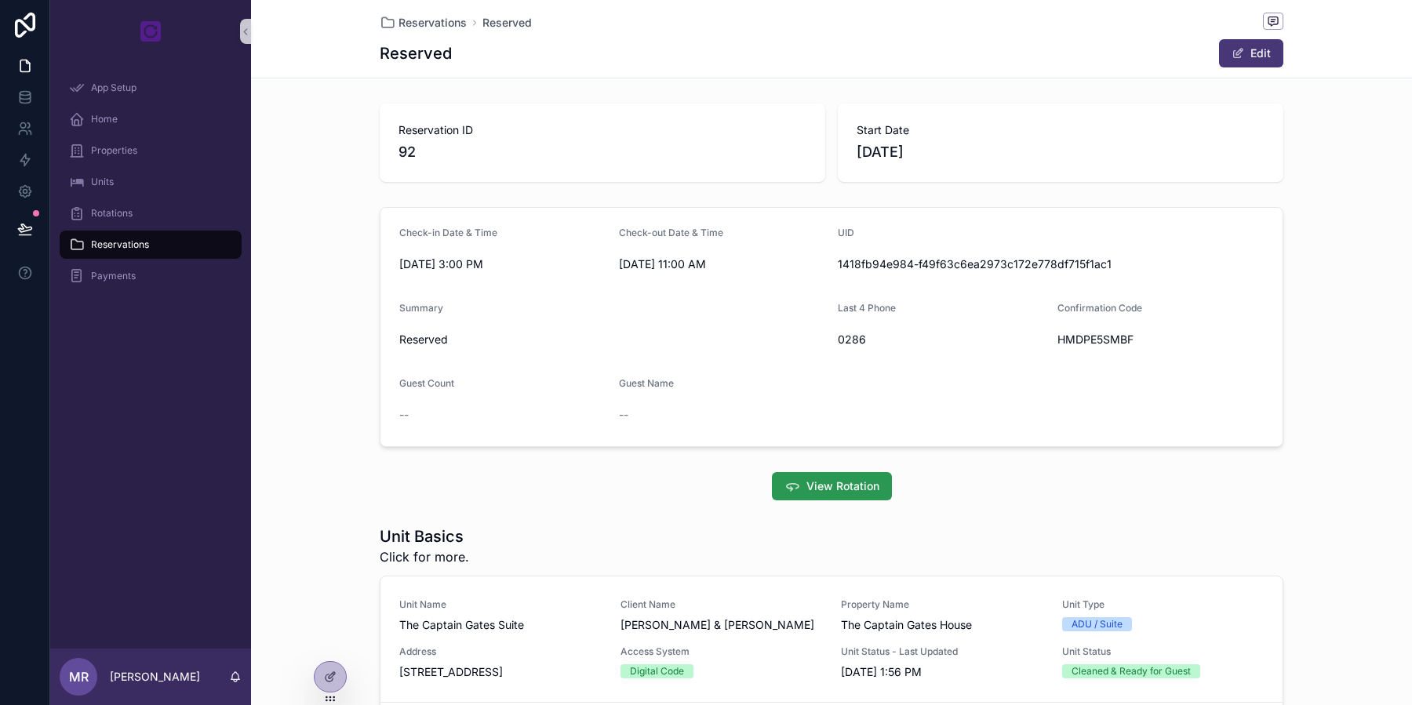
click at [876, 488] on span "View Rotation" at bounding box center [842, 486] width 73 height 16
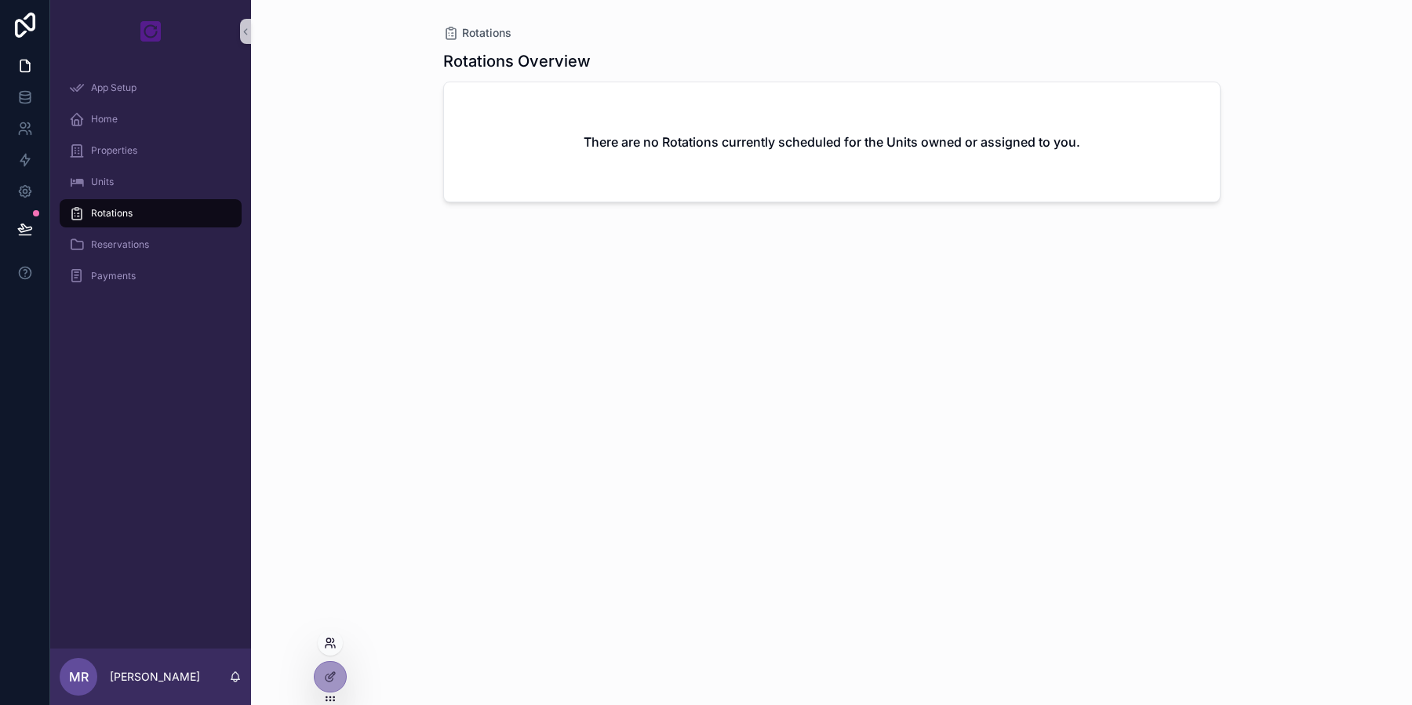
click at [330, 645] on icon at bounding box center [330, 643] width 13 height 13
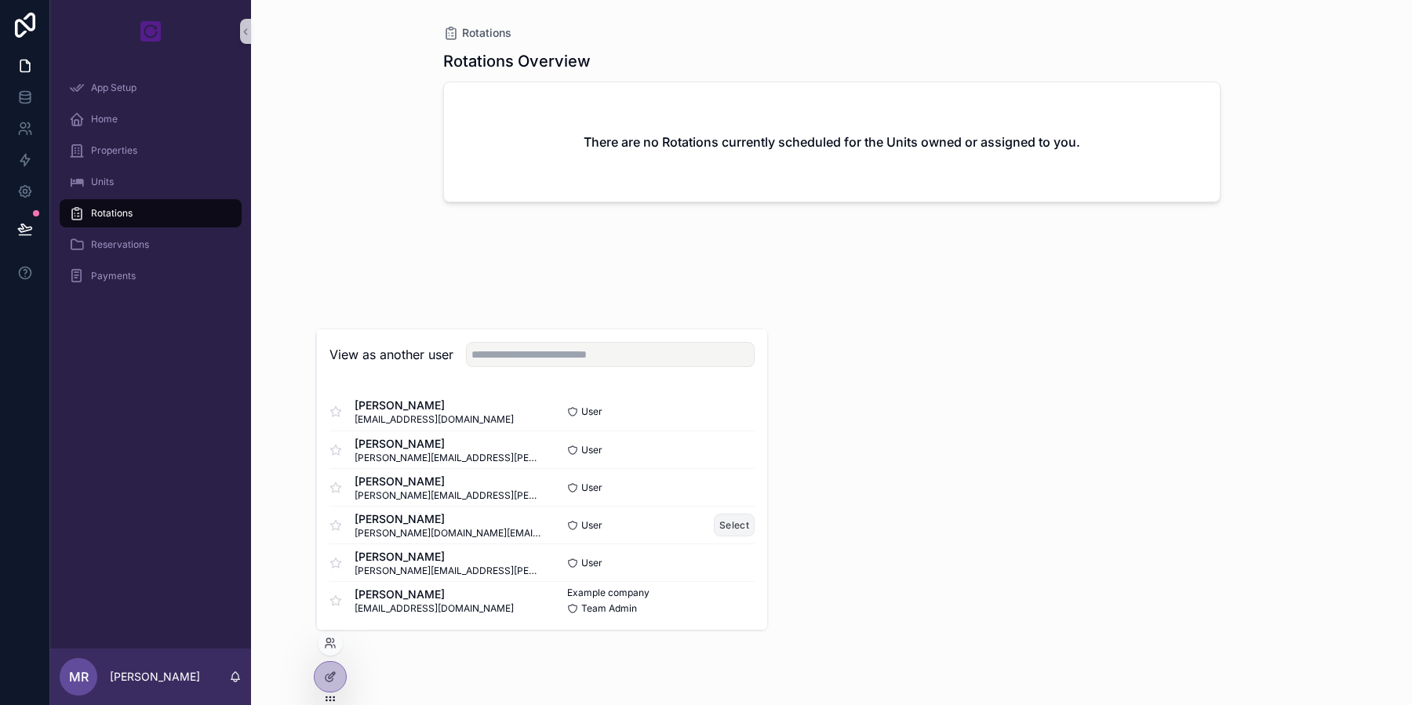
click at [725, 521] on button "Select" at bounding box center [734, 525] width 41 height 23
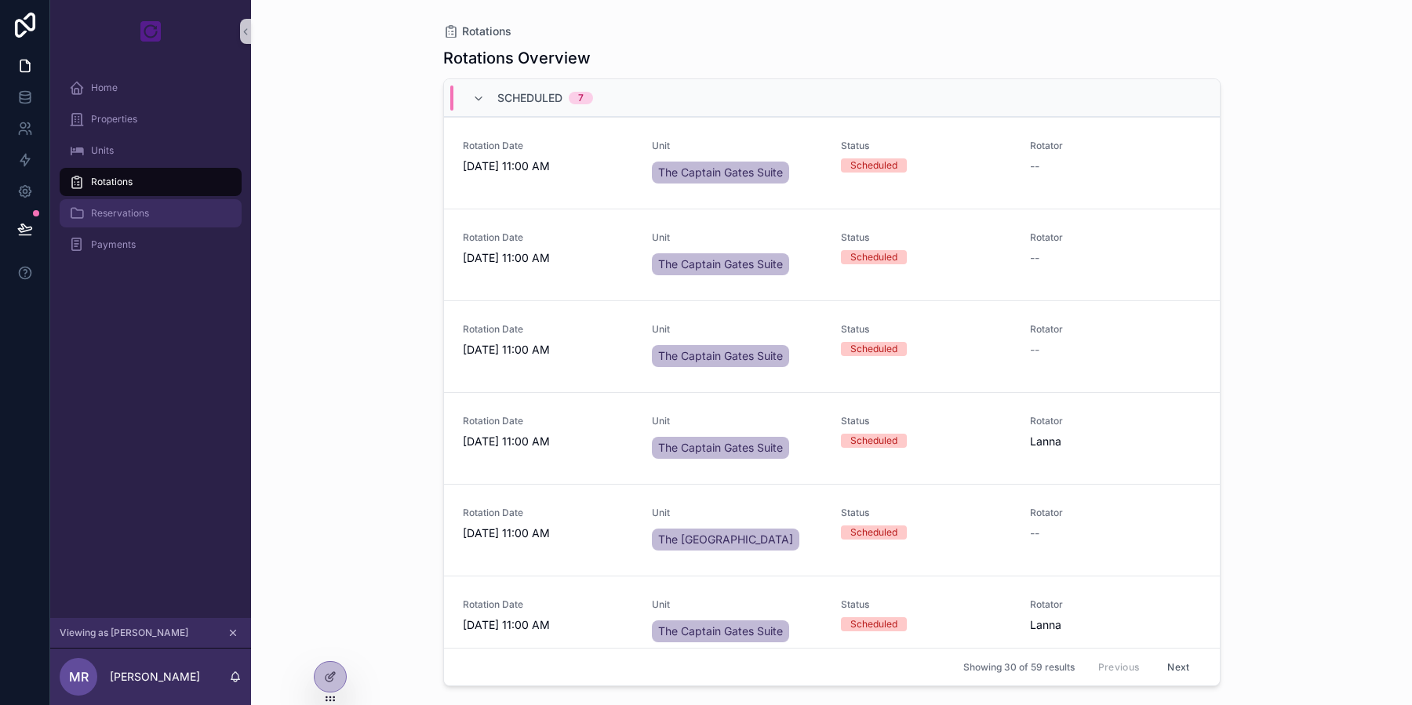
click at [148, 216] on span "Reservations" at bounding box center [120, 213] width 58 height 13
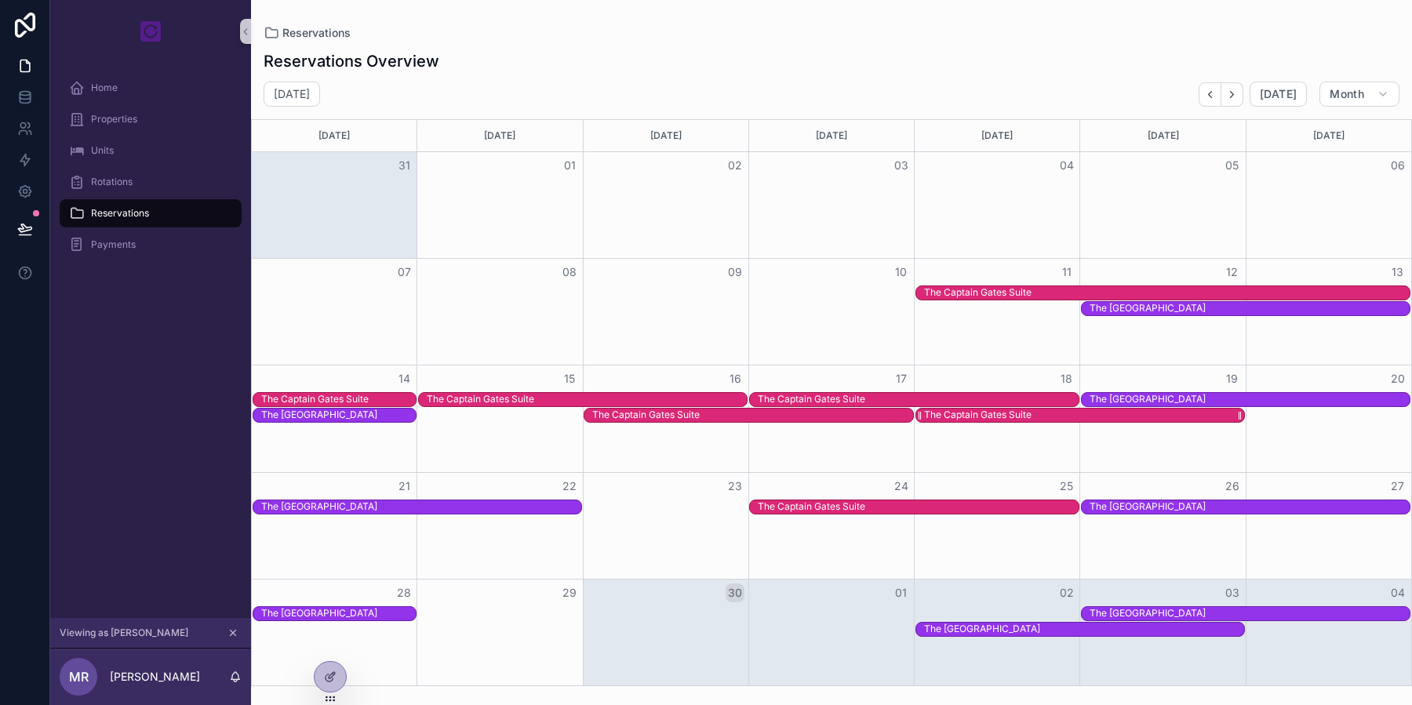
click at [985, 418] on div "The Captain Gates Suite" at bounding box center [977, 415] width 107 height 13
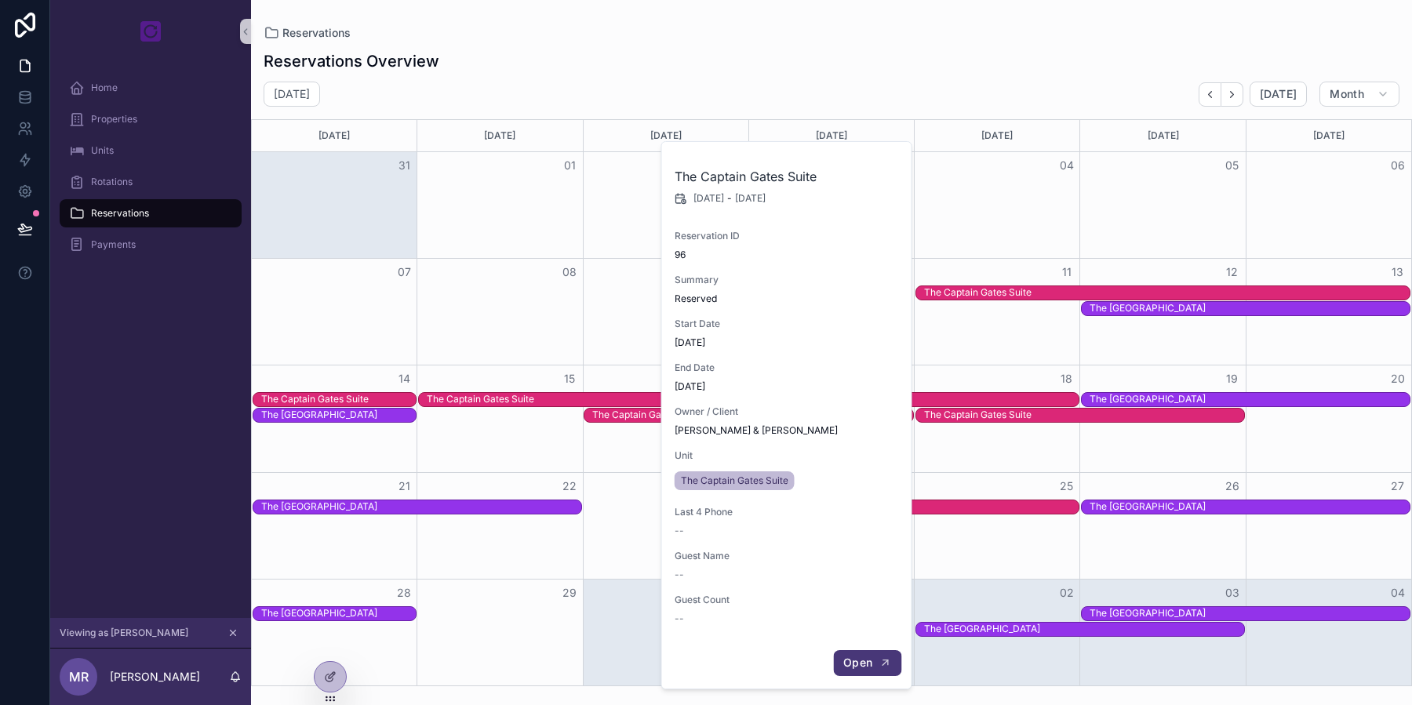
click at [857, 656] on span "Open" at bounding box center [857, 663] width 29 height 14
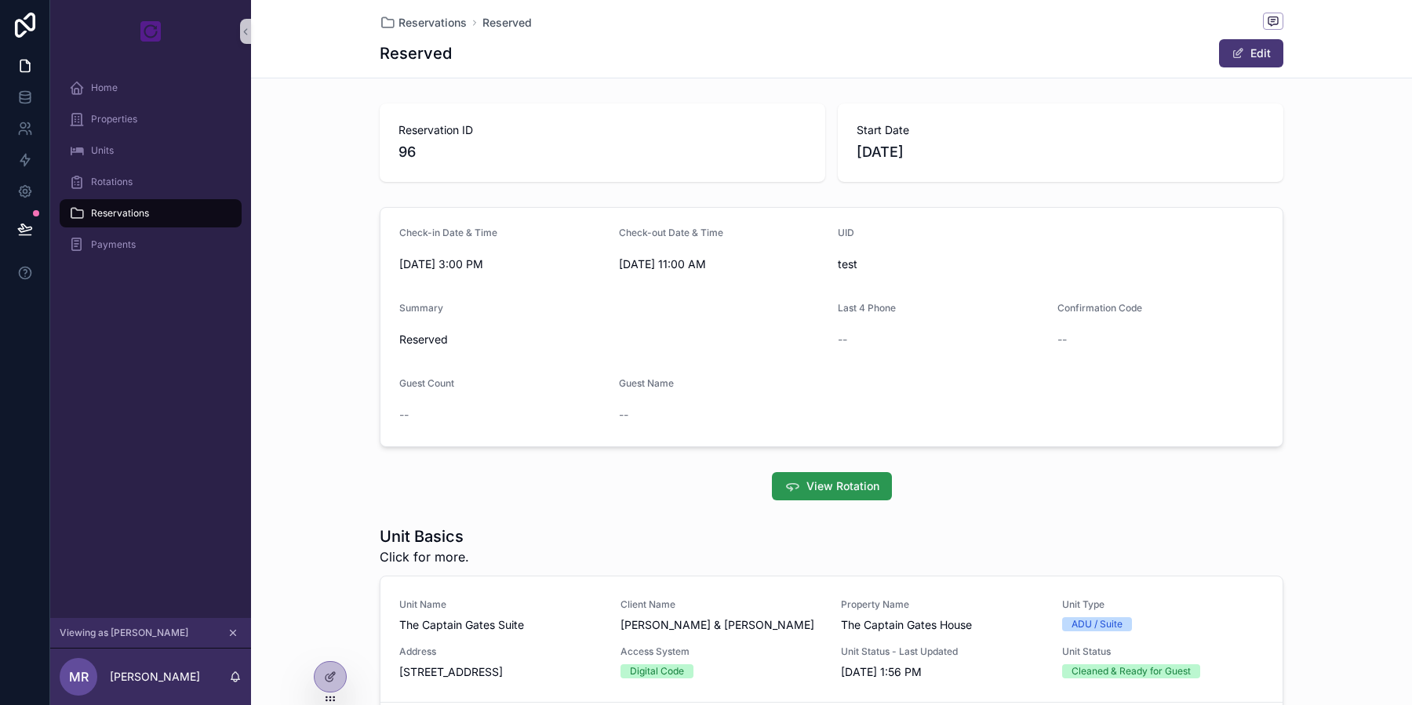
click at [841, 495] on button "View Rotation" at bounding box center [832, 486] width 120 height 28
click at [337, 682] on div at bounding box center [329, 677] width 31 height 30
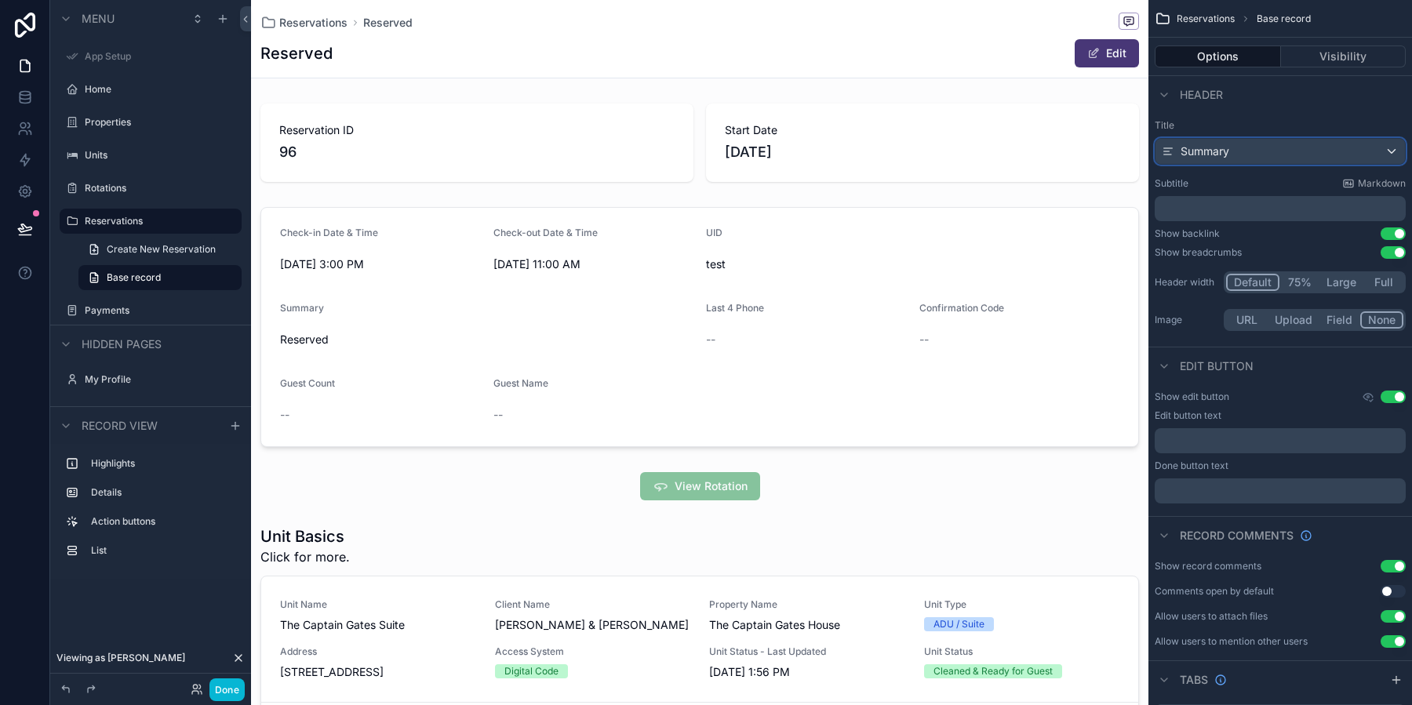
click at [1231, 162] on div "Summary" at bounding box center [1279, 151] width 249 height 25
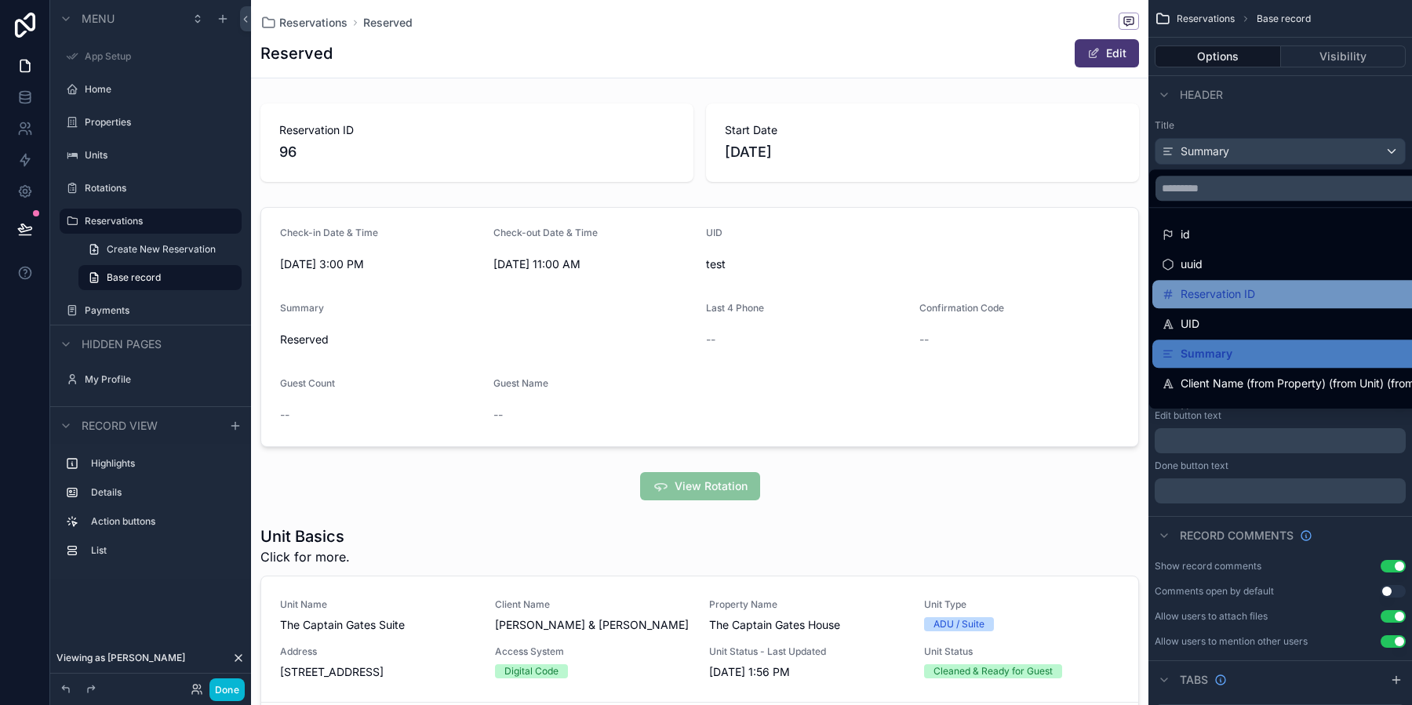
click at [1223, 296] on span "Reservation ID" at bounding box center [1217, 294] width 74 height 19
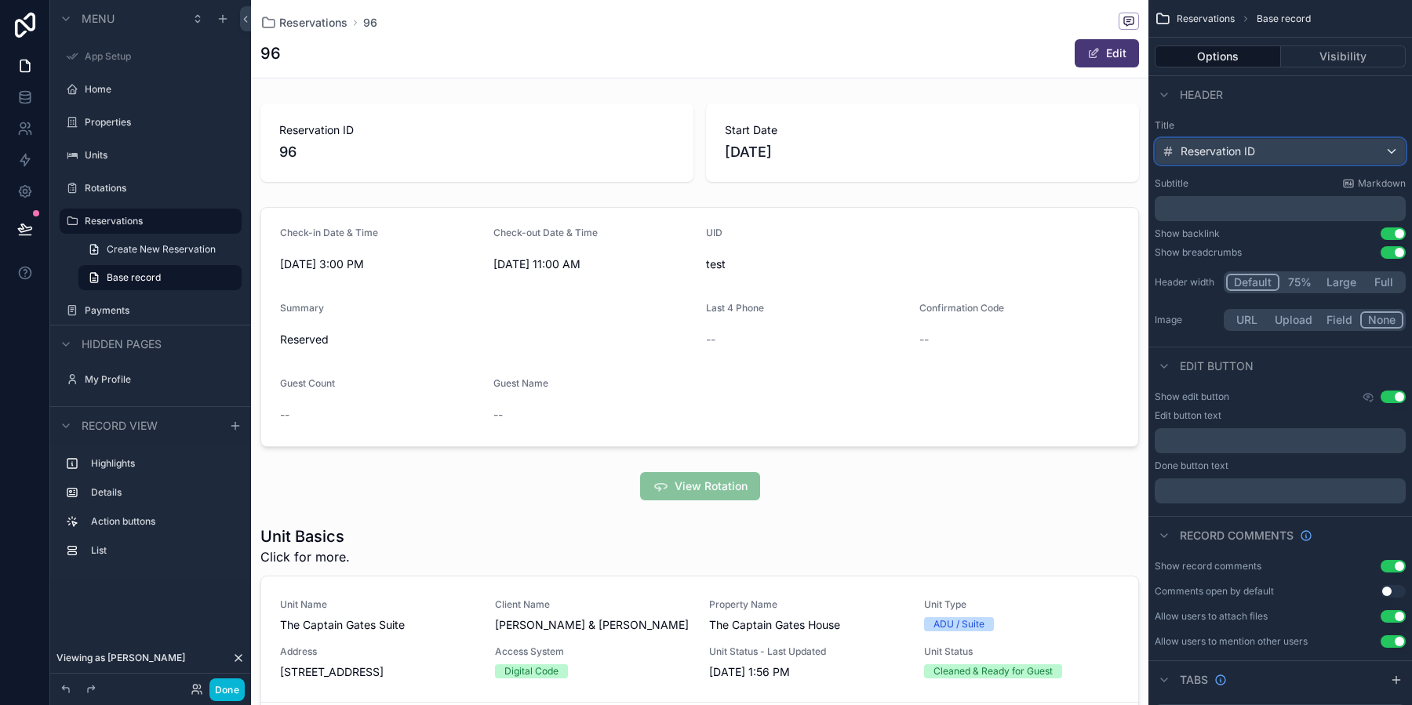
click at [1235, 155] on span "Reservation ID" at bounding box center [1217, 152] width 74 height 16
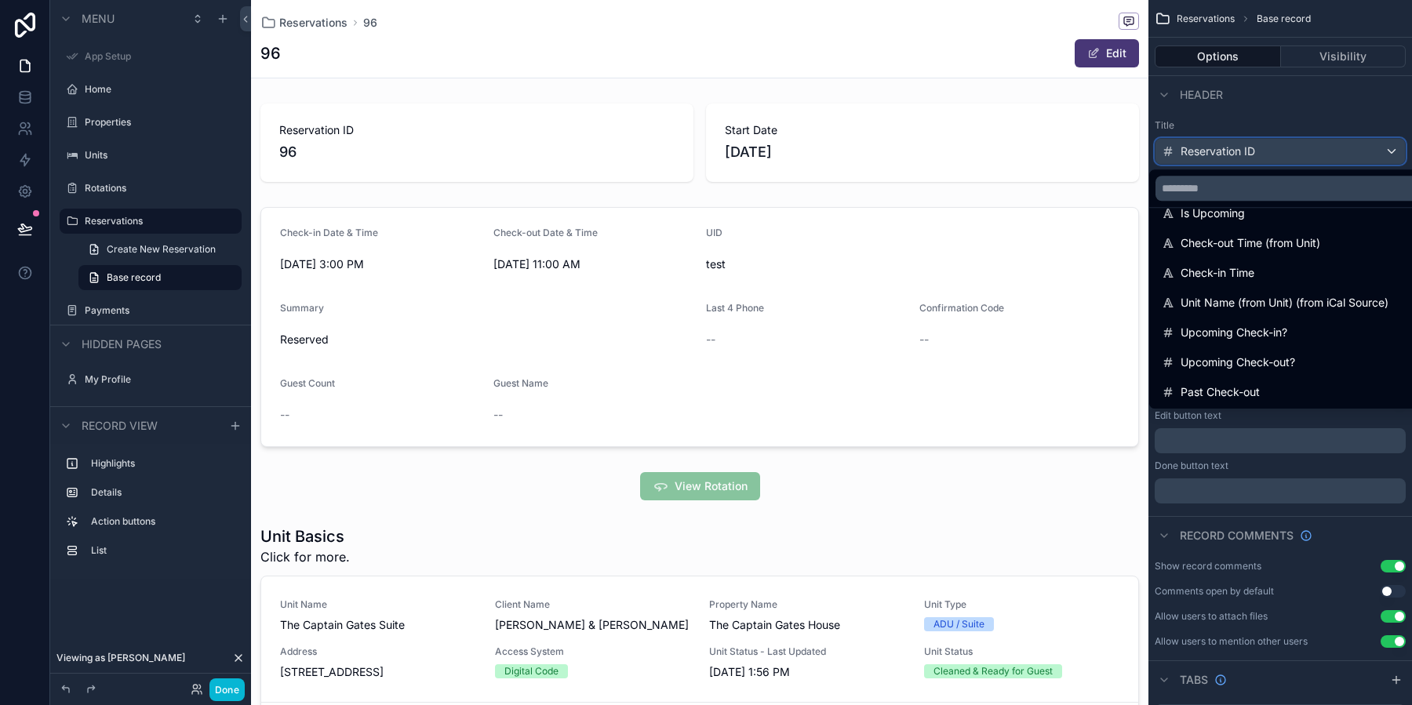
scroll to position [296, 0]
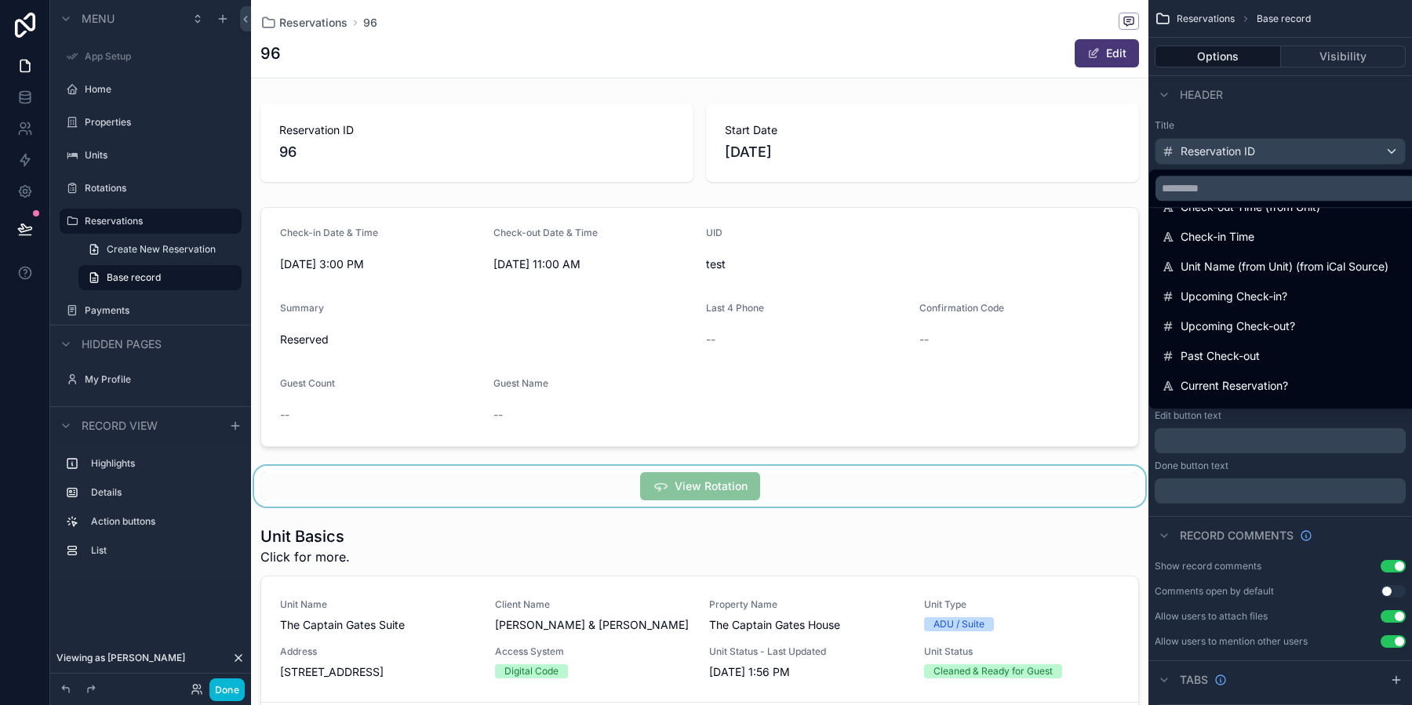
click at [819, 498] on div "scrollable content" at bounding box center [699, 486] width 897 height 41
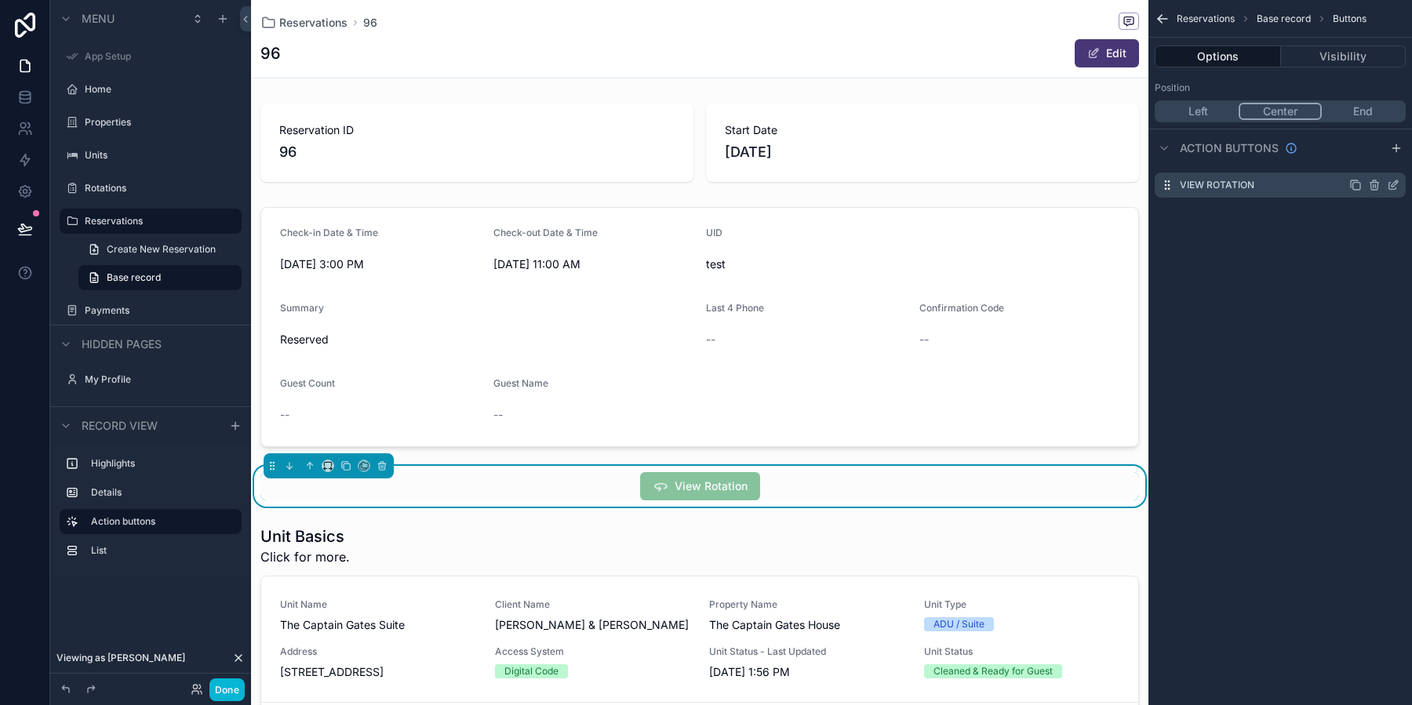
click at [1391, 185] on icon "scrollable content" at bounding box center [1394, 183] width 6 height 6
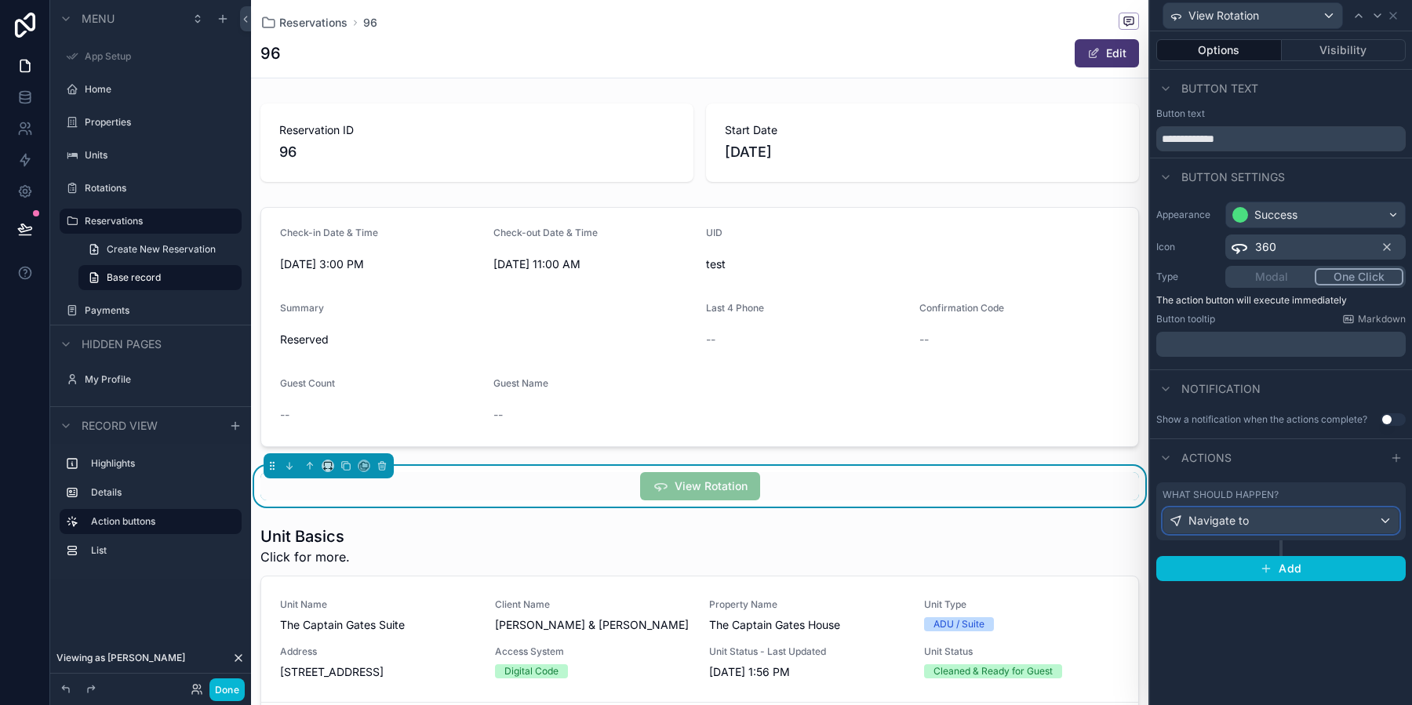
click at [1255, 531] on div "Navigate to" at bounding box center [1280, 520] width 235 height 25
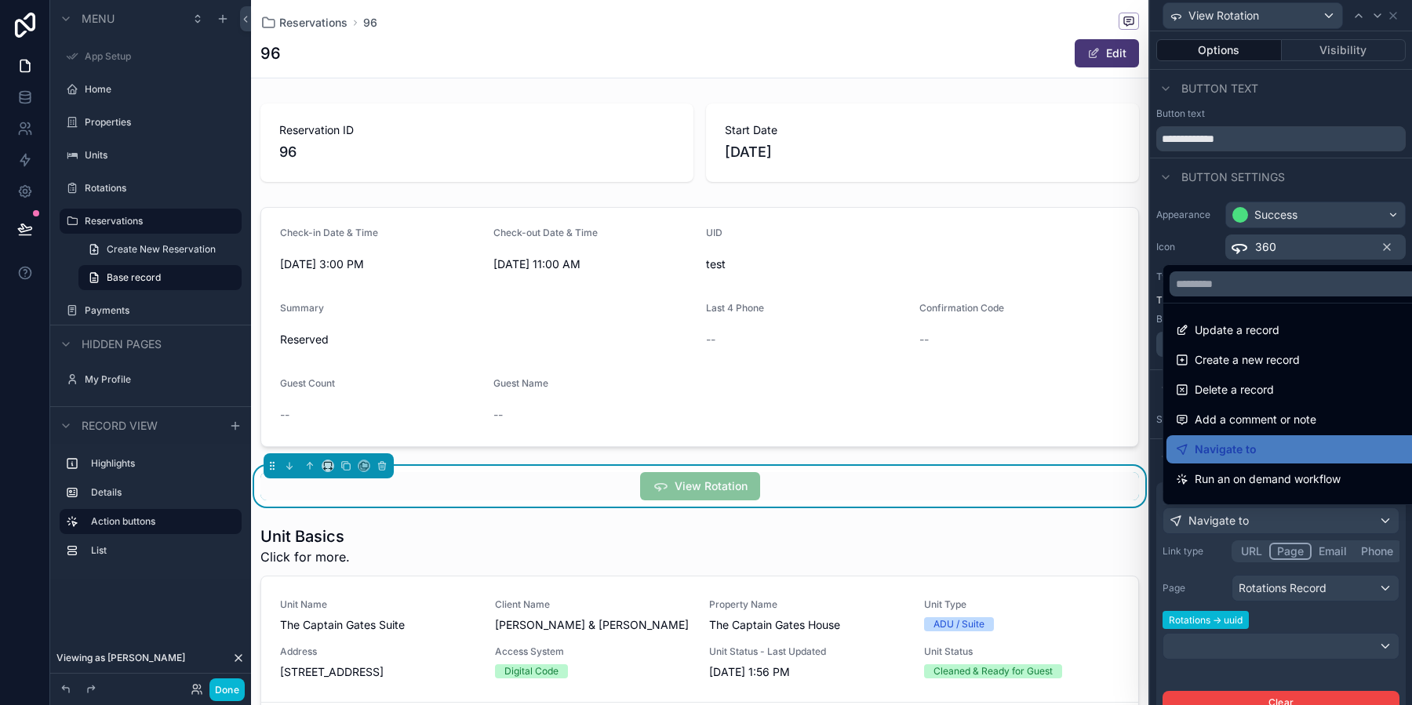
click at [1303, 605] on div at bounding box center [1281, 352] width 262 height 705
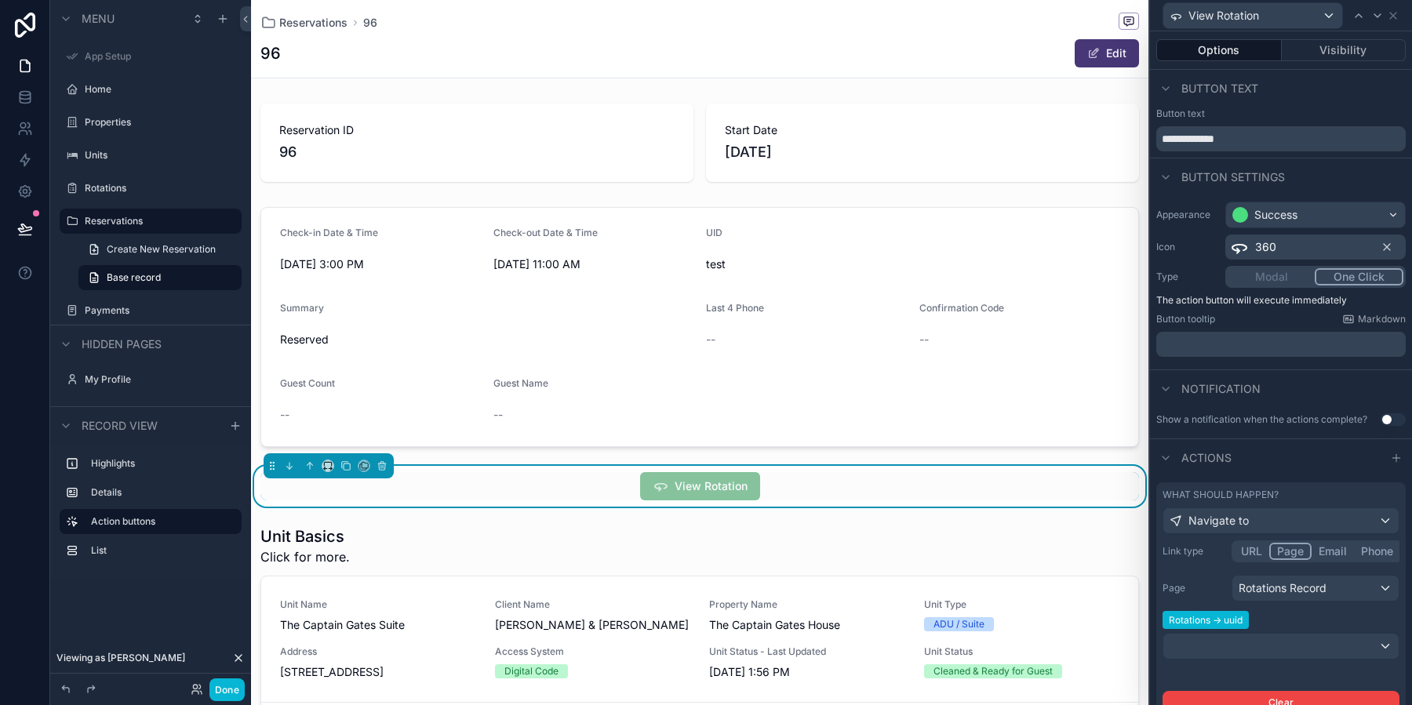
click at [1230, 619] on span "Rotations -> uuid" at bounding box center [1205, 620] width 86 height 18
click at [1386, 587] on div "Rotations Record" at bounding box center [1315, 588] width 166 height 25
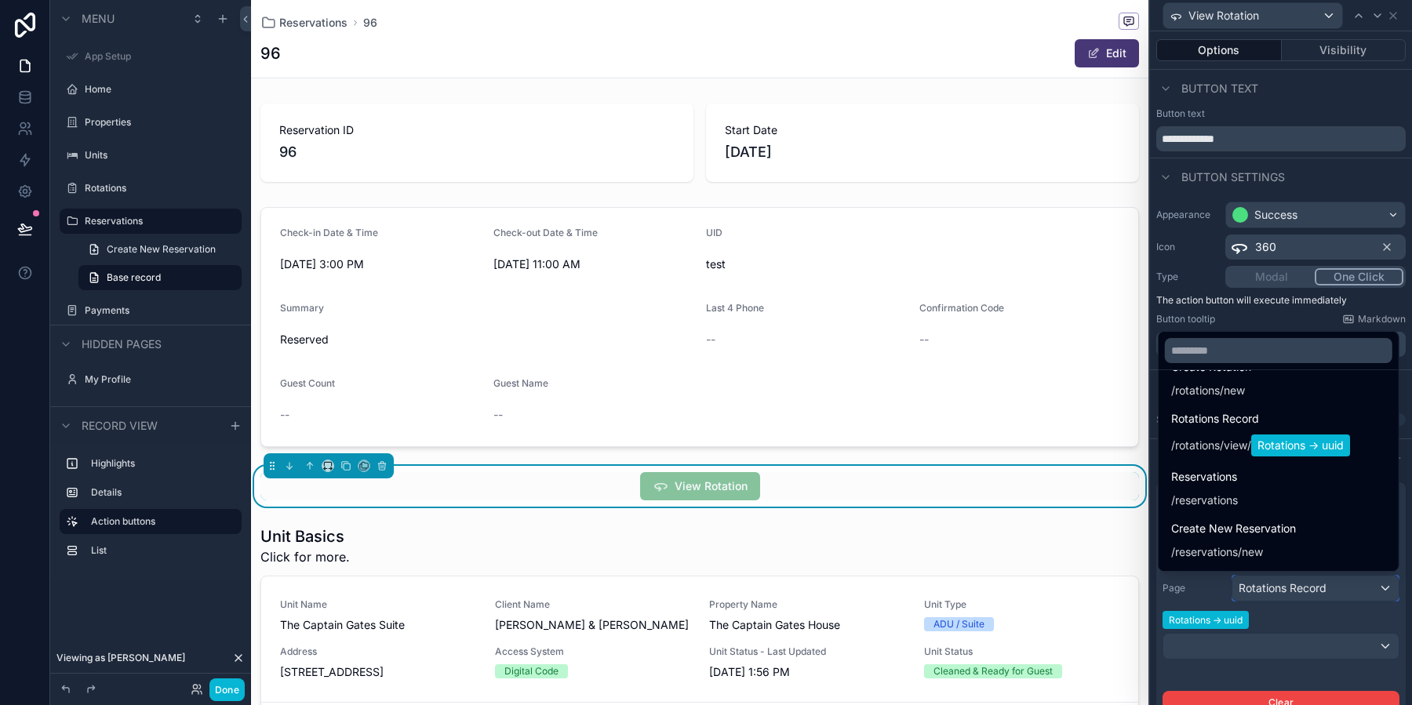
scroll to position [573, 0]
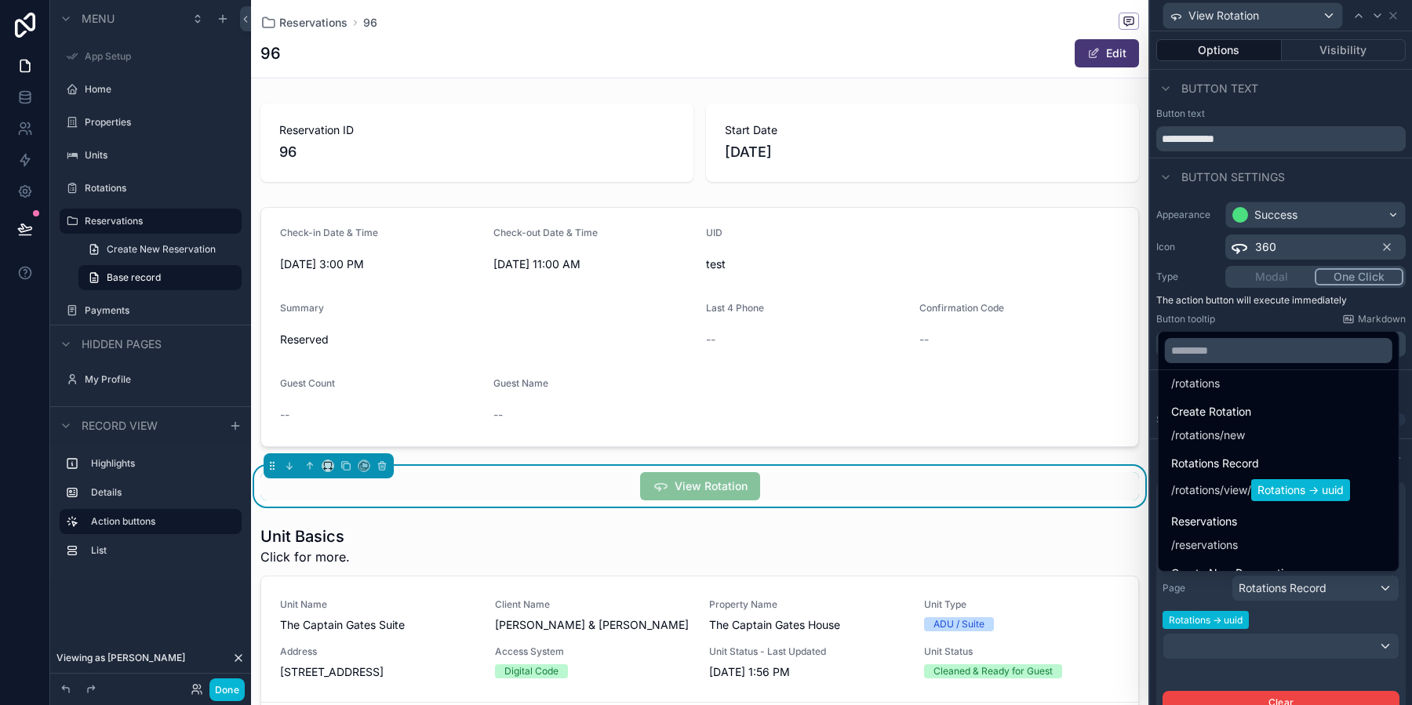
click at [1323, 660] on div at bounding box center [1281, 352] width 262 height 705
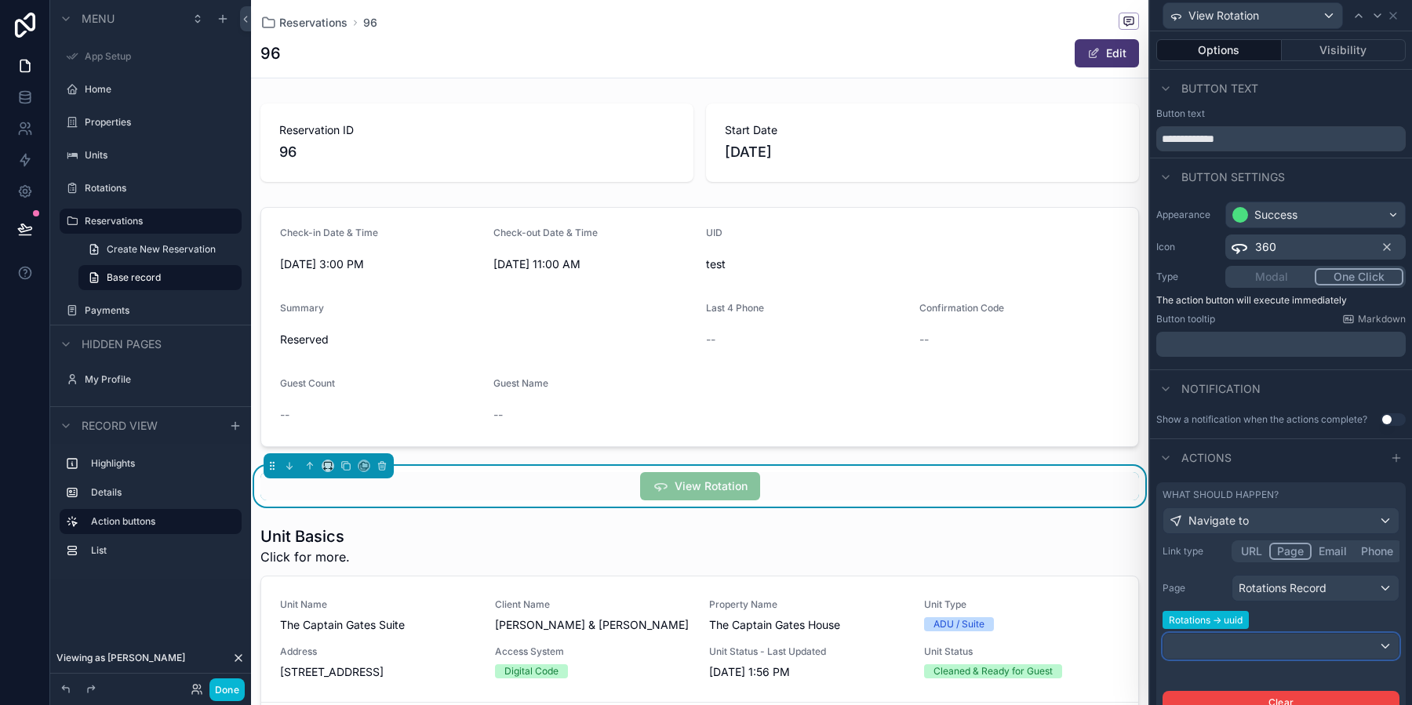
click at [1335, 639] on div at bounding box center [1280, 646] width 235 height 25
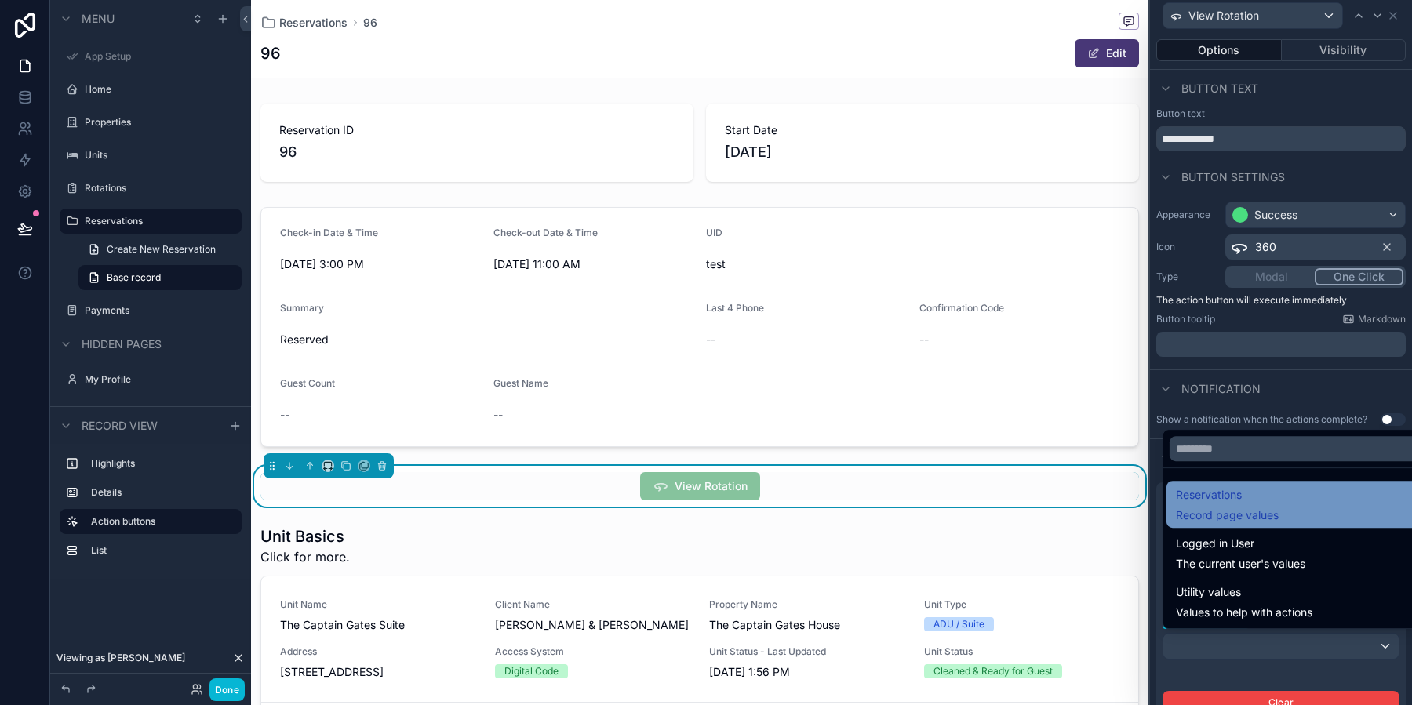
click at [1277, 488] on span "Reservations" at bounding box center [1227, 494] width 103 height 19
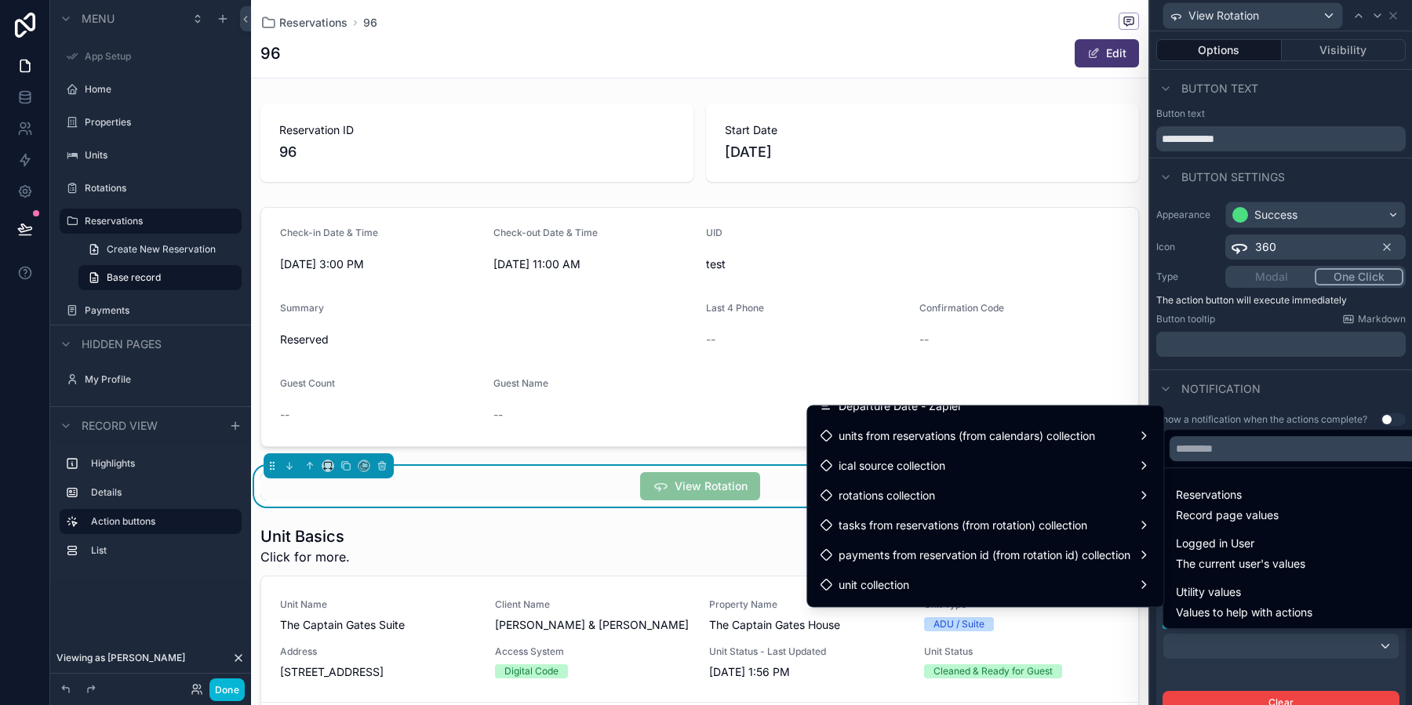
scroll to position [1063, 0]
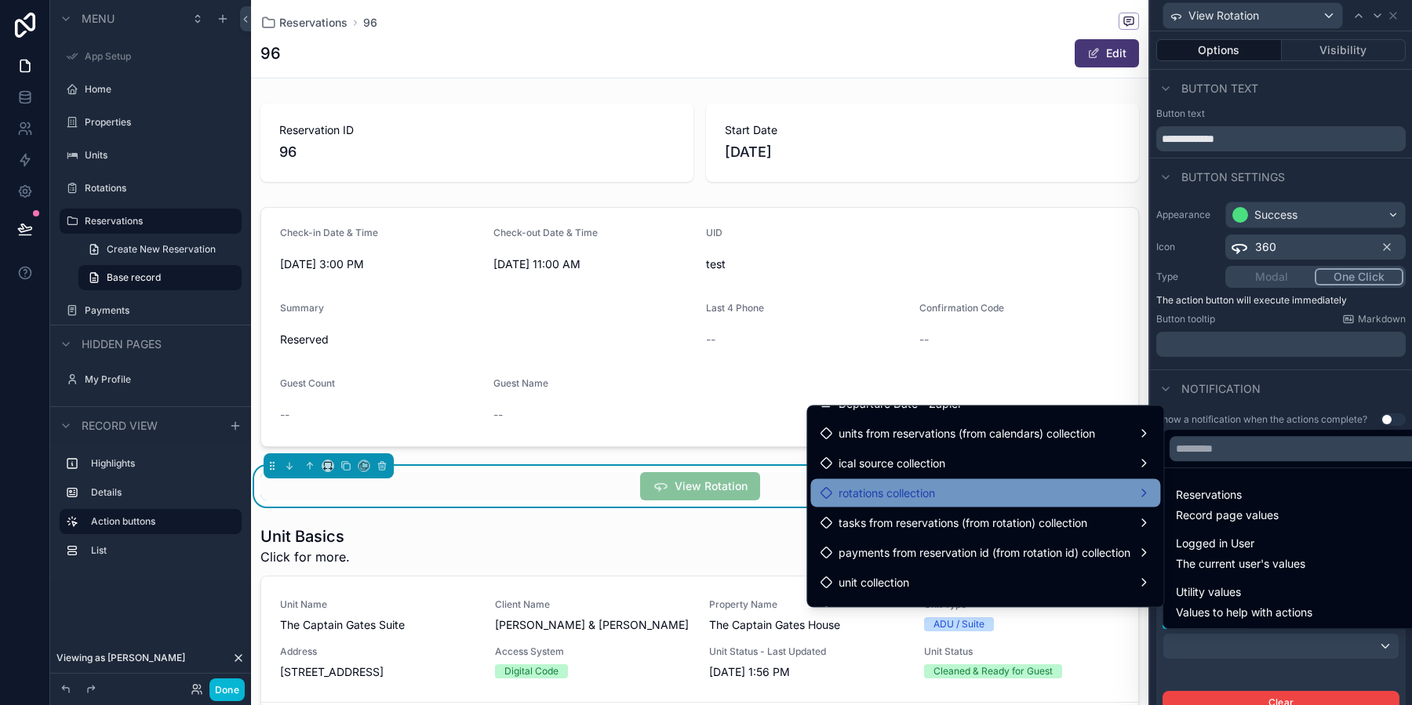
click at [906, 489] on span "rotations collection" at bounding box center [886, 493] width 96 height 19
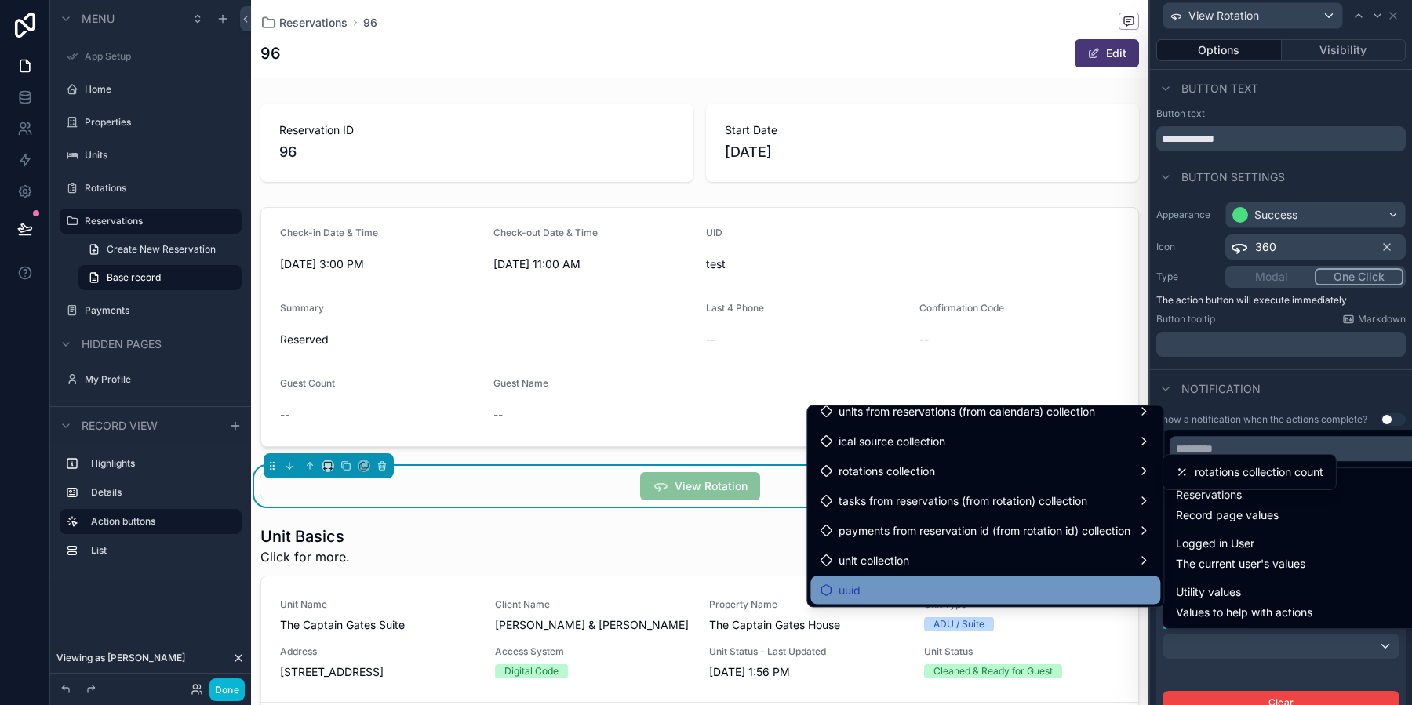
click at [908, 587] on div "uuid" at bounding box center [984, 590] width 331 height 19
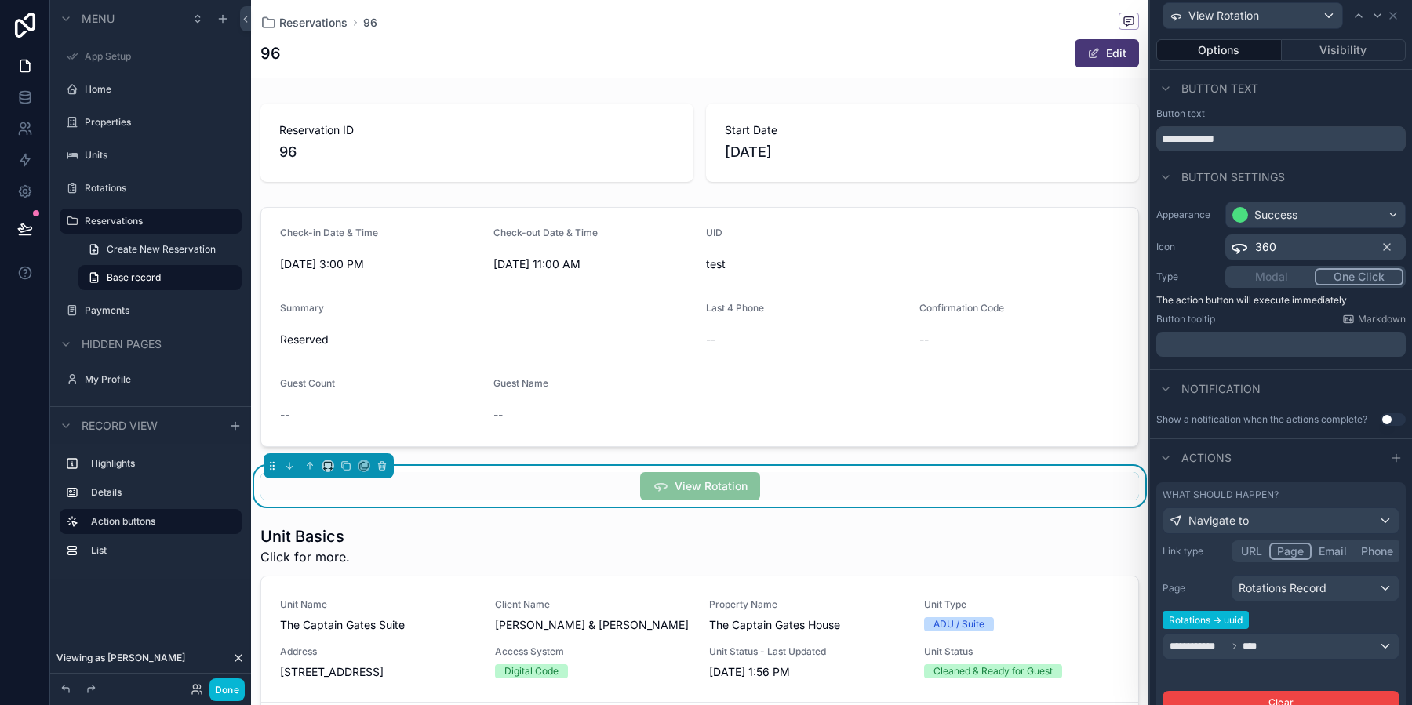
scroll to position [95, 0]
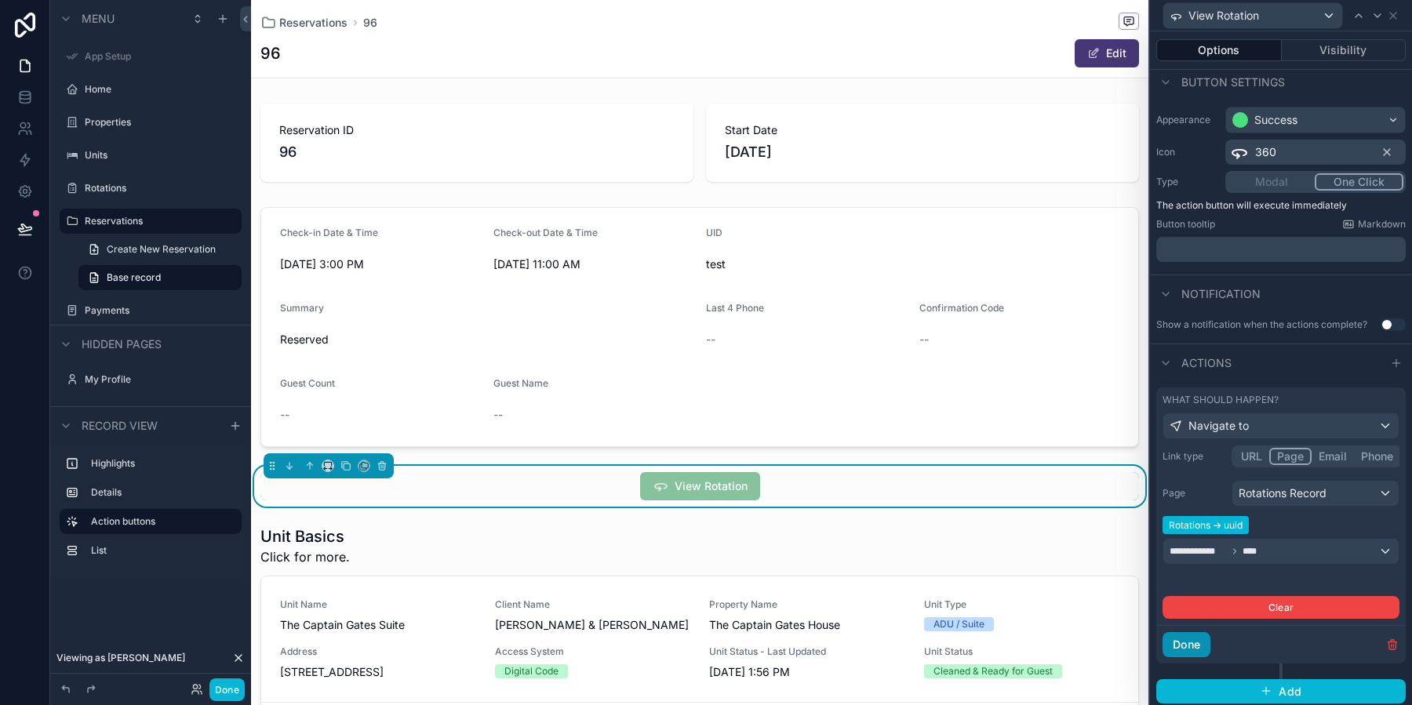
click at [1194, 634] on button "Done" at bounding box center [1186, 644] width 48 height 25
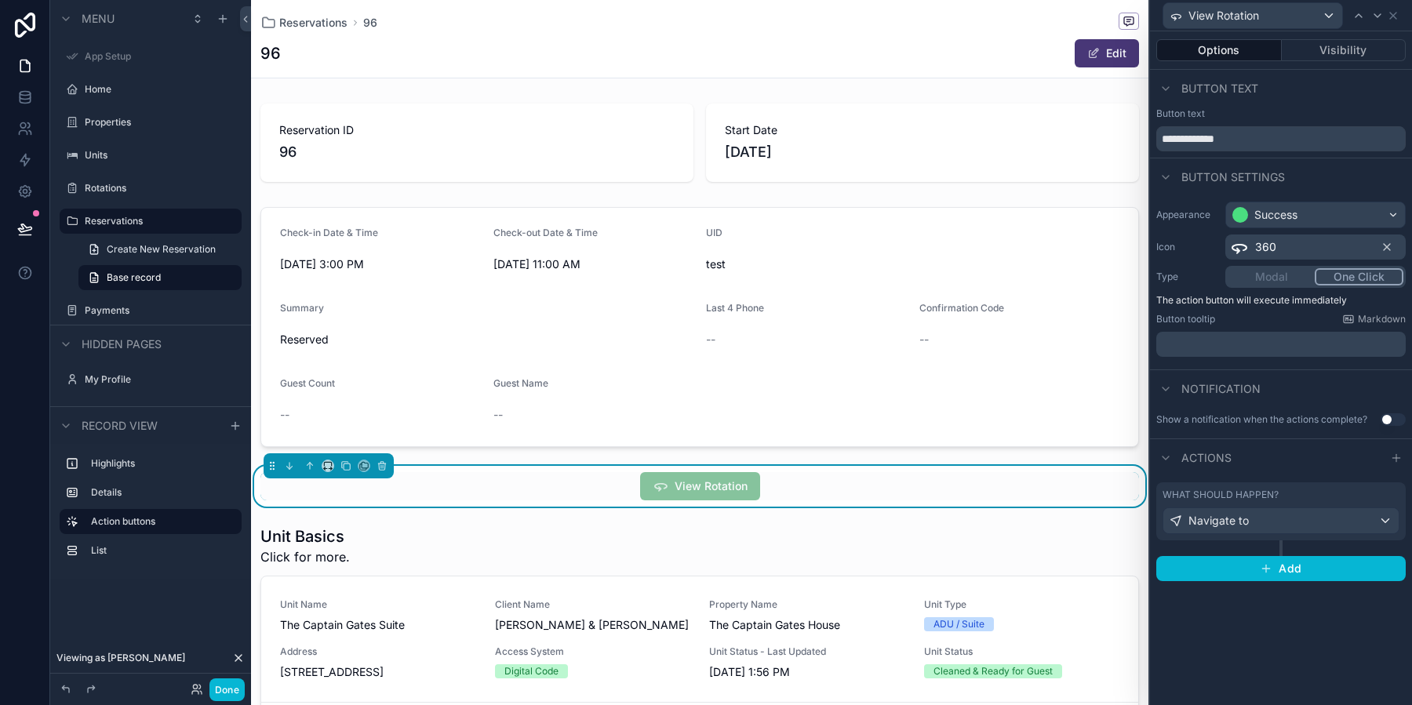
scroll to position [0, 0]
click at [226, 688] on button "Done" at bounding box center [226, 689] width 35 height 23
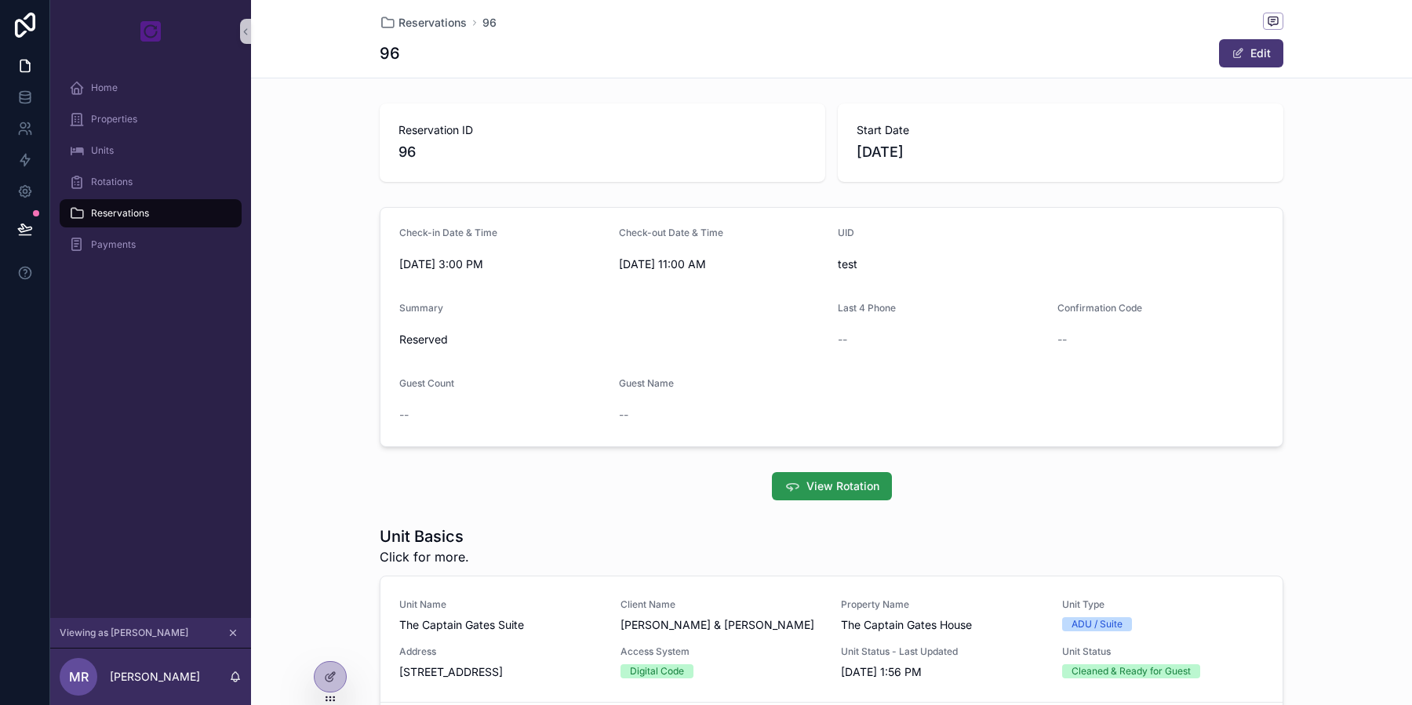
click at [833, 478] on span "View Rotation" at bounding box center [842, 486] width 73 height 16
click at [337, 670] on div at bounding box center [329, 677] width 31 height 30
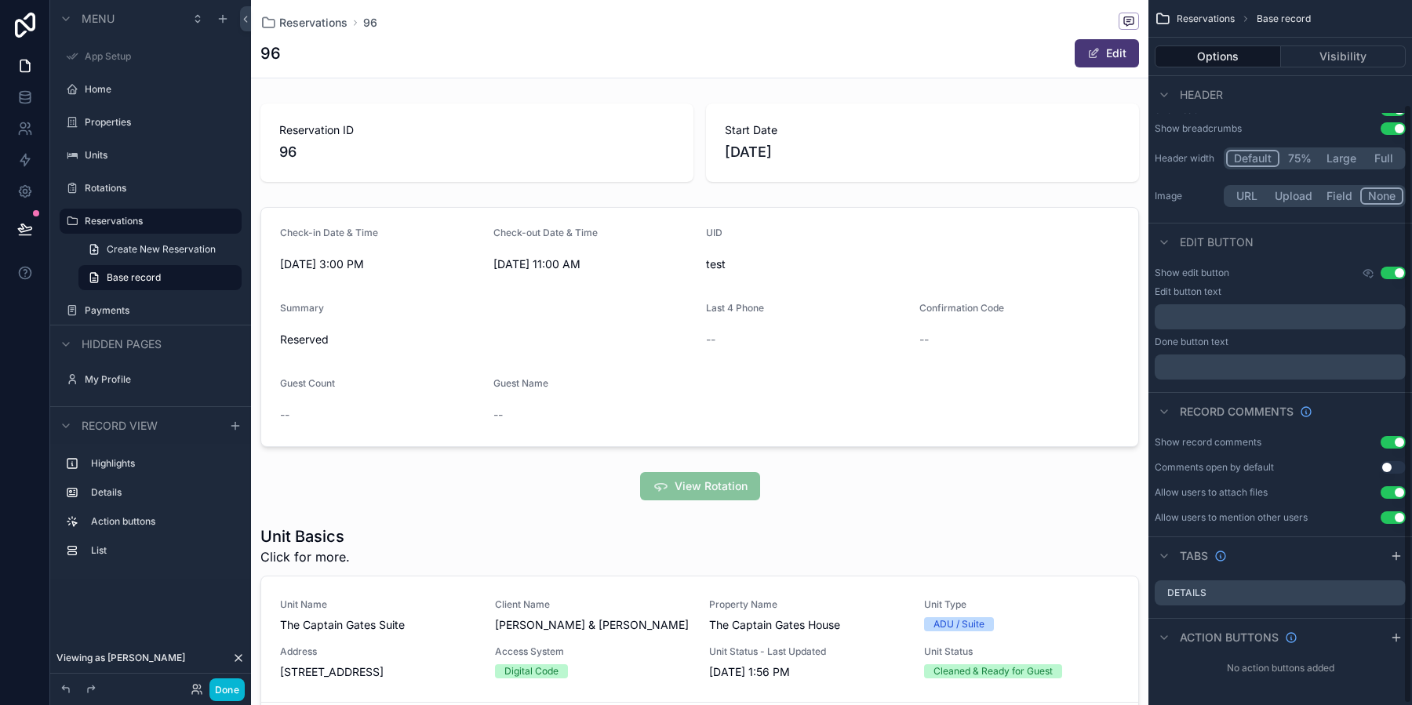
scroll to position [122, 0]
click at [1171, 638] on div "scrollable content" at bounding box center [1163, 639] width 19 height 19
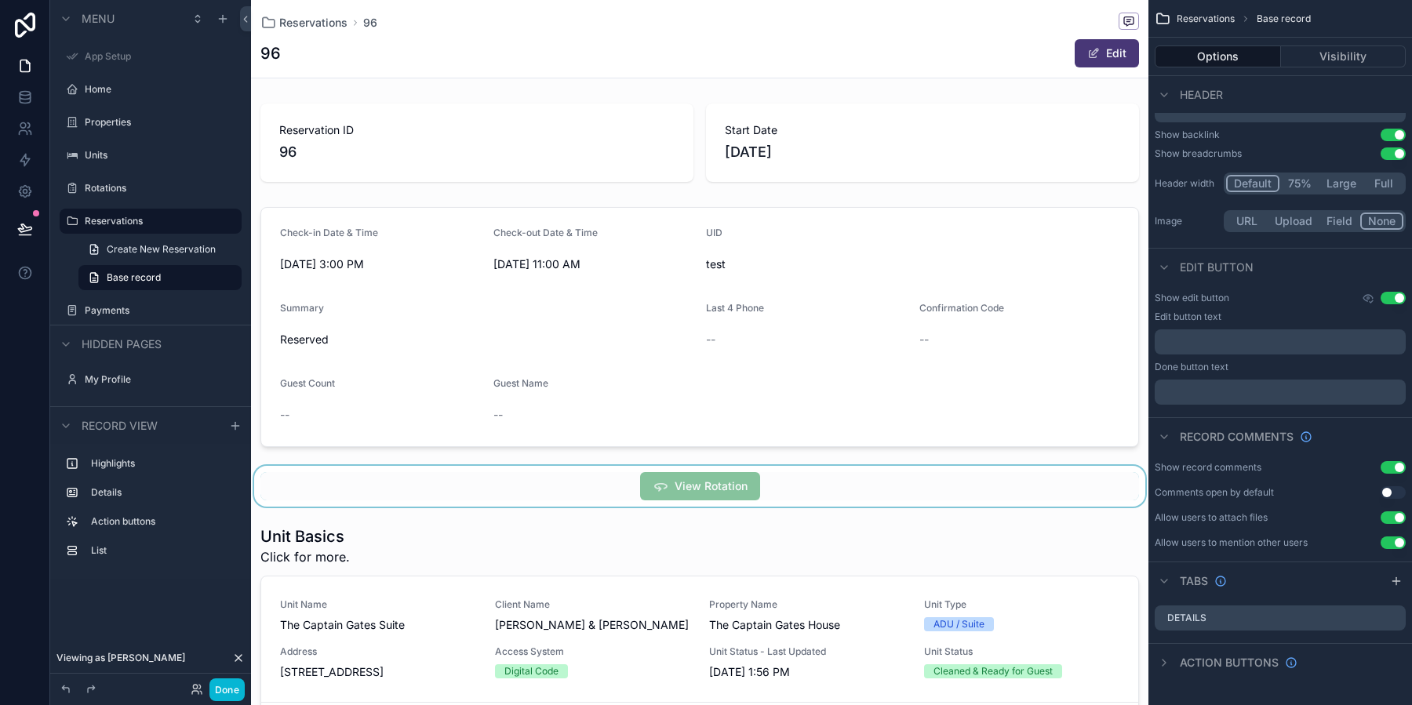
click at [849, 503] on div "scrollable content" at bounding box center [699, 486] width 897 height 41
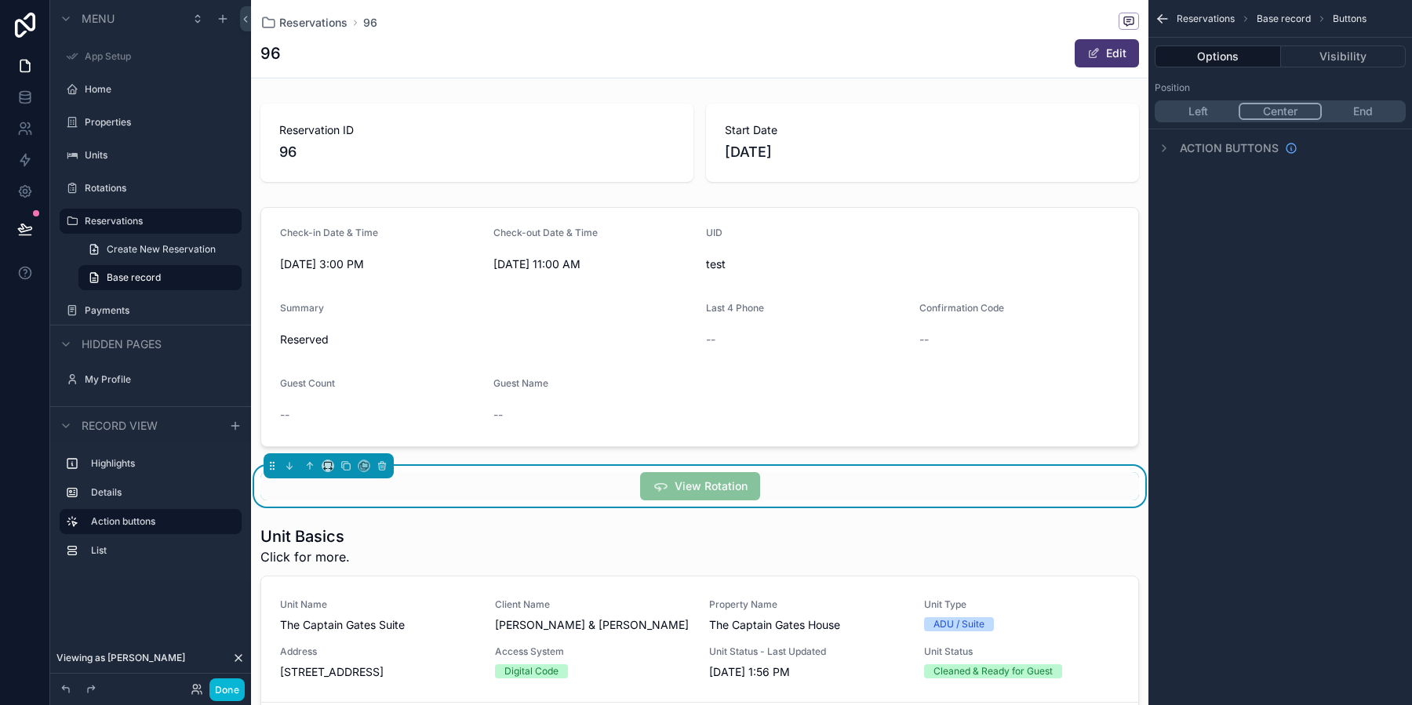
scroll to position [0, 0]
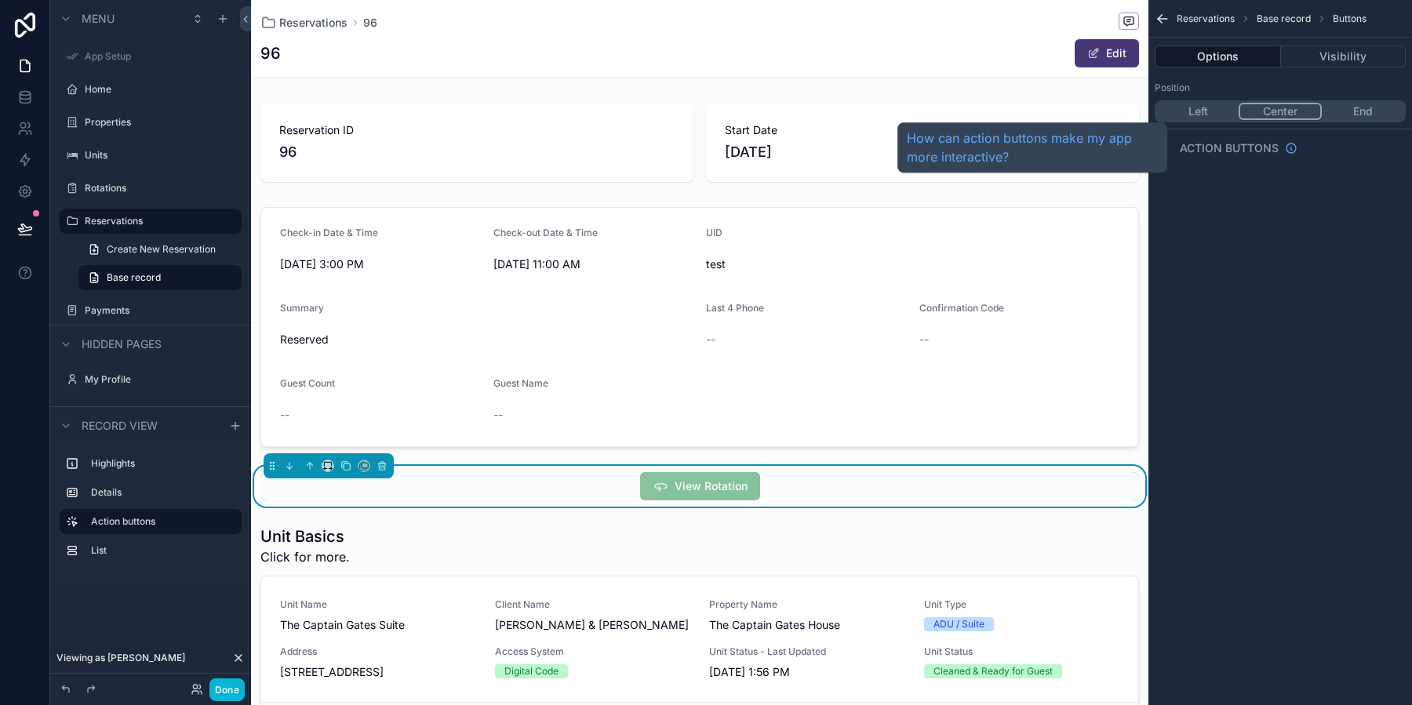
click at [1241, 140] on span "Action buttons" at bounding box center [1228, 148] width 99 height 16
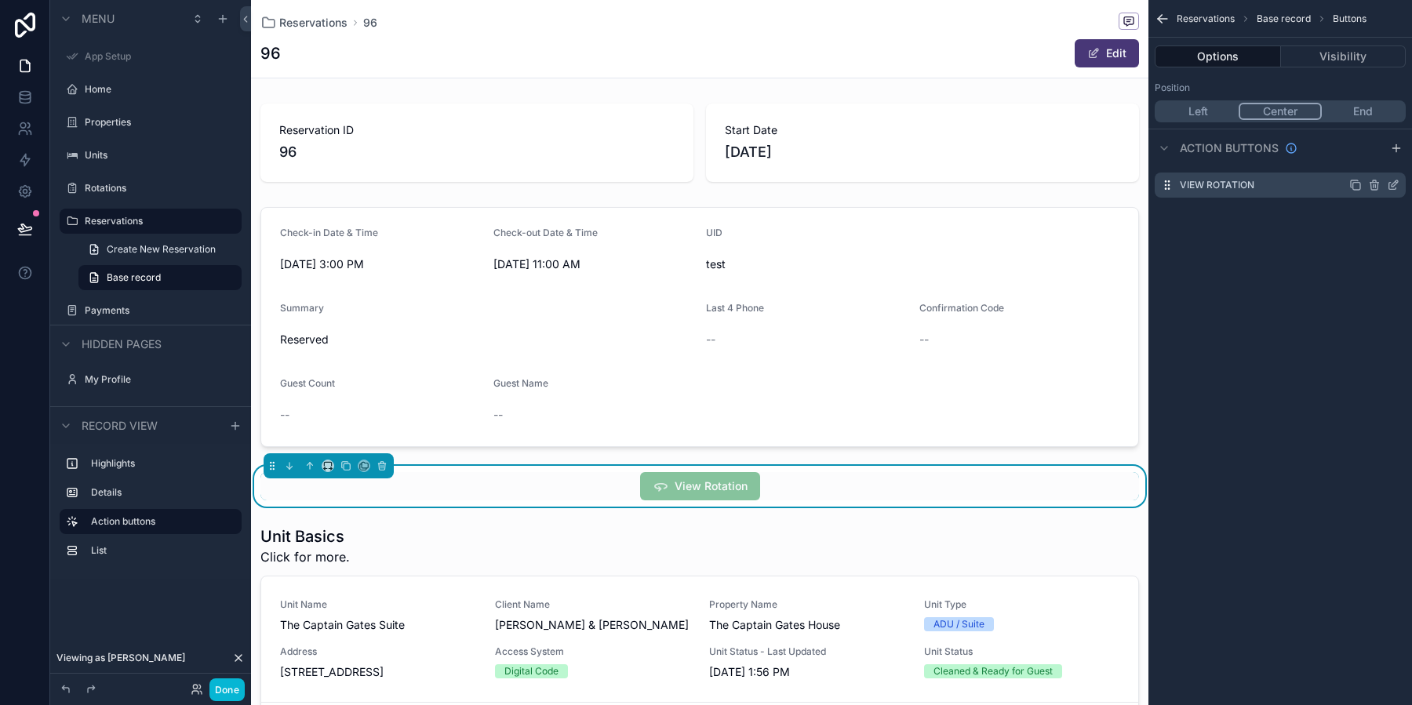
click at [1394, 187] on icon "scrollable content" at bounding box center [1392, 186] width 7 height 7
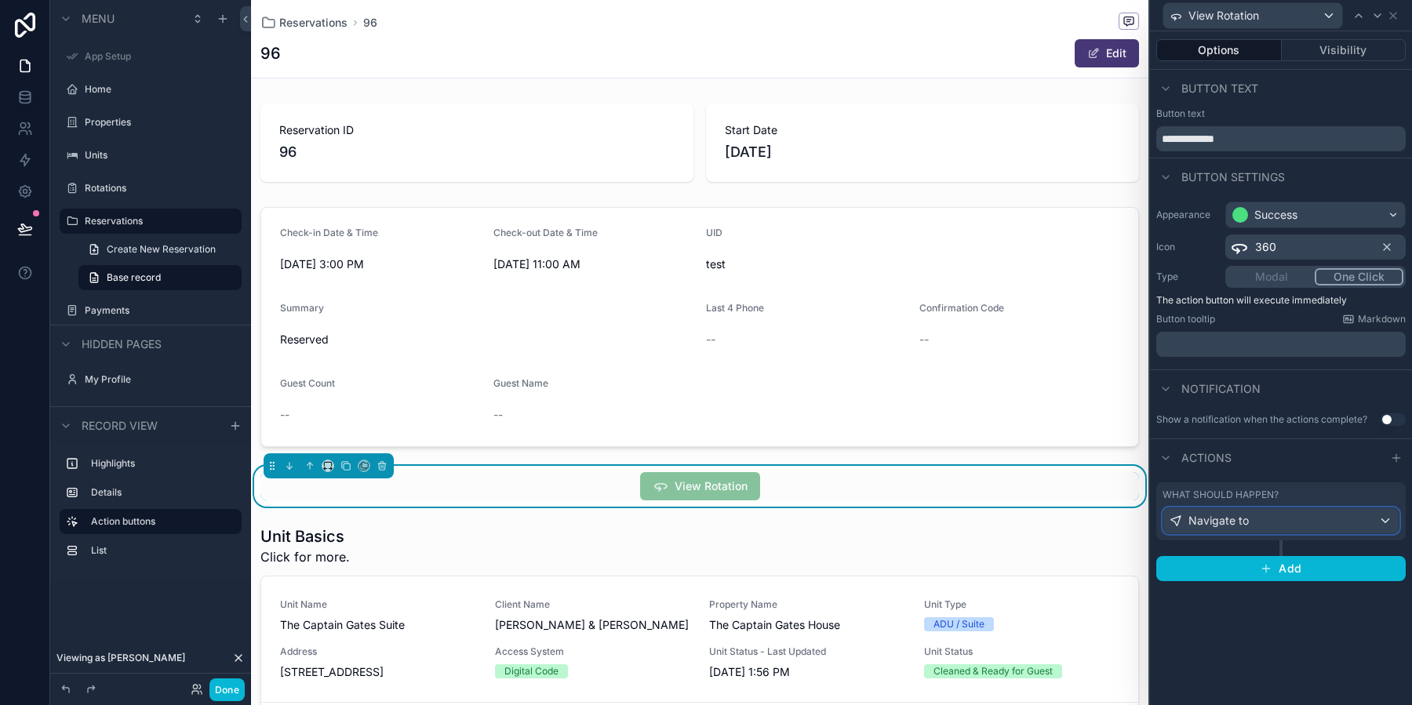
click at [1308, 518] on div "Navigate to" at bounding box center [1280, 520] width 235 height 25
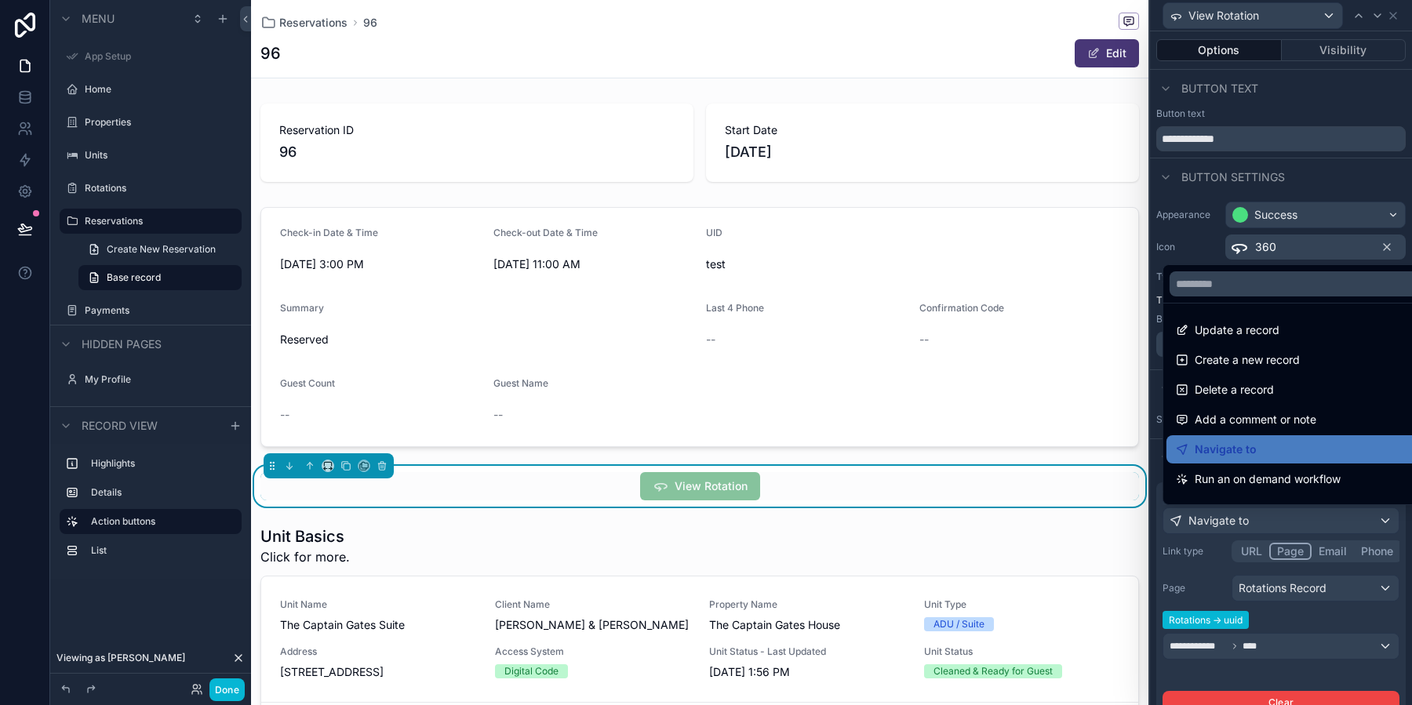
click at [1259, 548] on div at bounding box center [1281, 352] width 262 height 705
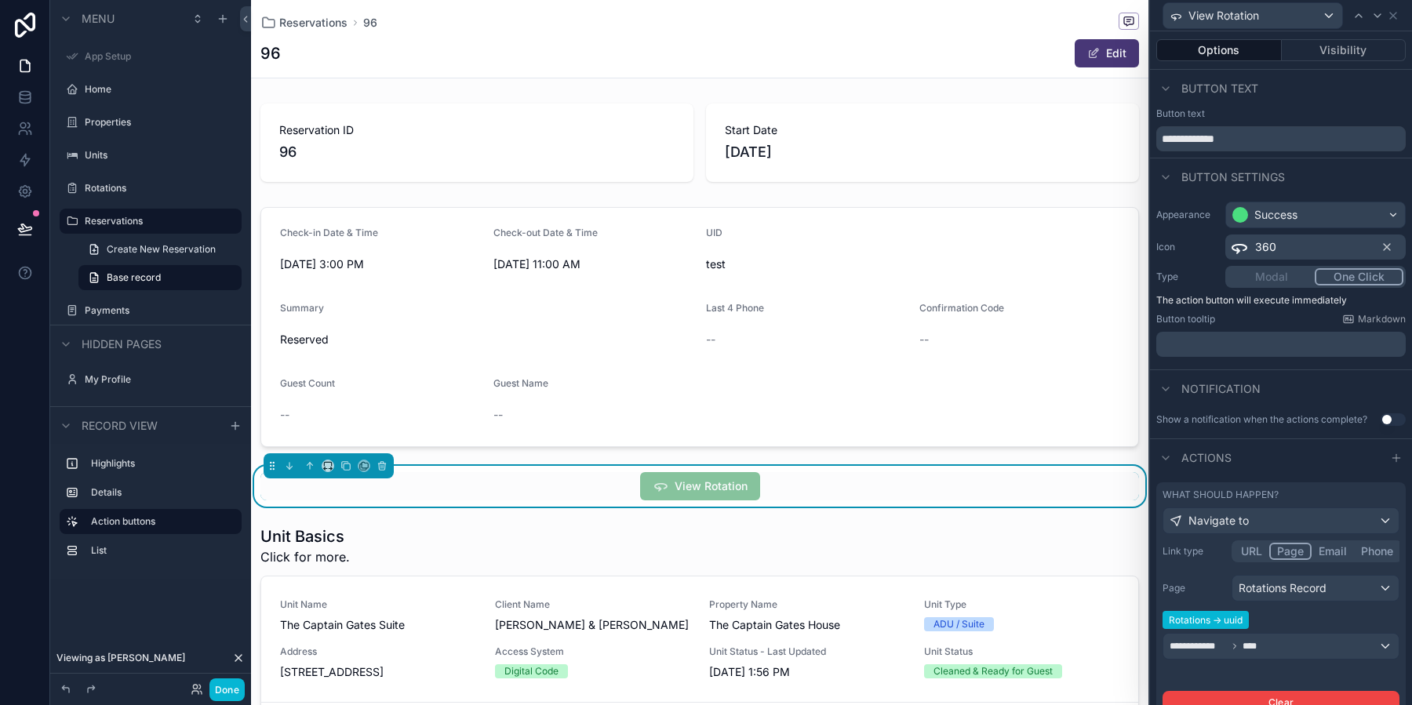
click at [1259, 548] on button "URL" at bounding box center [1251, 551] width 35 height 17
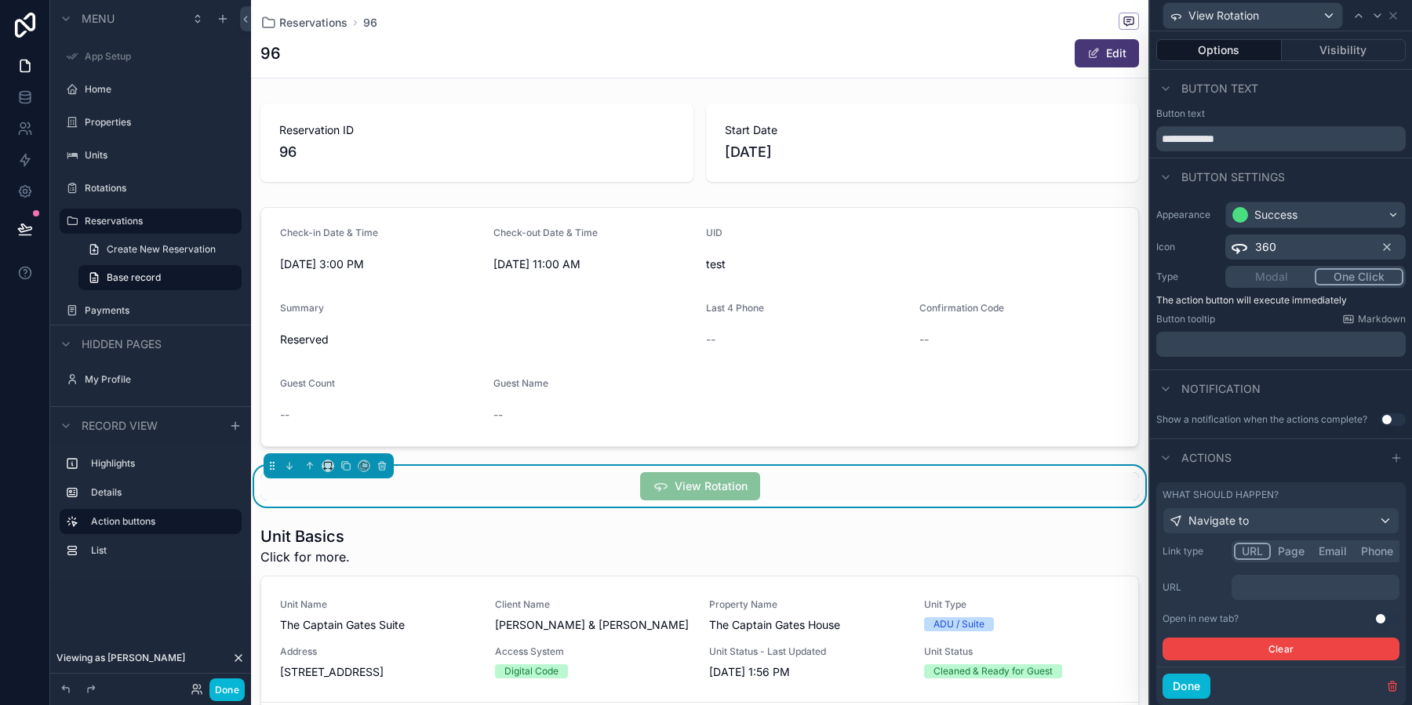
click at [1277, 595] on div "﻿" at bounding box center [1315, 587] width 168 height 25
click at [1275, 590] on p "﻿" at bounding box center [1316, 588] width 158 height 16
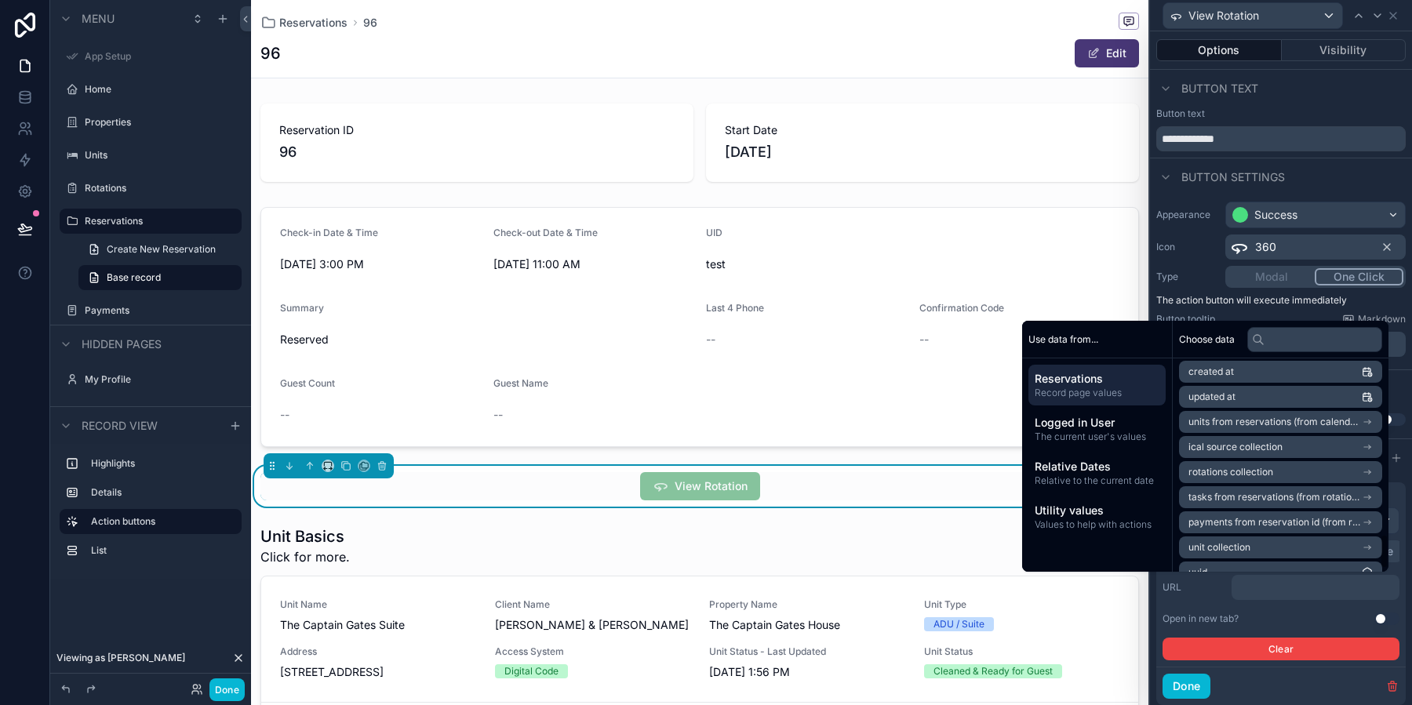
scroll to position [1100, 0]
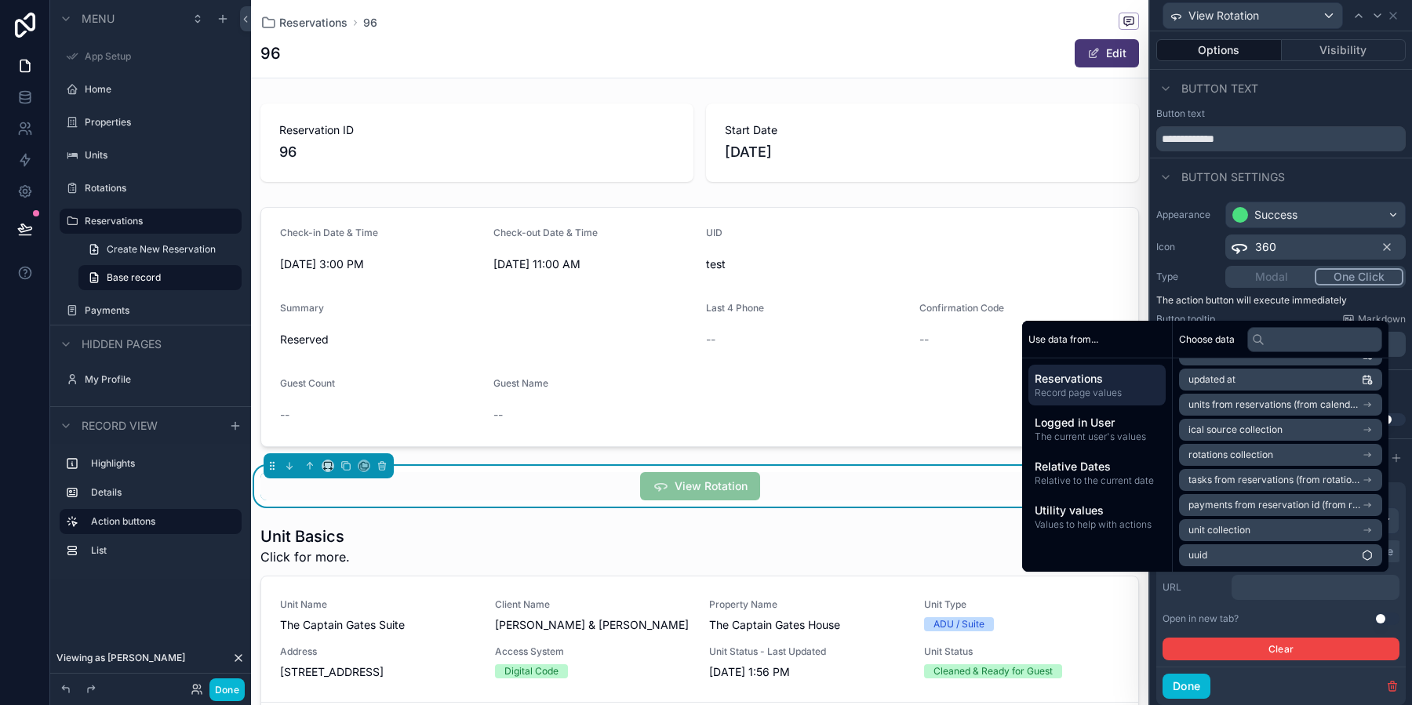
click at [1209, 454] on span "rotations collection" at bounding box center [1230, 455] width 85 height 13
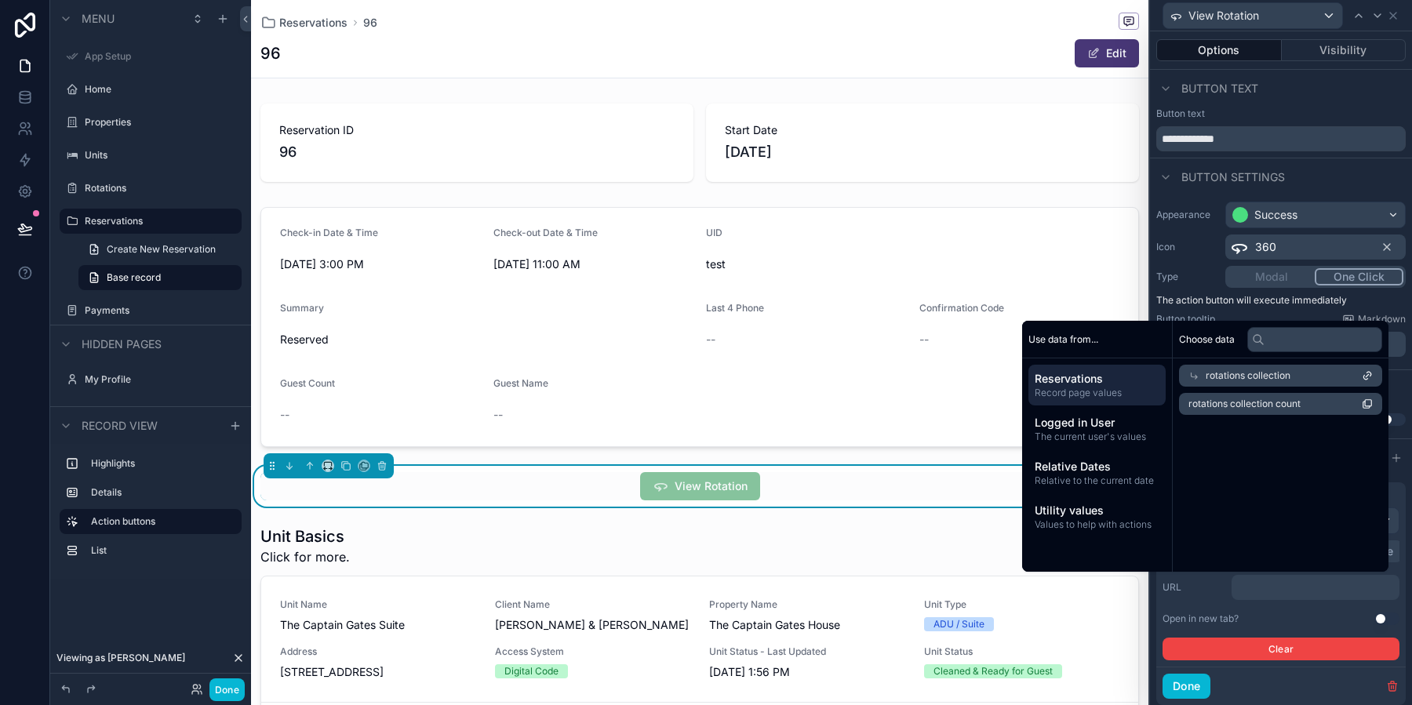
click at [1234, 381] on div "rotations collection" at bounding box center [1280, 376] width 203 height 22
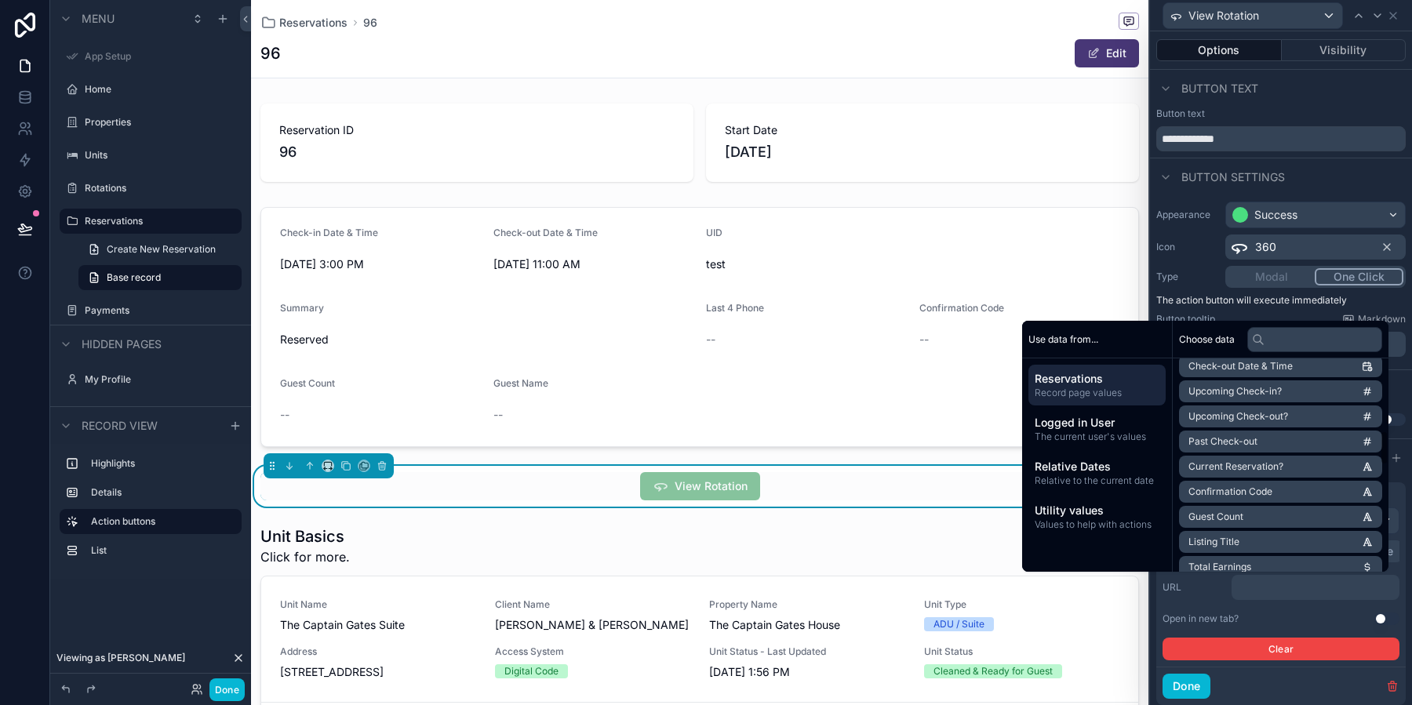
scroll to position [519, 0]
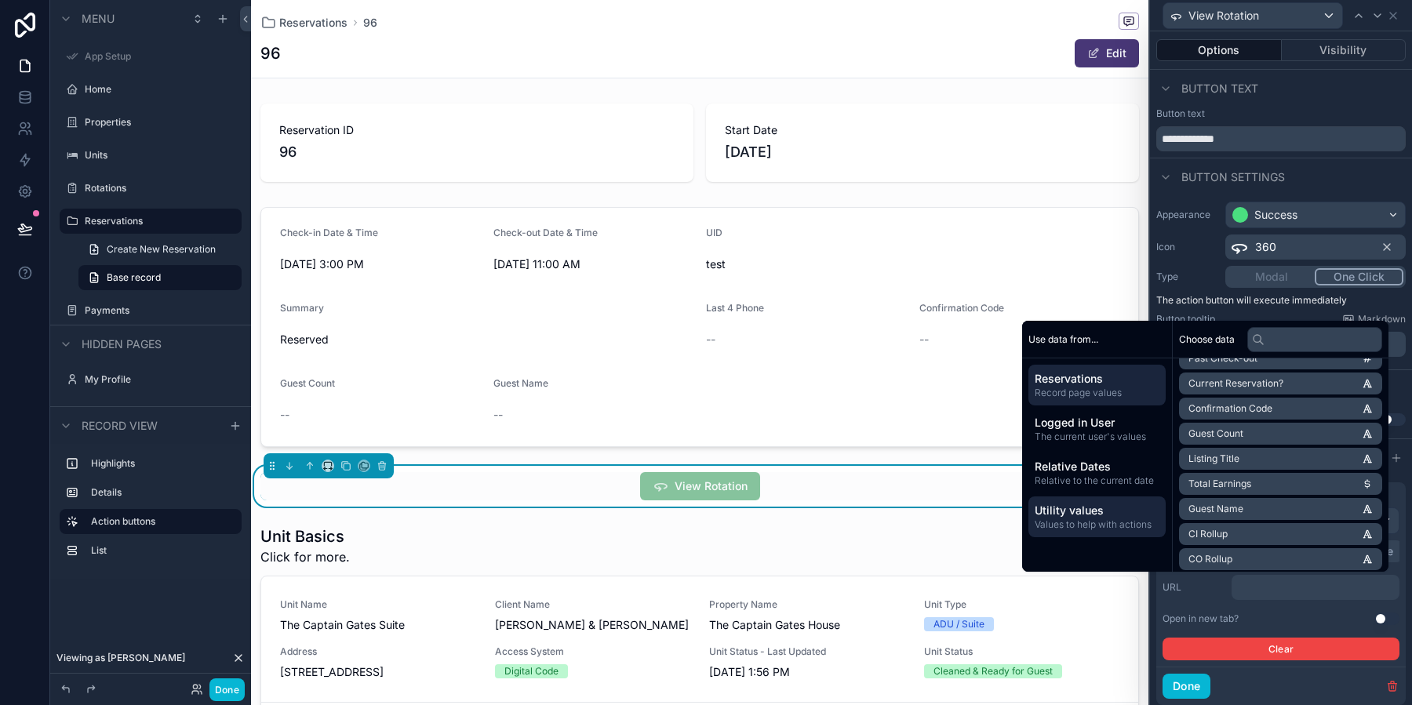
click at [1086, 529] on span "Values to help with actions" at bounding box center [1096, 524] width 125 height 13
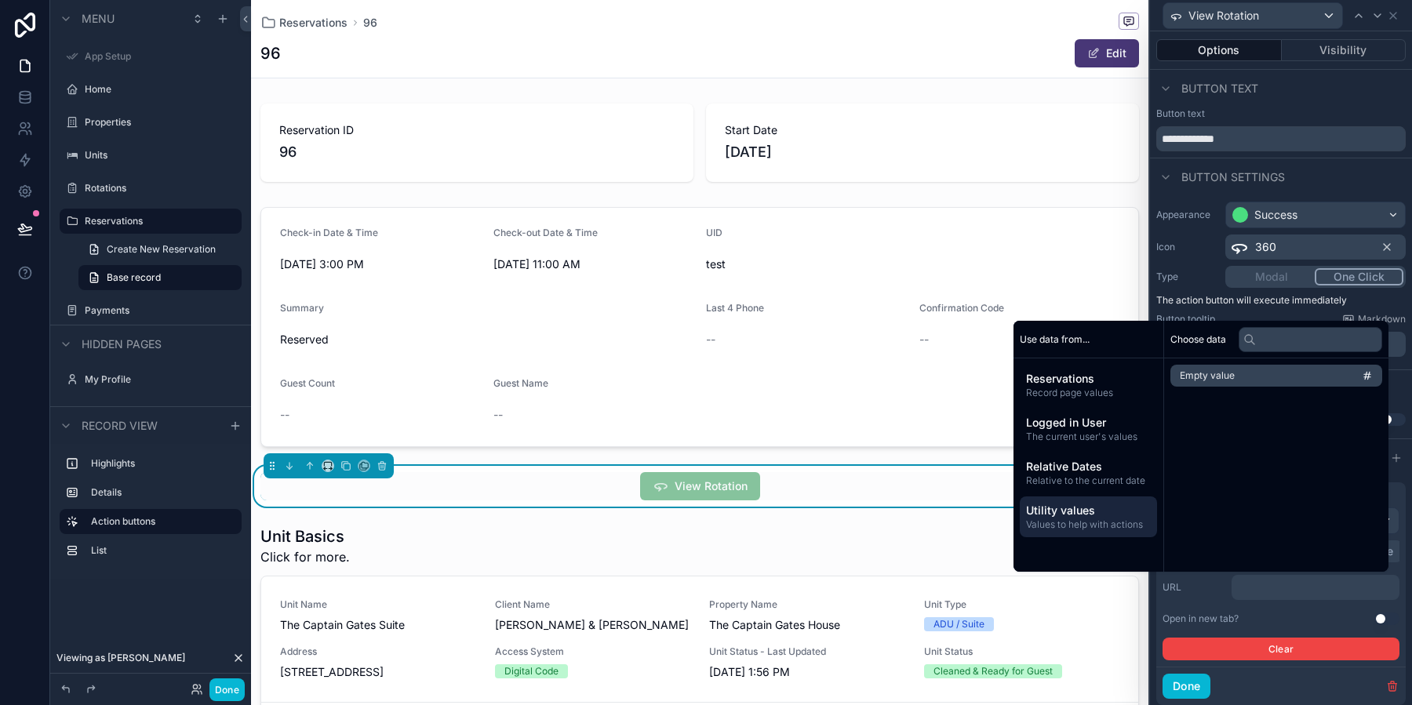
scroll to position [0, 0]
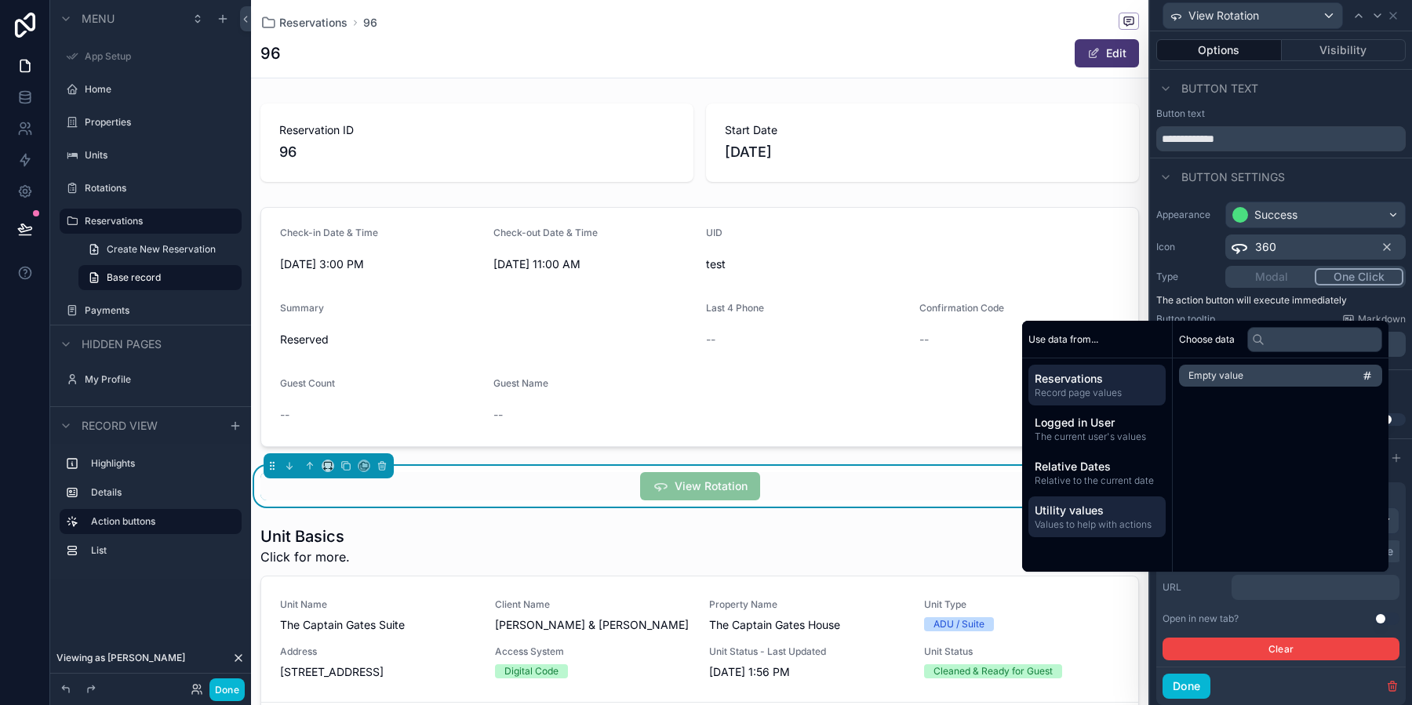
click at [1067, 379] on span "Reservations" at bounding box center [1096, 379] width 125 height 16
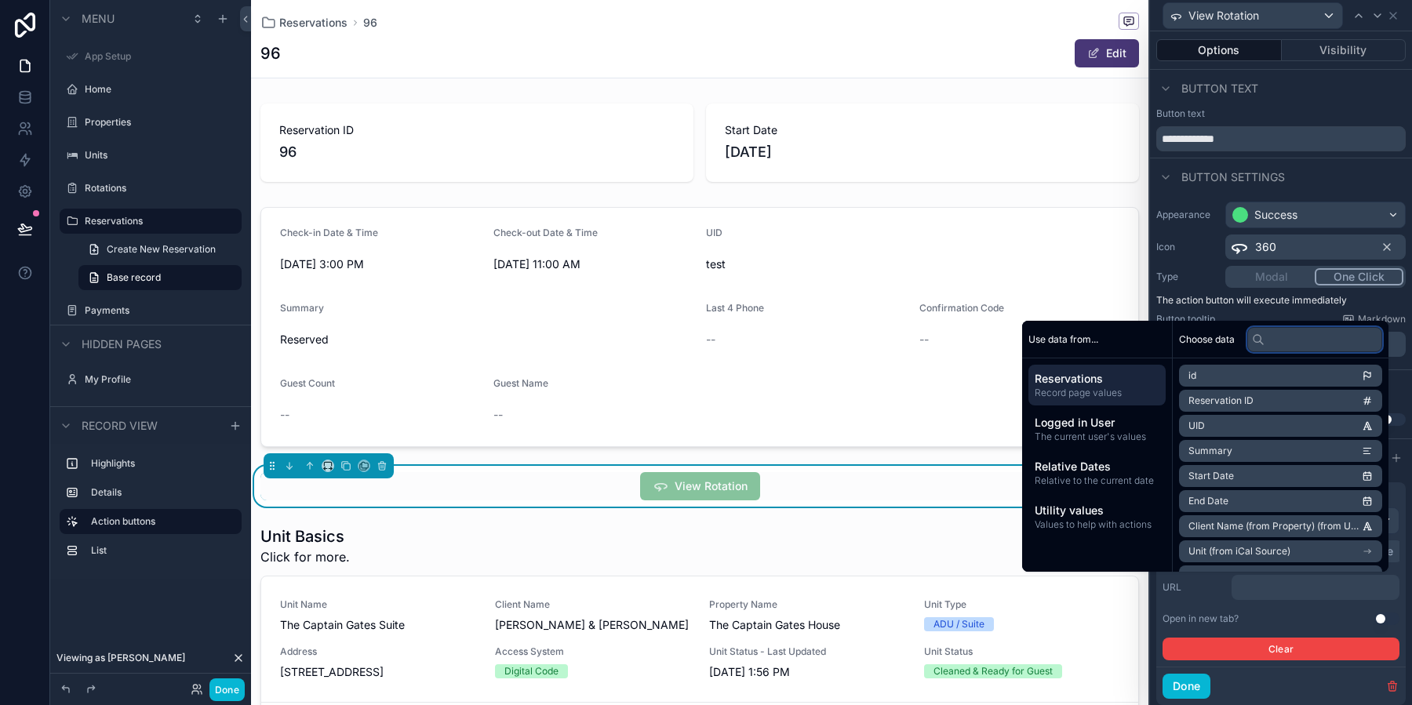
click at [1288, 336] on input "text" at bounding box center [1314, 339] width 135 height 25
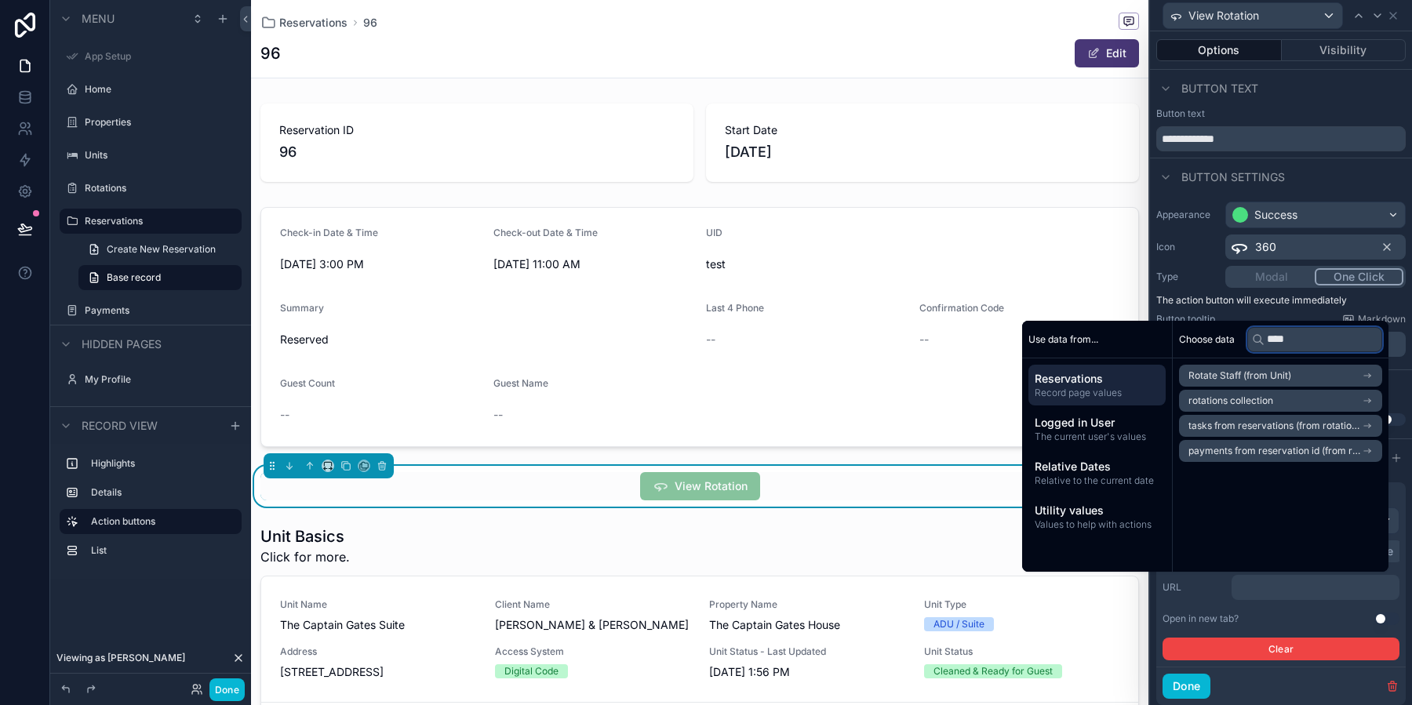
type input "****"
click at [1372, 398] on li "rotations collection" at bounding box center [1280, 401] width 203 height 22
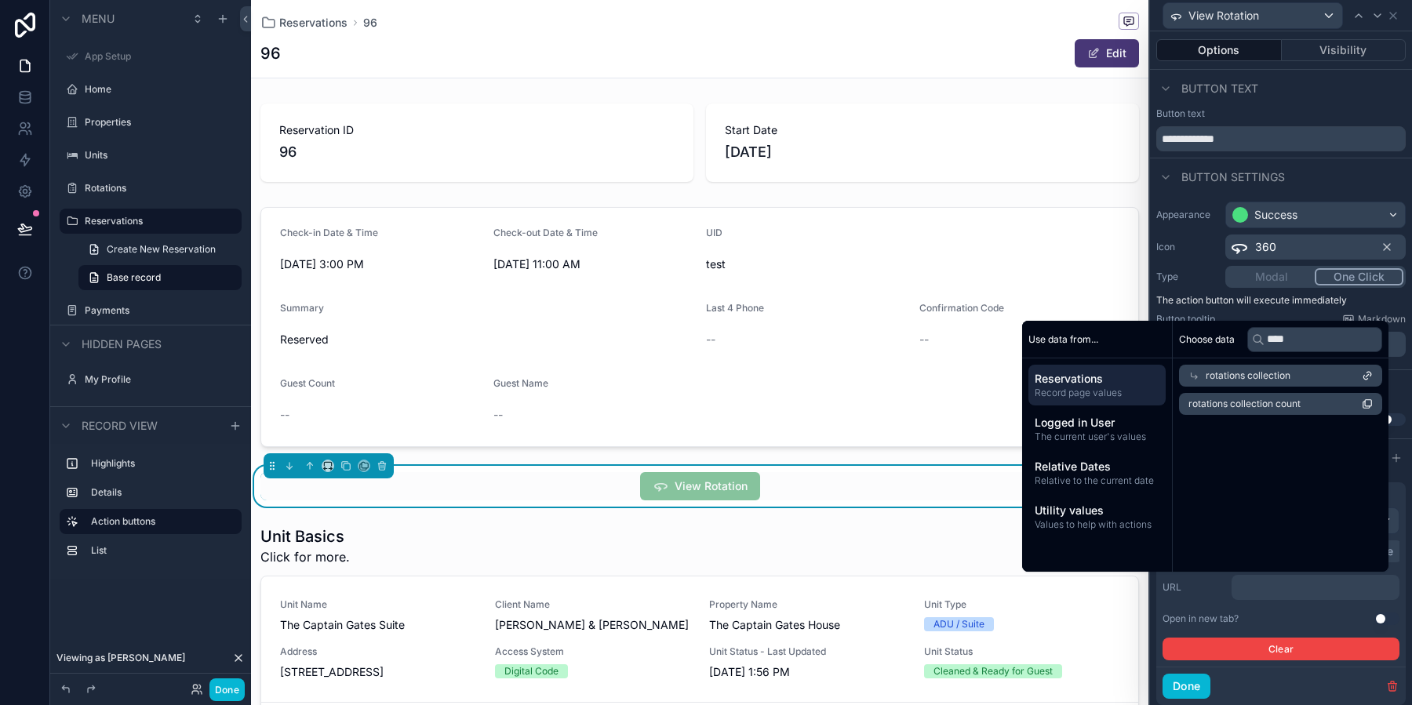
click at [1328, 403] on li "rotations collection count" at bounding box center [1280, 404] width 203 height 22
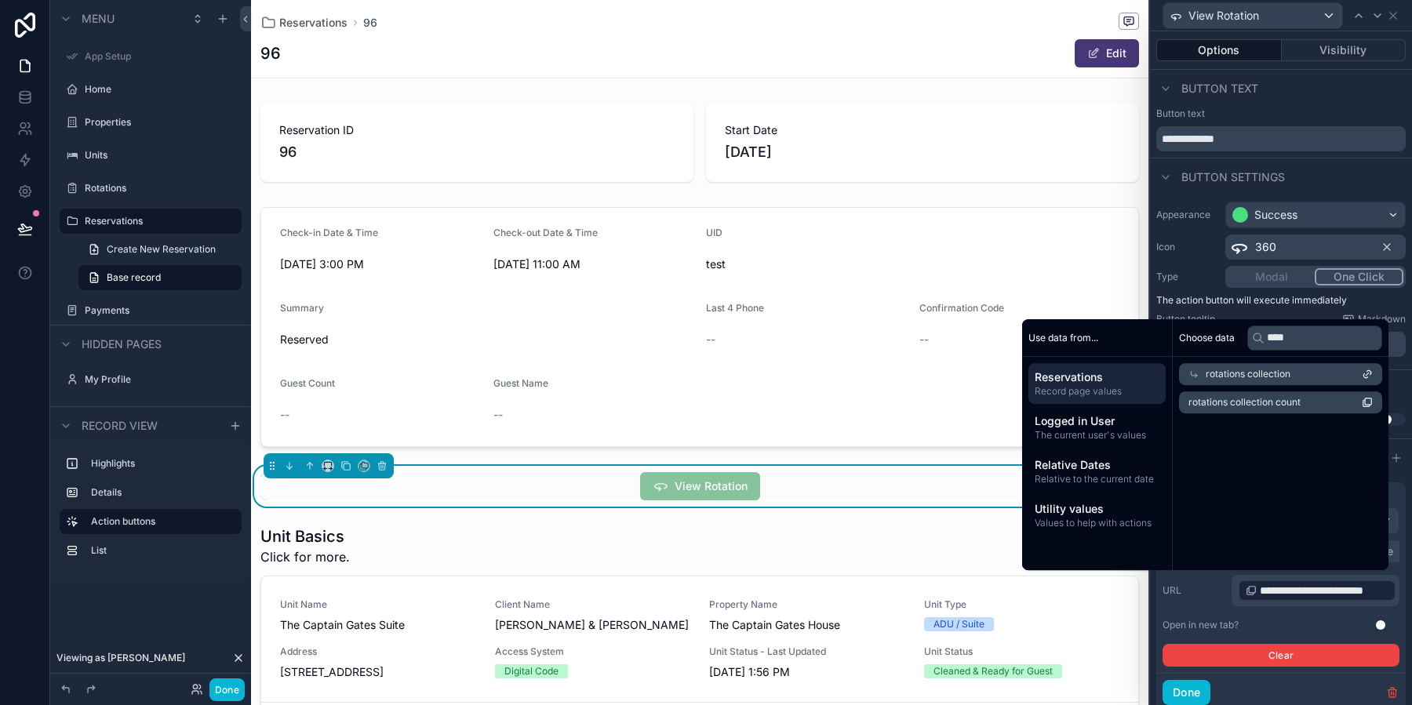
click at [1194, 603] on div "**********" at bounding box center [1280, 590] width 237 height 31
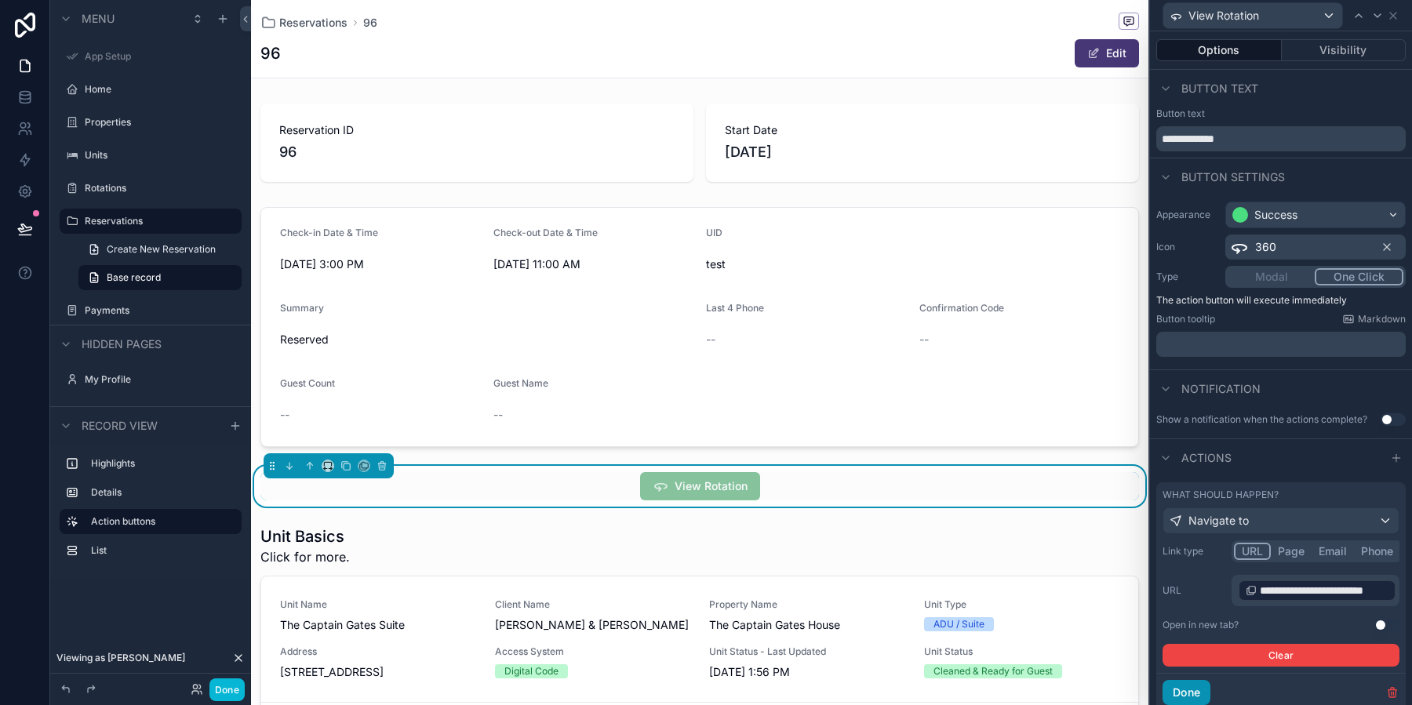
click at [1194, 695] on button "Done" at bounding box center [1186, 692] width 48 height 25
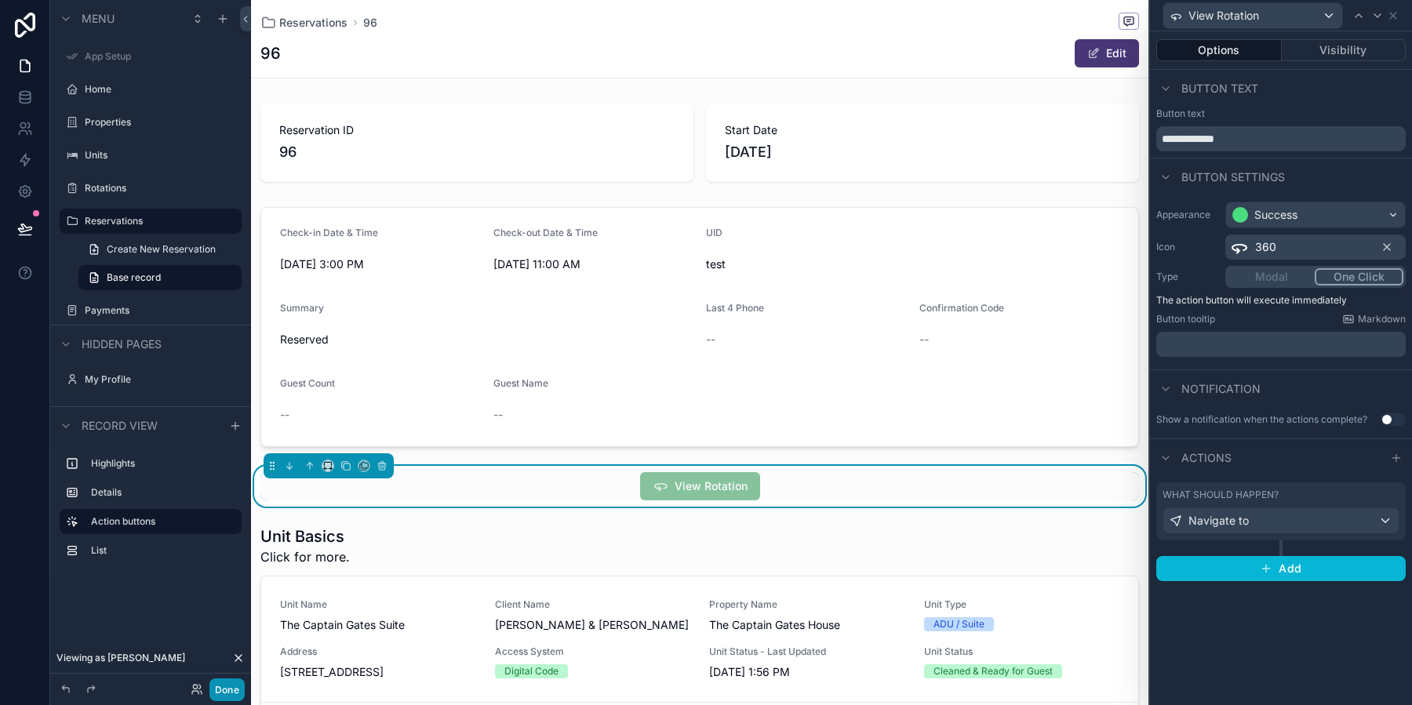
click at [231, 685] on button "Done" at bounding box center [226, 689] width 35 height 23
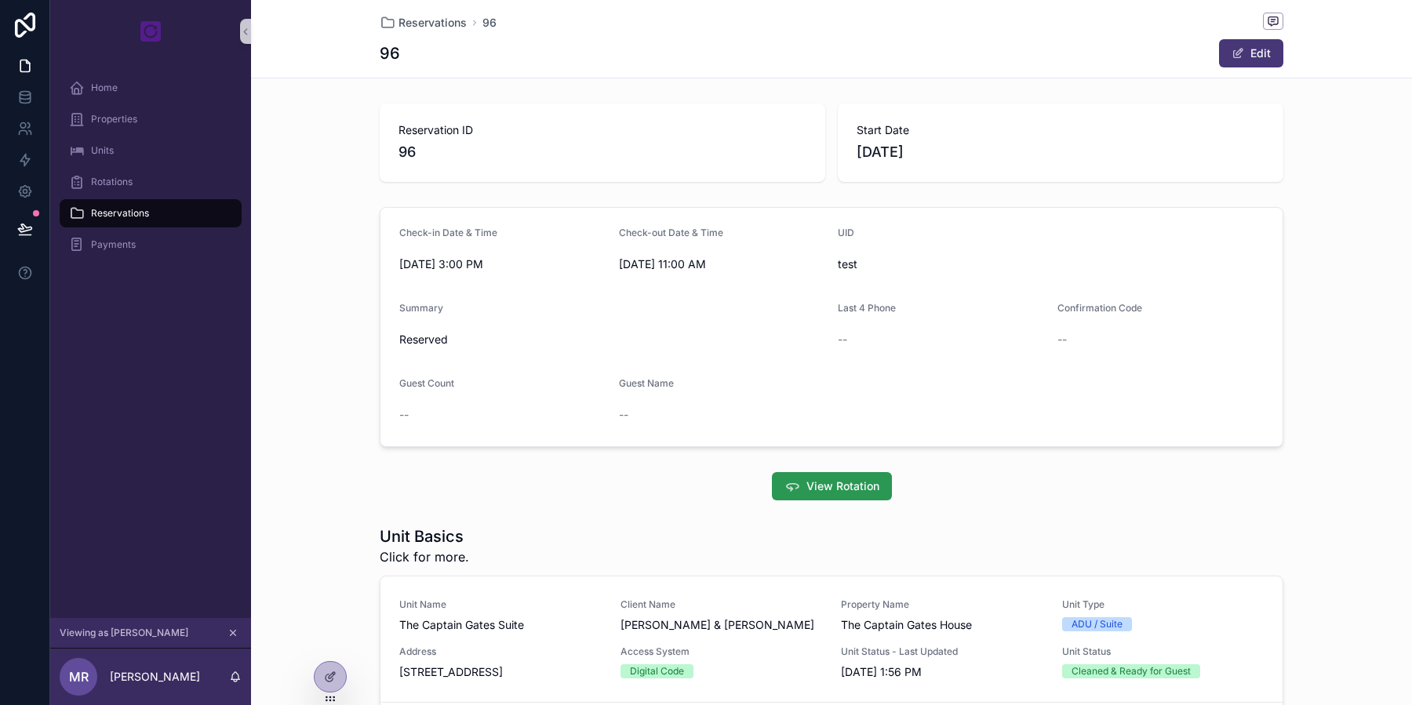
click at [816, 485] on span "View Rotation" at bounding box center [842, 486] width 73 height 16
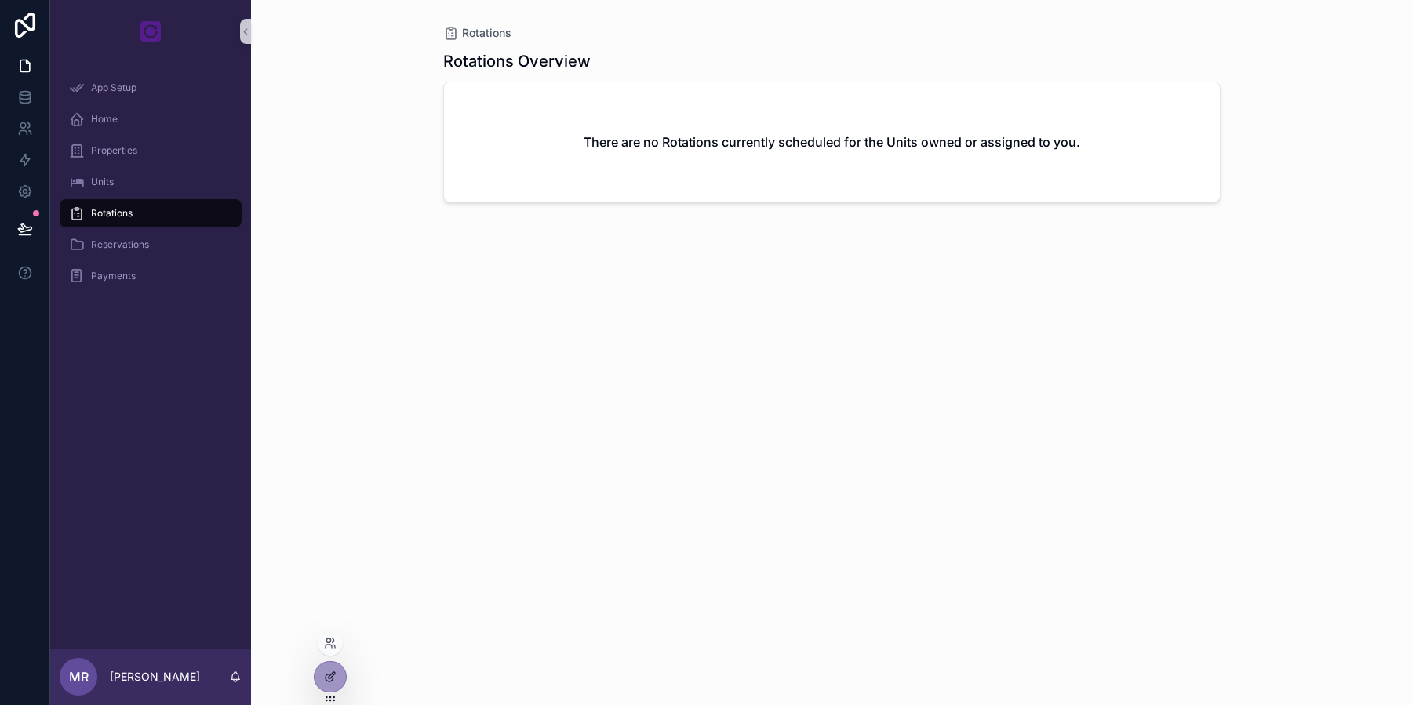
click at [337, 681] on div at bounding box center [329, 677] width 31 height 30
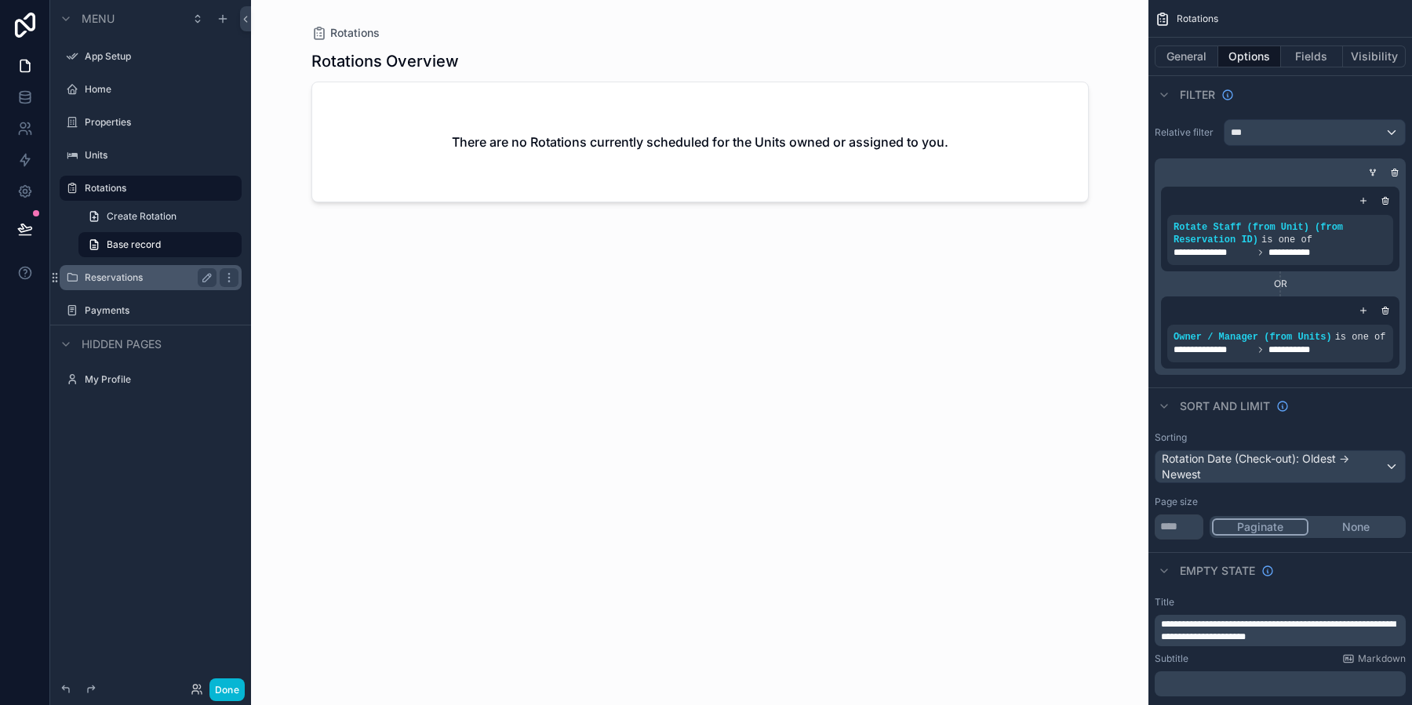
click at [157, 276] on label "Reservations" at bounding box center [147, 277] width 125 height 13
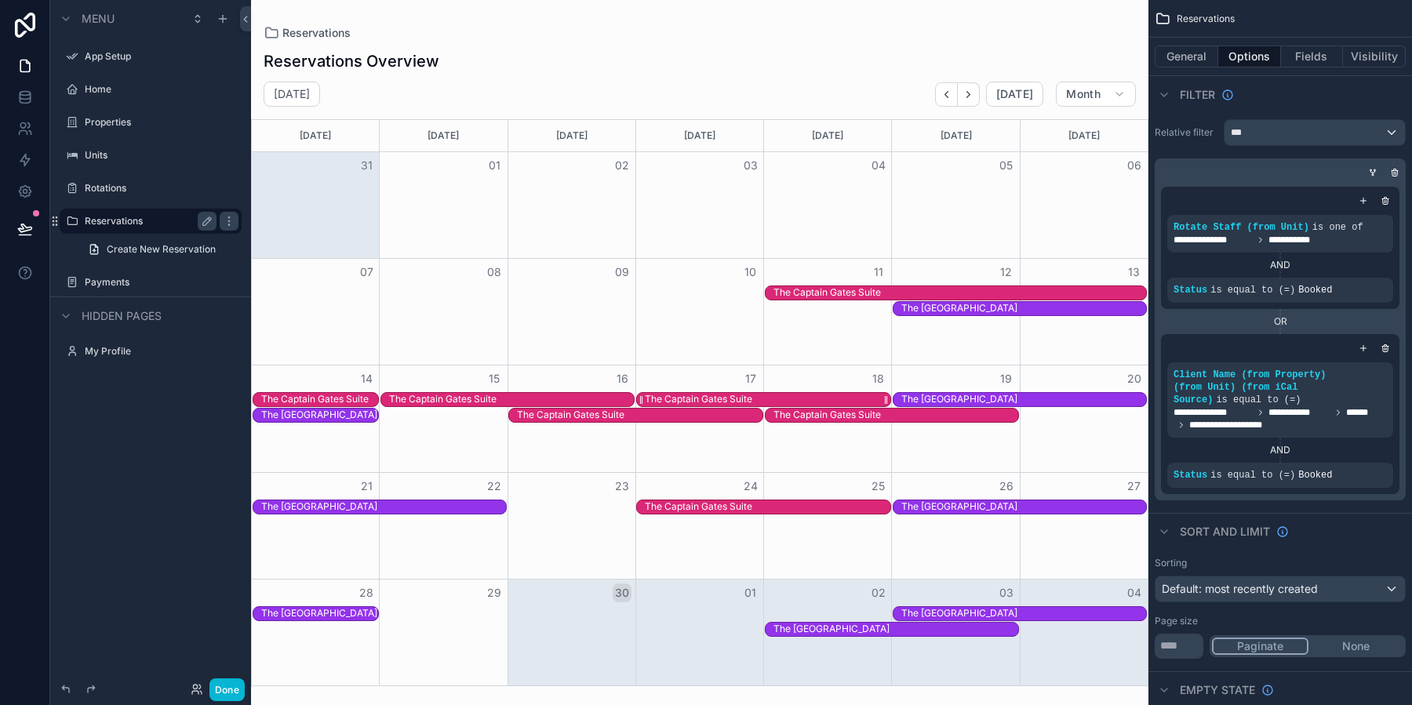
click at [787, 399] on div "The Captain Gates Suite" at bounding box center [767, 399] width 245 height 13
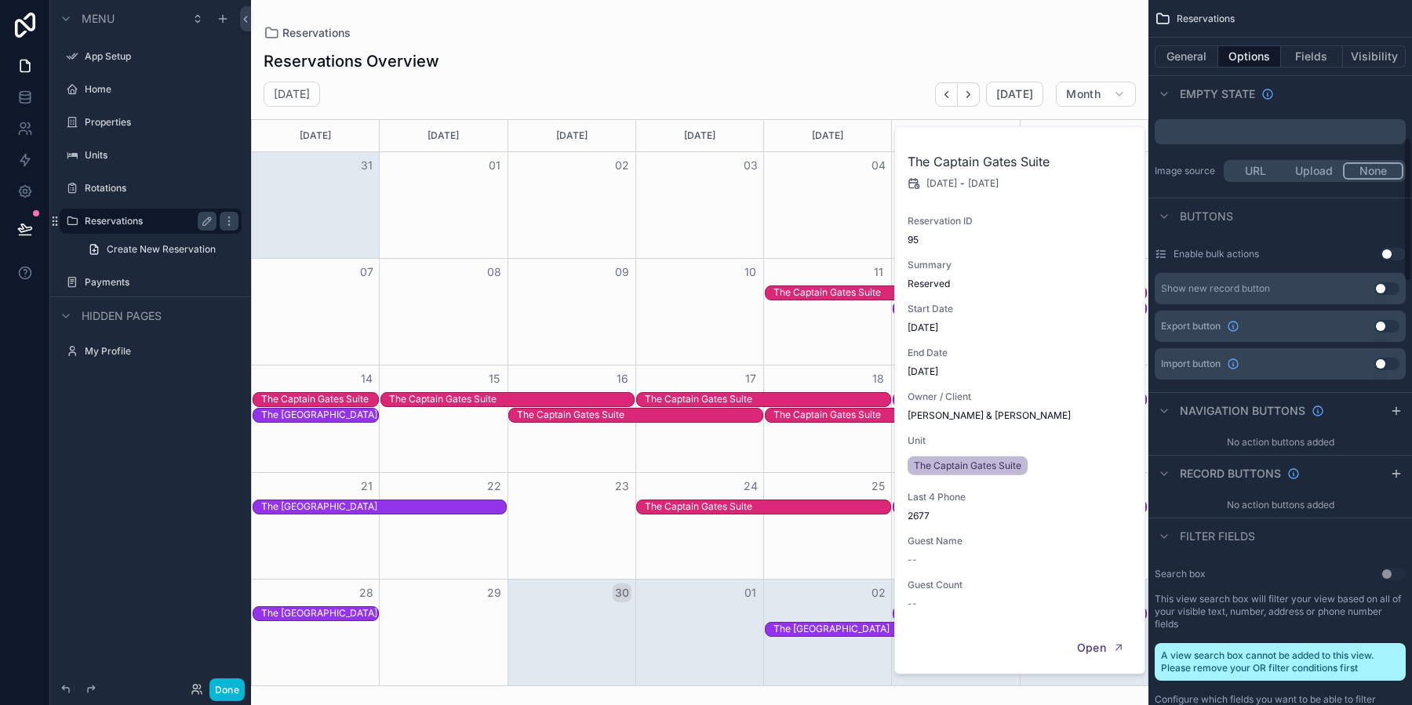
scroll to position [663, 0]
click at [1309, 59] on button "Fields" at bounding box center [1312, 56] width 63 height 22
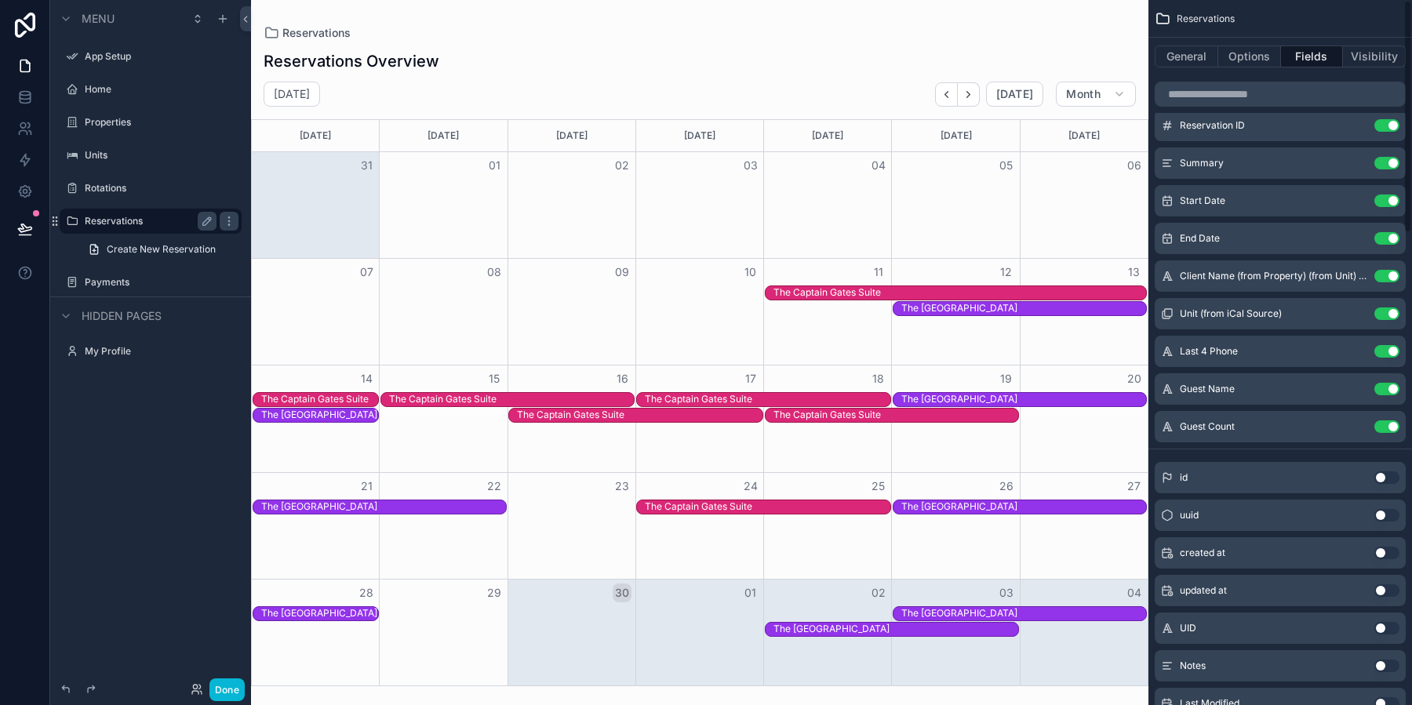
scroll to position [0, 0]
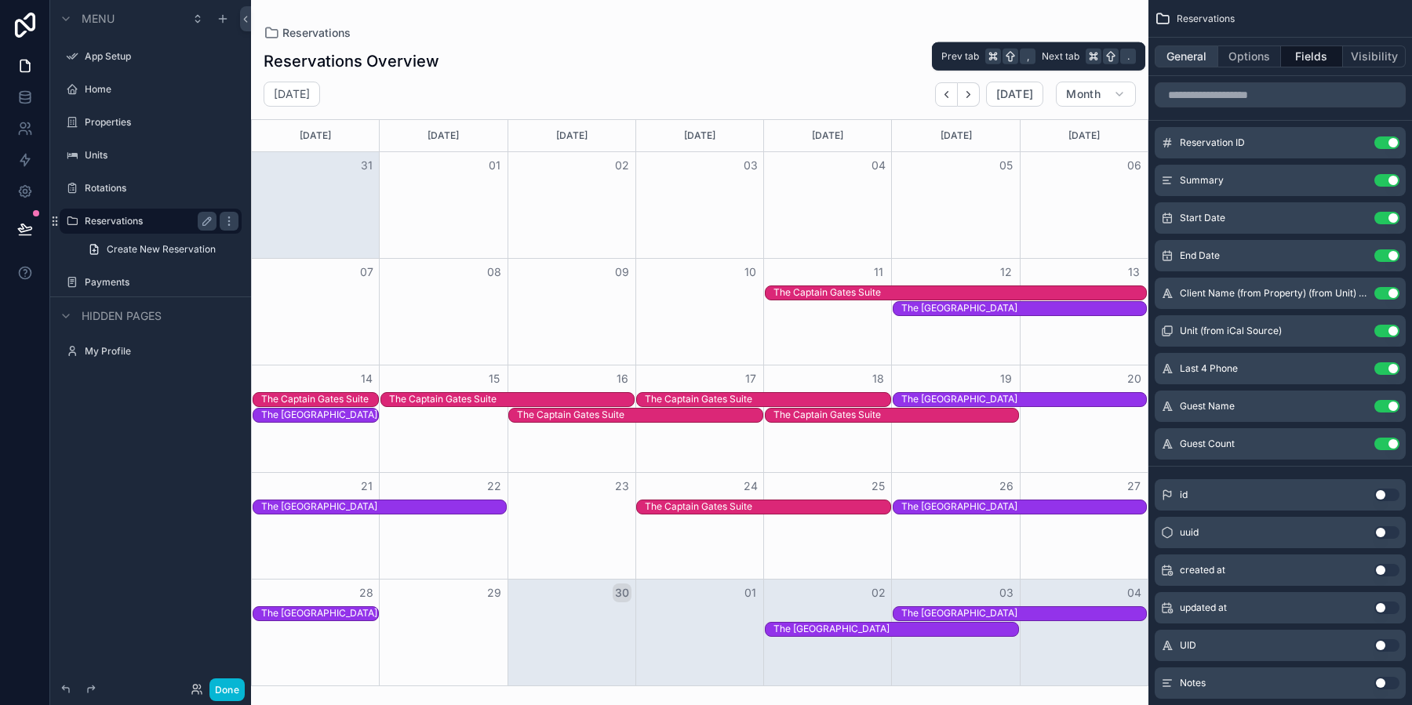
click at [1177, 64] on button "General" at bounding box center [1186, 56] width 64 height 22
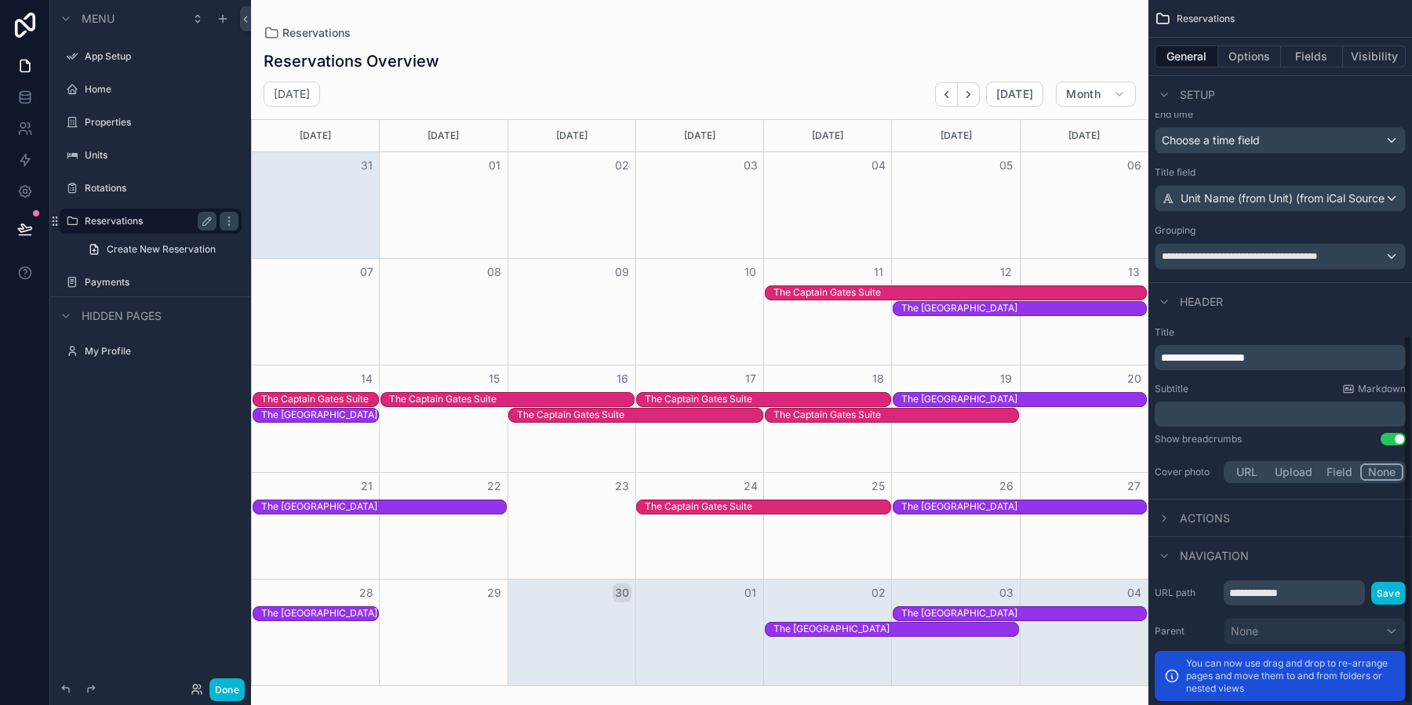
scroll to position [639, 0]
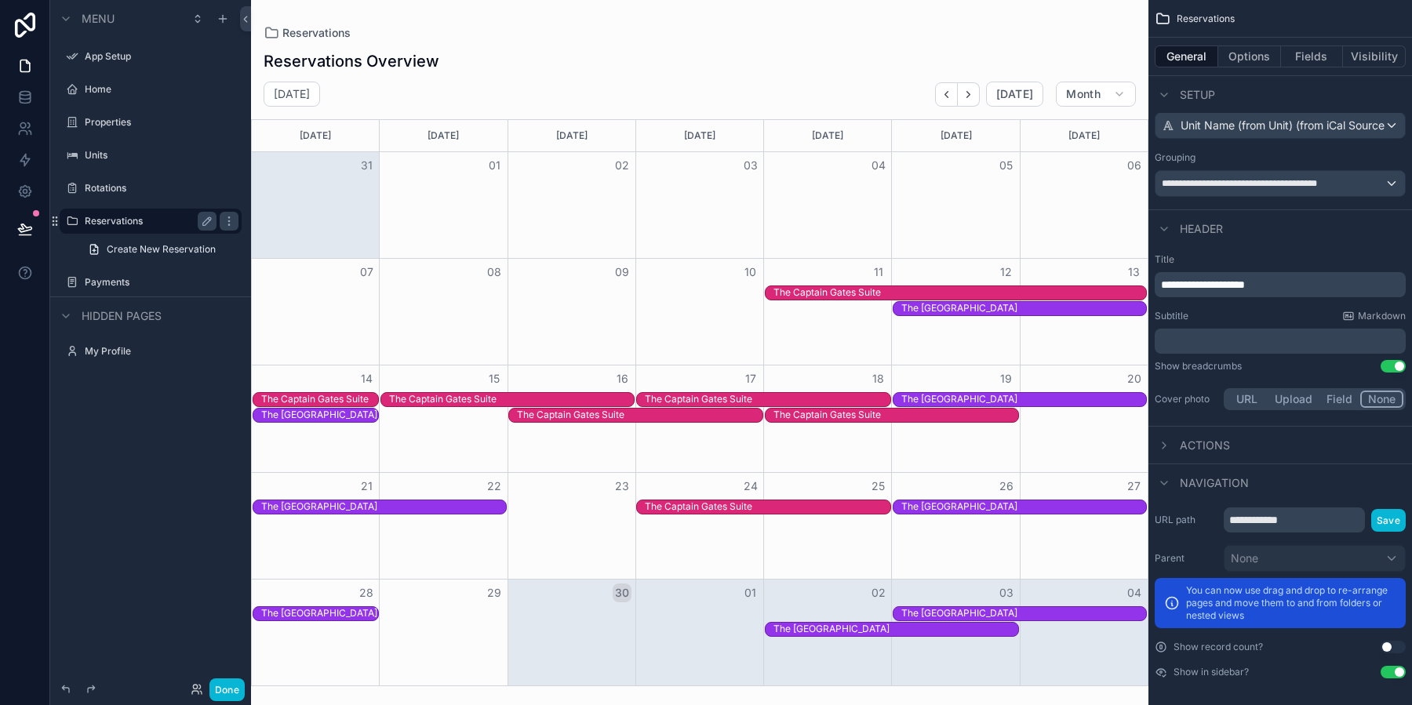
click at [1203, 446] on span "Actions" at bounding box center [1204, 446] width 50 height 16
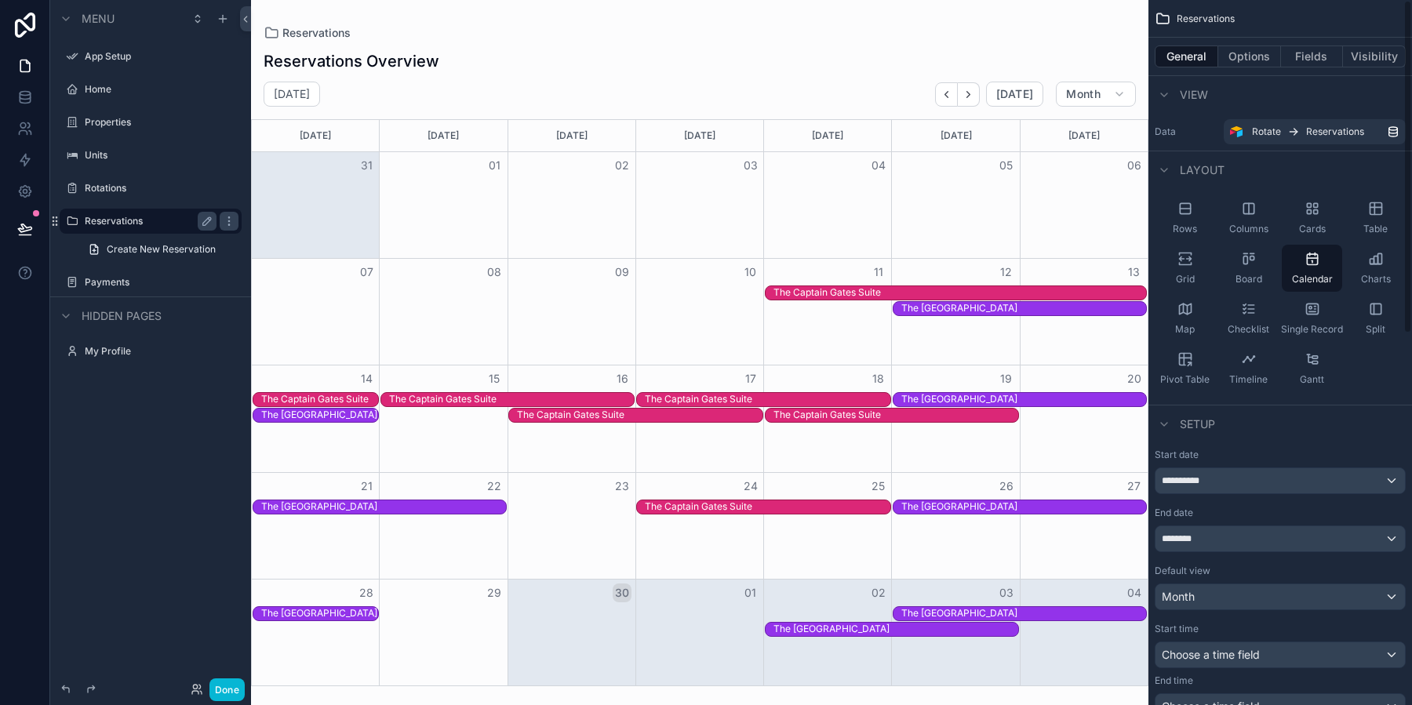
scroll to position [13, 0]
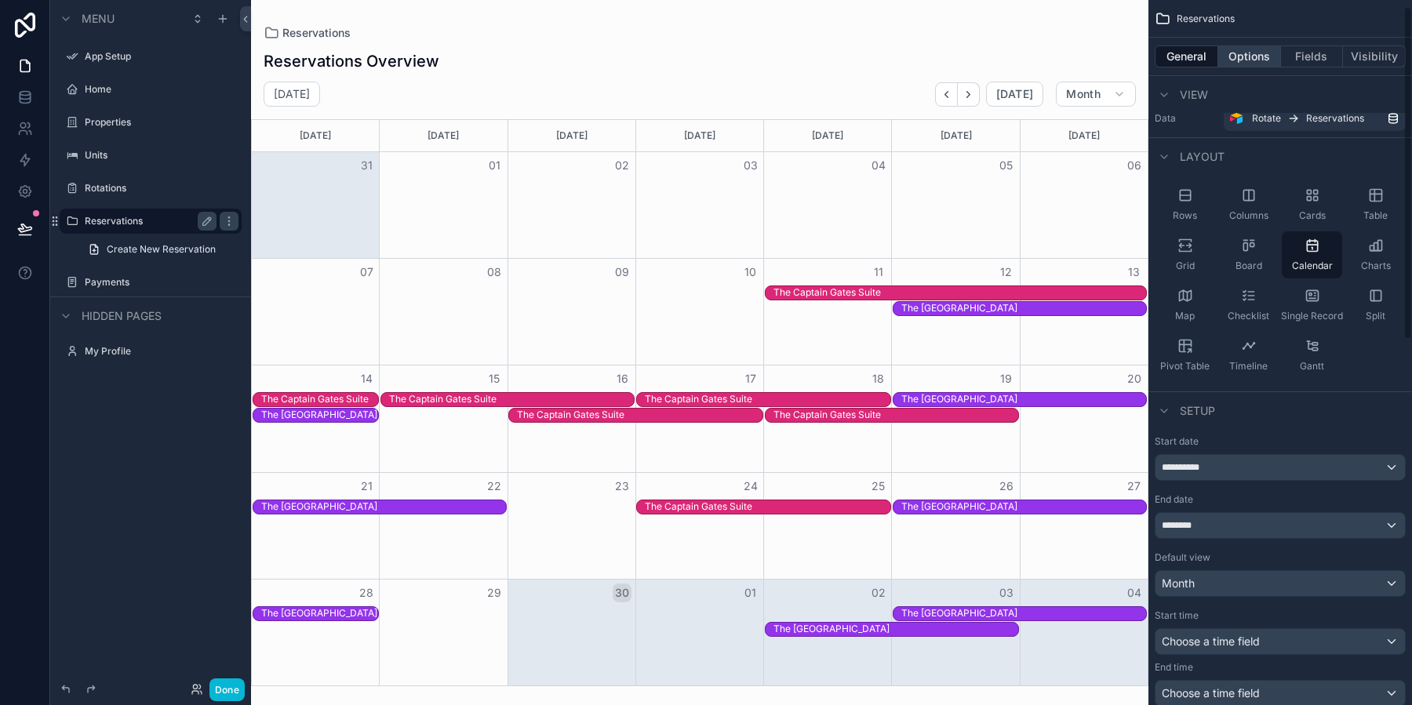
click at [1231, 52] on button "Options" at bounding box center [1249, 56] width 63 height 22
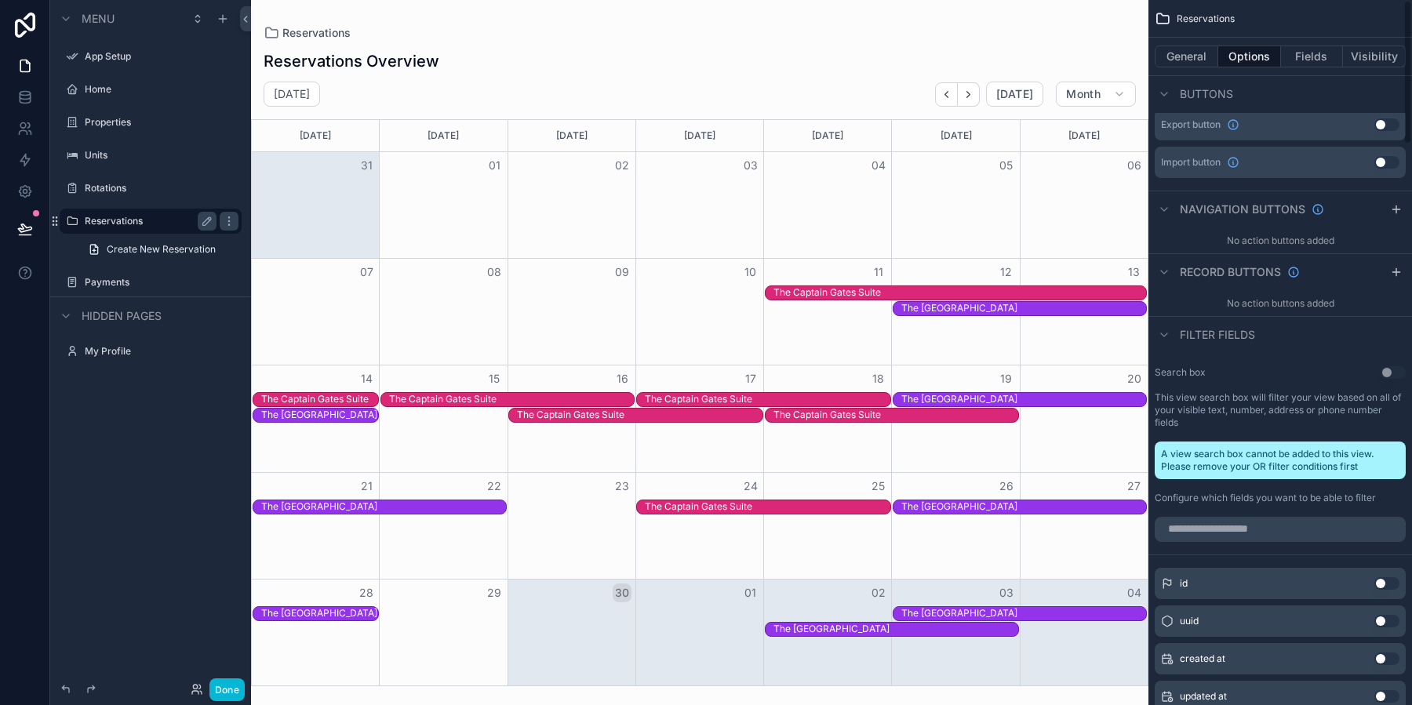
scroll to position [0, 0]
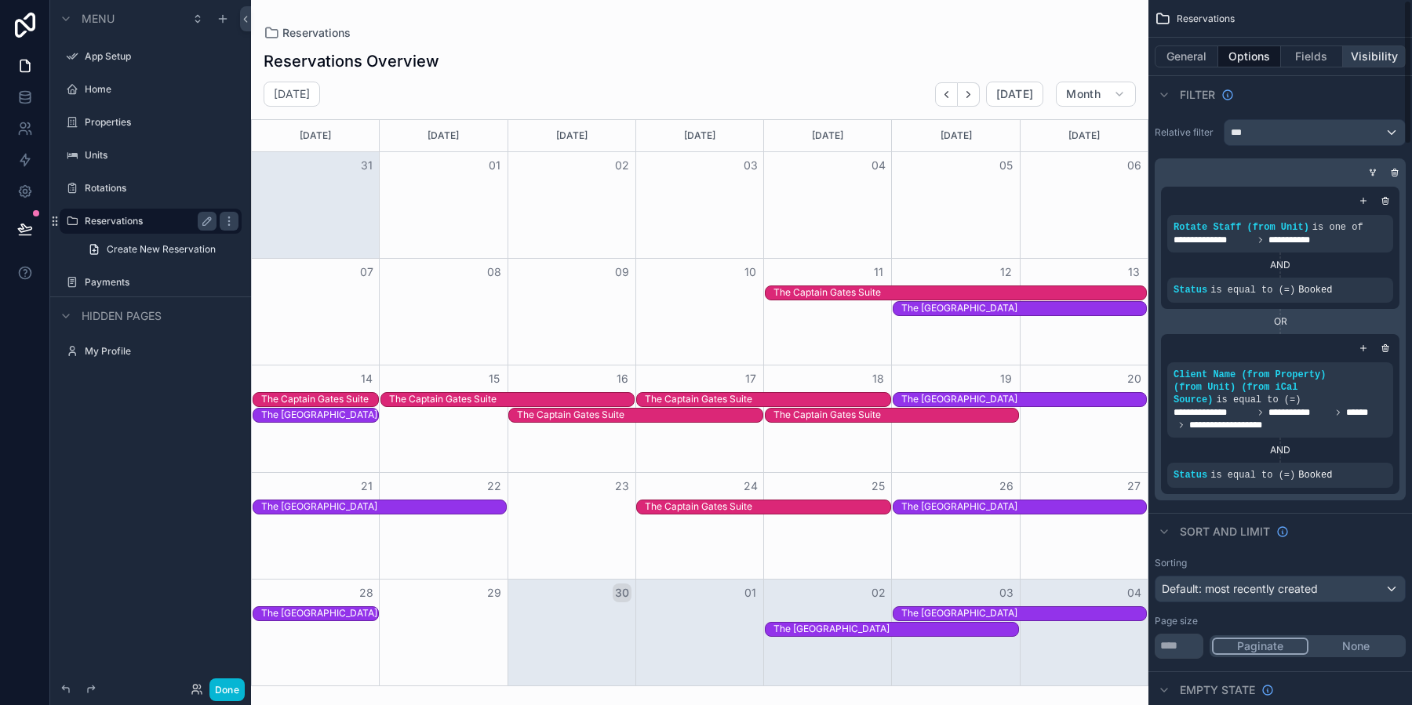
click at [1381, 60] on button "Visibility" at bounding box center [1374, 56] width 63 height 22
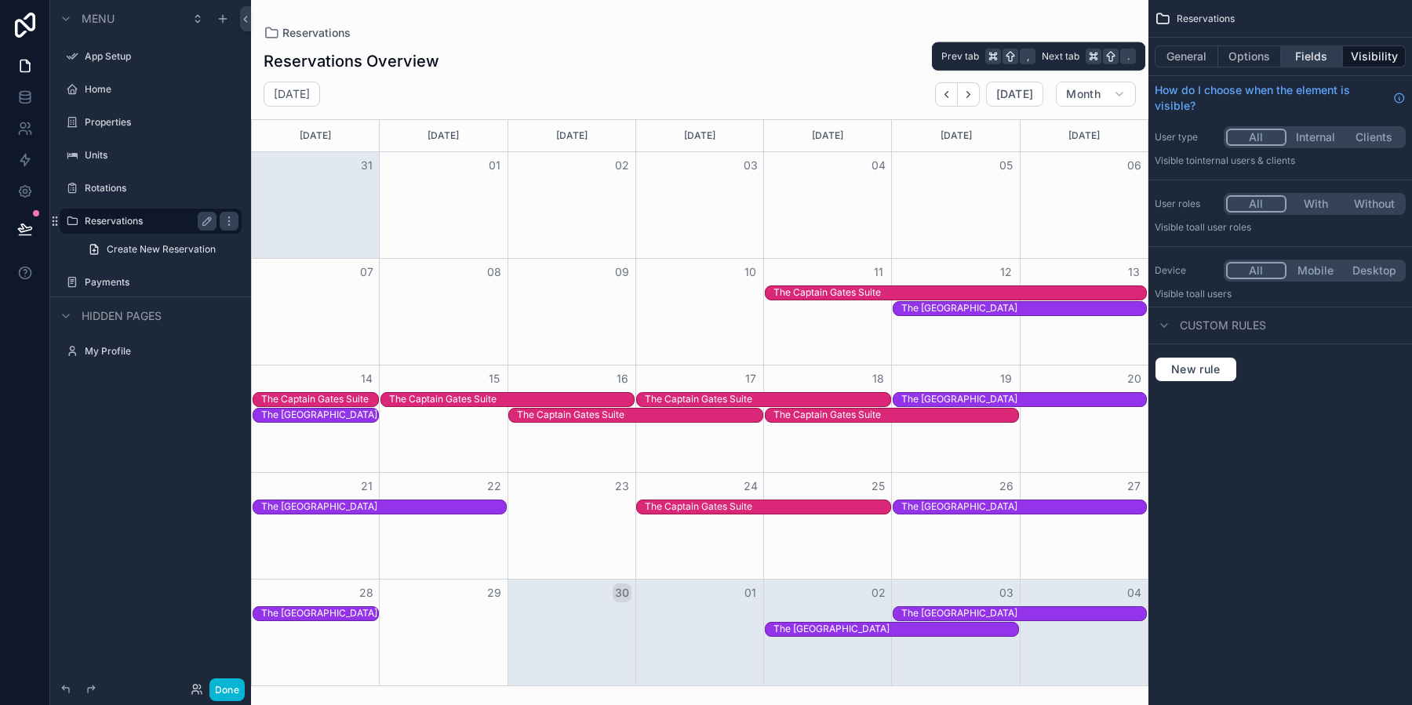
click at [1313, 61] on button "Fields" at bounding box center [1312, 56] width 63 height 22
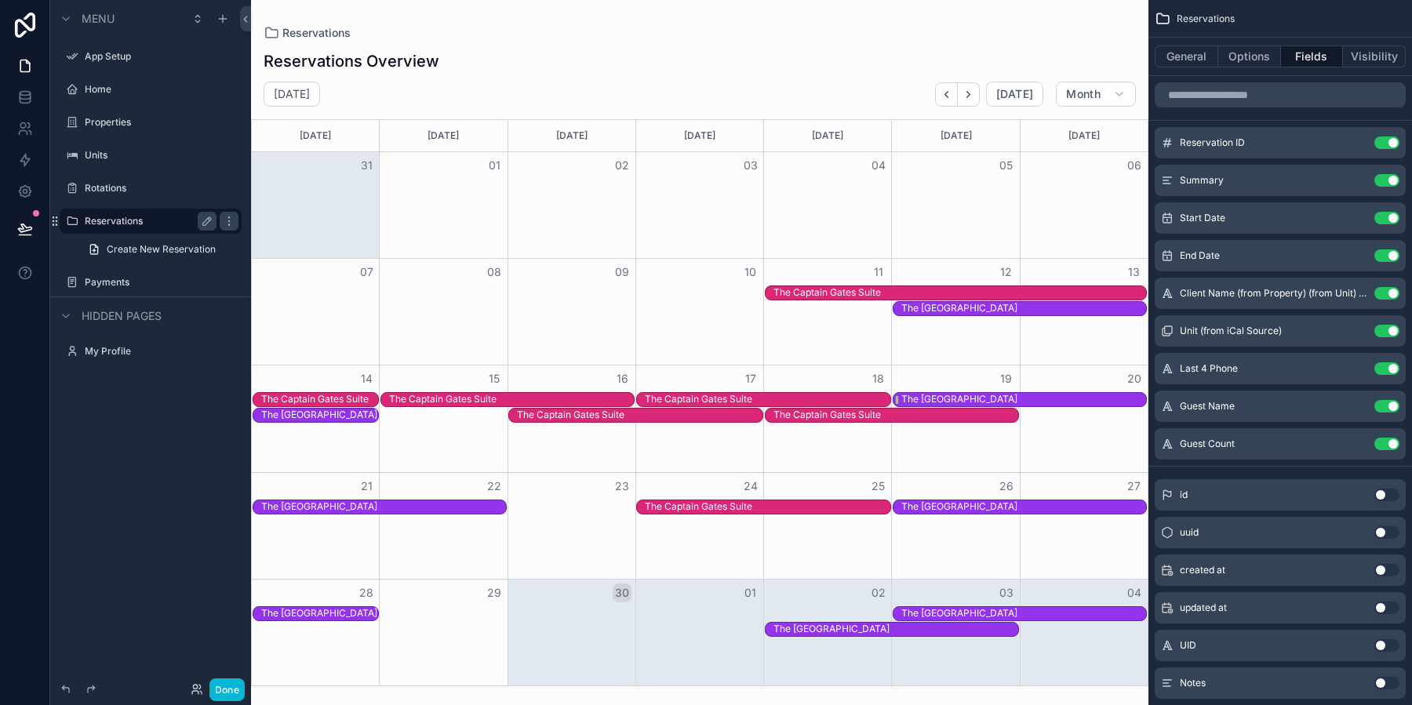
click at [937, 396] on div "The [GEOGRAPHIC_DATA]" at bounding box center [959, 399] width 116 height 13
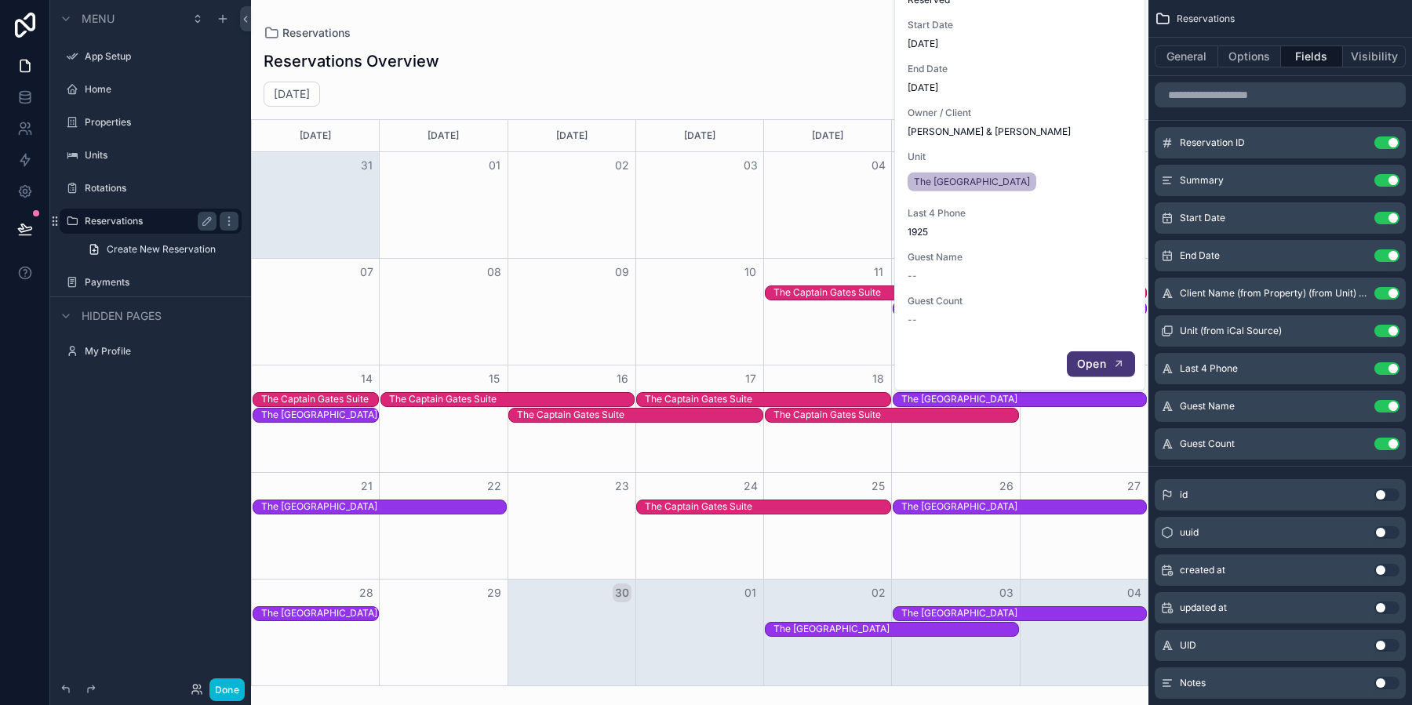
click at [1091, 354] on button "Open" at bounding box center [1100, 364] width 68 height 26
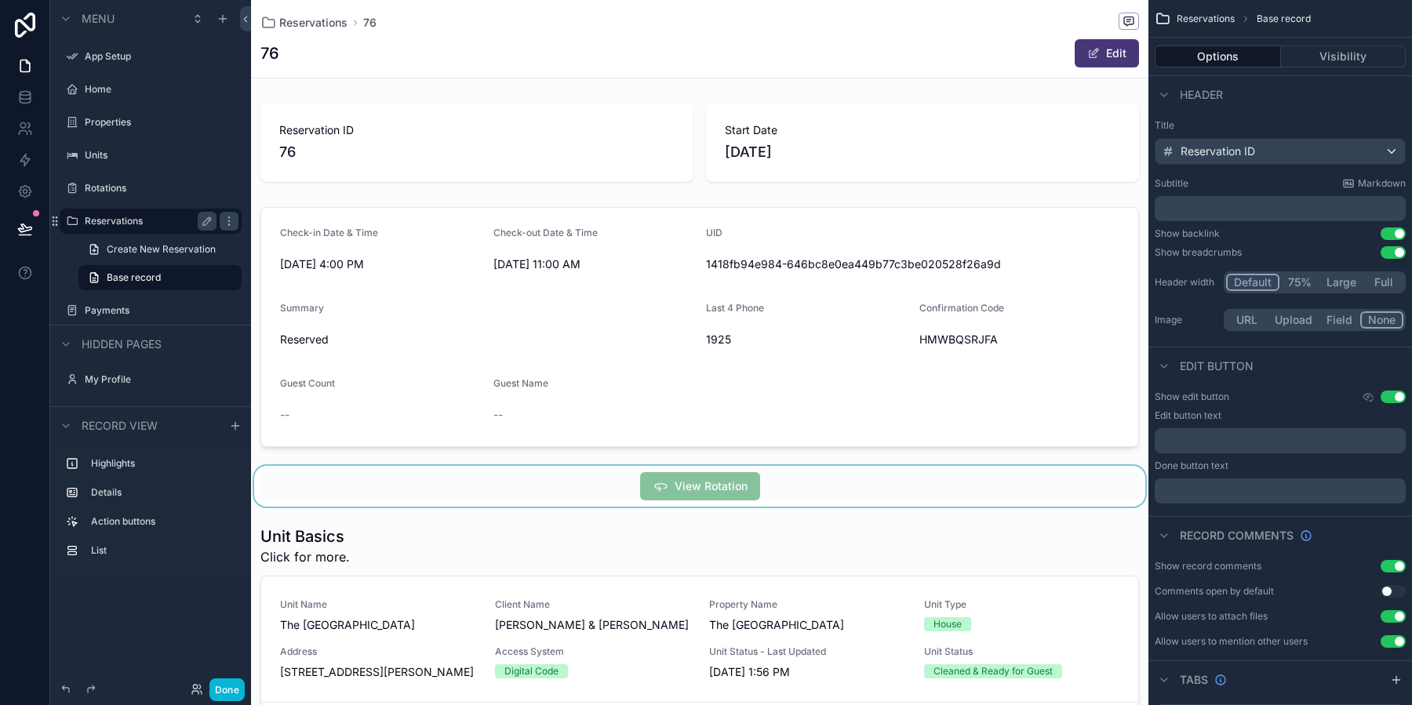
click at [825, 498] on div "scrollable content" at bounding box center [699, 486] width 897 height 41
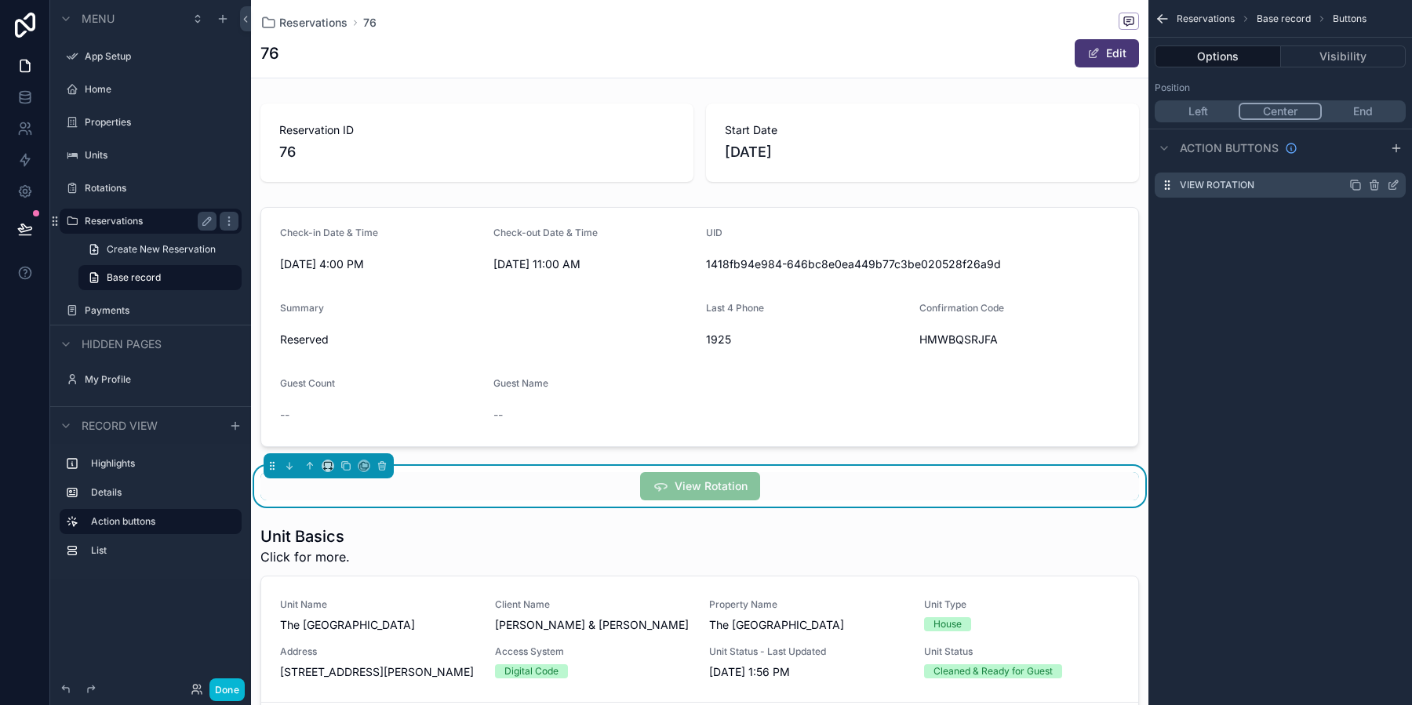
click at [1395, 186] on icon "scrollable content" at bounding box center [1392, 185] width 13 height 13
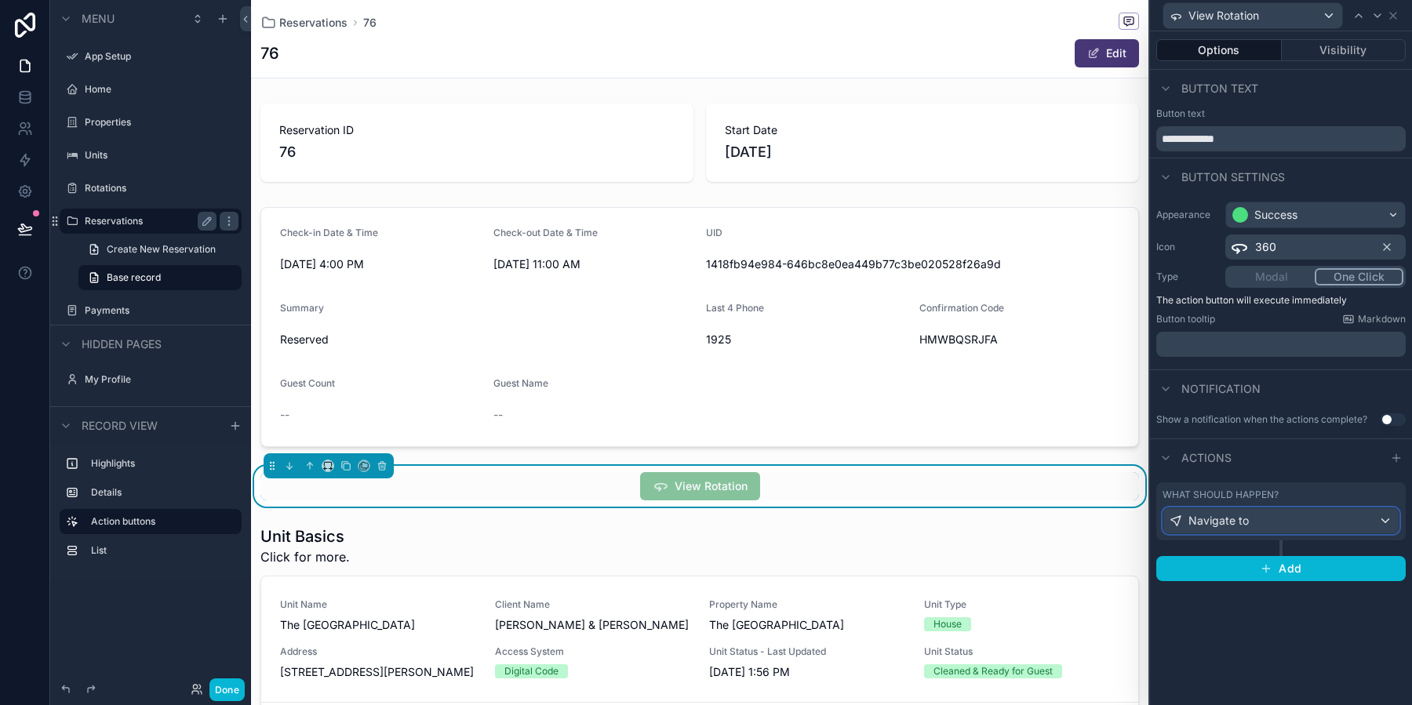
click at [1325, 525] on div "Navigate to" at bounding box center [1280, 520] width 235 height 25
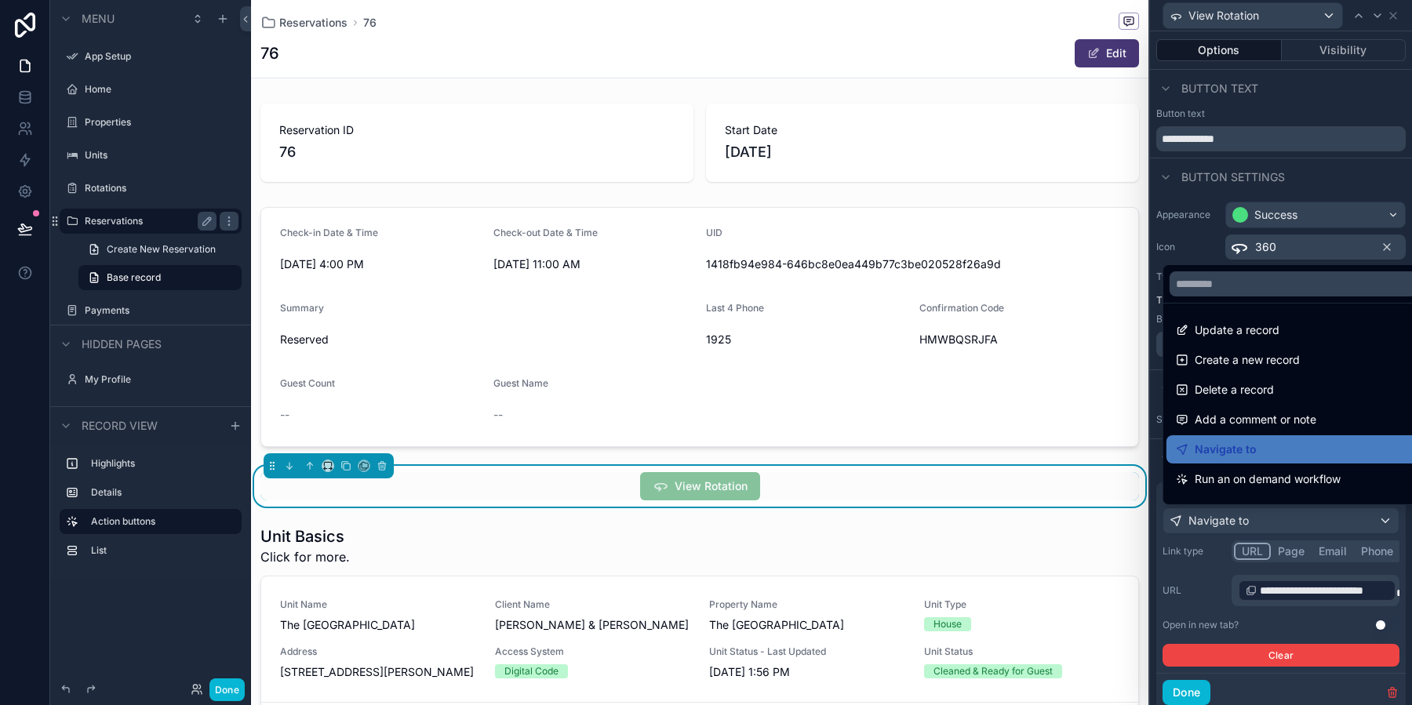
click at [1196, 583] on div at bounding box center [1281, 352] width 262 height 705
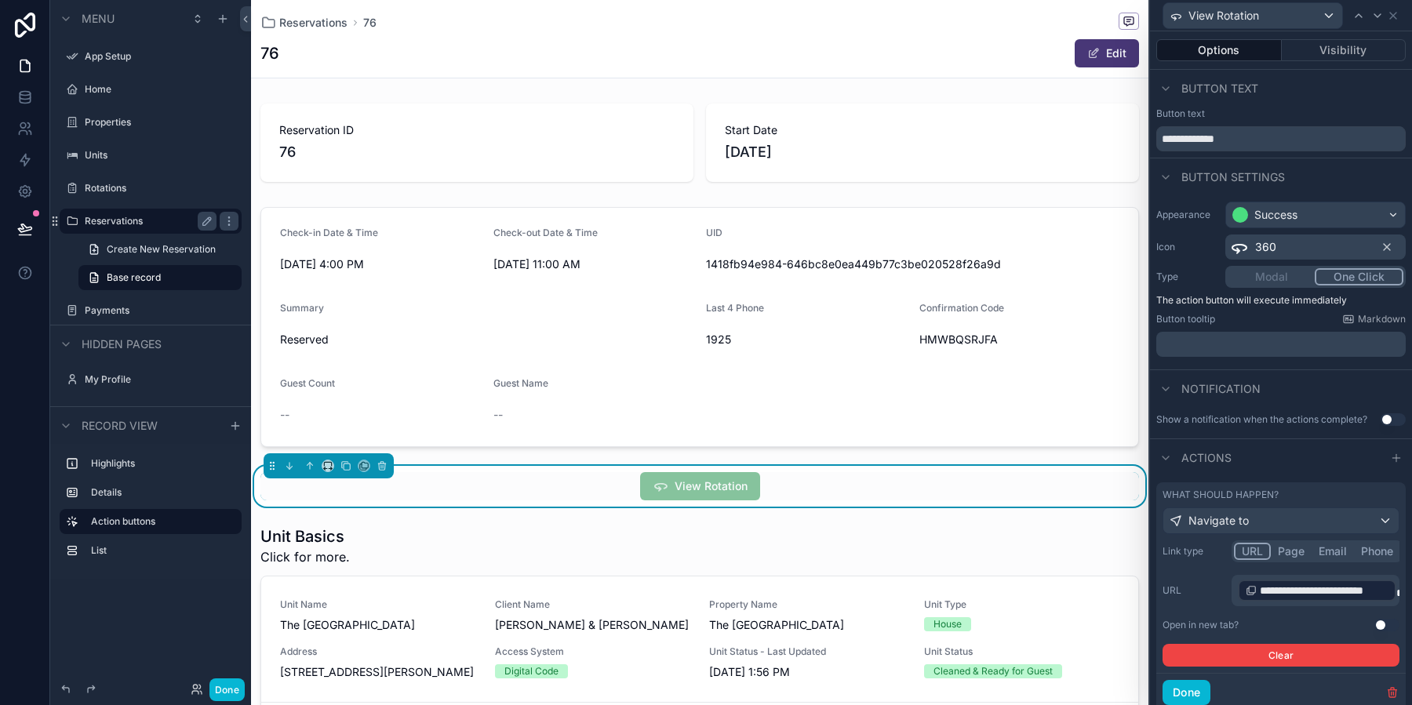
click at [1292, 551] on button "Page" at bounding box center [1290, 551] width 41 height 17
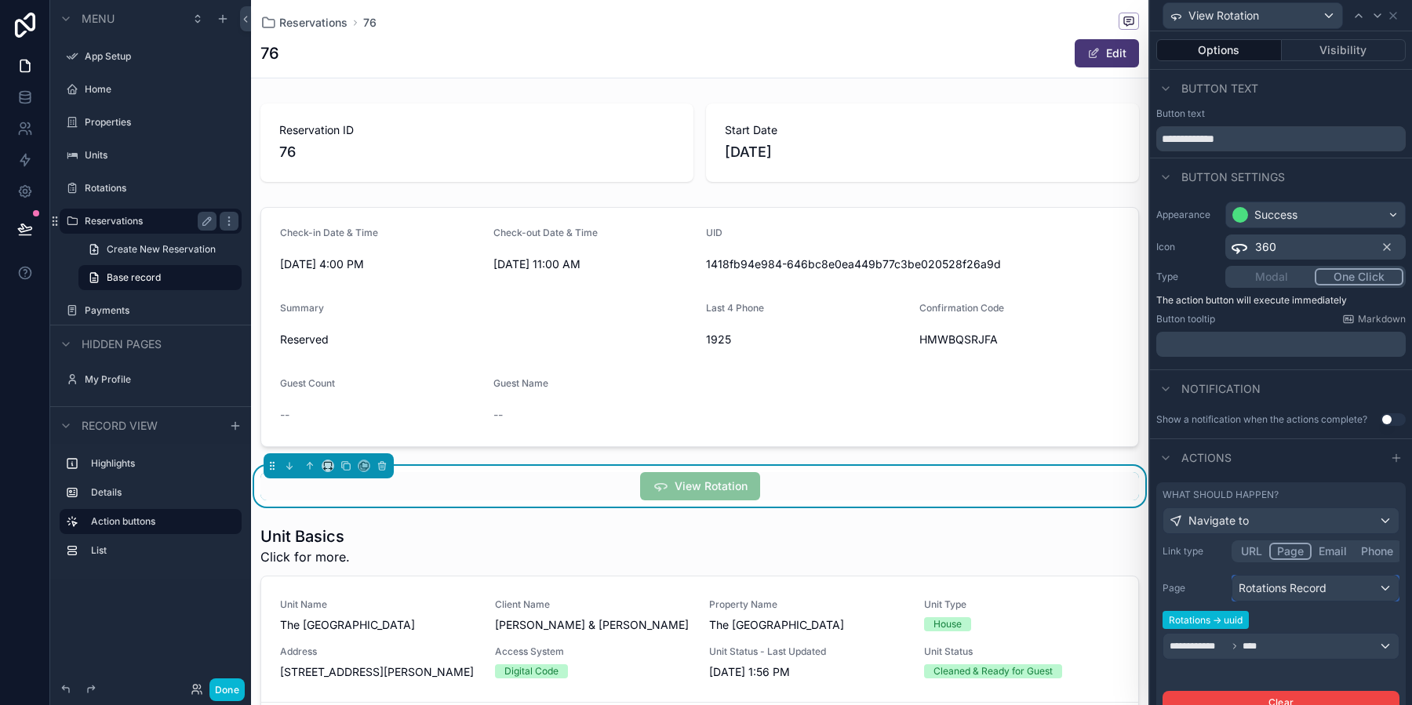
click at [1319, 596] on div "Rotations Record" at bounding box center [1315, 588] width 166 height 25
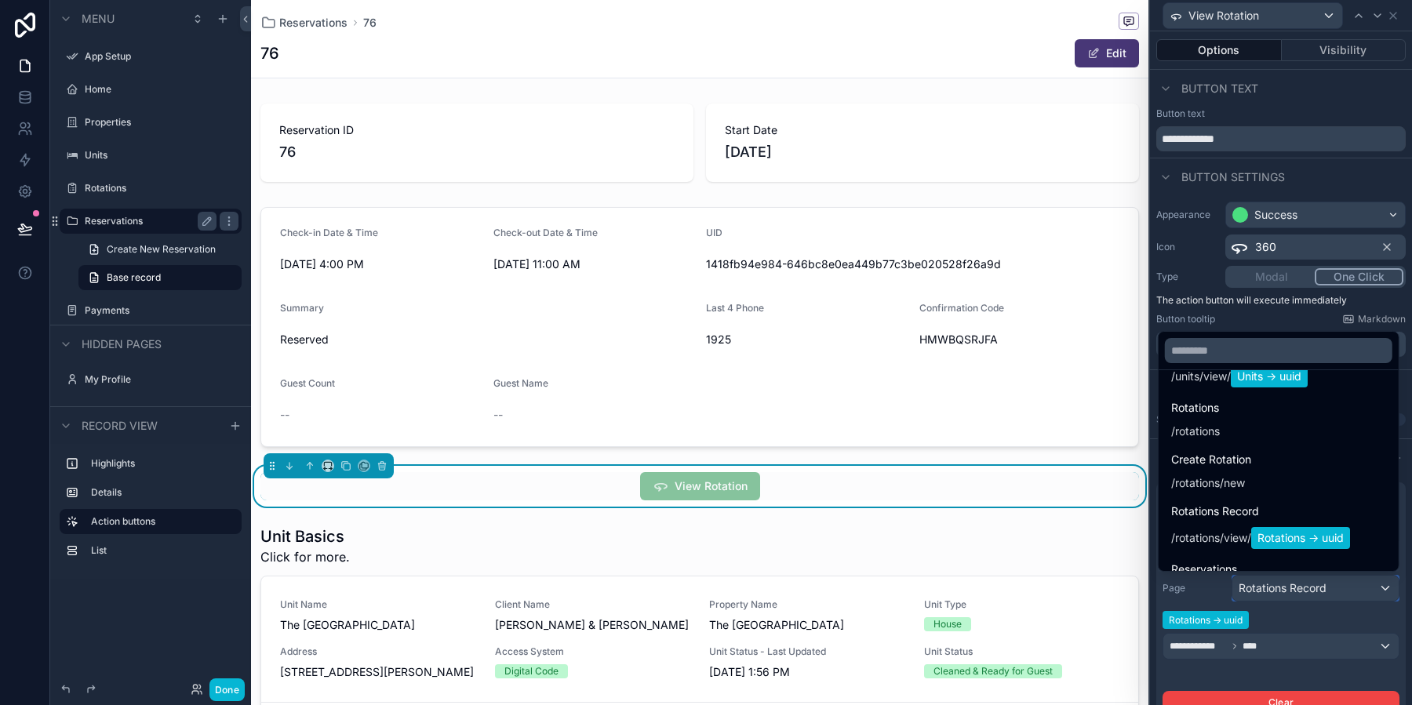
scroll to position [672, 0]
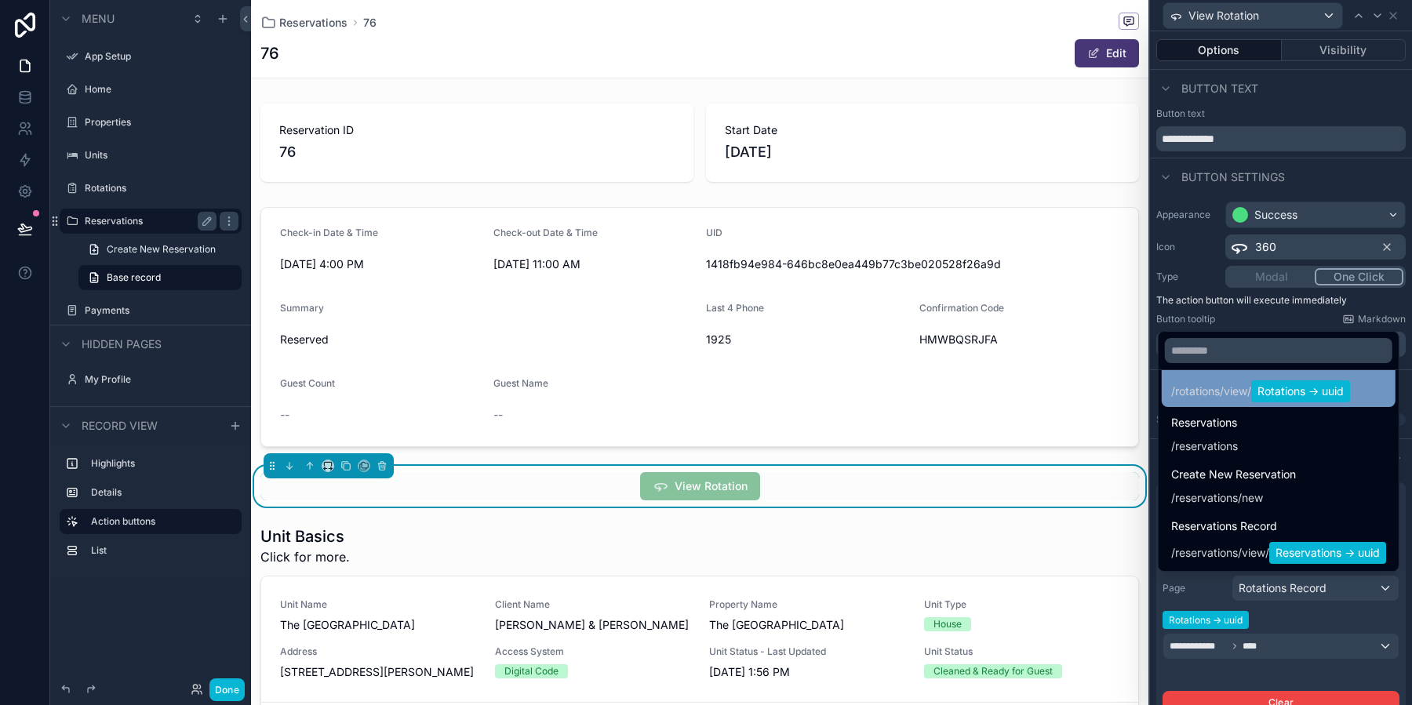
click at [1223, 403] on div "Rotations Record / rotations / view / Rotations -> uuid" at bounding box center [1278, 379] width 234 height 56
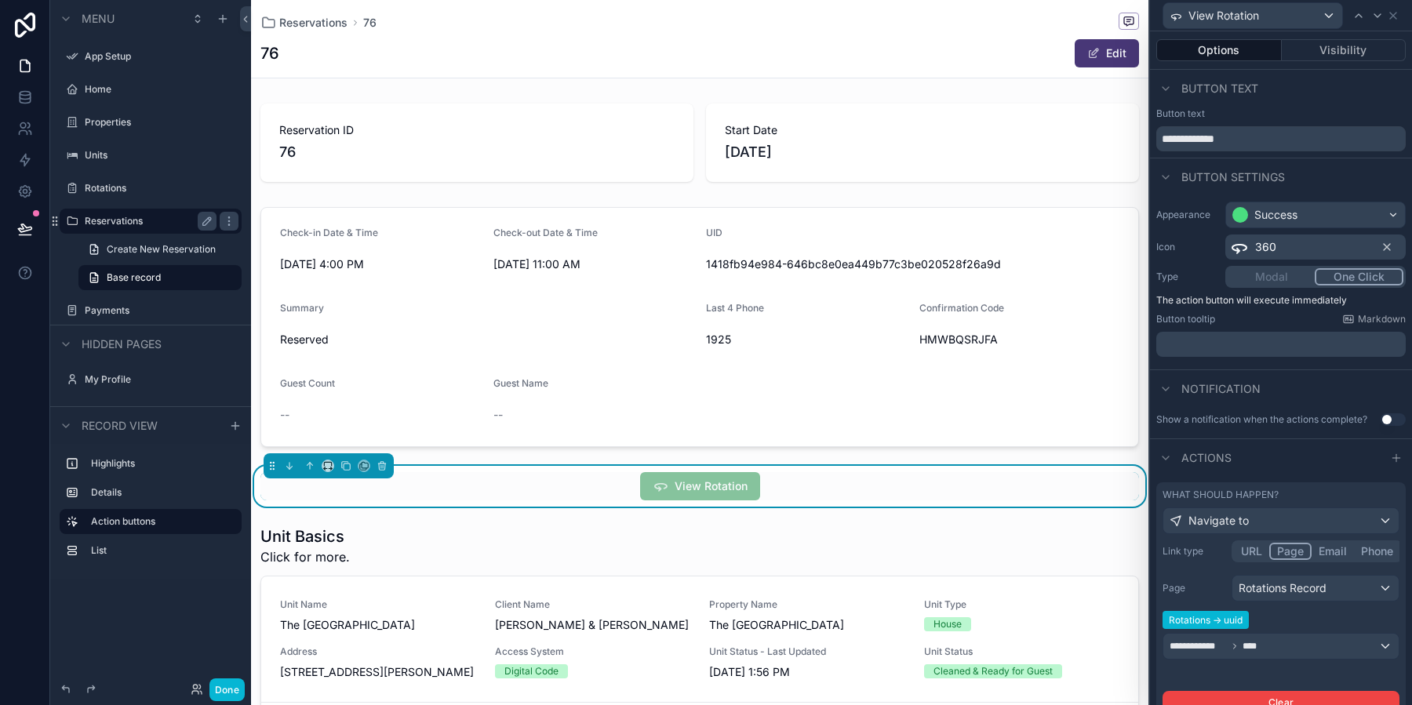
scroll to position [74, 0]
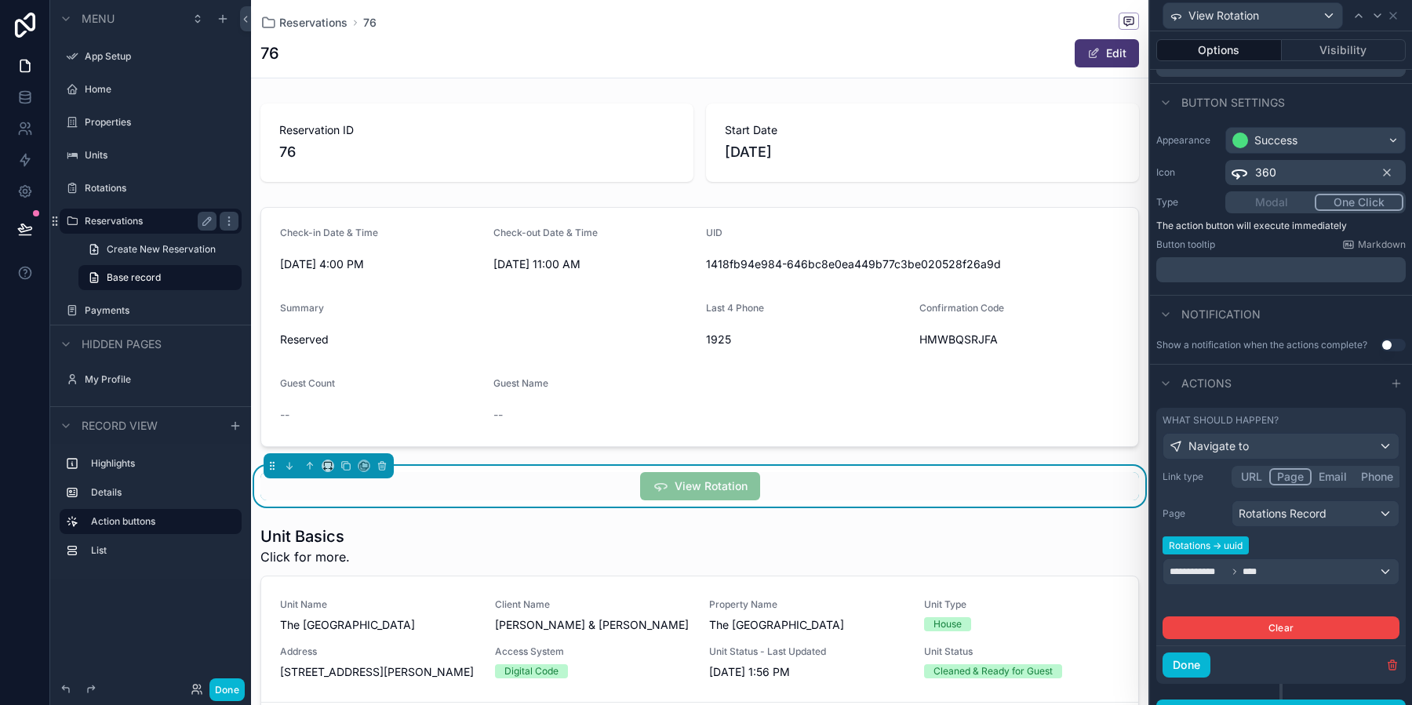
click at [1203, 540] on span "Rotations -> uuid" at bounding box center [1205, 545] width 86 height 18
click at [1271, 567] on div "**********" at bounding box center [1280, 571] width 235 height 25
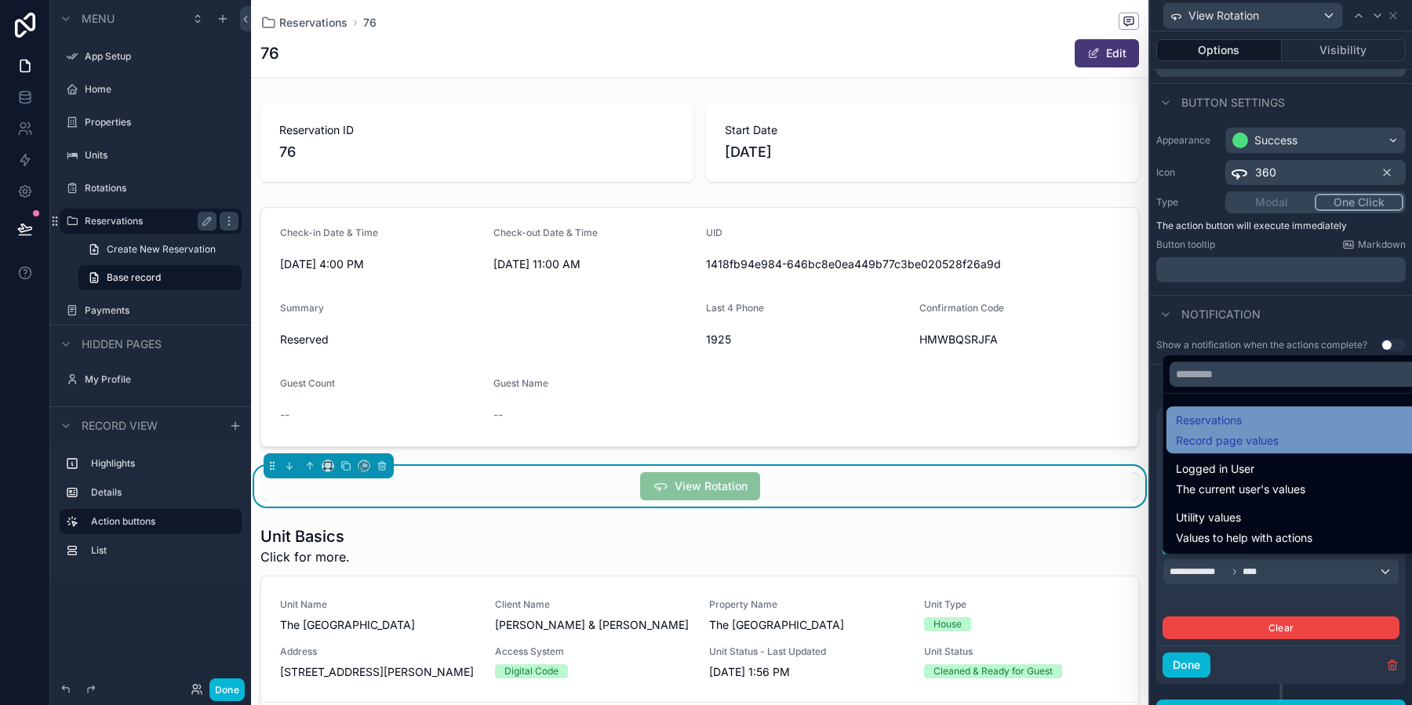
click at [1263, 442] on span "Record page values" at bounding box center [1227, 441] width 103 height 16
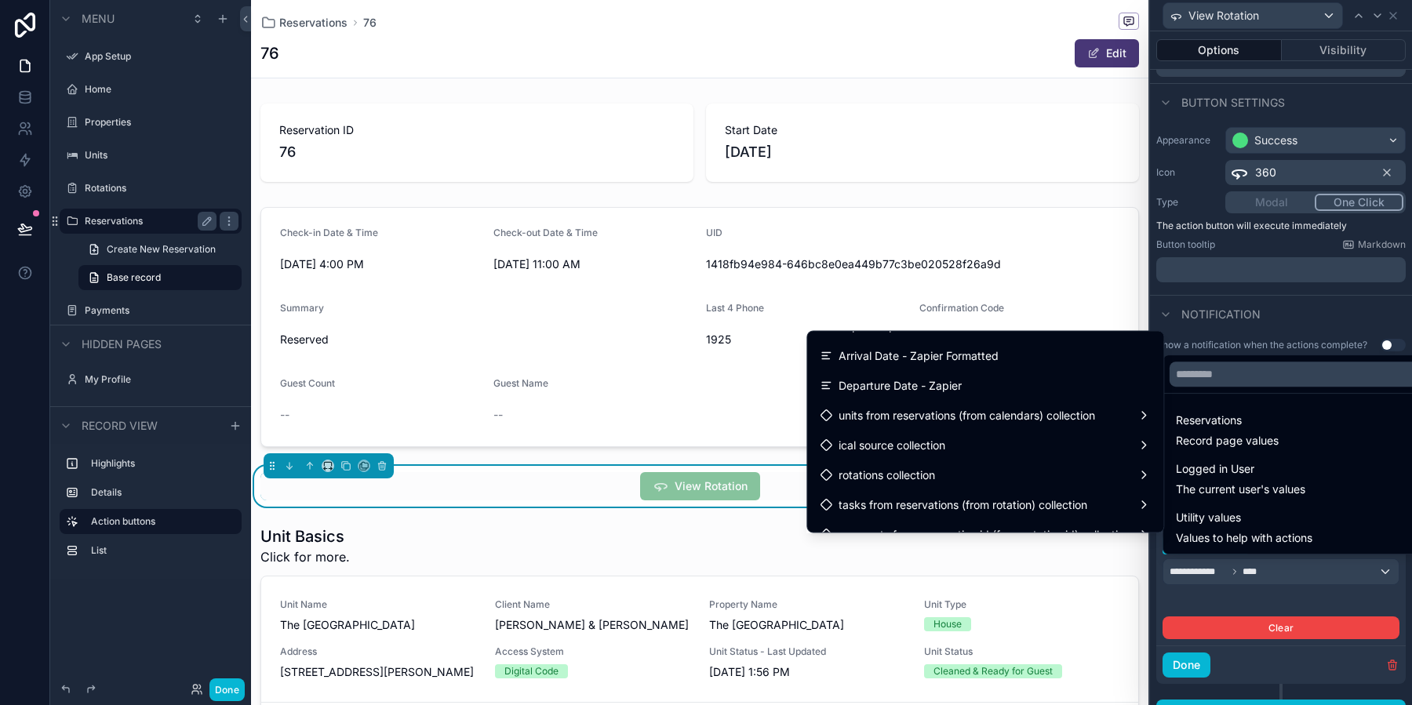
scroll to position [1014, 0]
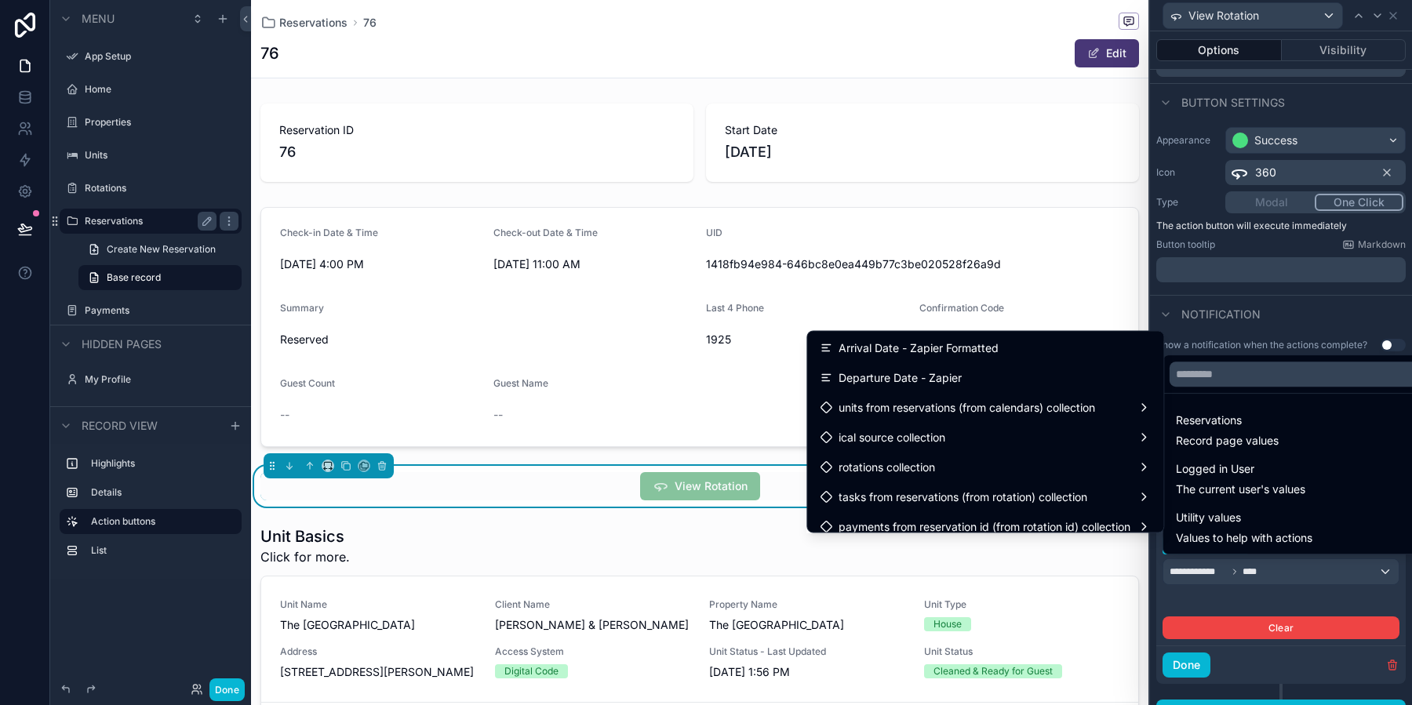
click at [988, 472] on div "rotations collection" at bounding box center [984, 467] width 331 height 19
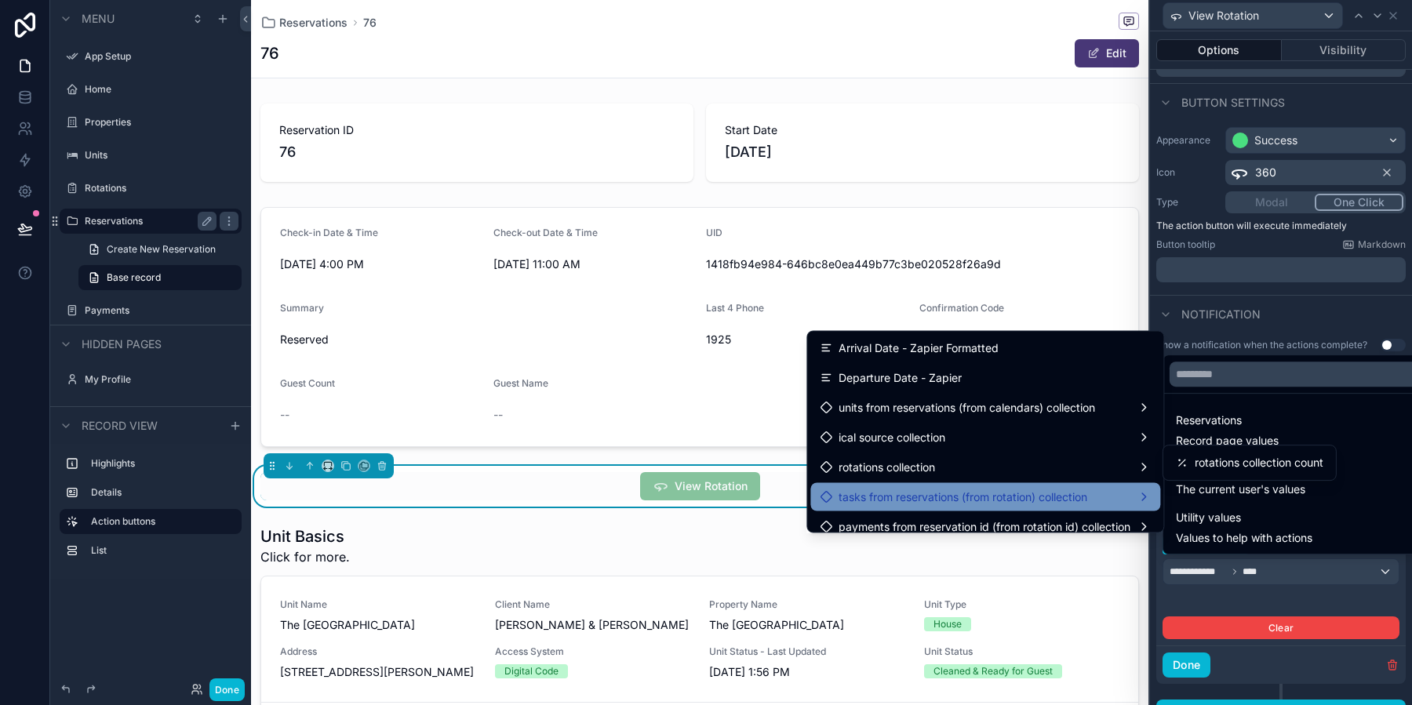
scroll to position [1085, 0]
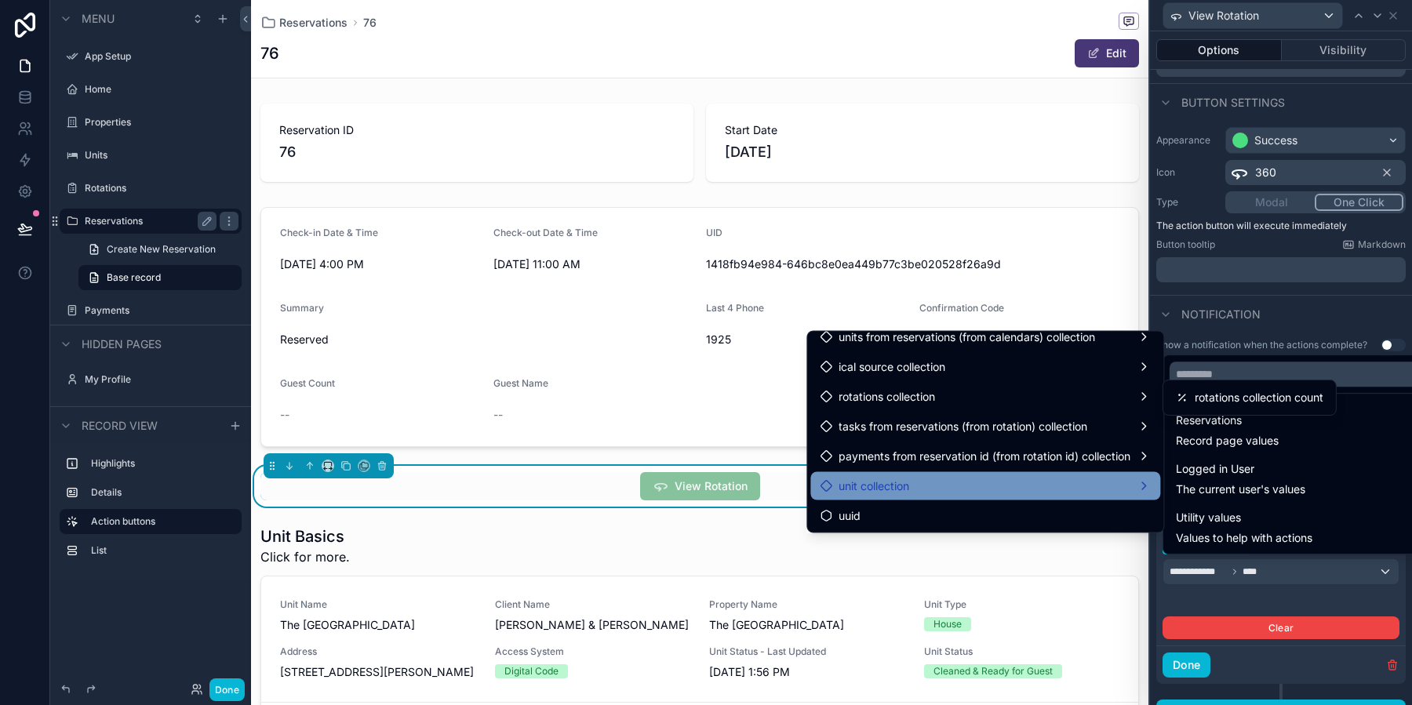
click at [955, 479] on div "unit collection" at bounding box center [984, 486] width 331 height 19
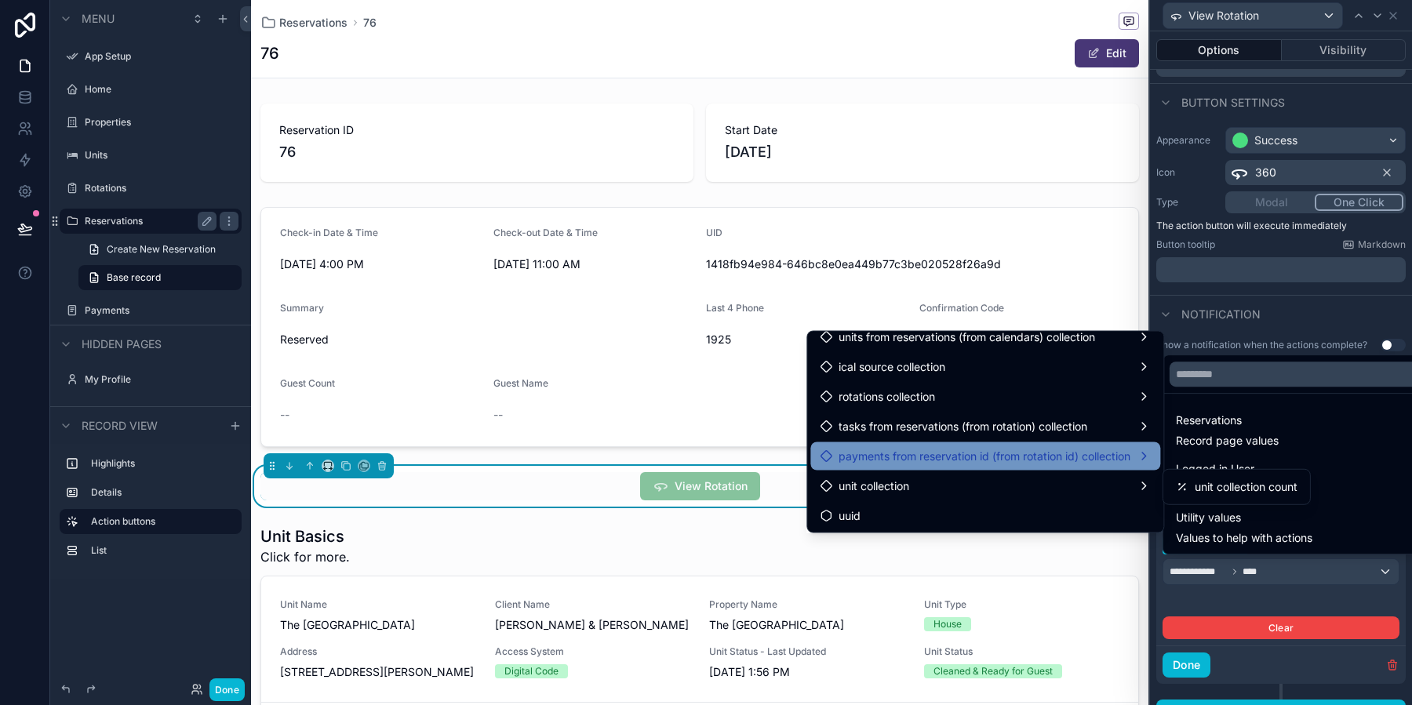
click at [932, 453] on span "payments from reservation id (from rotation id) collection" at bounding box center [984, 456] width 292 height 19
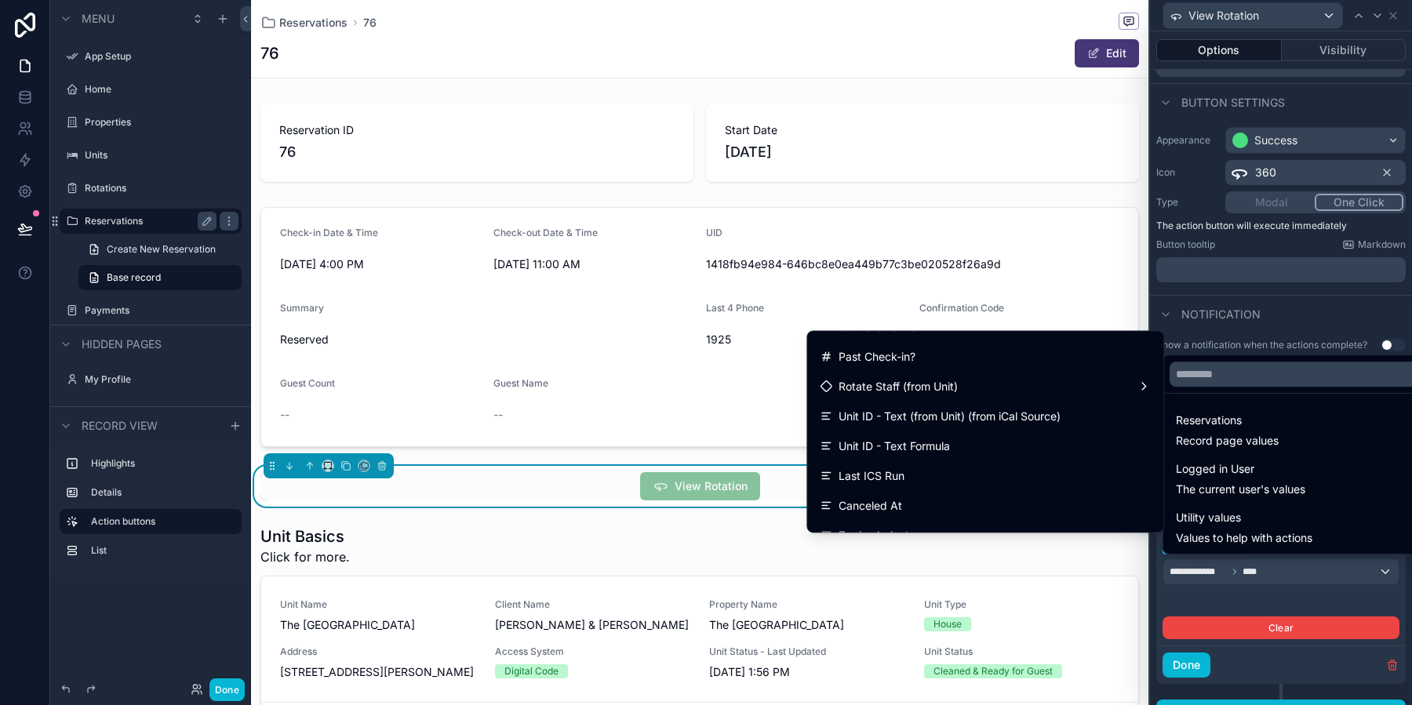
scroll to position [669, 0]
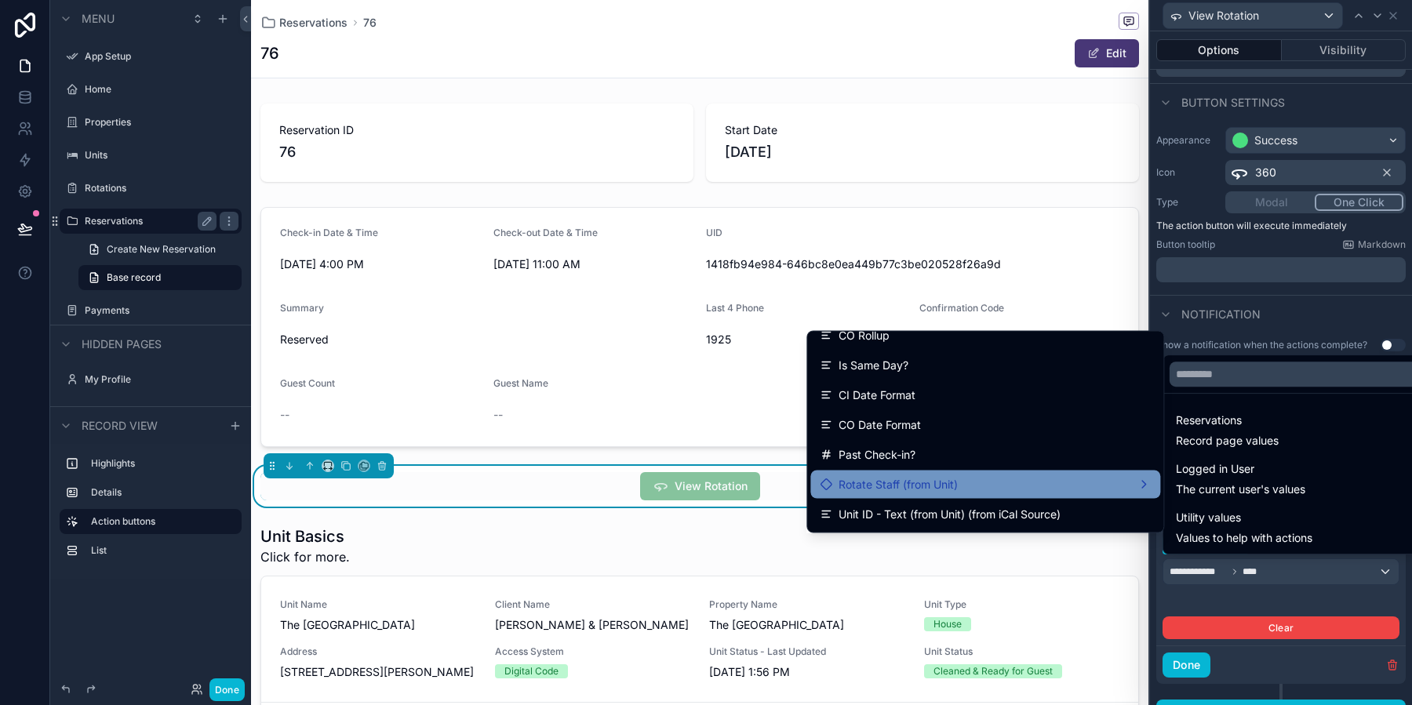
click at [931, 475] on span "Rotate Staff (from Unit)" at bounding box center [897, 484] width 119 height 19
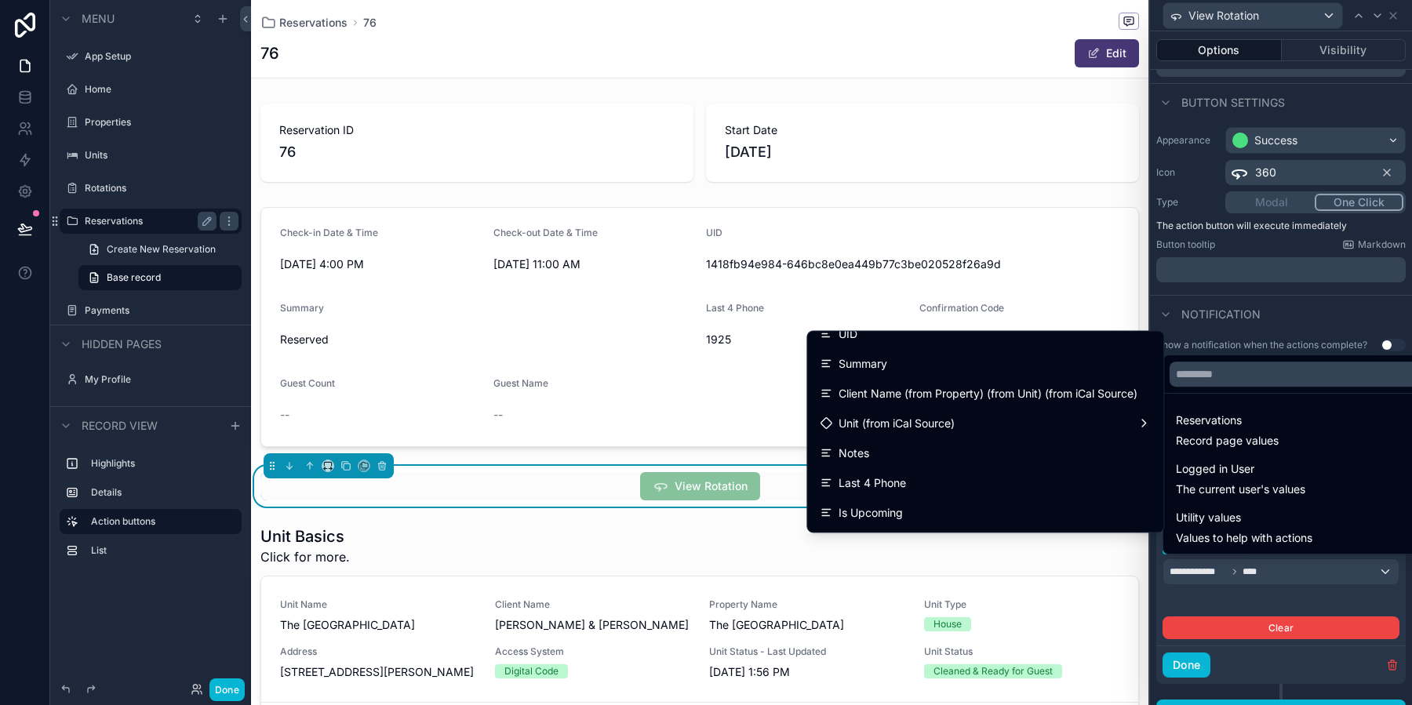
scroll to position [0, 0]
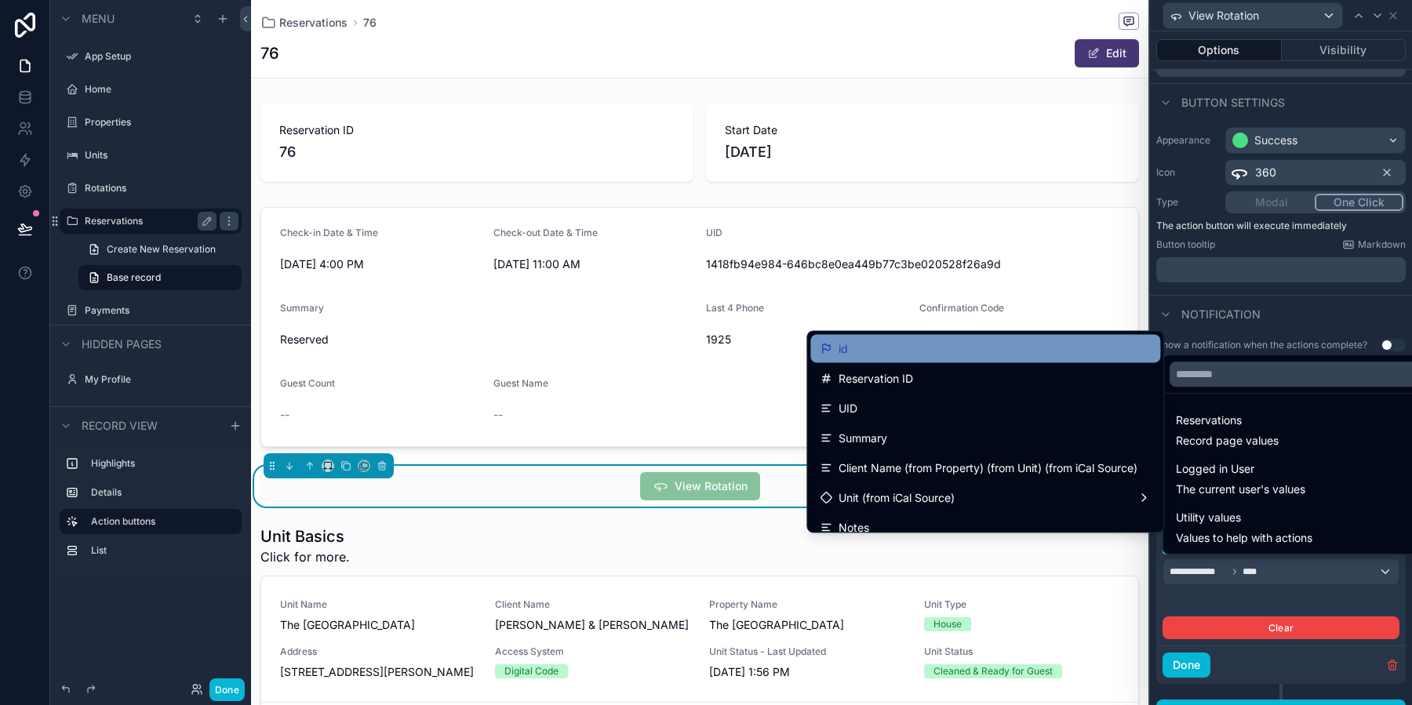
click at [995, 350] on div "id" at bounding box center [984, 349] width 331 height 19
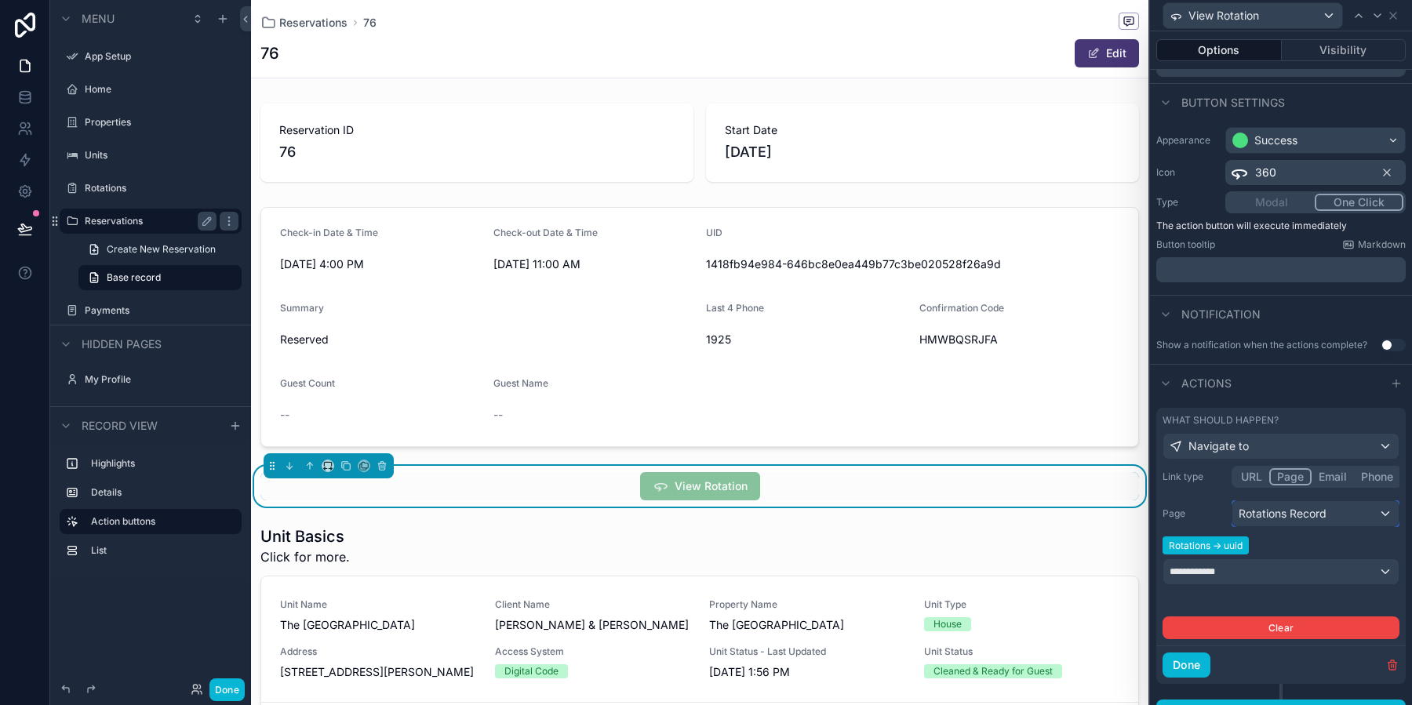
click at [1319, 517] on div "Rotations Record" at bounding box center [1315, 513] width 166 height 25
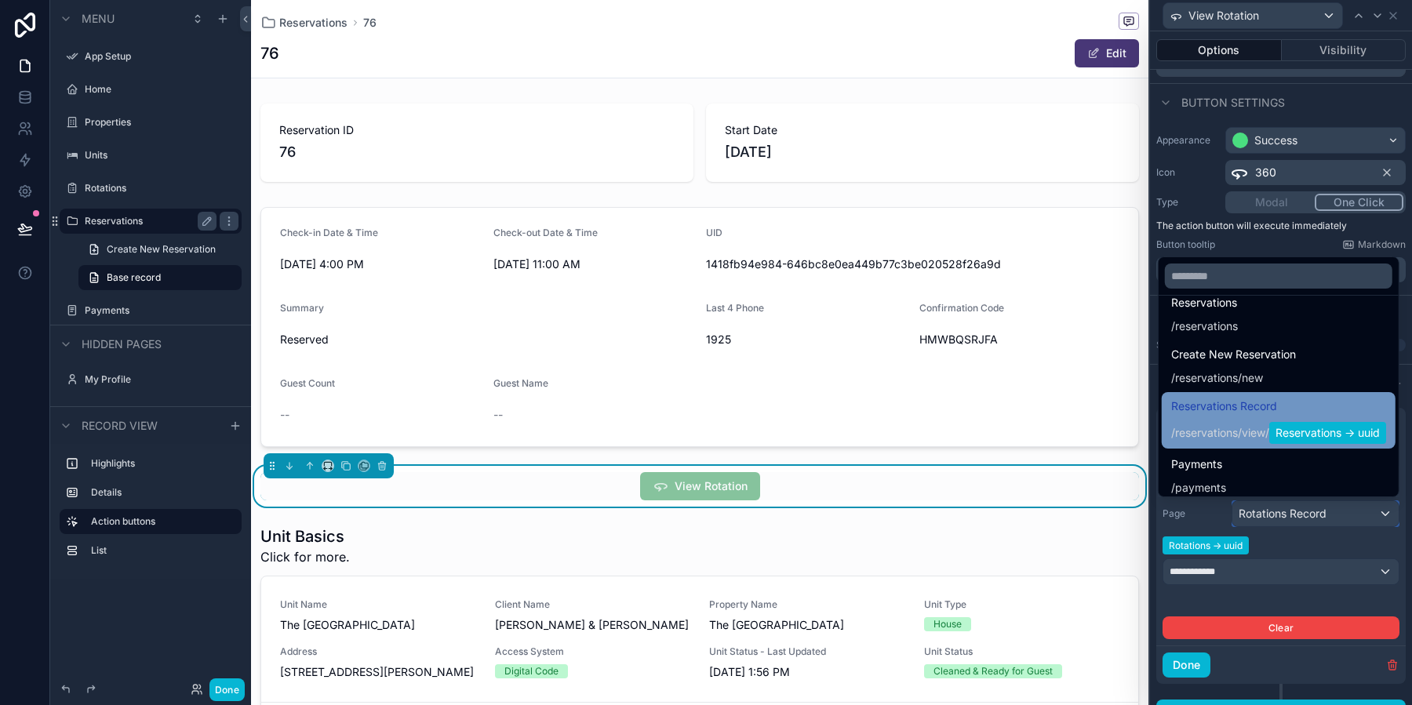
scroll to position [645, 0]
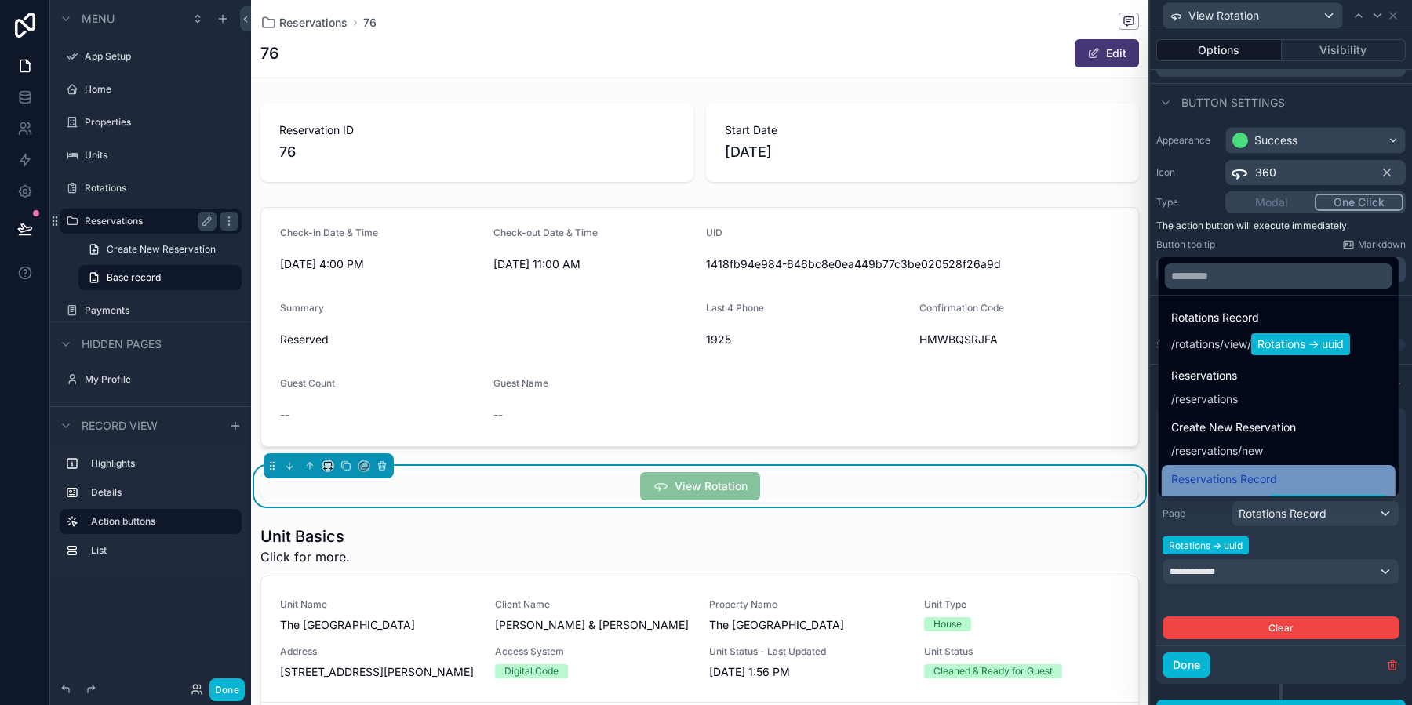
click at [1303, 325] on span "Rotations Record" at bounding box center [1260, 317] width 179 height 19
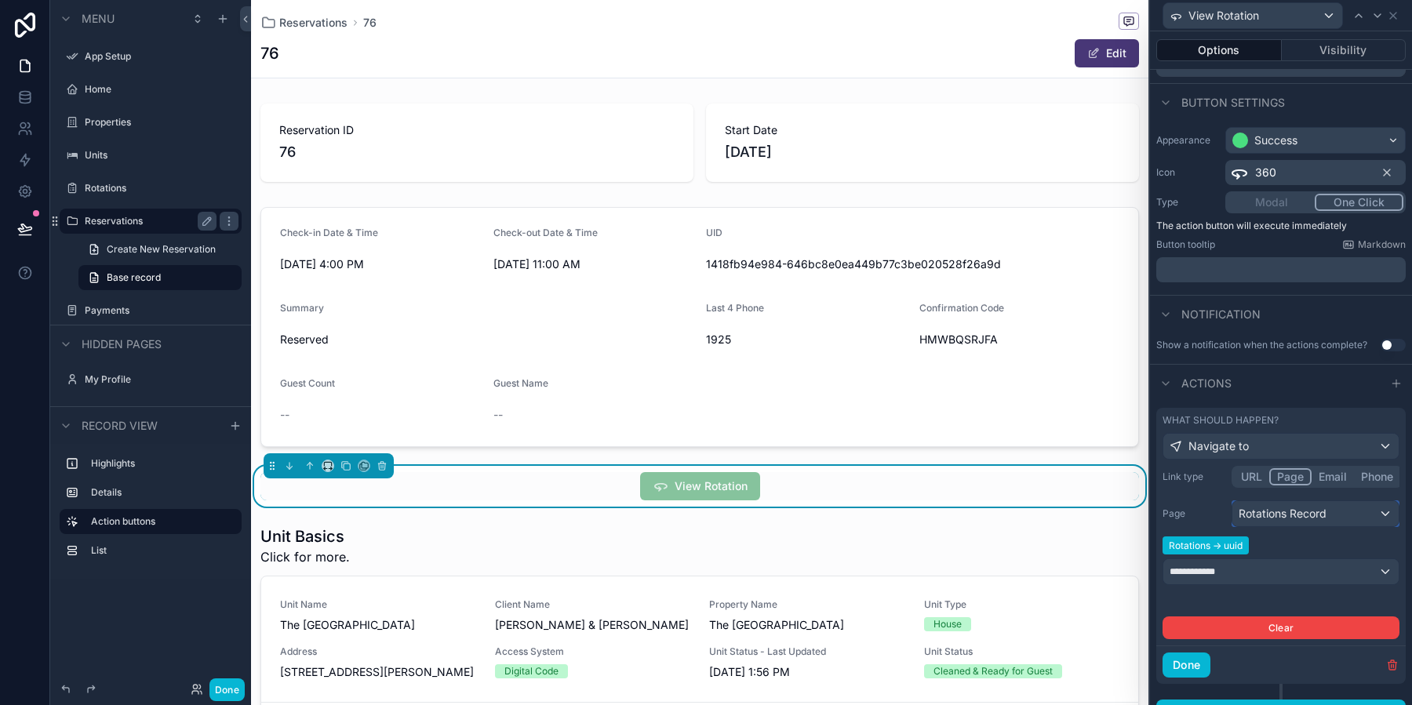
click at [1331, 509] on div "Rotations Record" at bounding box center [1315, 513] width 166 height 25
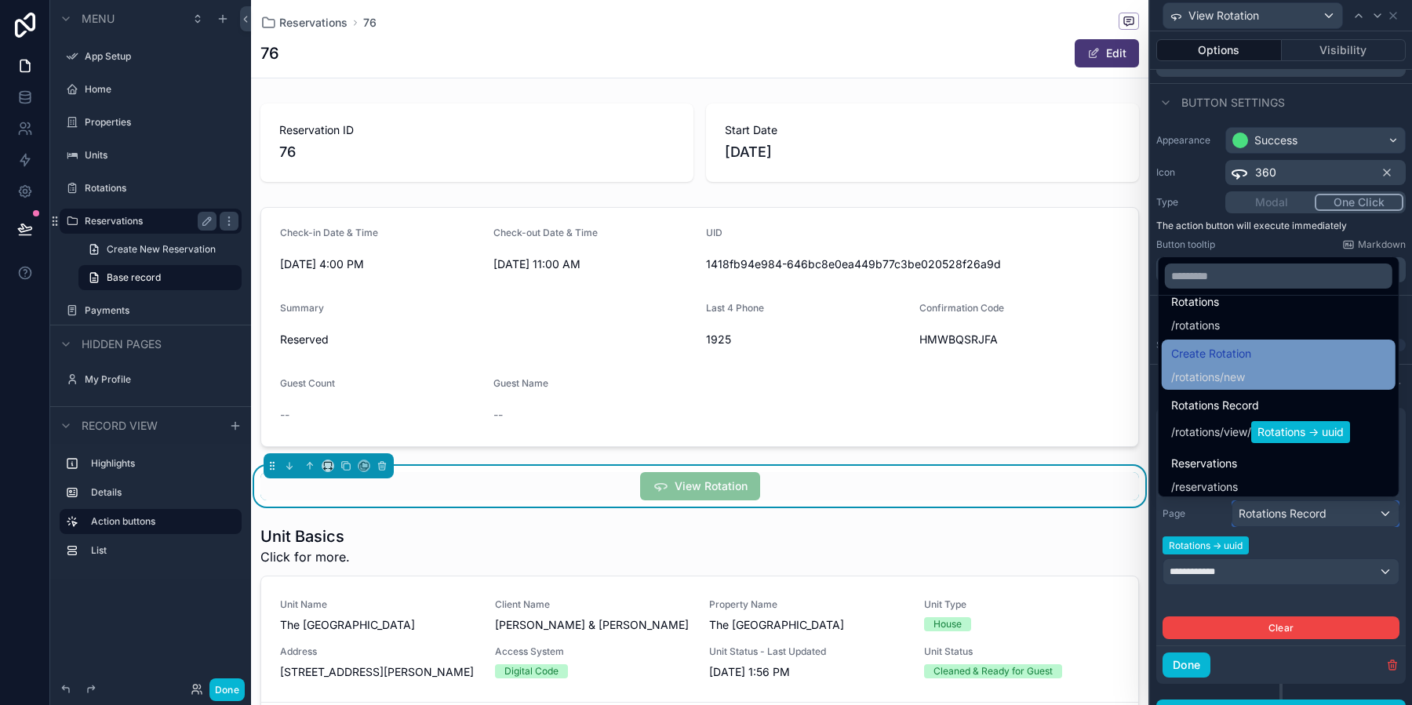
scroll to position [506, 0]
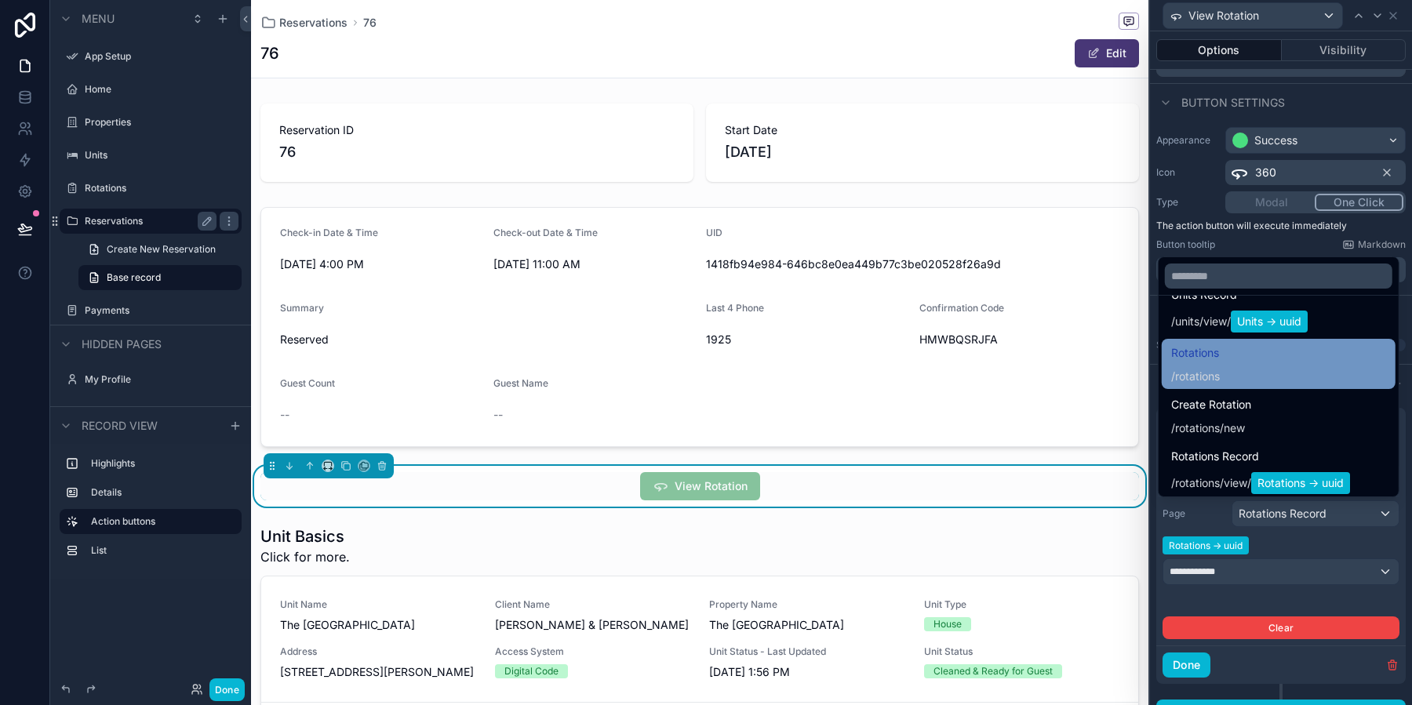
click at [1237, 364] on div "Rotations / rotations" at bounding box center [1278, 363] width 215 height 41
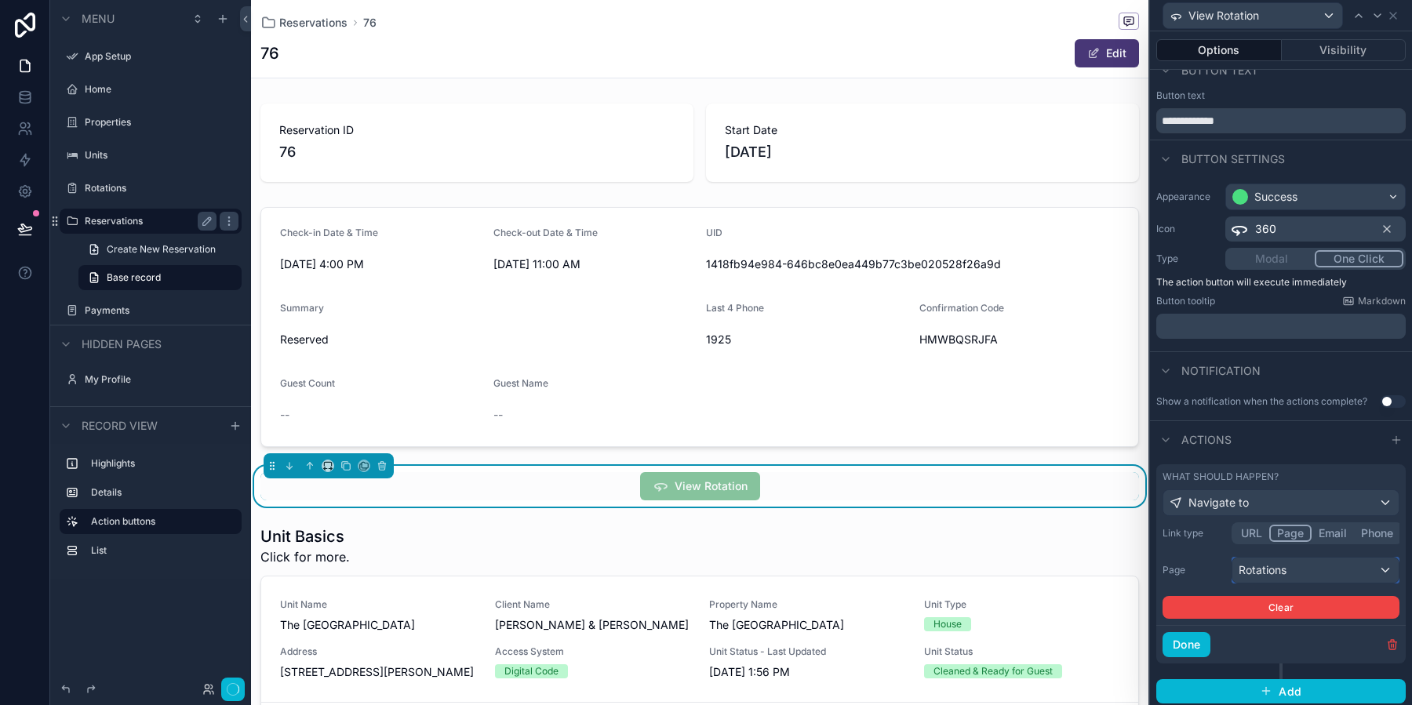
click at [1314, 565] on div "Rotations" at bounding box center [1315, 570] width 166 height 25
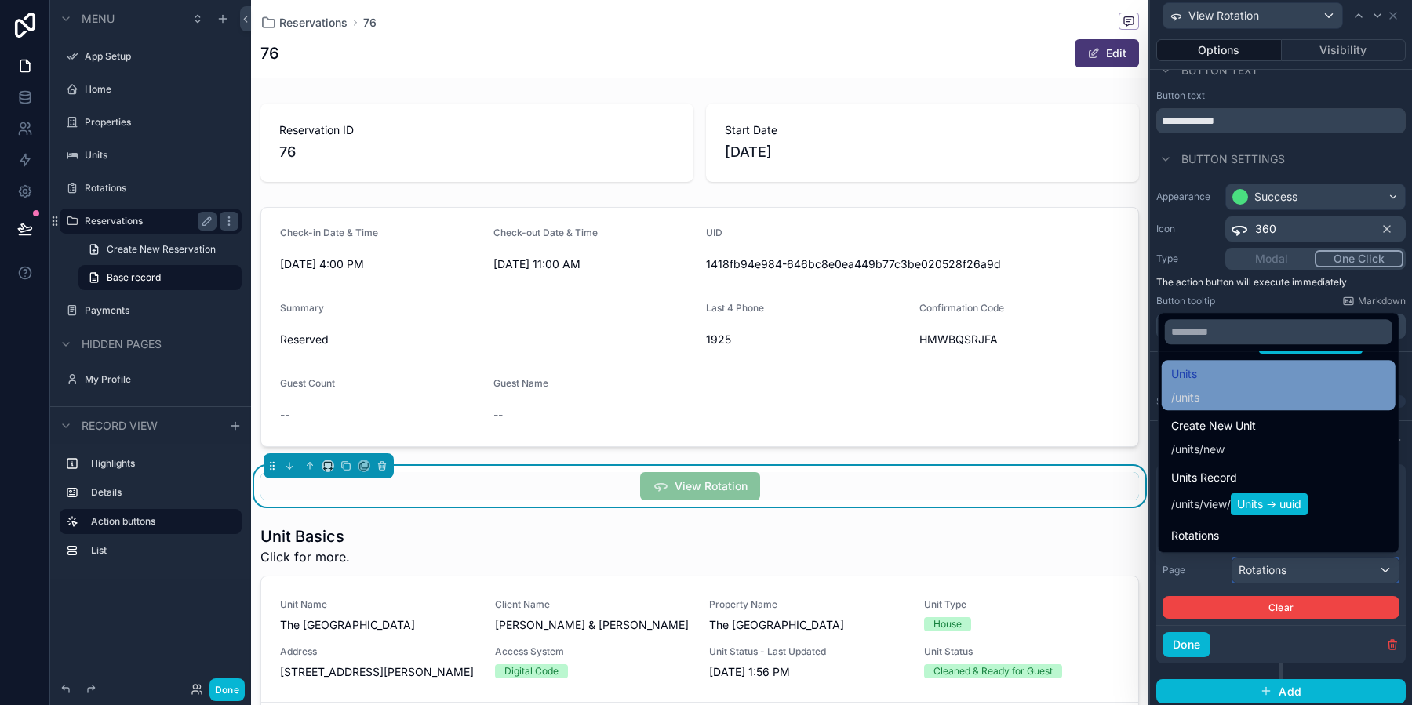
scroll to position [584, 0]
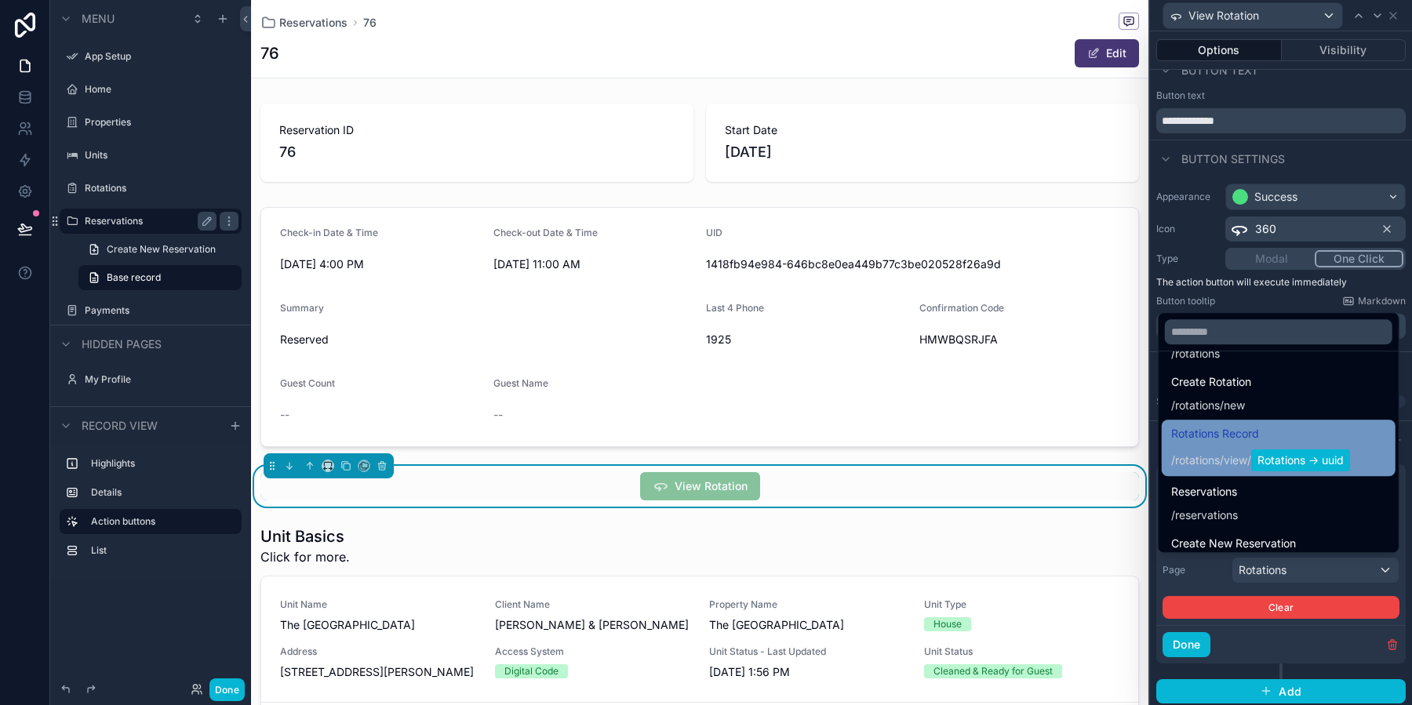
click at [1223, 456] on span "view" at bounding box center [1235, 460] width 24 height 16
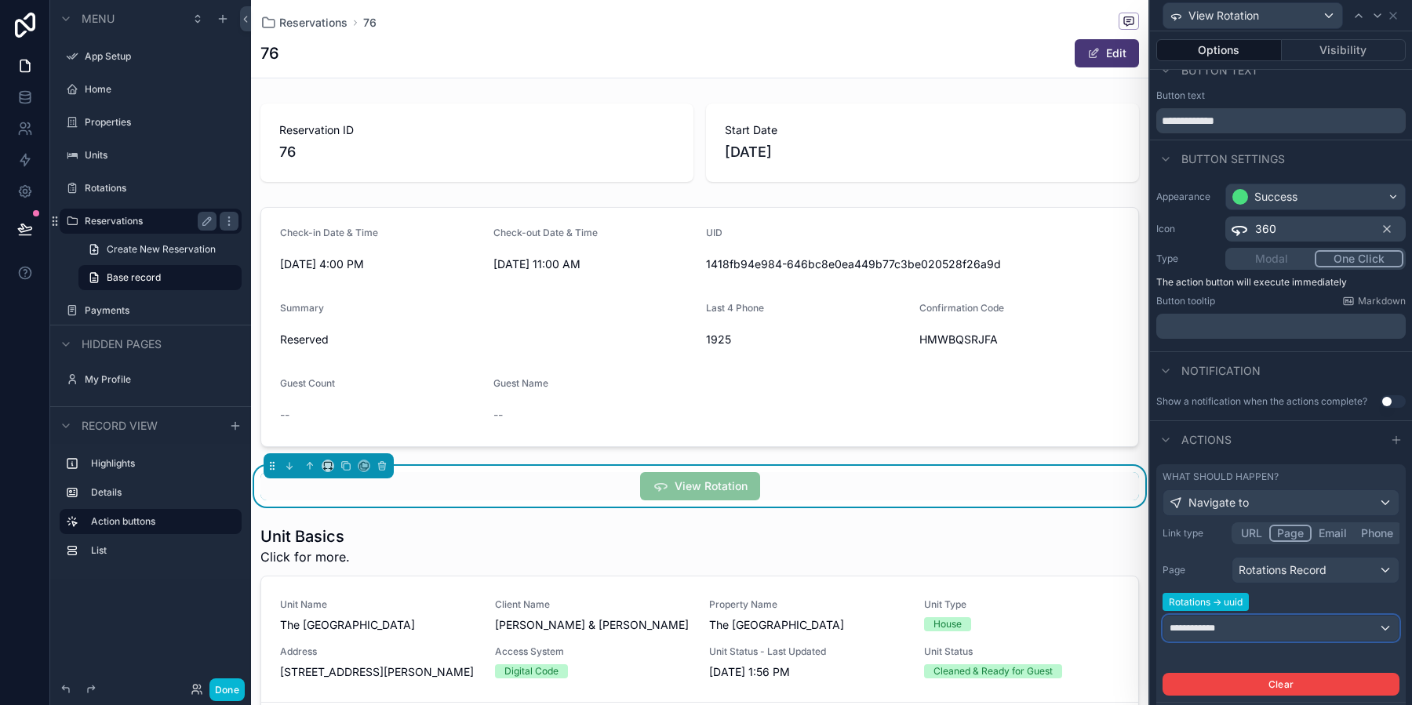
click at [1312, 620] on div "**********" at bounding box center [1280, 628] width 235 height 25
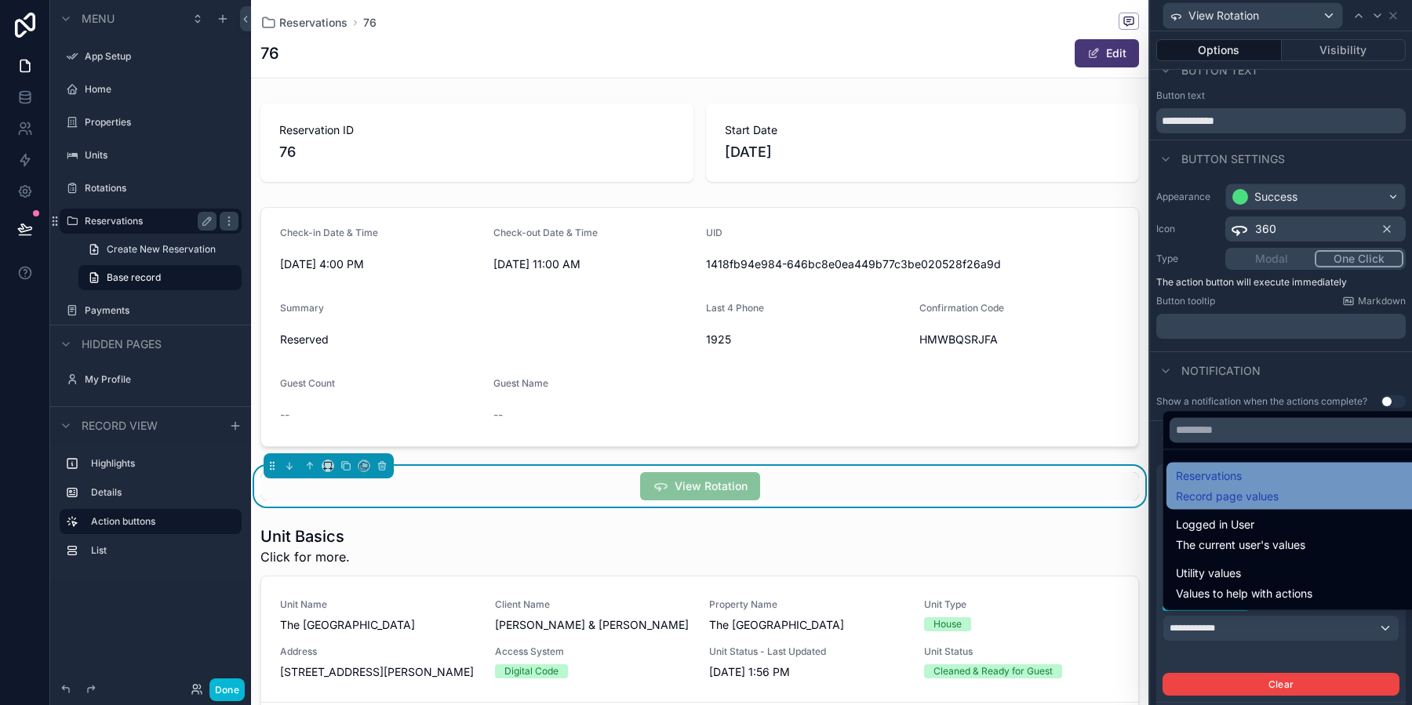
click at [1246, 489] on span "Record page values" at bounding box center [1227, 497] width 103 height 16
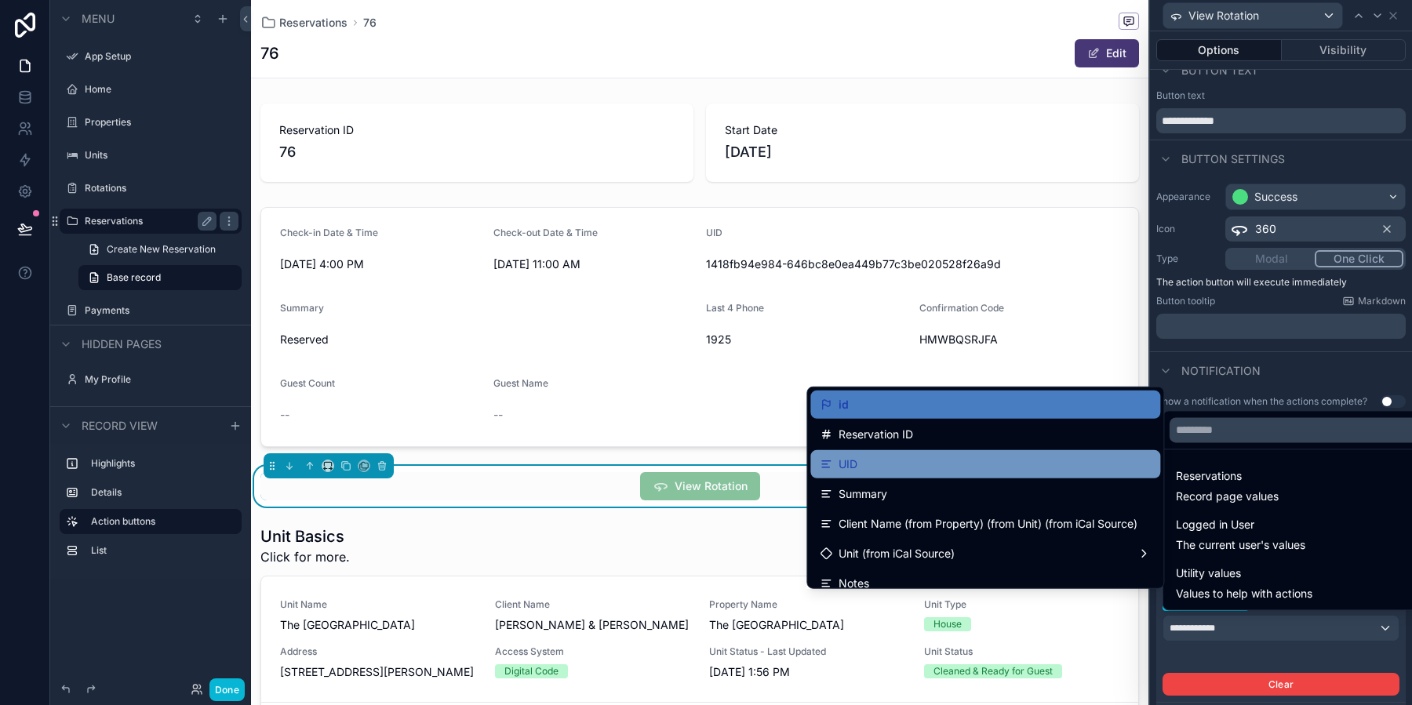
click at [938, 477] on div "UID" at bounding box center [985, 464] width 350 height 28
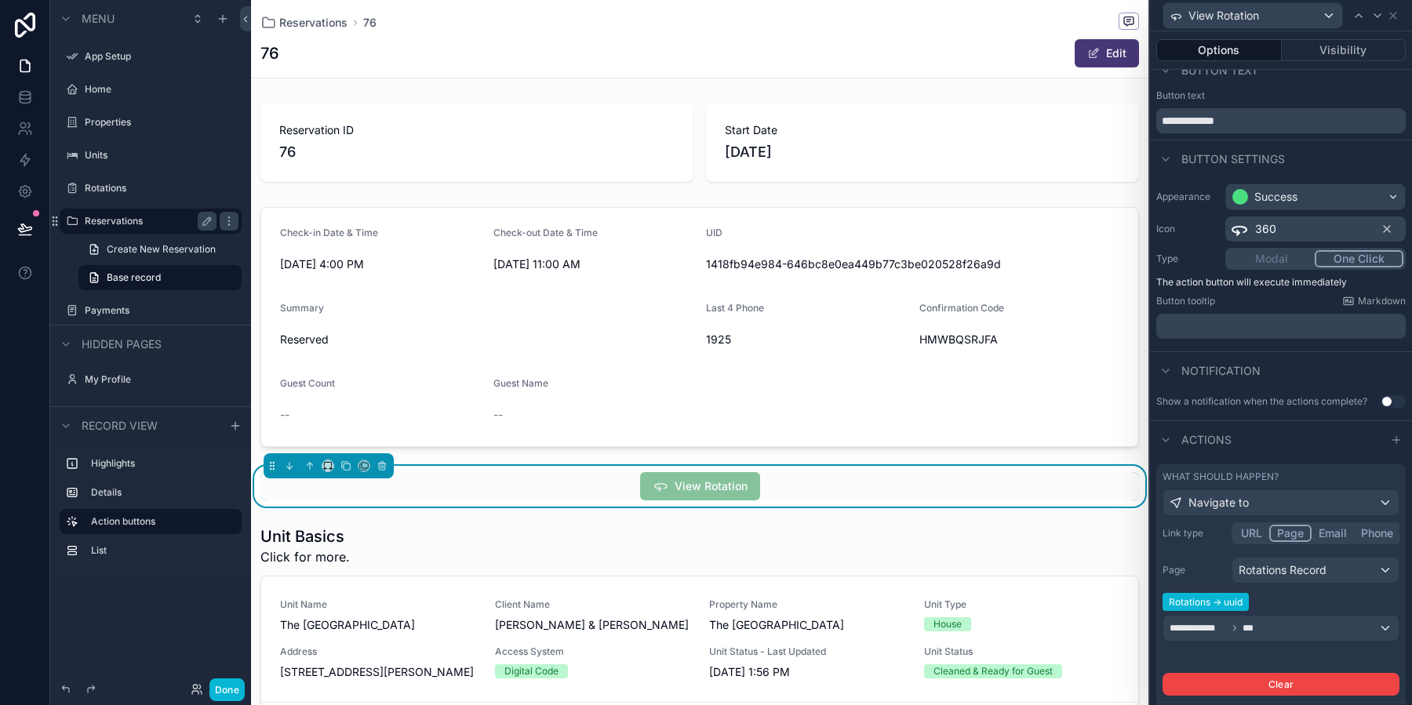
click at [1206, 604] on span "Rotations -> uuid" at bounding box center [1205, 602] width 86 height 18
click at [1270, 626] on div "**********" at bounding box center [1280, 628] width 235 height 25
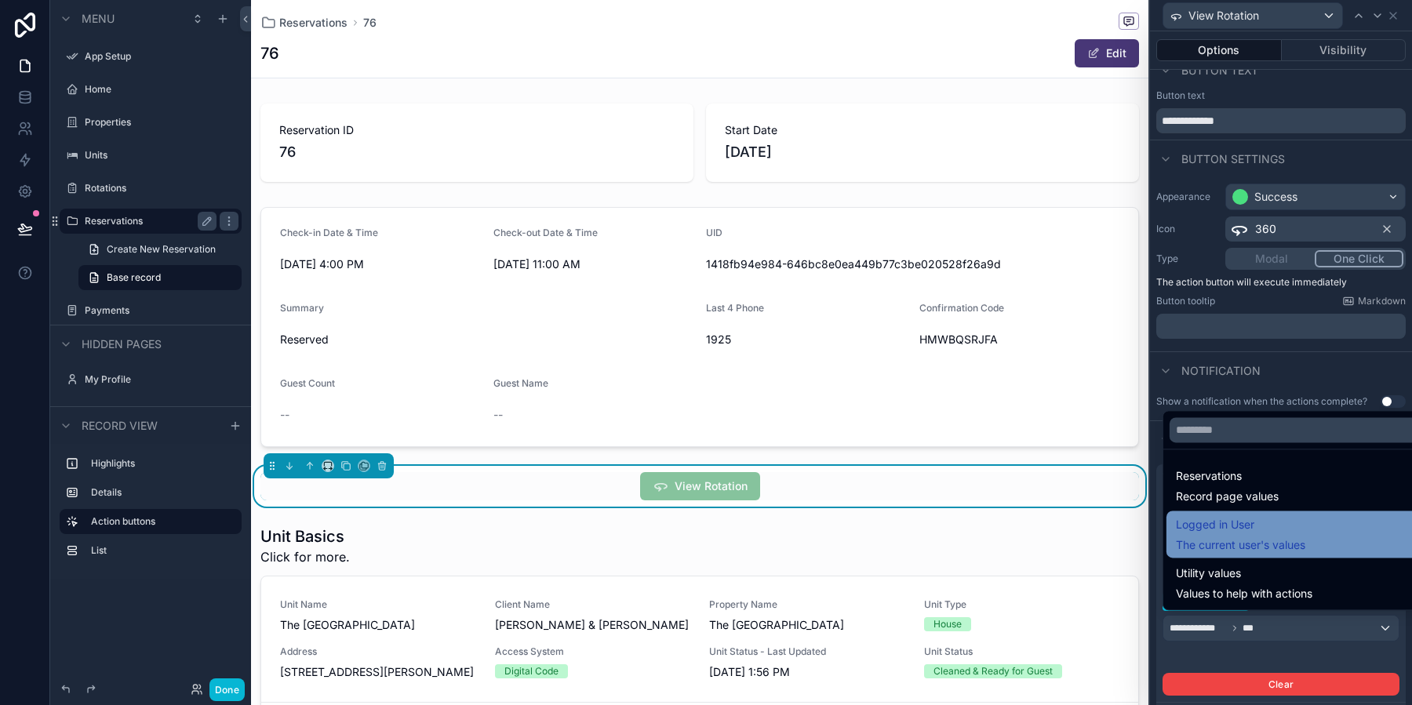
click at [1279, 535] on div "Logged in User The current user's values" at bounding box center [1240, 534] width 129 height 38
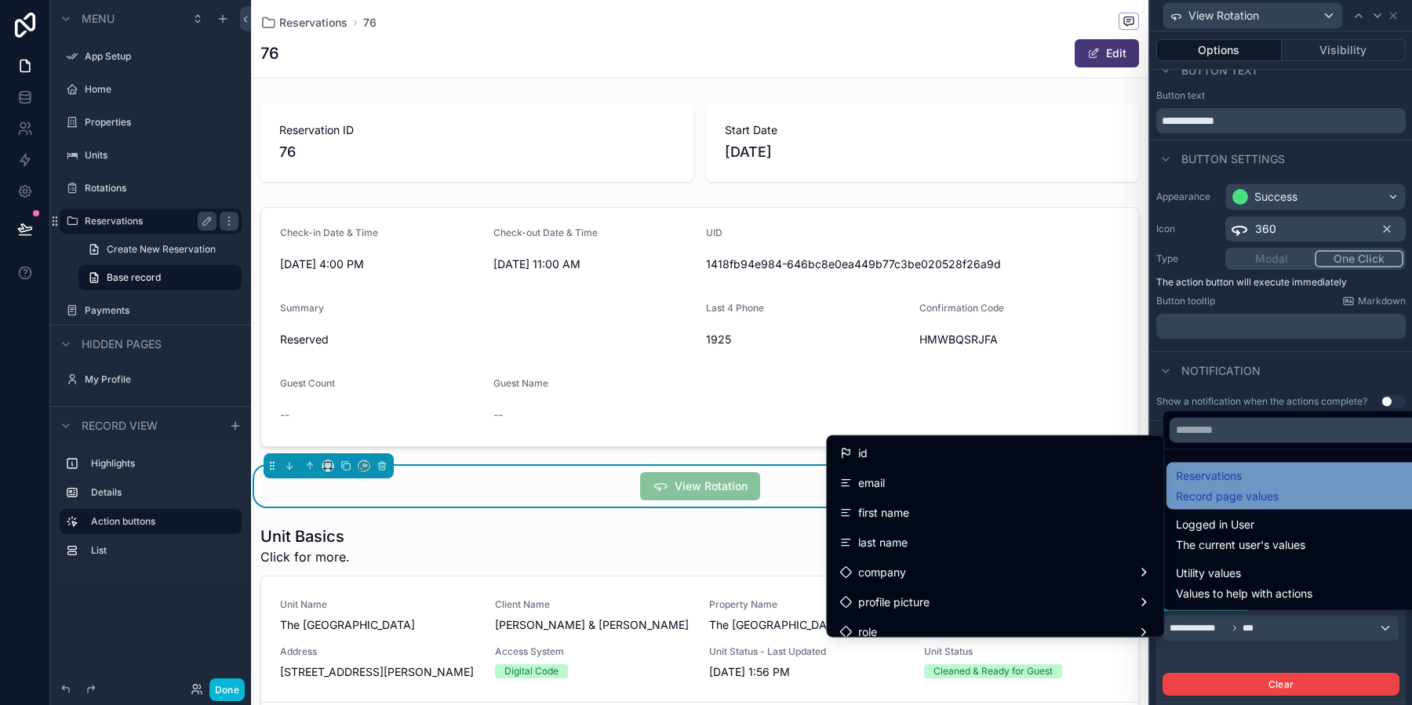
click at [1254, 478] on span "Reservations" at bounding box center [1227, 476] width 103 height 19
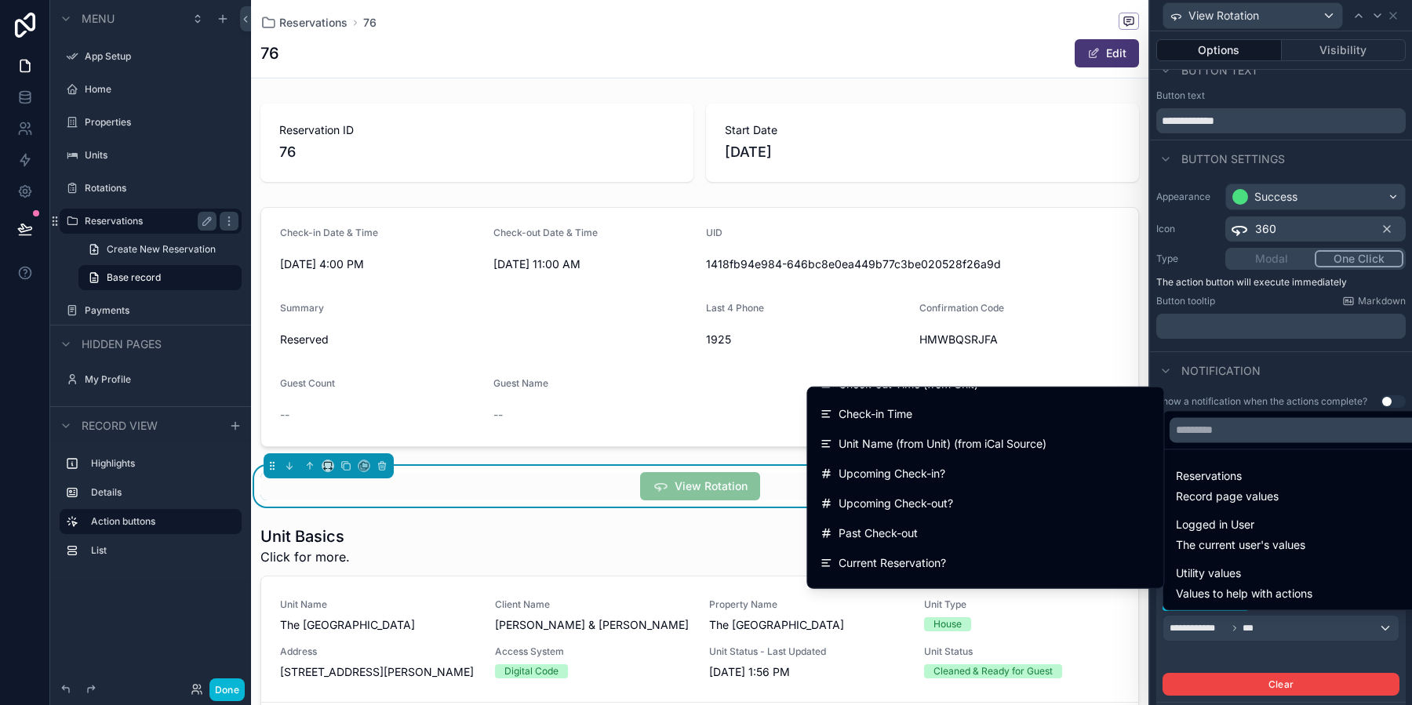
scroll to position [1085, 0]
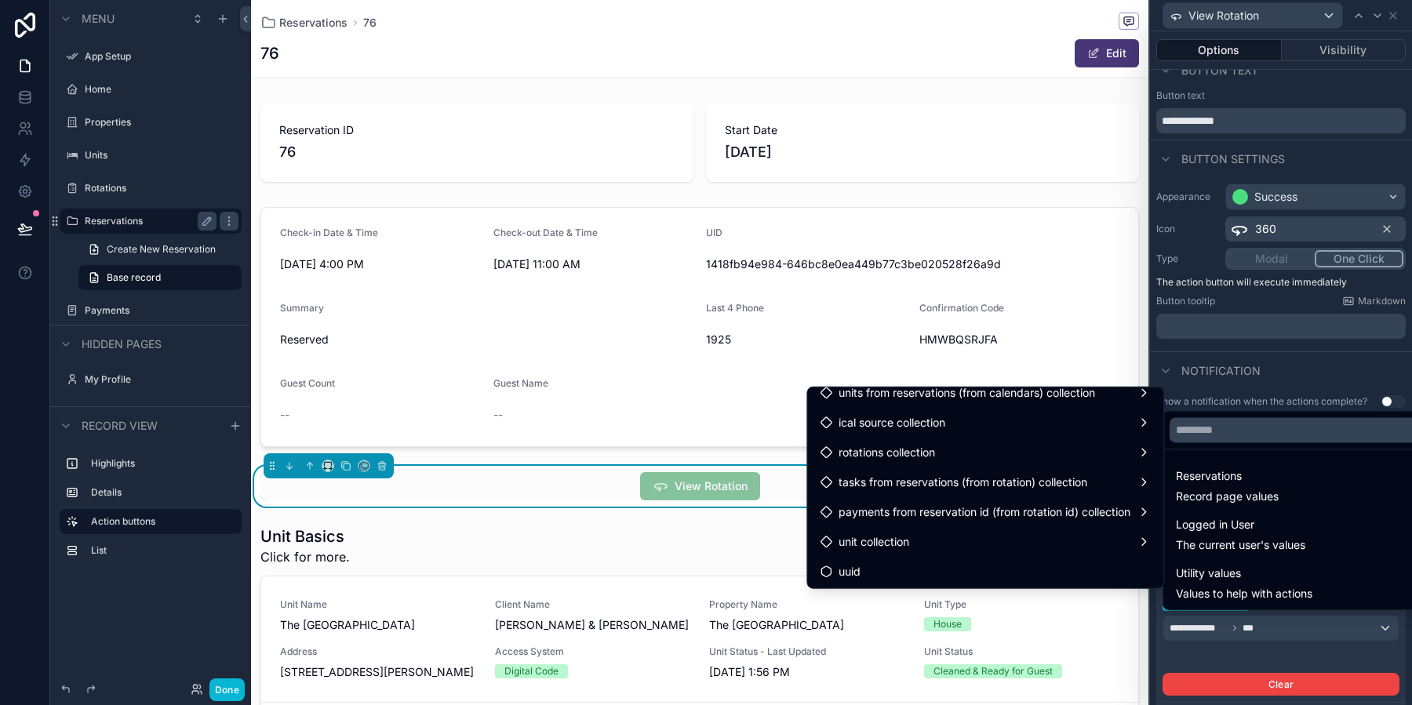
click at [1342, 343] on div at bounding box center [1281, 352] width 262 height 705
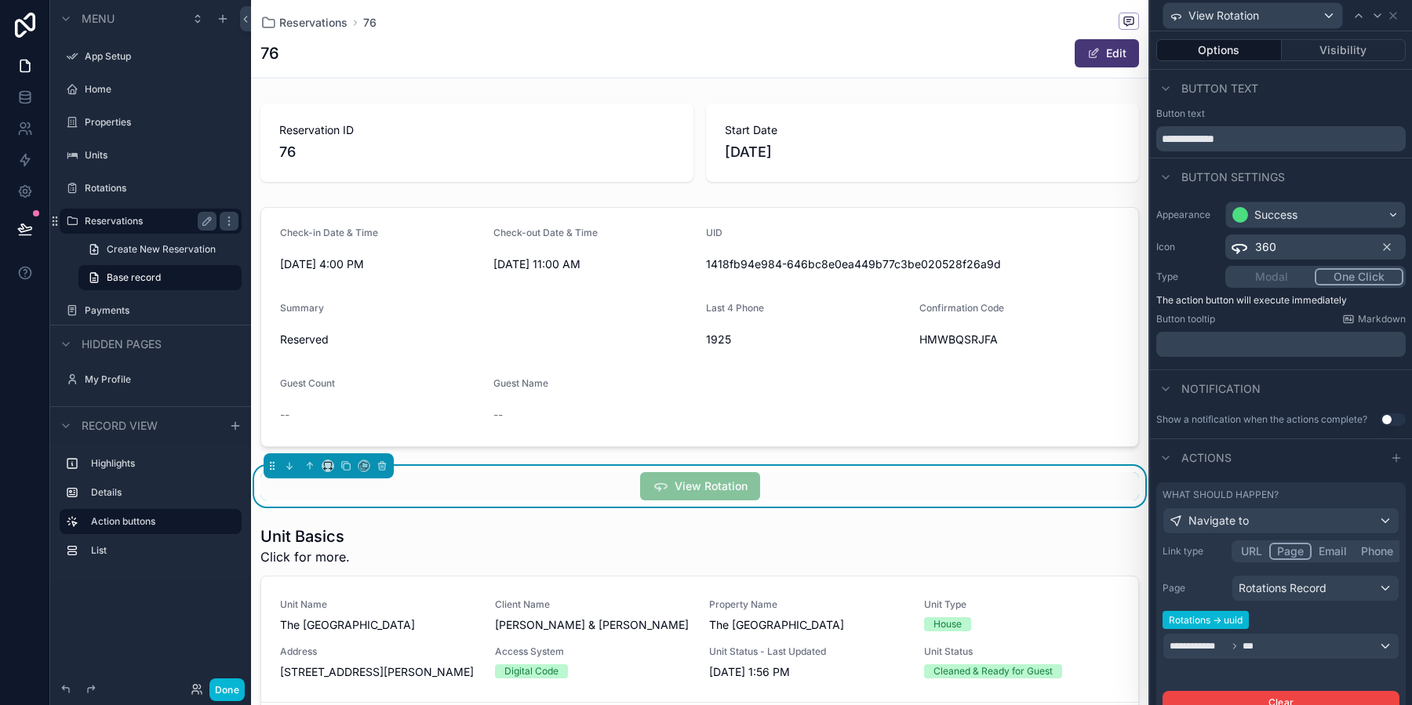
scroll to position [95, 0]
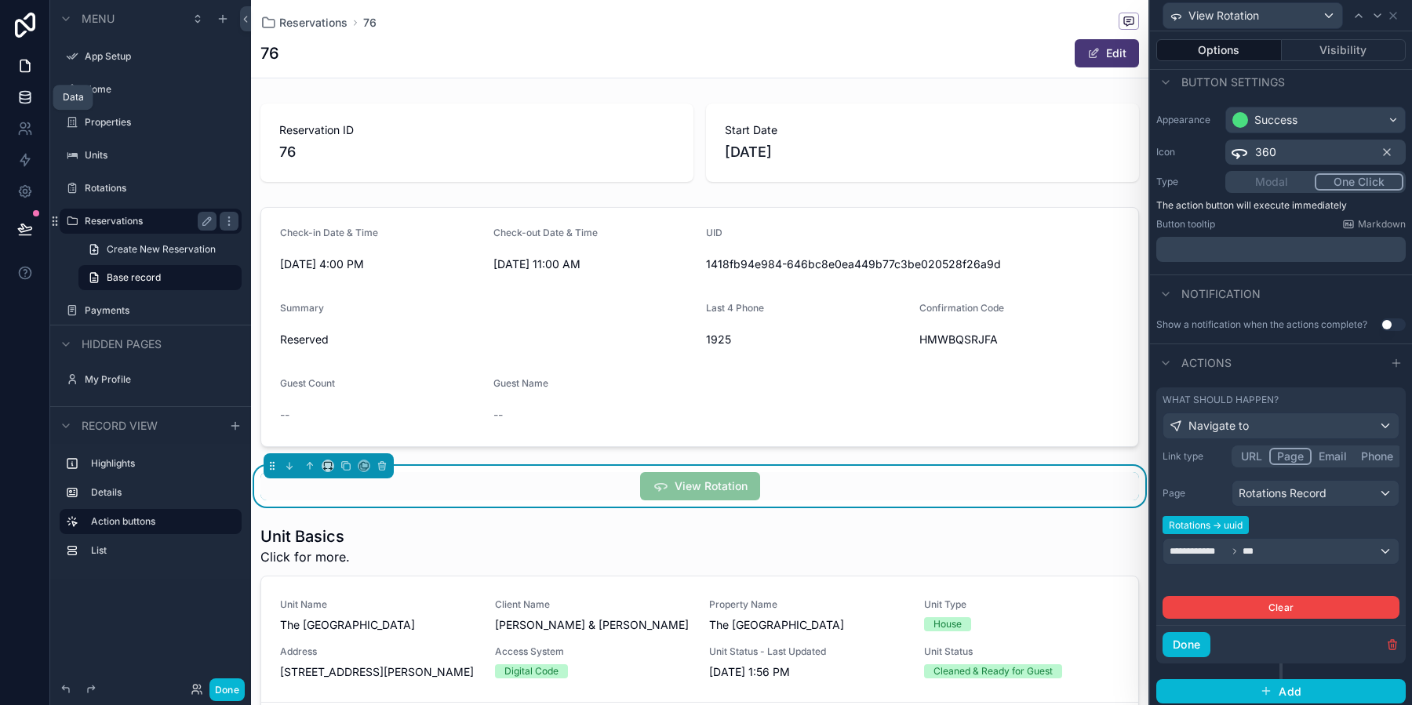
click at [22, 96] on icon at bounding box center [25, 97] width 16 height 16
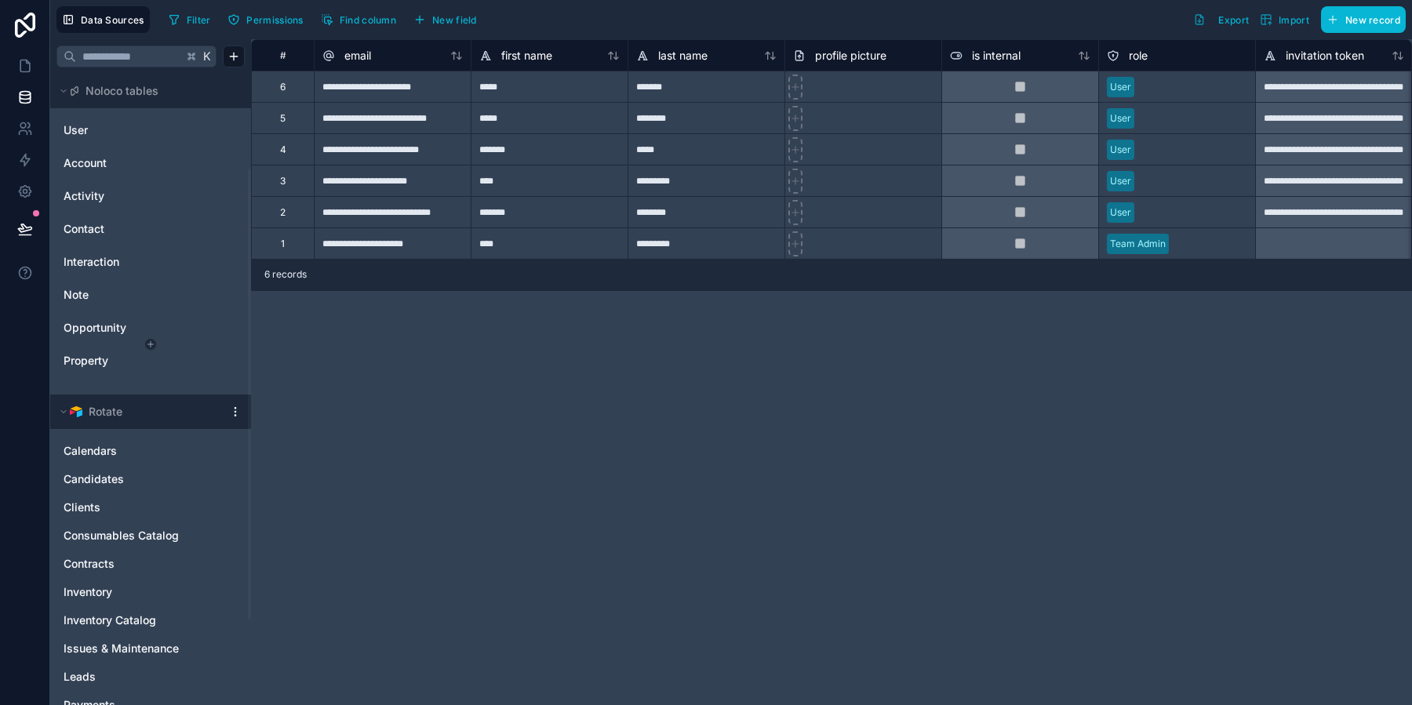
scroll to position [253, 0]
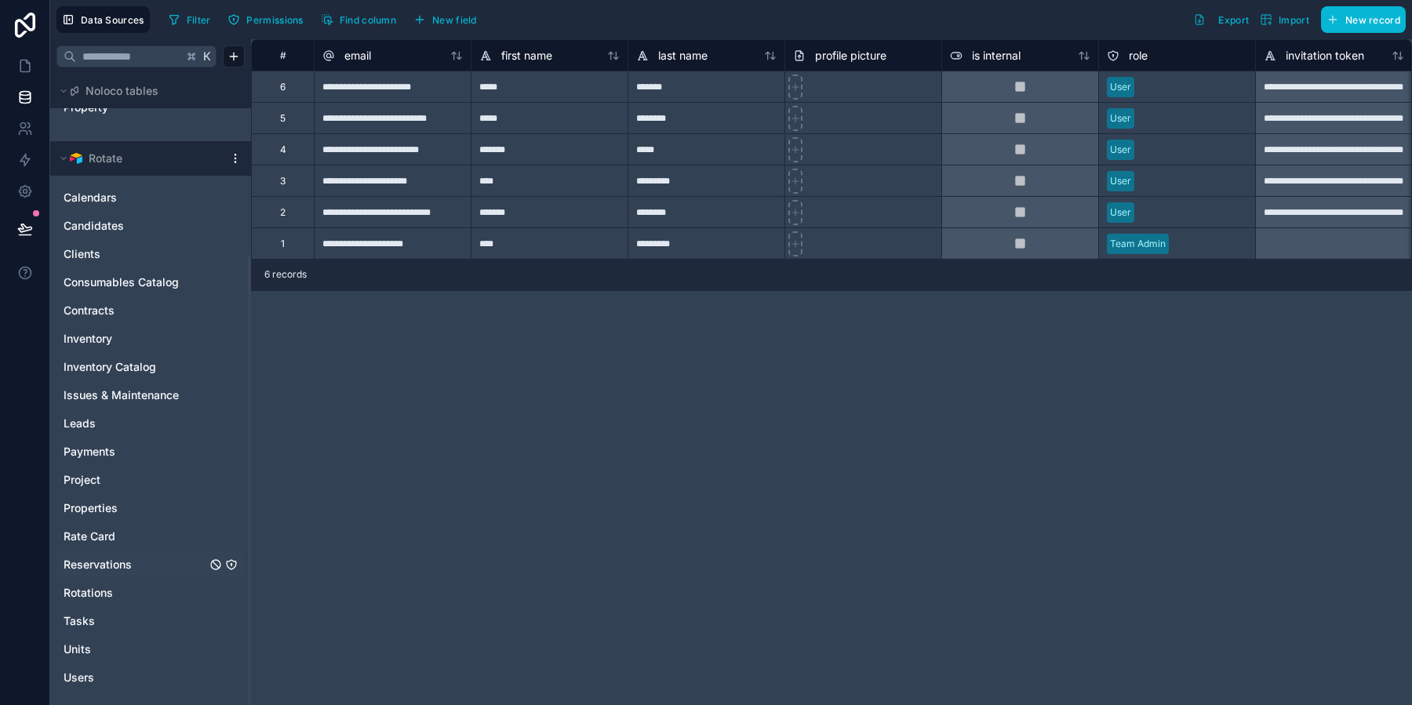
click at [165, 568] on link "Reservations" at bounding box center [135, 565] width 143 height 16
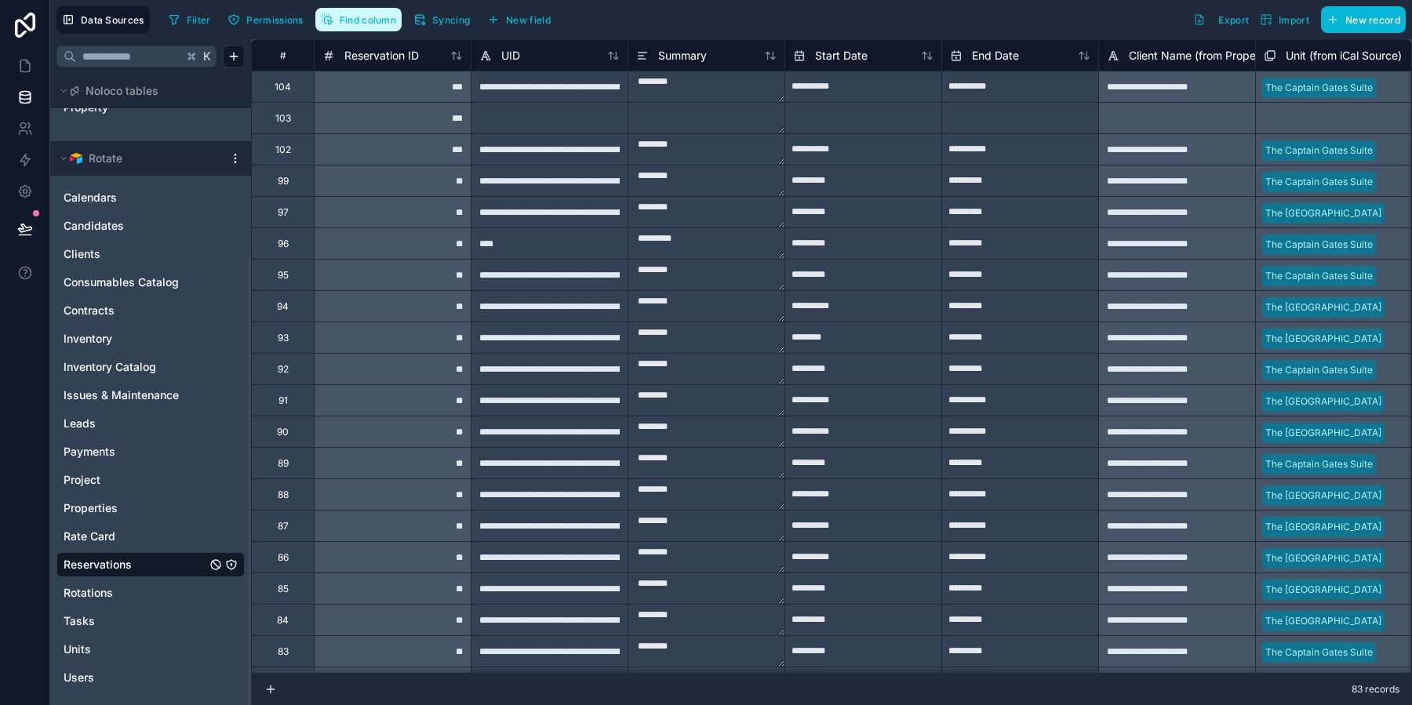
click at [352, 30] on button "Find column" at bounding box center [358, 20] width 86 height 24
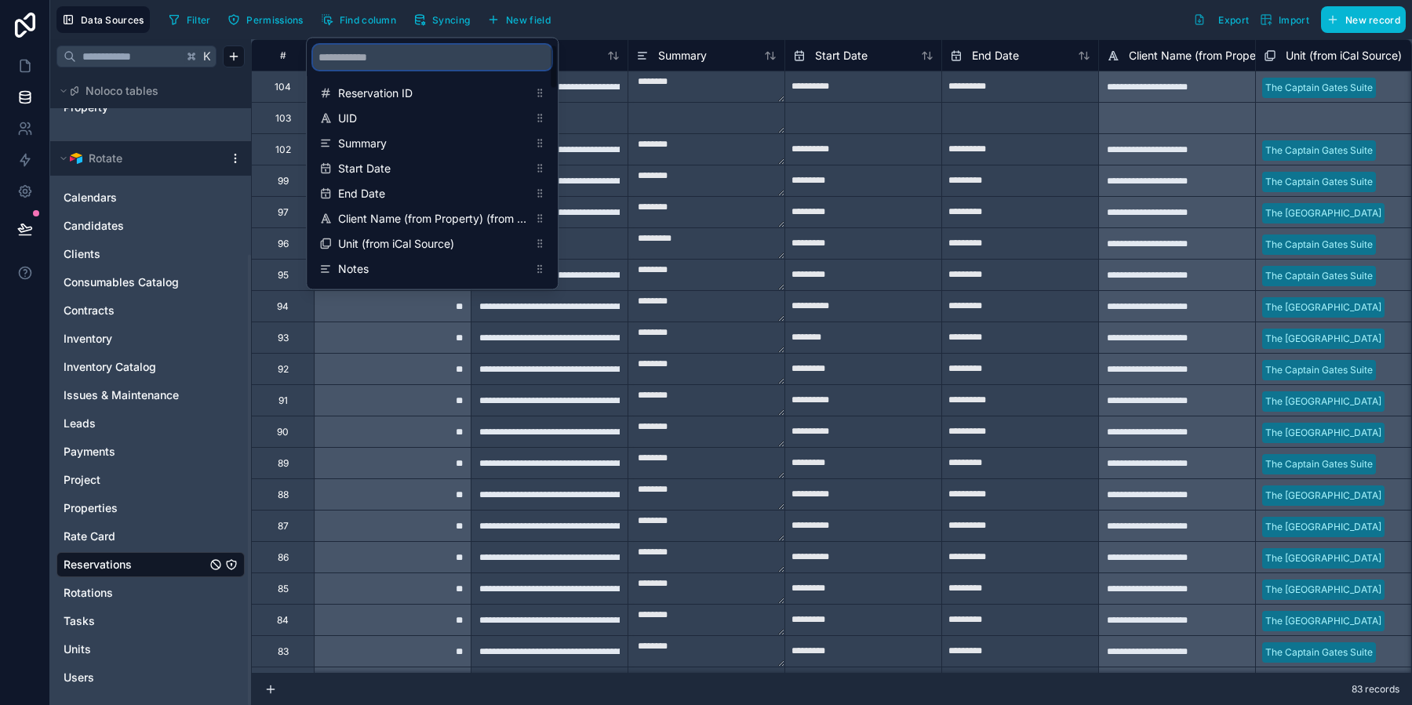
click at [386, 54] on input "scrollable content" at bounding box center [432, 57] width 238 height 25
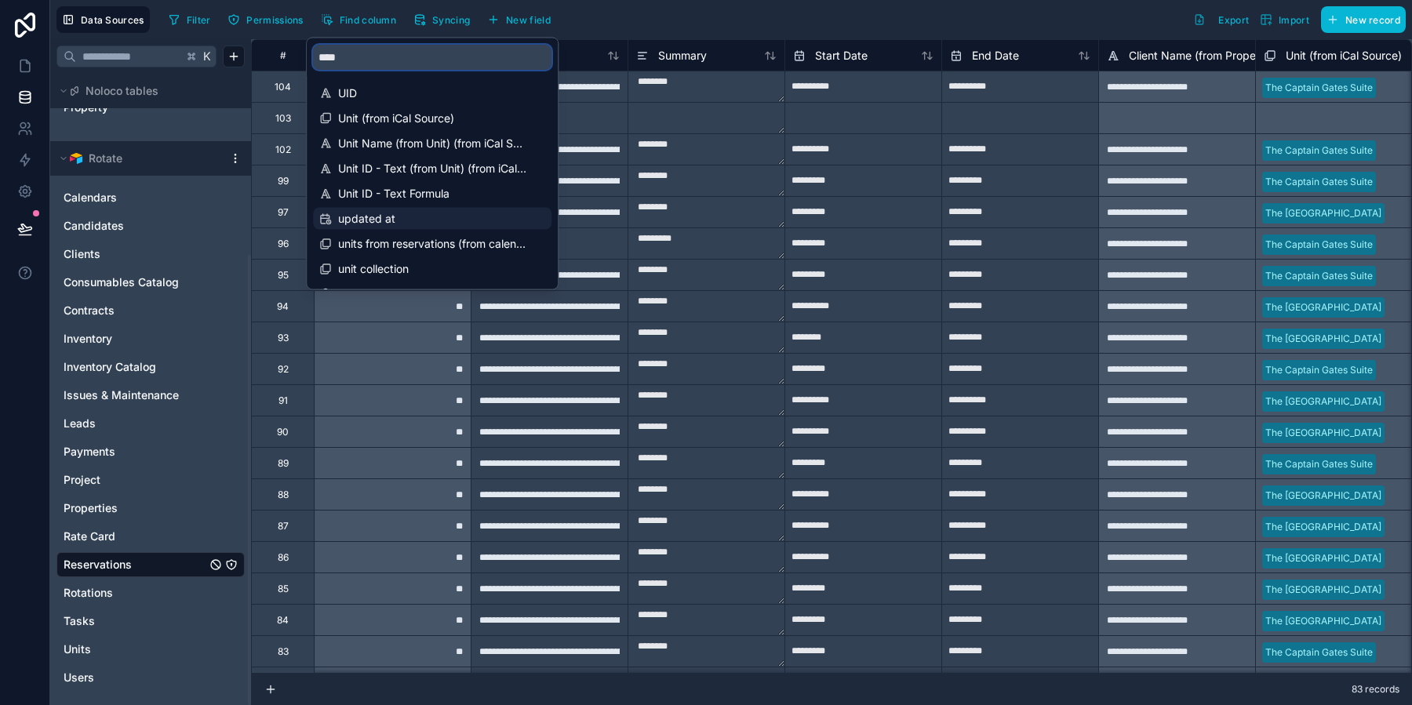
scroll to position [24, 0]
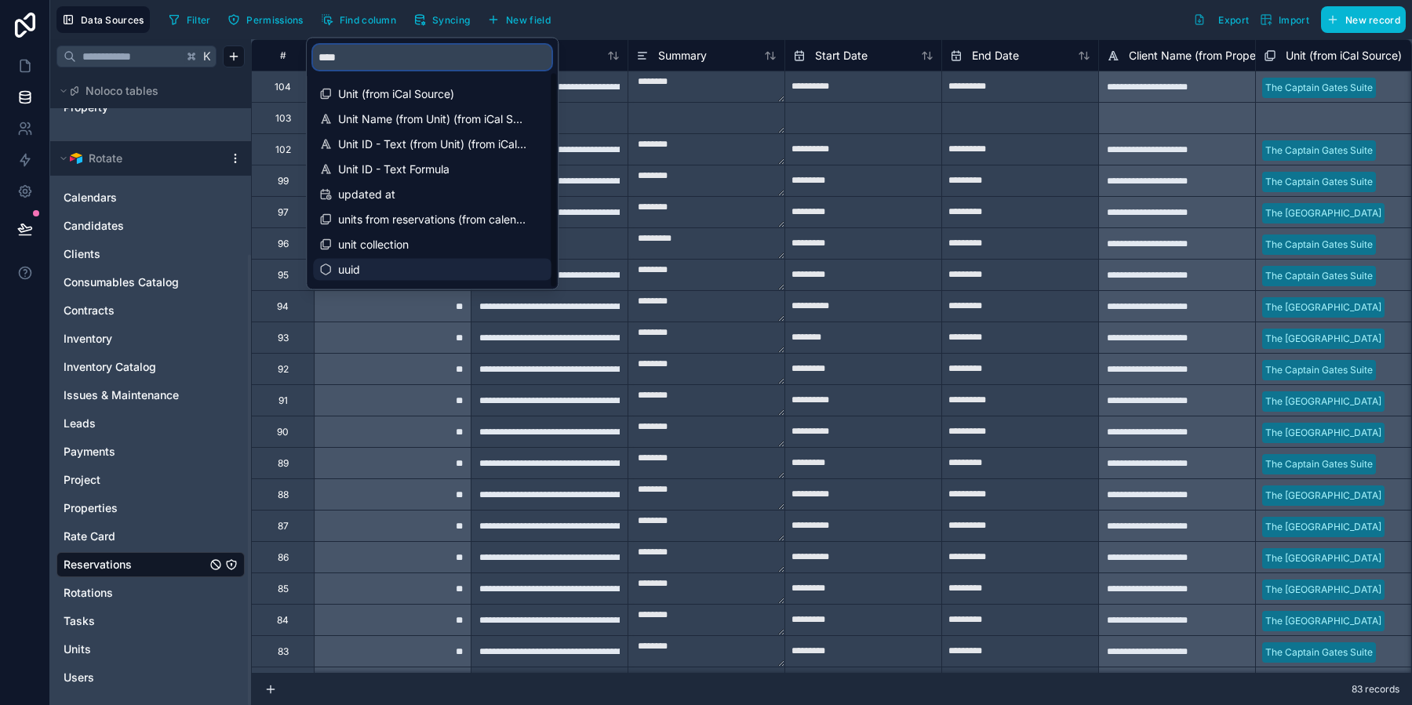
type input "****"
click at [409, 271] on span "uuid" at bounding box center [433, 270] width 190 height 16
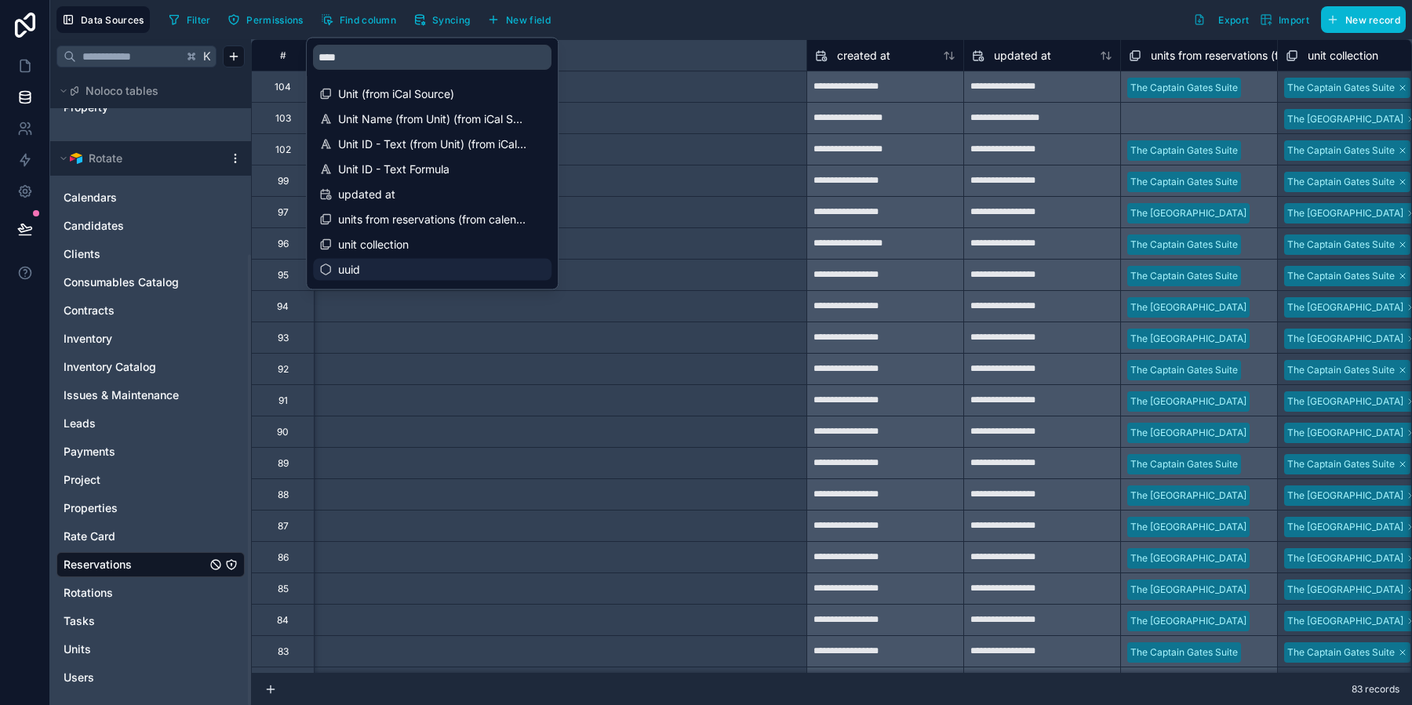
scroll to position [0, 6901]
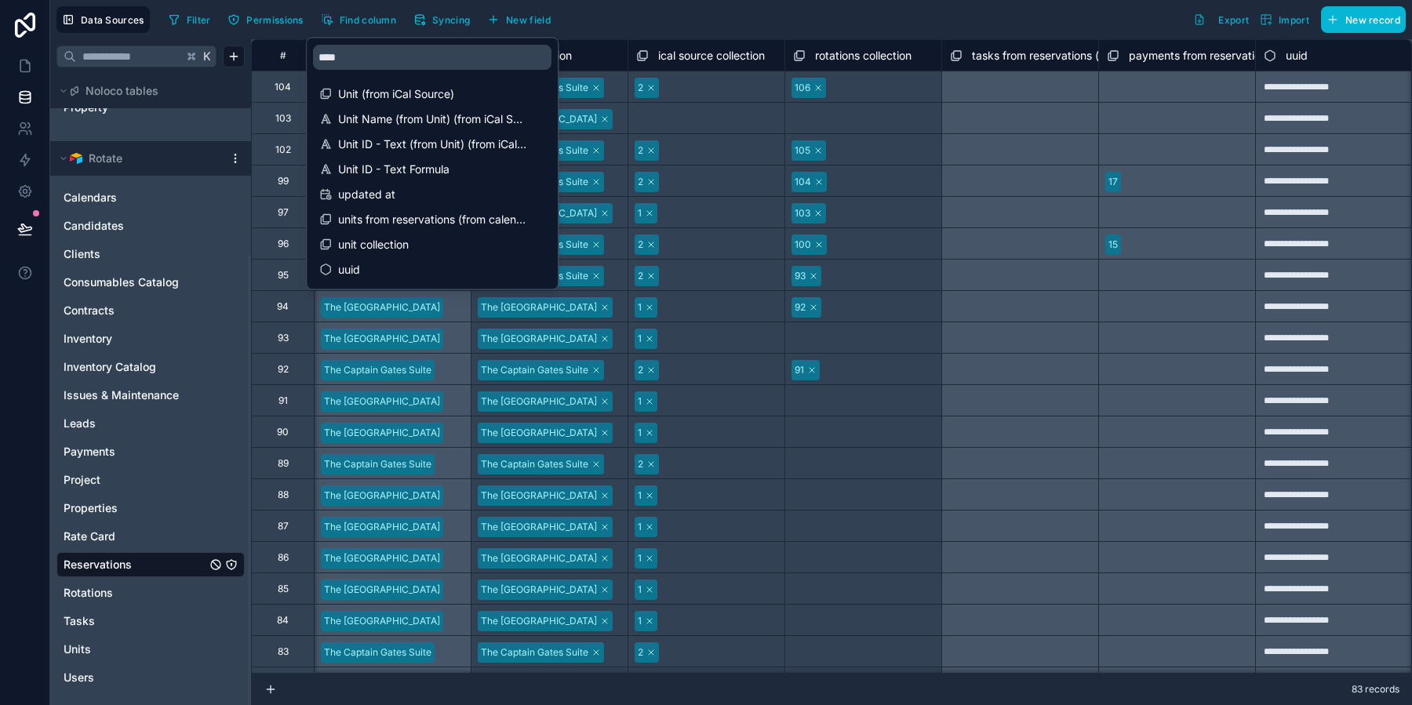
click at [947, 32] on div "Data Sources Filter Permissions Find column Syncing New field Export Import New…" at bounding box center [730, 19] width 1361 height 39
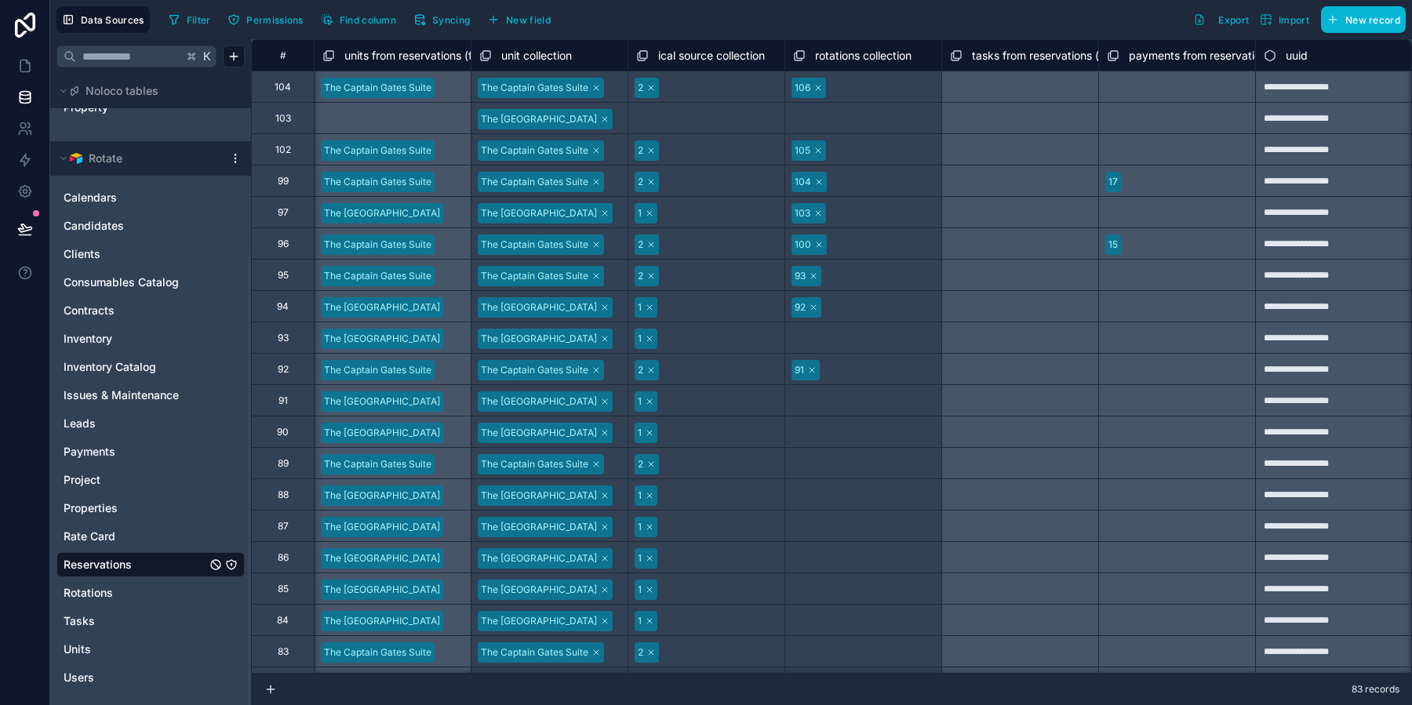
click at [1312, 90] on div "**********" at bounding box center [1333, 86] width 157 height 31
click at [1312, 90] on div "**********" at bounding box center [1332, 86] width 157 height 31
click at [844, 114] on div "Select a rotations collection" at bounding box center [855, 119] width 123 height 13
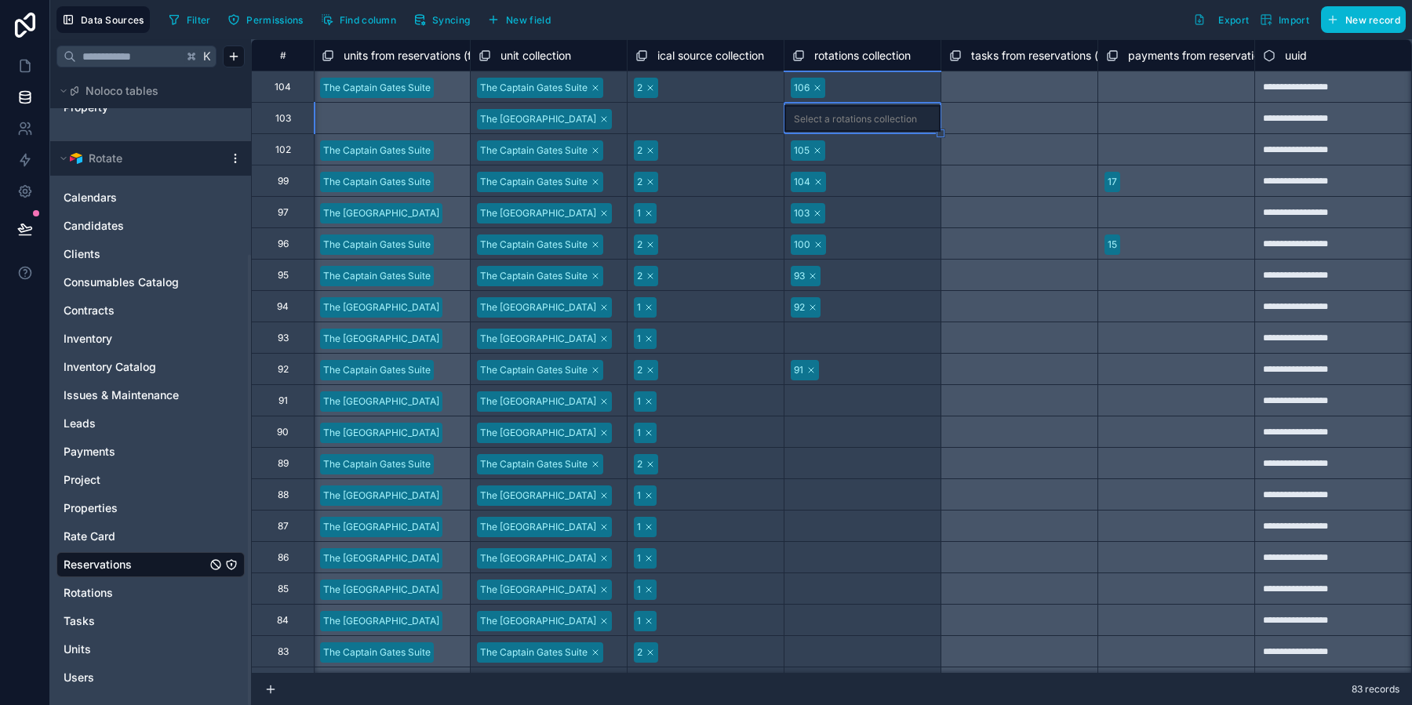
click at [844, 114] on div "Select a rotations collection" at bounding box center [855, 119] width 123 height 13
click at [1067, 129] on div "Select a tasks from reservations (from rotation) collection" at bounding box center [1018, 117] width 157 height 31
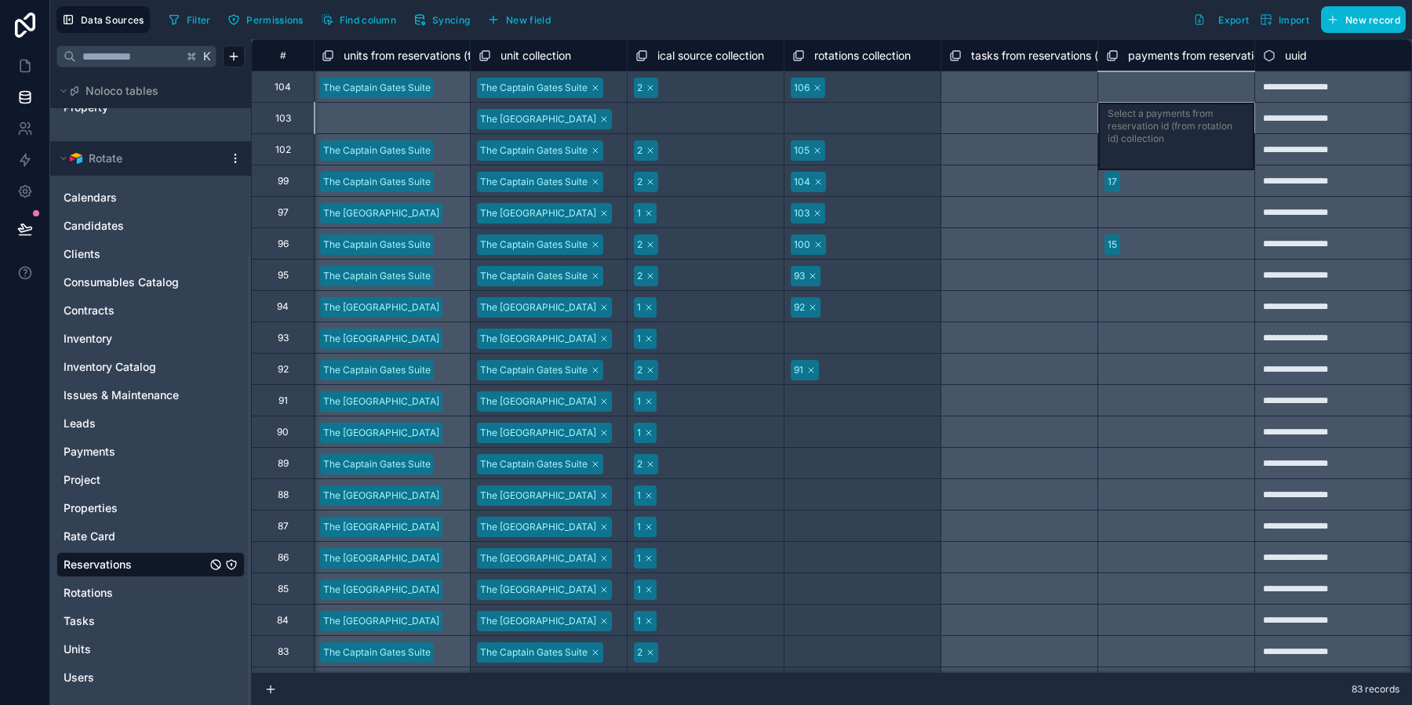
click at [1215, 126] on div "Select a payments from reservation id (from rotation id) collection" at bounding box center [1175, 117] width 157 height 31
click at [1332, 123] on div "**********" at bounding box center [1332, 117] width 157 height 31
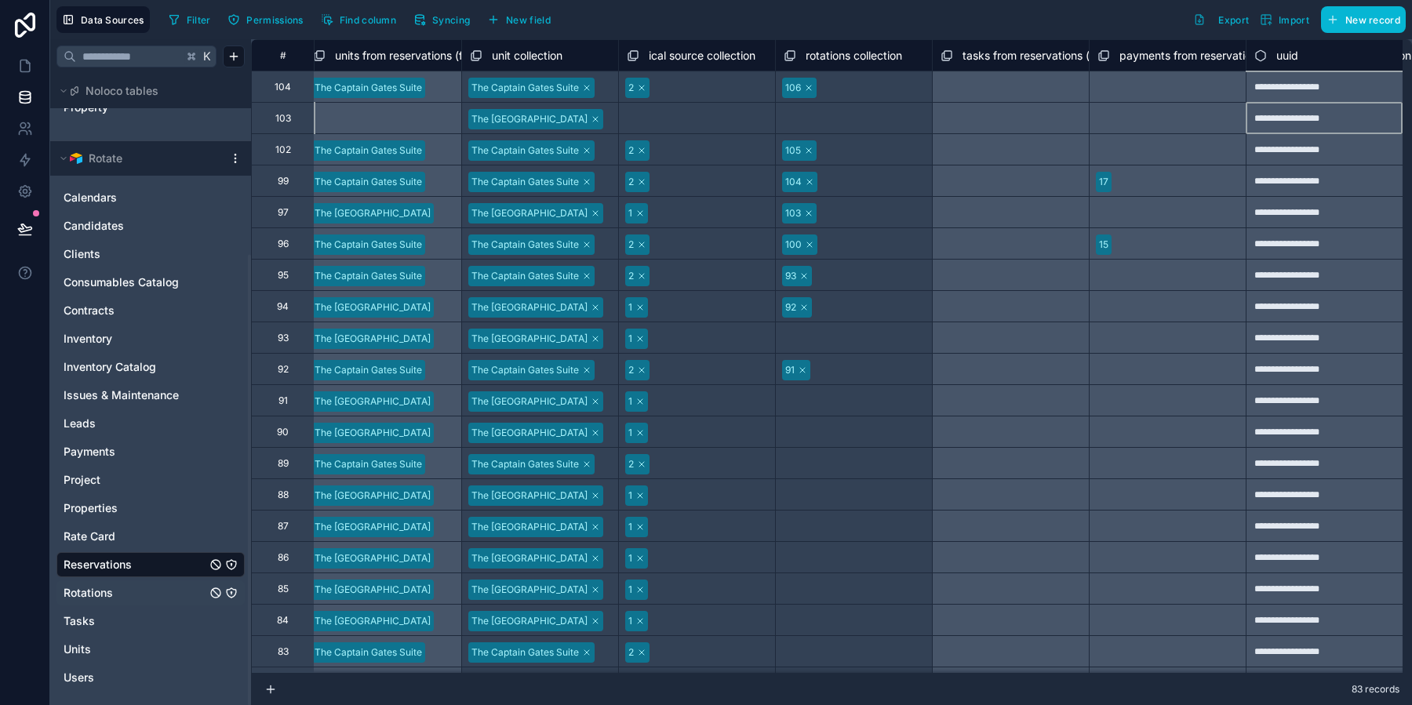
click at [122, 595] on link "Rotations" at bounding box center [135, 593] width 143 height 16
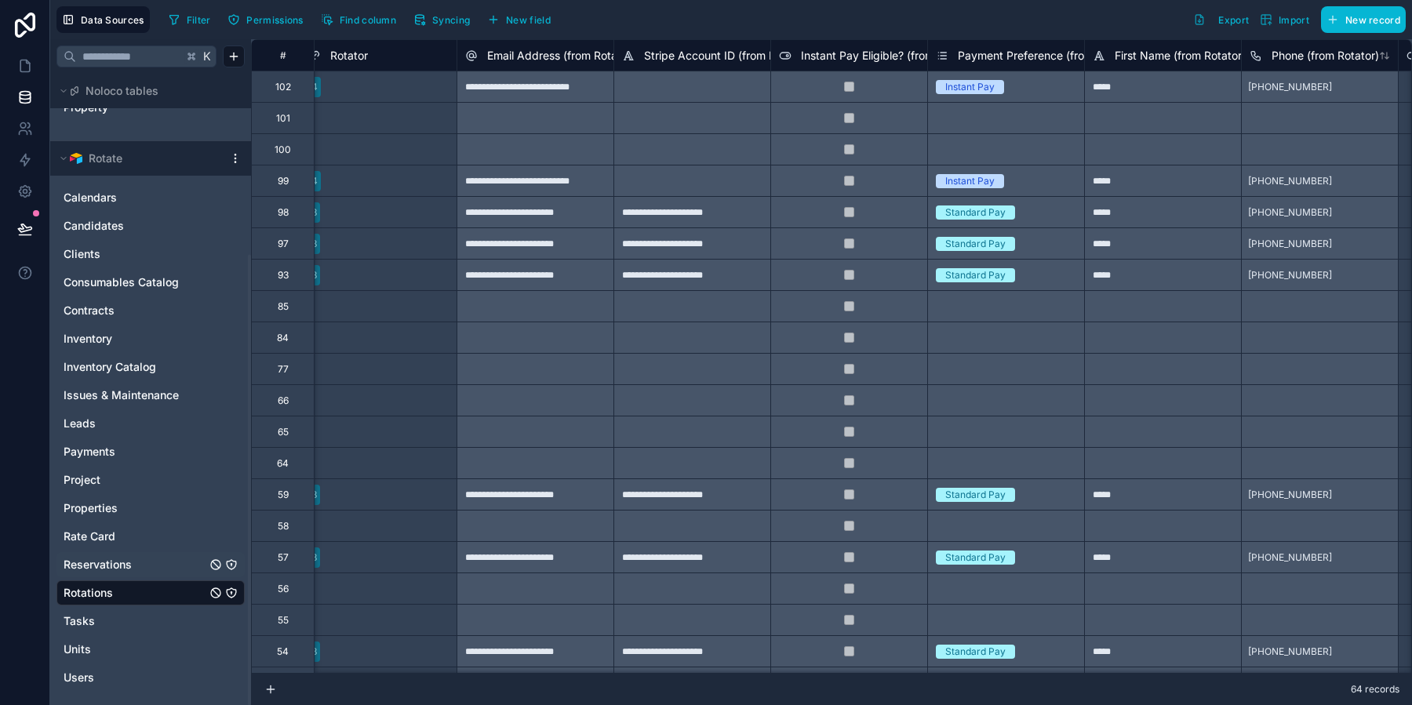
scroll to position [0, 10683]
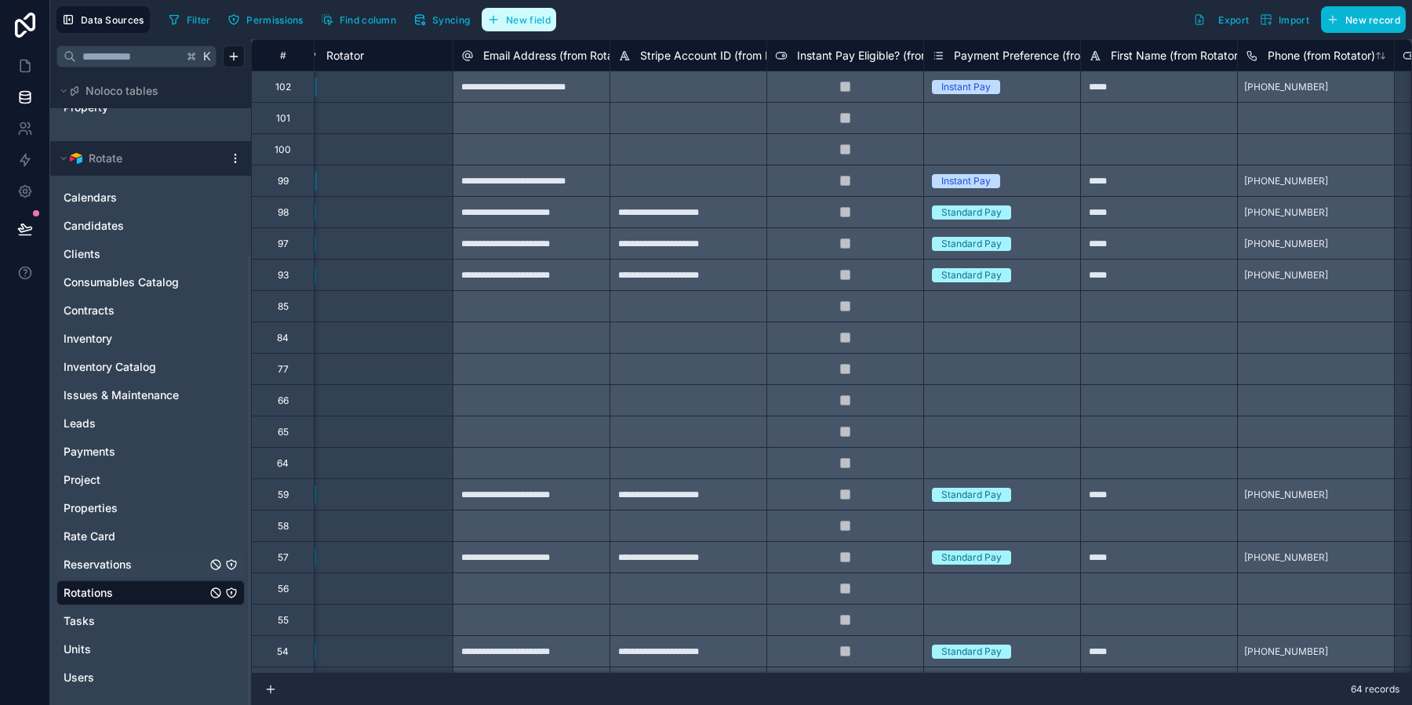
click at [535, 24] on span "New field" at bounding box center [528, 20] width 45 height 12
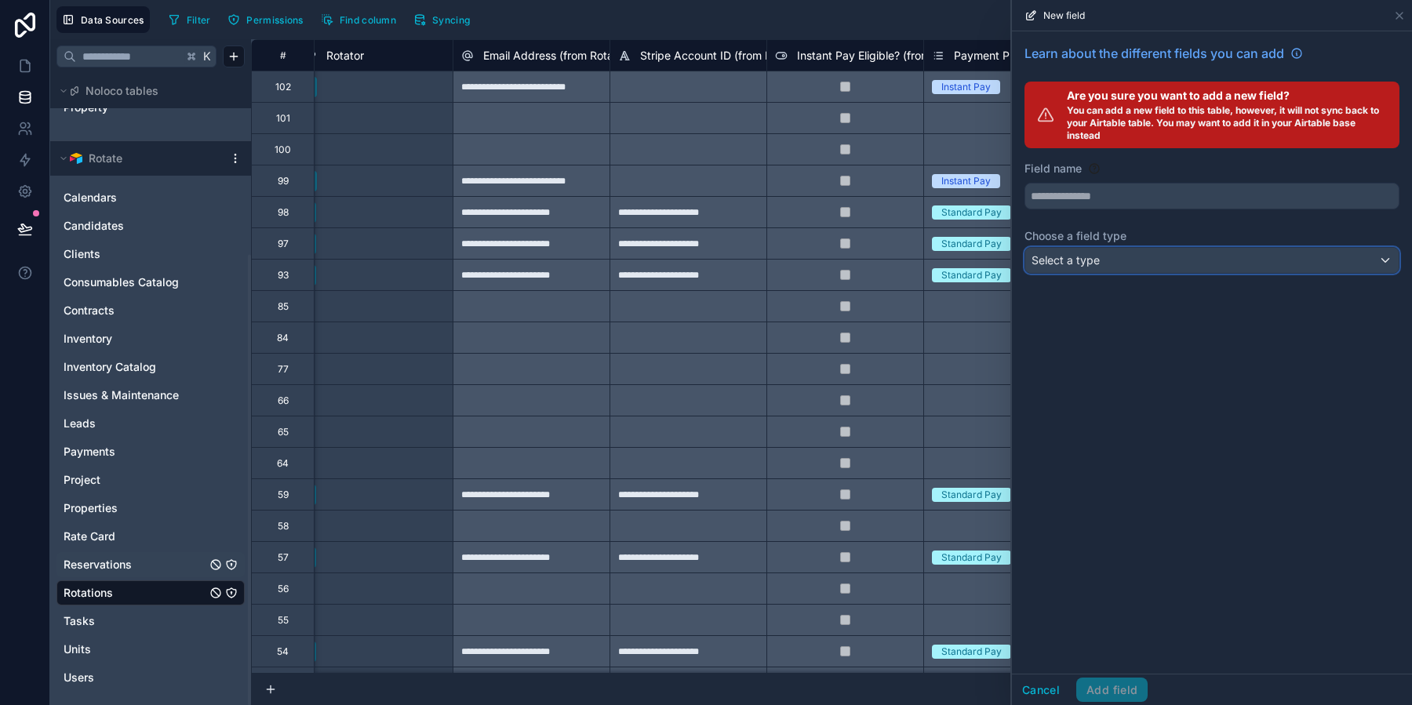
click at [1154, 258] on div "Select a type" at bounding box center [1211, 260] width 373 height 25
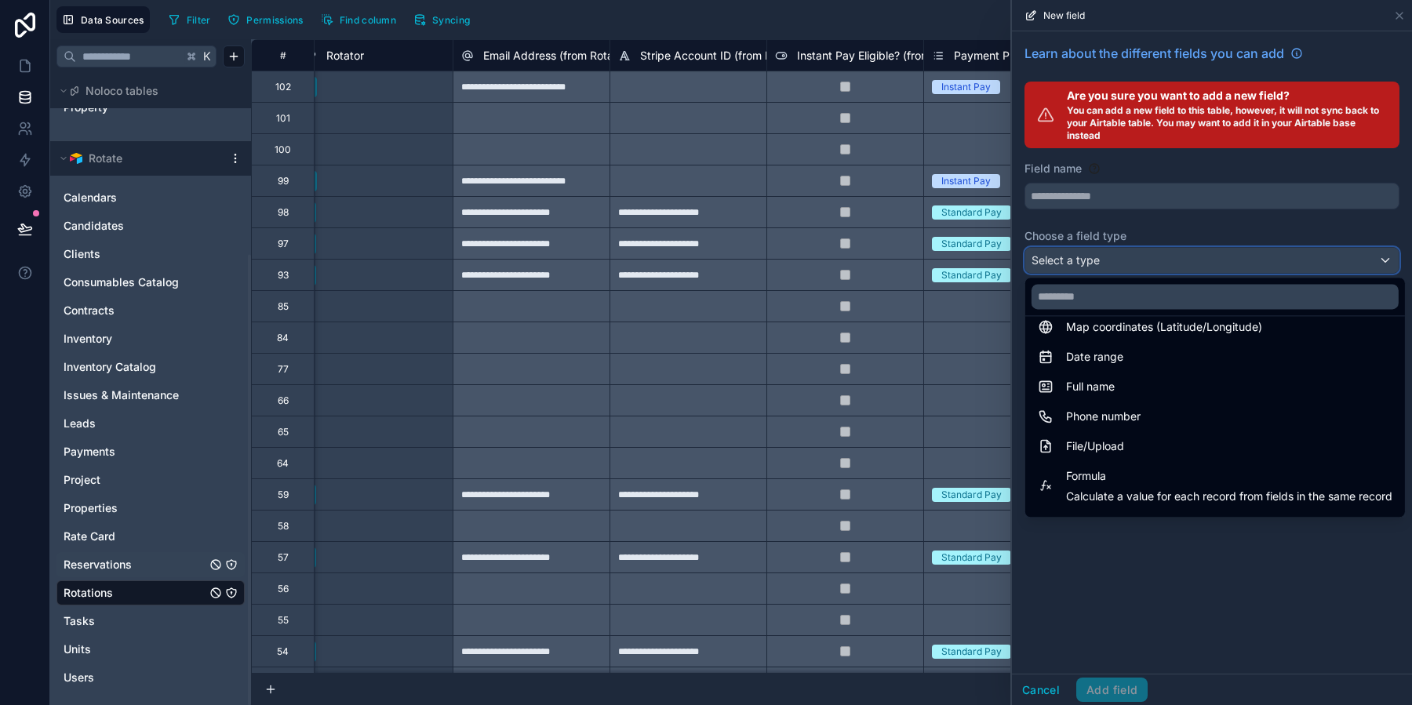
scroll to position [331, 0]
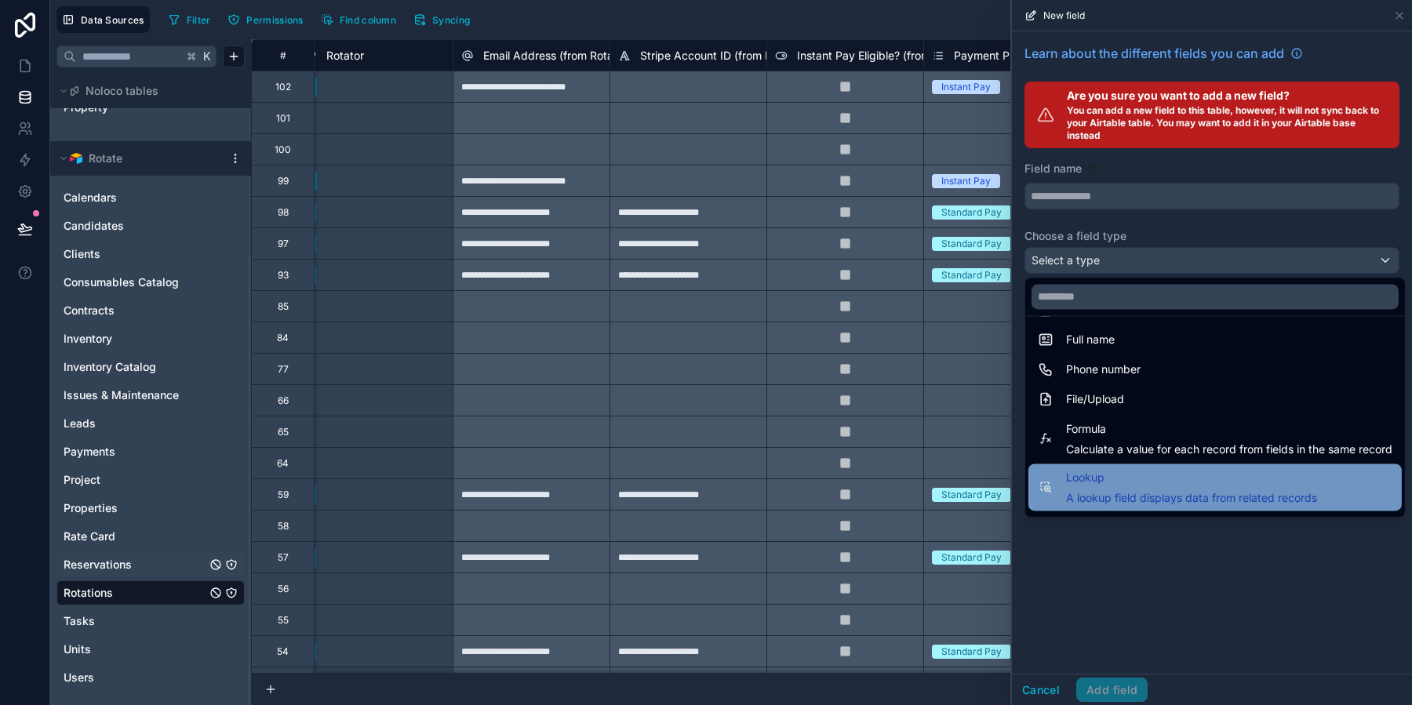
click at [1213, 504] on span "A lookup field displays data from related records" at bounding box center [1191, 498] width 251 height 16
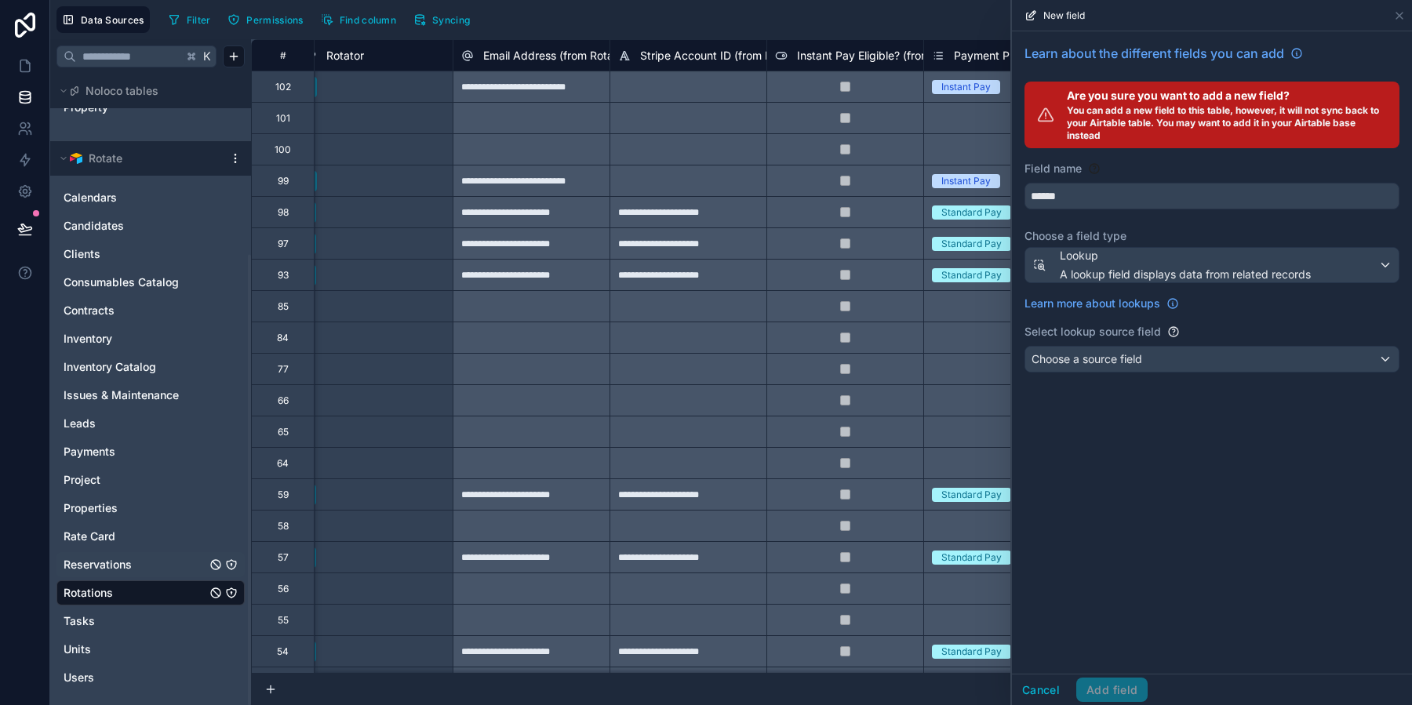
type input "******"
click at [1135, 358] on span "Choose a source field" at bounding box center [1086, 358] width 111 height 13
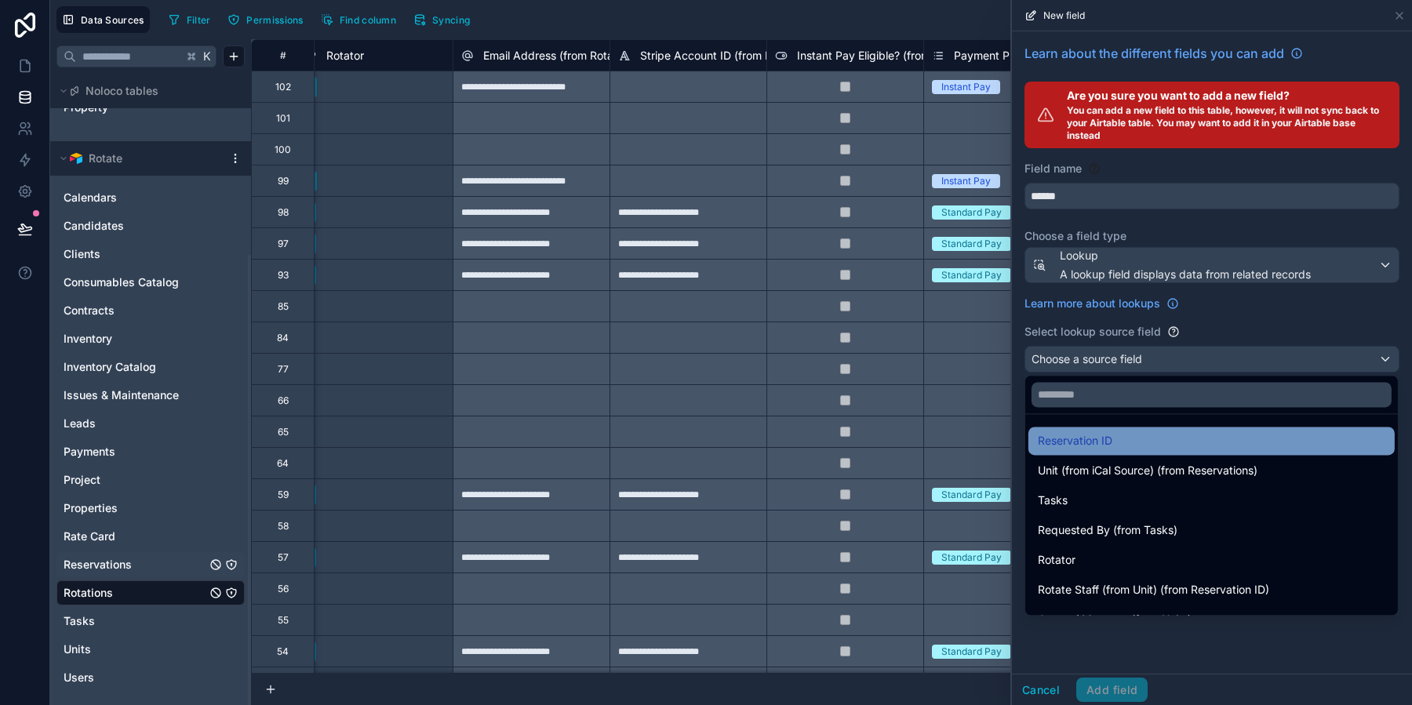
click at [1157, 438] on div "Reservation ID" at bounding box center [1210, 440] width 347 height 19
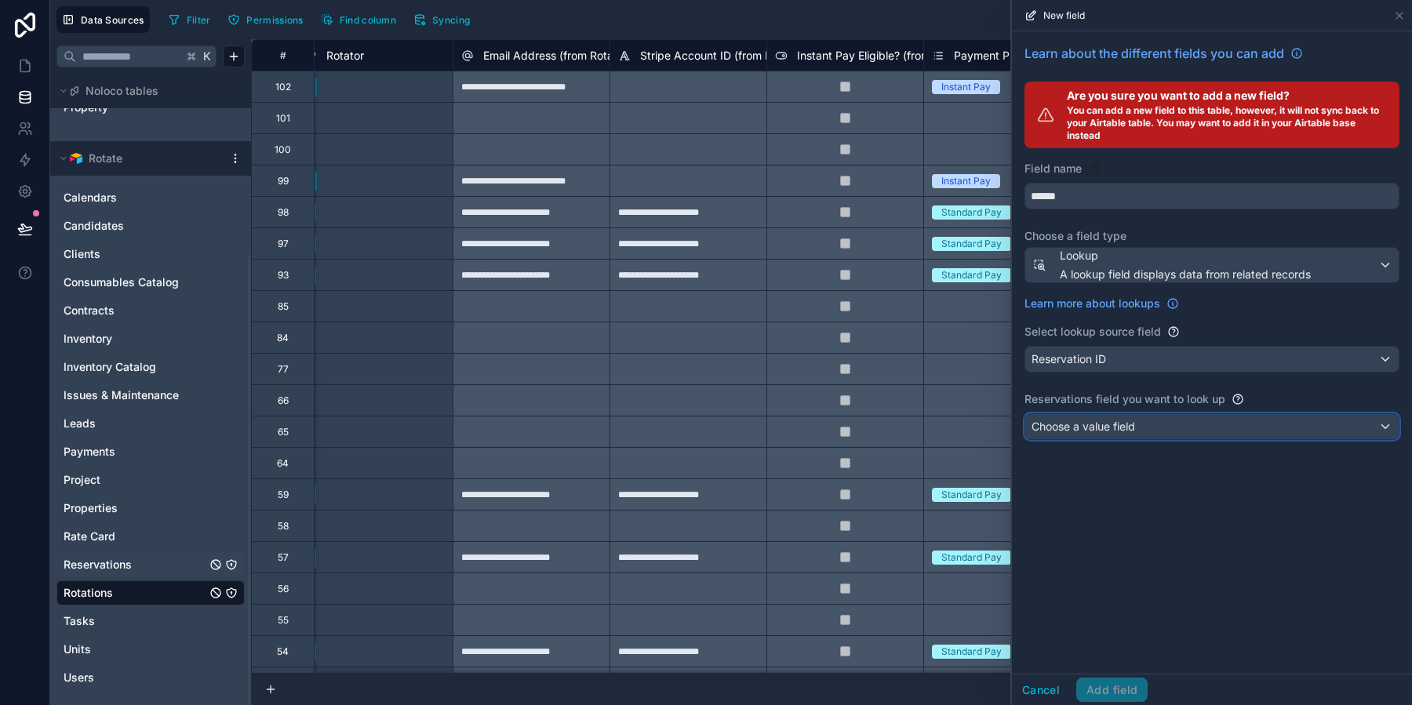
click at [1141, 423] on div "Choose a value field" at bounding box center [1211, 426] width 373 height 25
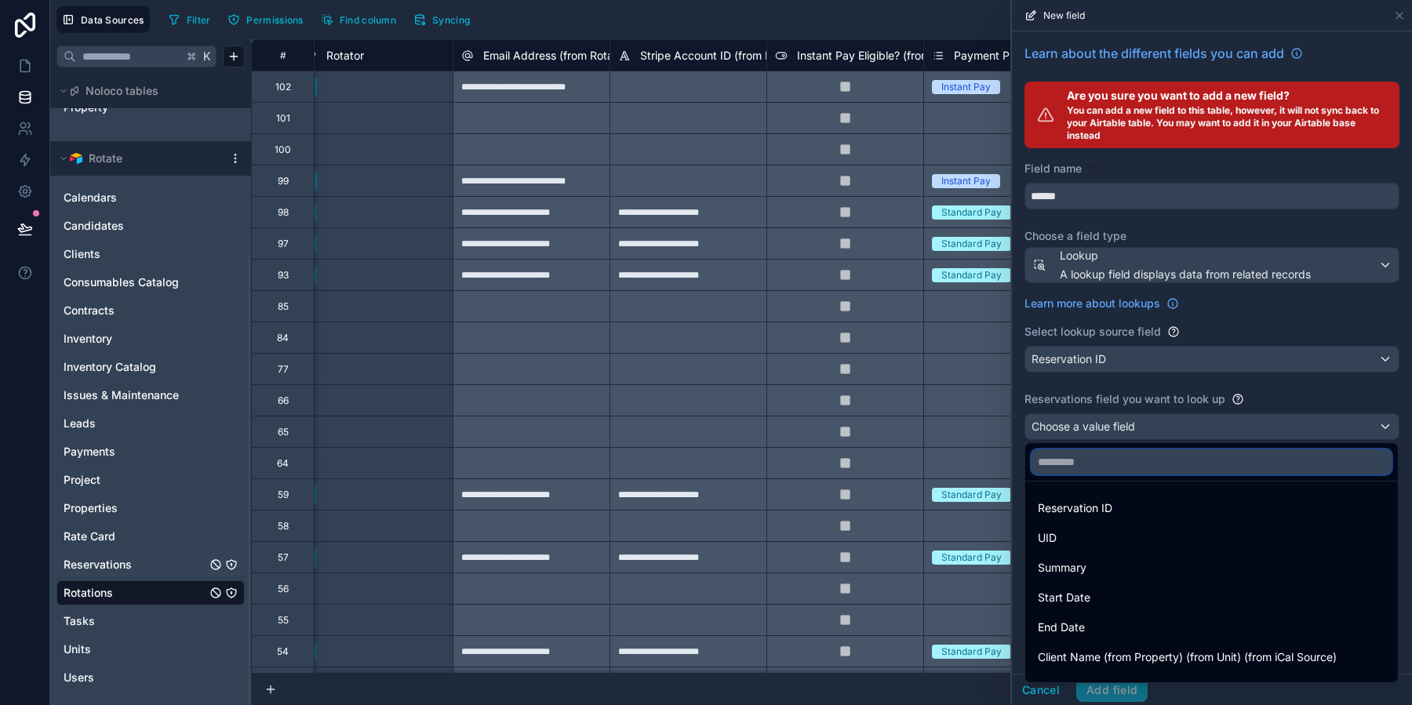
click at [1118, 471] on input "text" at bounding box center [1211, 461] width 360 height 25
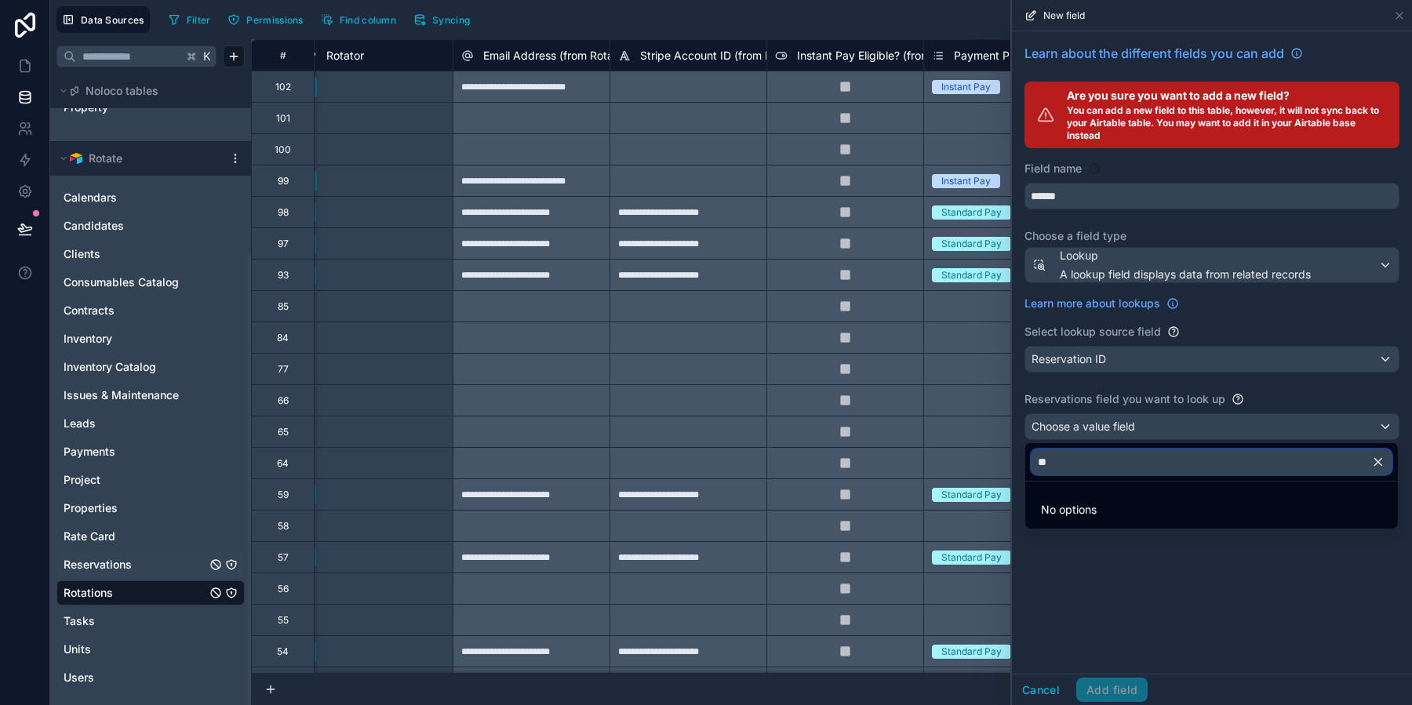
type input "*"
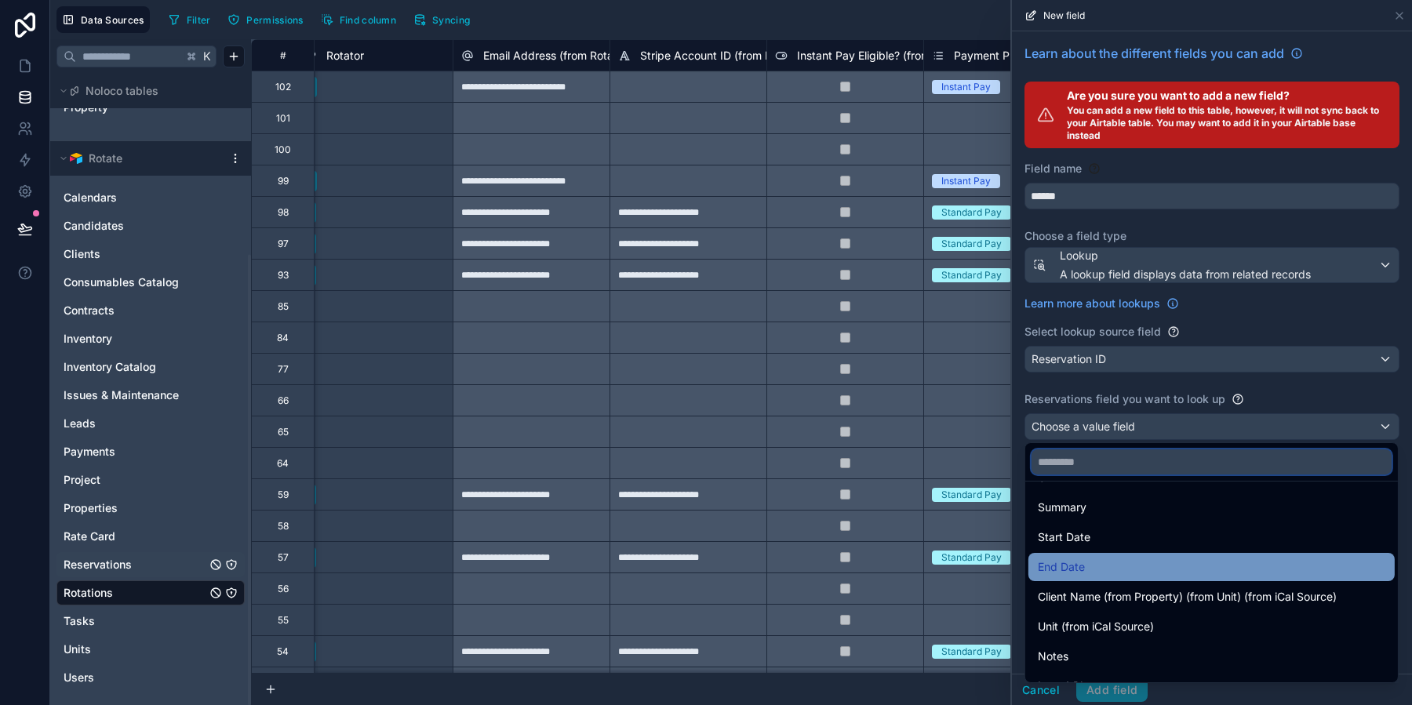
scroll to position [0, 0]
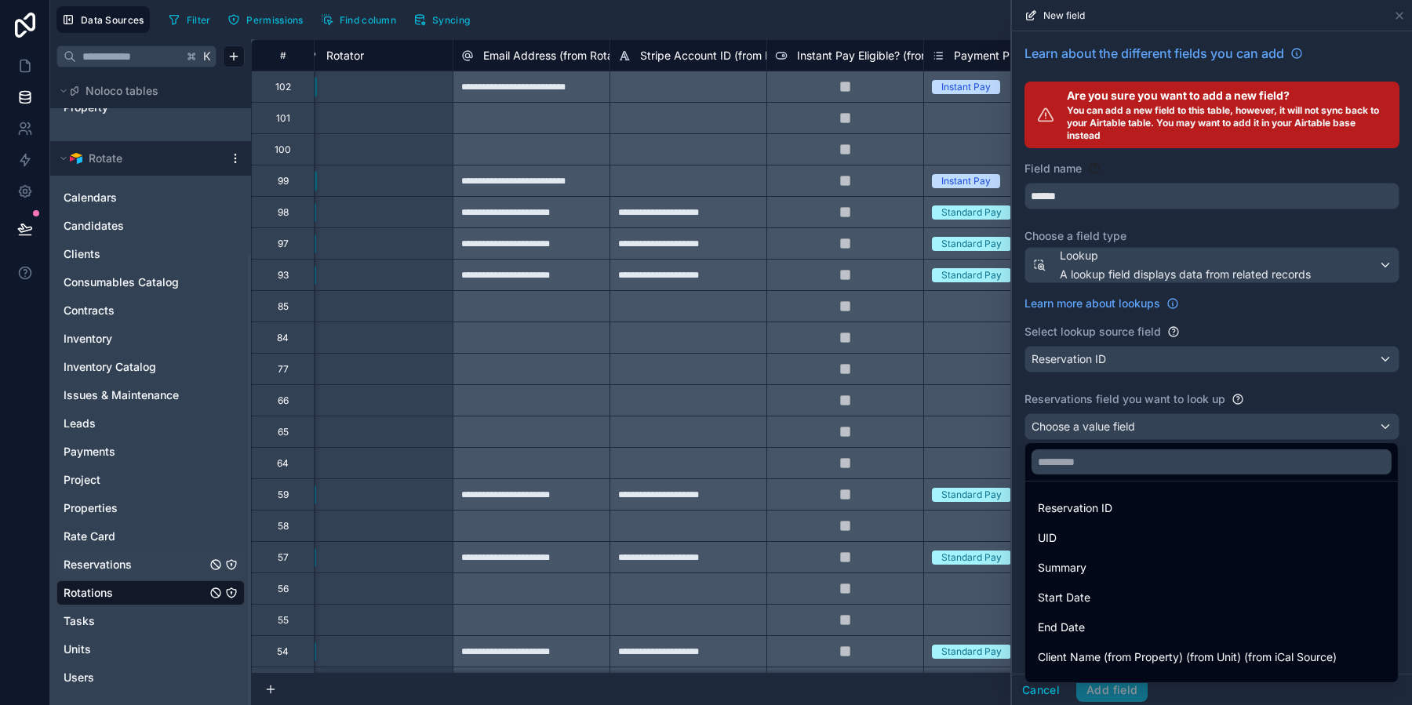
click at [1117, 385] on div at bounding box center [1212, 352] width 400 height 705
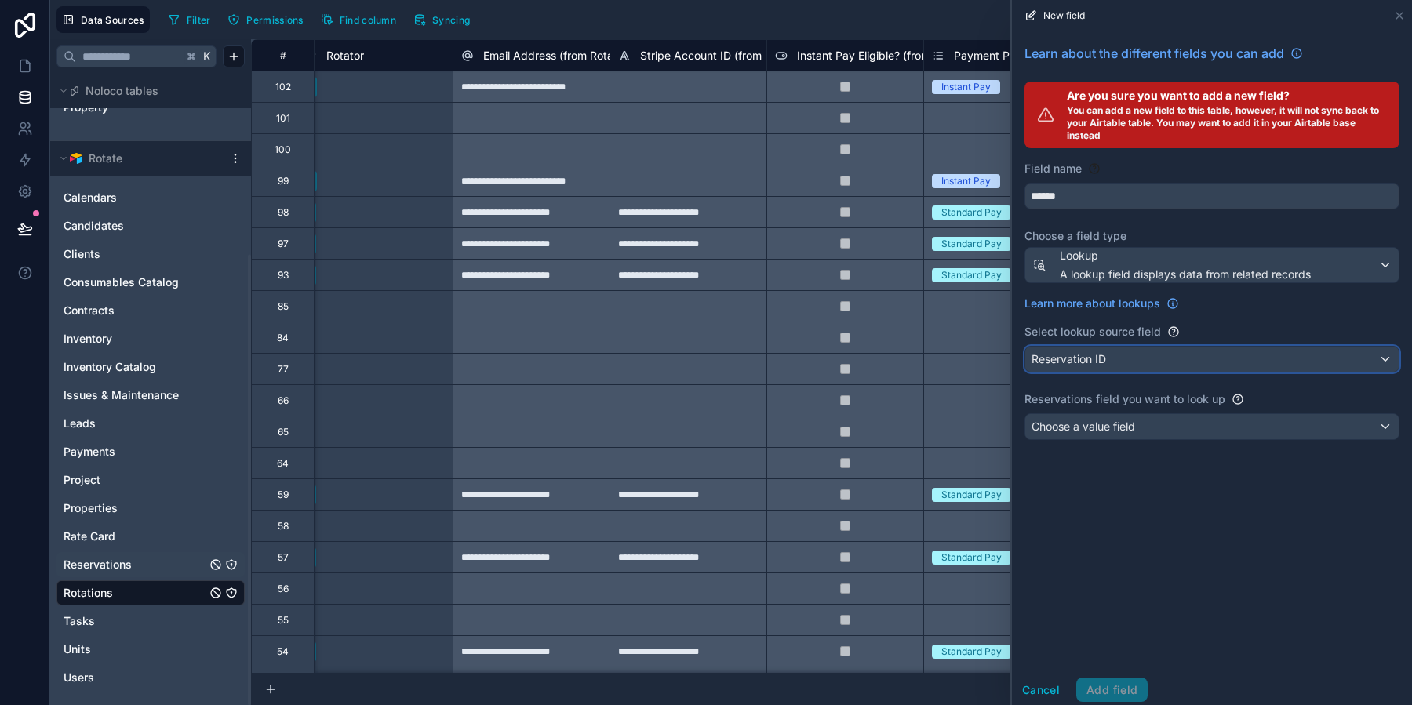
click at [1121, 367] on div "Reservation ID" at bounding box center [1211, 359] width 373 height 25
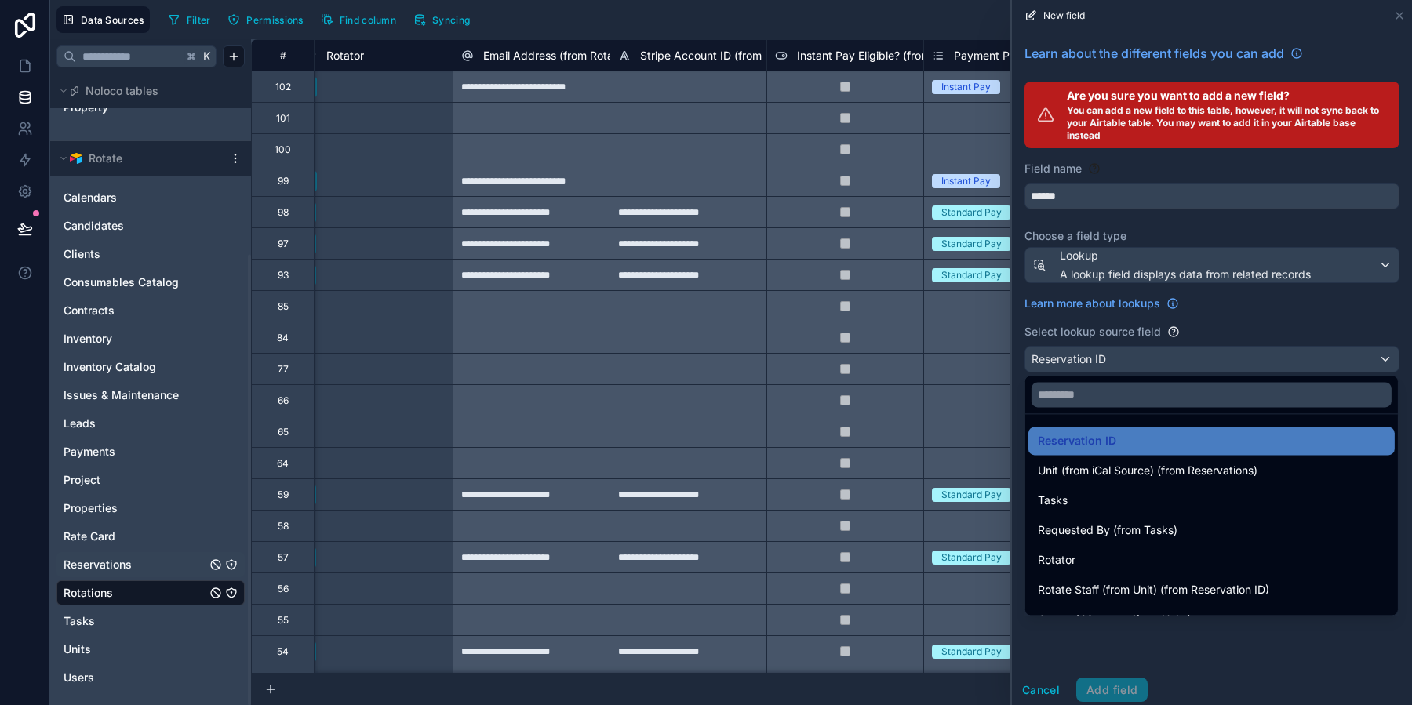
click at [1174, 634] on div at bounding box center [1212, 352] width 400 height 705
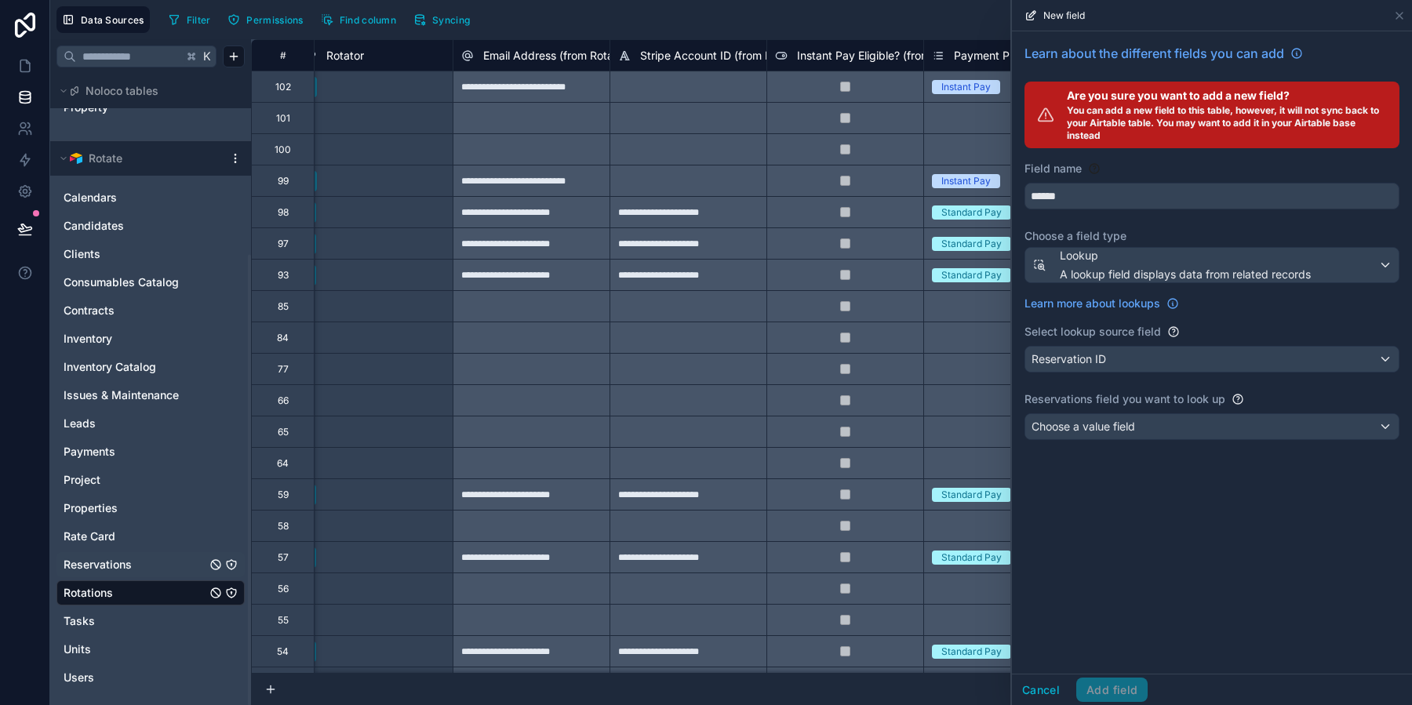
click at [1102, 282] on div "Learn about the different fields you can add Are you sure you want to add a new…" at bounding box center [1212, 244] width 400 height 427
click at [1099, 269] on span "A lookup field displays data from related records" at bounding box center [1184, 275] width 251 height 16
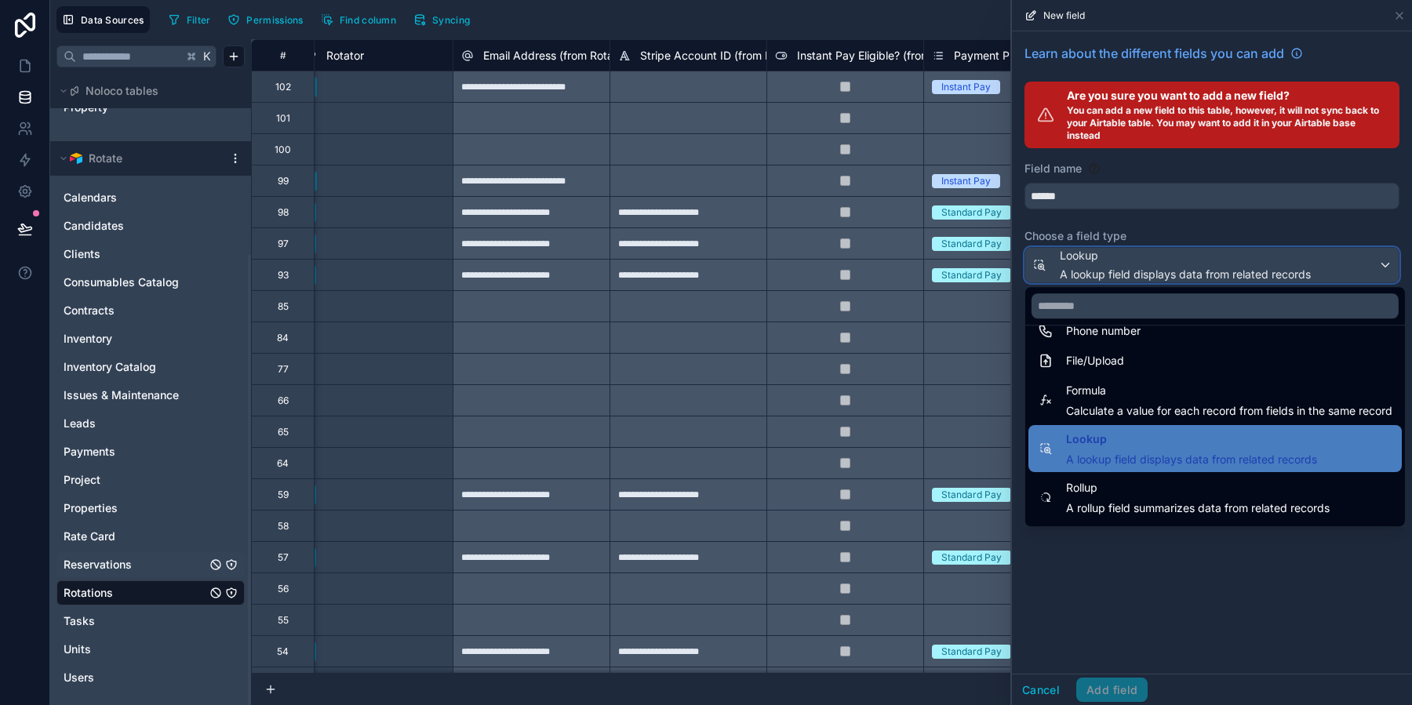
scroll to position [405, 0]
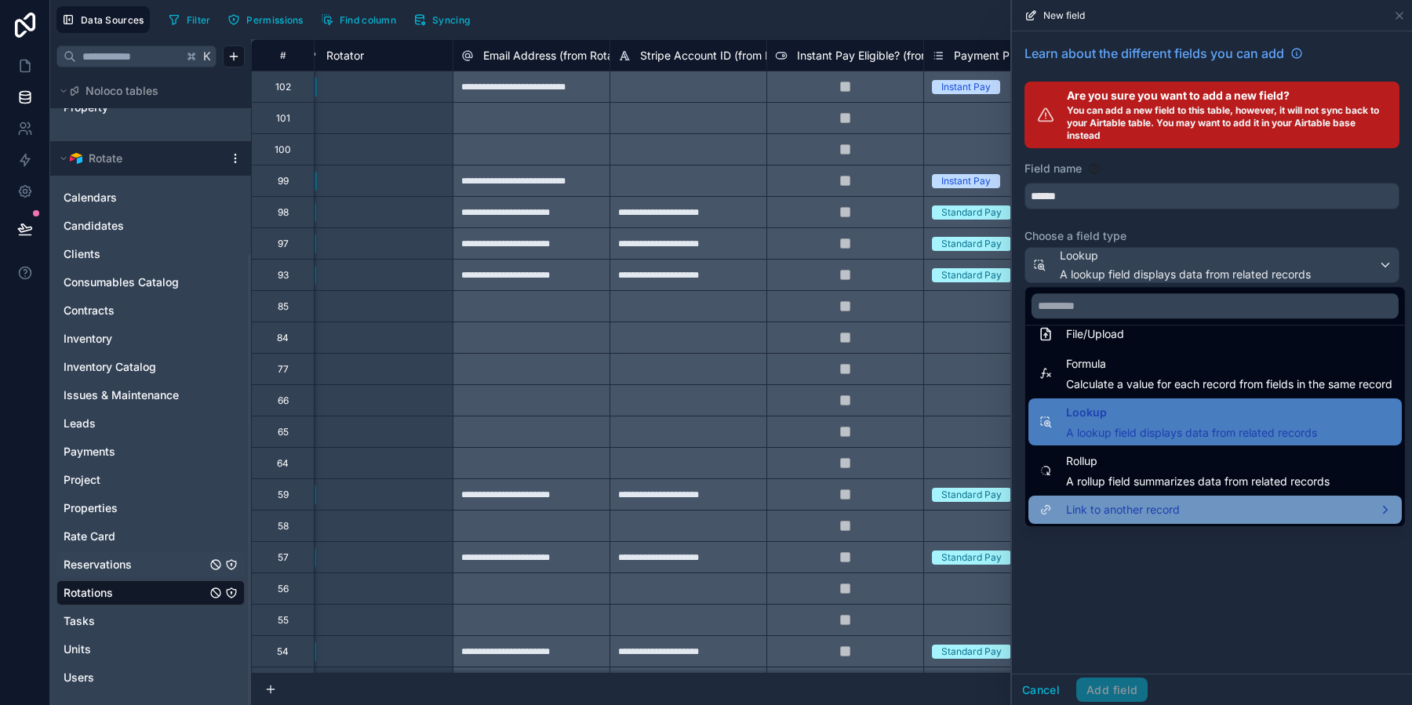
click at [1199, 506] on div "Link to another record" at bounding box center [1214, 509] width 354 height 19
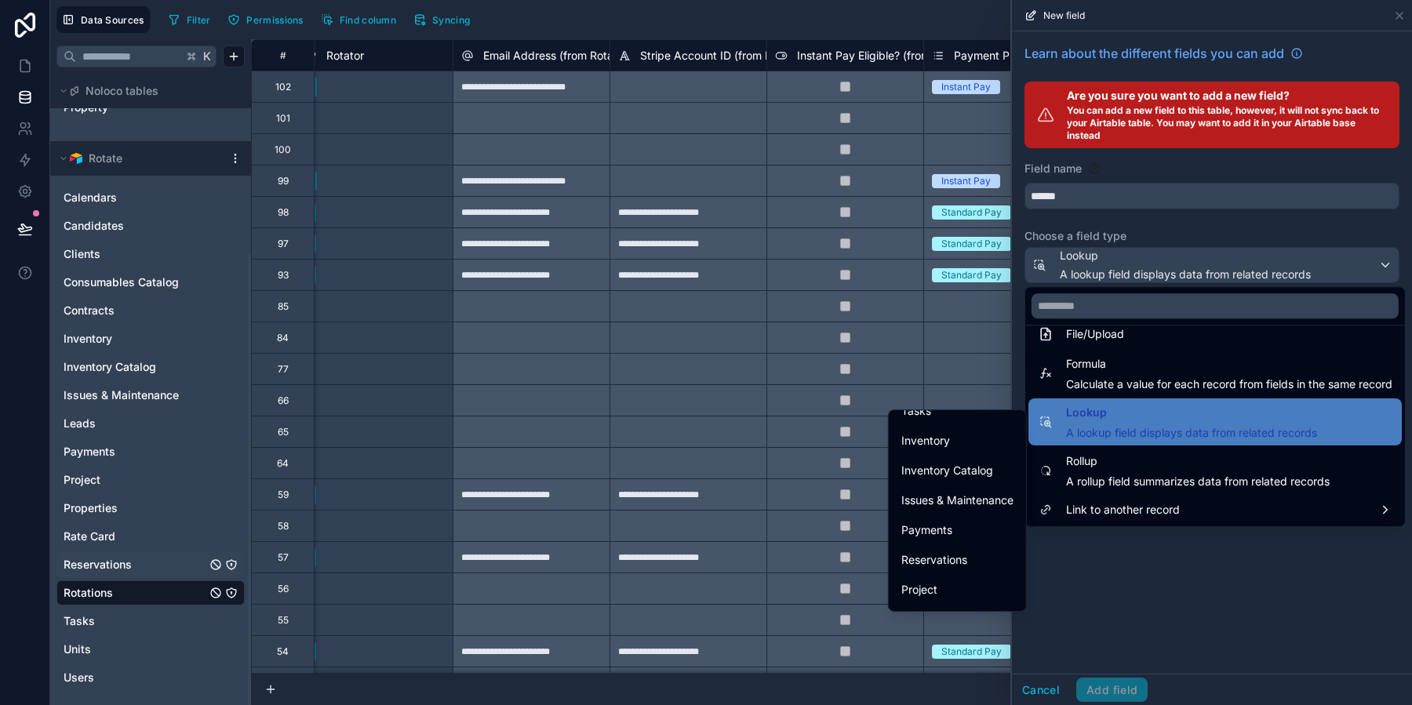
scroll to position [482, 0]
click at [964, 558] on span "Reservations" at bounding box center [934, 558] width 66 height 19
type input "**********"
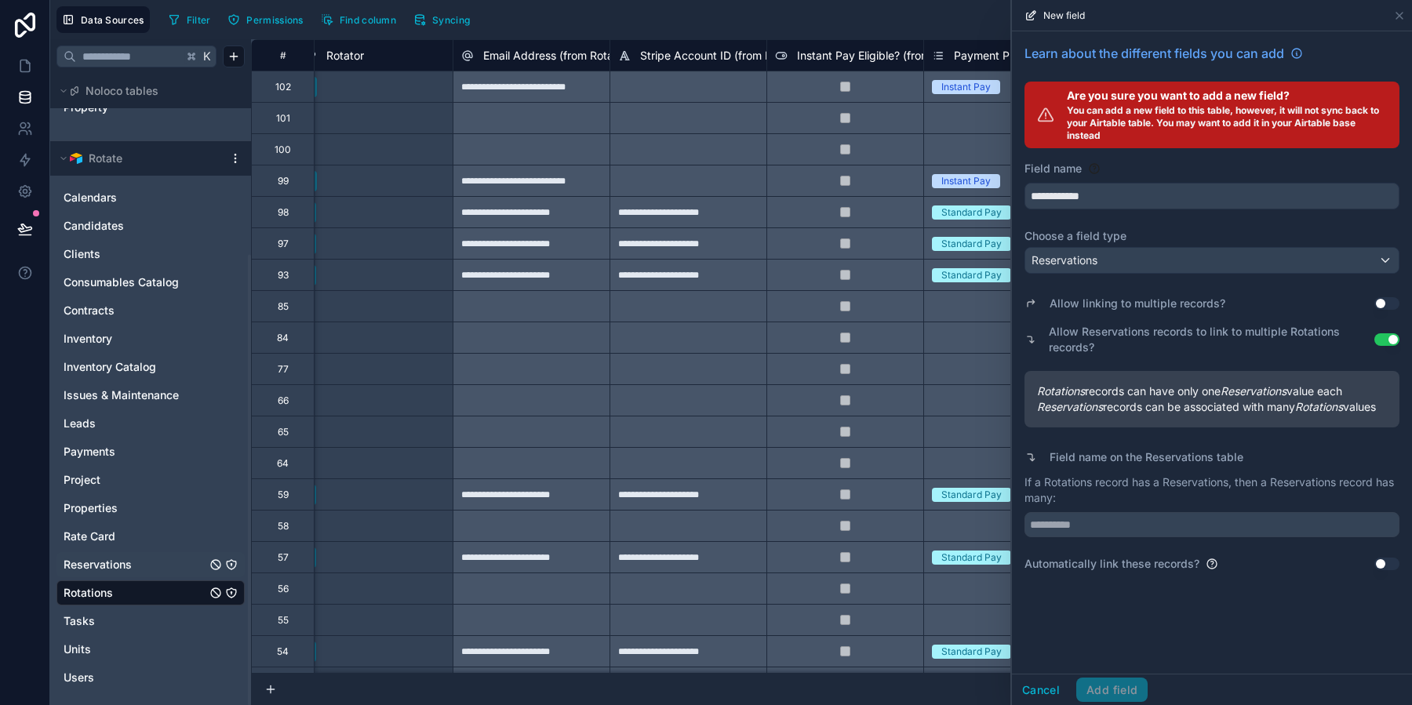
click at [1393, 340] on button "Use setting" at bounding box center [1386, 339] width 25 height 13
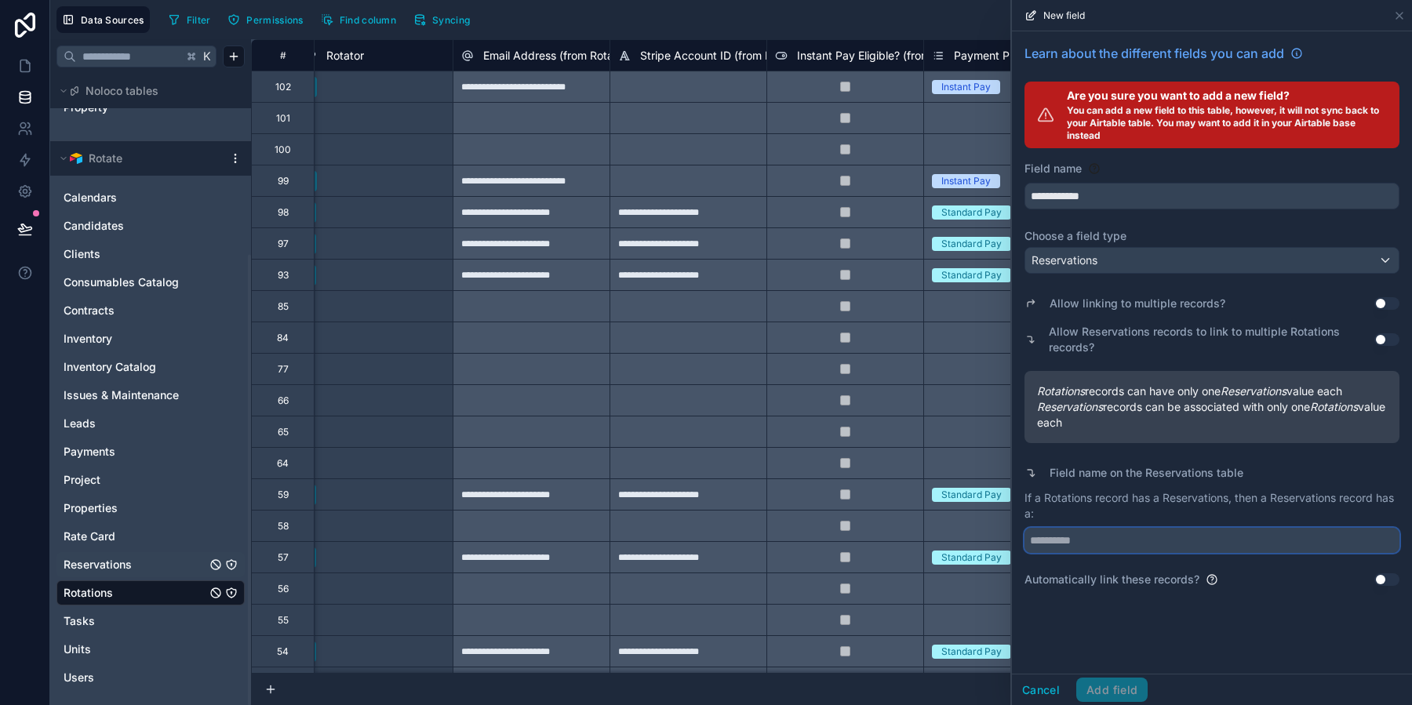
click at [1121, 540] on input "text" at bounding box center [1211, 540] width 375 height 25
type input "********"
click at [1175, 478] on label "Field name on the Reservations table" at bounding box center [1146, 473] width 194 height 16
click at [1378, 583] on button "Use setting" at bounding box center [1386, 579] width 25 height 13
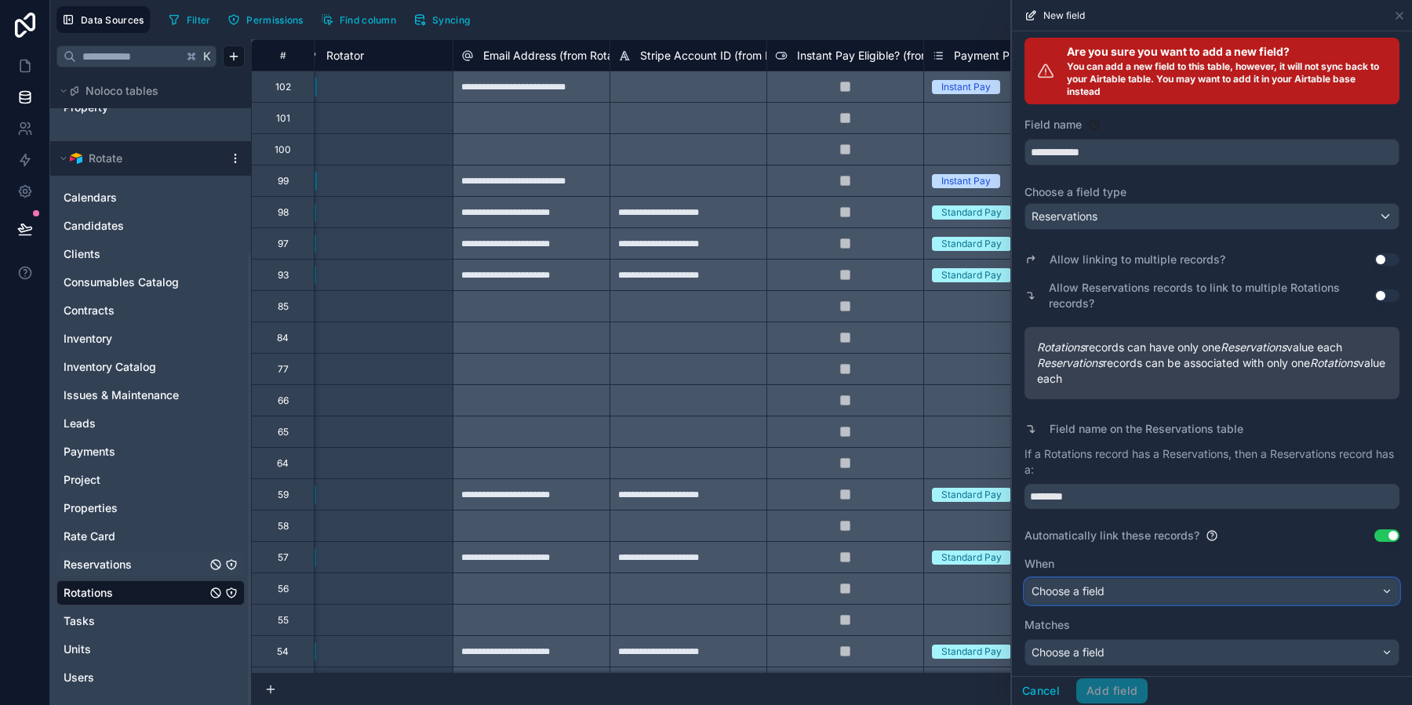
click at [1114, 593] on div "Choose a field" at bounding box center [1211, 591] width 373 height 25
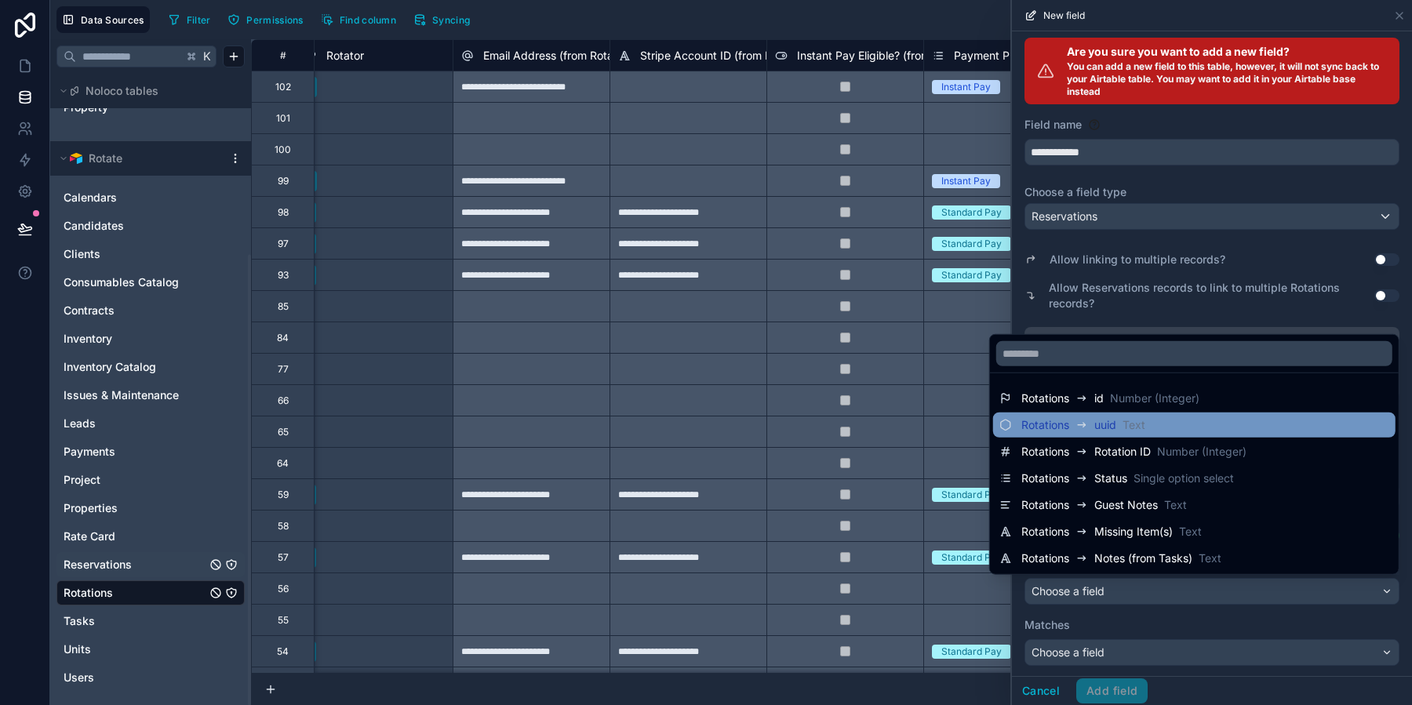
click at [1075, 434] on icon at bounding box center [1081, 425] width 13 height 19
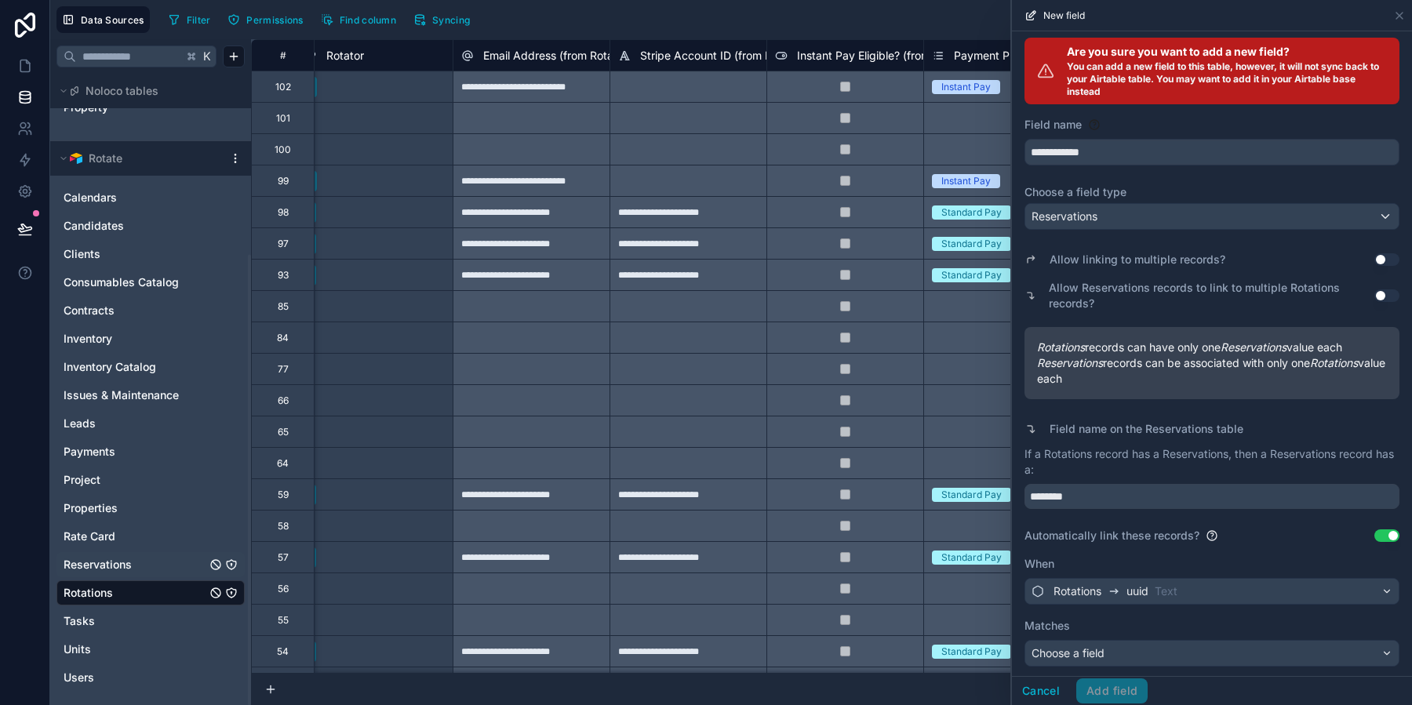
scroll to position [45, 0]
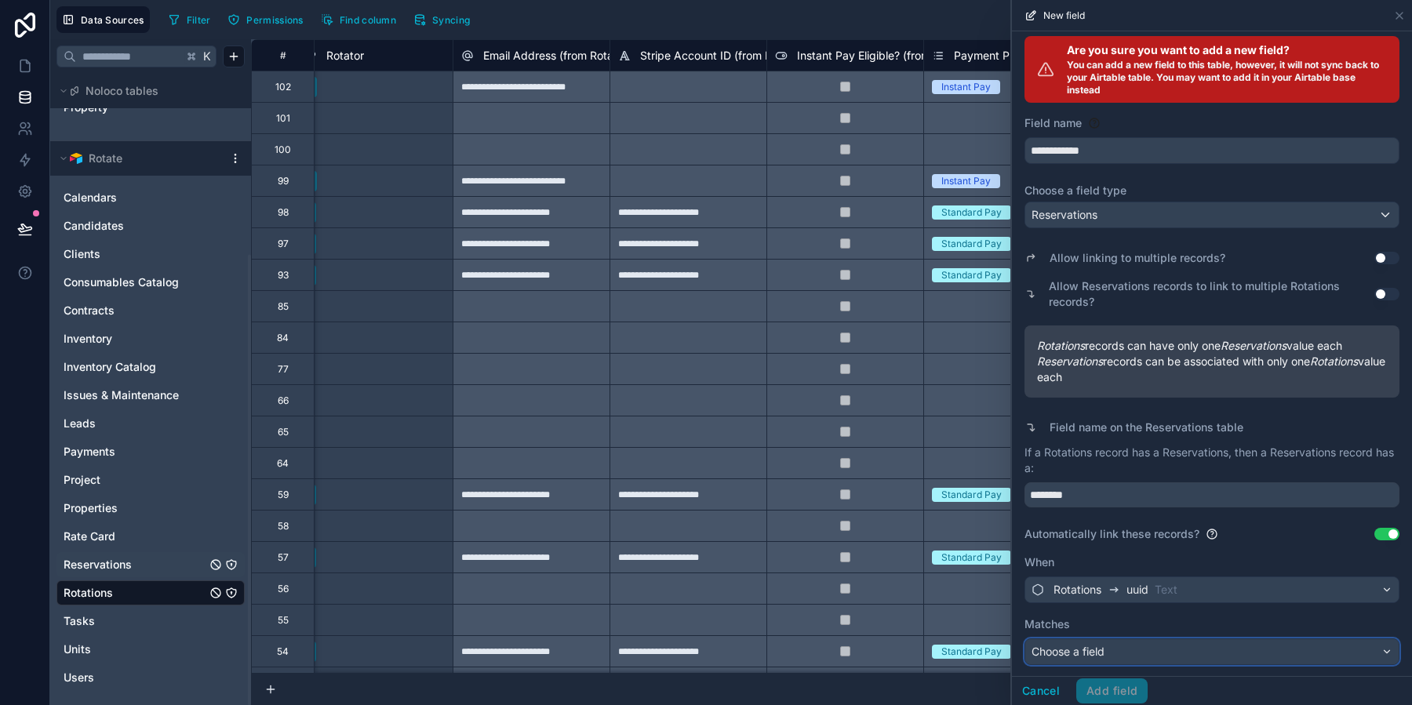
click at [1140, 653] on div "Choose a field" at bounding box center [1211, 651] width 373 height 25
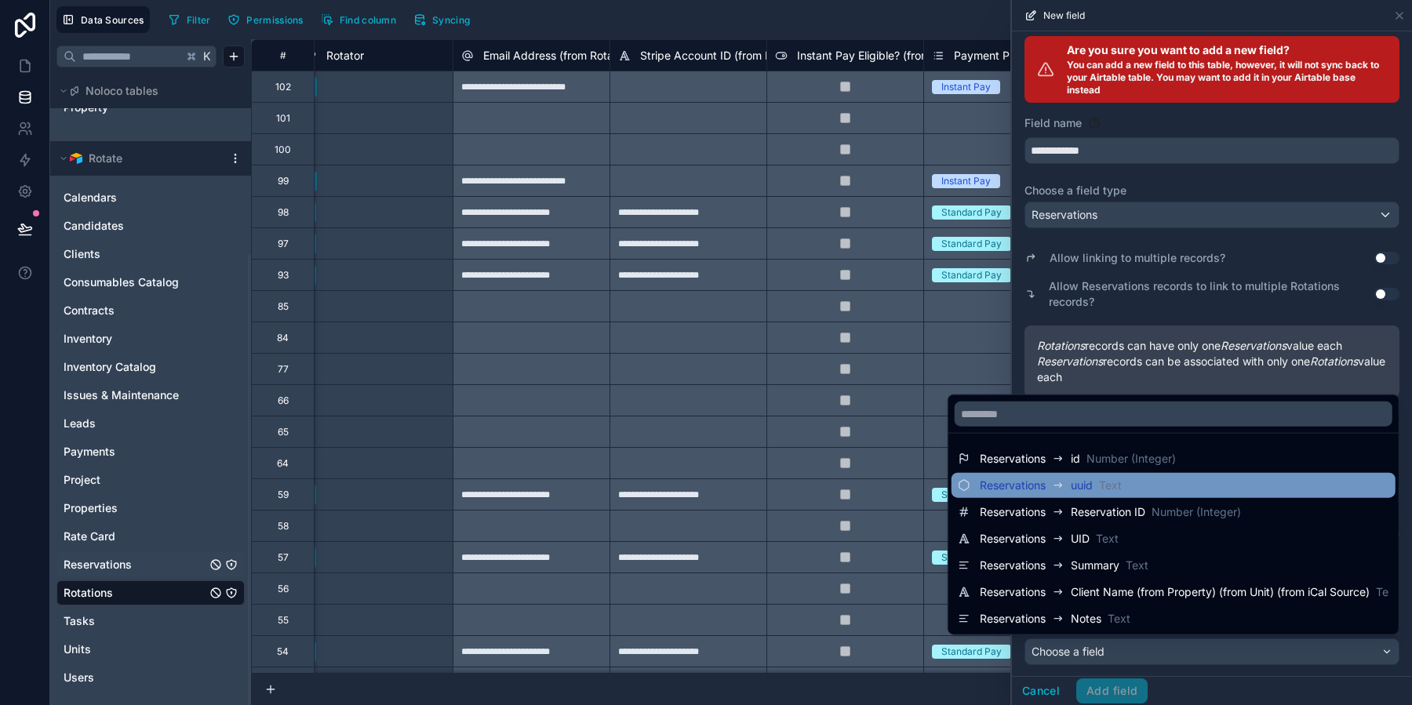
click at [1117, 485] on span "Text" at bounding box center [1110, 486] width 23 height 16
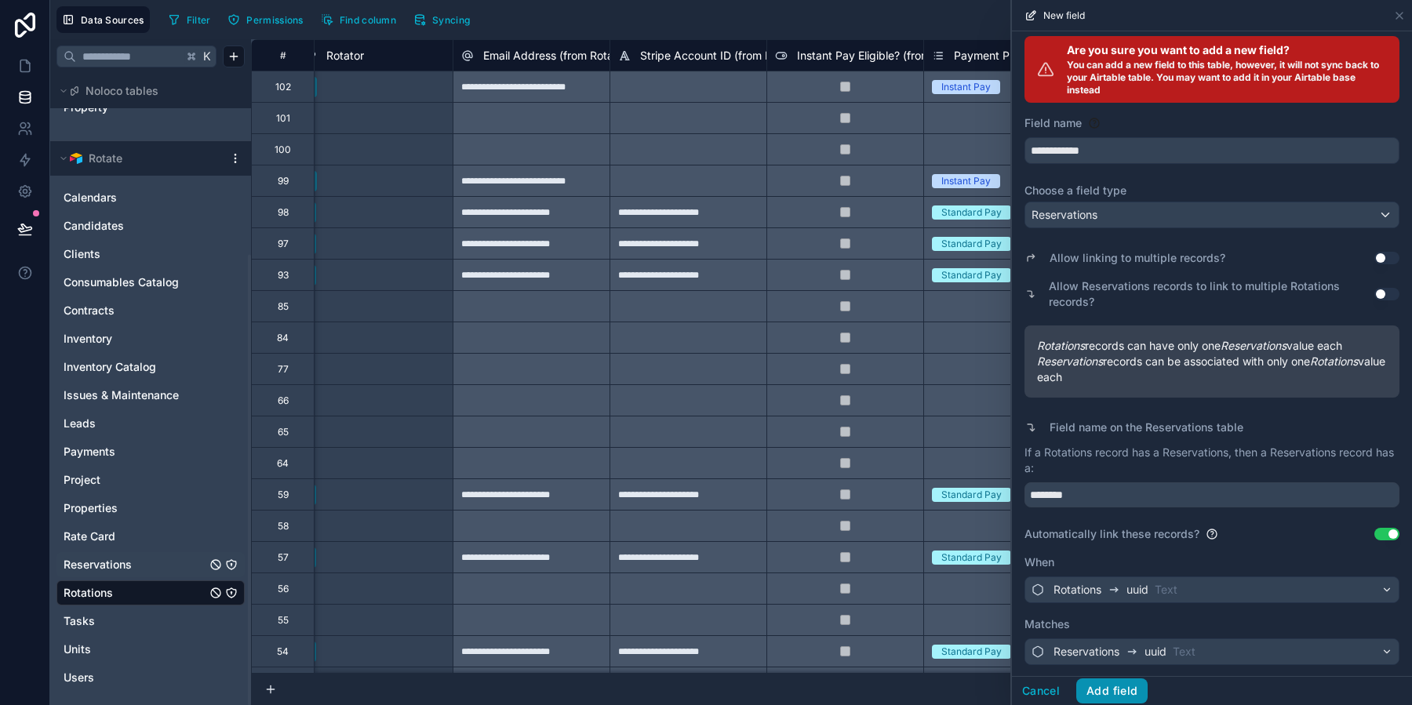
click at [1116, 684] on button "Add field" at bounding box center [1111, 690] width 71 height 25
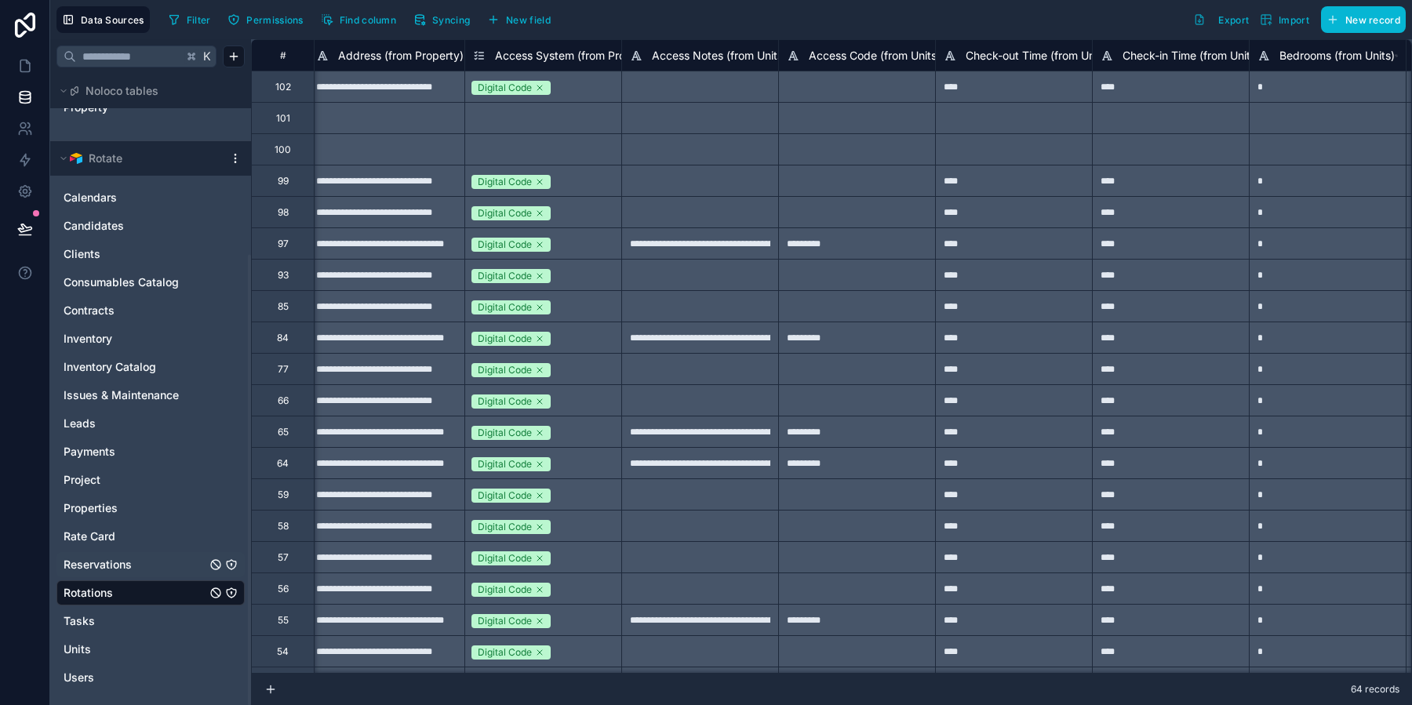
scroll to position [0, 3174]
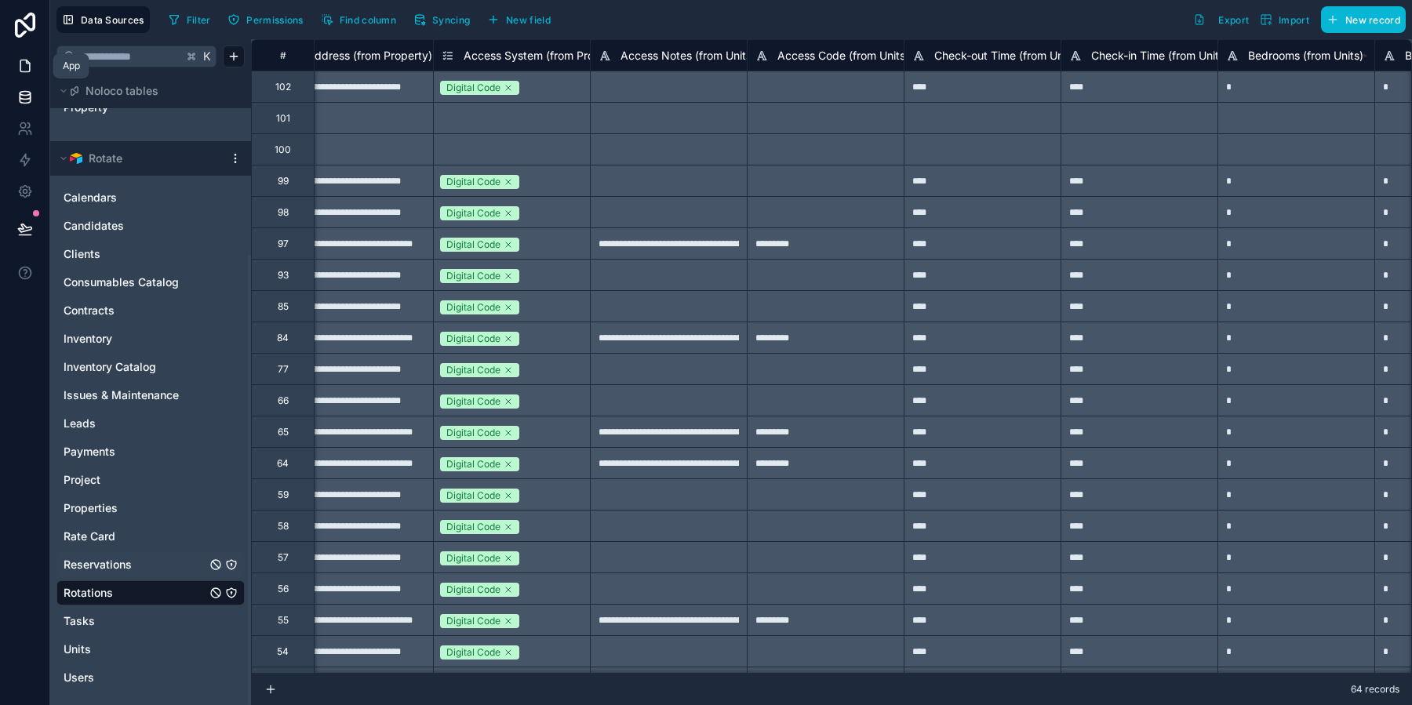
click at [21, 66] on icon at bounding box center [25, 66] width 16 height 16
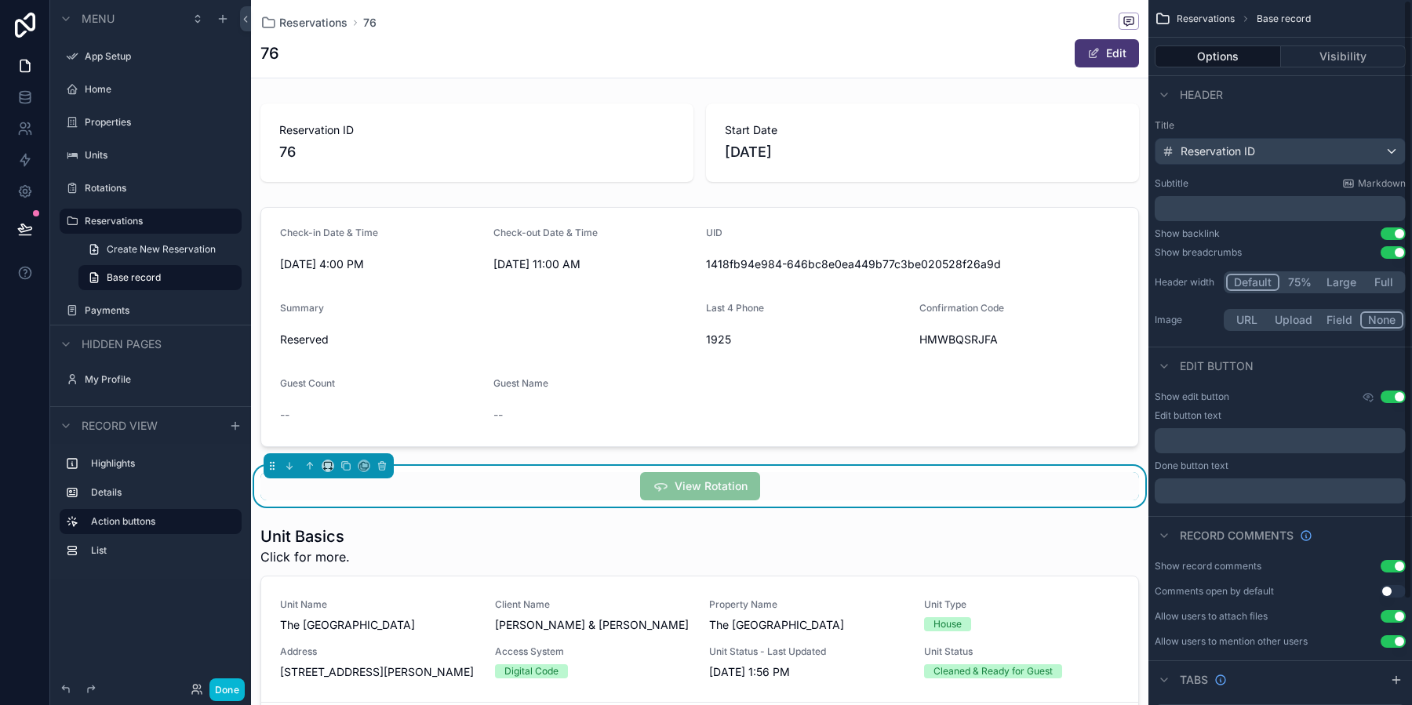
click at [919, 484] on div "View Rotation" at bounding box center [699, 486] width 878 height 28
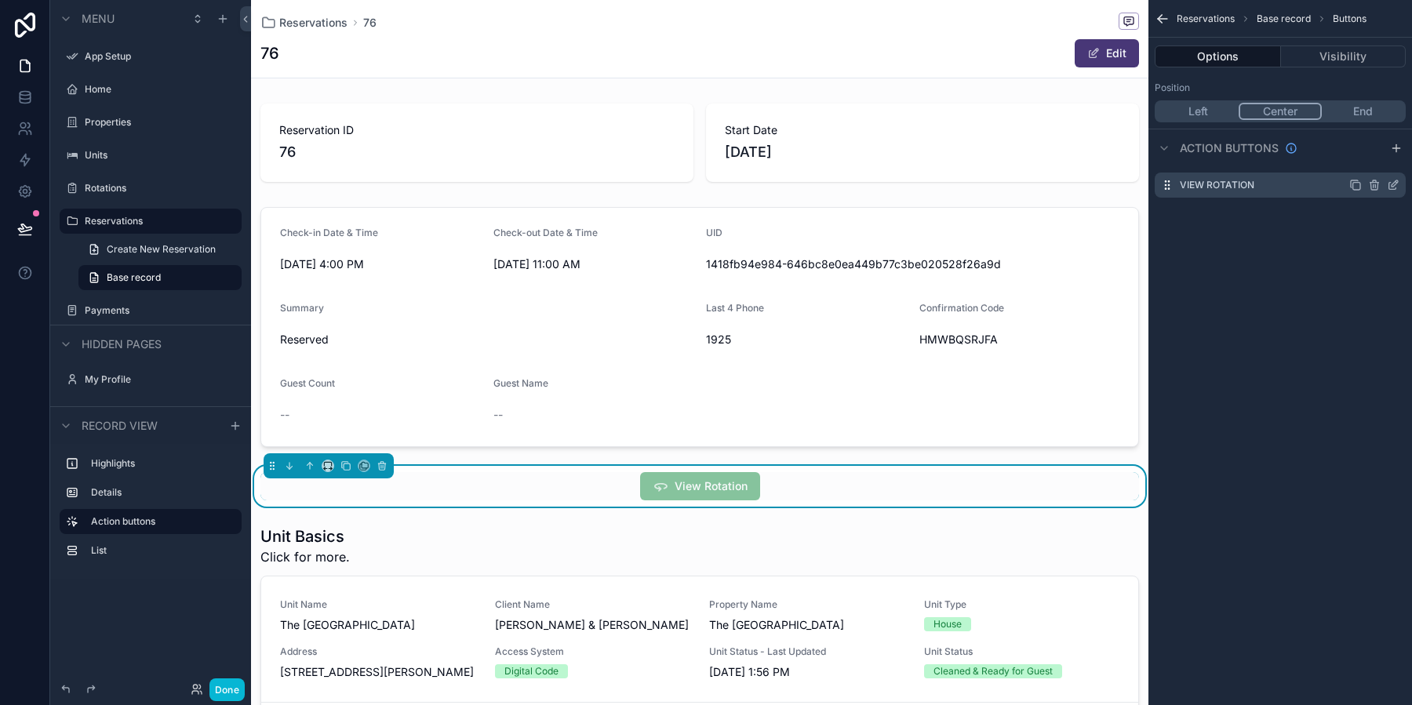
click at [1394, 185] on icon "scrollable content" at bounding box center [1392, 185] width 13 height 13
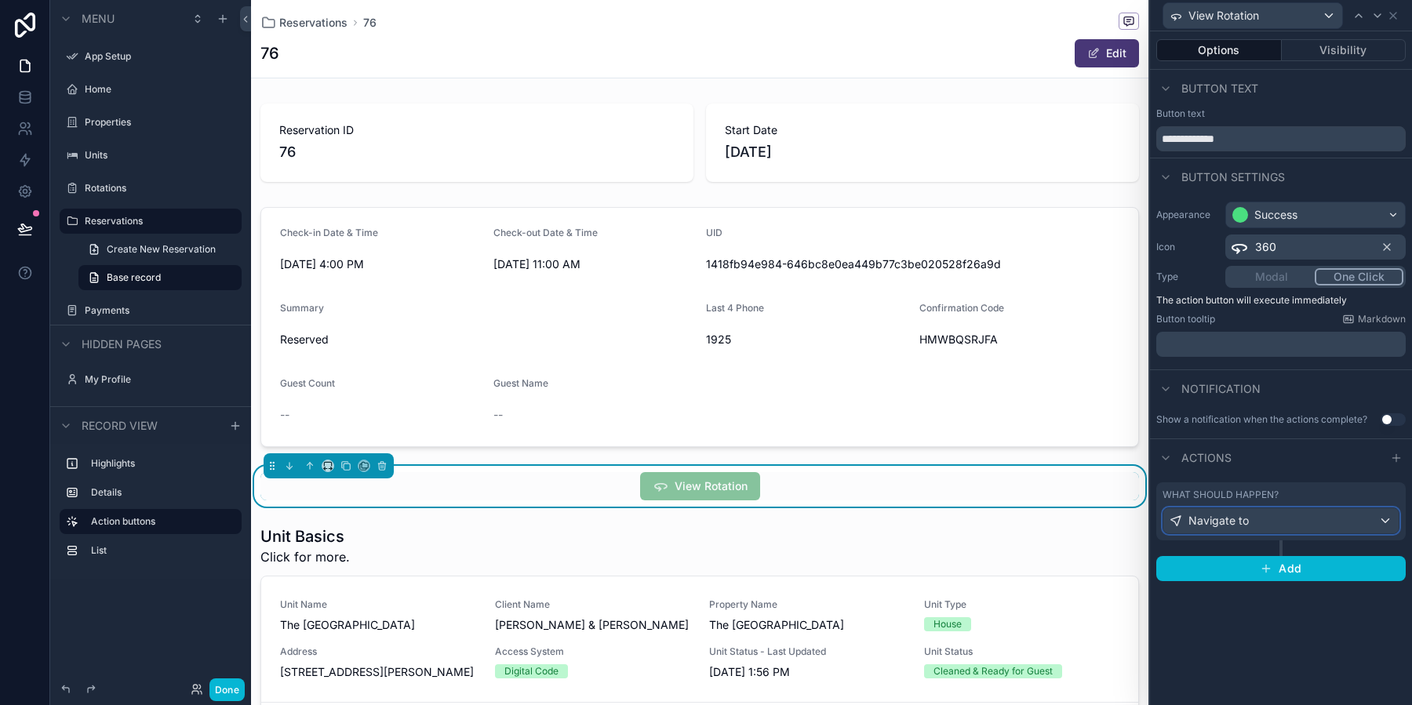
click at [1266, 518] on div "Navigate to" at bounding box center [1280, 520] width 235 height 25
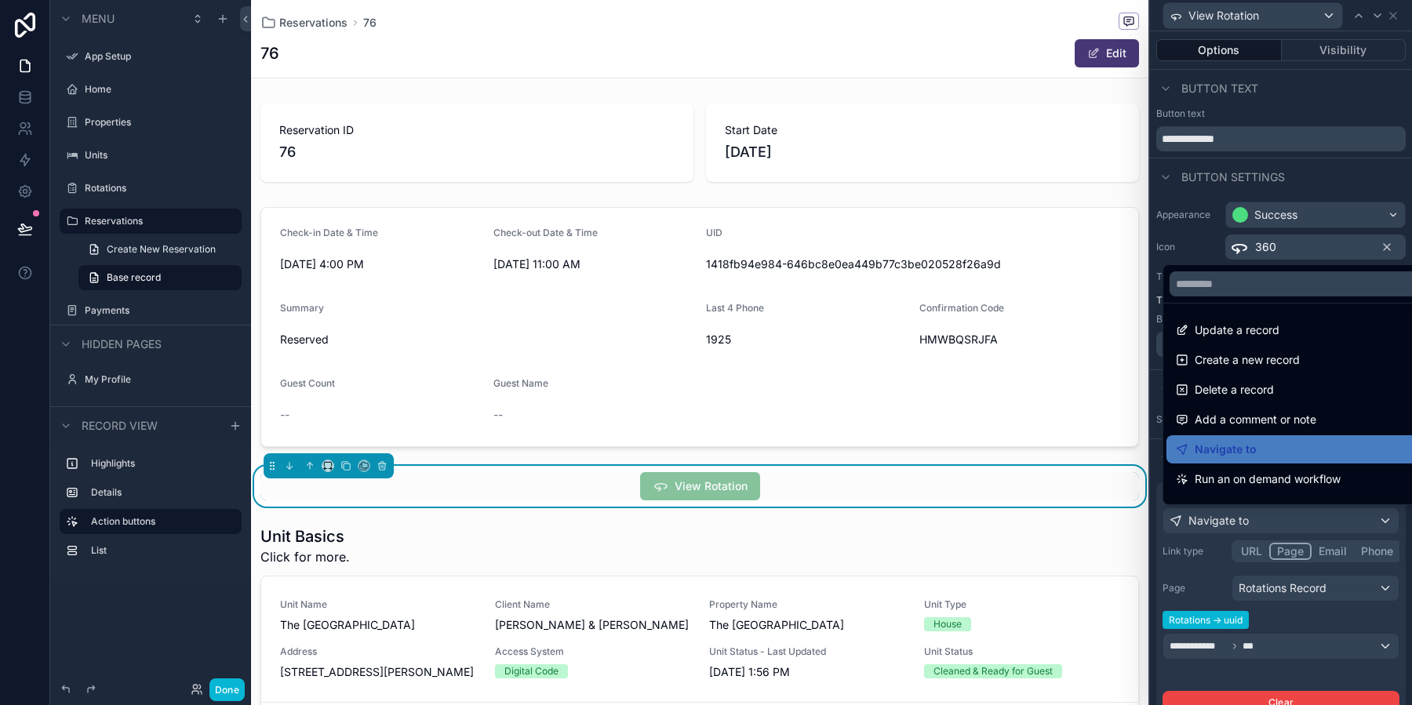
click at [1199, 586] on div at bounding box center [1281, 352] width 262 height 705
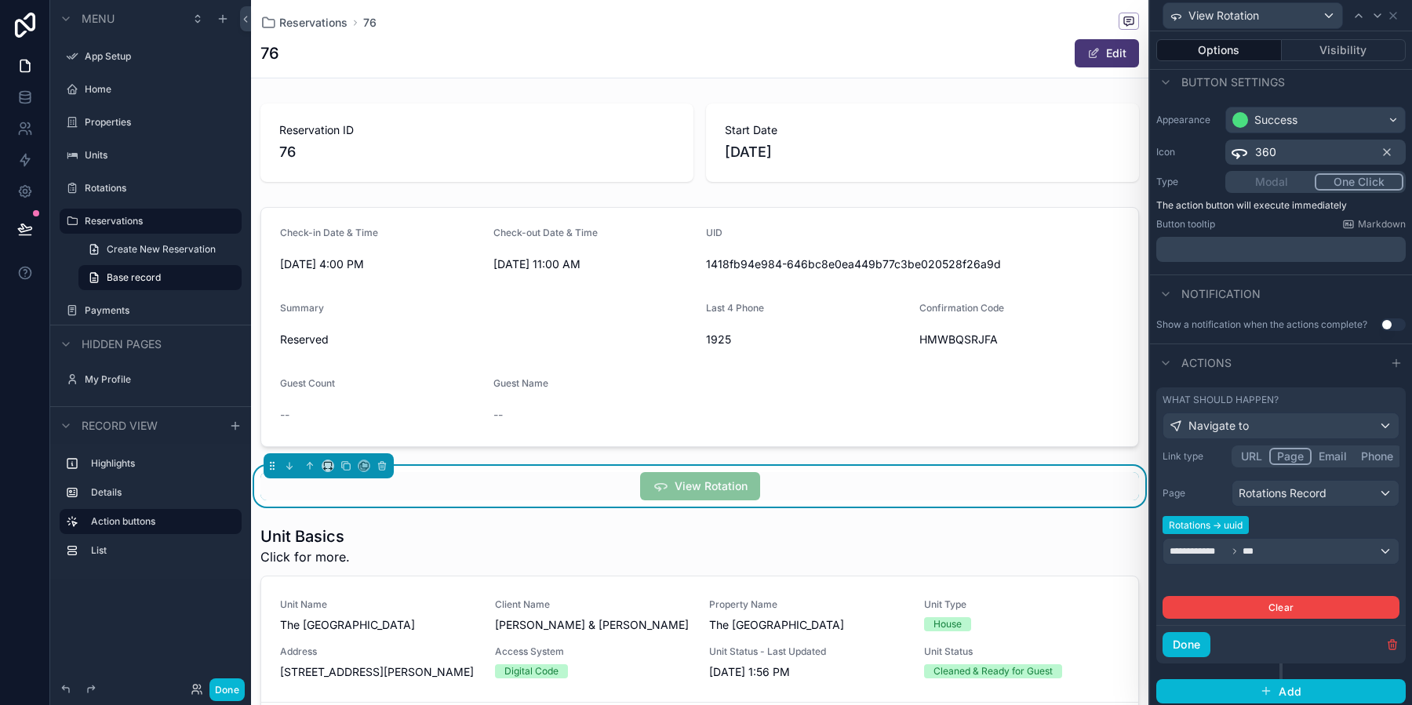
scroll to position [94, 0]
click at [1284, 543] on div "**********" at bounding box center [1280, 552] width 235 height 25
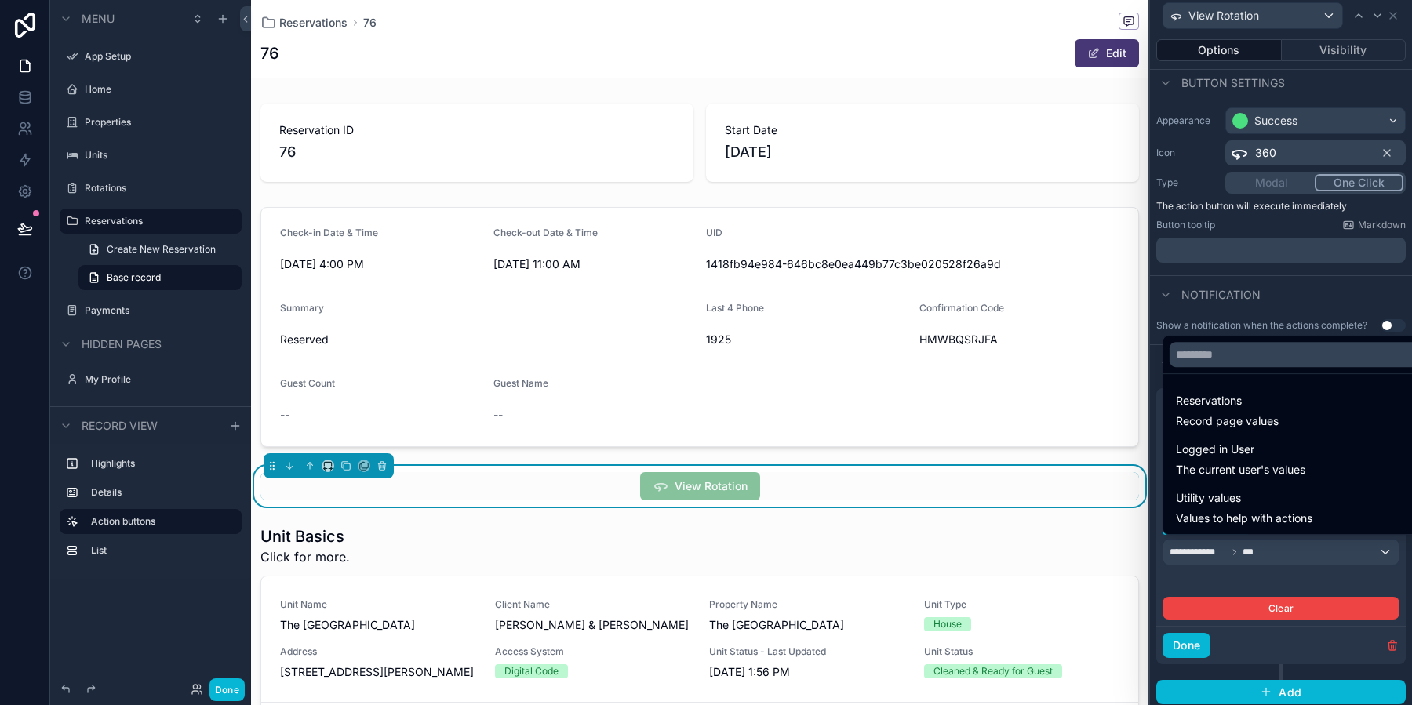
click at [1214, 585] on div at bounding box center [1281, 352] width 262 height 705
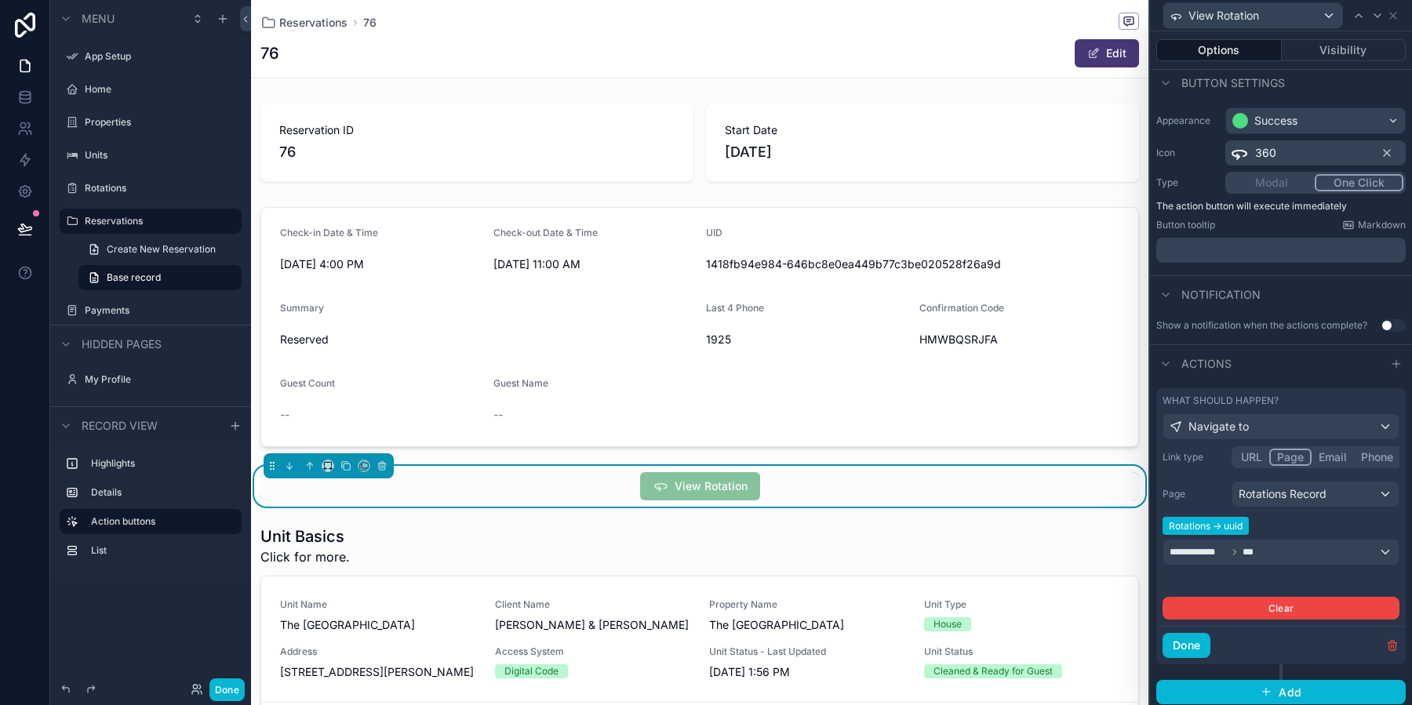
click at [1223, 526] on span "Rotations -> uuid" at bounding box center [1205, 526] width 86 height 18
click at [1276, 554] on div "**********" at bounding box center [1280, 552] width 235 height 25
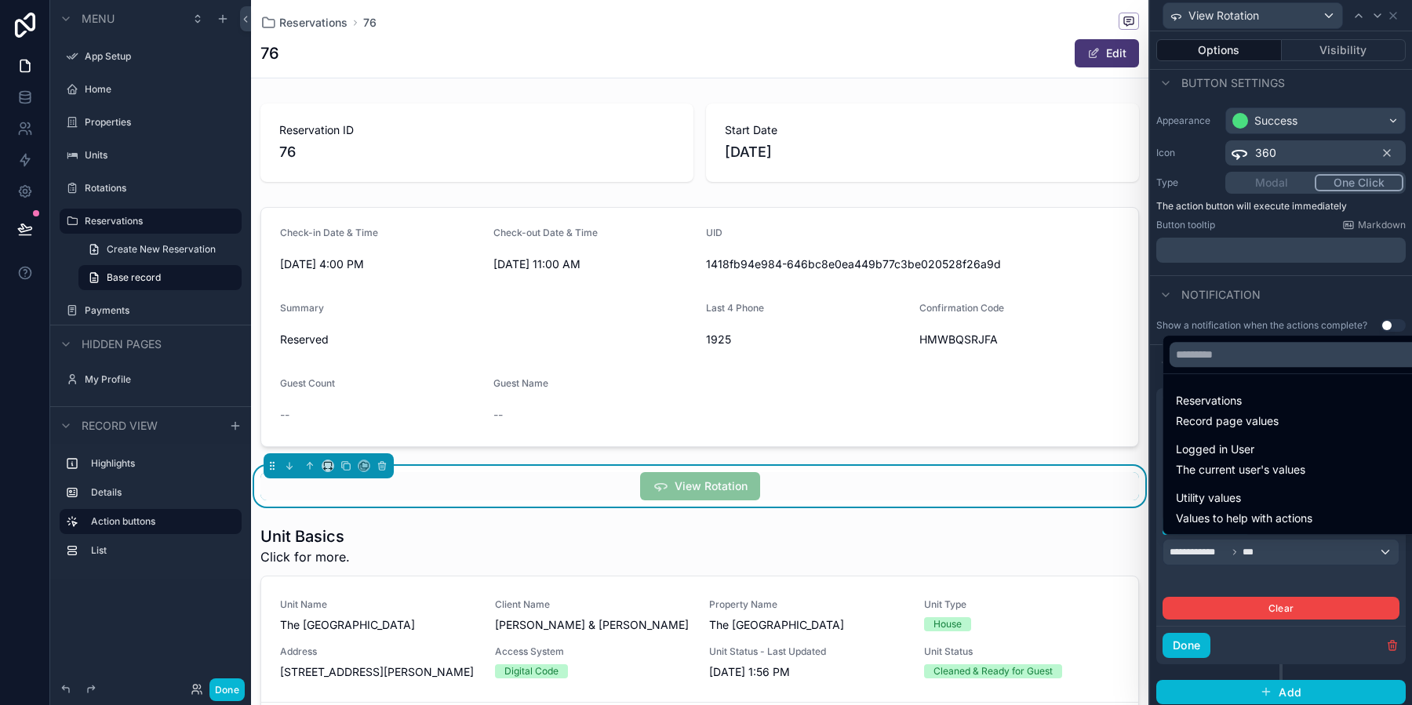
click at [1276, 554] on div at bounding box center [1281, 352] width 262 height 705
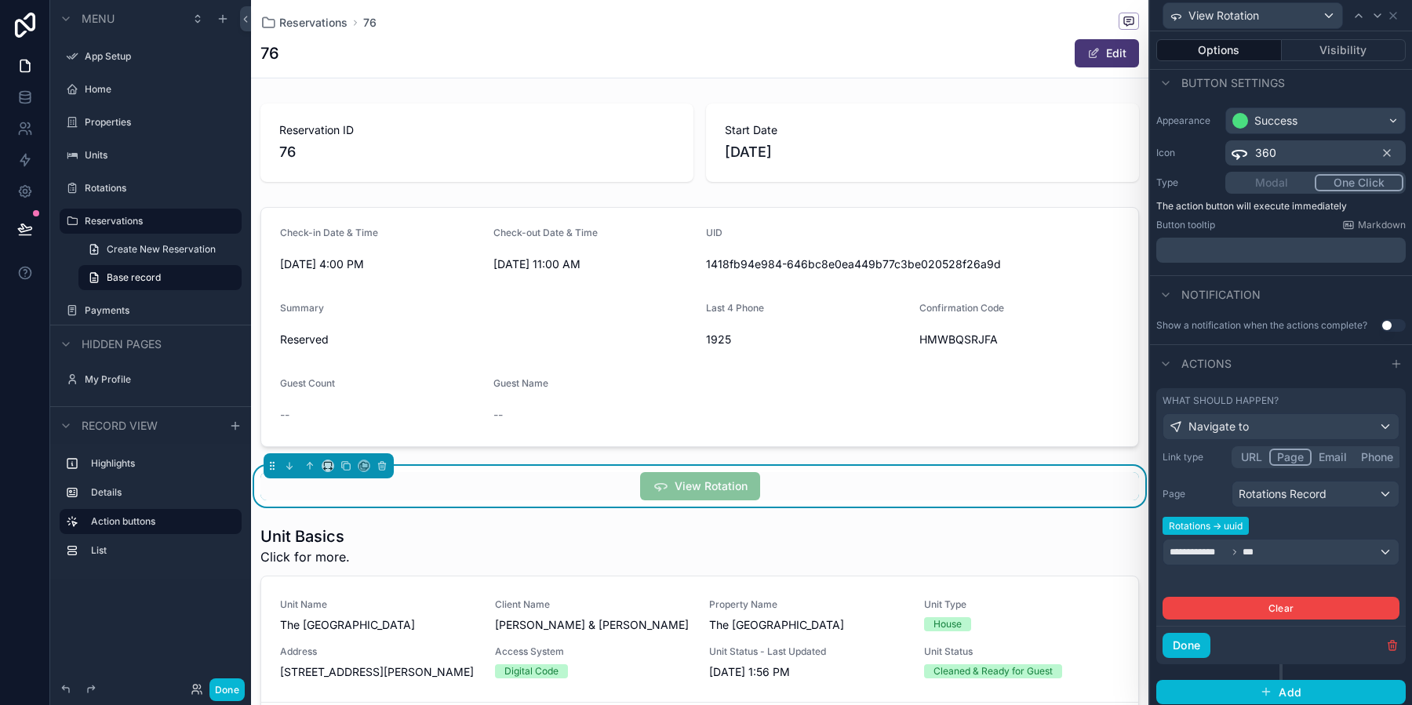
click at [1214, 517] on span "Rotations -> uuid" at bounding box center [1205, 526] width 86 height 18
click at [1271, 554] on div "**********" at bounding box center [1280, 552] width 235 height 25
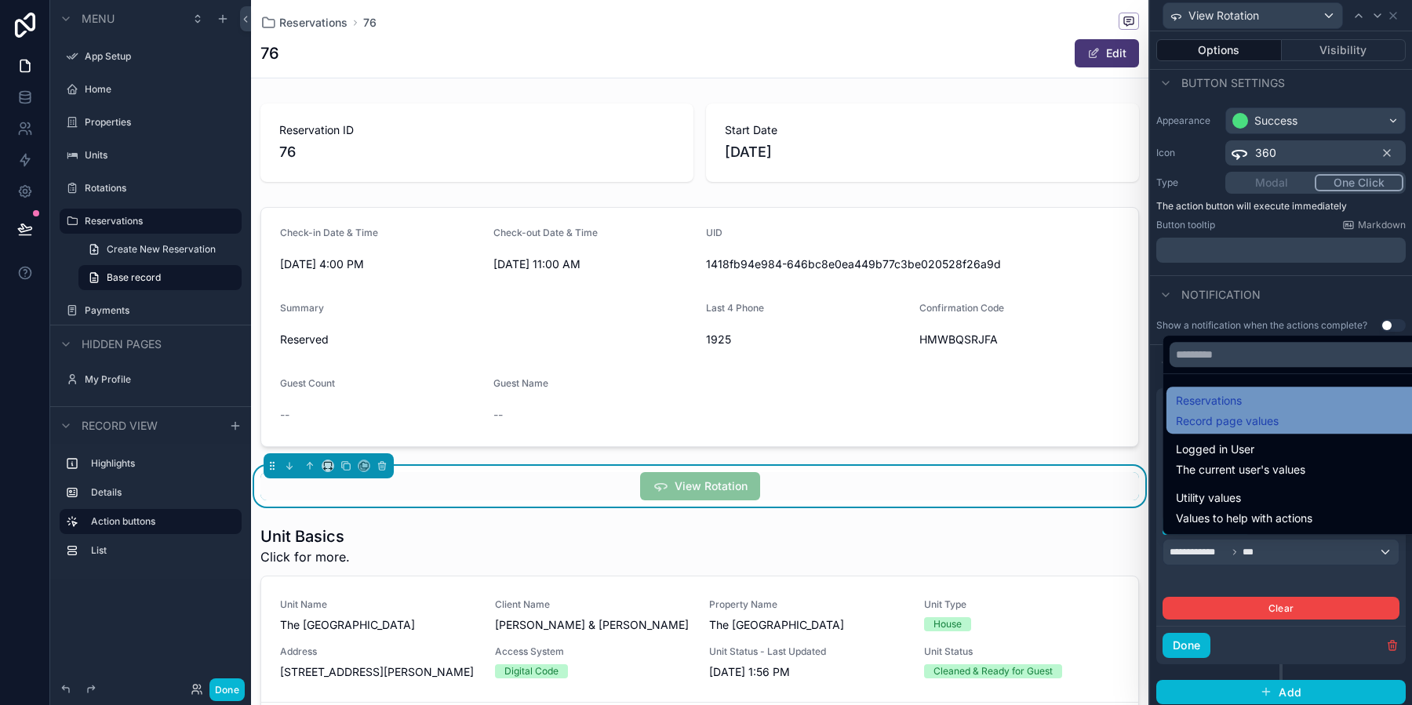
click at [1236, 408] on span "Reservations" at bounding box center [1227, 400] width 103 height 19
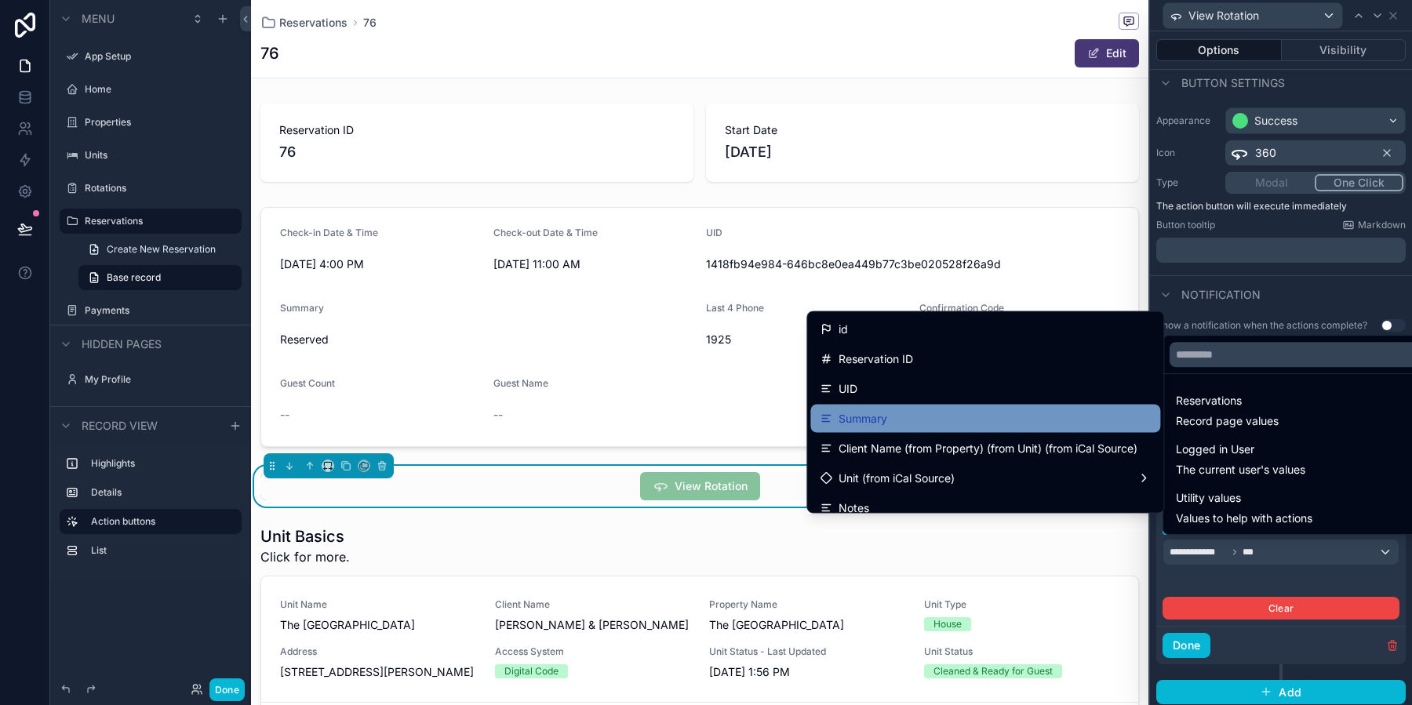
scroll to position [1114, 0]
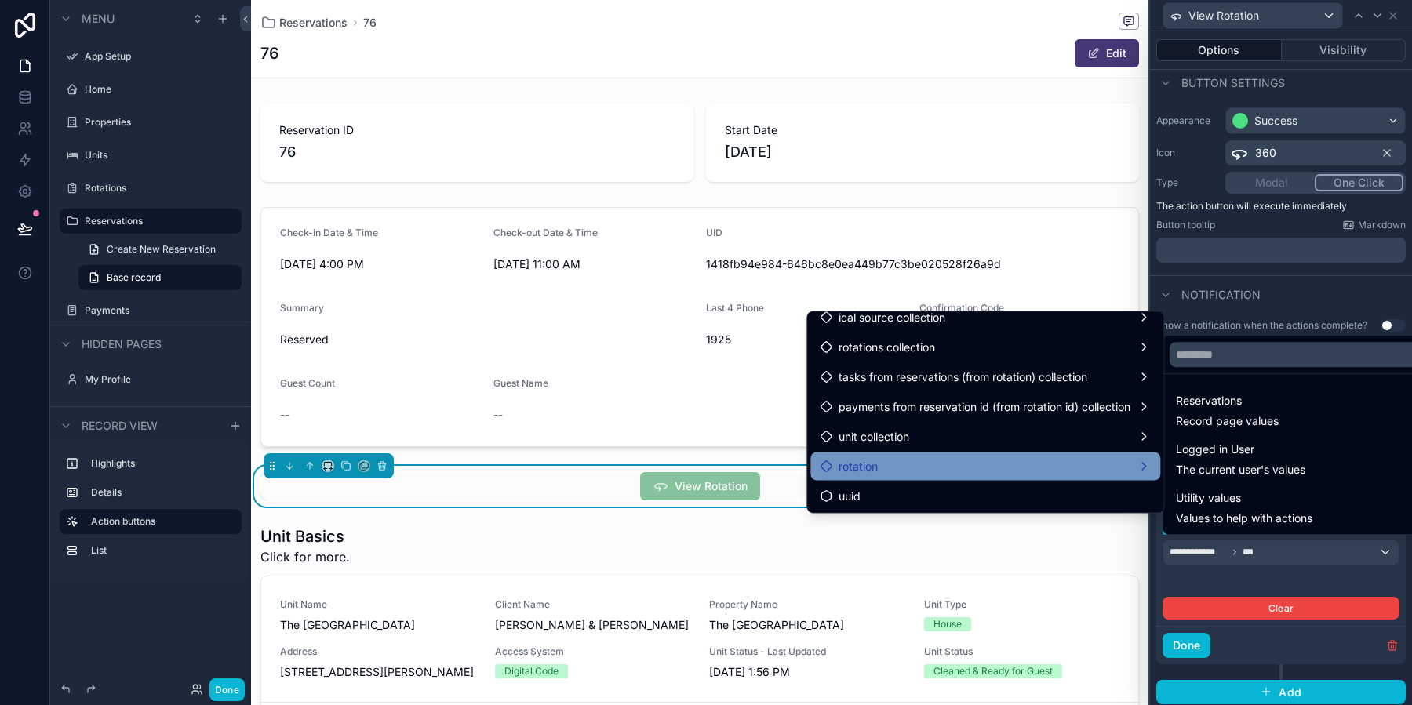
click at [899, 463] on div "rotation" at bounding box center [984, 466] width 331 height 19
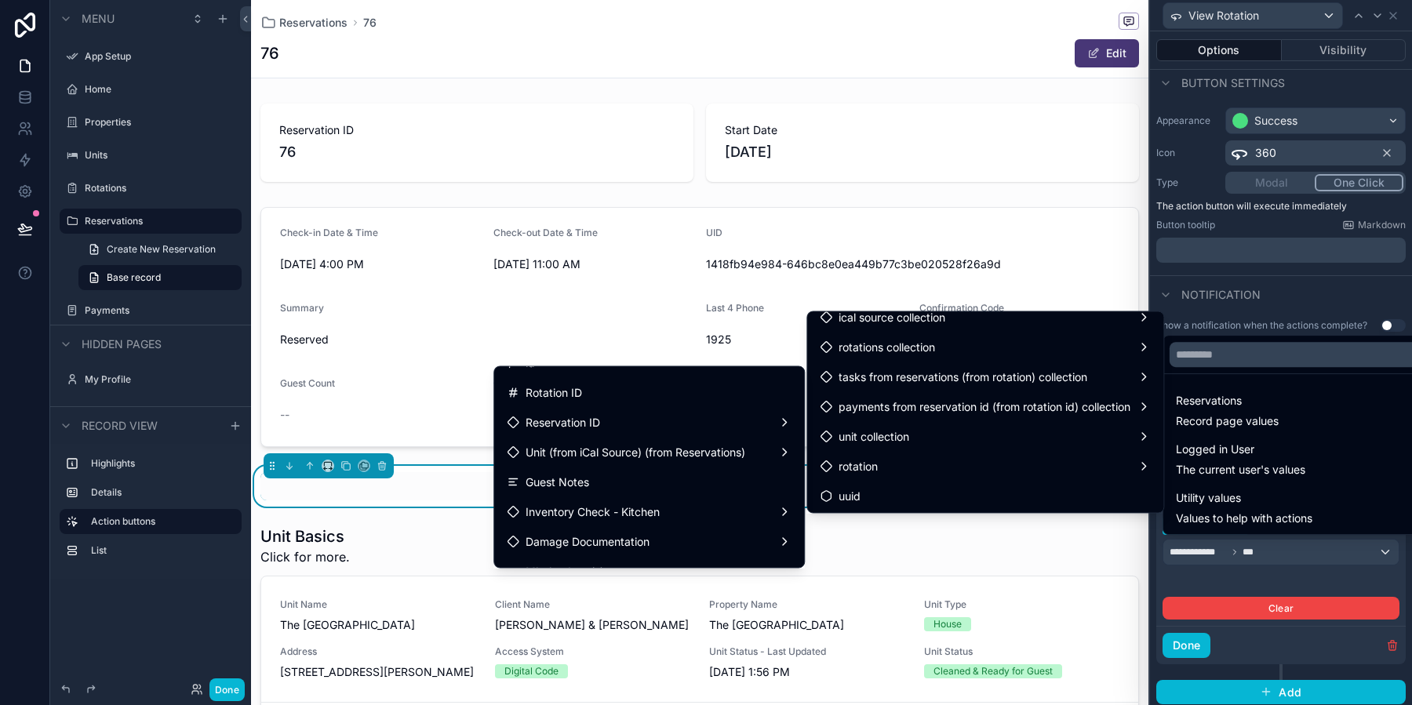
scroll to position [0, 0]
click at [593, 452] on div "Reservation ID" at bounding box center [648, 444] width 303 height 28
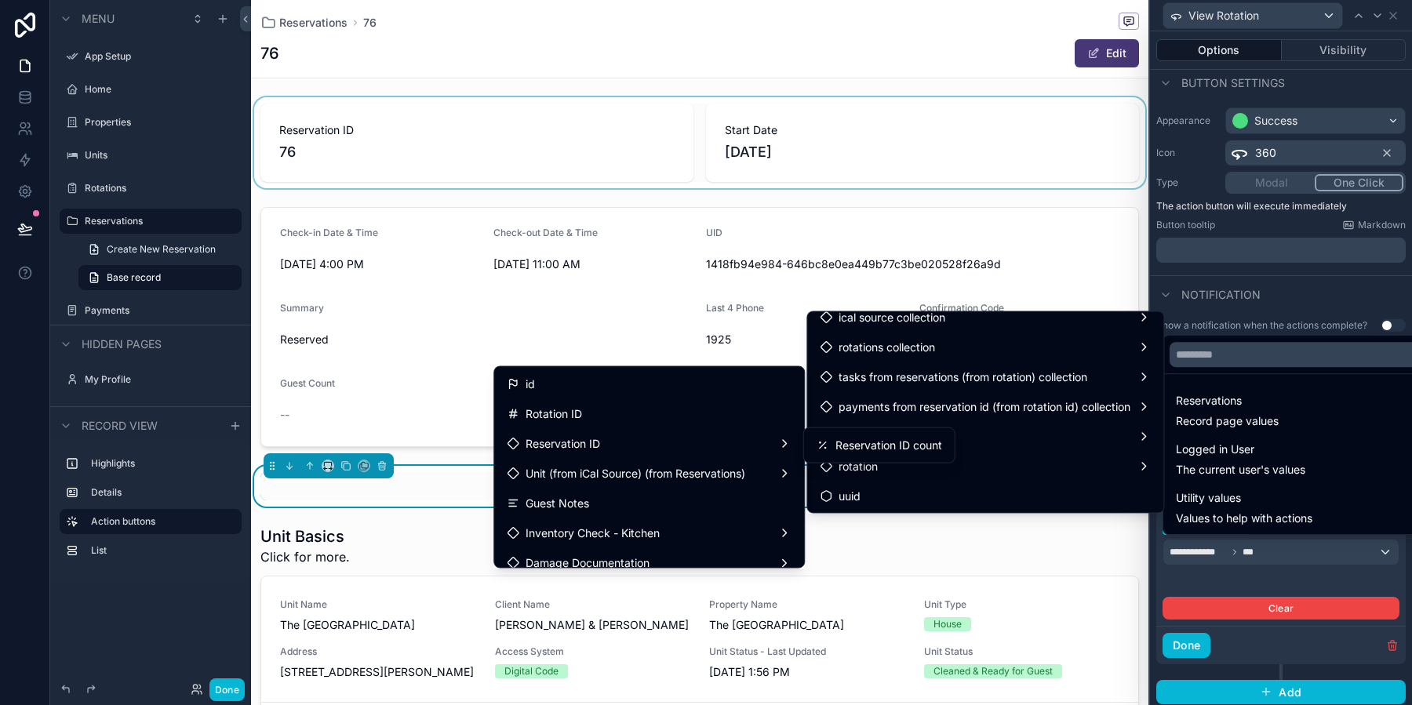
click at [1008, 175] on div "scrollable content" at bounding box center [699, 142] width 897 height 91
